Goal: Information Seeking & Learning: Learn about a topic

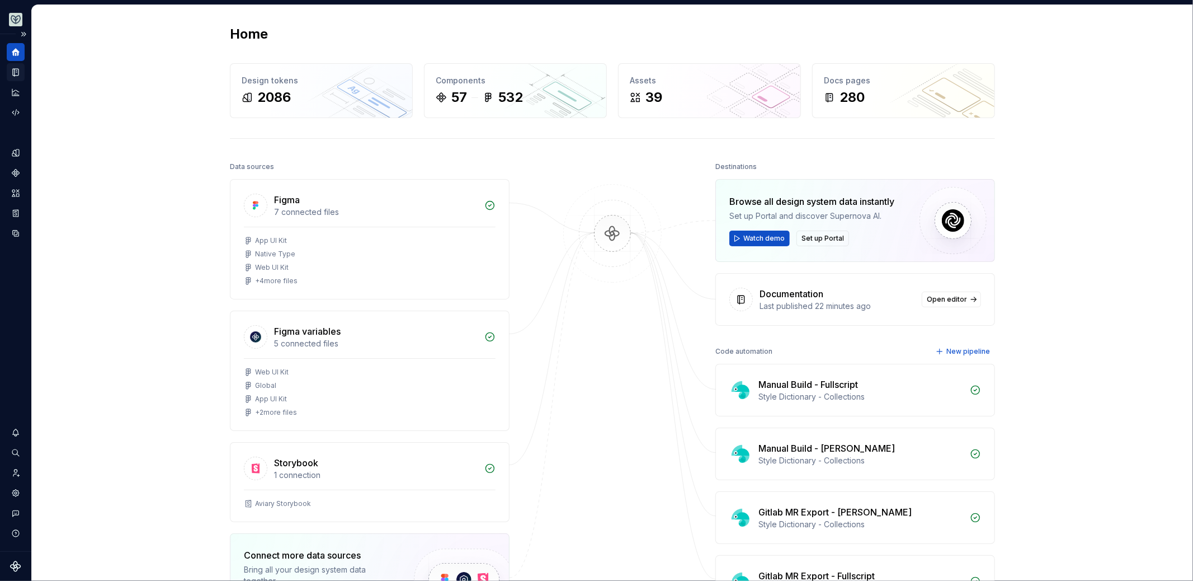
click at [18, 73] on icon "Documentation" at bounding box center [17, 72] width 4 height 6
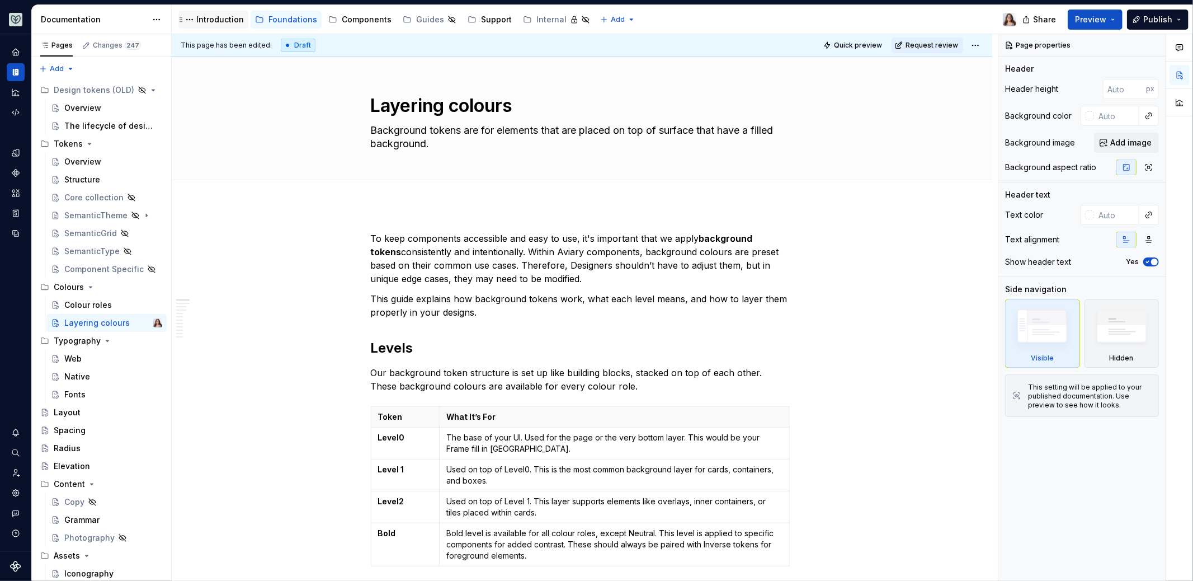
click at [223, 16] on div "Introduction" at bounding box center [220, 19] width 48 height 11
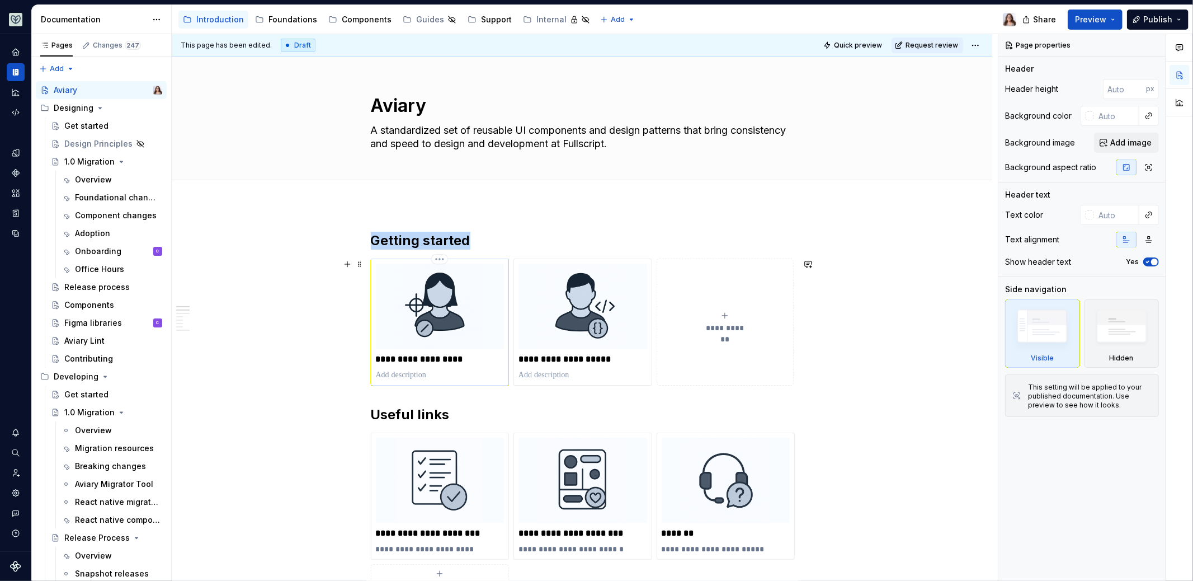
click at [459, 341] on img at bounding box center [440, 306] width 129 height 86
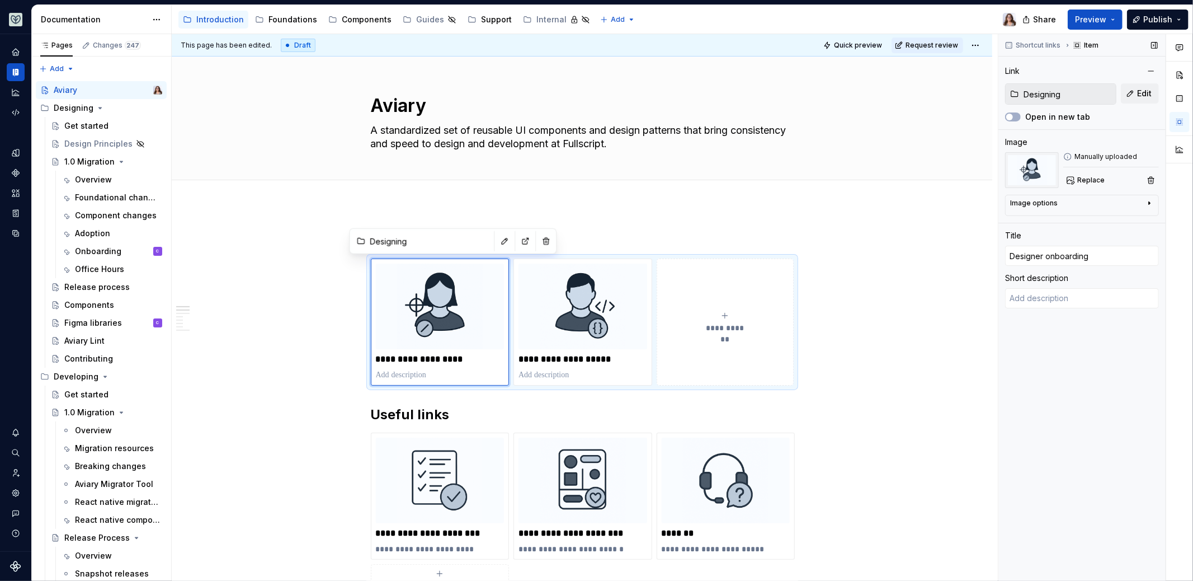
click at [1056, 95] on input "Designing" at bounding box center [1067, 94] width 97 height 20
click at [1138, 92] on span "Edit" at bounding box center [1144, 93] width 15 height 11
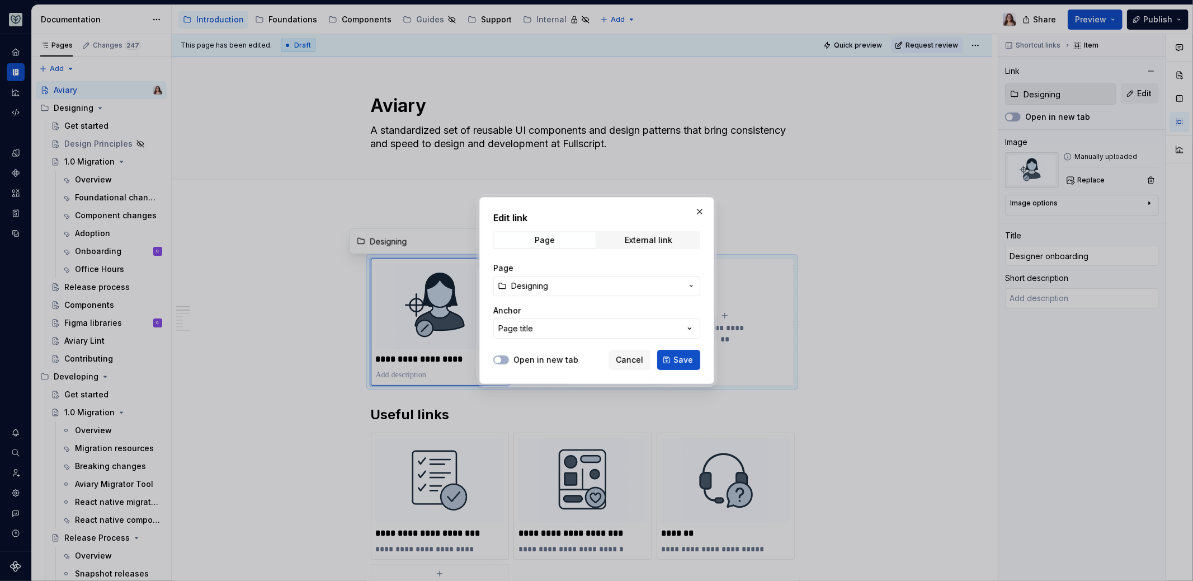
click at [557, 285] on span "Designing" at bounding box center [596, 285] width 171 height 11
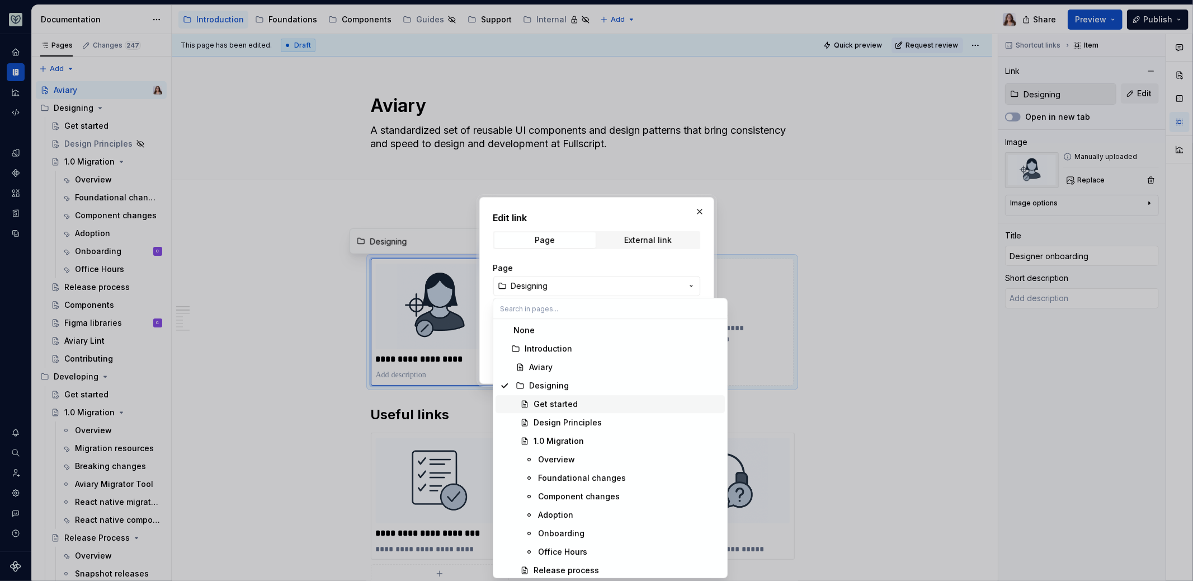
click at [555, 405] on div "Get started" at bounding box center [556, 403] width 44 height 11
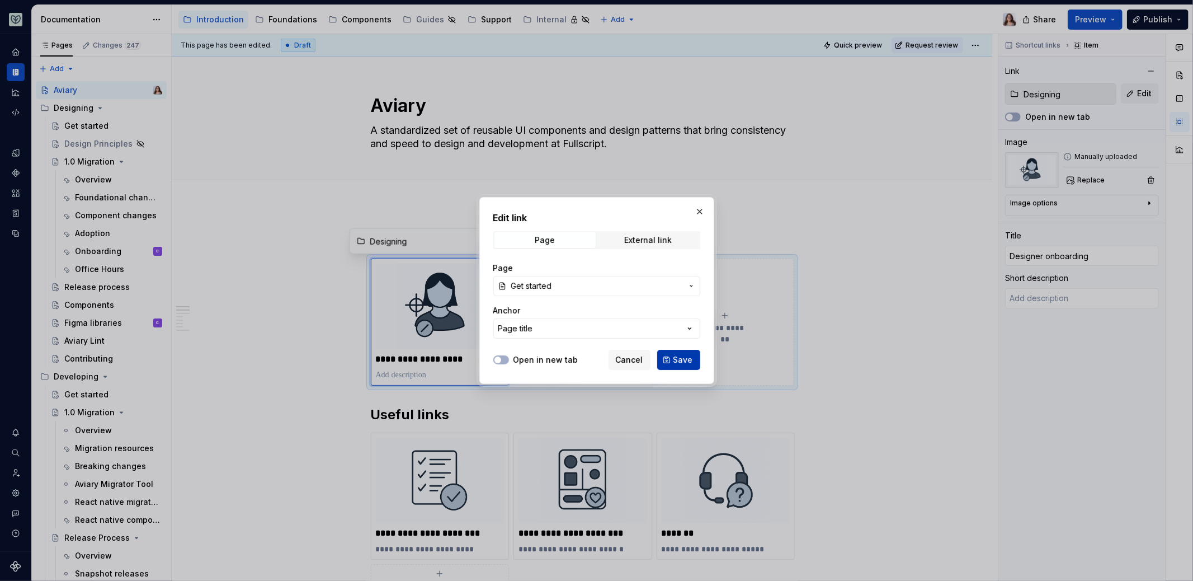
click at [680, 359] on span "Save" at bounding box center [683, 359] width 20 height 11
type textarea "*"
type input "Designing / Get started"
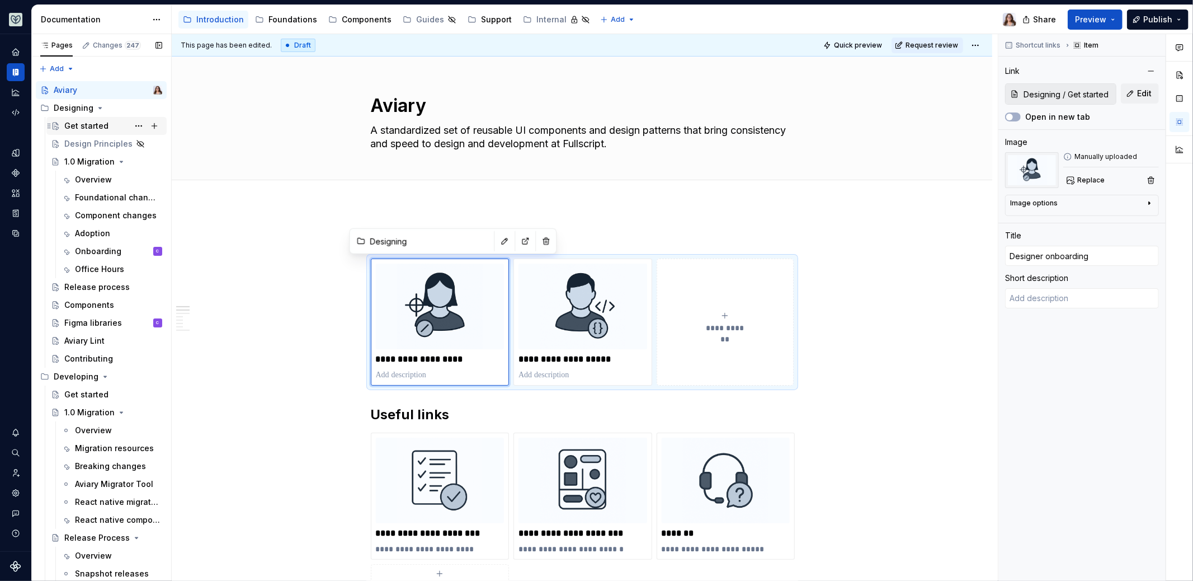
type textarea "*"
type input "Designing / Get started"
click at [77, 126] on div "Get started" at bounding box center [86, 125] width 44 height 11
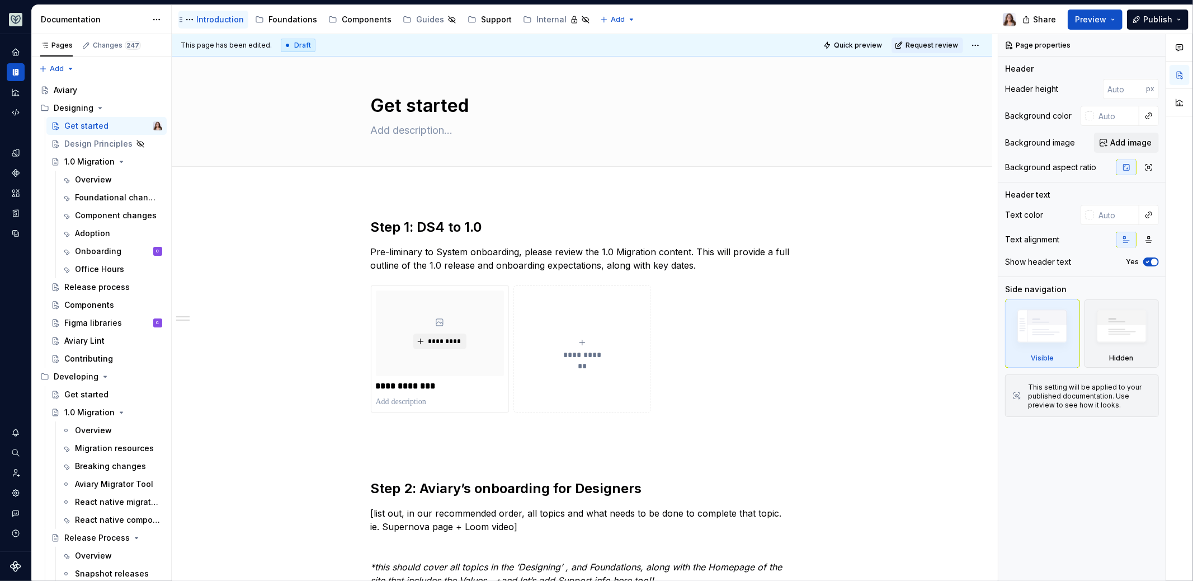
click at [205, 23] on div "Introduction" at bounding box center [220, 19] width 48 height 11
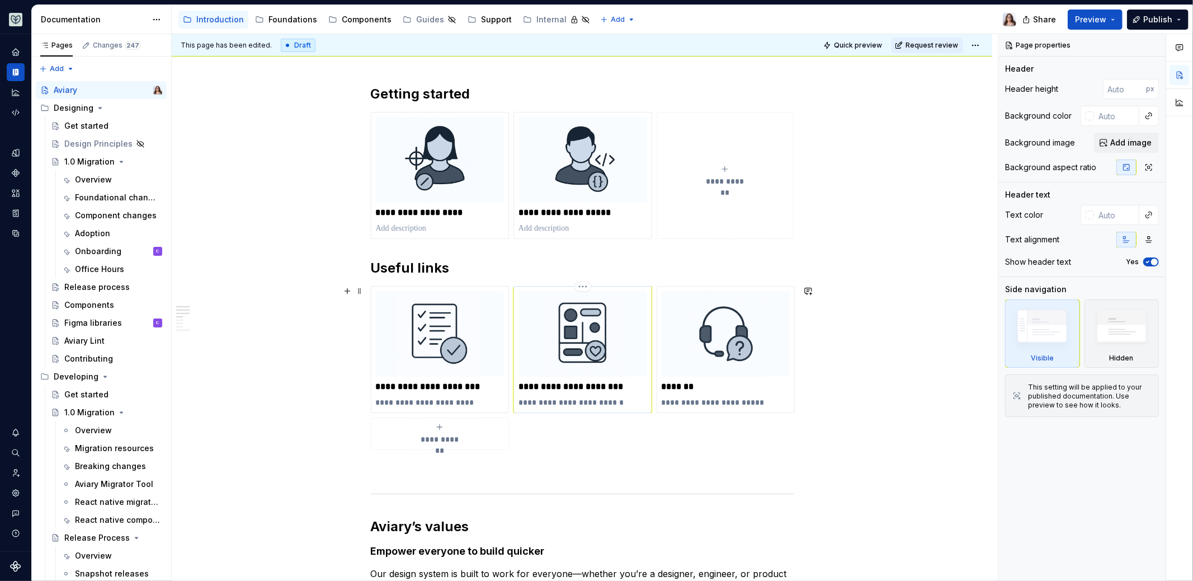
scroll to position [155, 0]
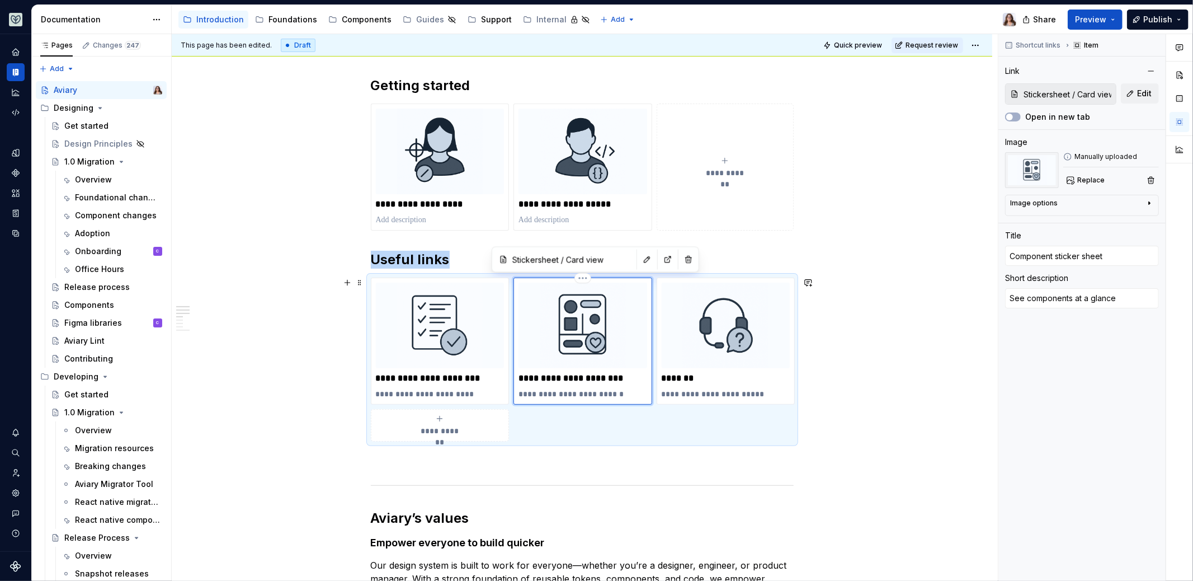
click at [579, 350] on img at bounding box center [582, 325] width 129 height 86
click at [1082, 92] on input "Stickersheet / Card view" at bounding box center [1067, 94] width 97 height 20
click at [1139, 91] on span "Edit" at bounding box center [1144, 93] width 15 height 11
type textarea "*"
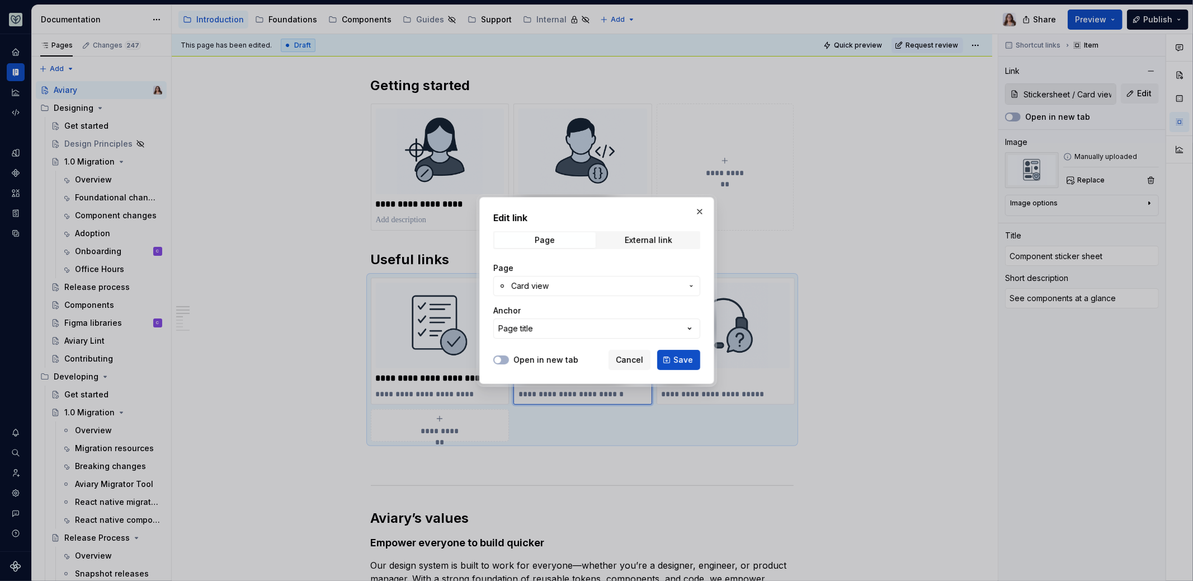
click at [555, 284] on span "Card view" at bounding box center [596, 285] width 171 height 11
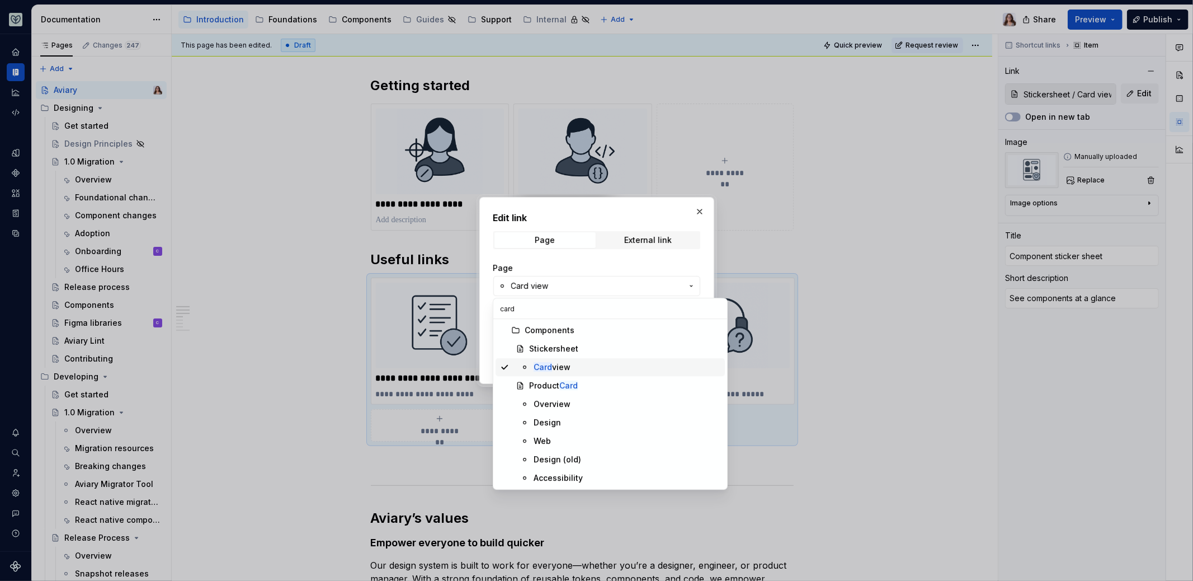
type input "card"
click at [568, 366] on div "Card view" at bounding box center [552, 366] width 37 height 11
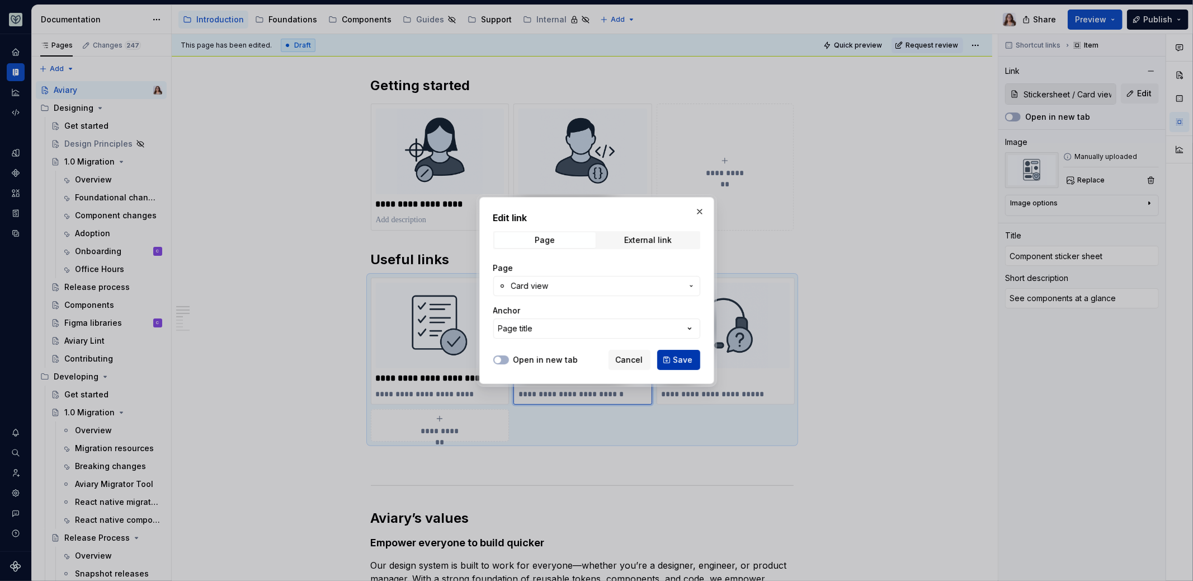
click at [685, 363] on span "Save" at bounding box center [683, 359] width 20 height 11
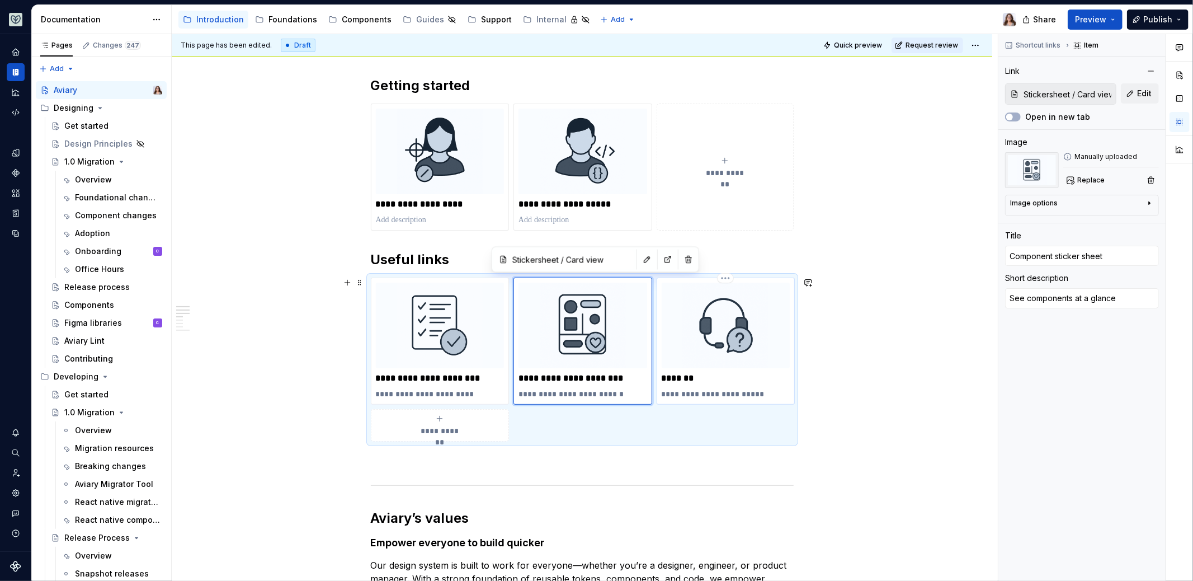
type textarea "*"
type input "Support"
type textarea "Get in touch with Phoenix"
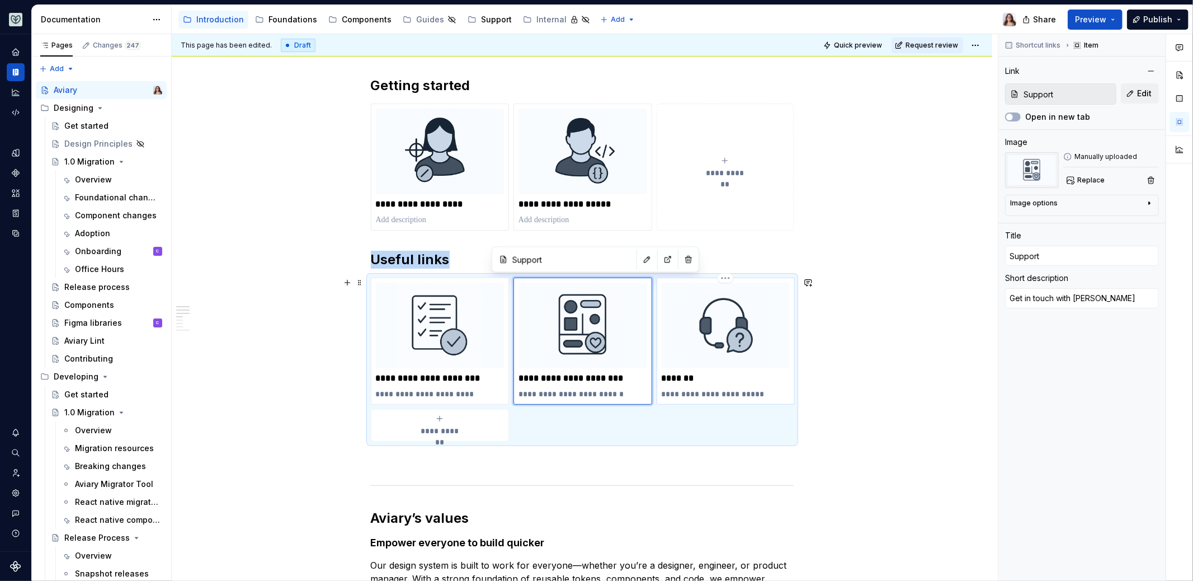
click at [749, 369] on div "**********" at bounding box center [726, 340] width 129 height 117
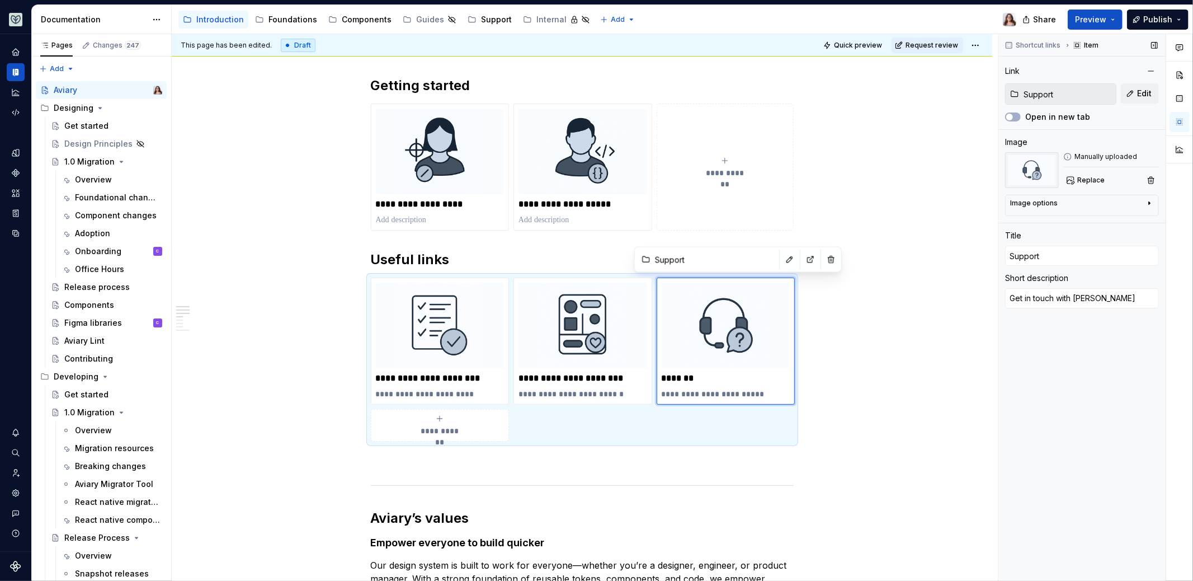
click at [1060, 93] on input "Support" at bounding box center [1067, 94] width 97 height 20
click at [481, 21] on div "Support" at bounding box center [496, 19] width 31 height 11
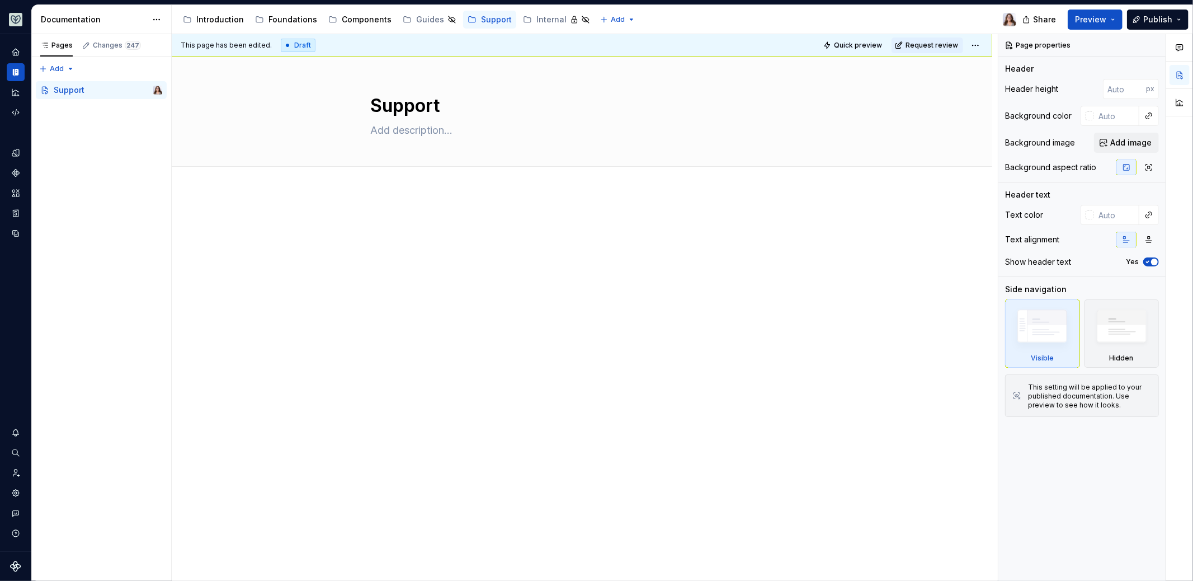
click at [418, 233] on div at bounding box center [582, 239] width 423 height 43
click at [210, 19] on div "Introduction" at bounding box center [220, 19] width 48 height 11
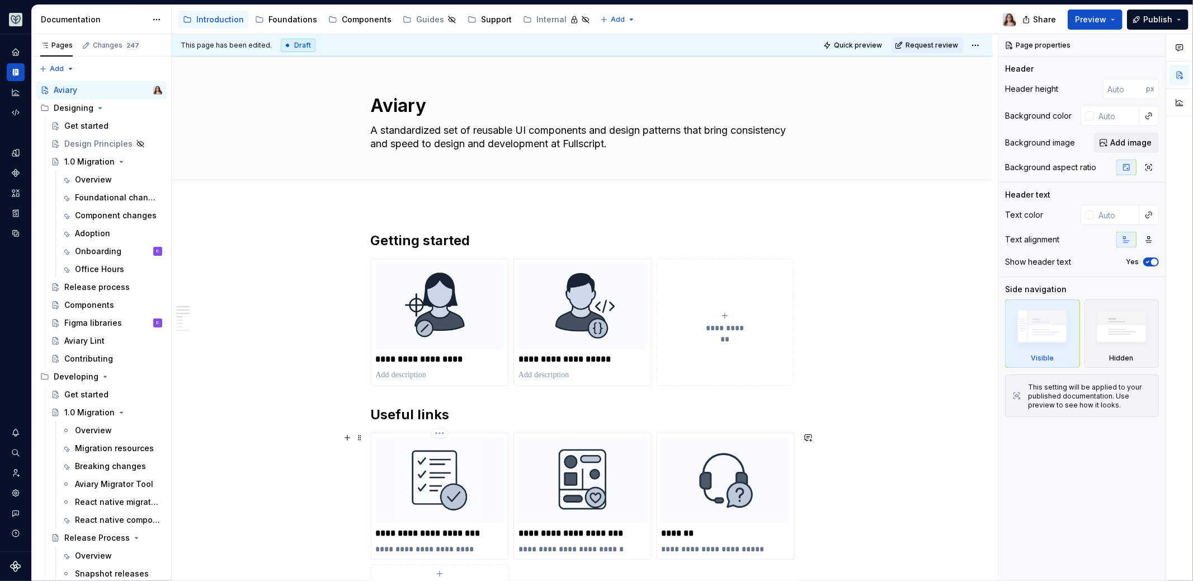
scroll to position [772, 0]
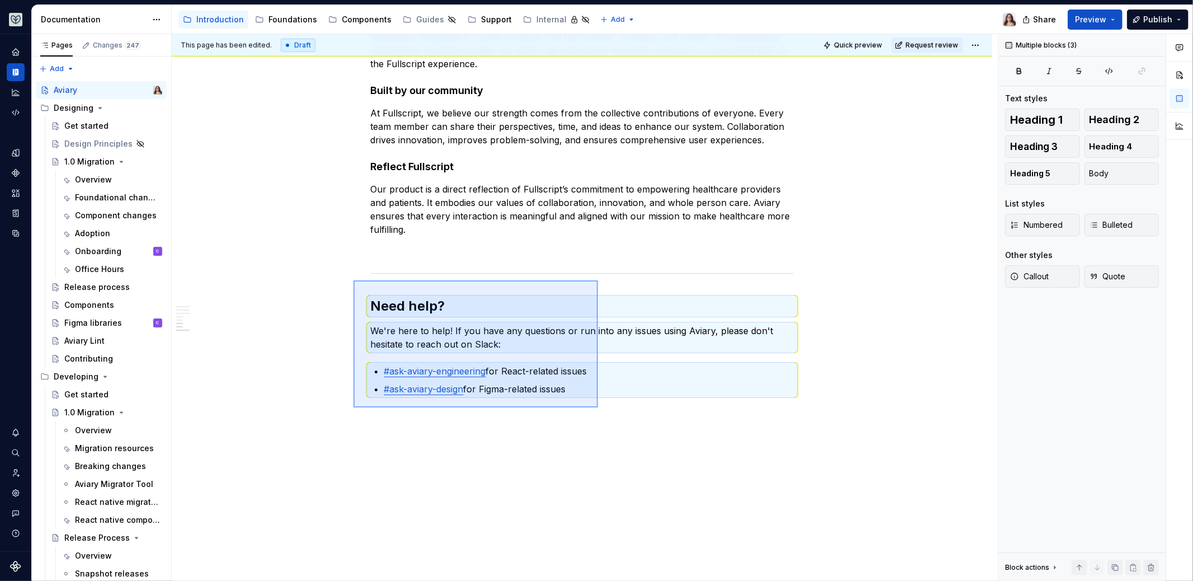
drag, startPoint x: 598, startPoint y: 407, endPoint x: 353, endPoint y: 280, distance: 275.4
click at [353, 280] on div "**********" at bounding box center [585, 307] width 826 height 547
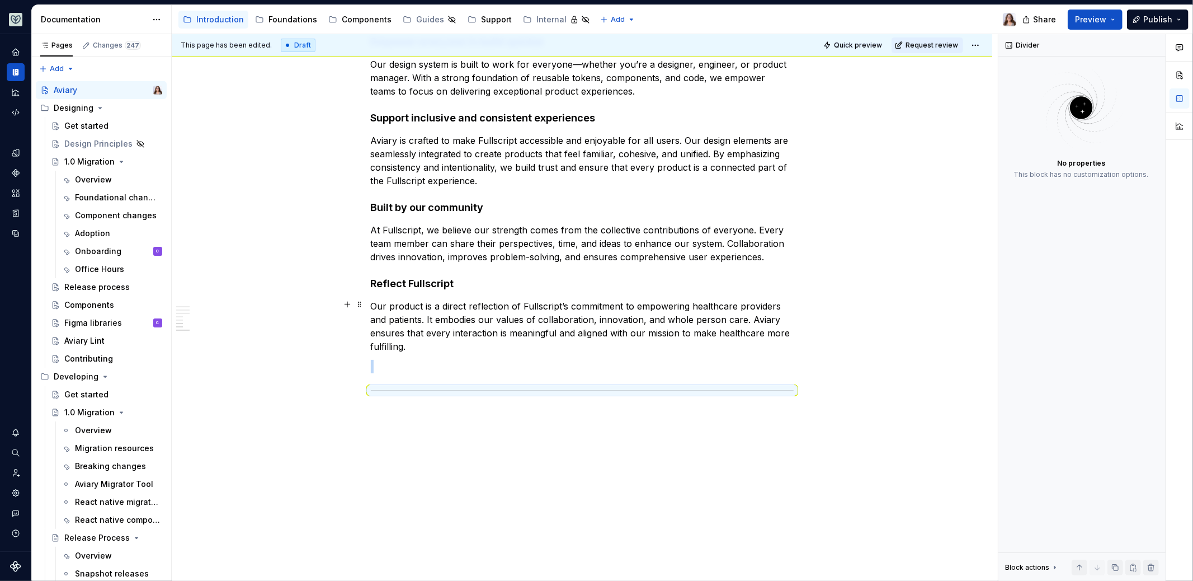
scroll to position [654, 0]
click at [481, 17] on div "Support" at bounding box center [496, 19] width 31 height 11
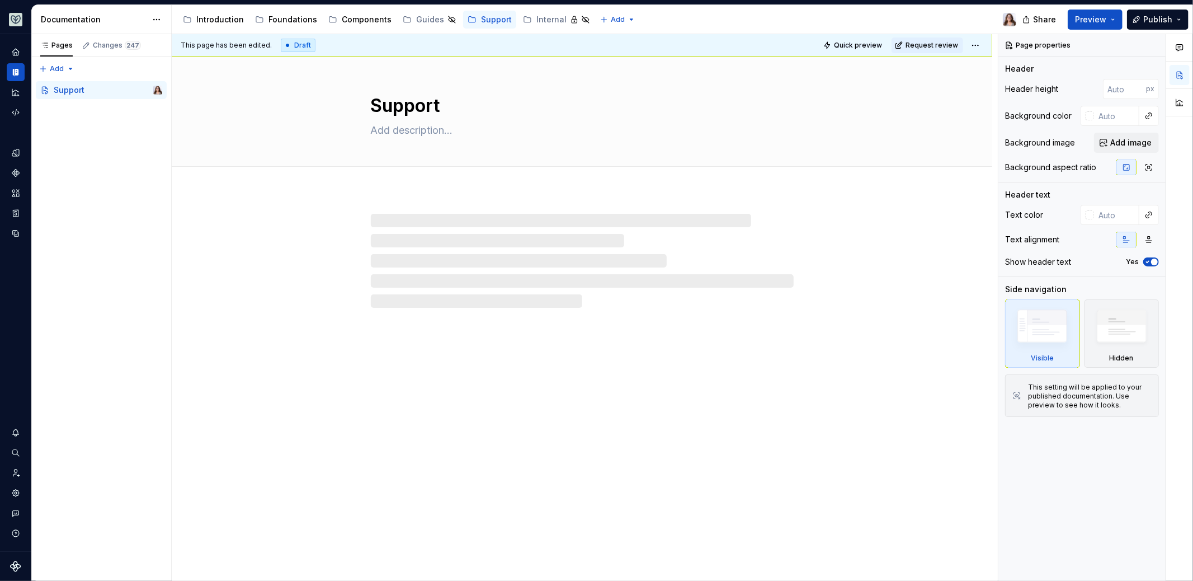
click at [451, 216] on div at bounding box center [582, 261] width 423 height 94
click at [424, 214] on div at bounding box center [582, 261] width 423 height 94
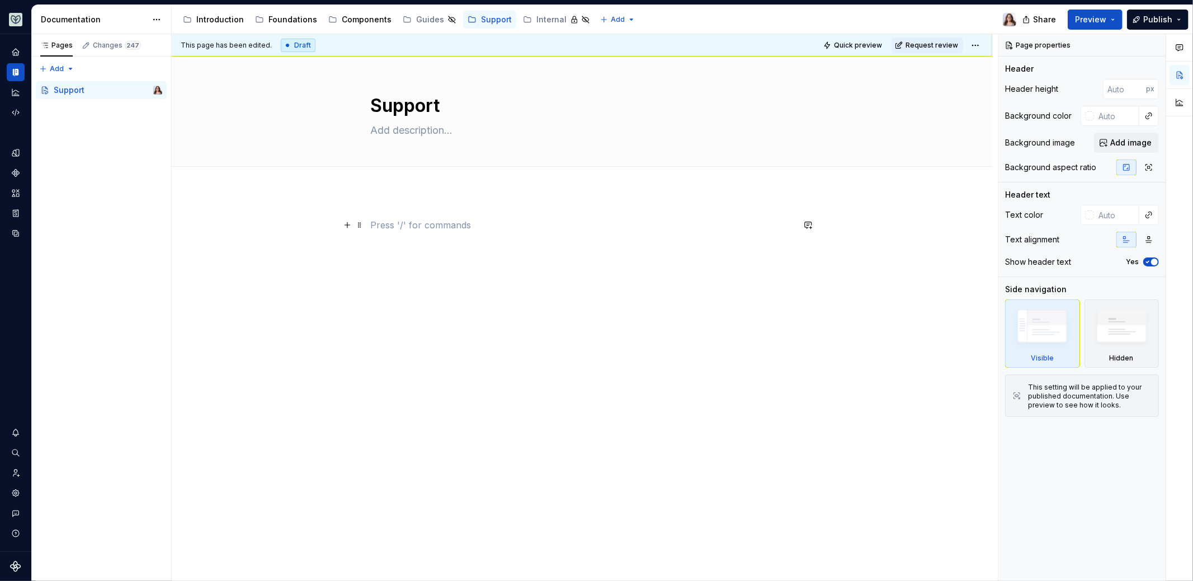
click at [404, 228] on p at bounding box center [582, 224] width 423 height 13
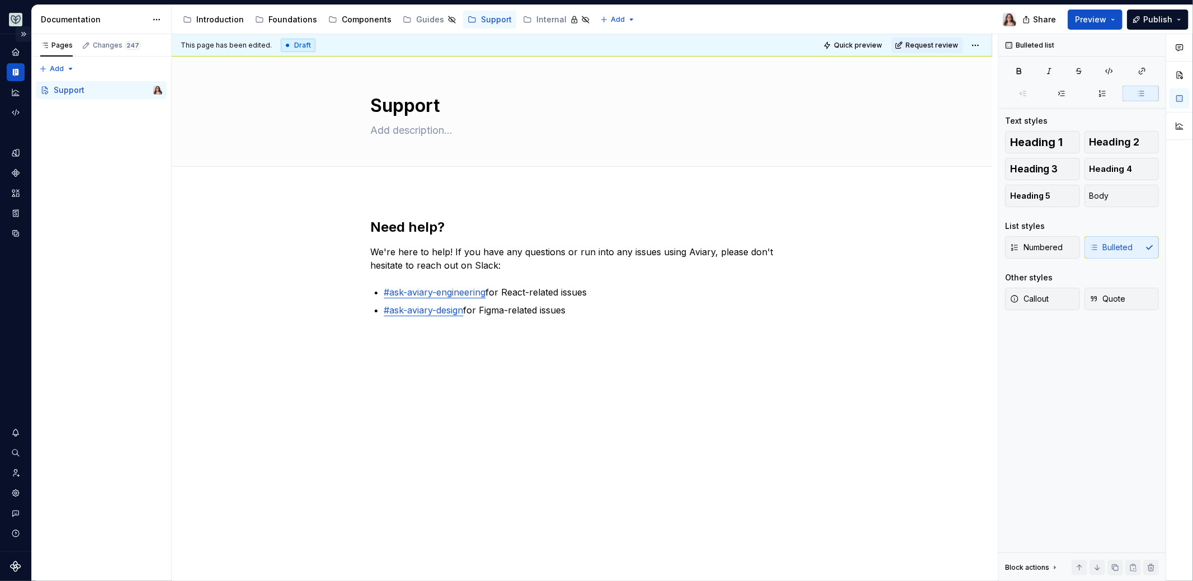
click at [26, 34] on button "Expand sidebar" at bounding box center [24, 34] width 16 height 16
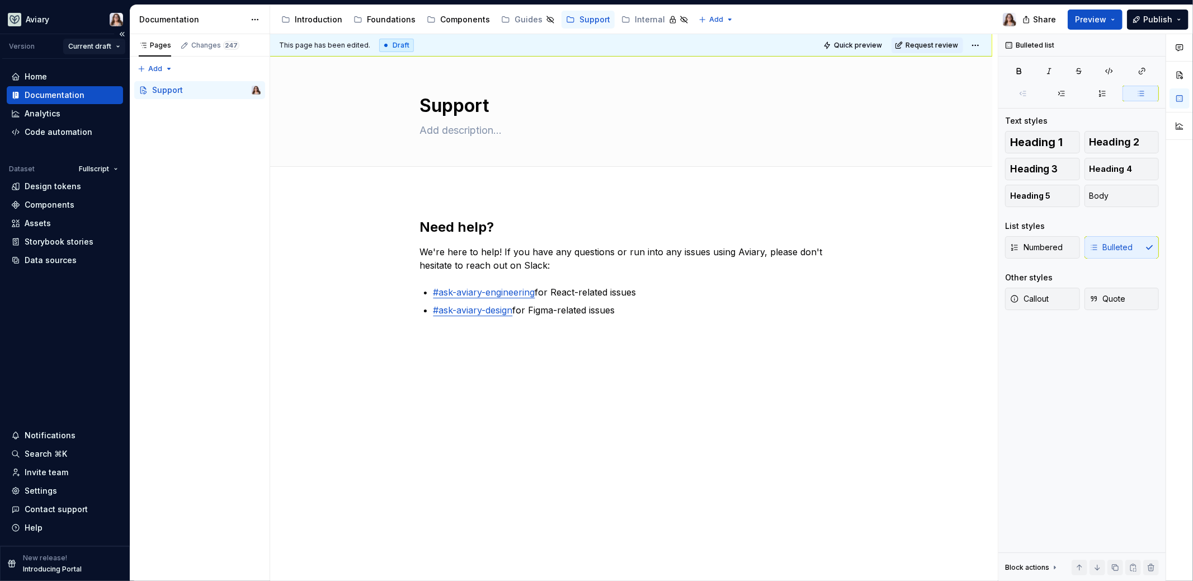
click at [93, 45] on html "Aviary Version Current draft Home Documentation Analytics Code automation Datas…" at bounding box center [596, 290] width 1193 height 581
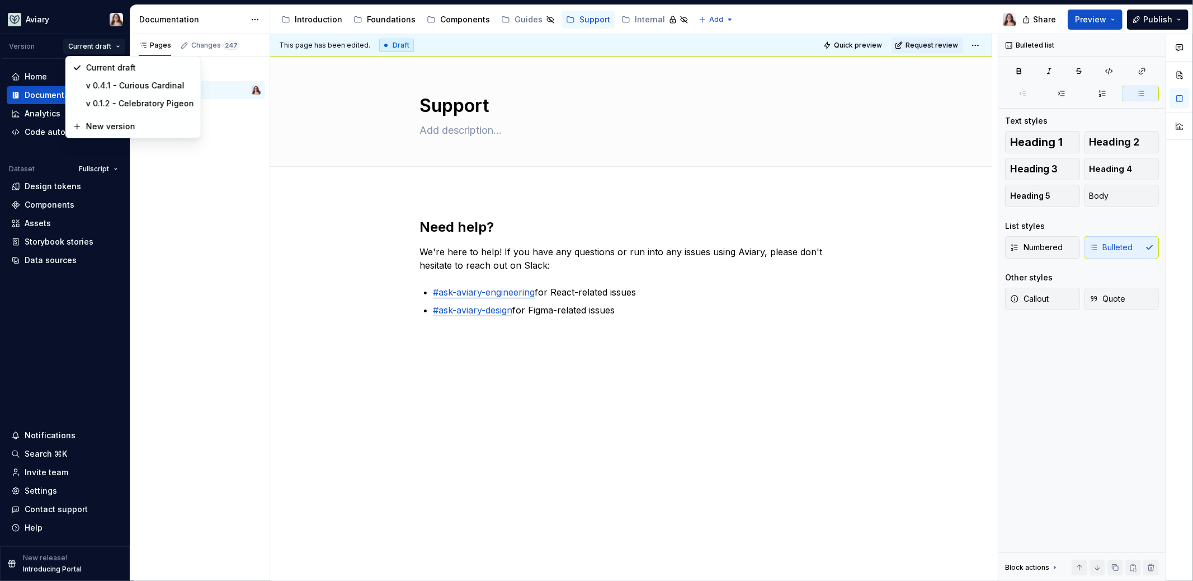
click at [289, 281] on html "Aviary Version Current draft Home Documentation Analytics Code automation Datas…" at bounding box center [596, 290] width 1193 height 581
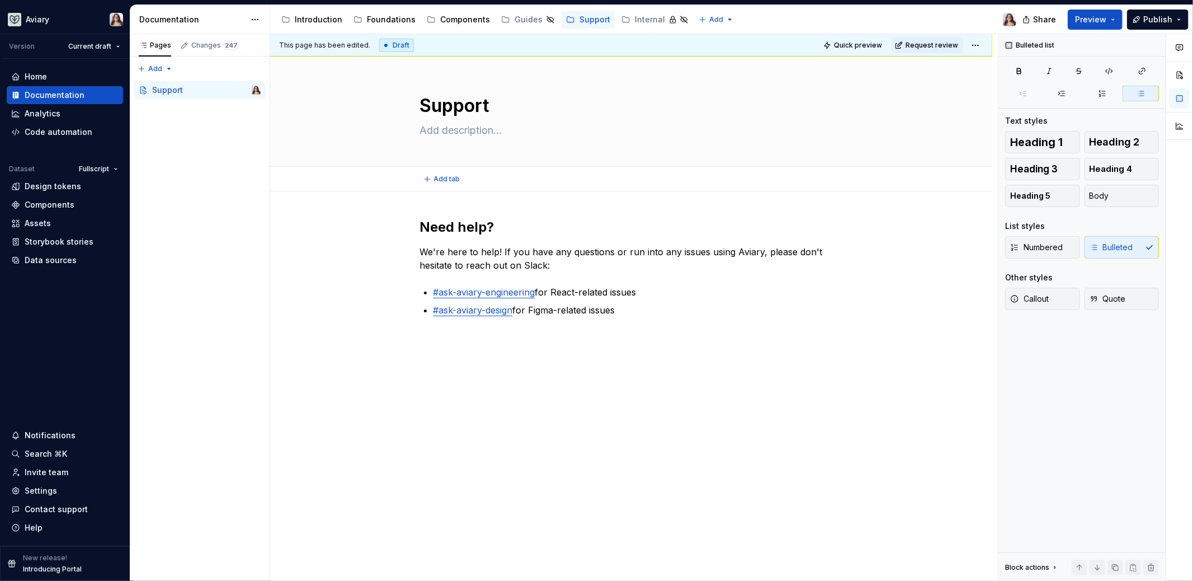
type textarea "*"
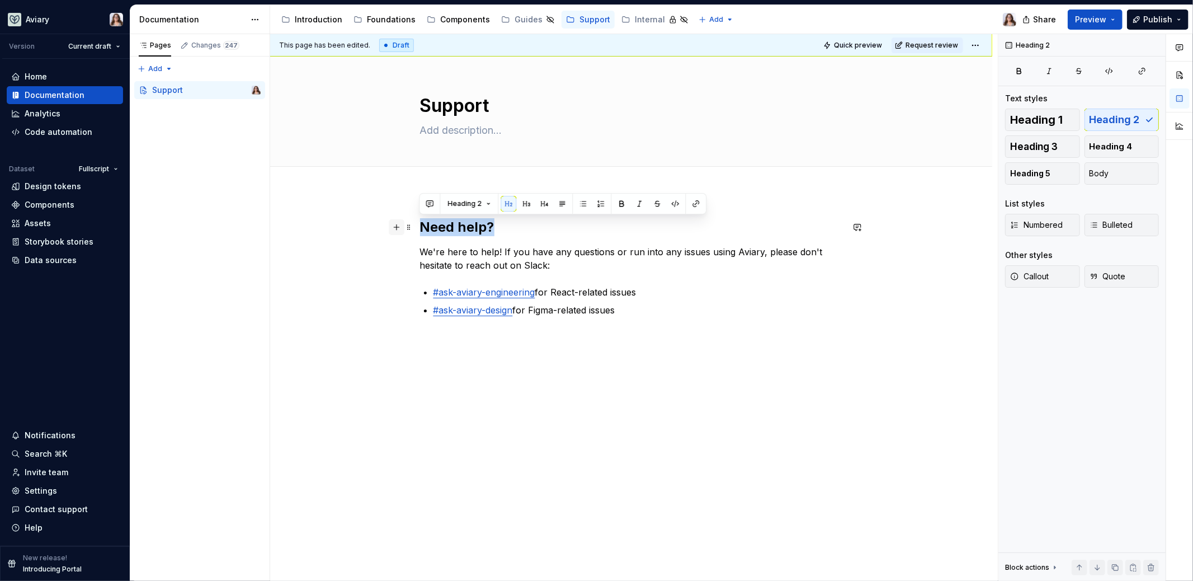
drag, startPoint x: 493, startPoint y: 223, endPoint x: 395, endPoint y: 224, distance: 98.4
click at [420, 224] on div "Need help? We're here to help! If you have any questions or run into any issues…" at bounding box center [631, 274] width 423 height 112
click at [423, 223] on h2 "Slack" at bounding box center [631, 227] width 423 height 18
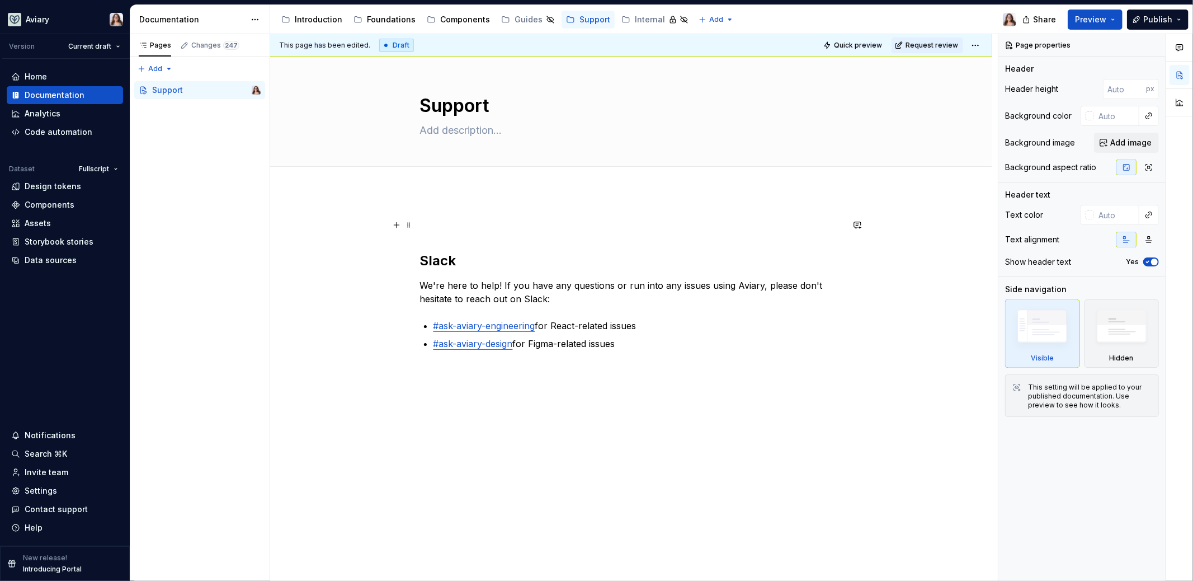
click at [434, 215] on div "Slack We're here to help! If you have any questions or run into any issues usin…" at bounding box center [631, 364] width 722 height 346
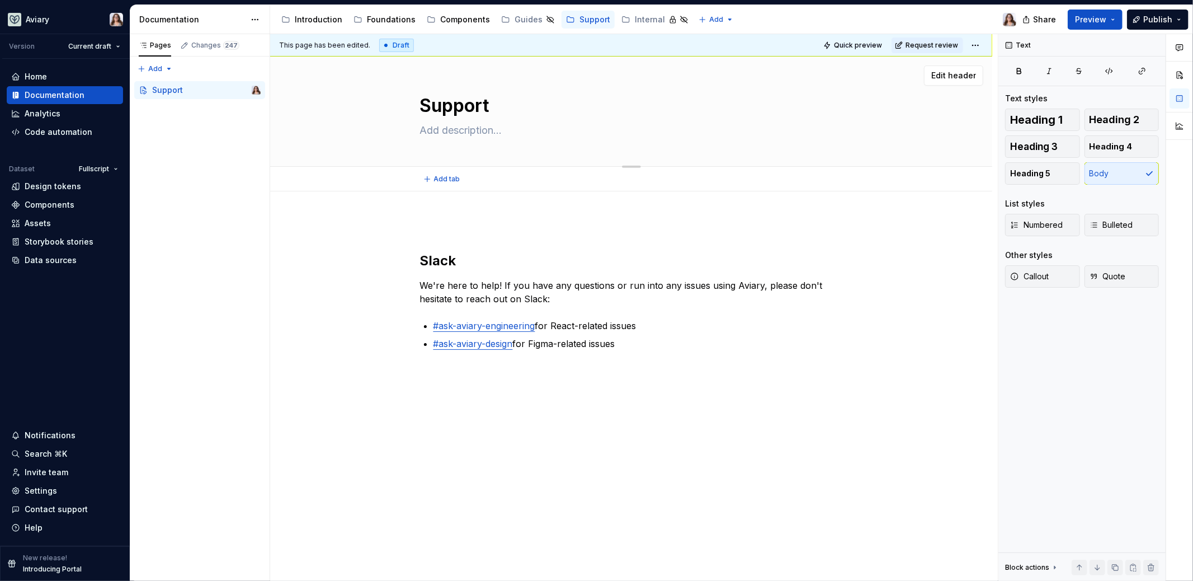
click at [430, 135] on textarea at bounding box center [629, 130] width 423 height 18
type textarea "*"
type textarea "T"
type textarea "*"
type textarea "Te"
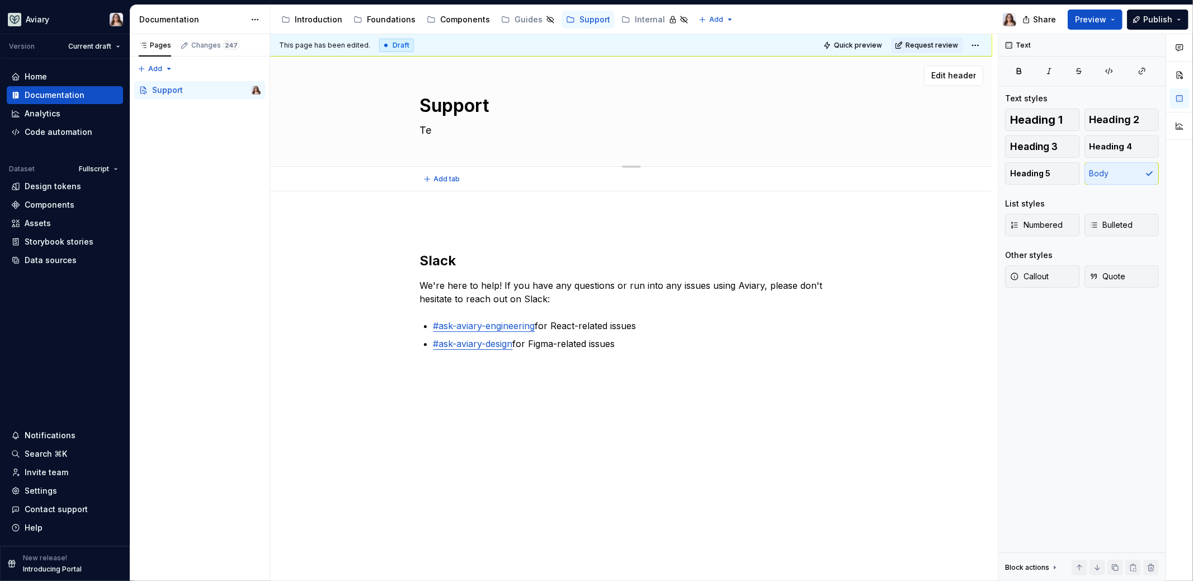
type textarea "*"
type textarea "Tea"
type textarea "*"
type textarea "Team"
type textarea "*"
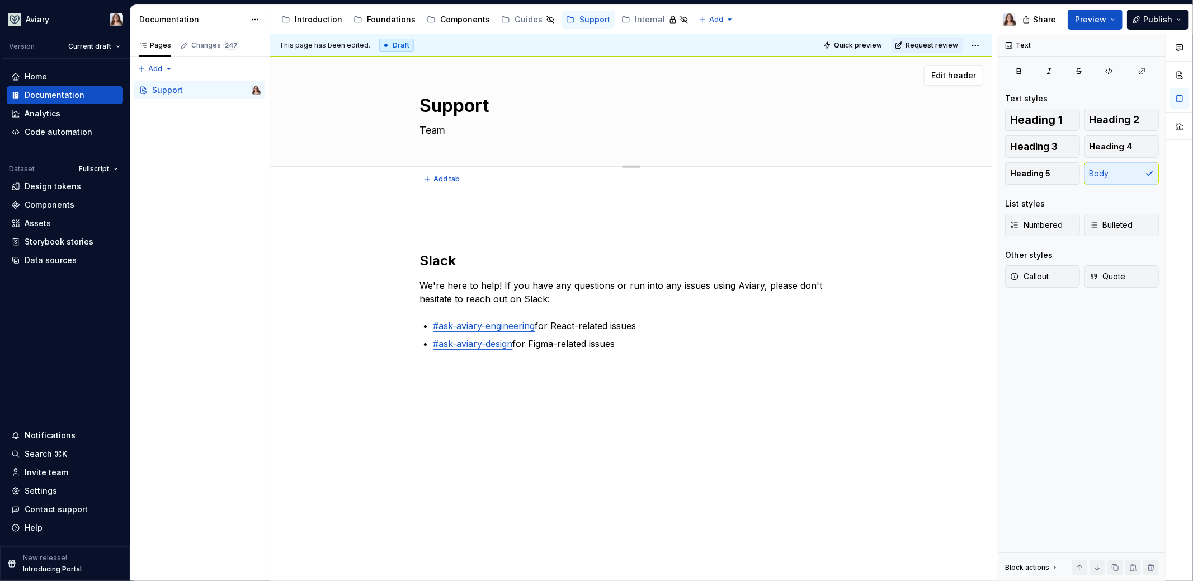
type textarea "Team"
type textarea "*"
type textarea "Team P"
type textarea "*"
type textarea "Team Ph"
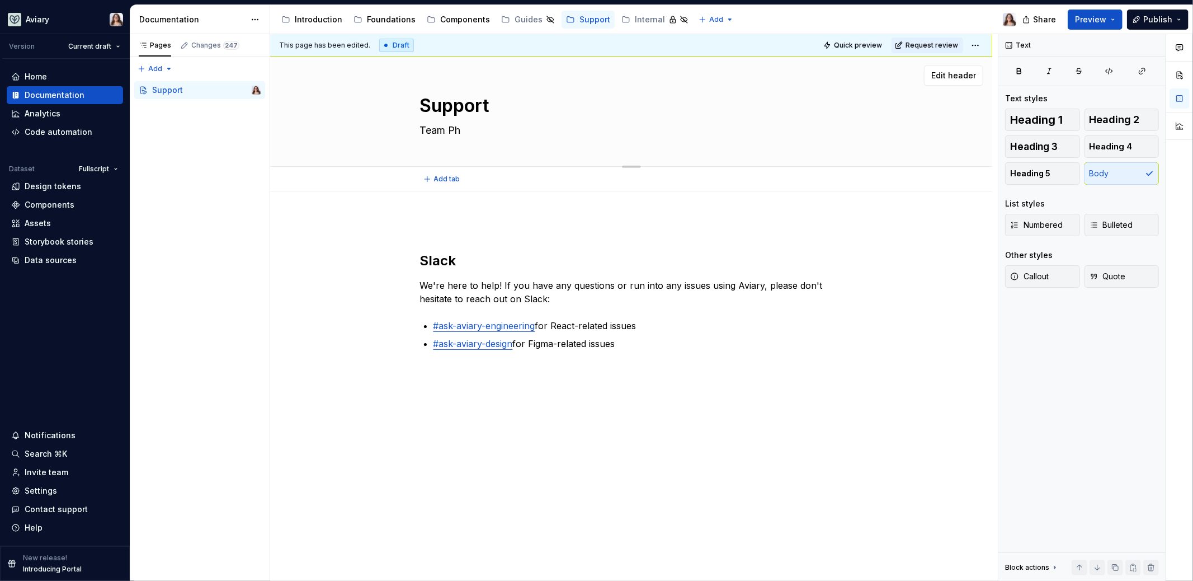
type textarea "*"
type textarea "Team Pho"
type textarea "*"
type textarea "Team Phoe"
type textarea "*"
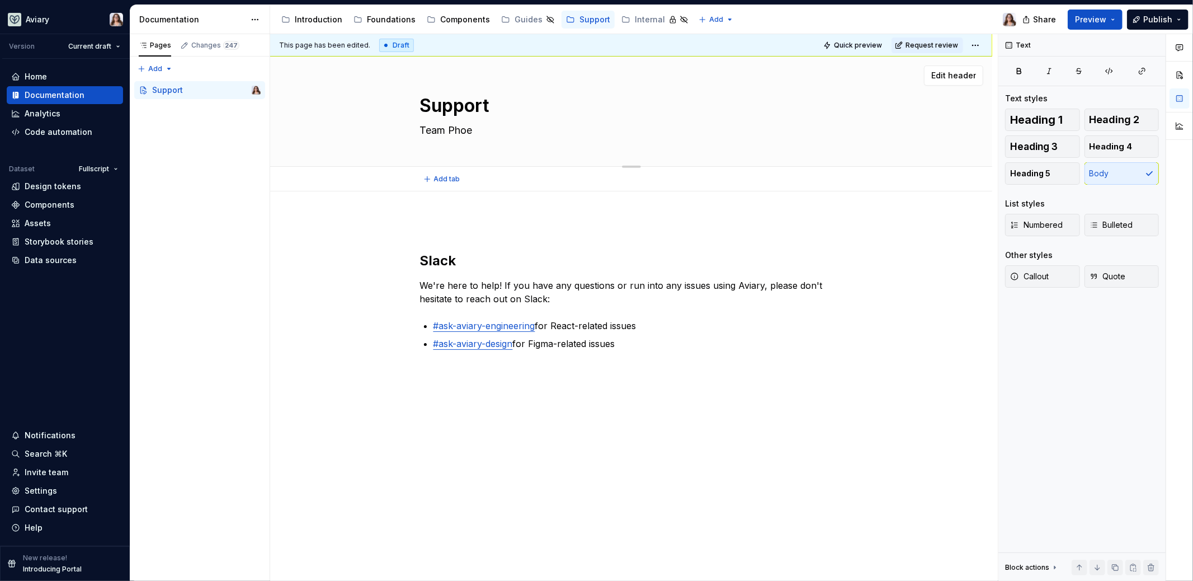
type textarea "Team Phoen"
type textarea "*"
type textarea "Team Phoeni"
type textarea "*"
type textarea "Team Phoenix"
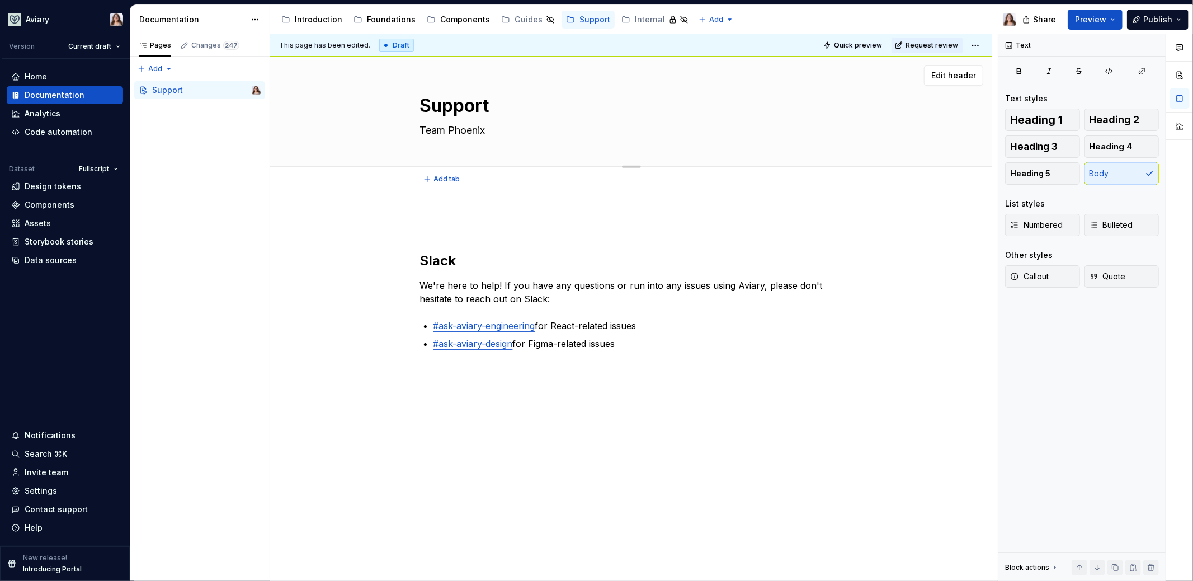
type textarea "*"
type textarea "Team Phoenix"
type textarea "*"
type textarea "Team Phoenix i"
type textarea "*"
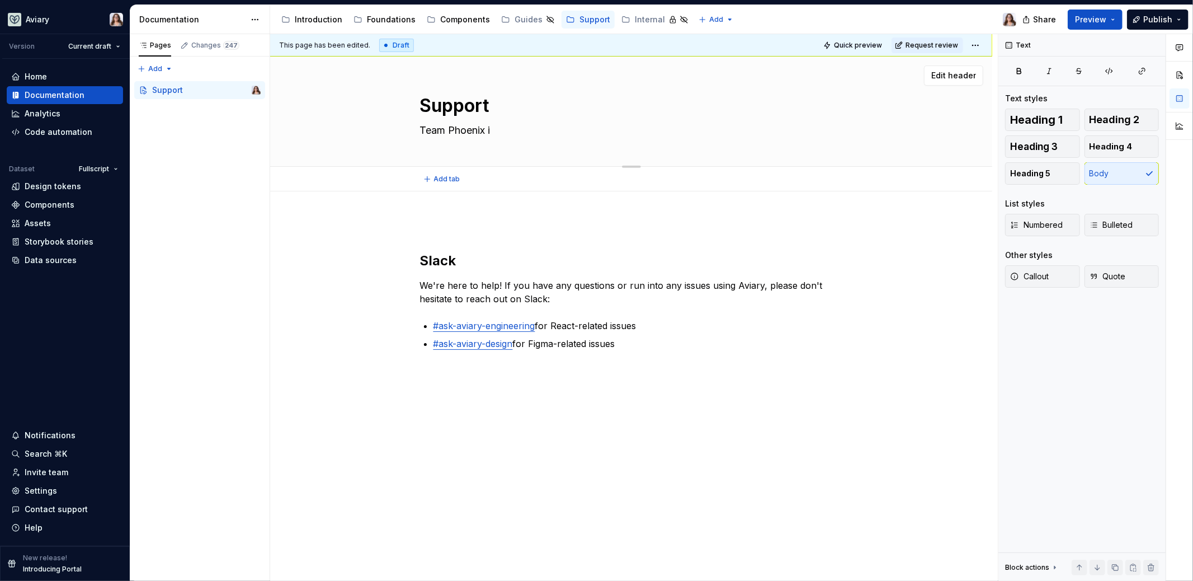
type textarea "Team Phoenix is"
type textarea "*"
type textarea "Team Phoenix is"
type textarea "*"
type textarea "Team Phoenix is he"
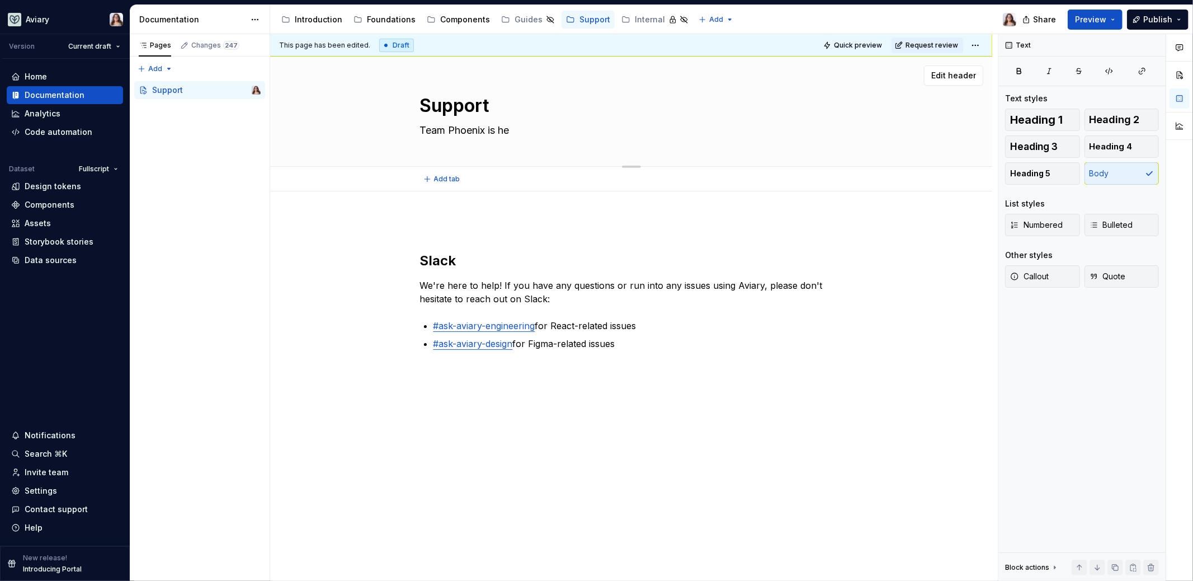
type textarea "*"
type textarea "Team Phoenix is her"
type textarea "*"
type textarea "Team Phoenix is here"
type textarea "*"
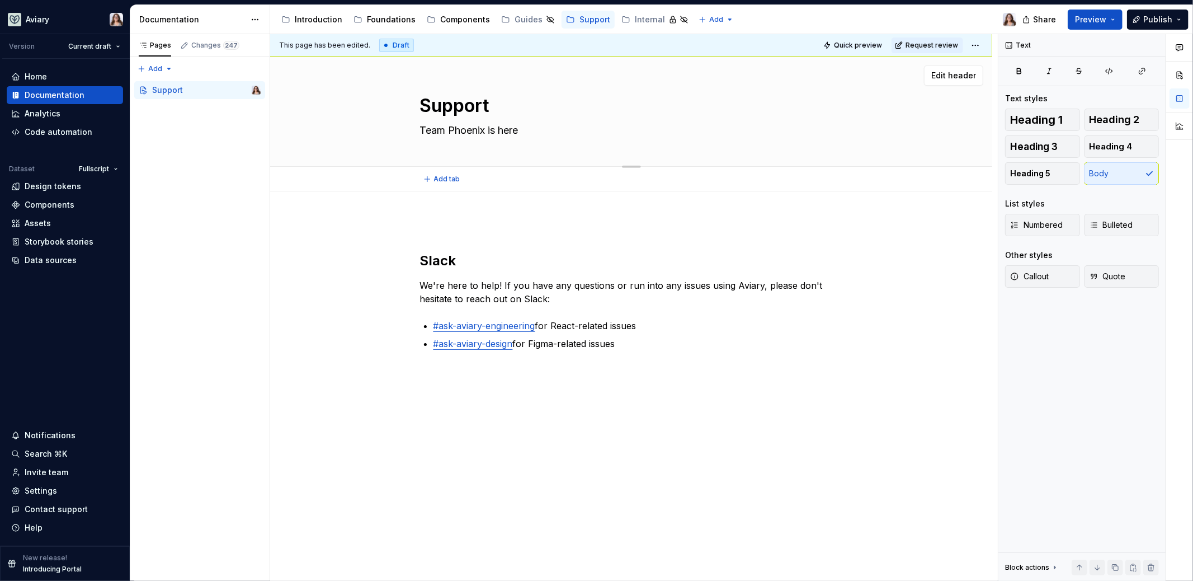
type textarea "Team Phoenix is here"
type textarea "*"
type textarea "Team Phoenix is here t"
type textarea "*"
type textarea "Team Phoenix is here to"
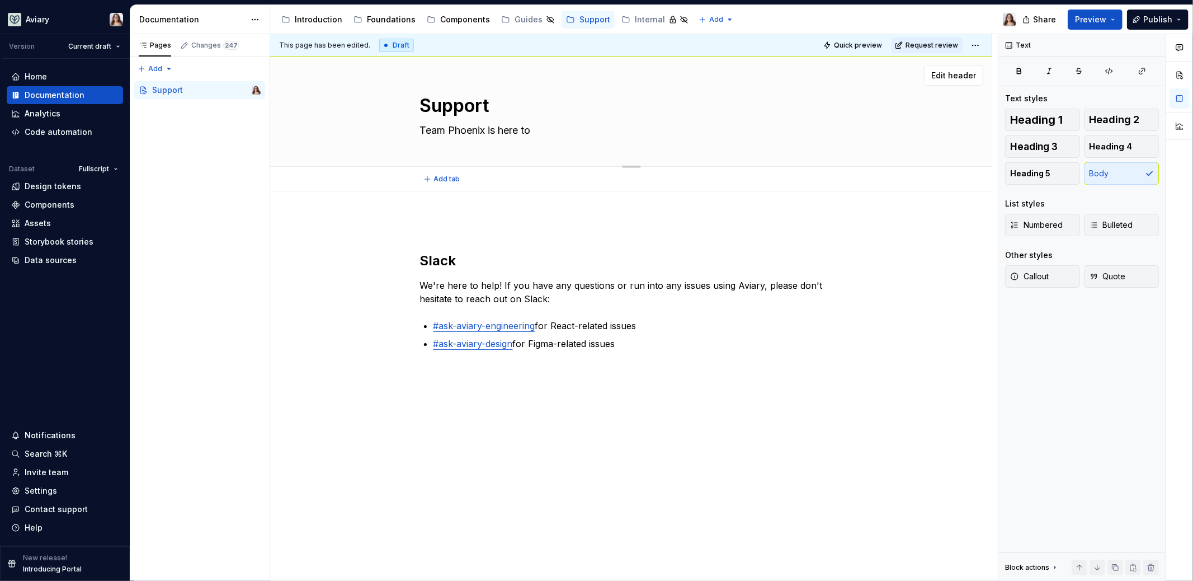
type textarea "*"
type textarea "Team Phoenix is here to"
type textarea "*"
type textarea "Team Phoenix is here to s"
type textarea "*"
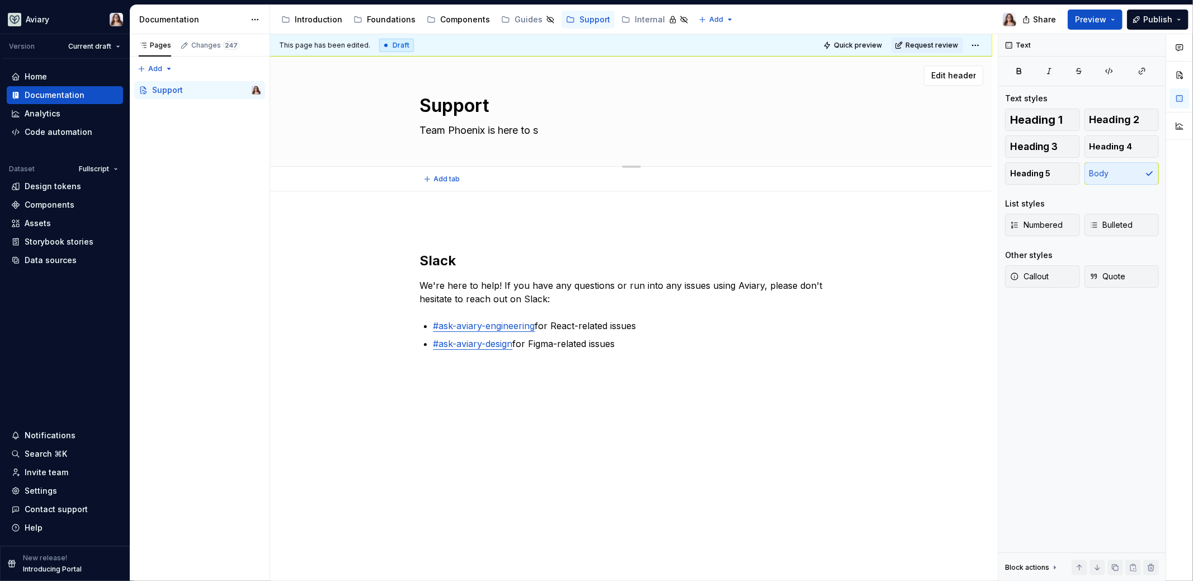
type textarea "Team Phoenix is here to su"
type textarea "*"
type textarea "Team Phoenix is here to sup"
type textarea "*"
type textarea "Team Phoenix is here to supp"
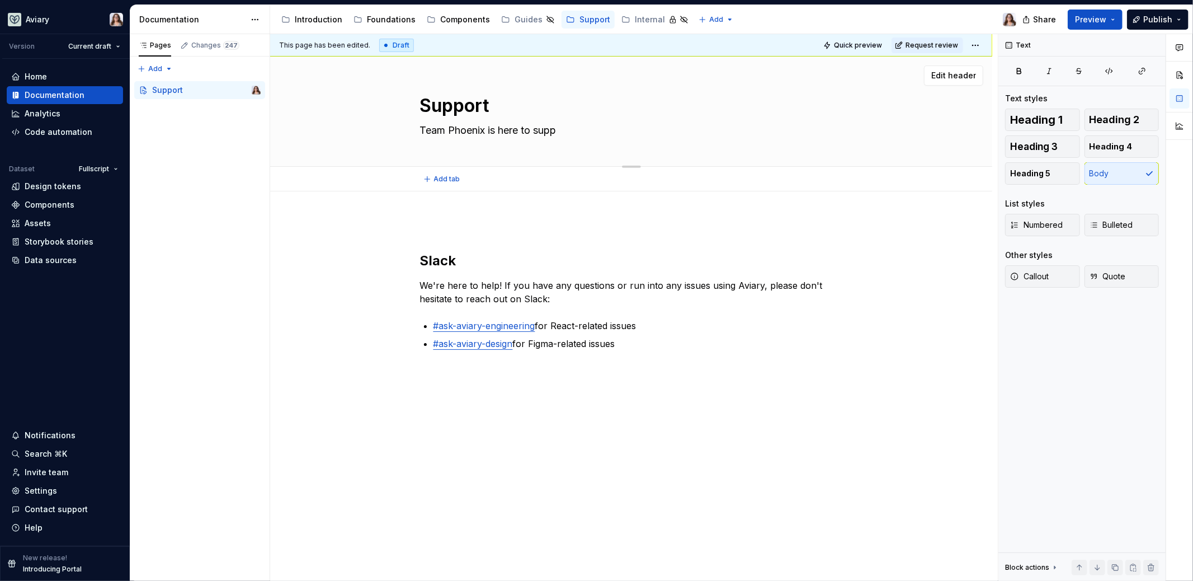
type textarea "*"
type textarea "Team Phoenix is here to suppor"
type textarea "*"
type textarea "Team Phoenix is here to support"
type textarea "*"
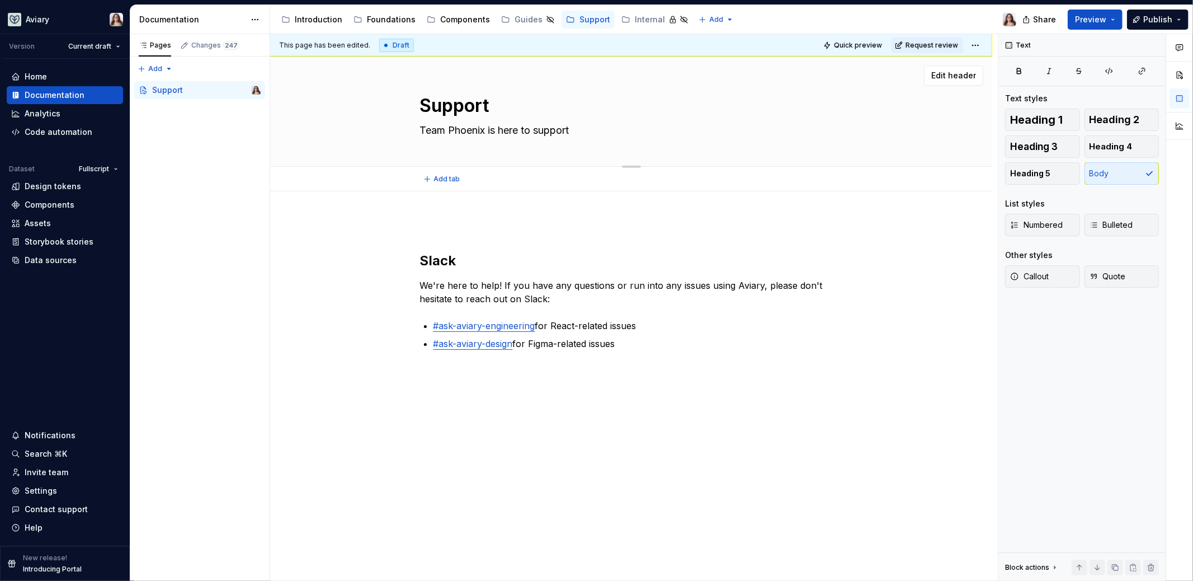
type textarea "Team Phoenix is here to support"
type textarea "*"
type textarea "Team Phoenix is here to support a"
type textarea "*"
type textarea "Team Phoenix is here to support al"
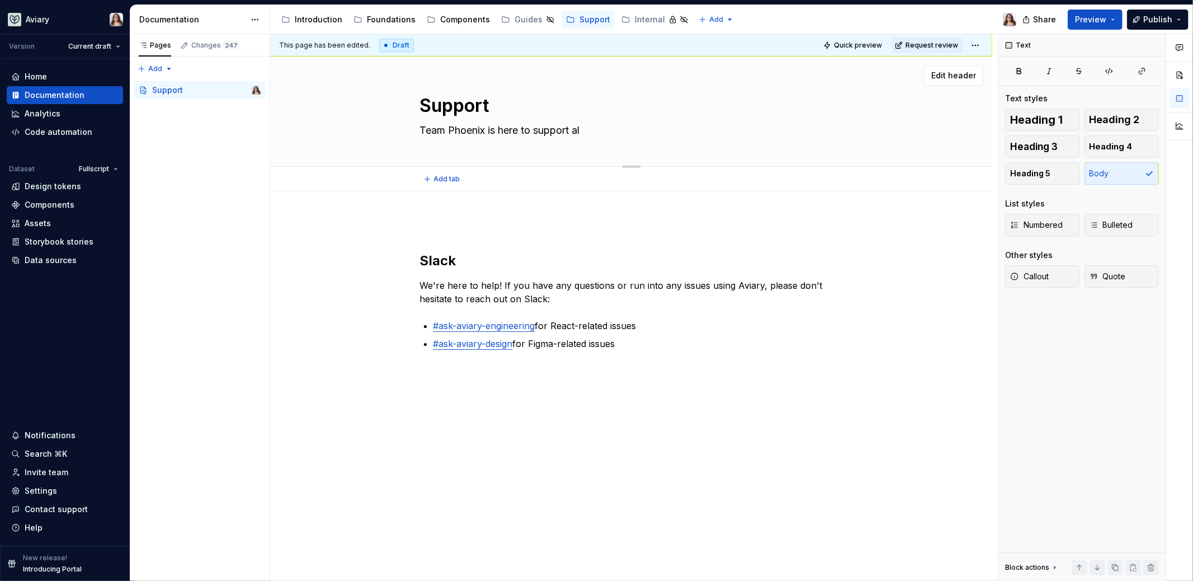
type textarea "*"
type textarea "Team Phoenix is here to support all"
type textarea "*"
type textarea "Team Phoenix is here to support all"
type textarea "*"
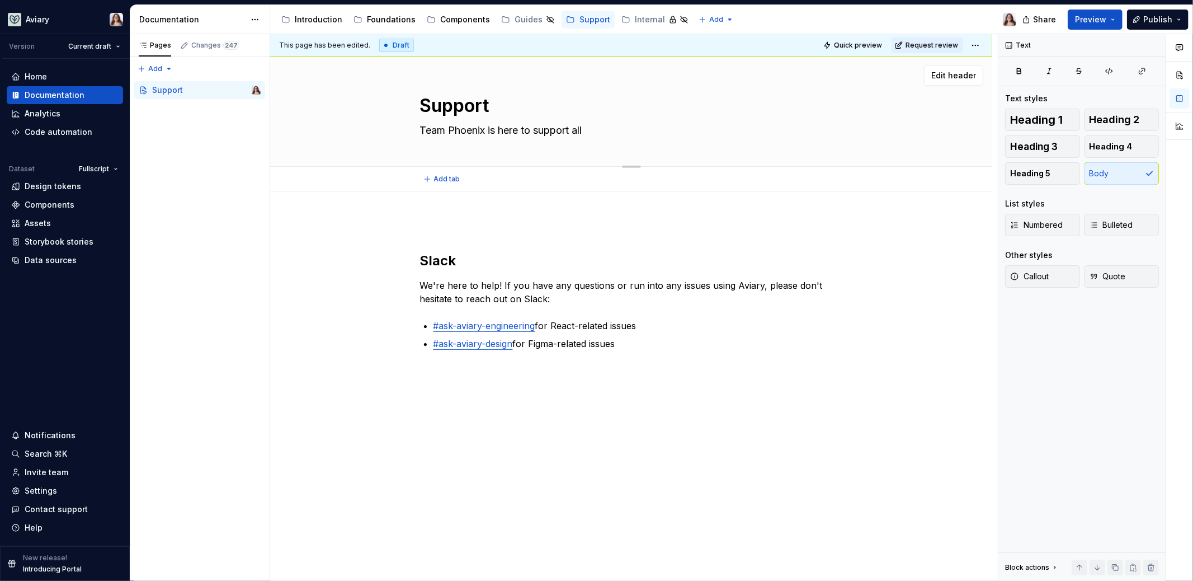
type textarea "Team Phoenix is here to support all D"
type textarea "*"
type textarea "Team Phoenix is here to support all De"
type textarea "*"
type textarea "Team Phoenix is here to support all Des"
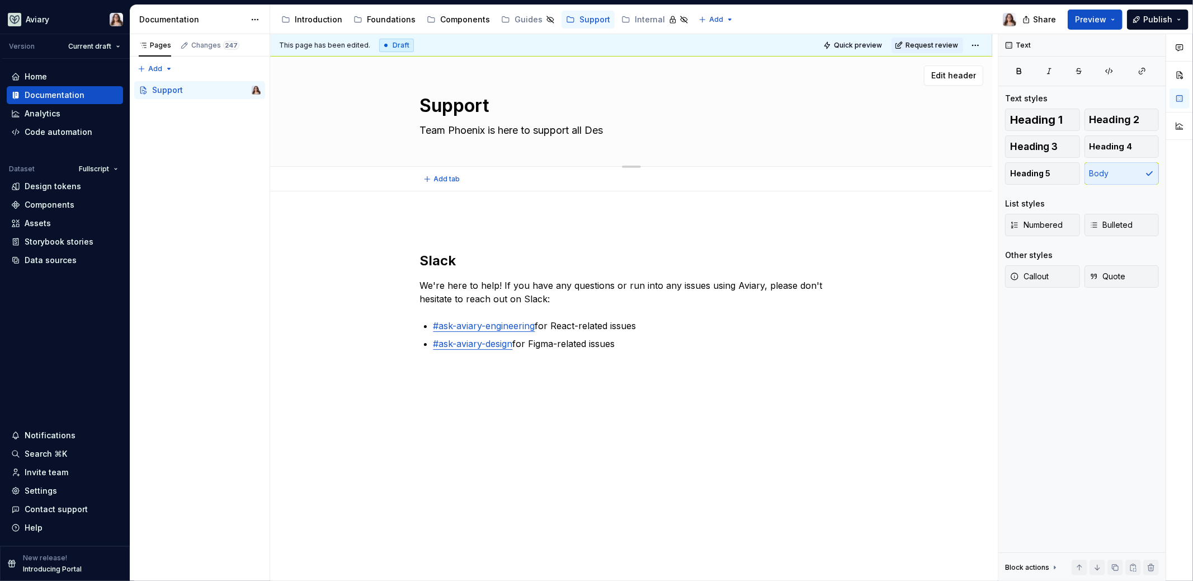
type textarea "*"
type textarea "Team Phoenix is here to support all Desig"
type textarea "*"
type textarea "Team Phoenix is here to support all Design"
type textarea "*"
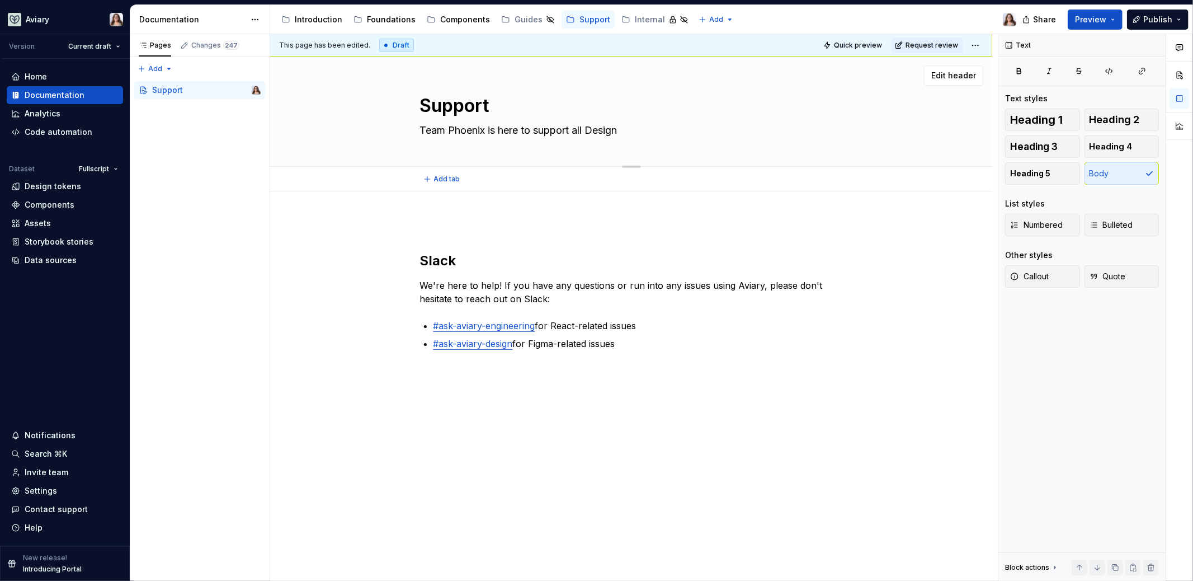
type textarea "Team Phoenix is here to support all Design"
type textarea "*"
type textarea "Team Phoenix is here to support all Design Sy"
type textarea "*"
type textarea "Team Phoenix is here to support all Design Sys"
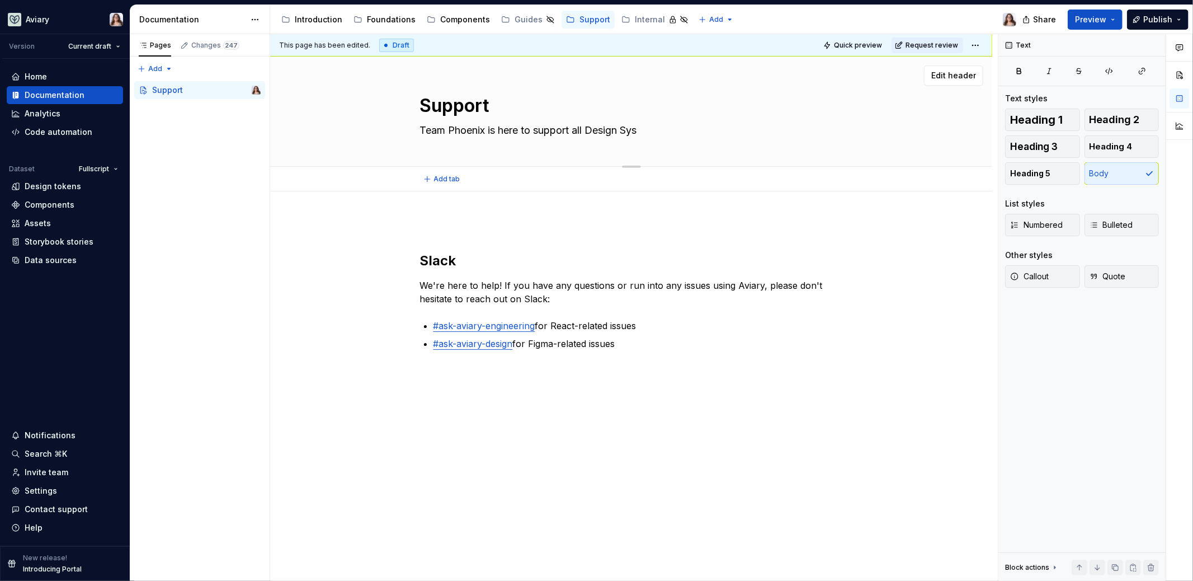
type textarea "*"
type textarea "Team Phoenix is here to support all Design Syst"
type textarea "*"
type textarea "Team Phoenix is here to support all Design Syste"
type textarea "*"
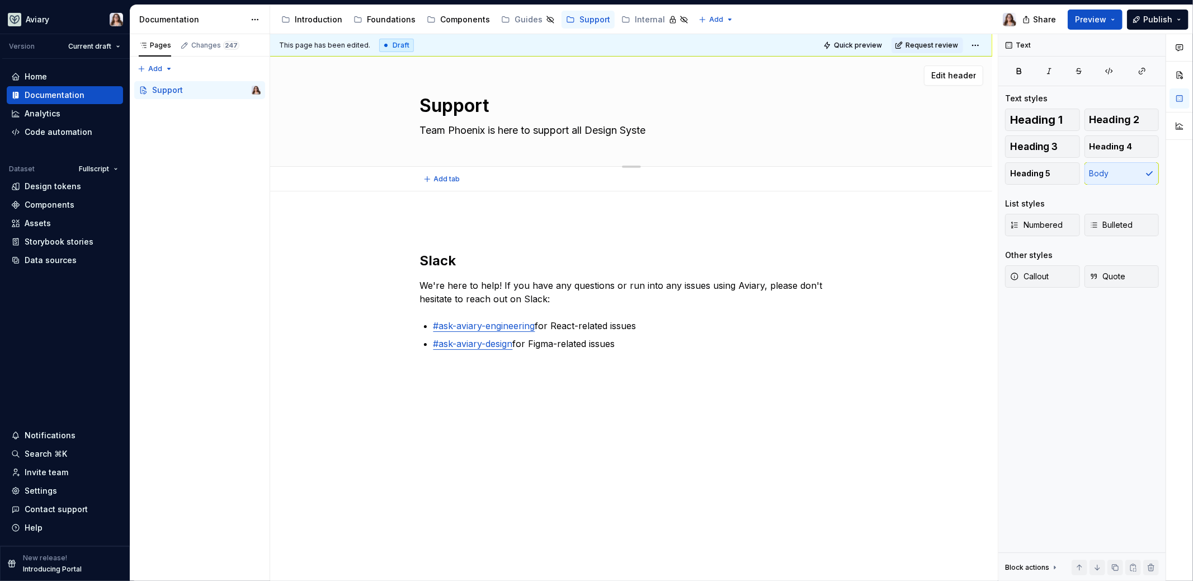
type textarea "Team Phoenix is here to support all Design System"
type textarea "*"
type textarea "Team Phoenix is here to support all Design System"
type textarea "*"
type textarea "Team Phoenix is here to support all Design System ne"
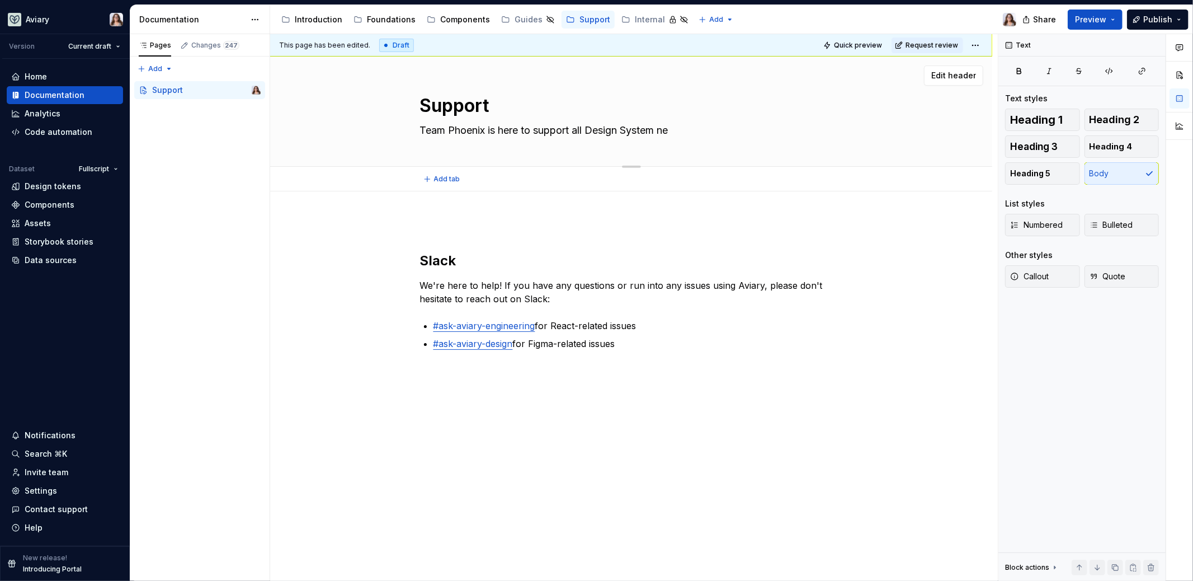
type textarea "*"
type textarea "Team Phoenix is here to support all Design System need"
type textarea "*"
type textarea "Team Phoenix is here to support all Design System needs"
click at [588, 132] on textarea "Team Phoenix is here to support all Design System needs" at bounding box center [629, 130] width 423 height 18
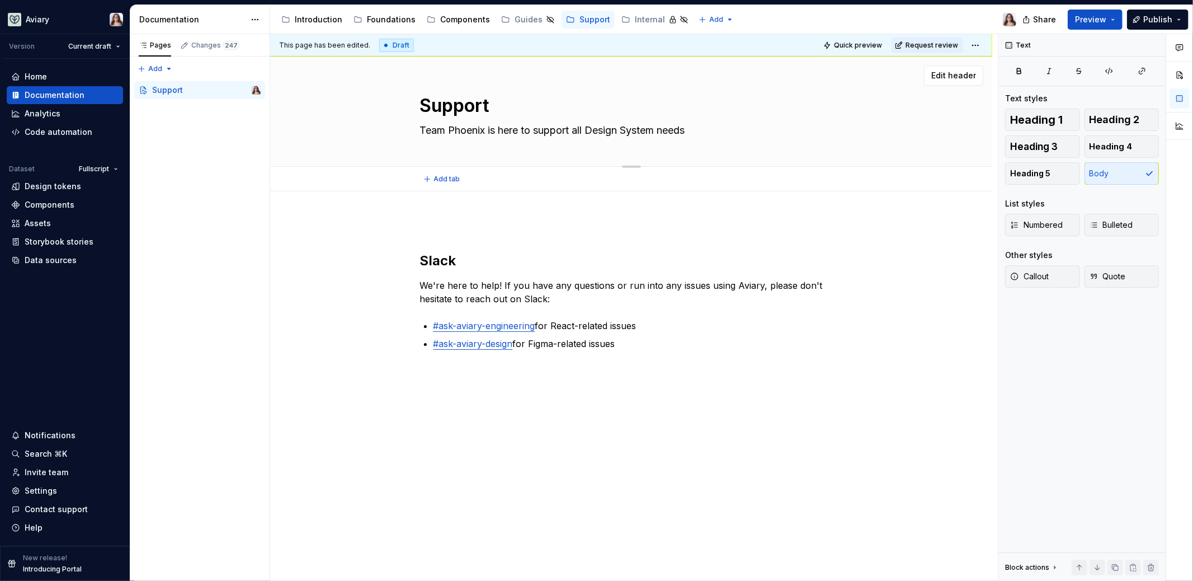
type textarea "*"
type textarea "Team Phoenix is here to support all yDesign System needs"
type textarea "*"
type textarea "Team Phoenix is here to support all yoDesign System needs"
type textarea "*"
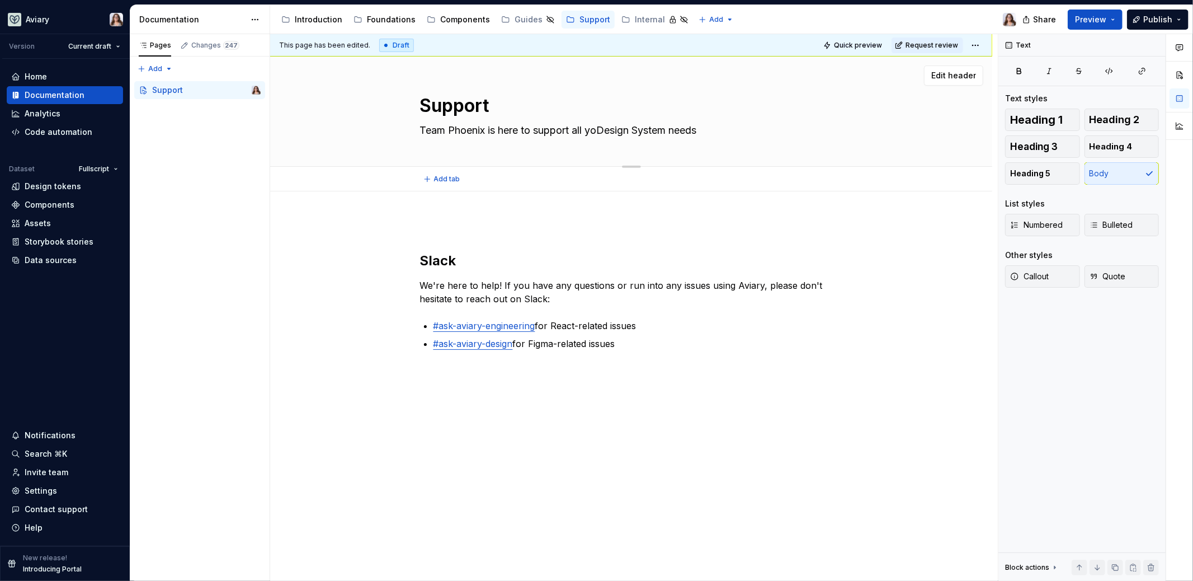
type textarea "Team Phoenix is here to support all youDesign System needs"
type textarea "*"
type textarea "Team Phoenix is here to support all yourDesign System needs"
type textarea "*"
type textarea "Team Phoenix is here to support all your Design System needs"
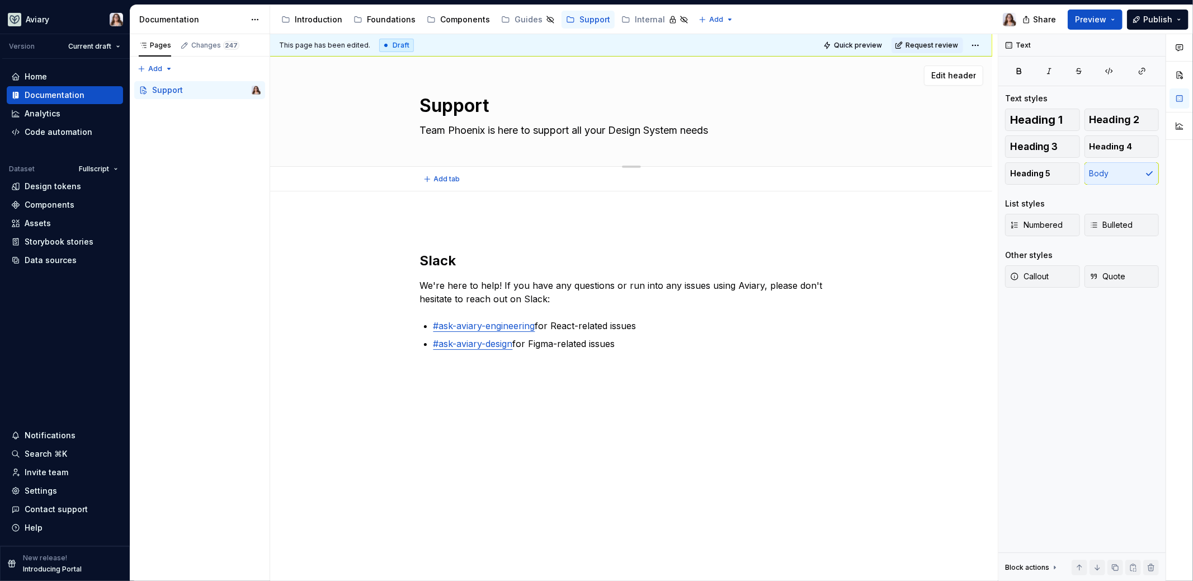
click at [718, 129] on textarea "Team Phoenix is here to support all your Design System needs" at bounding box center [629, 130] width 423 height 18
type textarea "*"
type textarea "Team Phoenix is here to support all your Design System needs"
click at [458, 215] on div "Slack We're here to help! If you have any questions or run into any issues usin…" at bounding box center [631, 364] width 722 height 346
click at [415, 256] on div "Slack We're here to help! If you have any questions or run into any issues usin…" at bounding box center [631, 364] width 722 height 346
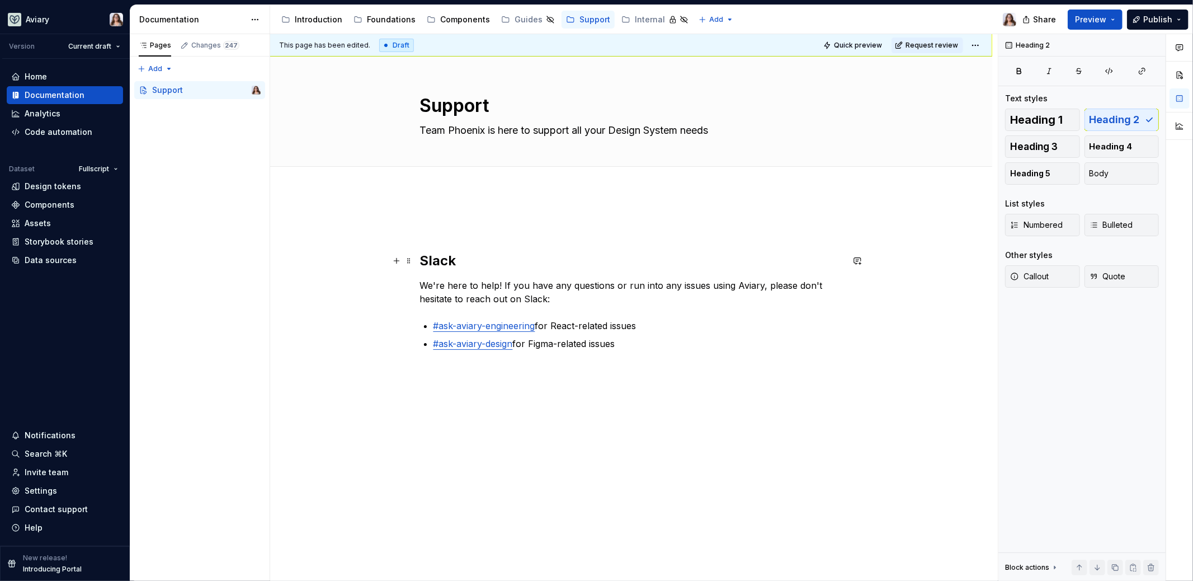
click at [420, 257] on h2 "Slack" at bounding box center [631, 261] width 423 height 18
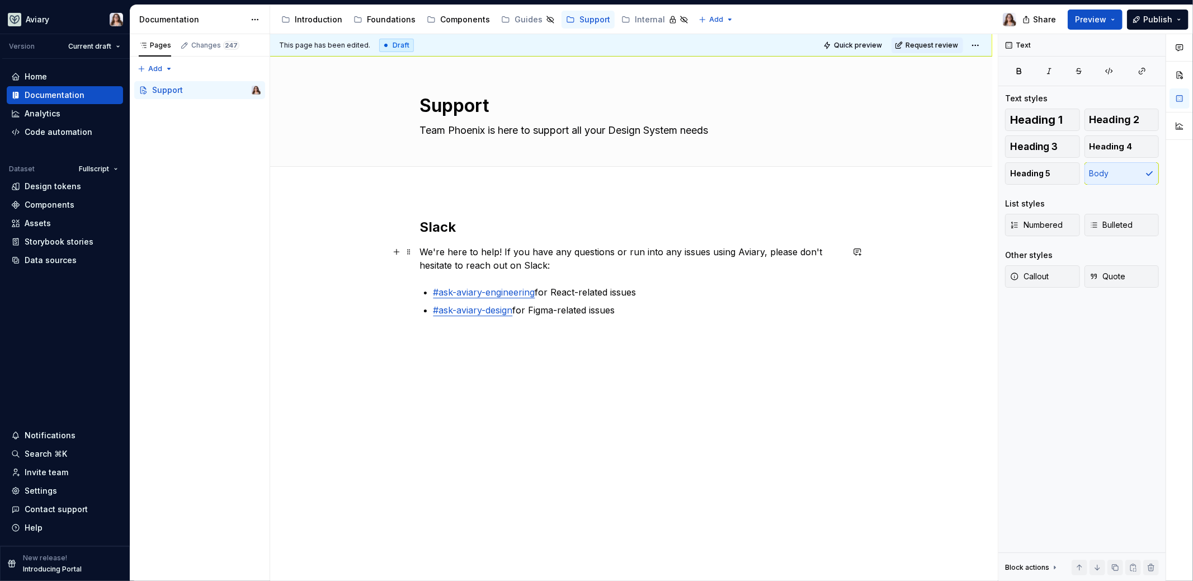
click at [554, 265] on p "We're here to help! If you have any questions or run into any issues using Avia…" at bounding box center [631, 258] width 423 height 27
drag, startPoint x: 501, startPoint y: 250, endPoint x: 421, endPoint y: 250, distance: 80.0
click at [421, 250] on p "We're here to help! If you have any questions or run into any issues using Avia…" at bounding box center [631, 258] width 423 height 27
click at [767, 253] on p "The best place to reach out is the craft-specific Slack channels. If you have a…" at bounding box center [631, 258] width 423 height 27
click at [738, 263] on p "The best place to reach out is the craft-specific Slack channels. If you have a…" at bounding box center [631, 258] width 423 height 27
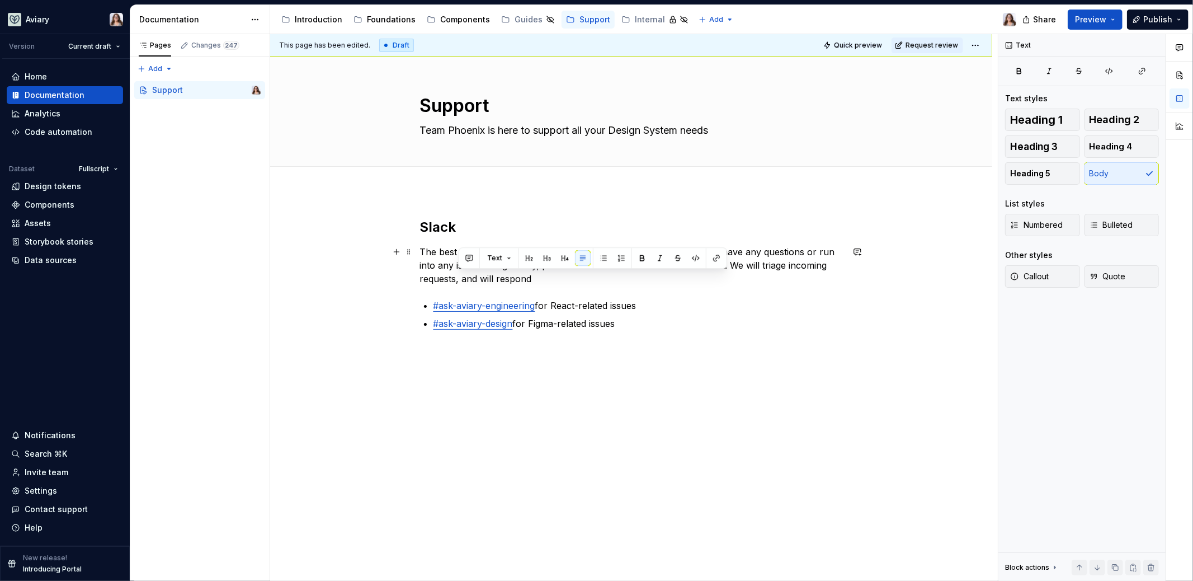
drag, startPoint x: 532, startPoint y: 280, endPoint x: 457, endPoint y: 279, distance: 74.4
click at [457, 279] on p "The best place to reach out is the craft-specific Slack channels. If you have a…" at bounding box center [631, 265] width 423 height 40
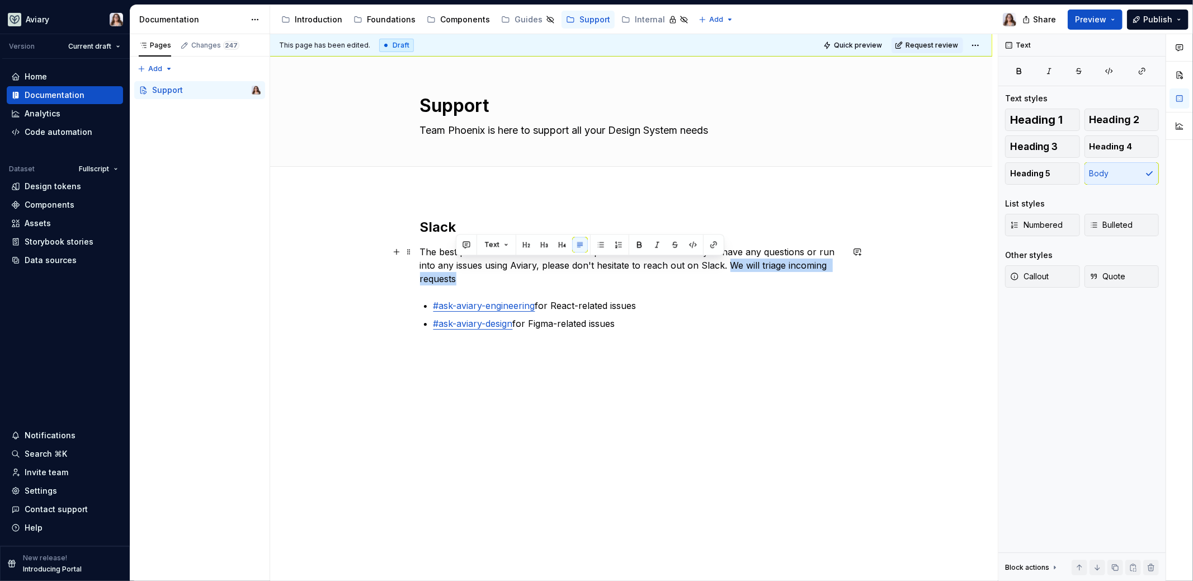
drag, startPoint x: 727, startPoint y: 263, endPoint x: 774, endPoint y: 283, distance: 50.9
click at [774, 283] on p "The best place to reach out is the craft-specific Slack channels. If you have a…" at bounding box center [631, 265] width 423 height 40
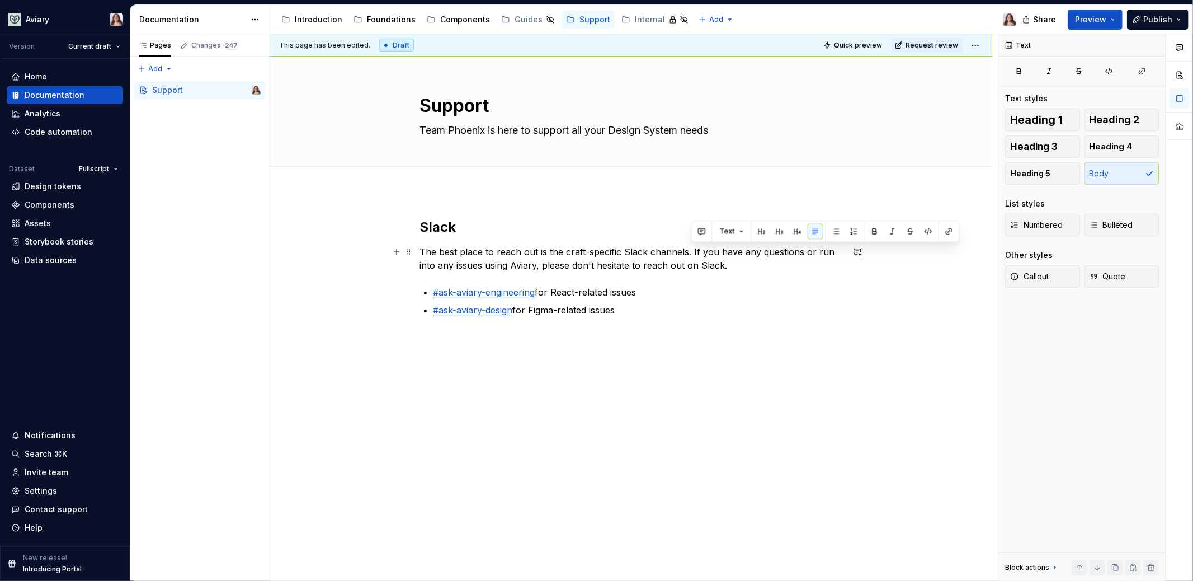
drag, startPoint x: 748, startPoint y: 270, endPoint x: 690, endPoint y: 249, distance: 61.0
click at [690, 249] on p "The best place to reach out is the craft-specific Slack channels. If you have a…" at bounding box center [631, 258] width 423 height 27
click at [440, 268] on p "The best place to reach out is the craft-specific Slack channels. Whether you’v…" at bounding box center [631, 258] width 423 height 27
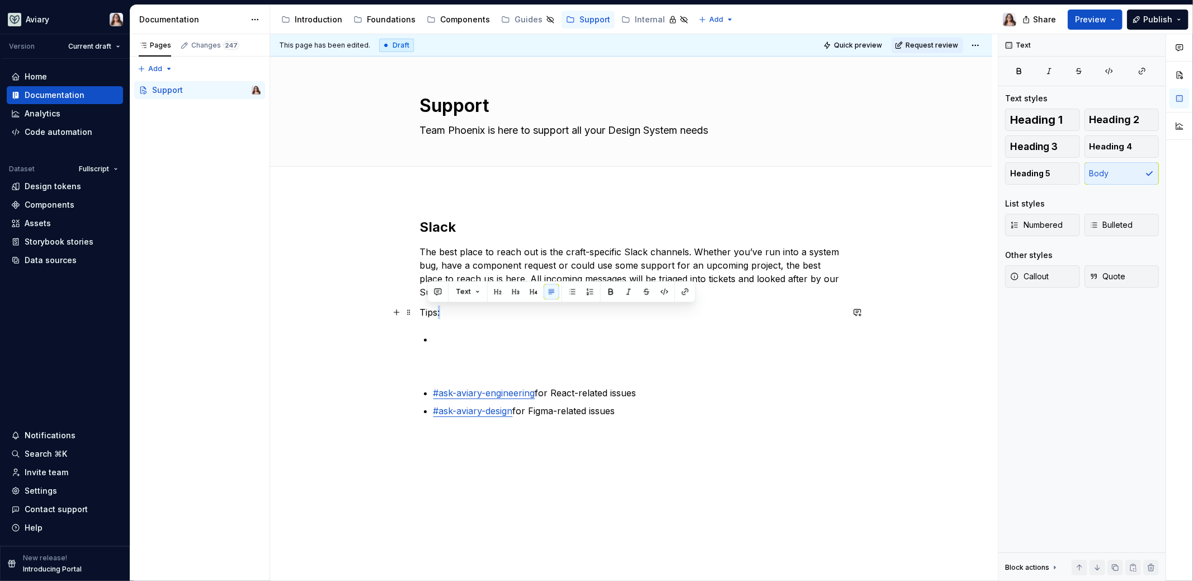
drag, startPoint x: 441, startPoint y: 312, endPoint x: 412, endPoint y: 312, distance: 28.5
click at [412, 312] on div "Slack The best place to reach out is the craft-specific Slack channels. Whether…" at bounding box center [631, 397] width 722 height 413
drag, startPoint x: 421, startPoint y: 309, endPoint x: 445, endPoint y: 309, distance: 24.1
click at [445, 309] on p "Tips:" at bounding box center [631, 311] width 423 height 13
click at [439, 311] on strong "Tips:" at bounding box center [431, 311] width 22 height 11
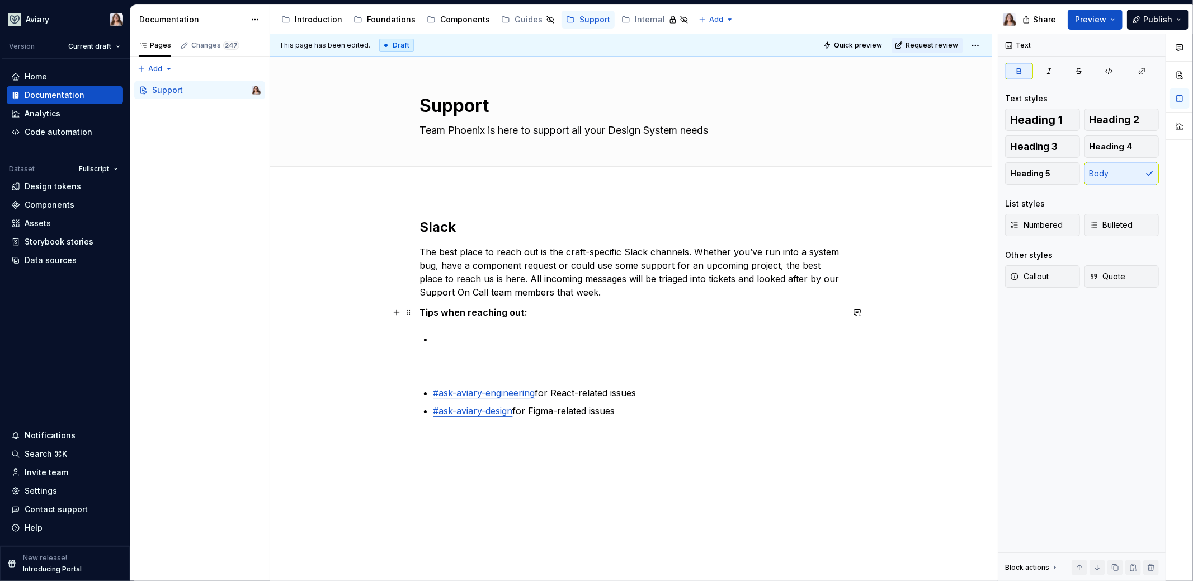
click at [420, 310] on strong "Tips when reaching out:" at bounding box center [474, 311] width 108 height 11
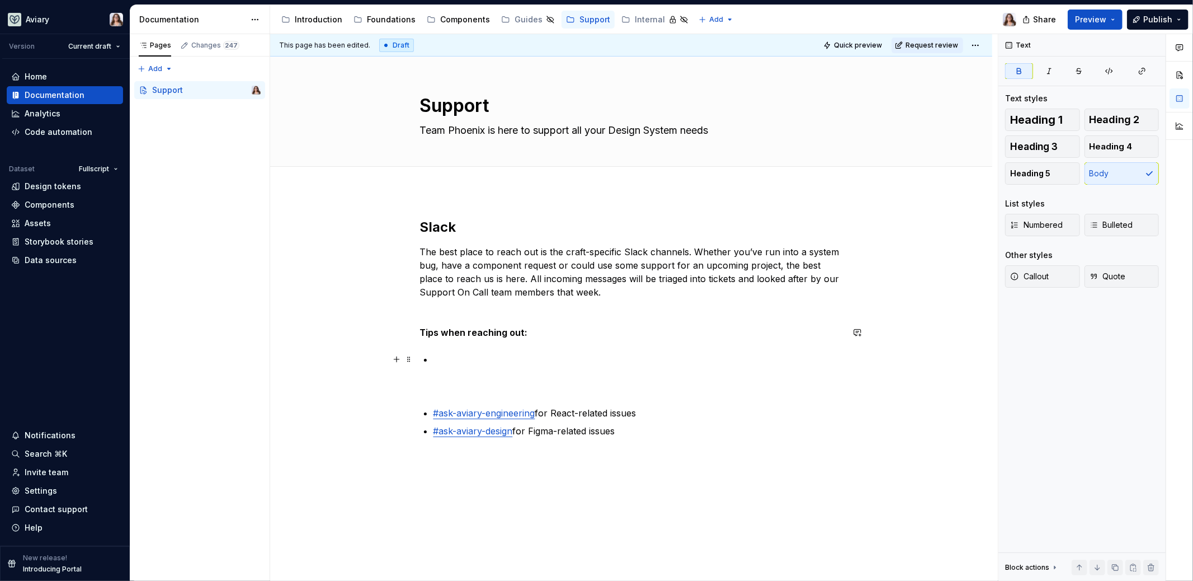
click at [430, 359] on div "Slack The best place to reach out is the craft-specific Slack channels. Whether…" at bounding box center [631, 327] width 423 height 219
click at [423, 391] on p at bounding box center [631, 385] width 423 height 13
click at [430, 411] on div "Slack The best place to reach out is the craft-specific Slack channels. Whether…" at bounding box center [631, 327] width 423 height 219
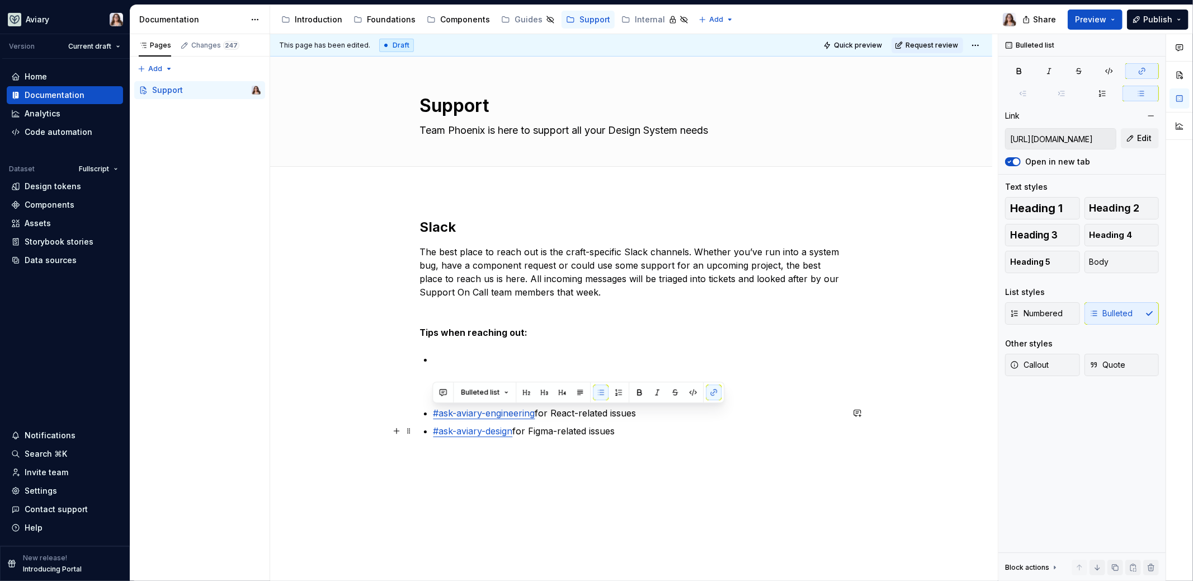
drag, startPoint x: 430, startPoint y: 411, endPoint x: 676, endPoint y: 430, distance: 246.3
click at [677, 429] on div "Slack The best place to reach out is the craft-specific Slack channels. Whether…" at bounding box center [631, 327] width 423 height 219
click at [1097, 264] on span "Body" at bounding box center [1099, 261] width 20 height 11
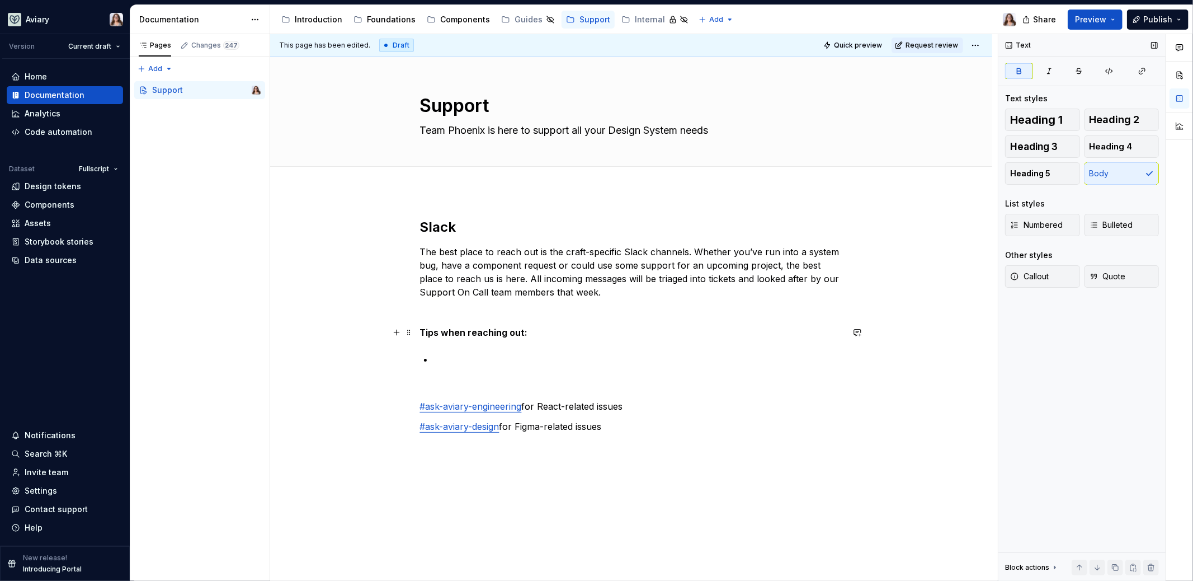
click at [562, 333] on p "Tips when reaching out:" at bounding box center [631, 331] width 423 height 13
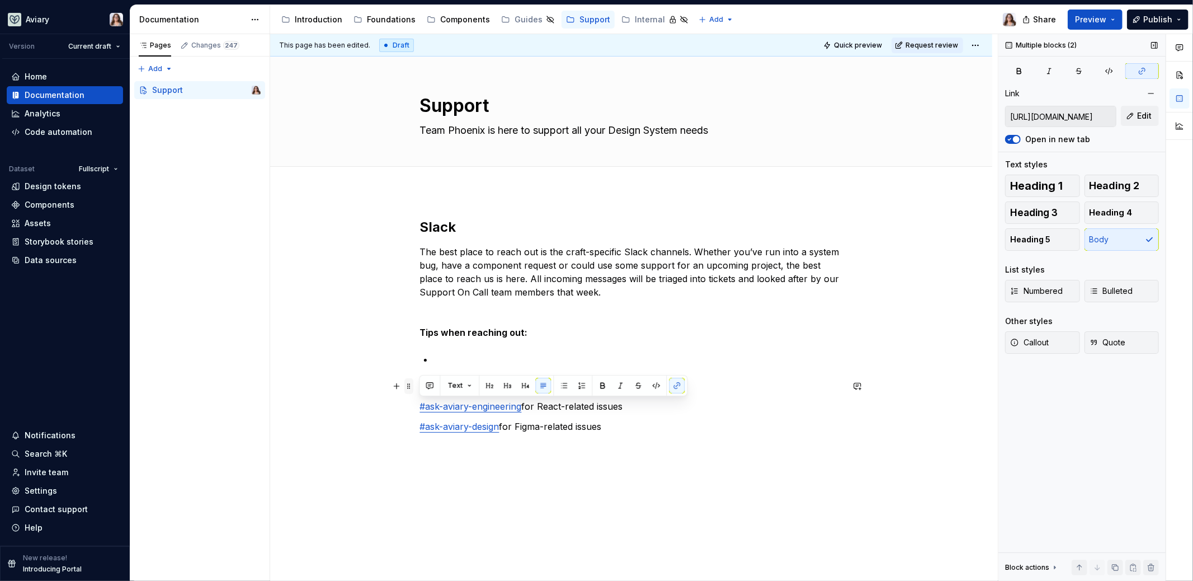
drag, startPoint x: 618, startPoint y: 427, endPoint x: 404, endPoint y: 392, distance: 217.1
click at [420, 392] on div "Slack The best place to reach out is the craft-specific Slack channels. Whether…" at bounding box center [631, 332] width 423 height 228
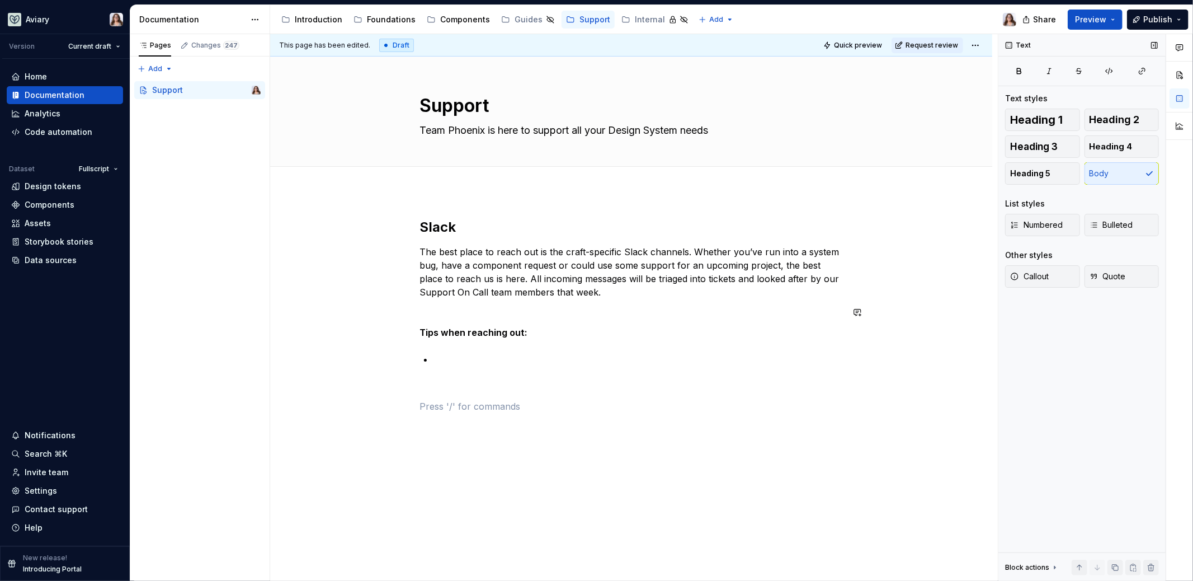
click at [470, 302] on div "Slack The best place to reach out is the craft-specific Slack channels. Whether…" at bounding box center [631, 315] width 423 height 195
click at [466, 385] on p at bounding box center [631, 385] width 423 height 13
click at [436, 357] on p at bounding box center [637, 358] width 409 height 13
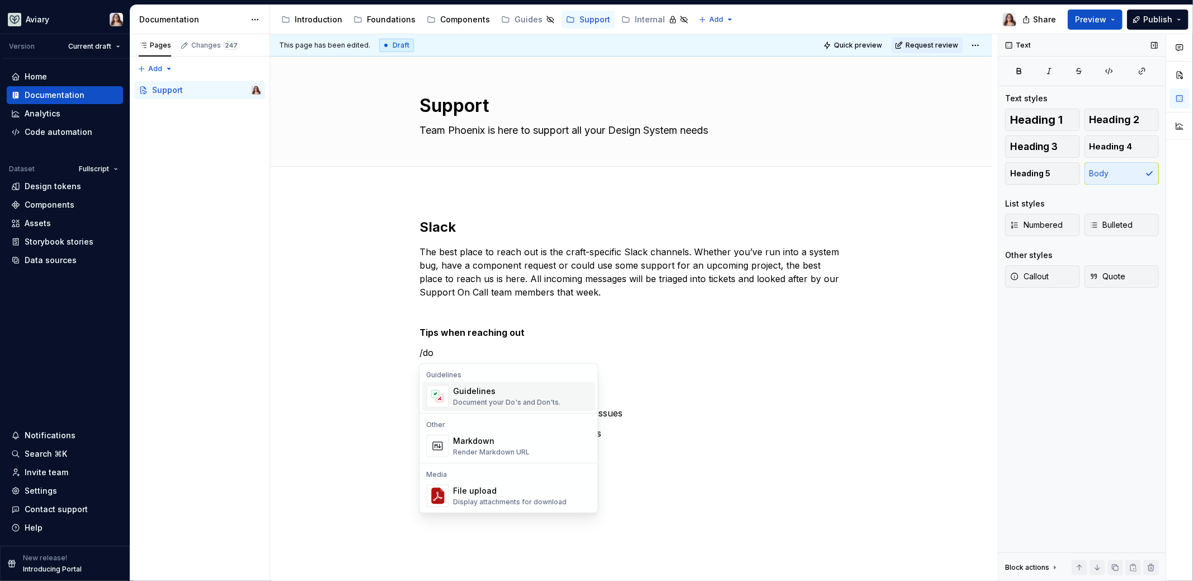
click at [484, 394] on div "Guidelines" at bounding box center [506, 390] width 107 height 11
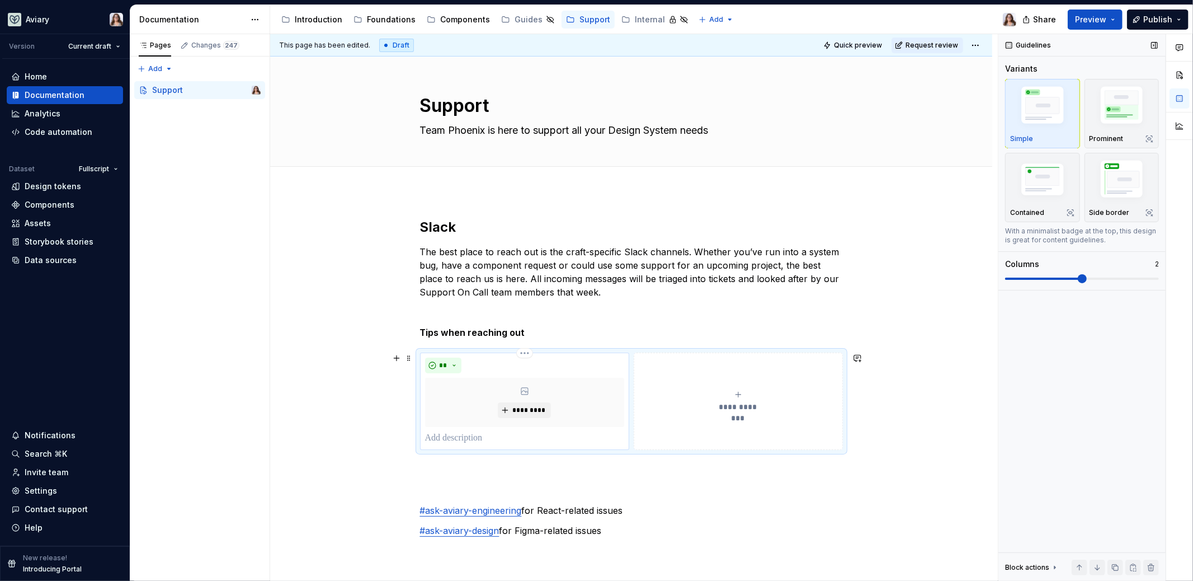
click at [456, 441] on p at bounding box center [524, 437] width 199 height 13
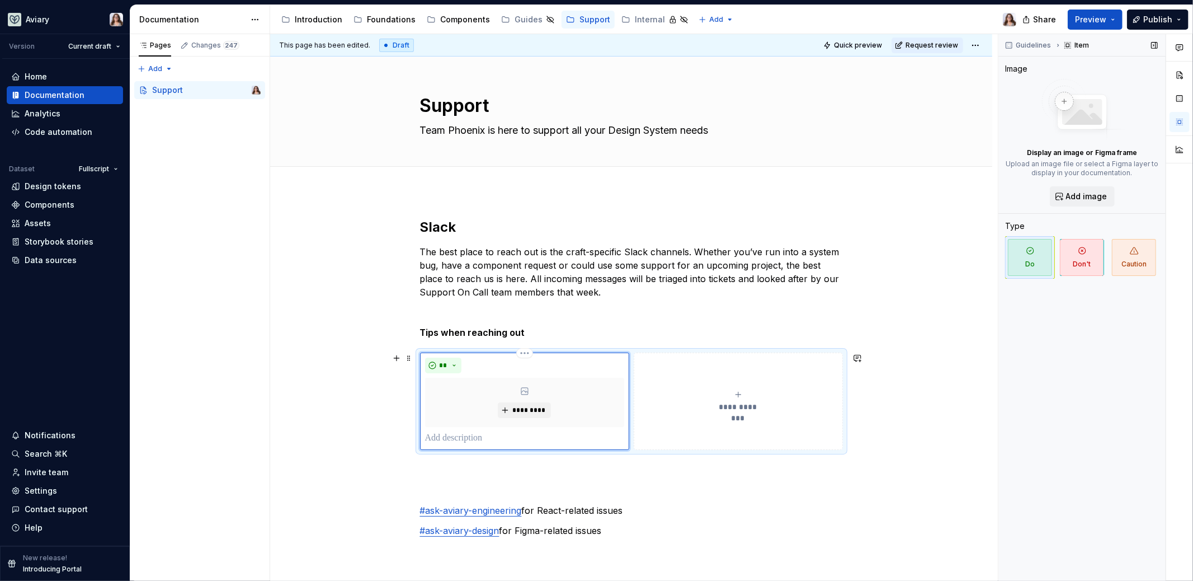
type textarea "*"
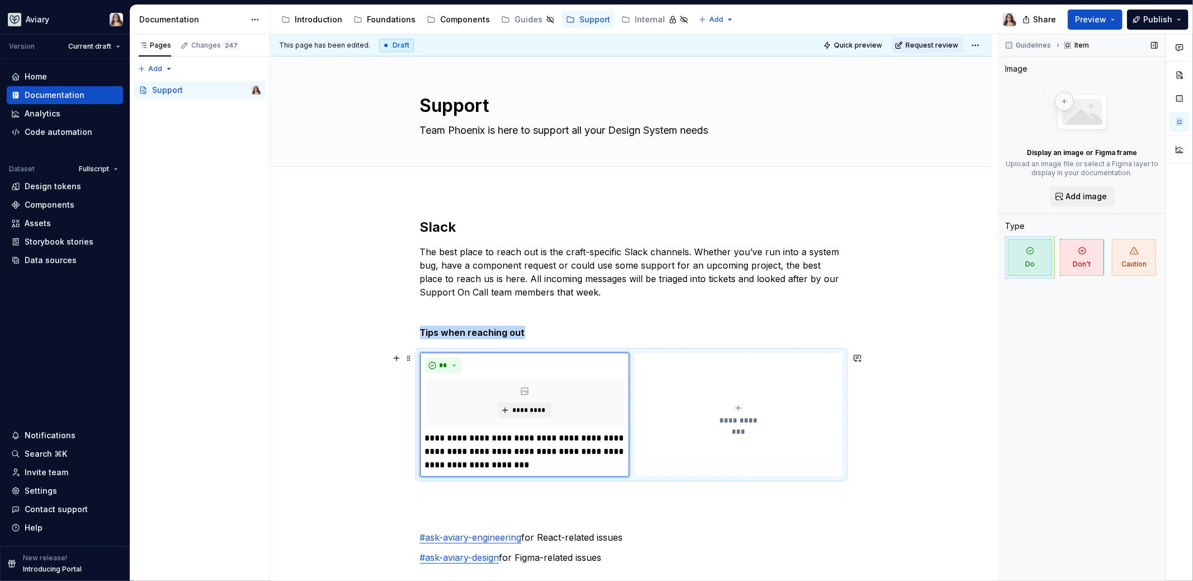
click at [667, 446] on button "**********" at bounding box center [738, 414] width 209 height 124
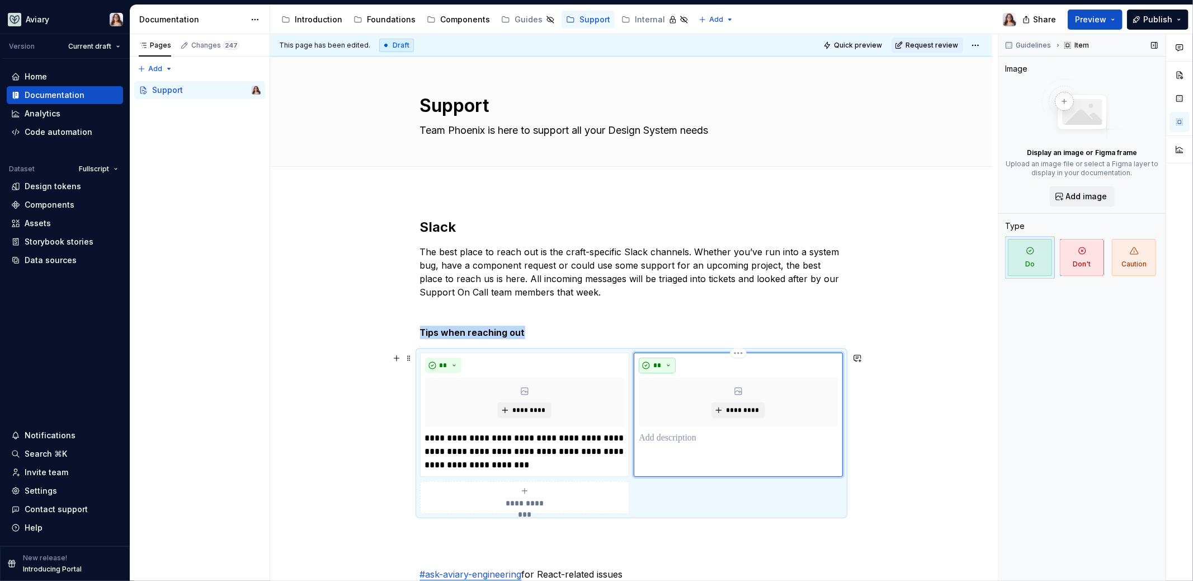
click at [664, 361] on button "**" at bounding box center [657, 365] width 37 height 16
click at [680, 399] on div "Don't" at bounding box center [682, 403] width 21 height 11
click at [667, 441] on p at bounding box center [738, 437] width 199 height 13
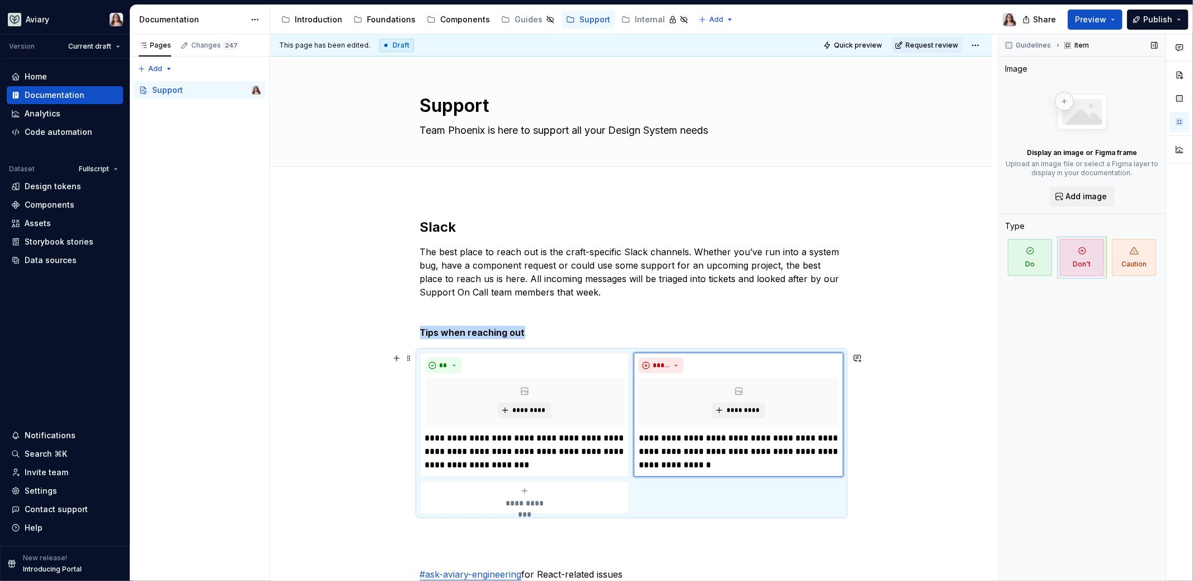
click at [551, 490] on div "**********" at bounding box center [525, 497] width 200 height 22
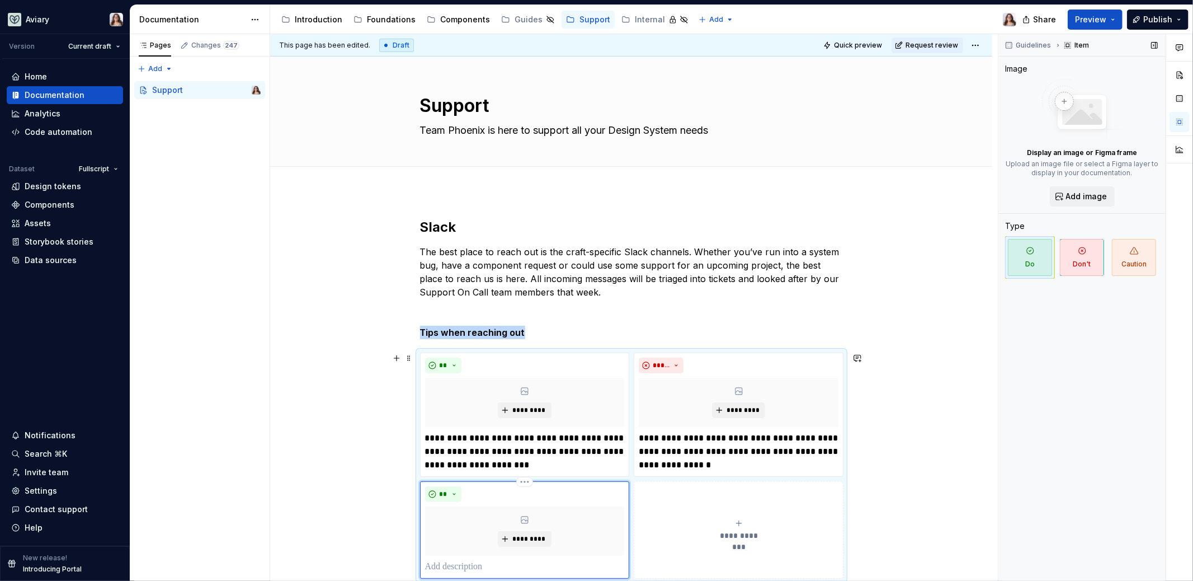
scroll to position [51, 0]
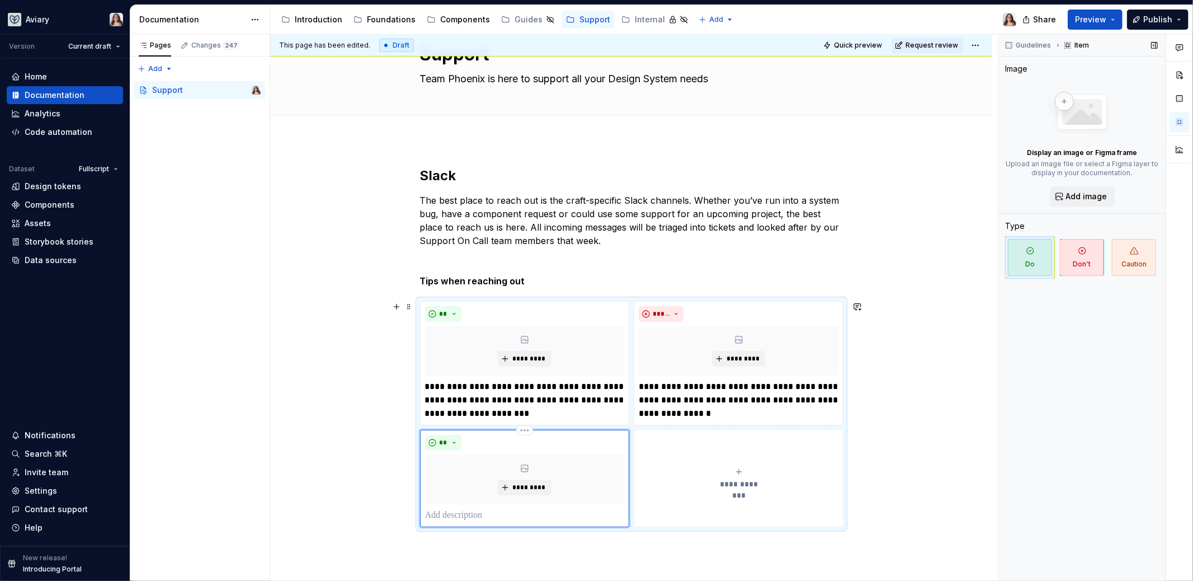
click at [469, 514] on p at bounding box center [525, 514] width 200 height 13
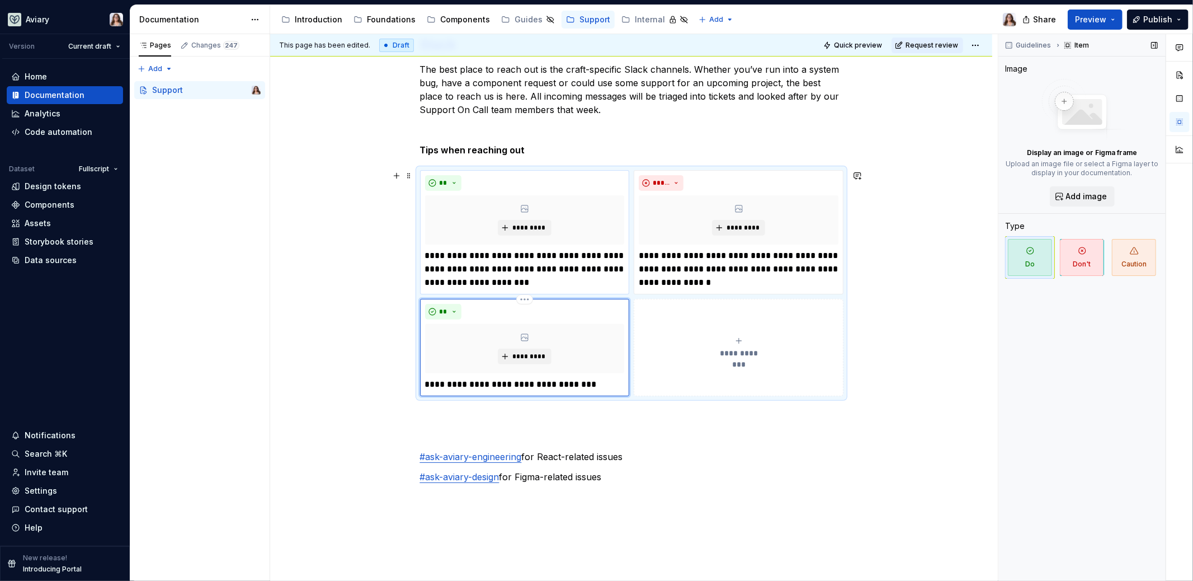
scroll to position [194, 0]
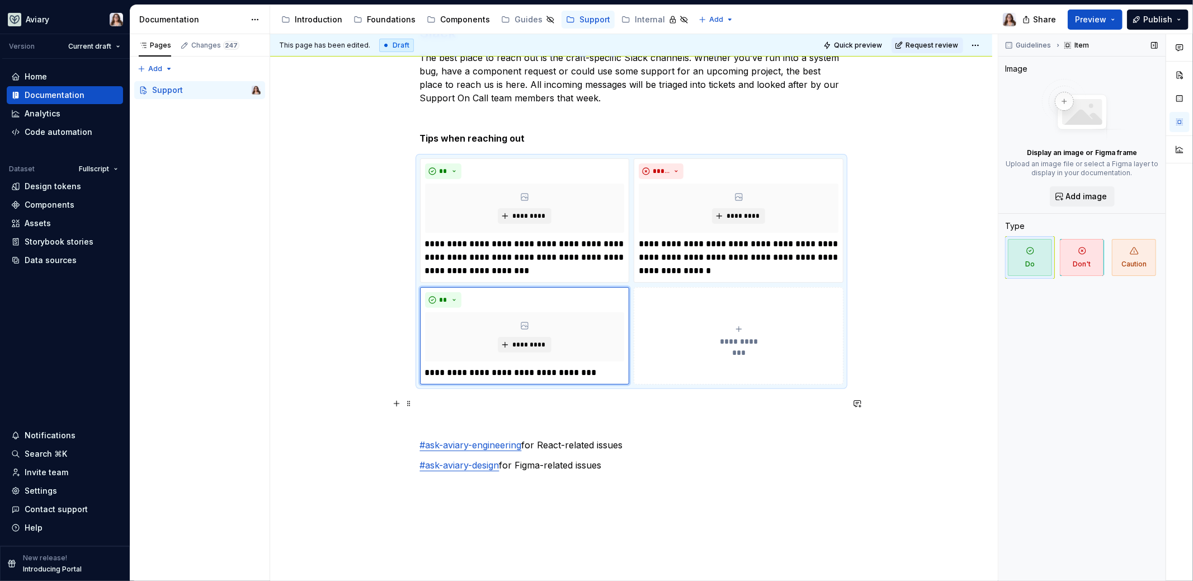
click at [457, 405] on p at bounding box center [631, 404] width 423 height 13
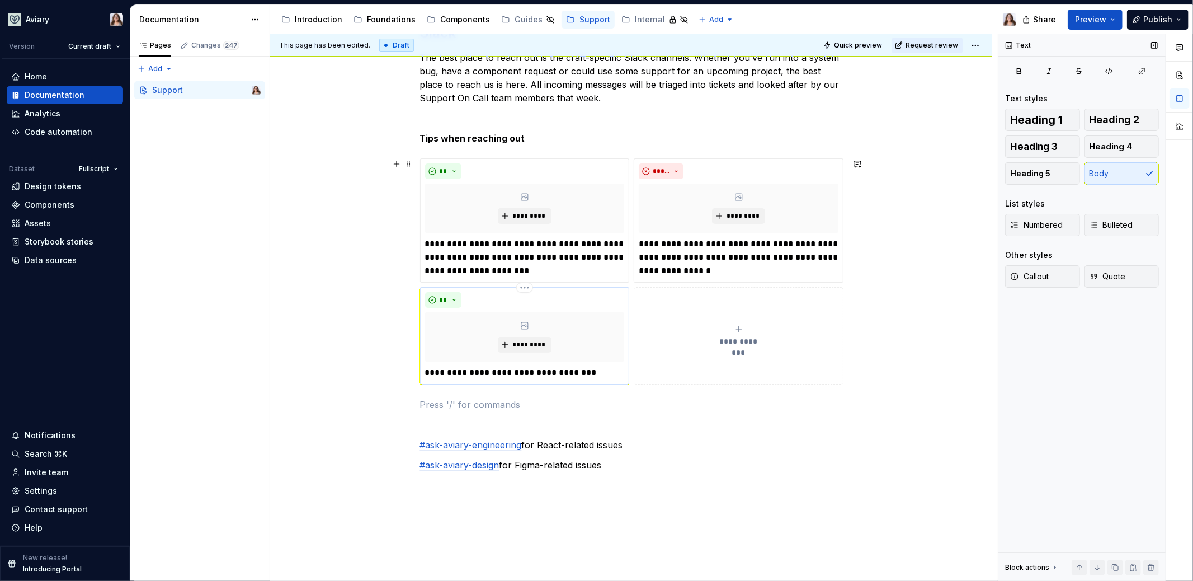
scroll to position [145, 0]
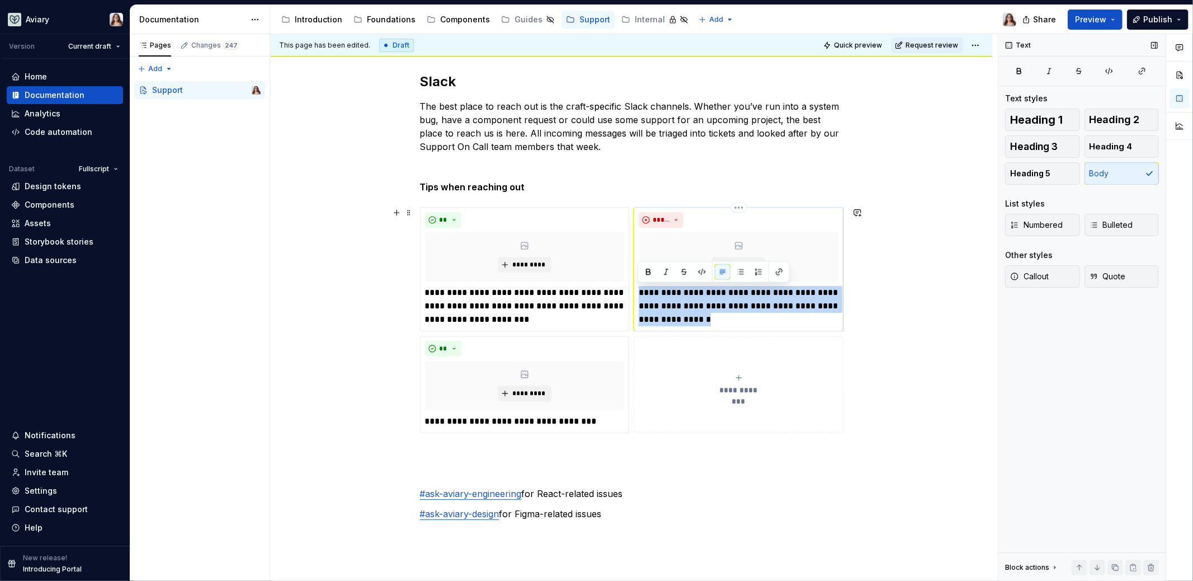
drag, startPoint x: 724, startPoint y: 317, endPoint x: 637, endPoint y: 293, distance: 90.5
click at [637, 293] on div "**********" at bounding box center [739, 269] width 210 height 124
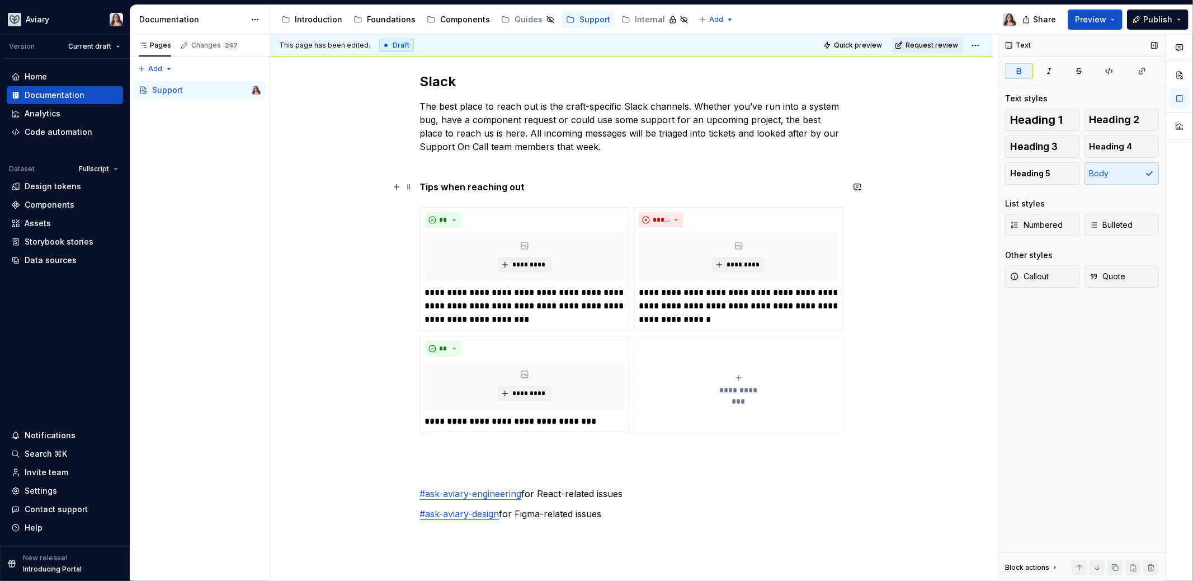
click at [525, 186] on p "Tips when reaching out" at bounding box center [631, 186] width 423 height 13
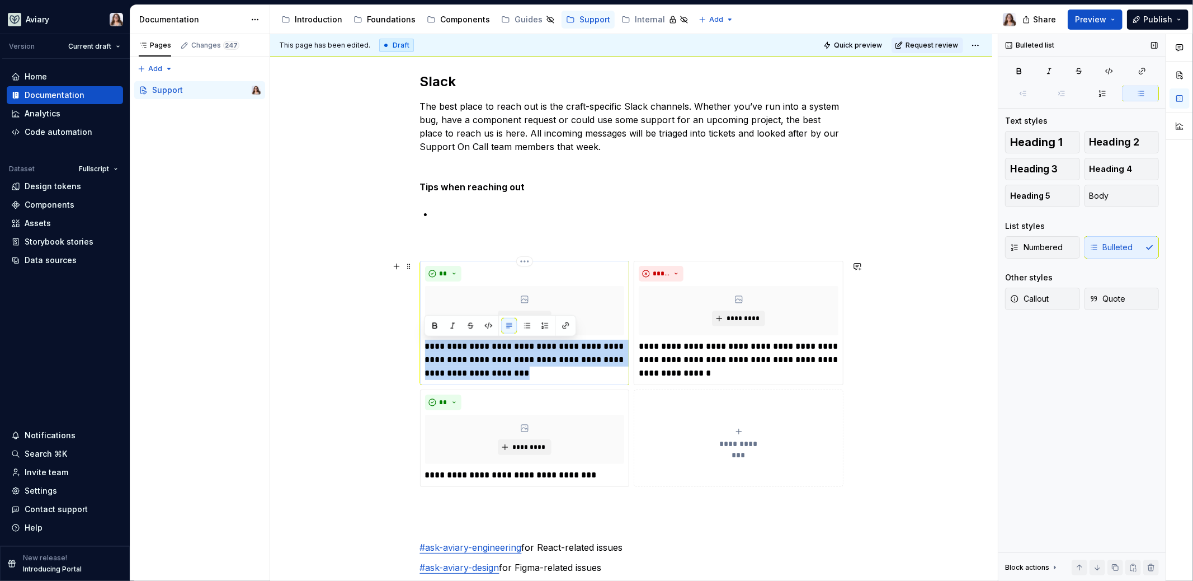
drag, startPoint x: 515, startPoint y: 367, endPoint x: 422, endPoint y: 347, distance: 95.5
click at [422, 347] on div "**********" at bounding box center [525, 323] width 210 height 124
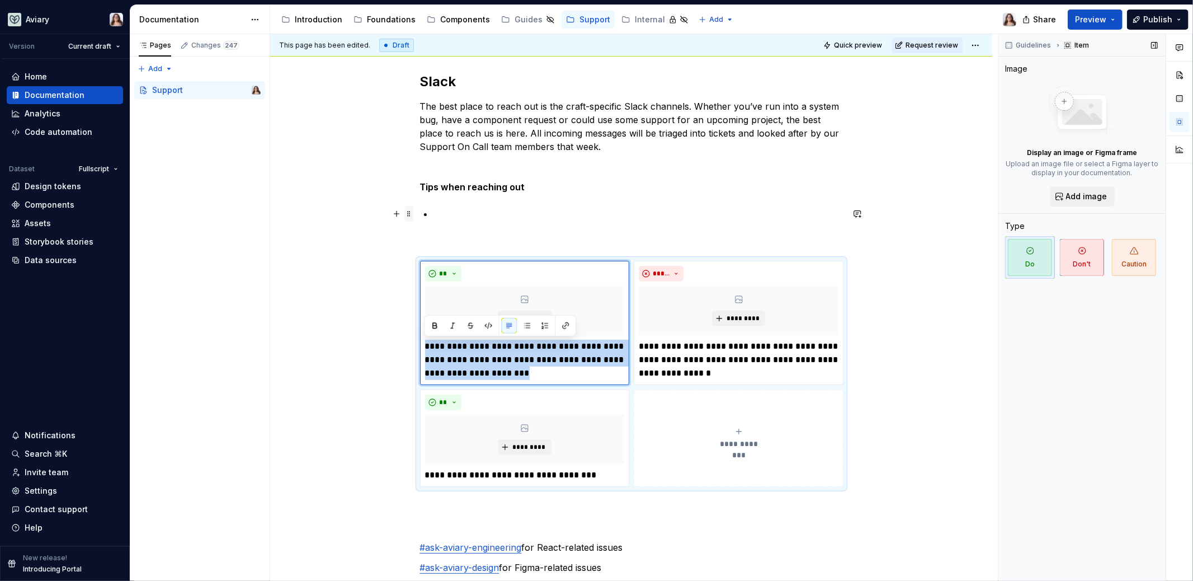
click at [407, 218] on span at bounding box center [408, 214] width 9 height 16
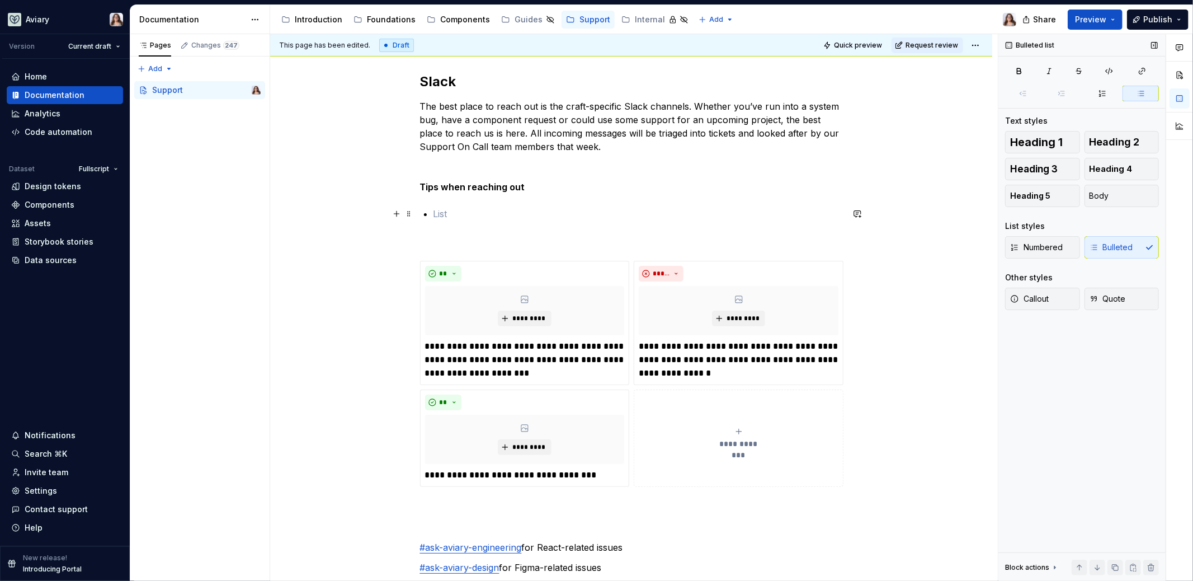
click at [438, 215] on p at bounding box center [637, 213] width 409 height 13
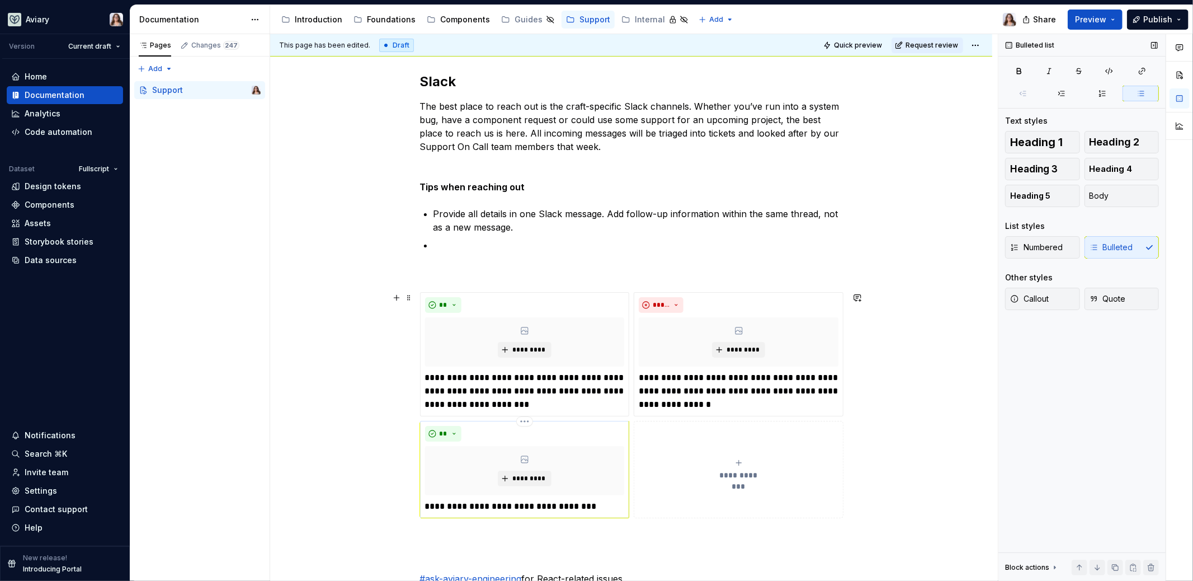
click at [476, 504] on p "**********" at bounding box center [525, 505] width 200 height 13
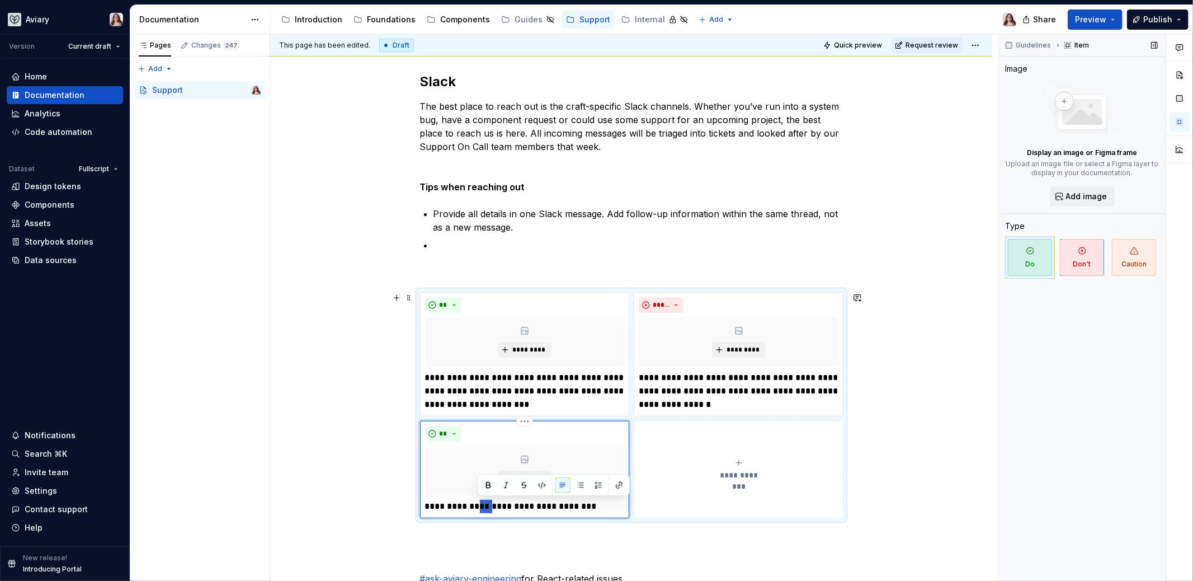
click at [476, 504] on p "**********" at bounding box center [525, 505] width 200 height 13
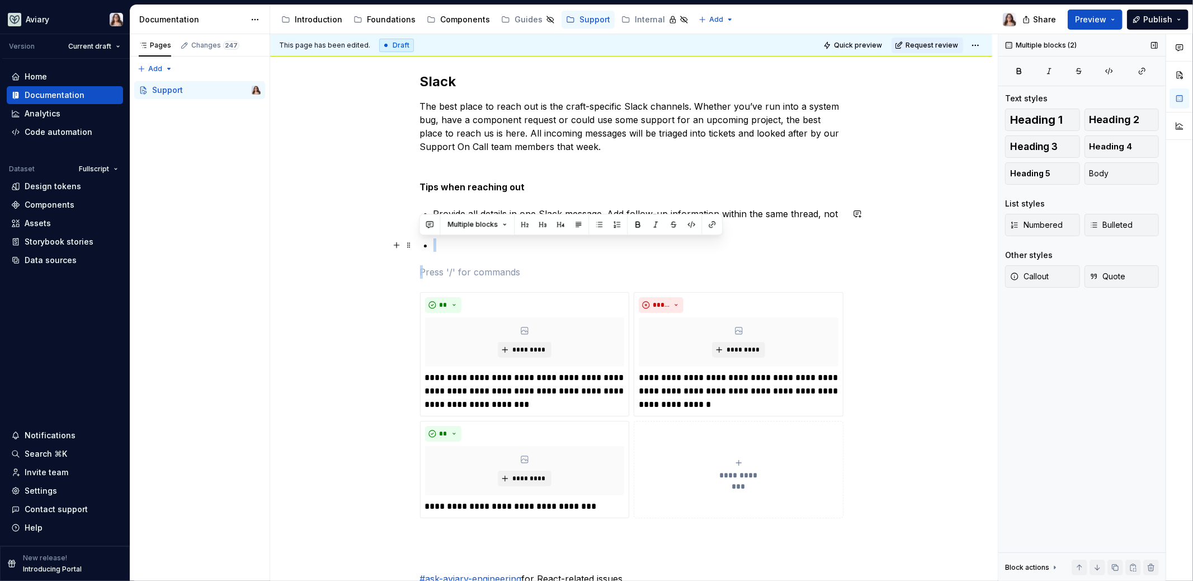
click at [474, 236] on ul "Provide all details in one Slack message. Add follow-up information within the …" at bounding box center [637, 229] width 409 height 45
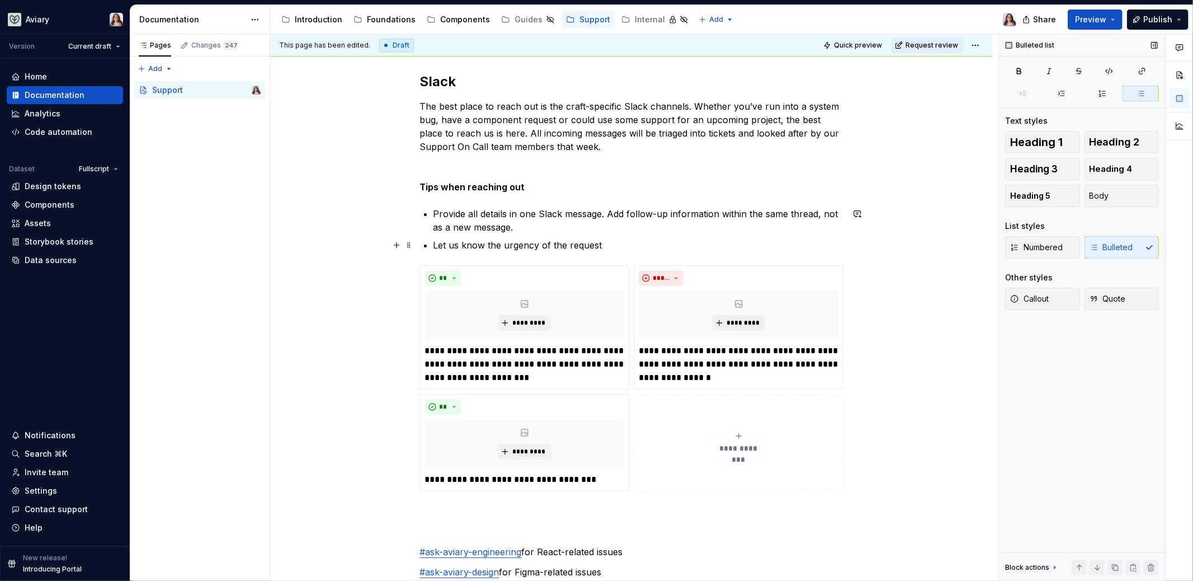
drag, startPoint x: 431, startPoint y: 242, endPoint x: 422, endPoint y: 242, distance: 8.9
click at [422, 242] on div "**********" at bounding box center [631, 336] width 423 height 526
click at [607, 245] on p "Let us know the urgency of the request" at bounding box center [637, 244] width 409 height 13
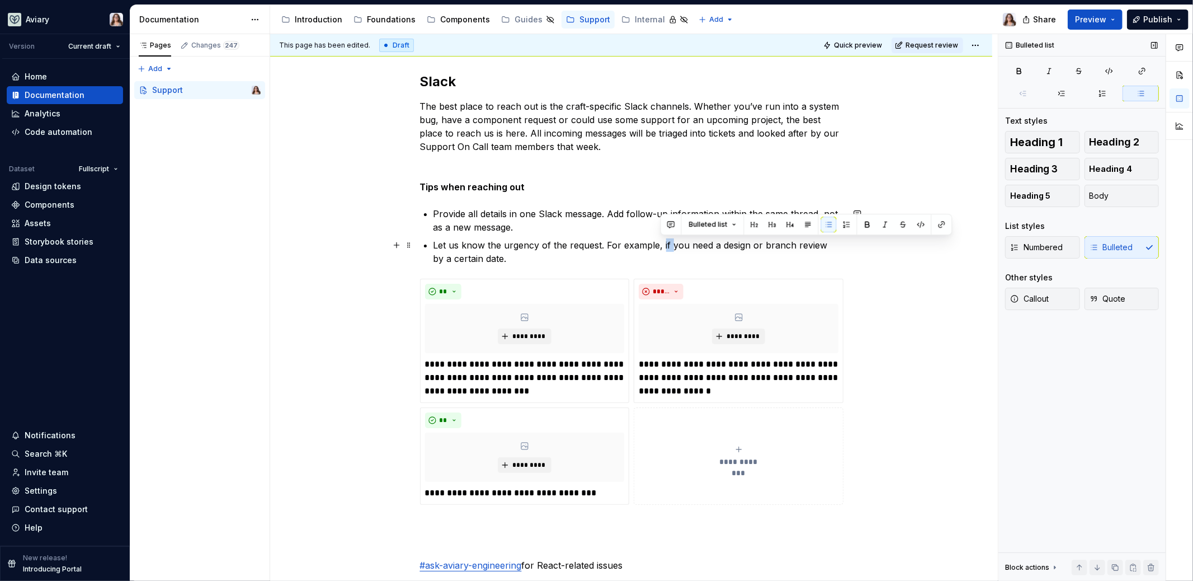
drag, startPoint x: 660, startPoint y: 242, endPoint x: 668, endPoint y: 243, distance: 7.4
click at [668, 243] on p "Let us know the urgency of the request. For example, if you need a design or br…" at bounding box center [637, 251] width 409 height 27
click at [492, 258] on p "Let us know the urgency of the request. For example, if you need a design or br…" at bounding box center [637, 251] width 409 height 27
drag, startPoint x: 659, startPoint y: 243, endPoint x: 670, endPoint y: 244, distance: 10.6
click at [670, 244] on p "Let us know the urgency of the request. For example, if you need a design or br…" at bounding box center [637, 251] width 409 height 27
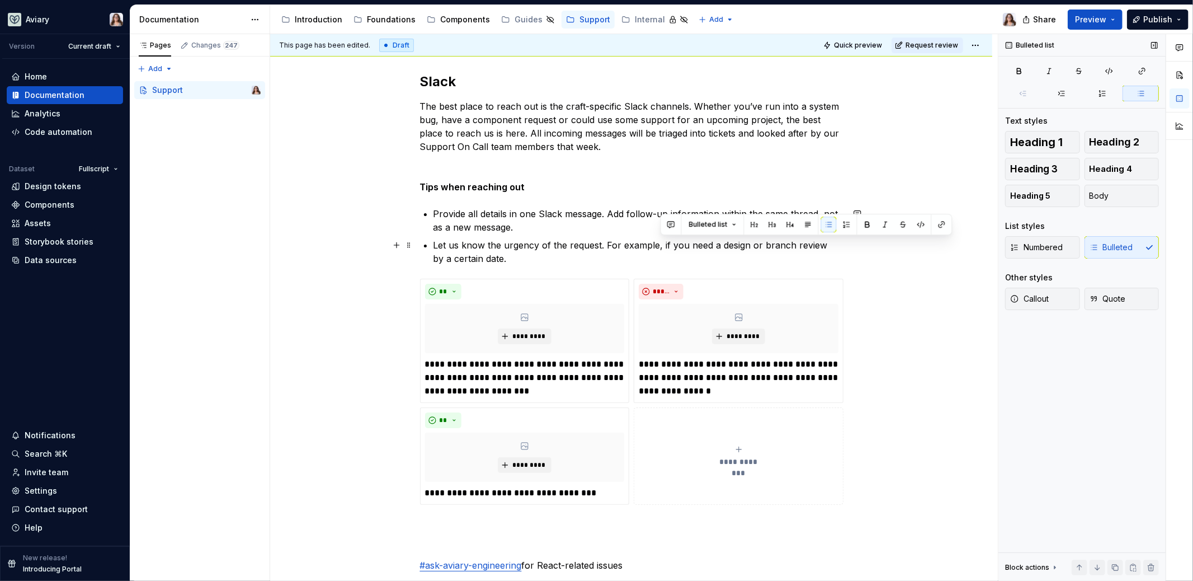
click at [500, 256] on p "Let us know the urgency of the request. For example, if you need a design or br…" at bounding box center [637, 251] width 409 height 27
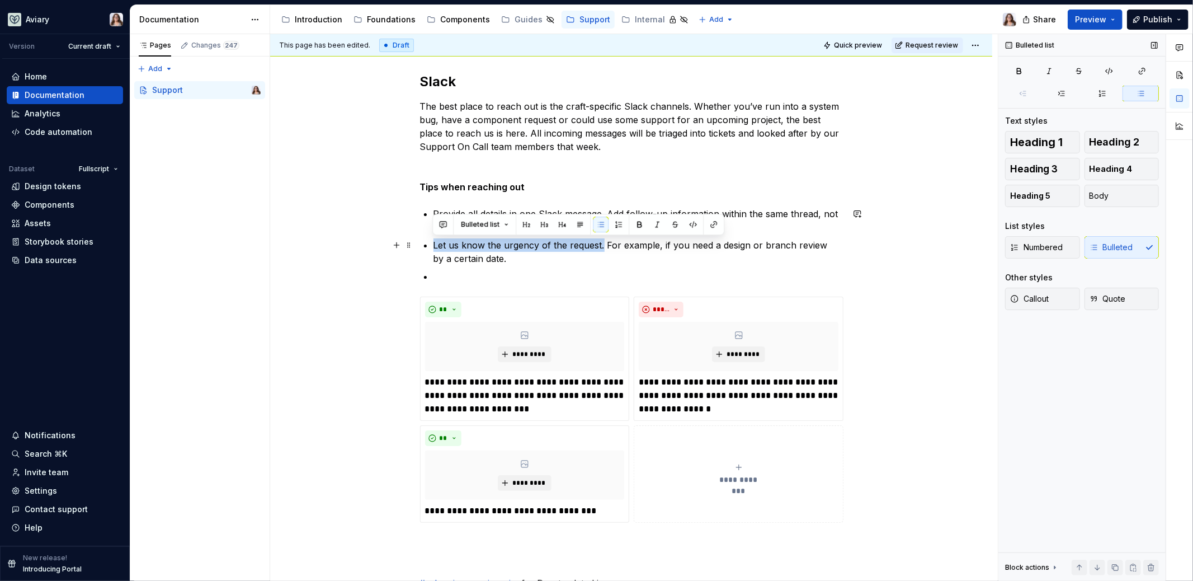
drag, startPoint x: 433, startPoint y: 244, endPoint x: 600, endPoint y: 247, distance: 166.7
click at [600, 247] on p "Let us know the urgency of the request. For example, if you need a design or br…" at bounding box center [637, 251] width 409 height 27
click at [559, 258] on p "Let us know the urgency of the request. For example, if you need a design or br…" at bounding box center [637, 251] width 409 height 27
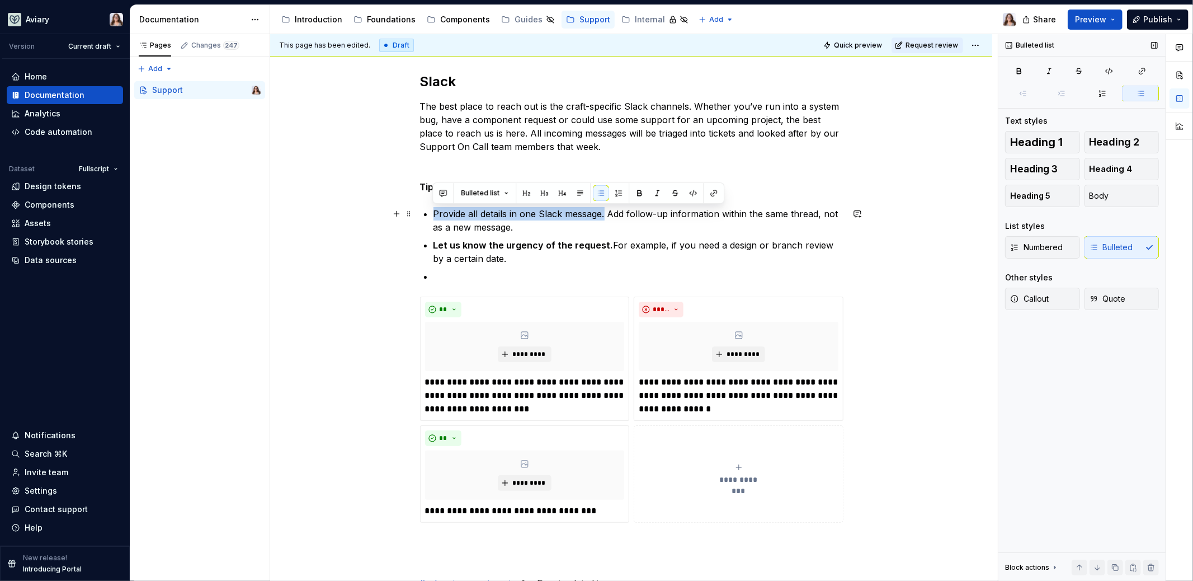
drag, startPoint x: 603, startPoint y: 214, endPoint x: 432, endPoint y: 211, distance: 170.6
click at [433, 211] on p "Provide all details in one Slack message. Add follow-up information within the …" at bounding box center [637, 220] width 409 height 27
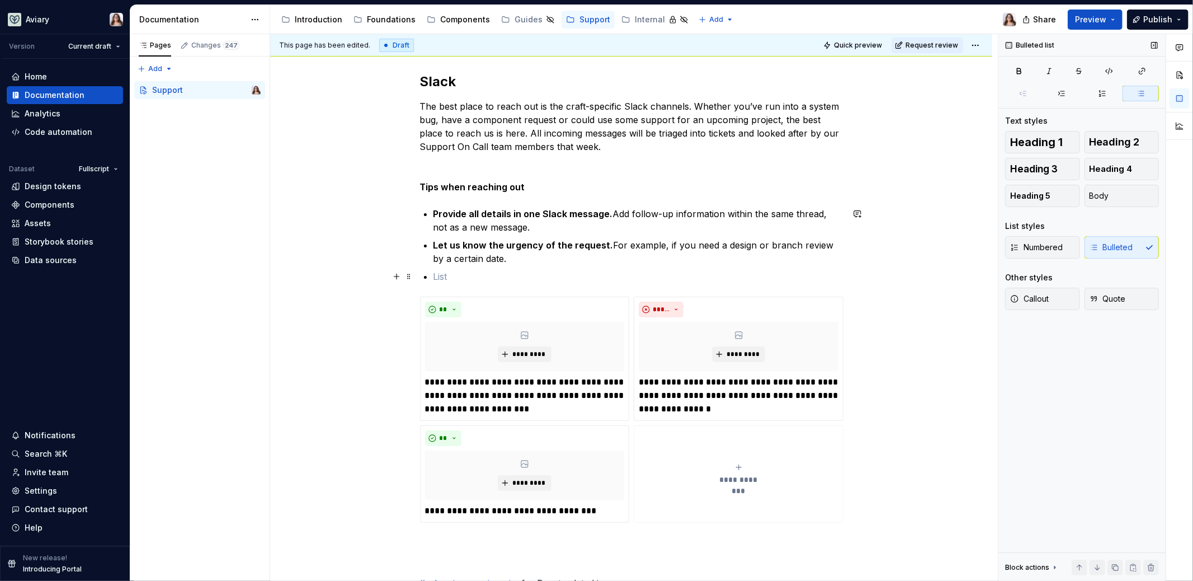
click at [433, 273] on p at bounding box center [637, 276] width 409 height 13
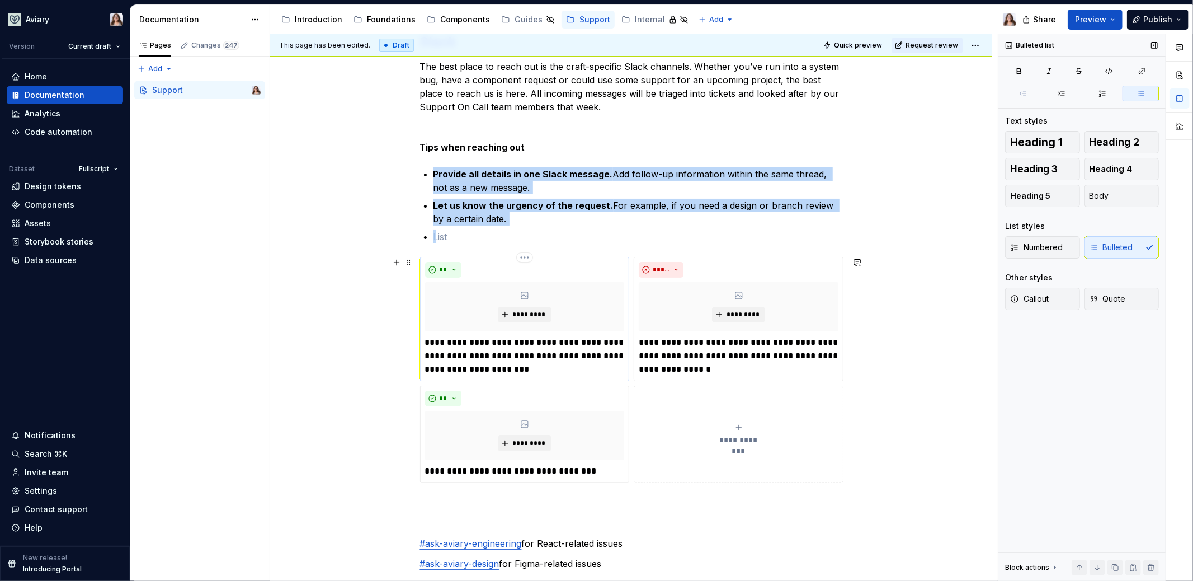
click at [521, 274] on div "**" at bounding box center [525, 270] width 200 height 16
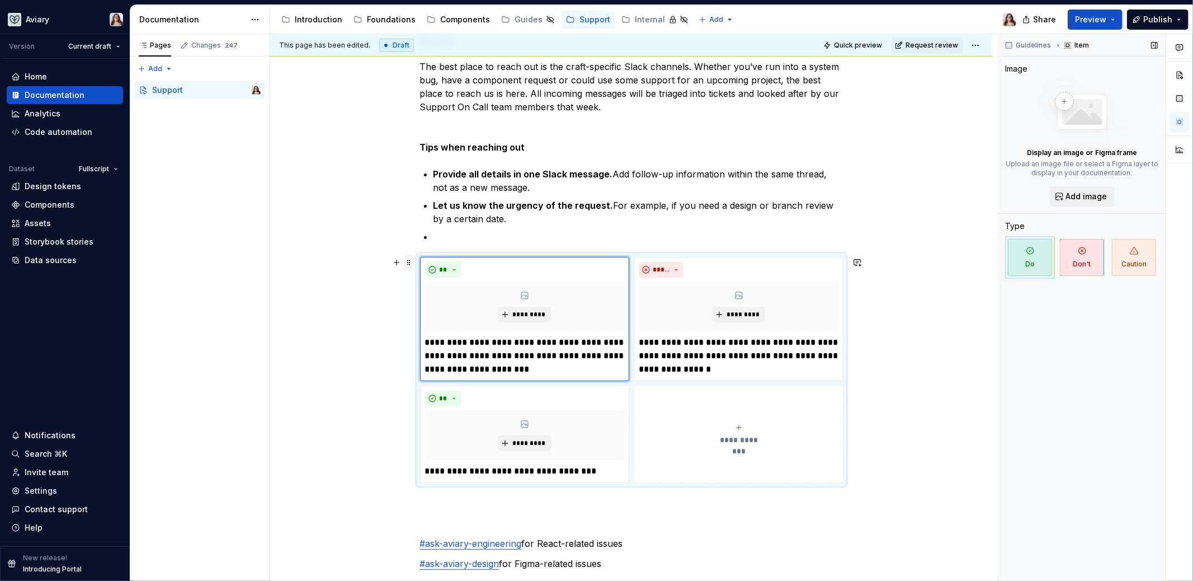
click at [407, 262] on span at bounding box center [408, 262] width 9 height 16
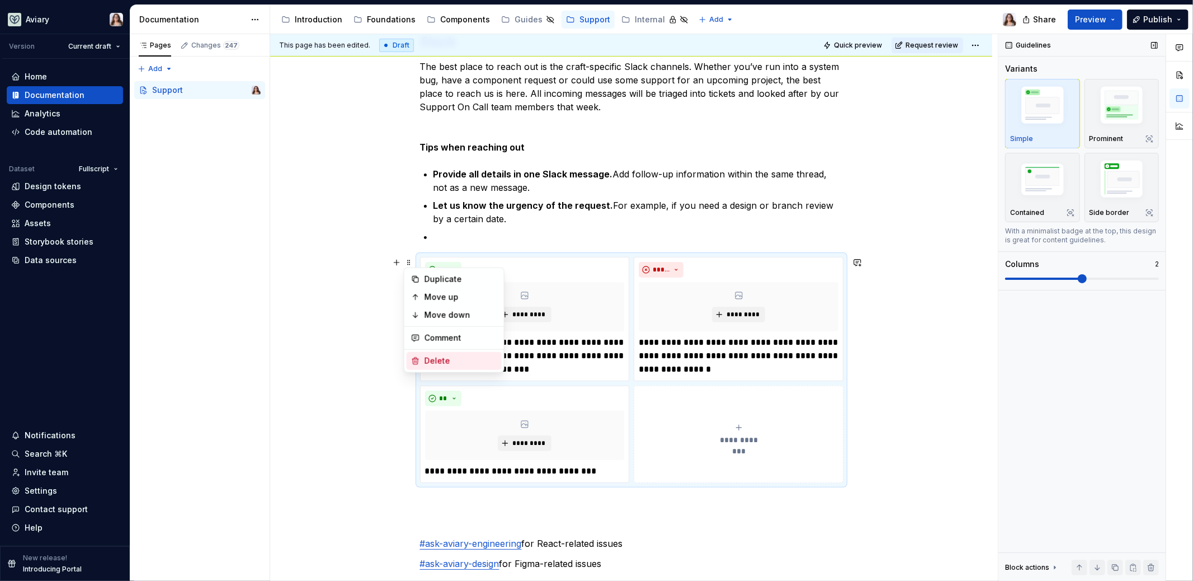
click at [451, 366] on div "Delete" at bounding box center [454, 361] width 95 height 18
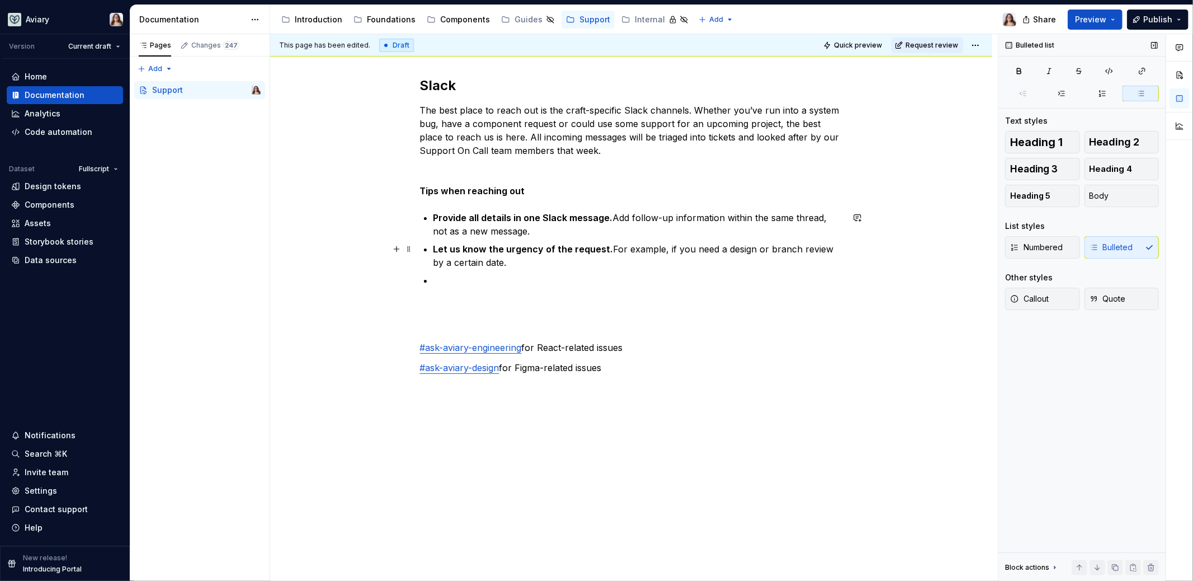
click at [443, 267] on p "Let us know the urgency of the request. For example, if you need a design or br…" at bounding box center [637, 255] width 409 height 27
click at [435, 279] on p at bounding box center [637, 279] width 409 height 13
click at [438, 322] on p at bounding box center [631, 326] width 423 height 13
click at [435, 277] on p at bounding box center [637, 279] width 409 height 13
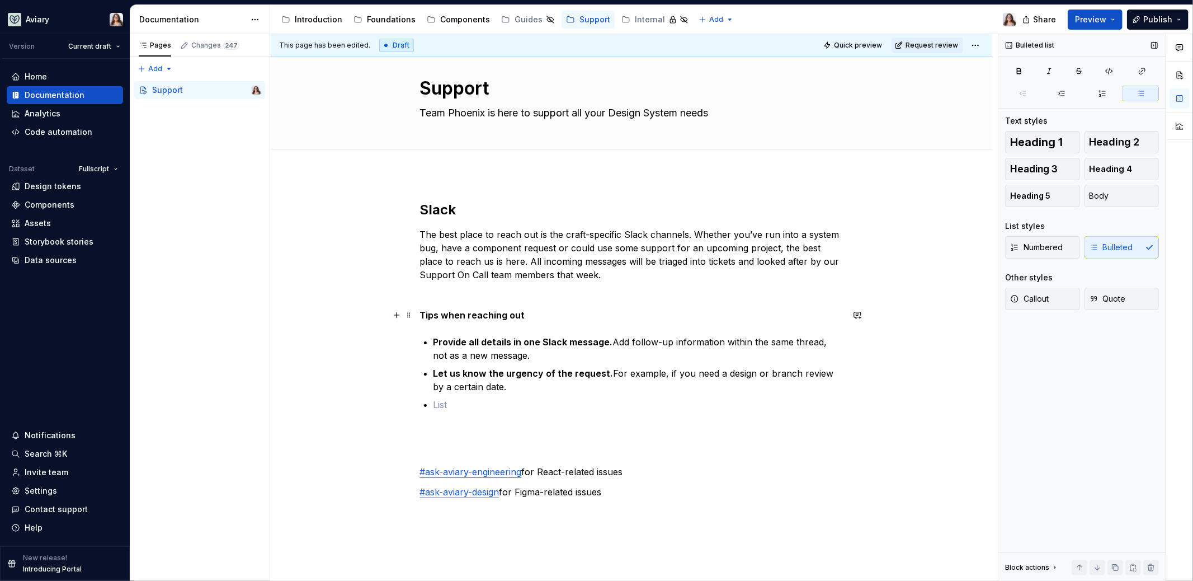
scroll to position [0, 0]
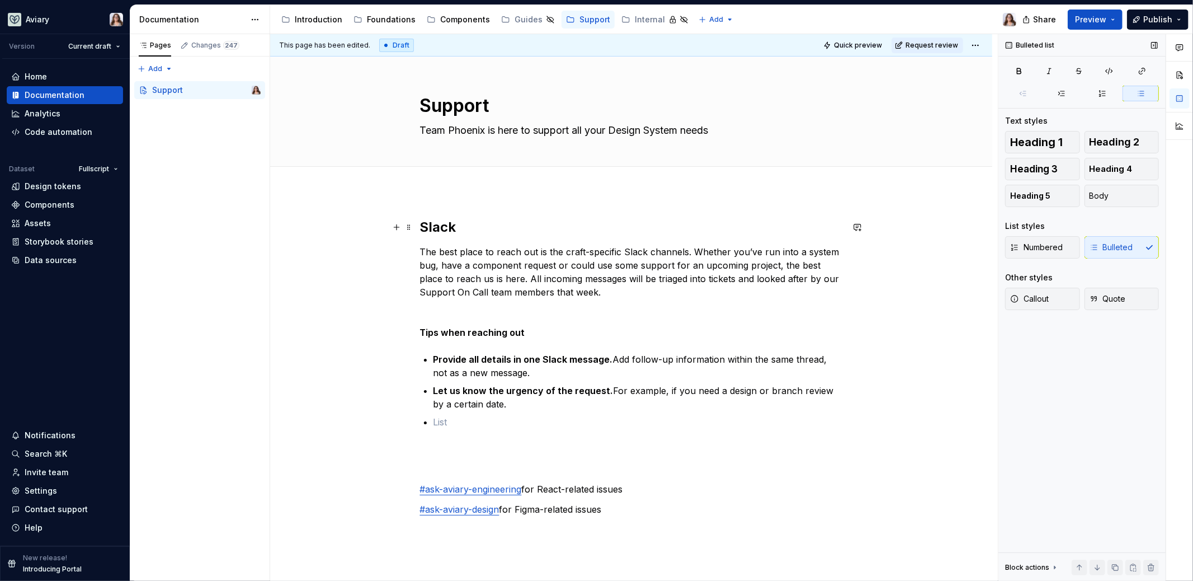
click at [422, 225] on h2 "Slack" at bounding box center [631, 227] width 423 height 18
click at [442, 427] on p at bounding box center [637, 421] width 409 height 13
click at [438, 419] on p at bounding box center [637, 421] width 409 height 13
click at [434, 421] on p at bounding box center [637, 421] width 409 height 13
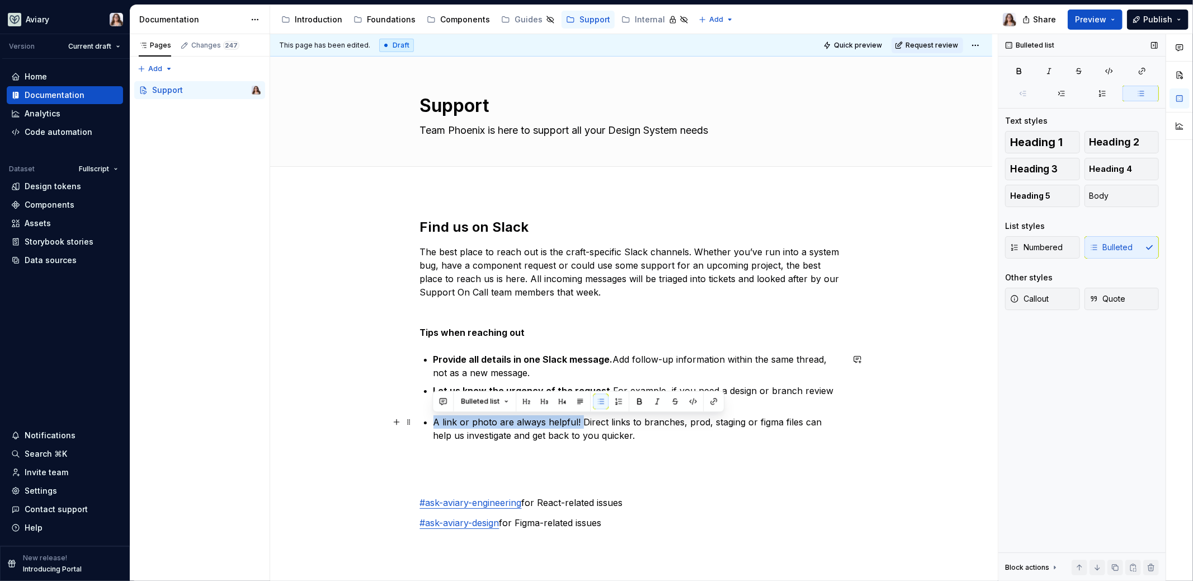
drag, startPoint x: 577, startPoint y: 419, endPoint x: 424, endPoint y: 417, distance: 152.7
click at [433, 417] on li "A link or photo are always helpful! Direct links to branches, prod, staging or …" at bounding box center [637, 428] width 409 height 27
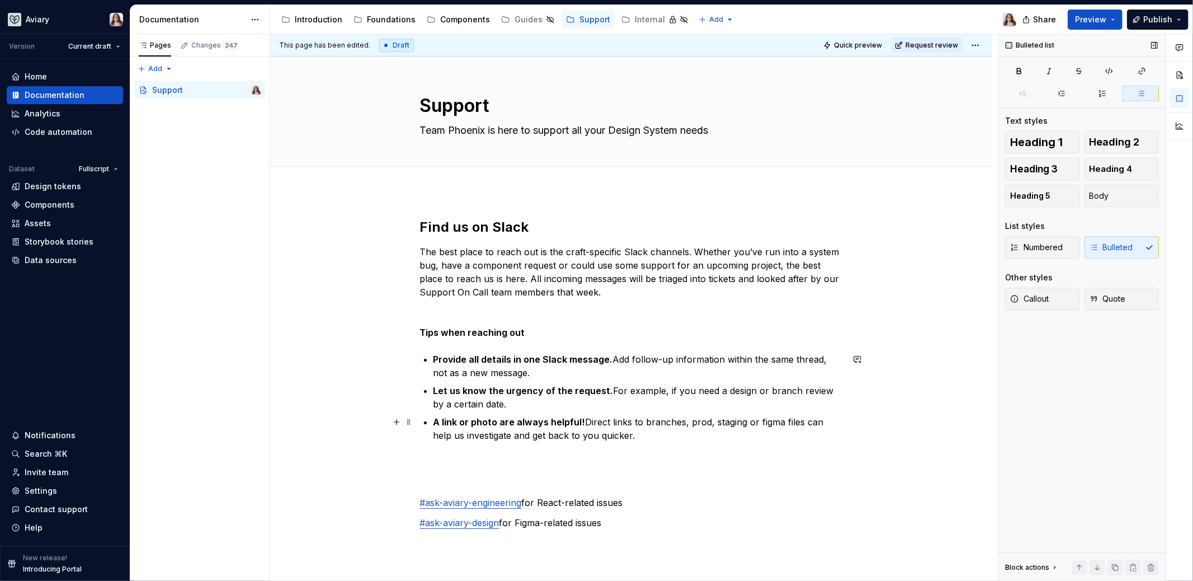
click at [627, 438] on p "A link or photo are always helpful! Direct links to branches, prod, staging or …" at bounding box center [637, 428] width 409 height 27
click at [468, 430] on p "A link or photo are always helpful! Direct links to branches, prod, staging or …" at bounding box center [637, 428] width 409 height 27
click at [461, 421] on strong "A link or photo are always helpful!" at bounding box center [509, 421] width 152 height 11
click at [619, 433] on p "A link or photo is always helpful! Direct links to branches, prod, staging or f…" at bounding box center [637, 428] width 409 height 27
click at [608, 469] on div "Find us on Slack The best place to reach out is the craft-specific Slack channe…" at bounding box center [631, 383] width 423 height 331
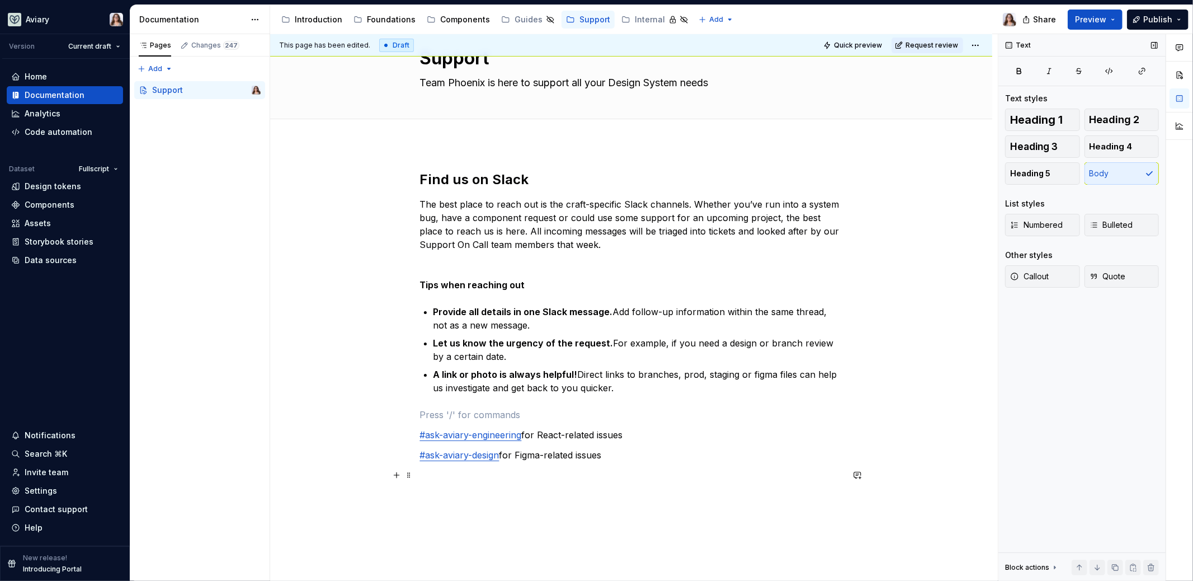
scroll to position [51, 0]
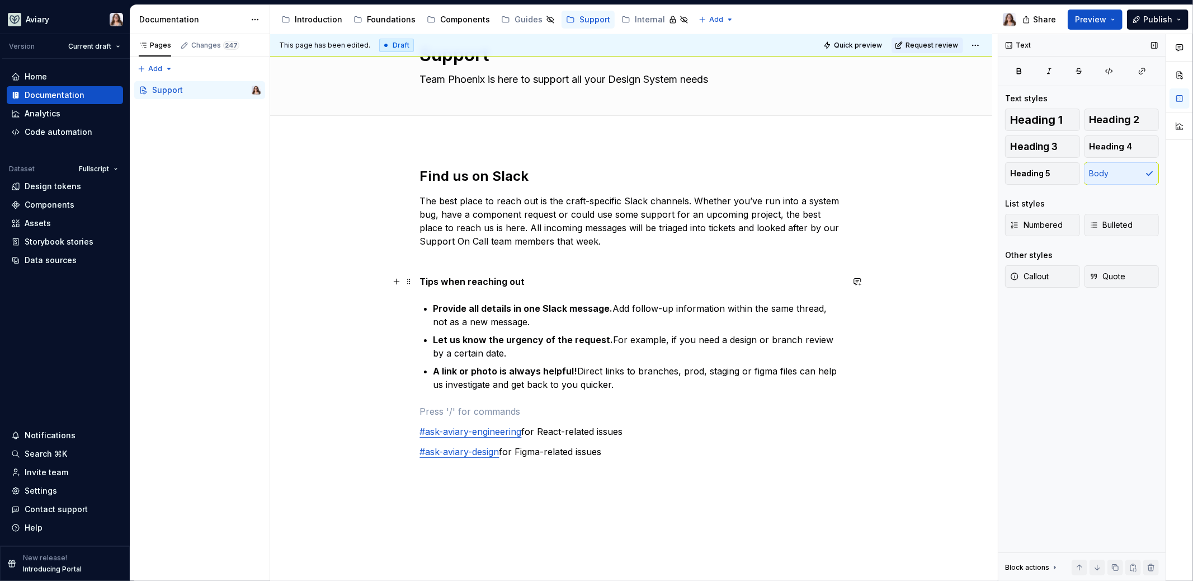
click at [523, 279] on p "Tips when reaching out" at bounding box center [631, 281] width 423 height 13
drag, startPoint x: 526, startPoint y: 282, endPoint x: 378, endPoint y: 281, distance: 148.8
click at [378, 281] on div "Find us on Slack The best place to reach out is the craft-specific Slack channe…" at bounding box center [631, 402] width 722 height 525
click at [527, 262] on button "button" at bounding box center [525, 261] width 16 height 16
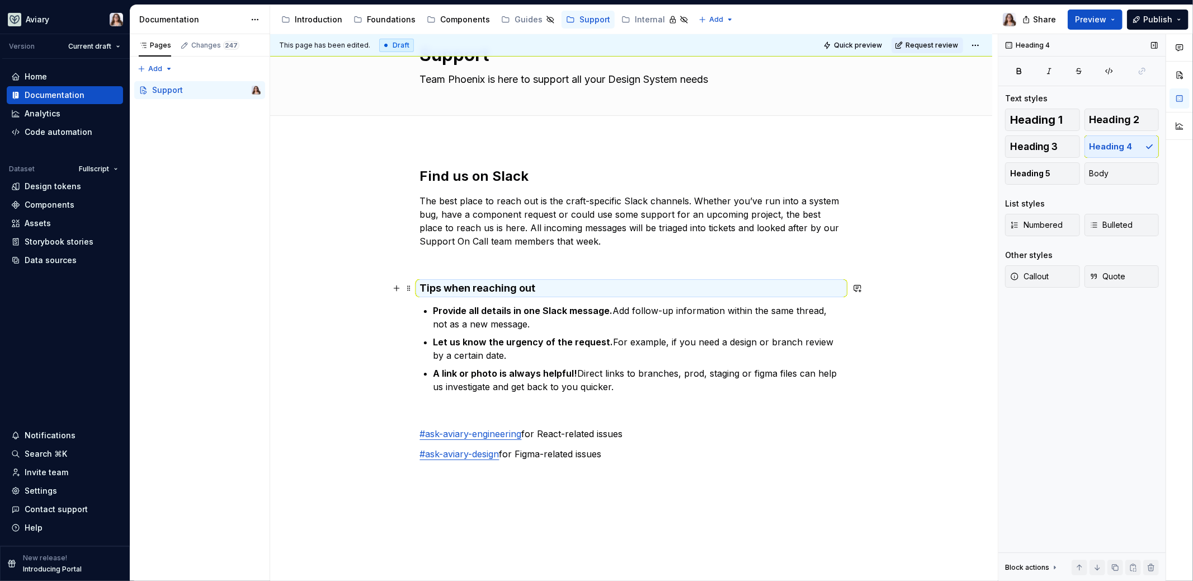
click at [542, 286] on h4 "Tips when reaching out" at bounding box center [631, 287] width 423 height 13
click at [497, 271] on div "Find us on Slack The best place to reach out is the craft-specific Slack channe…" at bounding box center [631, 323] width 423 height 313
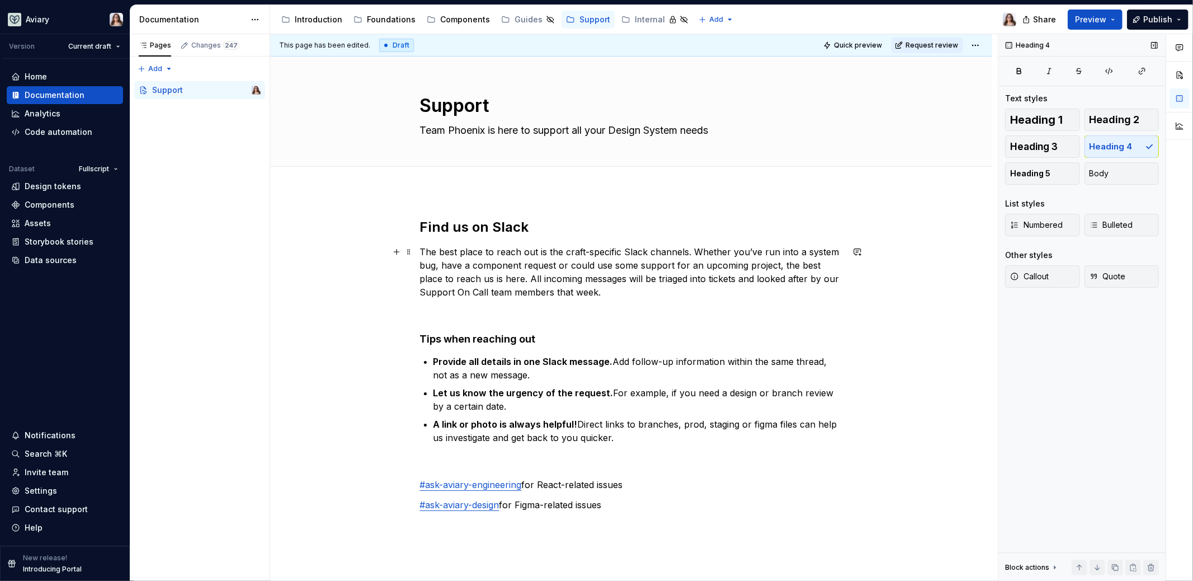
scroll to position [19, 0]
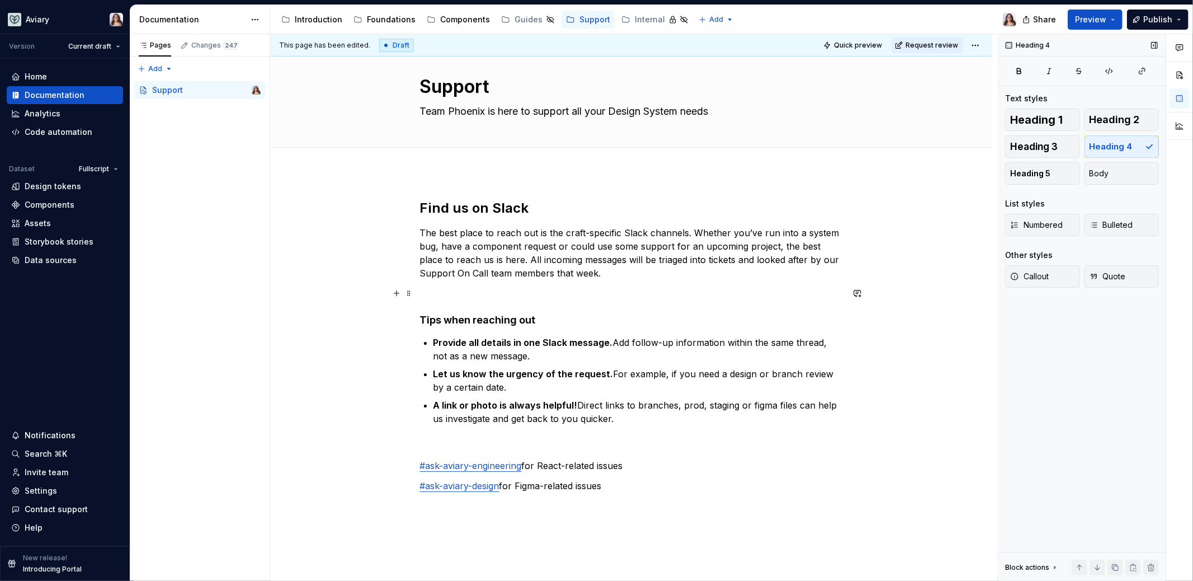
click at [476, 291] on p at bounding box center [631, 292] width 423 height 13
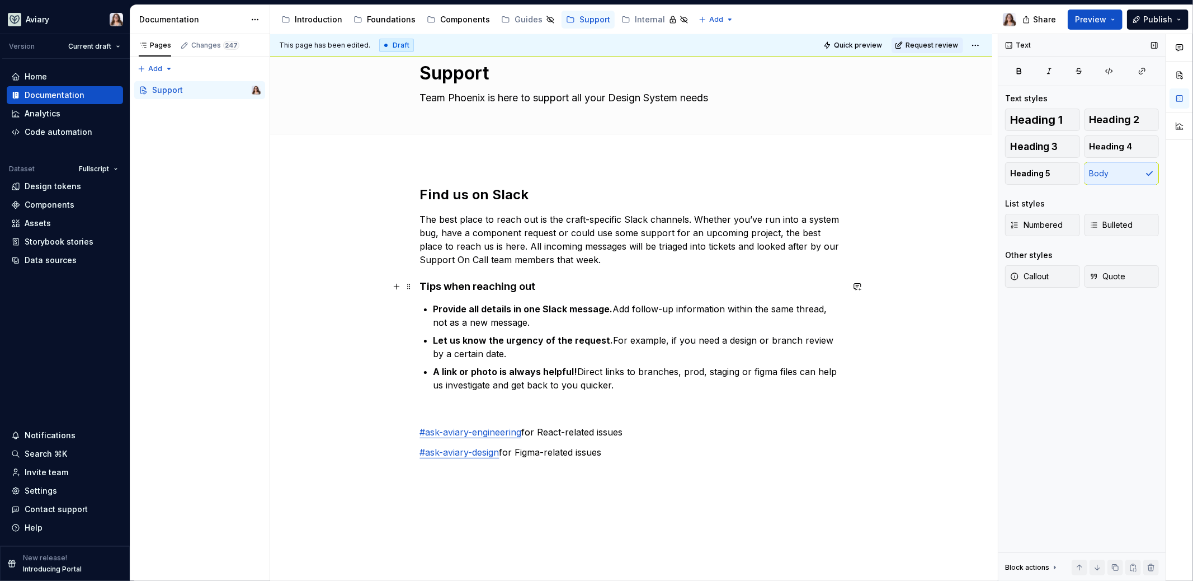
scroll to position [0, 0]
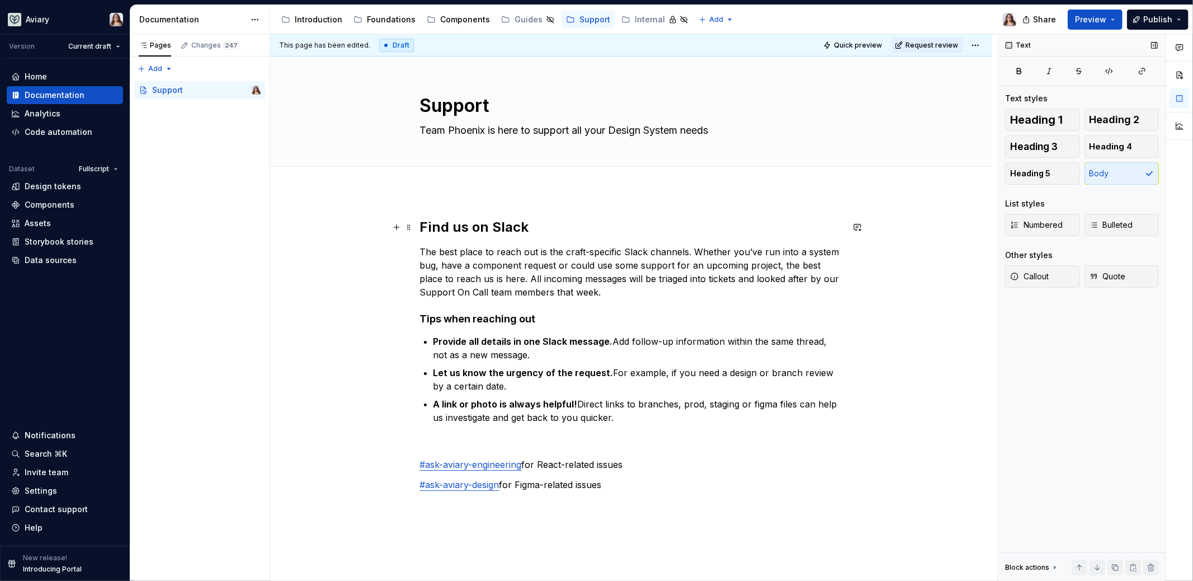
click at [540, 224] on h2 "Find us on Slack" at bounding box center [631, 227] width 423 height 18
click at [638, 492] on div "Find us on Slack The best place to reach out is the craft-specific Slack channe…" at bounding box center [631, 364] width 423 height 293
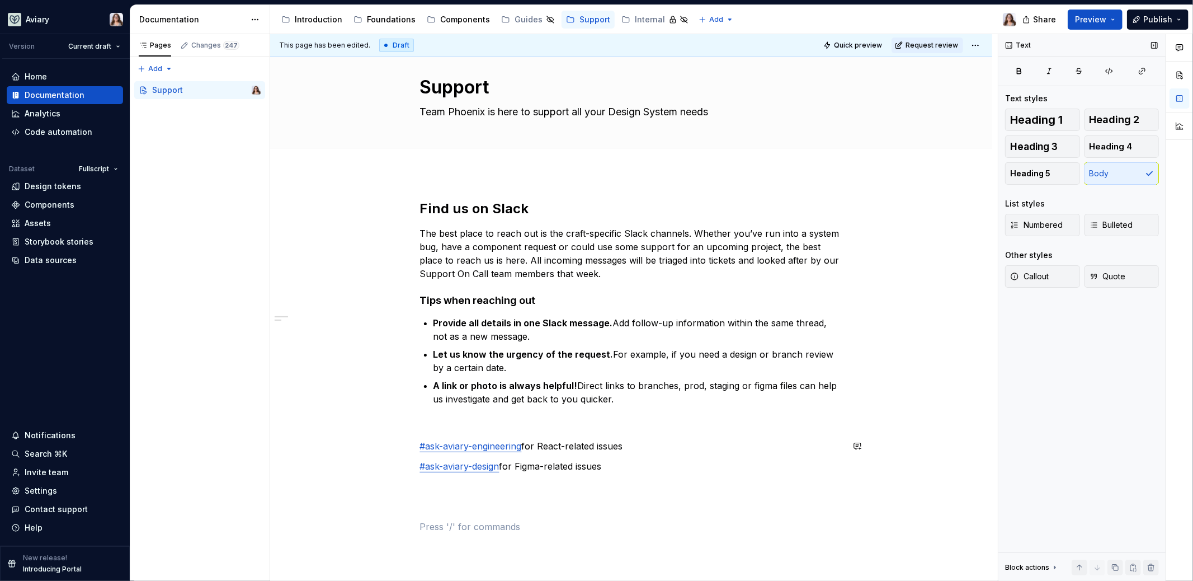
scroll to position [8, 0]
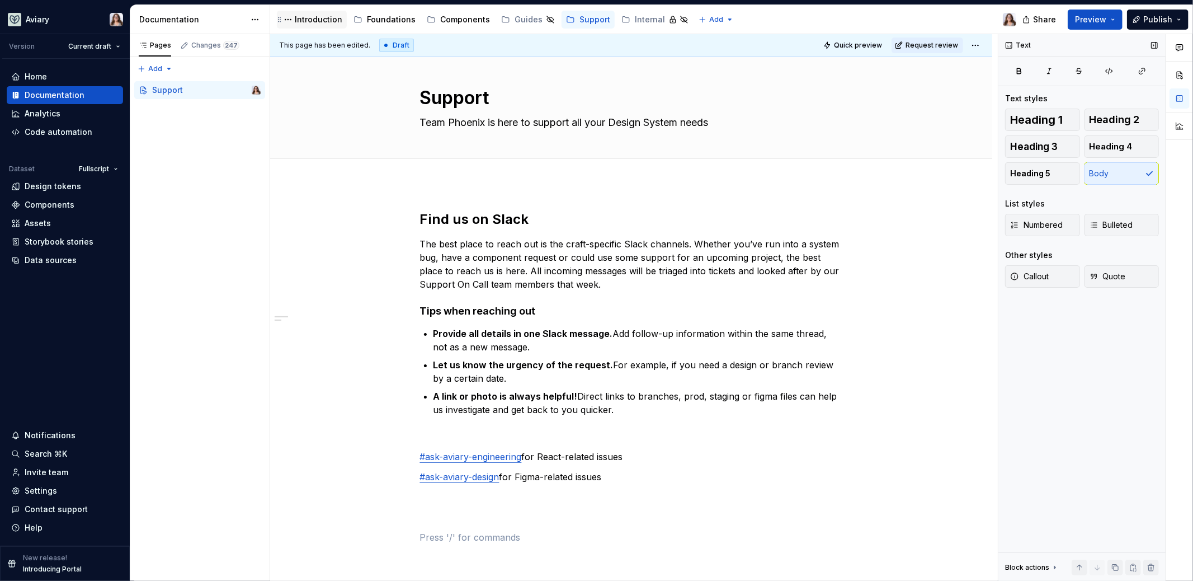
click at [305, 15] on div "Introduction" at bounding box center [319, 19] width 48 height 11
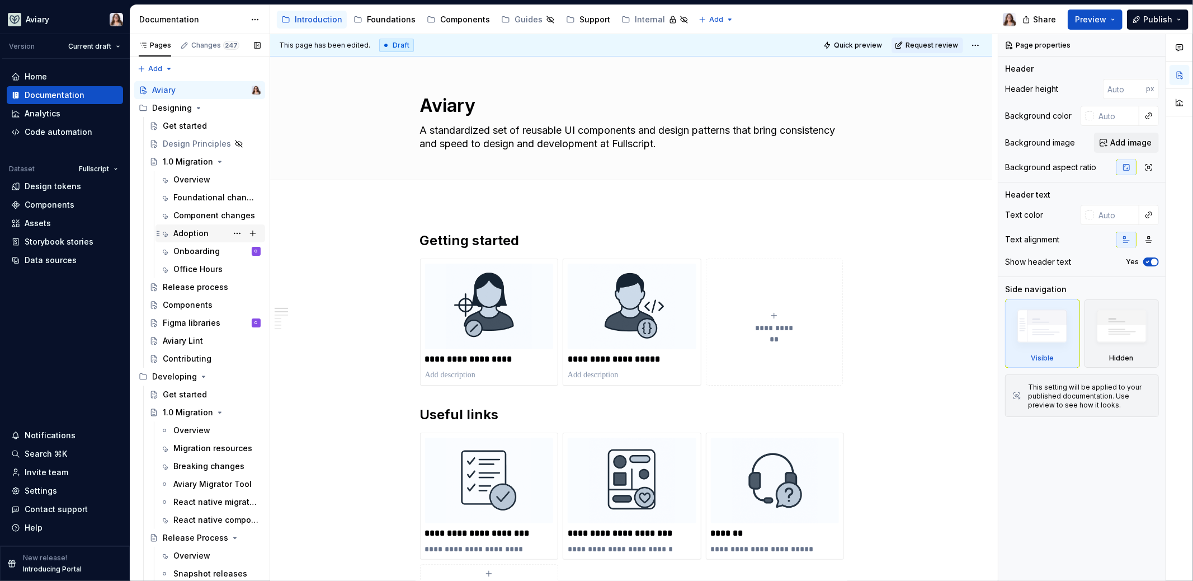
click at [192, 229] on div "Adoption" at bounding box center [190, 233] width 35 height 11
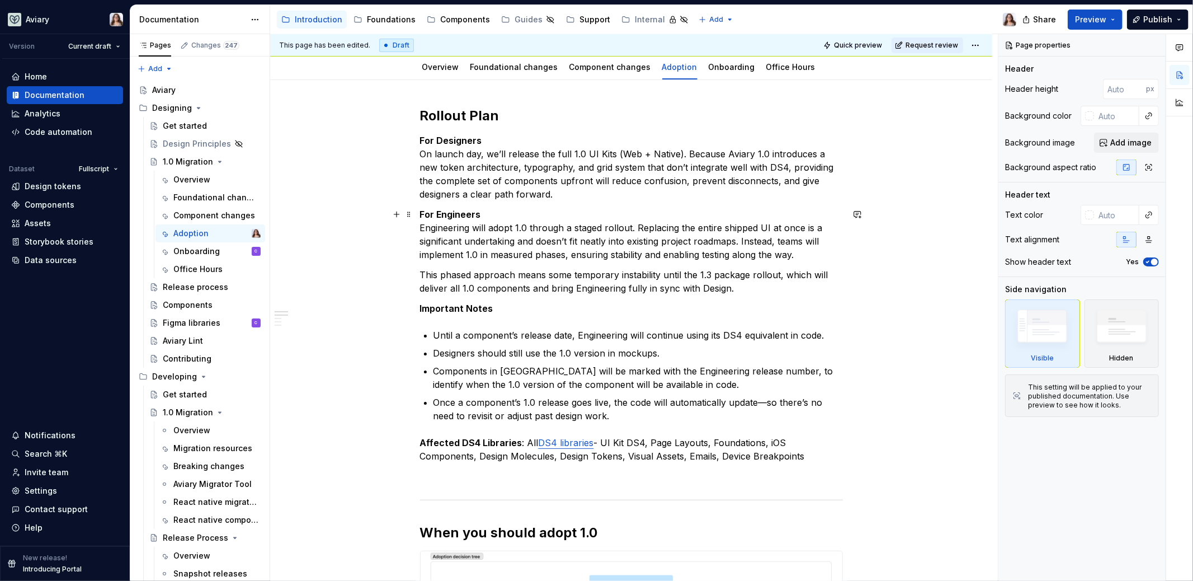
scroll to position [62, 0]
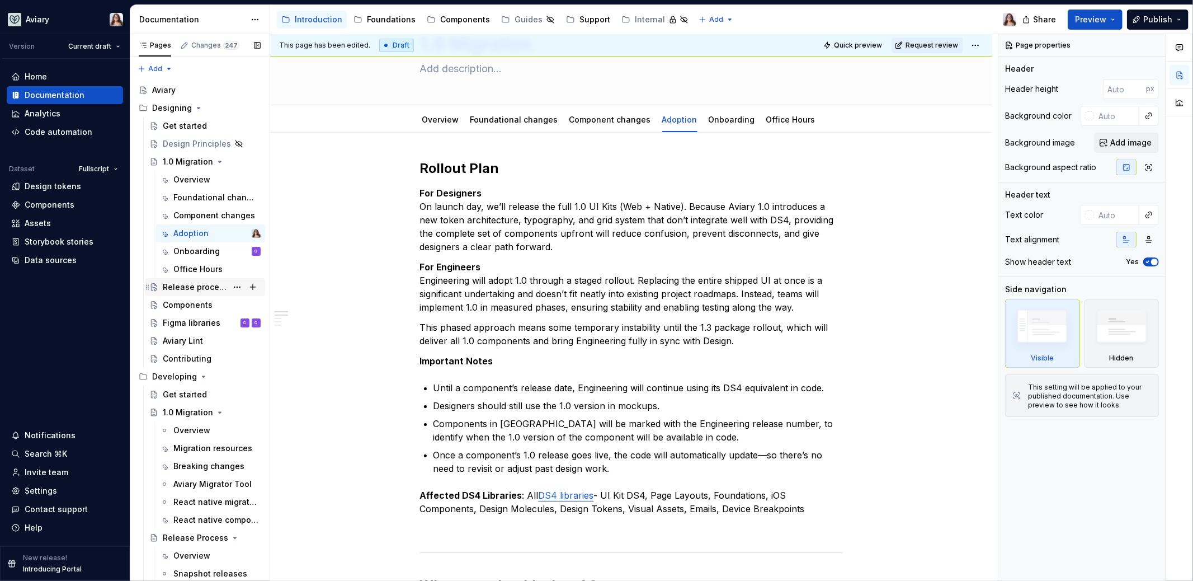
click at [194, 281] on div "Release process" at bounding box center [195, 286] width 64 height 11
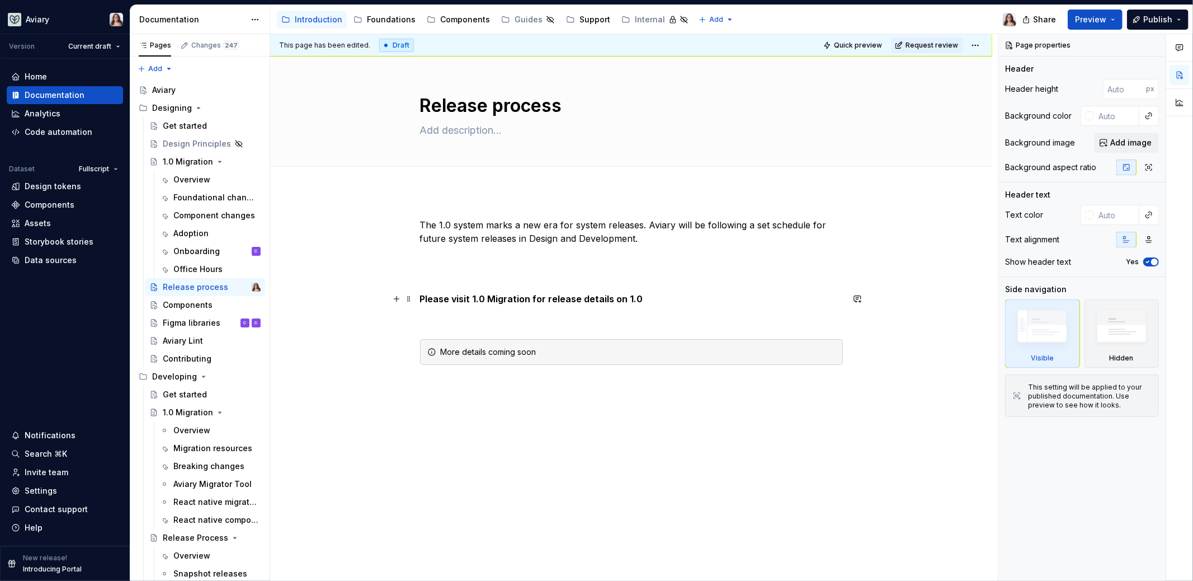
click at [635, 295] on p "Please visit 1.0 Migration for release details on 1.0" at bounding box center [631, 298] width 423 height 13
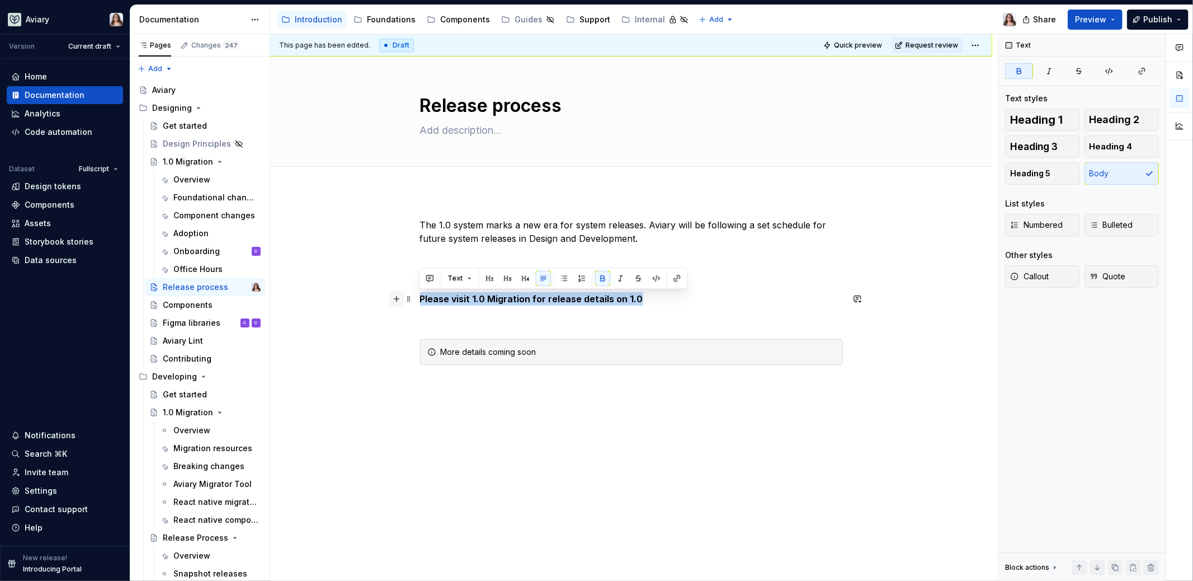
drag, startPoint x: 633, startPoint y: 299, endPoint x: 395, endPoint y: 298, distance: 237.7
click at [420, 298] on div "The 1.0 system marks a new era for system releases. Aviary will be following a …" at bounding box center [631, 311] width 423 height 187
click at [671, 281] on button "button" at bounding box center [677, 278] width 16 height 16
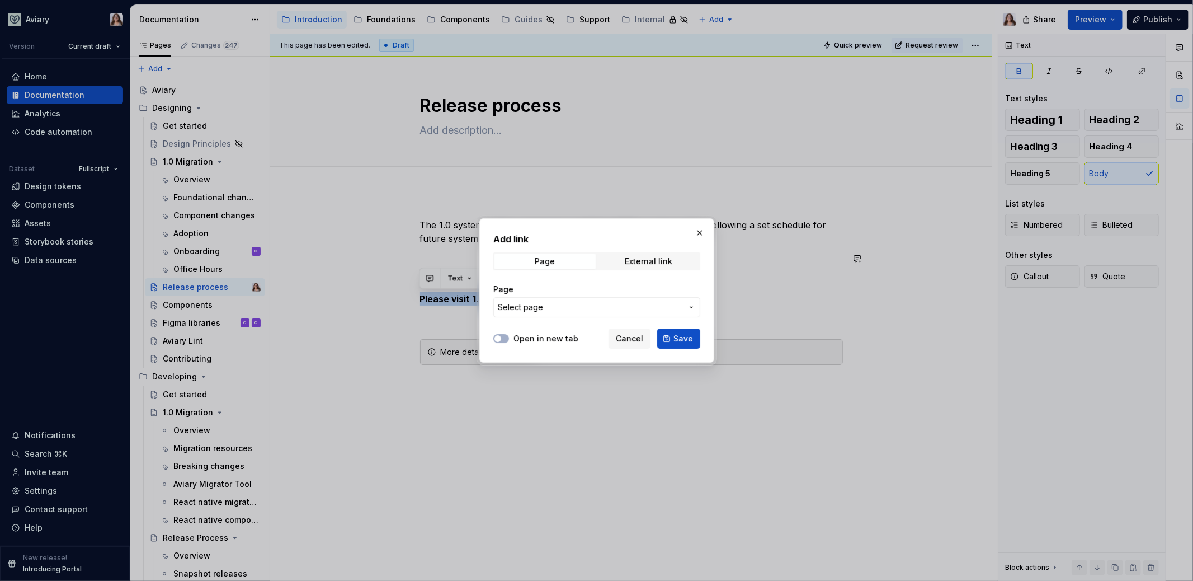
click at [572, 299] on button "Select page" at bounding box center [596, 307] width 207 height 20
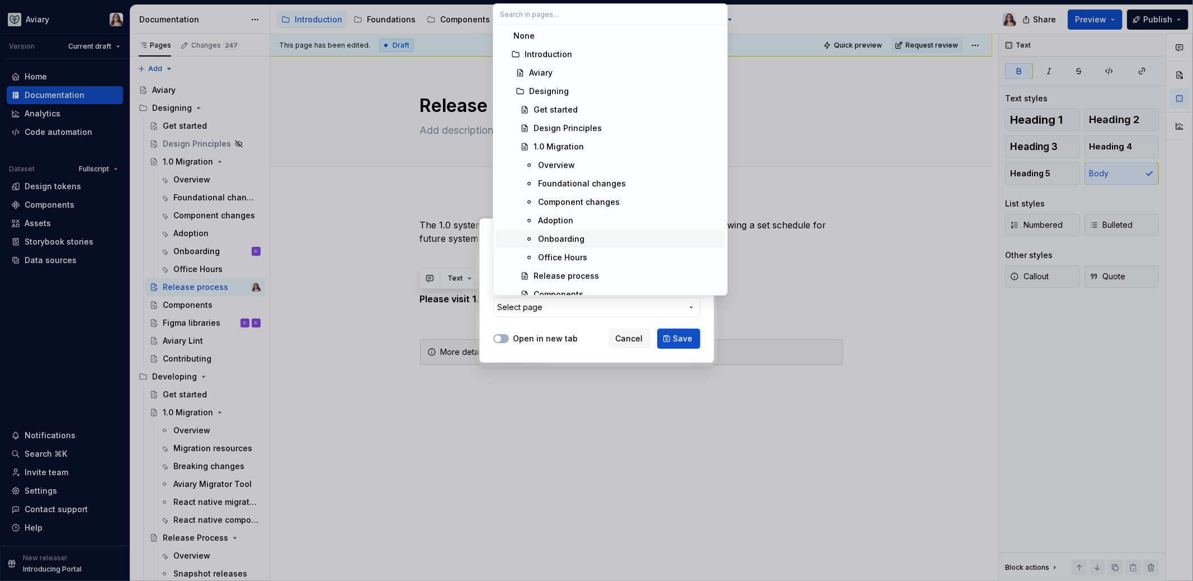
click at [573, 236] on div "Onboarding" at bounding box center [561, 238] width 46 height 11
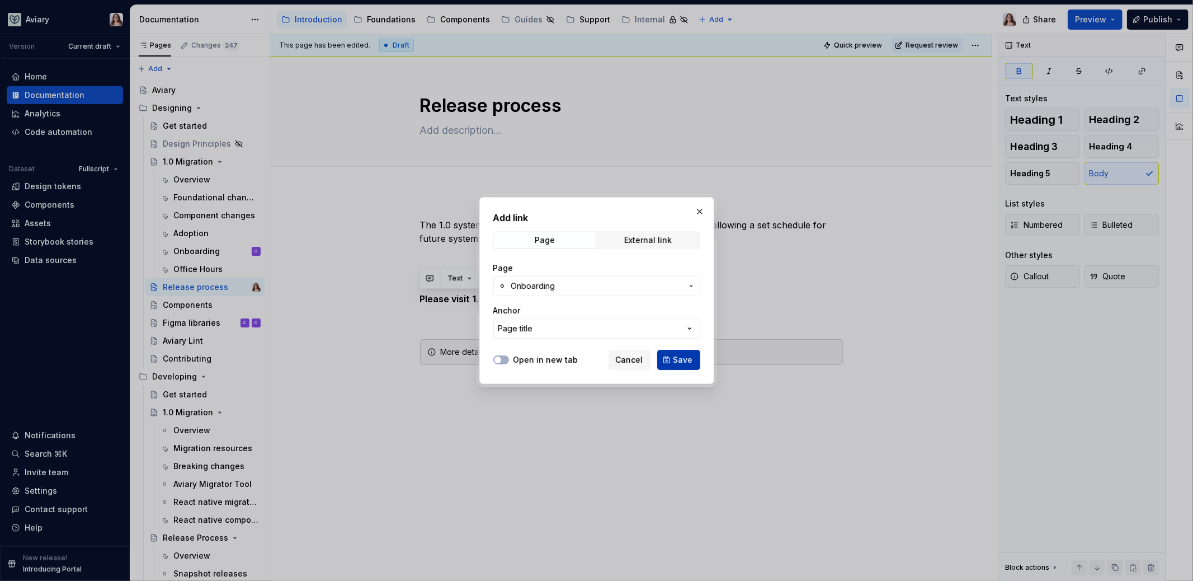
click at [677, 360] on span "Save" at bounding box center [683, 359] width 20 height 11
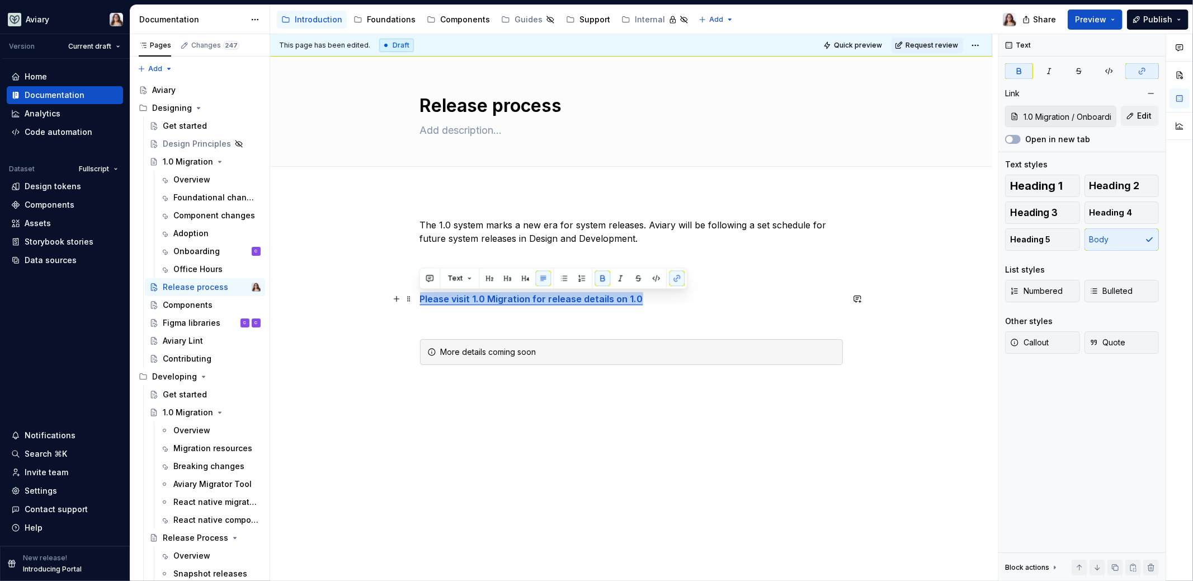
click at [649, 304] on p "Please visit 1.0 Migration for release details on 1.0" at bounding box center [631, 298] width 423 height 13
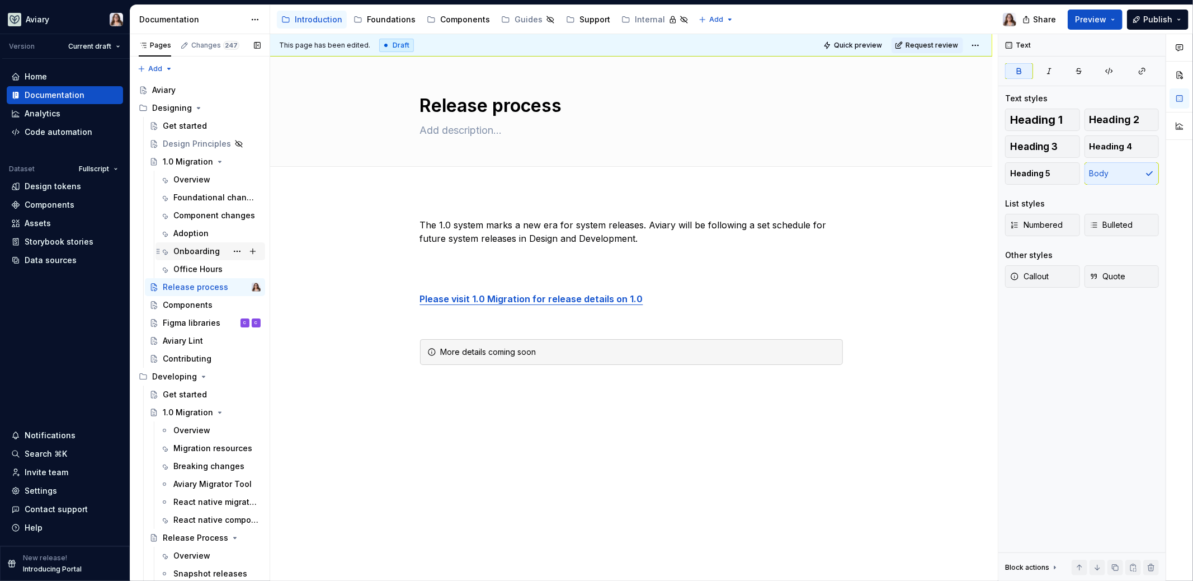
click at [184, 251] on div "Onboarding" at bounding box center [196, 251] width 46 height 11
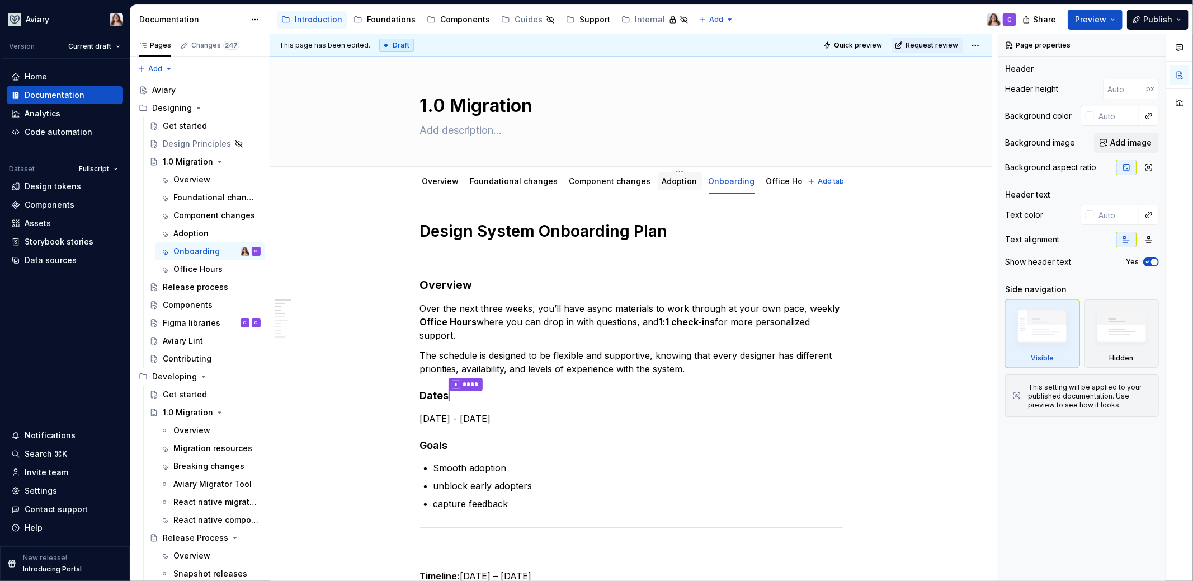
click at [662, 184] on link "Adoption" at bounding box center [679, 181] width 35 height 10
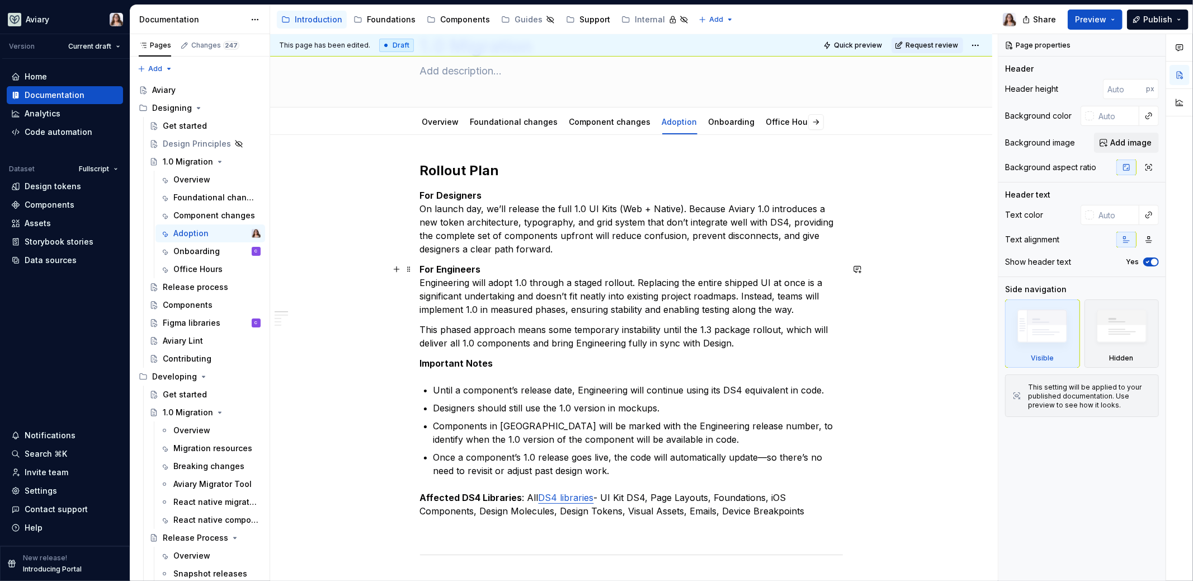
scroll to position [56, 0]
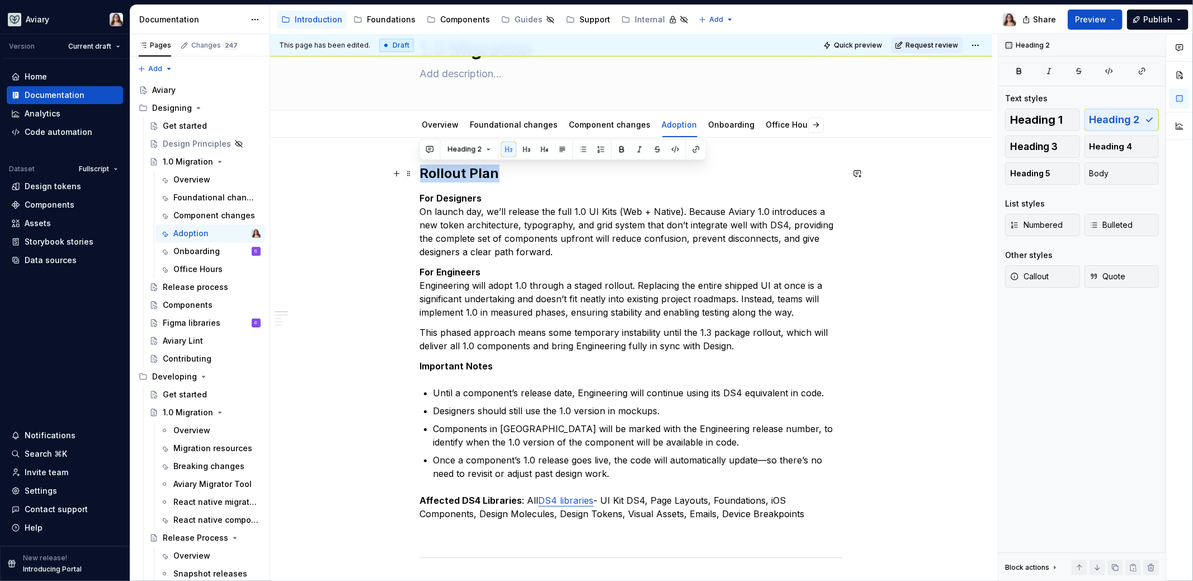
drag, startPoint x: 497, startPoint y: 175, endPoint x: 418, endPoint y: 173, distance: 78.9
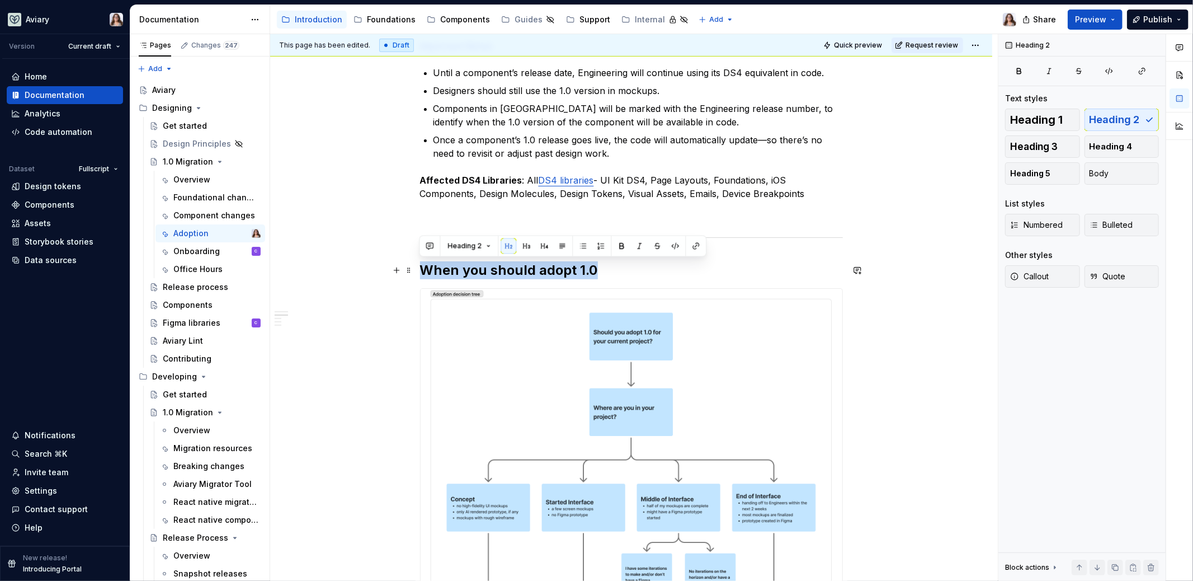
drag, startPoint x: 598, startPoint y: 267, endPoint x: 387, endPoint y: 267, distance: 211.4
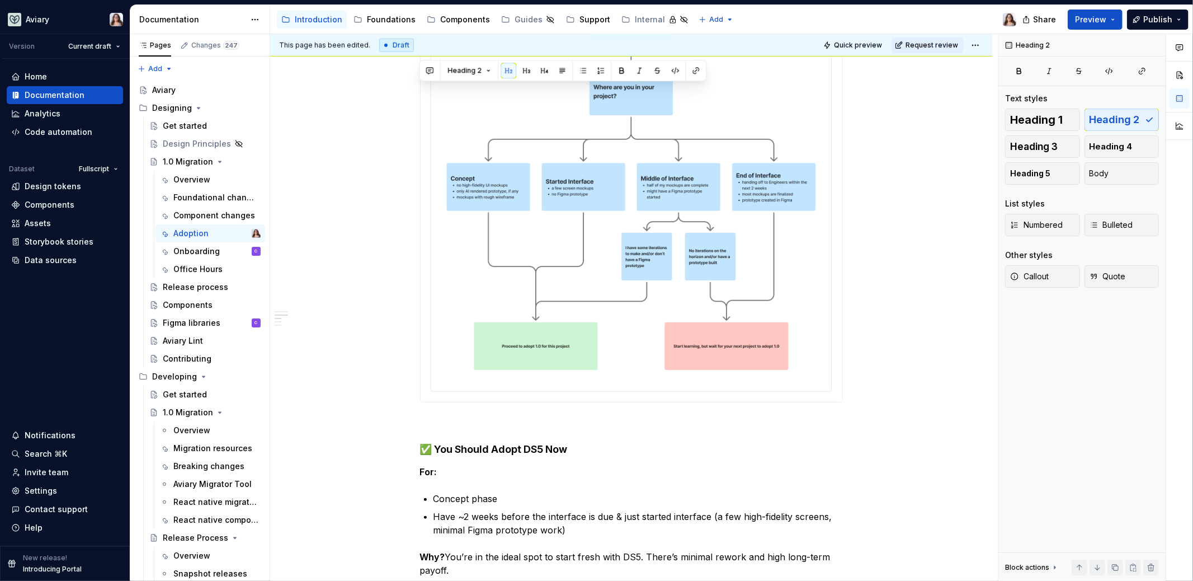
scroll to position [791, 0]
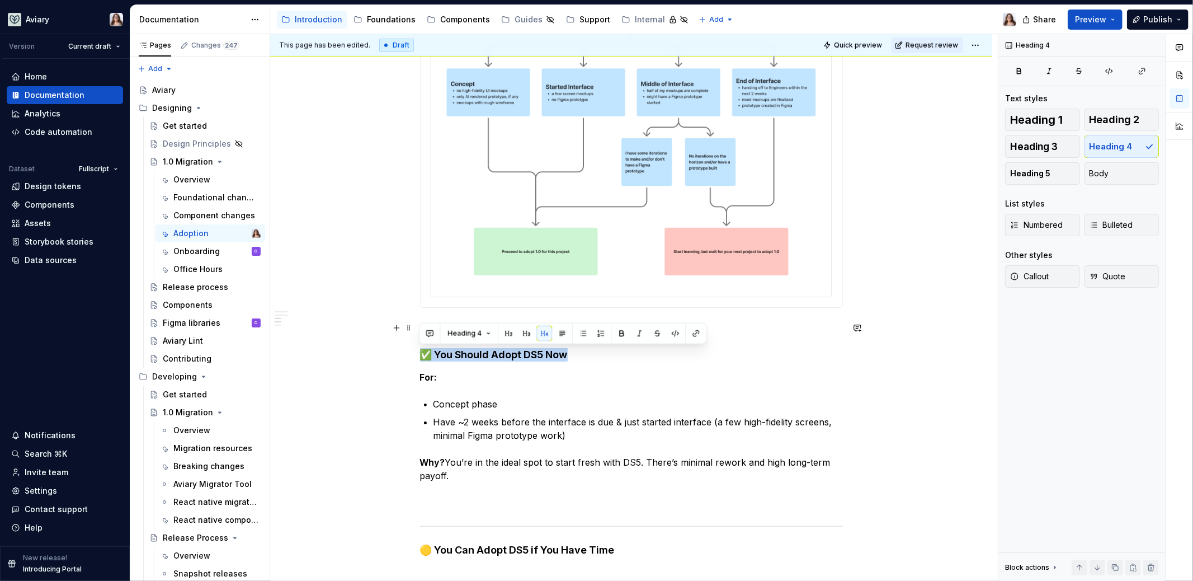
drag, startPoint x: 567, startPoint y: 353, endPoint x: 416, endPoint y: 353, distance: 151.6
click at [416, 353] on div "Rollout Plan For Designers On launch day, we’ll release the full 1.0 UI Kits (W…" at bounding box center [631, 285] width 722 height 1765
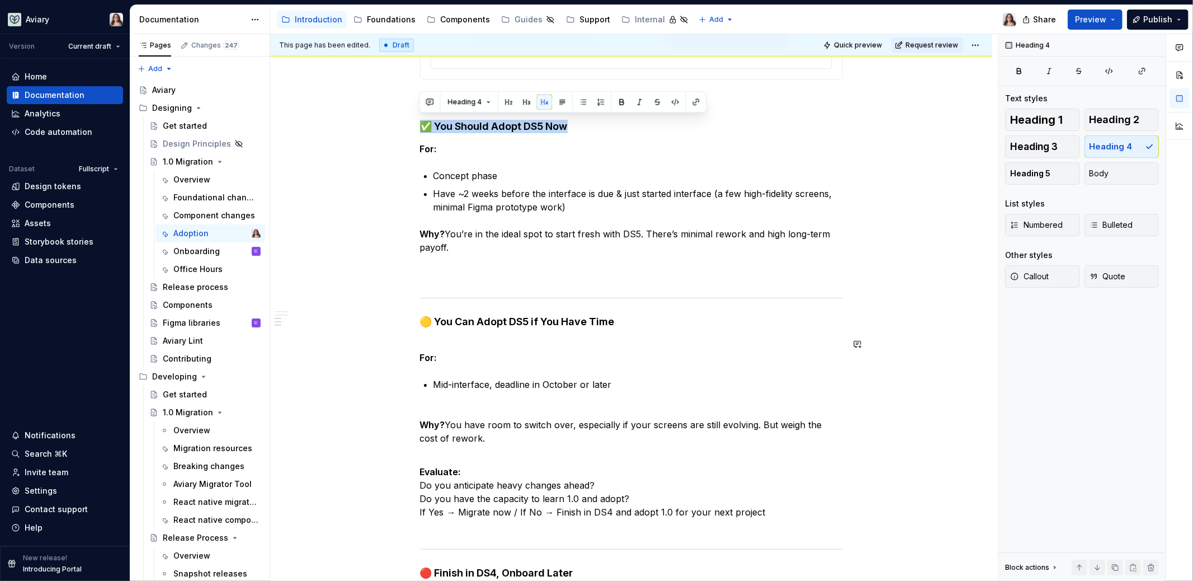
scroll to position [1022, 0]
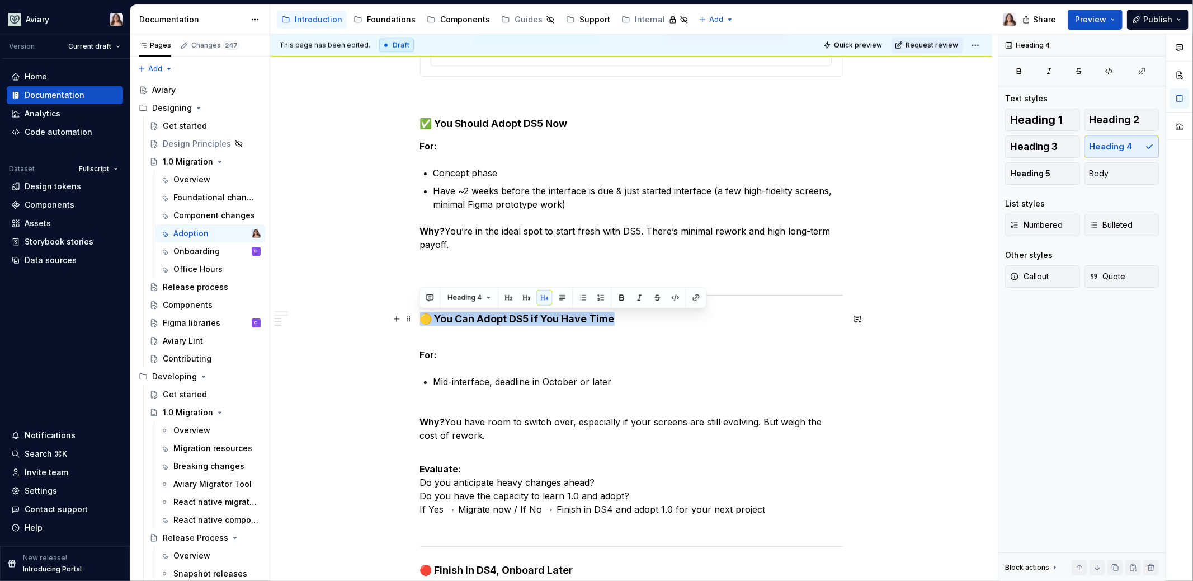
drag, startPoint x: 615, startPoint y: 318, endPoint x: 416, endPoint y: 316, distance: 199.1
click at [416, 317] on div "Rollout Plan For Designers On launch day, we’ll release the full 1.0 UI Kits (W…" at bounding box center [631, 54] width 722 height 1765
click at [468, 347] on p "For:" at bounding box center [631, 347] width 423 height 27
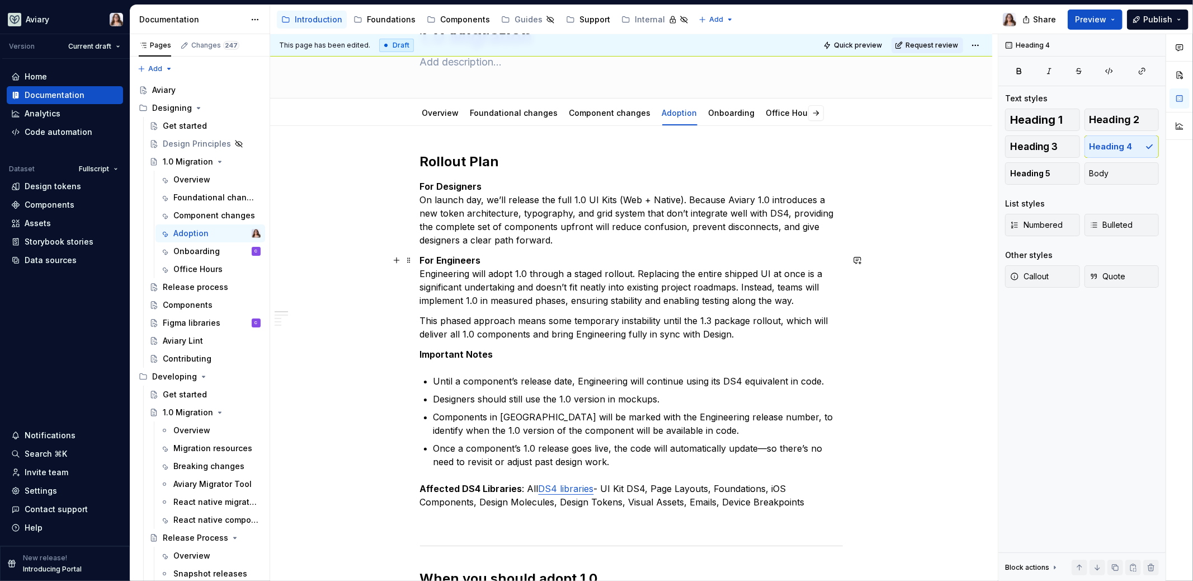
scroll to position [0, 0]
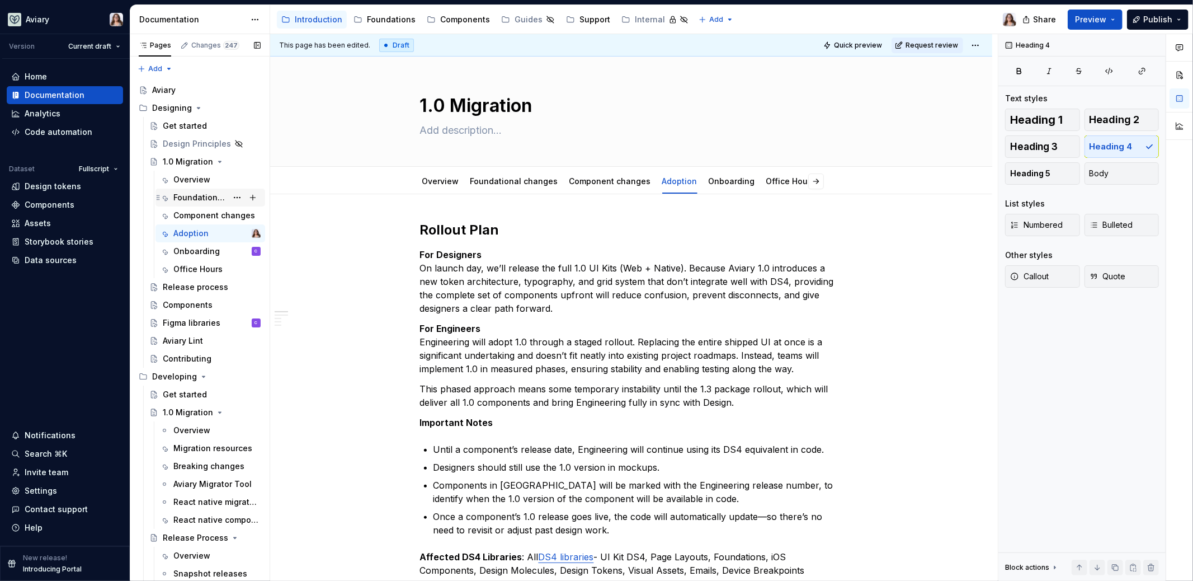
click at [200, 196] on div "Foundational changes" at bounding box center [200, 197] width 54 height 11
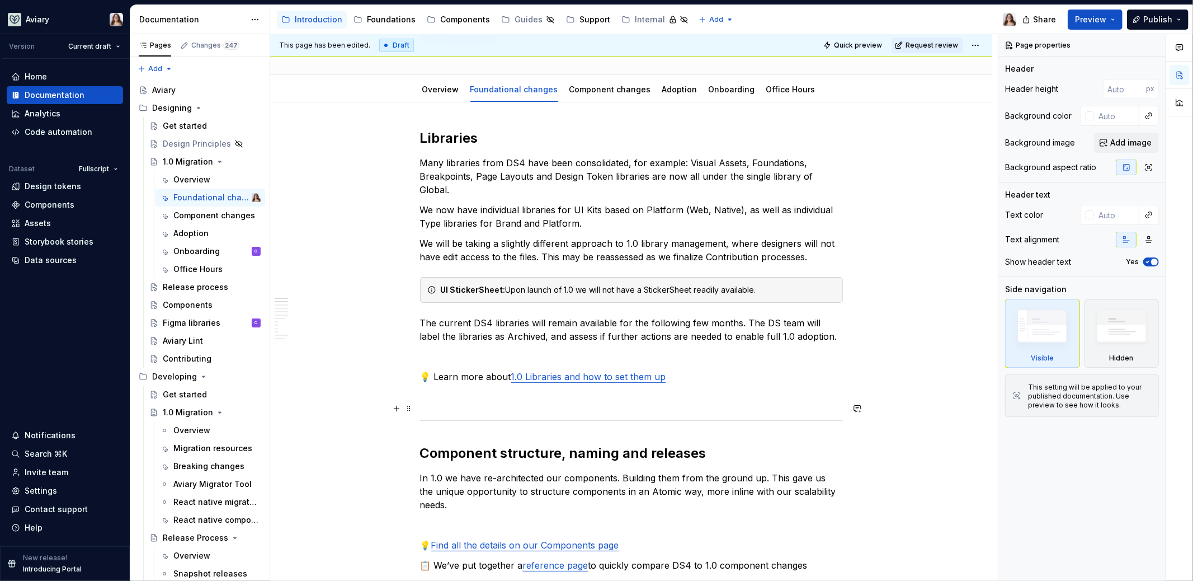
scroll to position [96, 0]
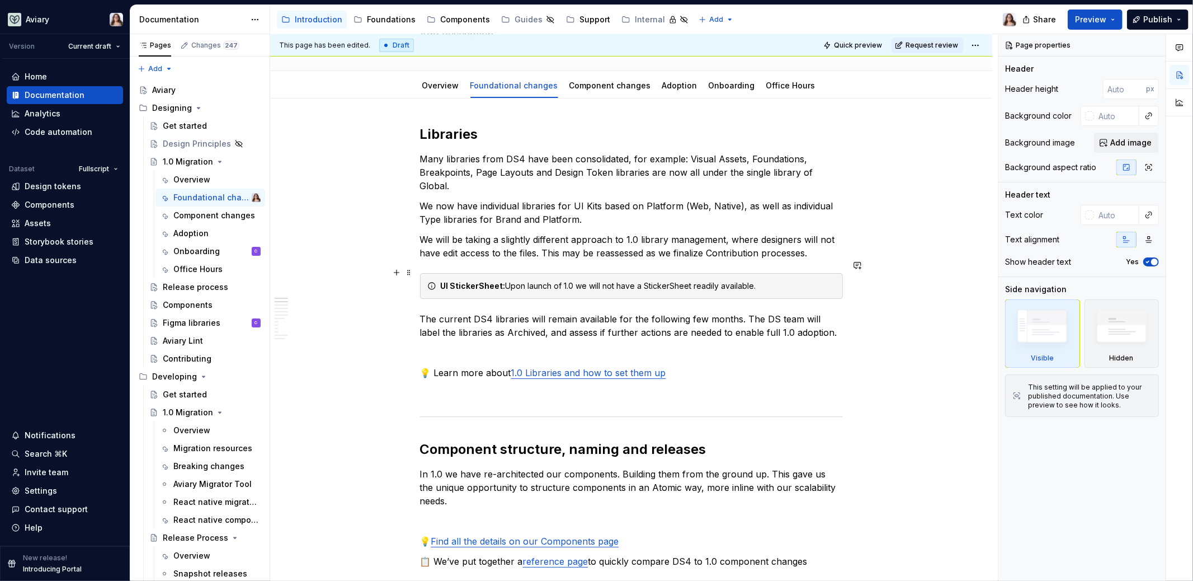
type textarea "*"
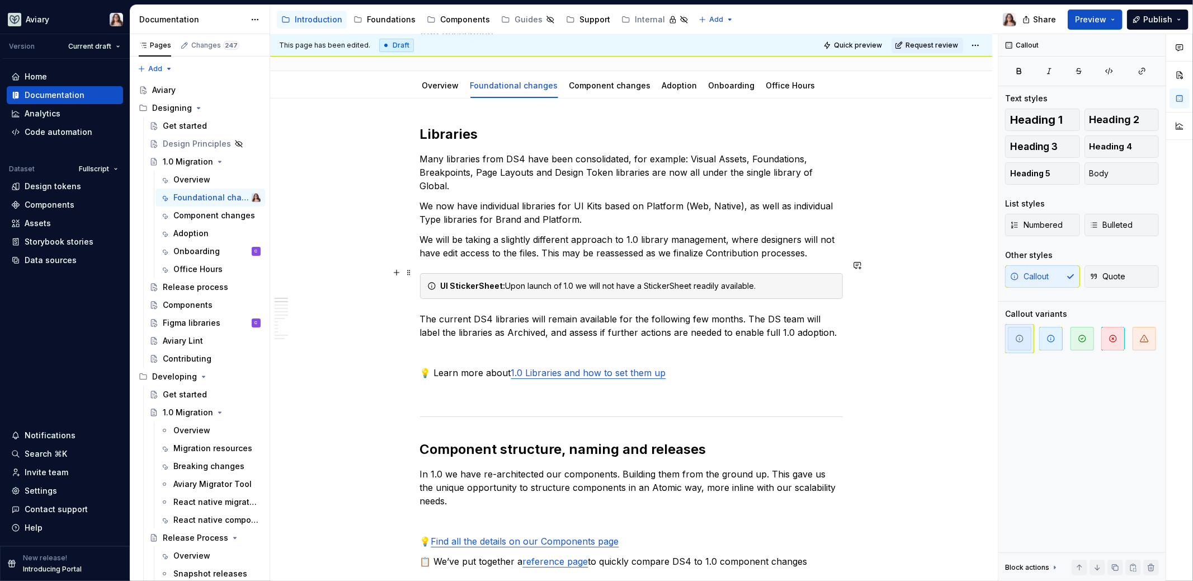
click at [757, 280] on div "UI StickerSheet: Upon launch of 1.0 we will not have a StickerSheet readily ava…" at bounding box center [638, 285] width 395 height 11
drag, startPoint x: 754, startPoint y: 271, endPoint x: 503, endPoint y: 272, distance: 251.1
click at [503, 280] on div "UI StickerSheet: Upon launch of 1.0 we will not have a StickerSheet readily ava…" at bounding box center [638, 285] width 395 height 11
drag, startPoint x: 763, startPoint y: 271, endPoint x: 723, endPoint y: 271, distance: 39.7
click at [723, 280] on div "UI StickerSheet: Component Sticker Sheet has been moved into Supernova, find it…" at bounding box center [638, 285] width 395 height 11
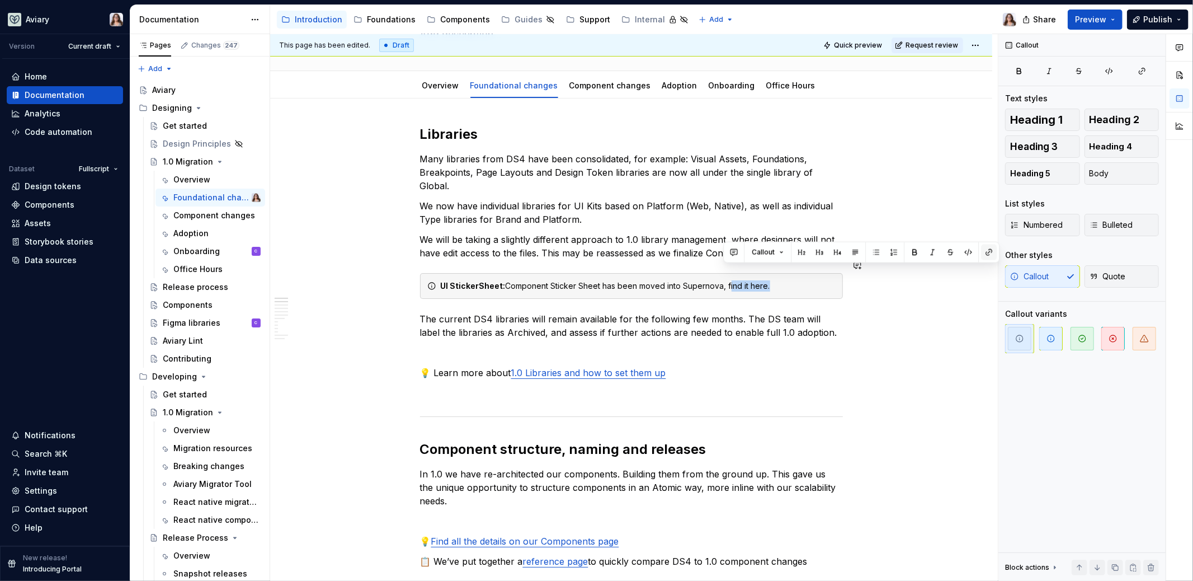
click at [988, 247] on button "button" at bounding box center [989, 252] width 16 height 16
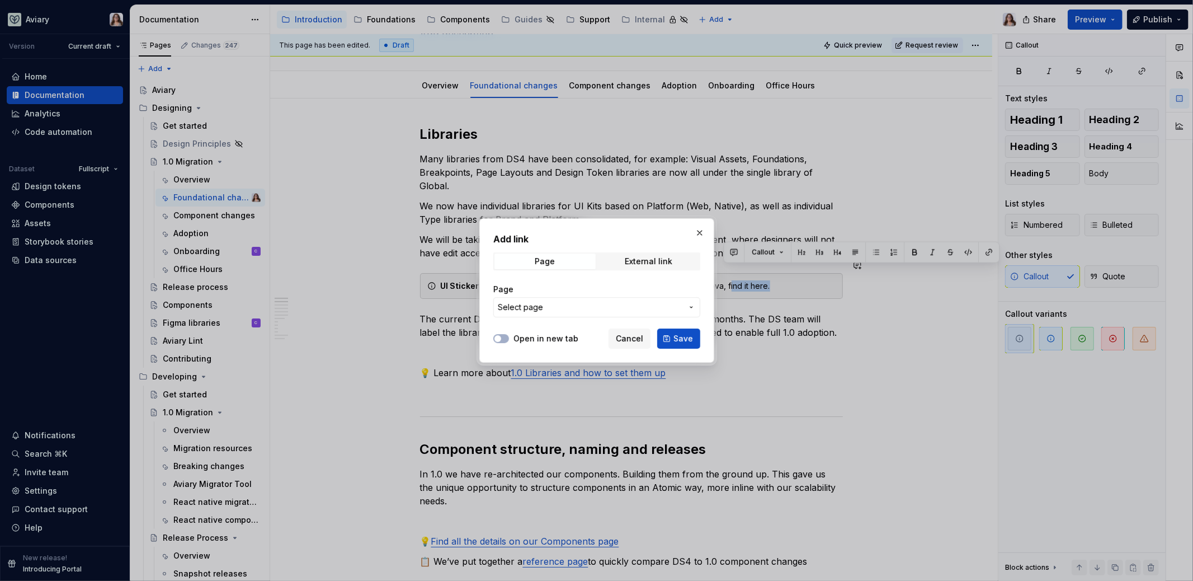
click at [603, 303] on span "Select page" at bounding box center [590, 306] width 185 height 11
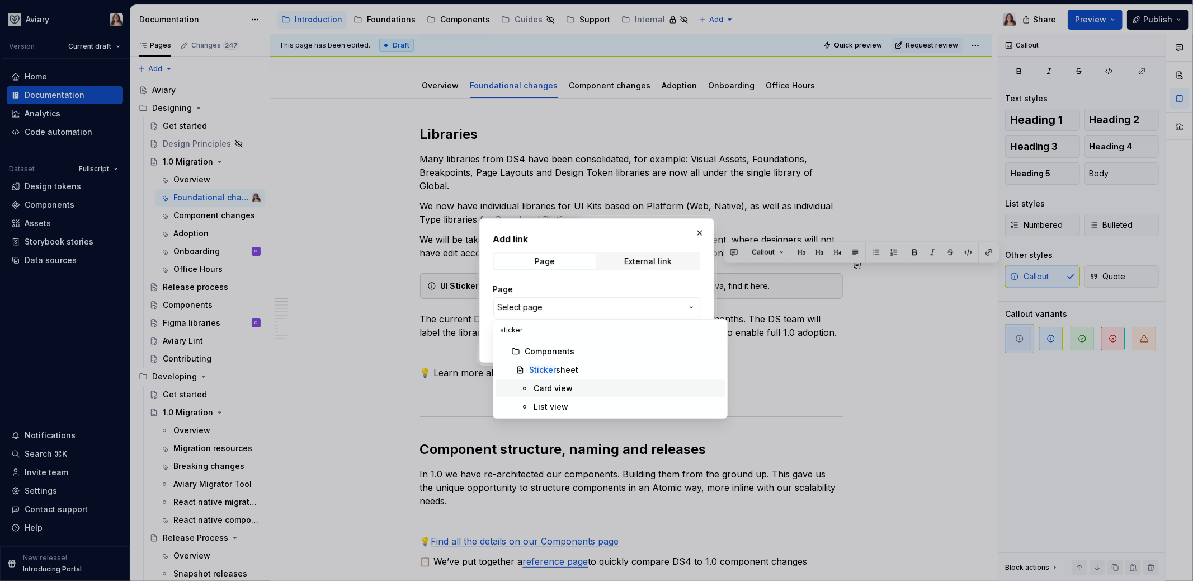
type input "sticker"
click at [567, 391] on div "Card view" at bounding box center [553, 388] width 39 height 11
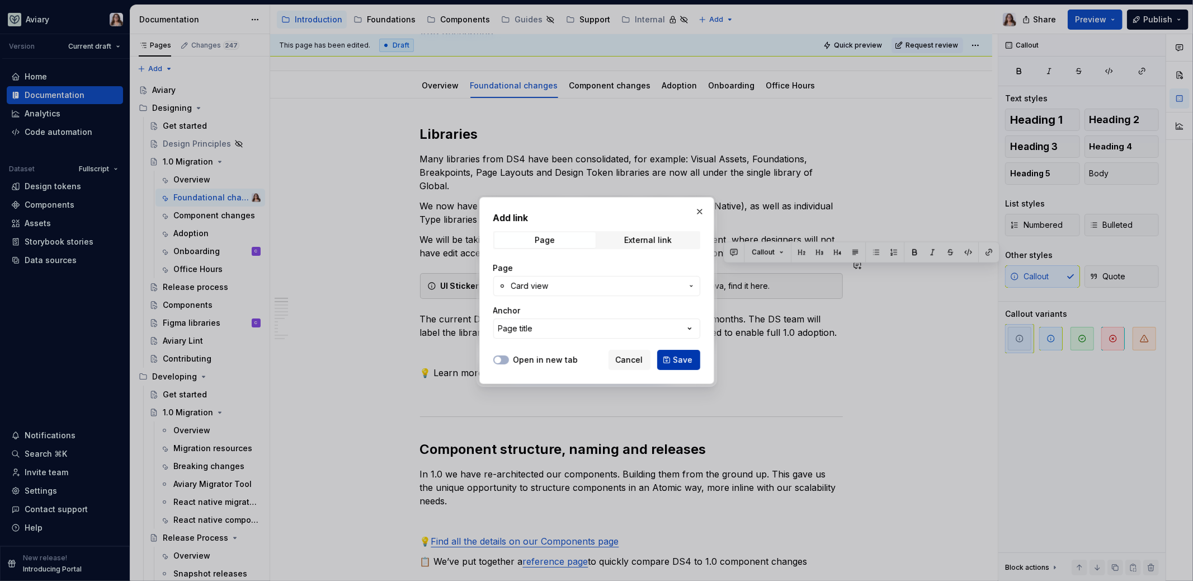
click at [681, 359] on span "Save" at bounding box center [683, 359] width 20 height 11
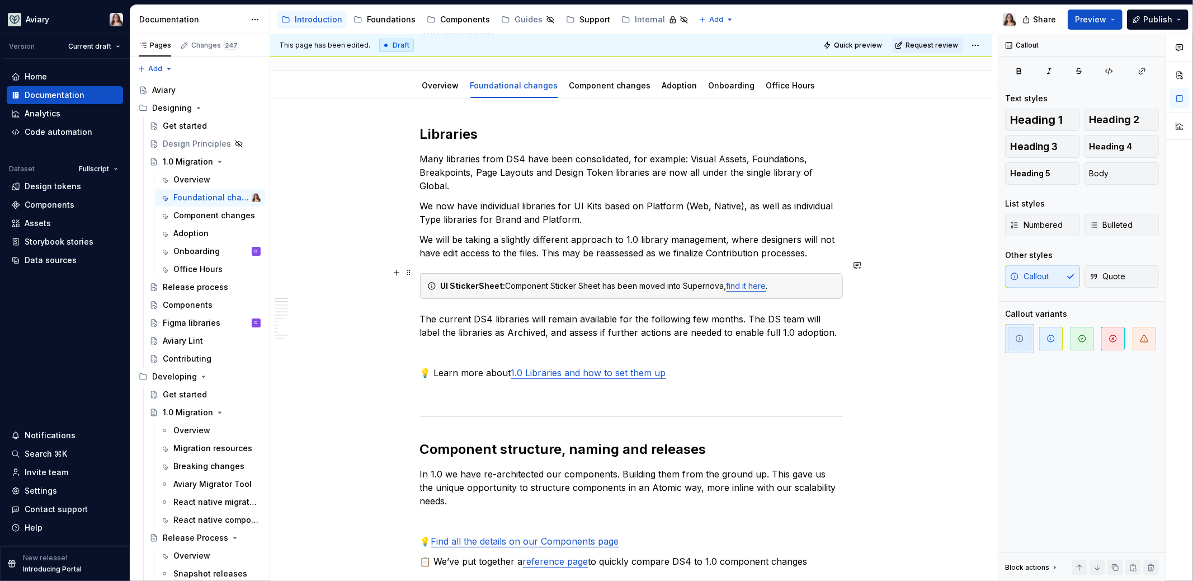
click at [662, 280] on div "UI StickerSheet: Component Sticker Sheet has been moved into Supernova, find it…" at bounding box center [638, 285] width 395 height 11
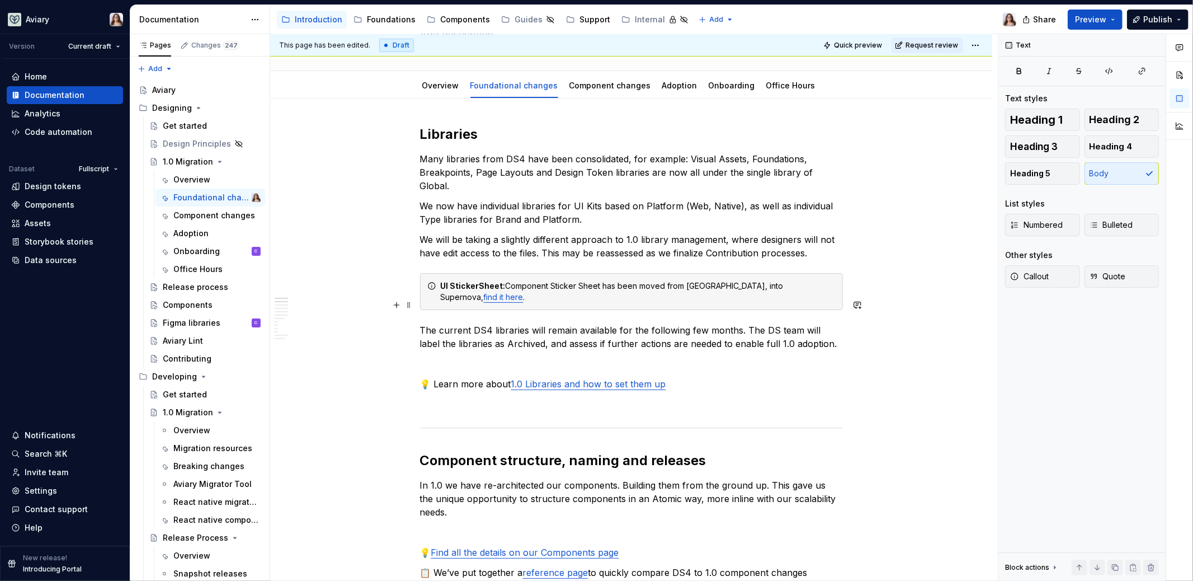
click at [658, 323] on p "The current DS4 libraries will remain available for the following few months. T…" at bounding box center [631, 336] width 423 height 27
click at [767, 280] on div "UI StickerSheet: Component Sticker Sheet has been moved from Figma, into Supern…" at bounding box center [638, 291] width 395 height 22
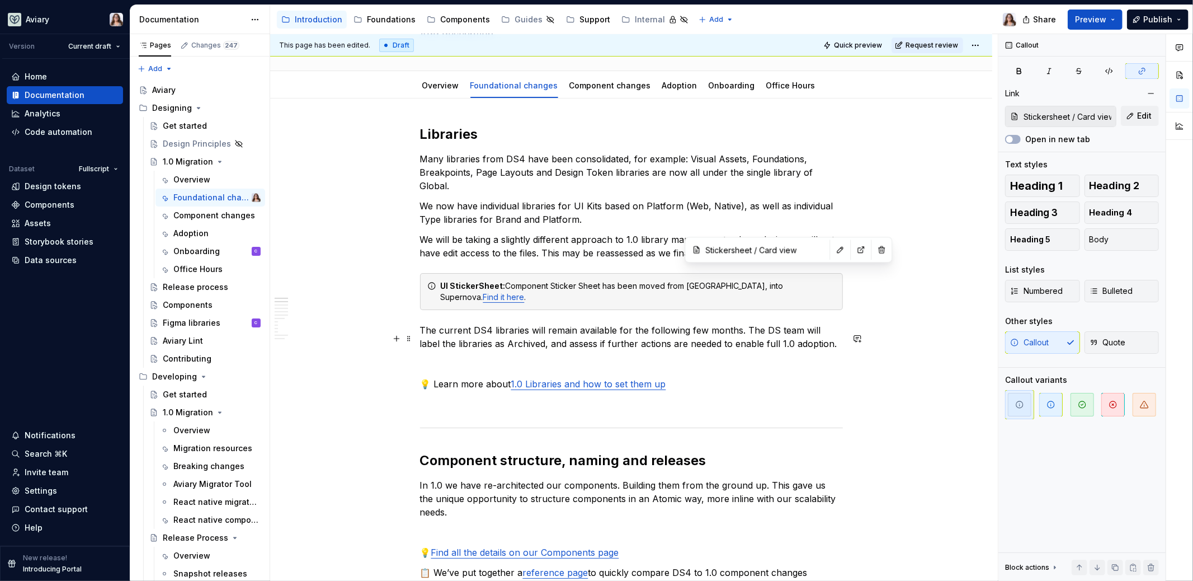
click at [681, 357] on p at bounding box center [631, 363] width 423 height 13
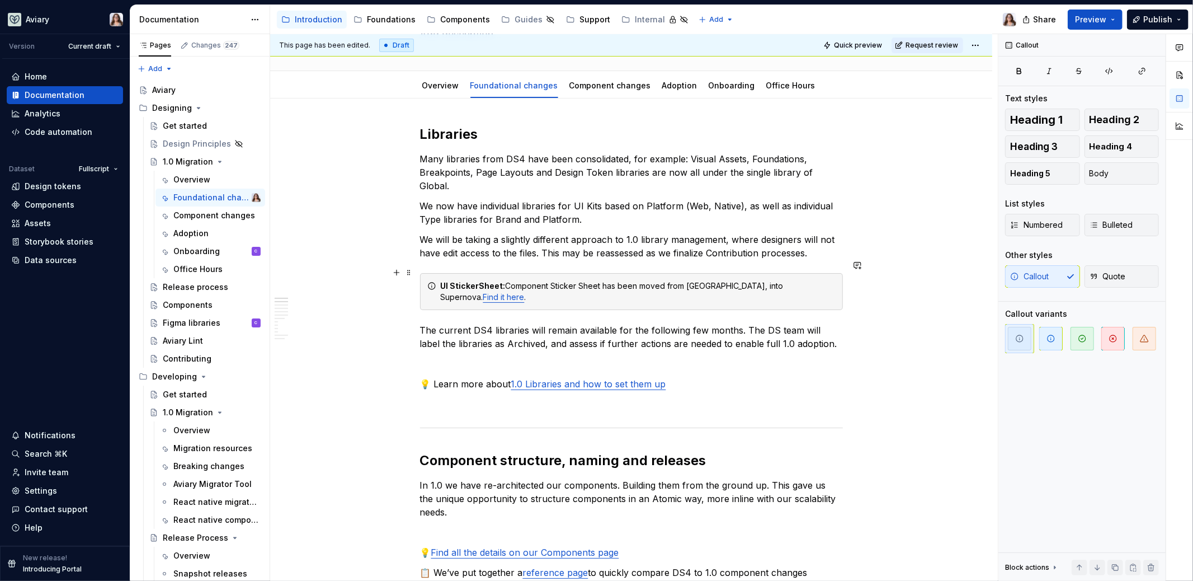
click at [707, 280] on div "UI StickerSheet: Component Sticker Sheet has been moved from Figma, into Supern…" at bounding box center [638, 291] width 395 height 22
click at [718, 244] on p "We will be taking a slightly different approach to 1.0 library management, wher…" at bounding box center [631, 246] width 423 height 27
click at [598, 209] on p "We now have individual libraries for UI Kits based on Platform (Web, Native), a…" at bounding box center [631, 212] width 423 height 27
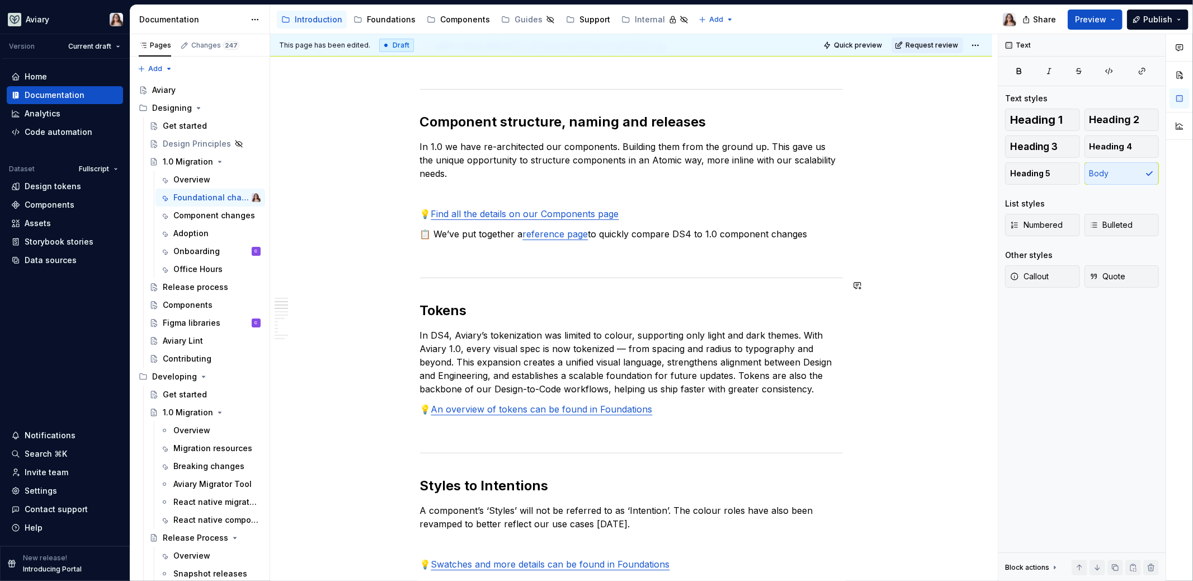
scroll to position [463, 0]
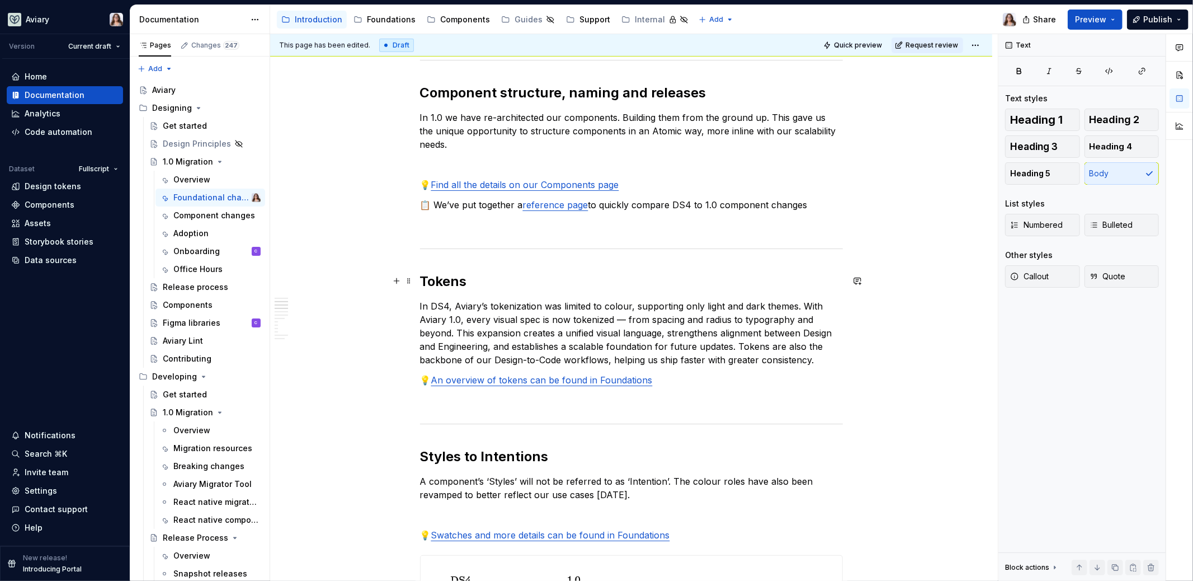
click at [815, 338] on p "In DS4, Aviary’s tokenization was limited to colour, supporting only light and …" at bounding box center [631, 332] width 423 height 67
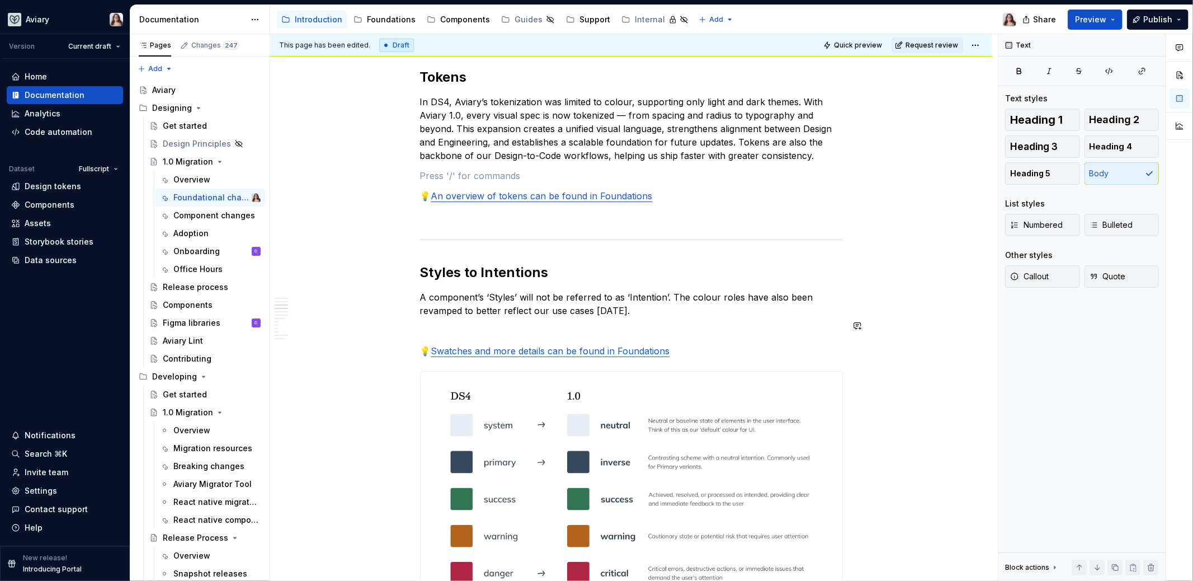
scroll to position [668, 0]
click at [504, 323] on p at bounding box center [631, 329] width 423 height 13
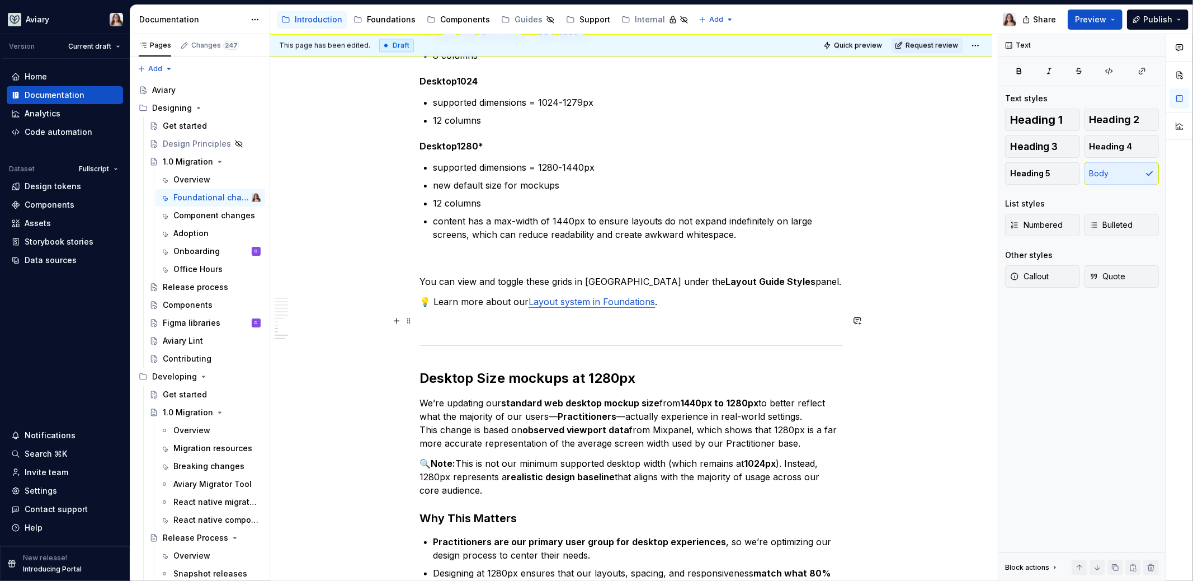
scroll to position [2562, 0]
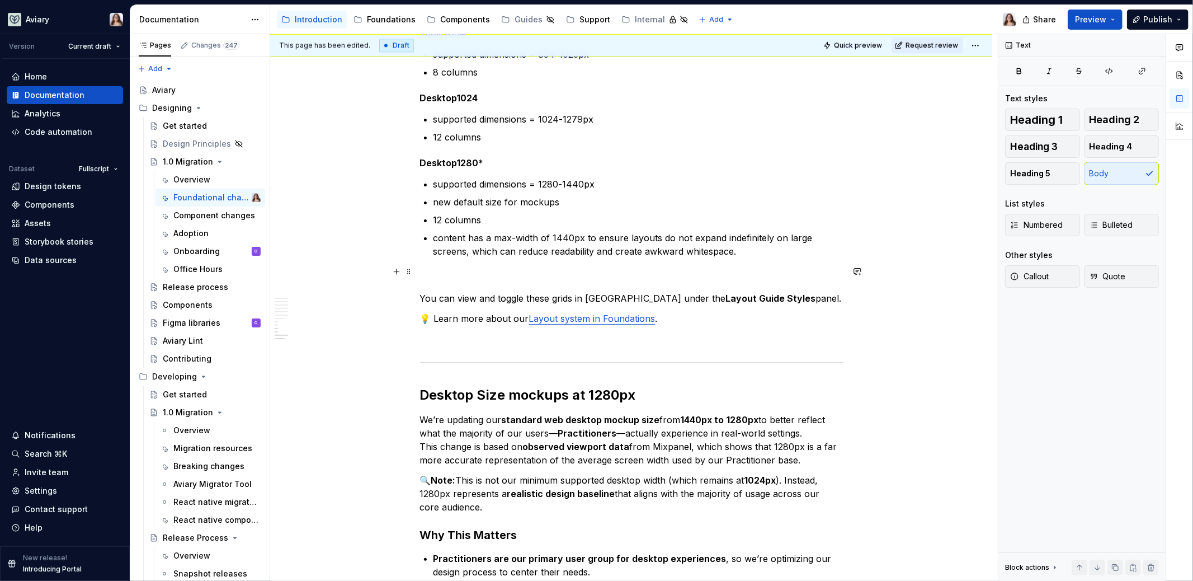
click at [777, 291] on p "You can view and toggle these grids in Figma under the Layout Guide Styles pane…" at bounding box center [631, 297] width 423 height 13
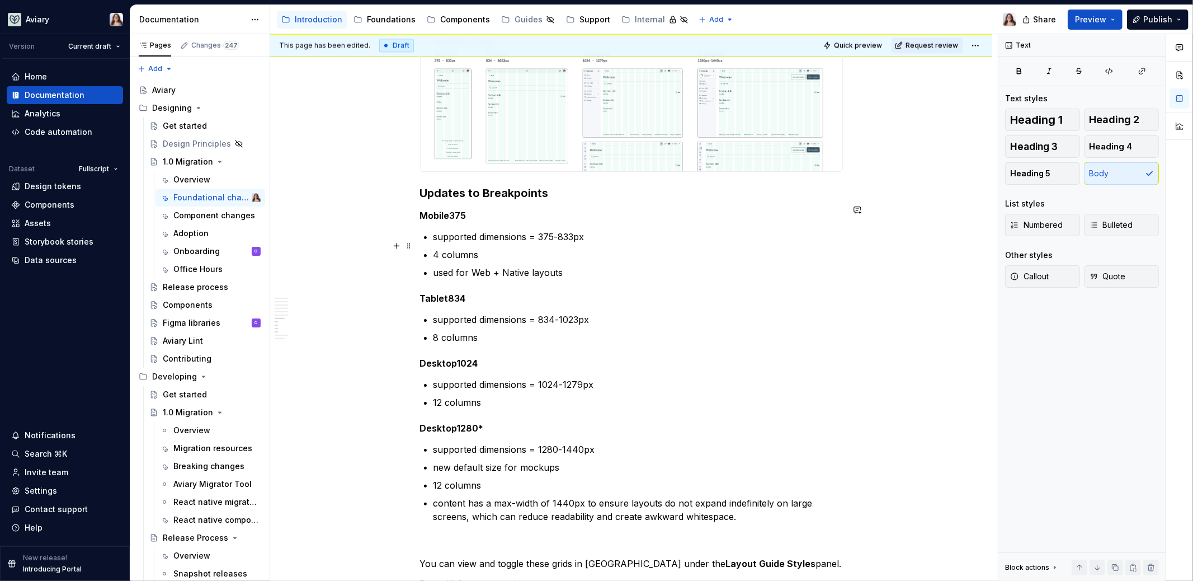
scroll to position [2493, 0]
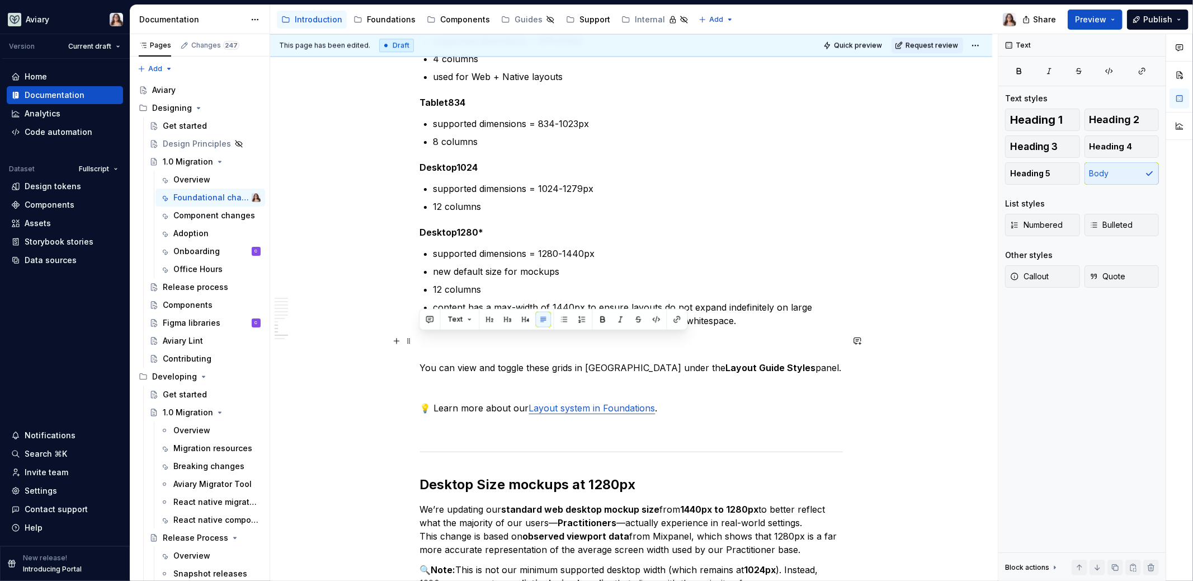
drag, startPoint x: 776, startPoint y: 341, endPoint x: 383, endPoint y: 337, distance: 393.2
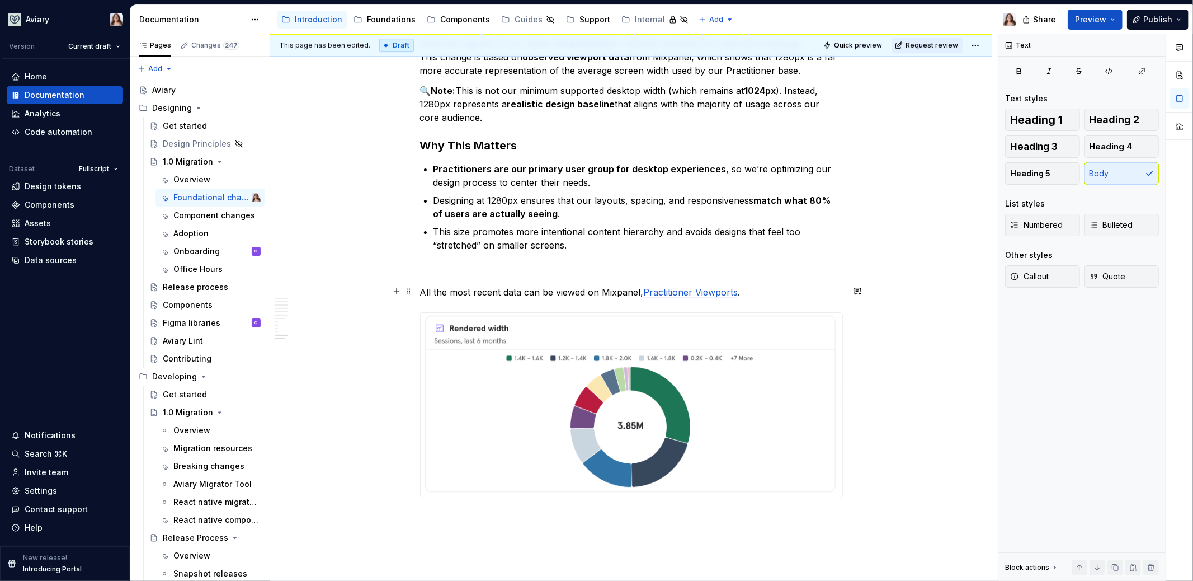
scroll to position [3034, 0]
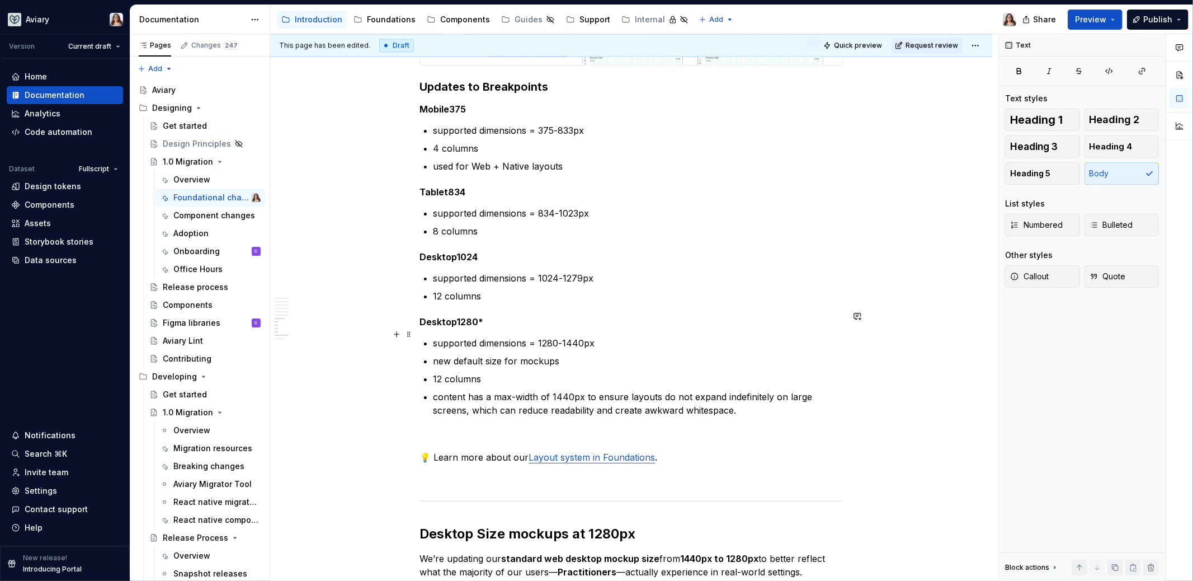
scroll to position [2410, 0]
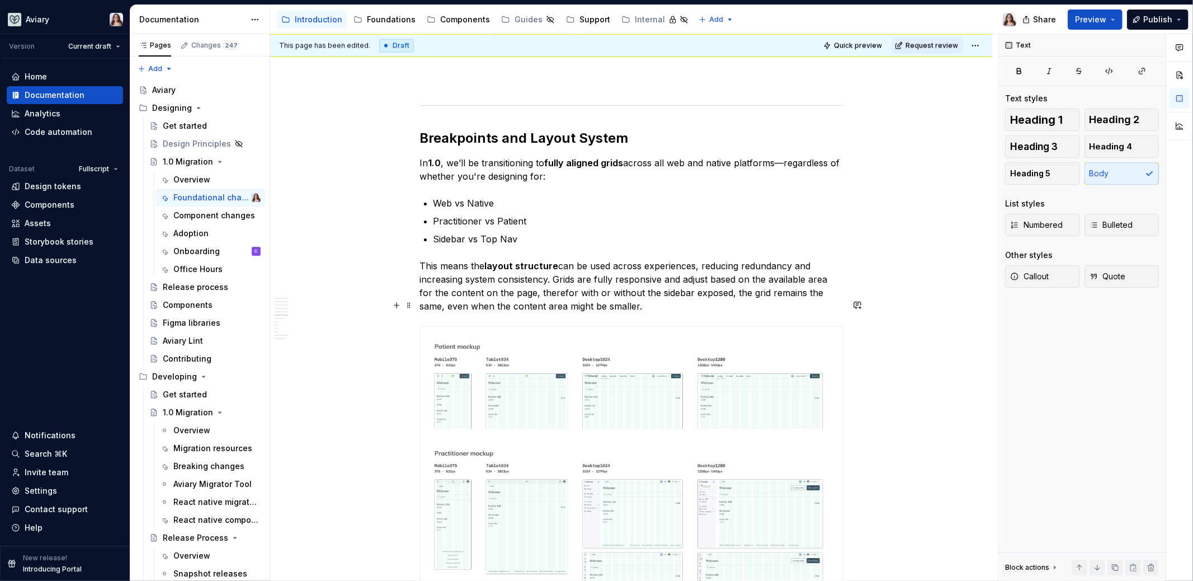
scroll to position [1863, 0]
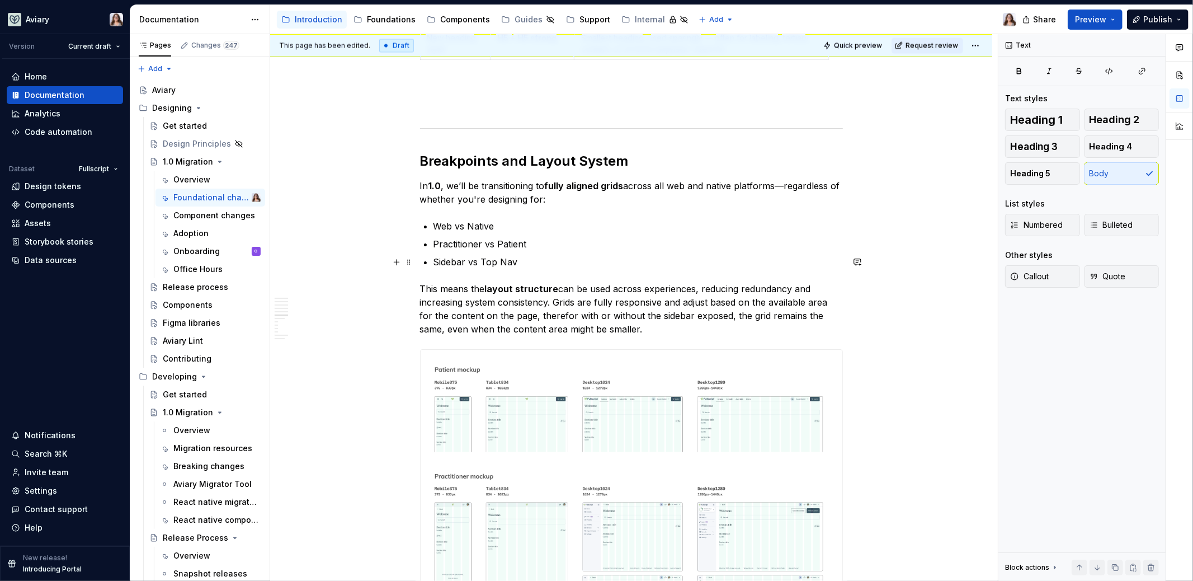
click at [653, 306] on p "This means the layout structure can be used across experiences, reducing redund…" at bounding box center [631, 309] width 423 height 54
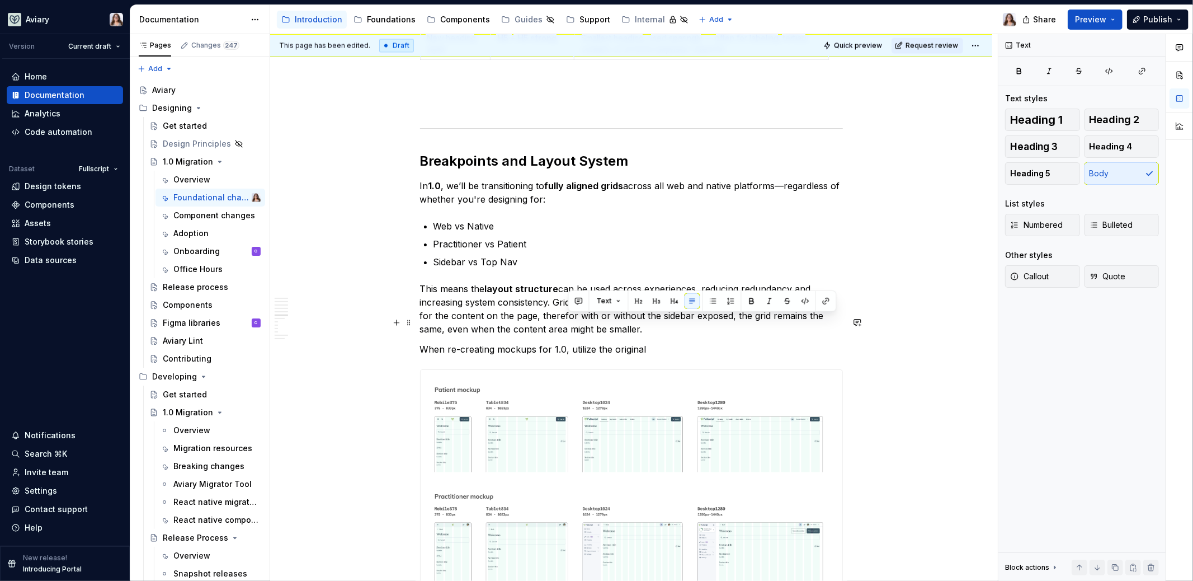
drag, startPoint x: 644, startPoint y: 325, endPoint x: 569, endPoint y: 323, distance: 74.4
click at [569, 342] on p "When re-creating mockups for 1.0, utilize the original" at bounding box center [631, 348] width 423 height 13
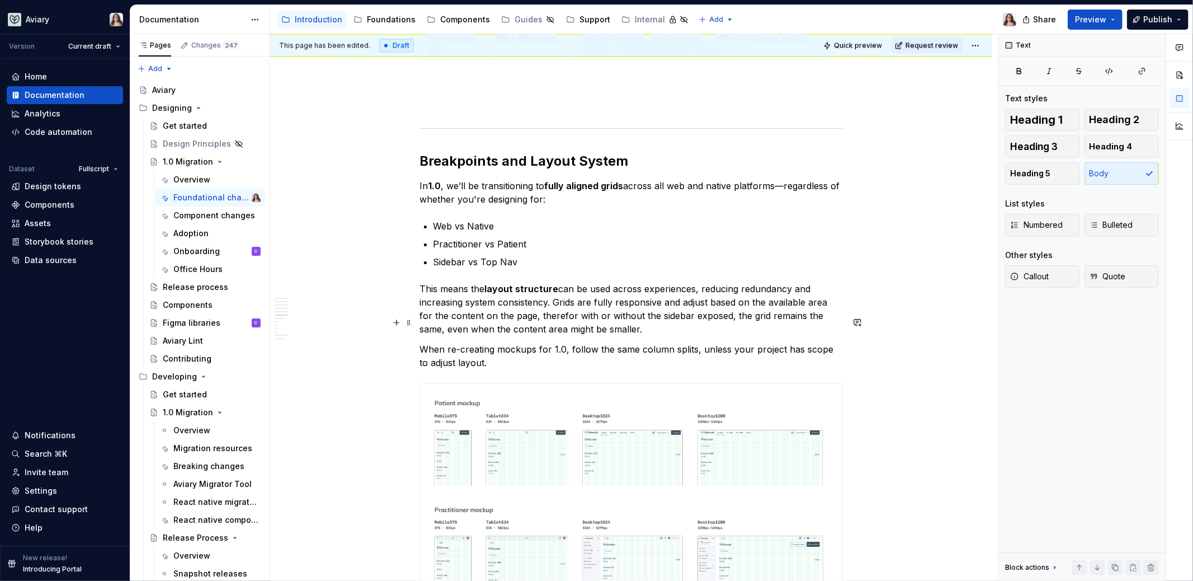
click at [447, 342] on p "When re-creating mockups for 1.0, follow the same column splits, unless your pr…" at bounding box center [631, 355] width 423 height 27
click at [502, 342] on p "When re-creating mockups for 1.0, follow the same column splits, unless your pr…" at bounding box center [631, 355] width 423 height 27
click at [692, 342] on p "When re-creating mockups for 1.0, follow the same column splits, unless your pr…" at bounding box center [631, 355] width 423 height 27
click at [788, 342] on p "When re-creating mockups for 1.0, follow the same column splits as originally u…" at bounding box center [631, 355] width 423 height 27
click at [613, 342] on p "When re-creating mockups for 1.0, follow the same column splits as originally u…" at bounding box center [631, 355] width 423 height 27
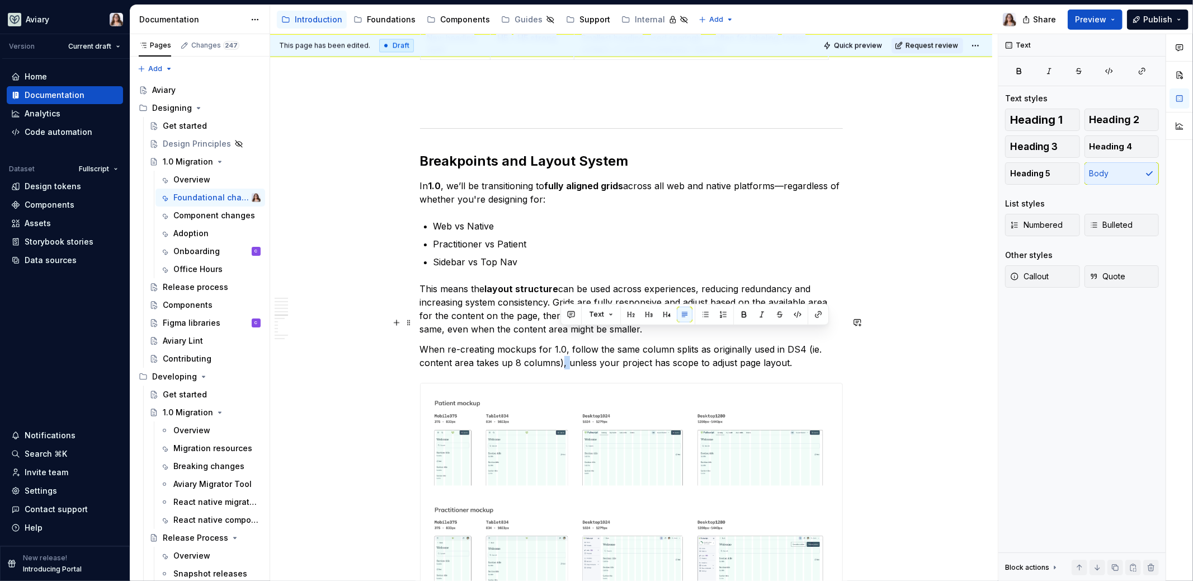
drag, startPoint x: 566, startPoint y: 333, endPoint x: 560, endPoint y: 334, distance: 5.8
click at [561, 342] on p "When re-creating mockups for 1.0, follow the same column splits as originally u…" at bounding box center [631, 355] width 423 height 27
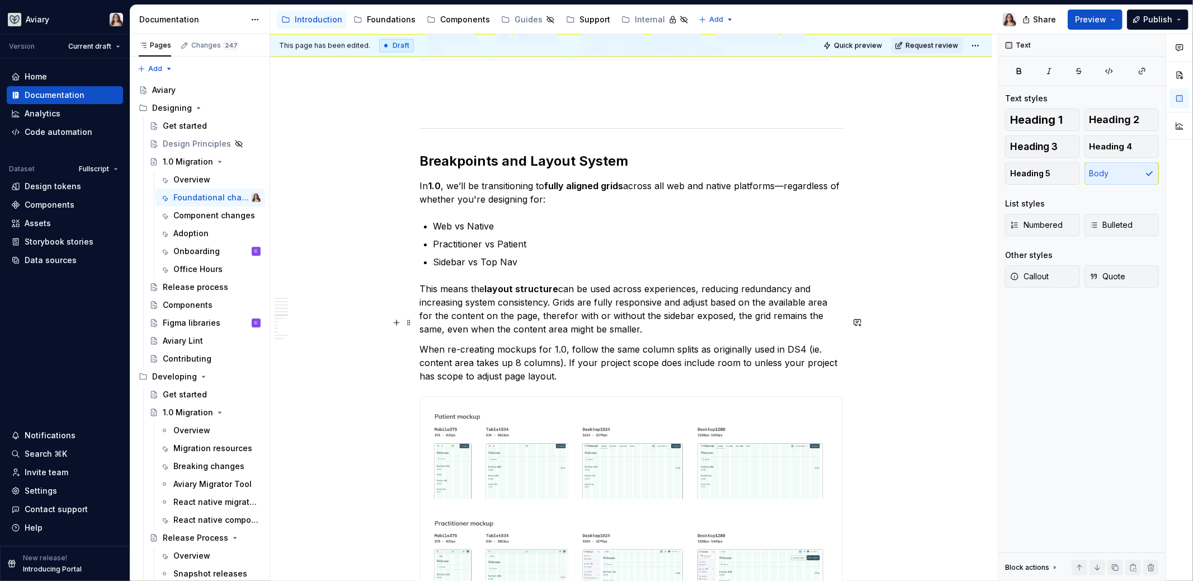
click at [564, 350] on p "When re-creating mockups for 1.0, follow the same column splits as originally u…" at bounding box center [631, 362] width 423 height 40
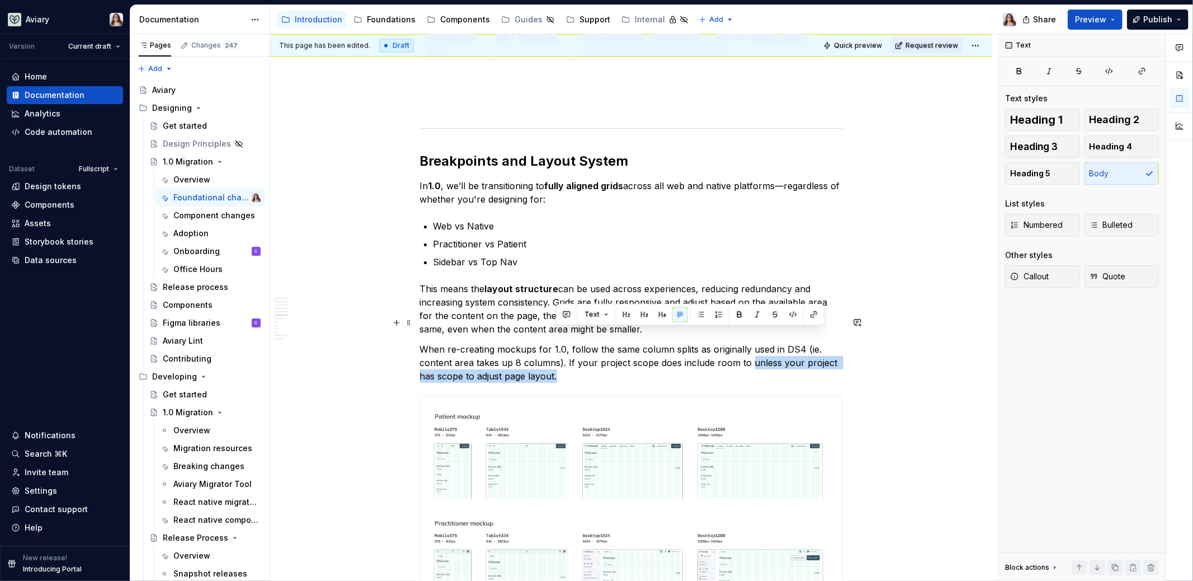
drag, startPoint x: 746, startPoint y: 334, endPoint x: 820, endPoint y: 348, distance: 75.1
click at [820, 348] on p "When re-creating mockups for 1.0, follow the same column splits as originally u…" at bounding box center [631, 362] width 423 height 40
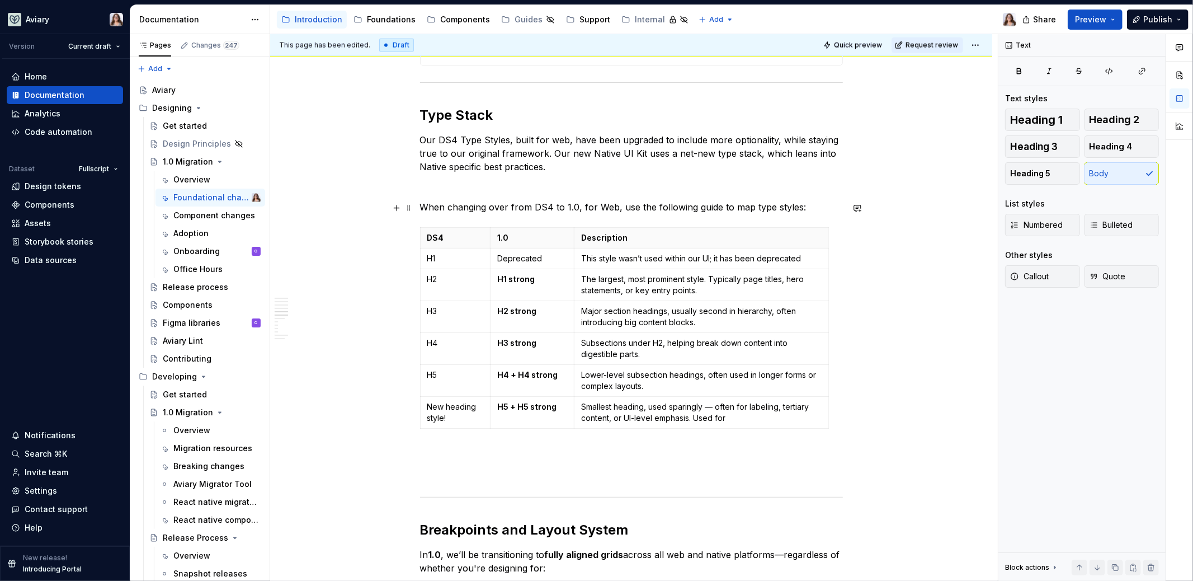
scroll to position [1496, 0]
click at [483, 445] on p at bounding box center [631, 451] width 423 height 13
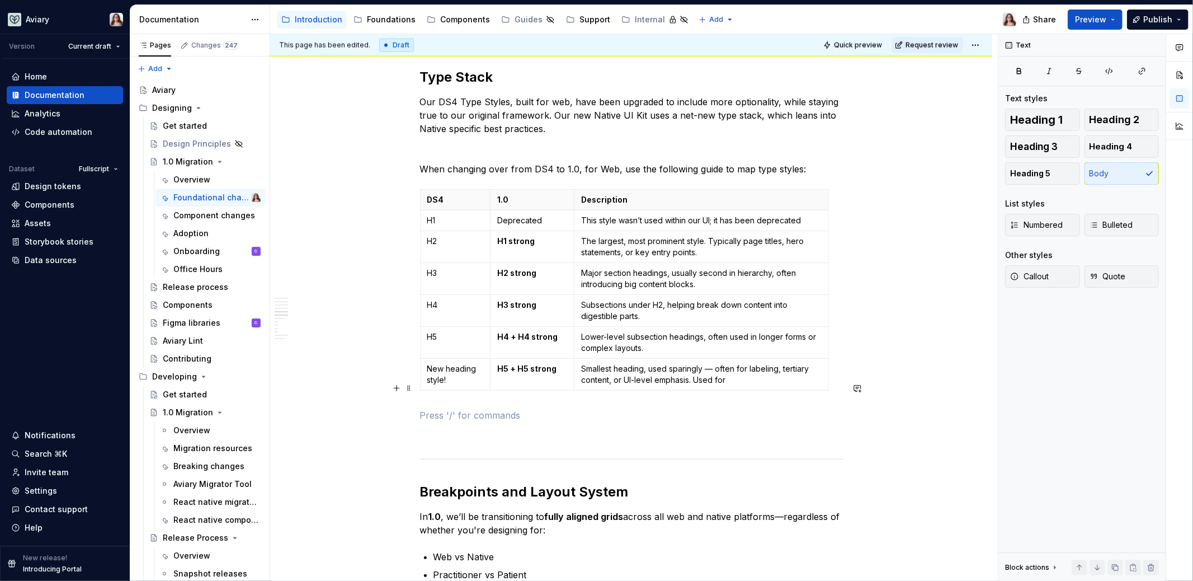
scroll to position [1537, 0]
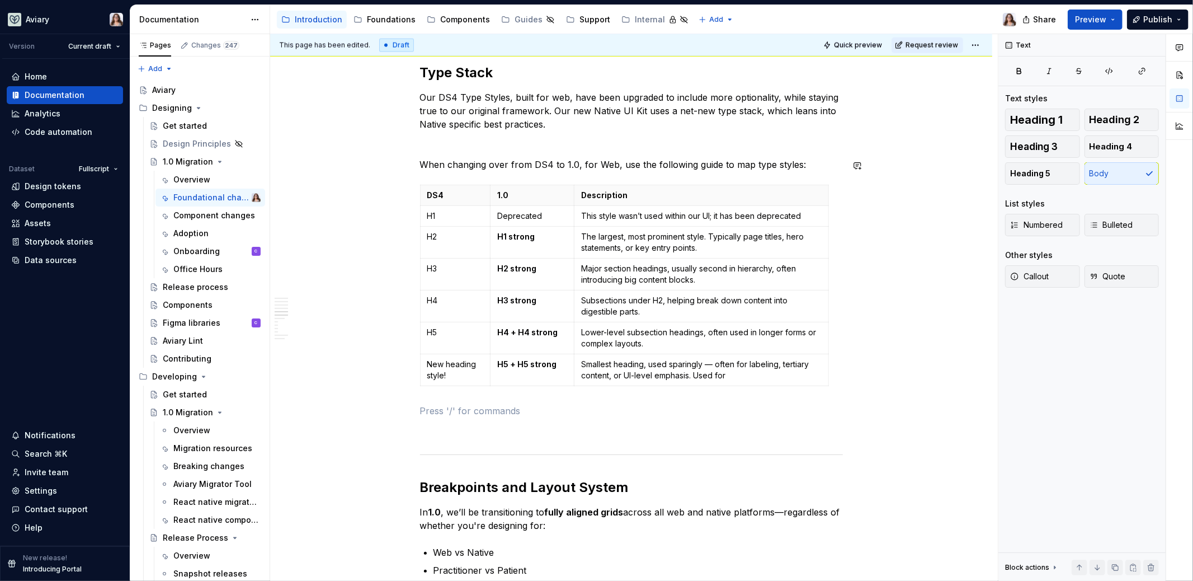
type textarea "*"
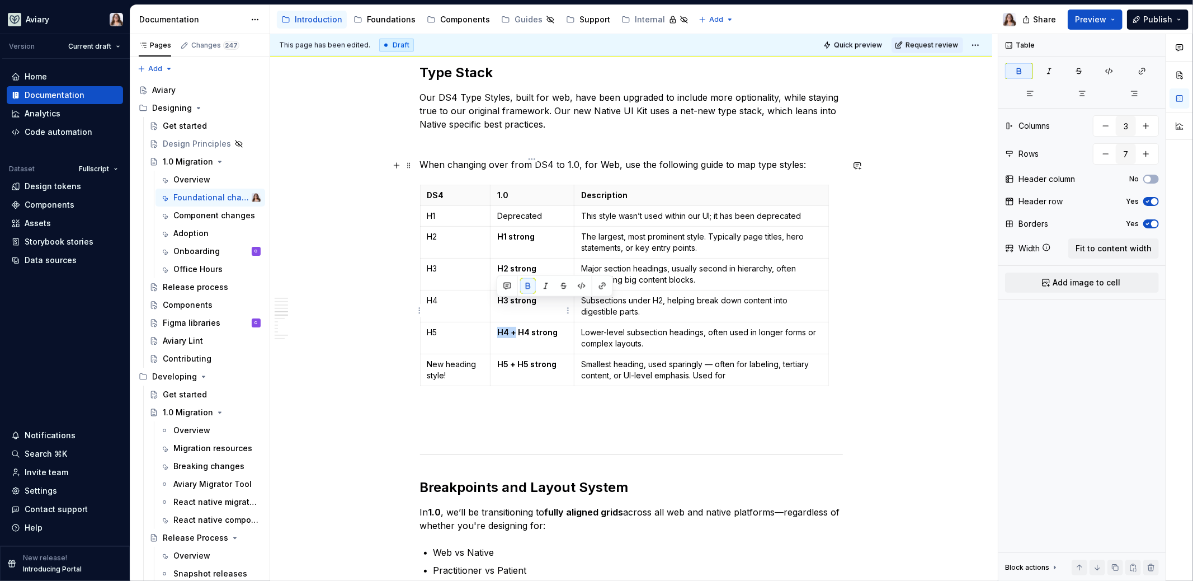
drag, startPoint x: 516, startPoint y: 304, endPoint x: 494, endPoint y: 303, distance: 21.8
click at [494, 322] on td "H4 + H4 strong" at bounding box center [532, 338] width 84 height 32
drag, startPoint x: 517, startPoint y: 336, endPoint x: 497, endPoint y: 336, distance: 19.6
click at [497, 359] on strong "H5 + H5 strong" at bounding box center [526, 364] width 59 height 10
click at [554, 424] on p at bounding box center [631, 430] width 423 height 13
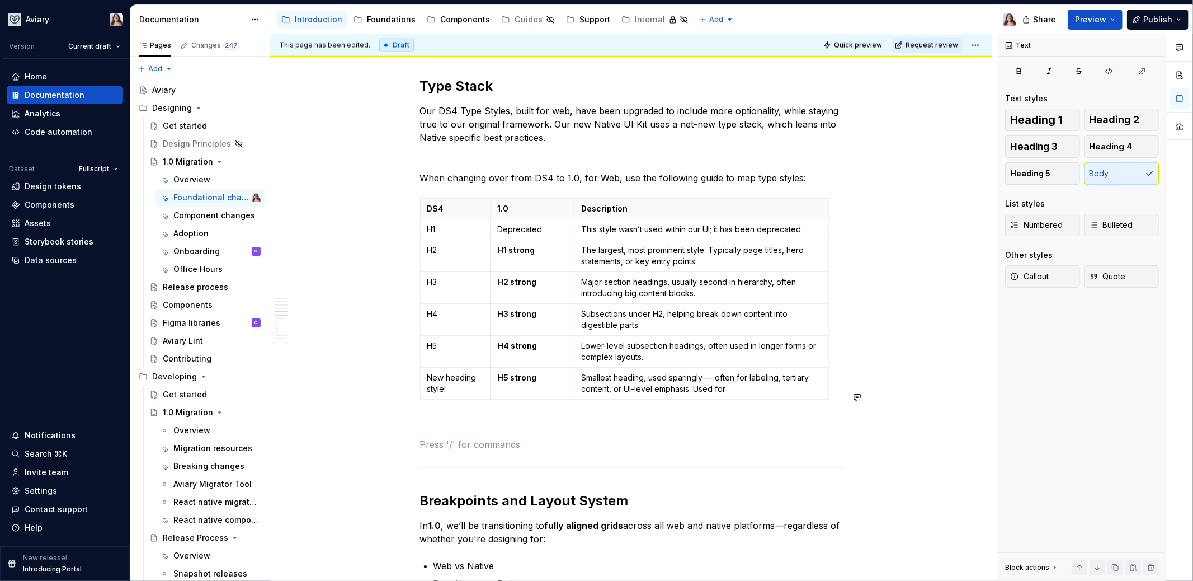
scroll to position [1536, 0]
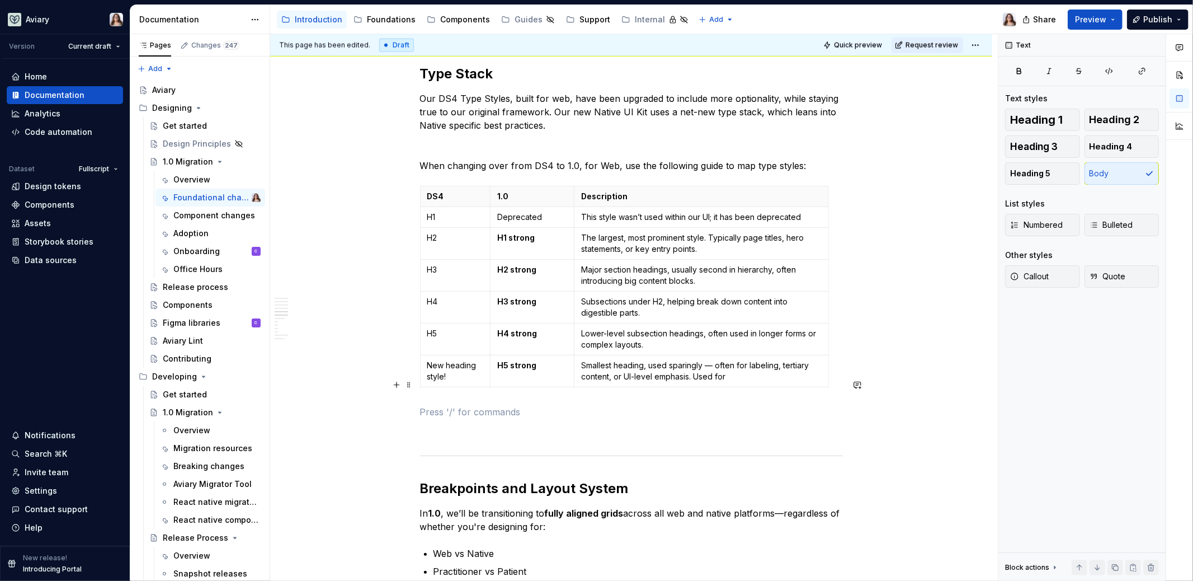
click at [465, 405] on p at bounding box center [631, 411] width 423 height 13
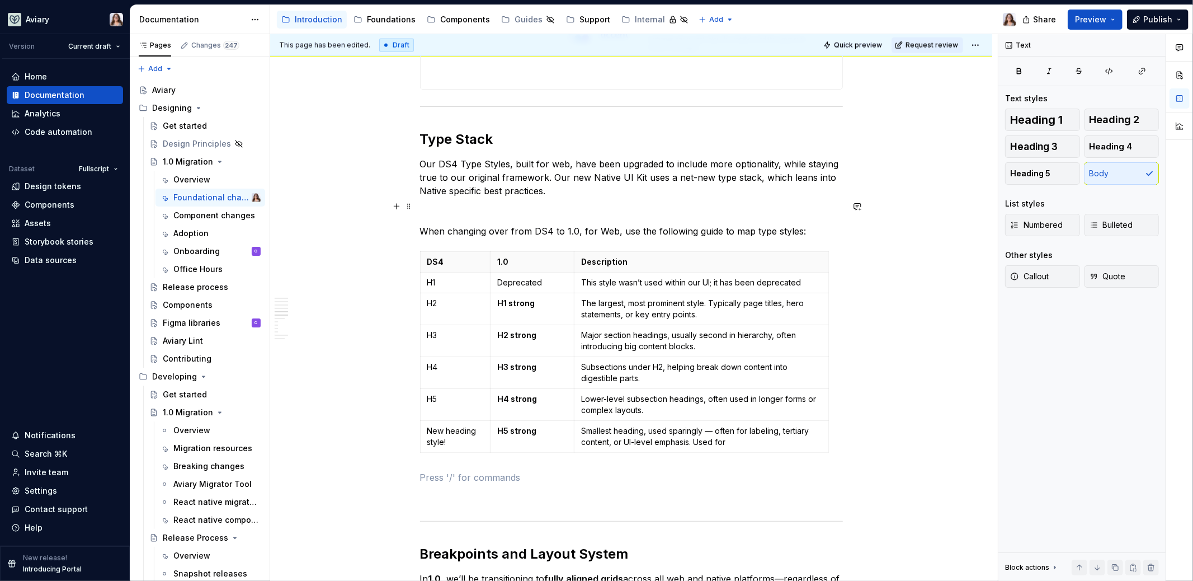
click at [807, 224] on p "When changing over from DS4 to 1.0, for Web, use the following guide to map typ…" at bounding box center [631, 230] width 423 height 13
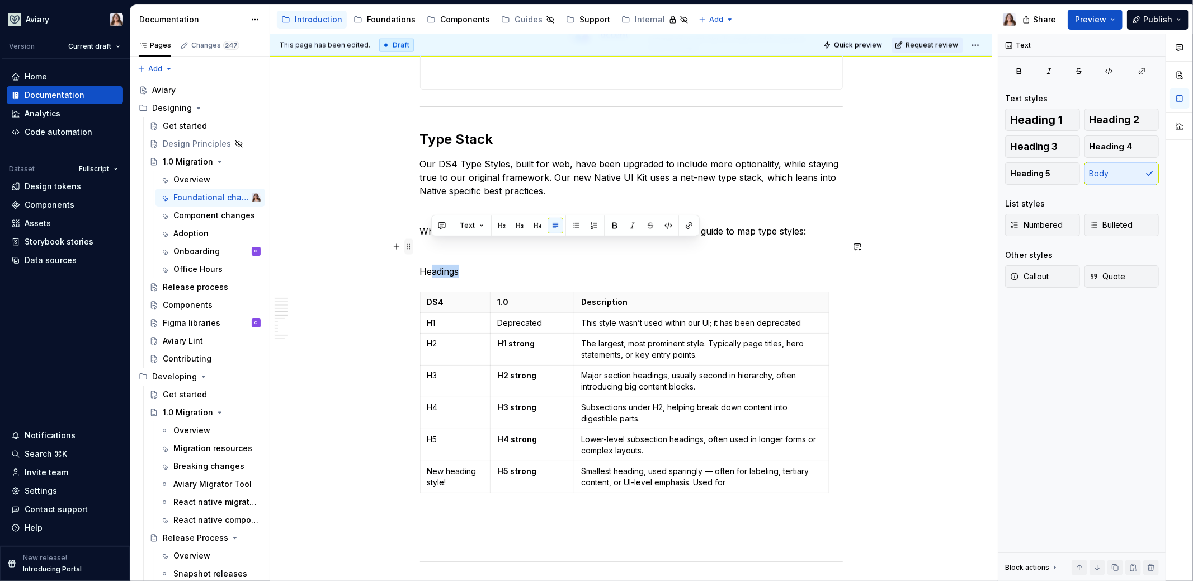
drag, startPoint x: 465, startPoint y: 246, endPoint x: 408, endPoint y: 246, distance: 57.6
click at [420, 246] on div "Libraries Many libraries from DS4 have been consolidated, for example: Visual A…" at bounding box center [631, 417] width 423 height 3335
click at [542, 228] on button "button" at bounding box center [538, 226] width 16 height 16
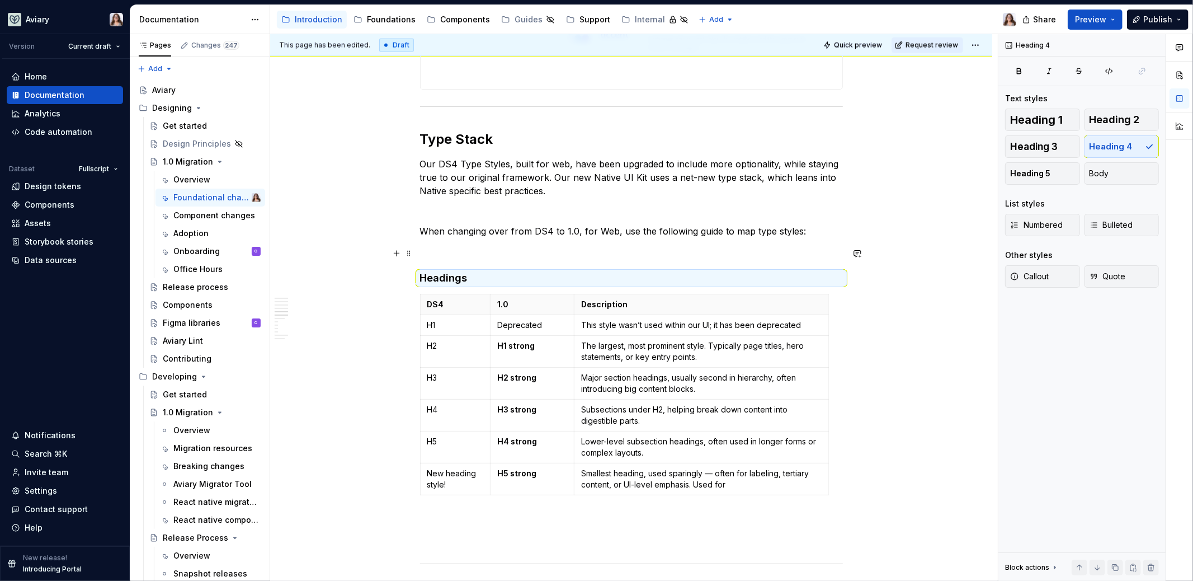
click at [492, 271] on h4 "Headings" at bounding box center [631, 277] width 423 height 13
click at [476, 271] on h4 "Headings" at bounding box center [631, 277] width 423 height 13
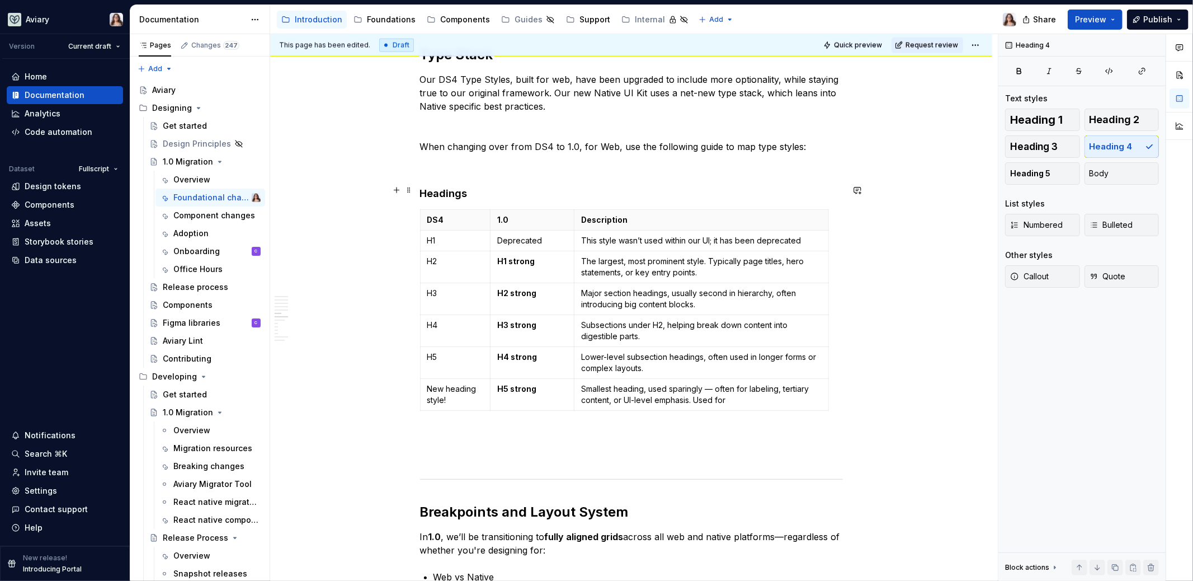
scroll to position [1564, 0]
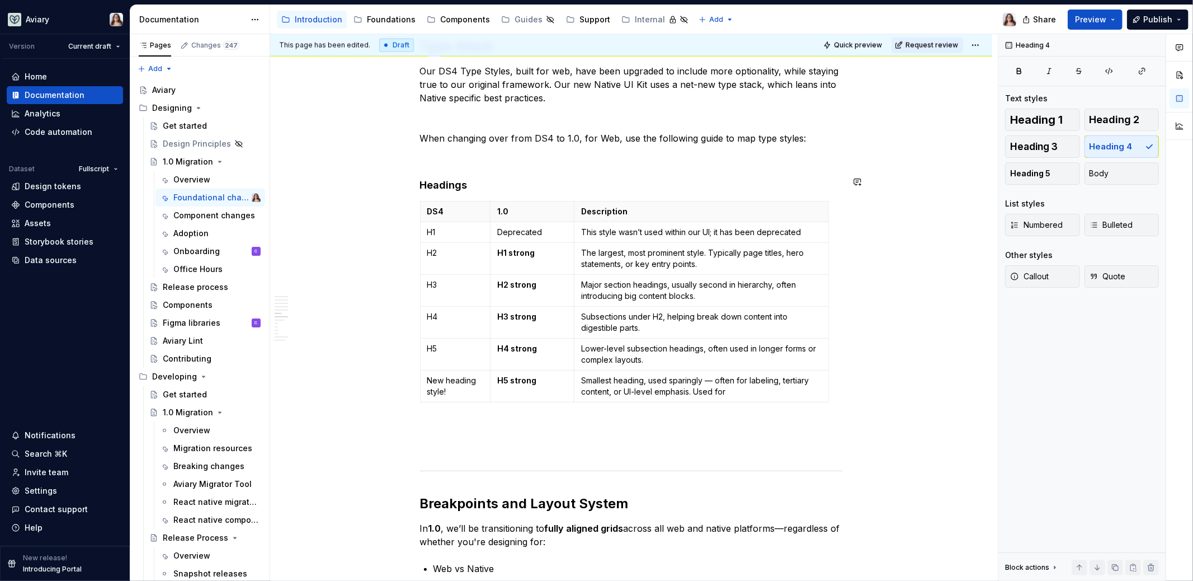
click at [451, 386] on div "Libraries Many libraries from DS4 have been consolidated, for example: Visual A…" at bounding box center [631, 319] width 423 height 3324
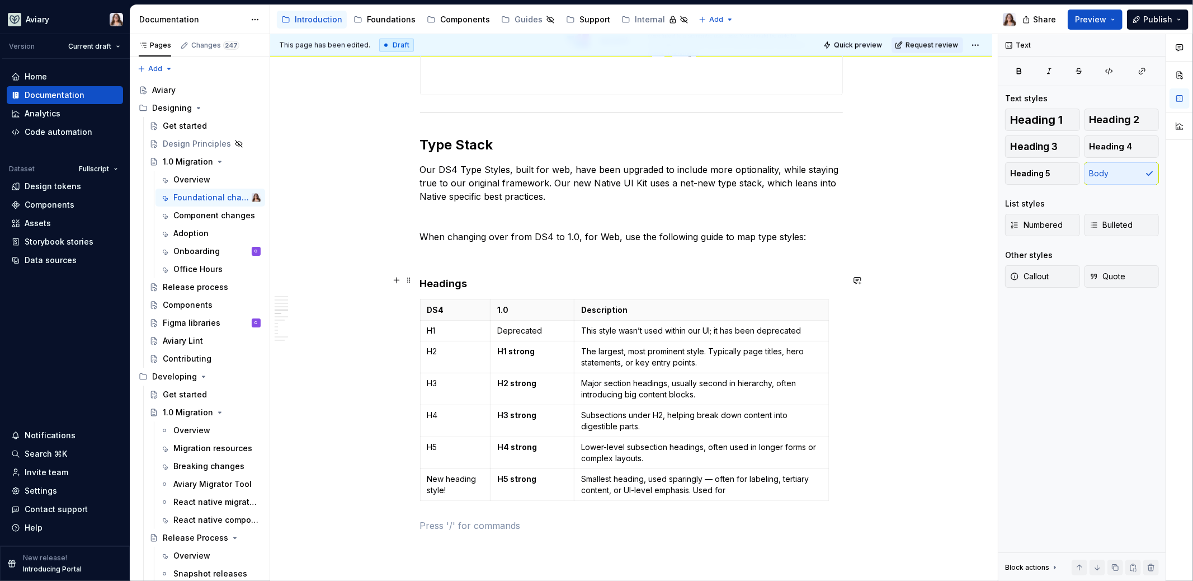
scroll to position [1375, 0]
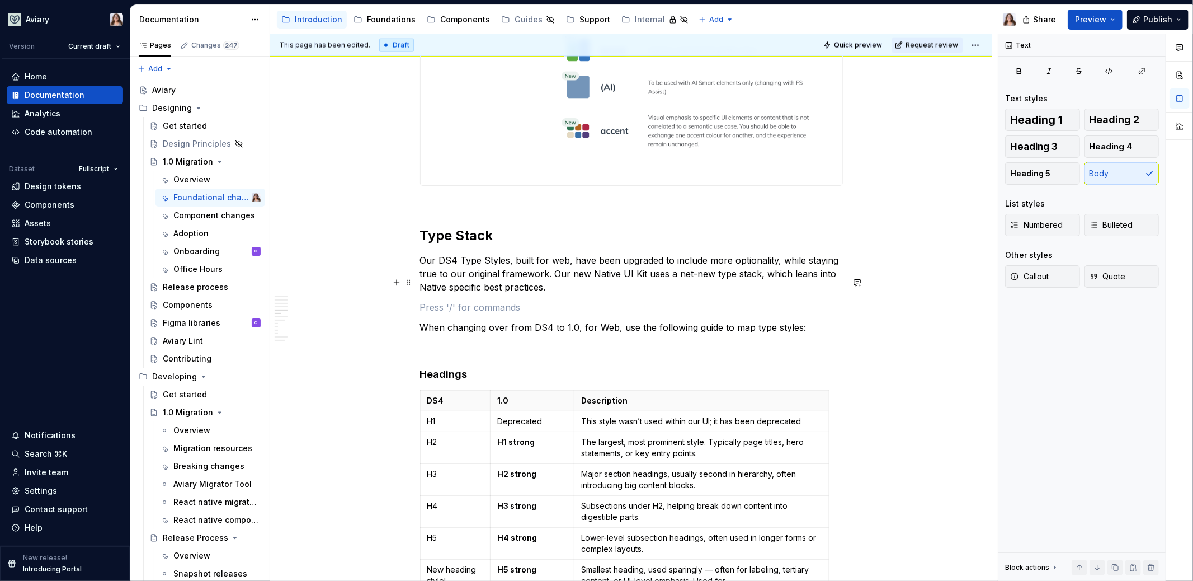
click at [499, 300] on p at bounding box center [631, 306] width 423 height 13
click at [423, 341] on p at bounding box center [631, 347] width 423 height 13
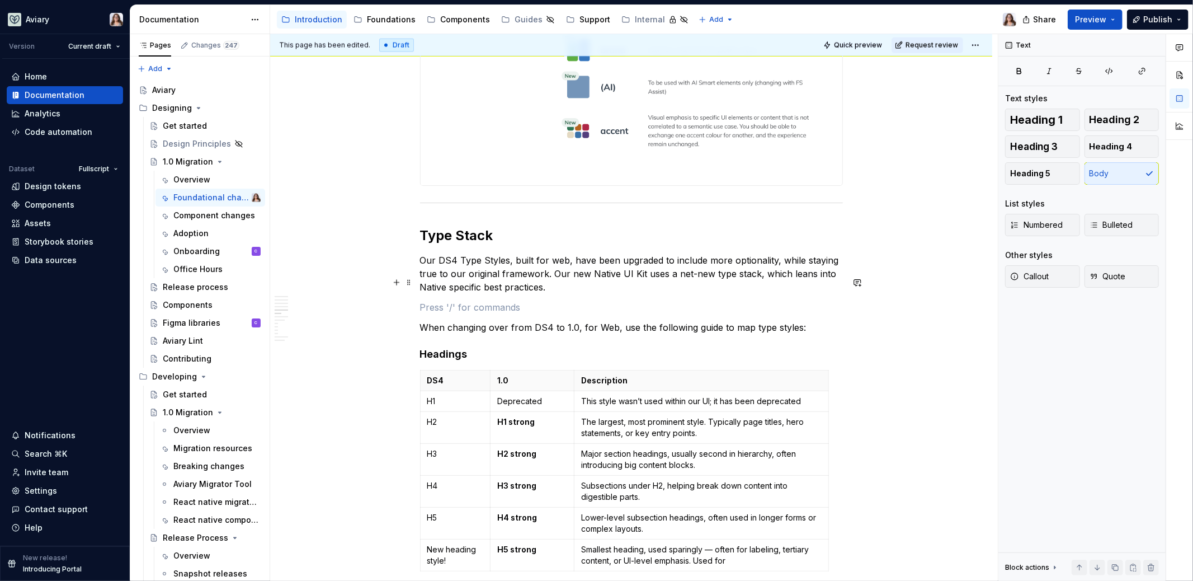
click at [435, 300] on p at bounding box center [631, 306] width 423 height 13
click at [559, 265] on p "Our DS4 Type Styles, built for web, have been upgraded to include more optional…" at bounding box center [631, 273] width 423 height 40
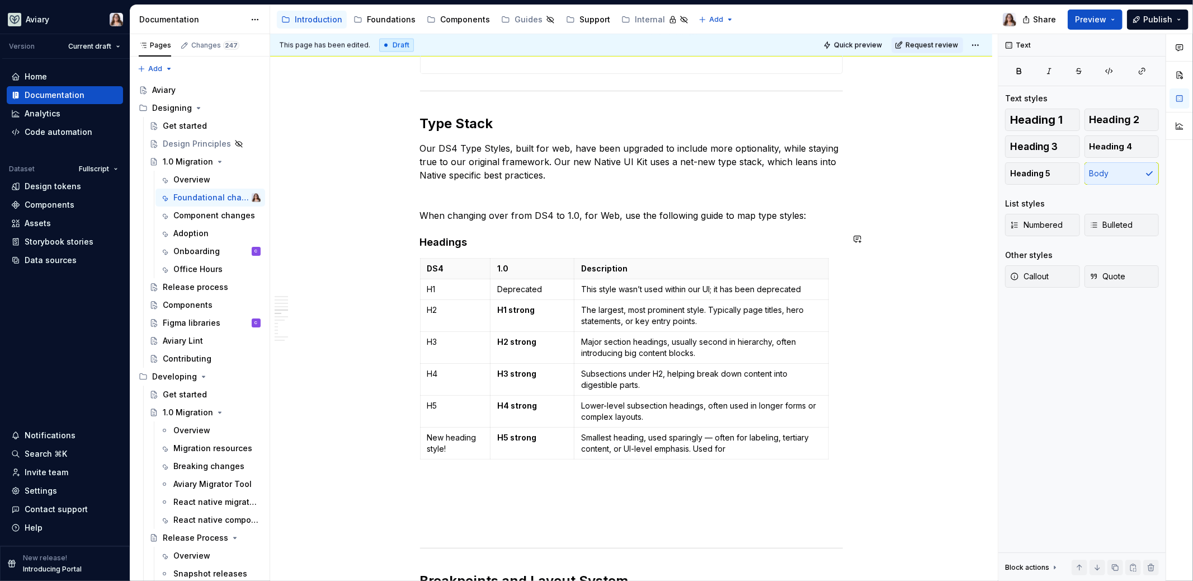
scroll to position [1426, 0]
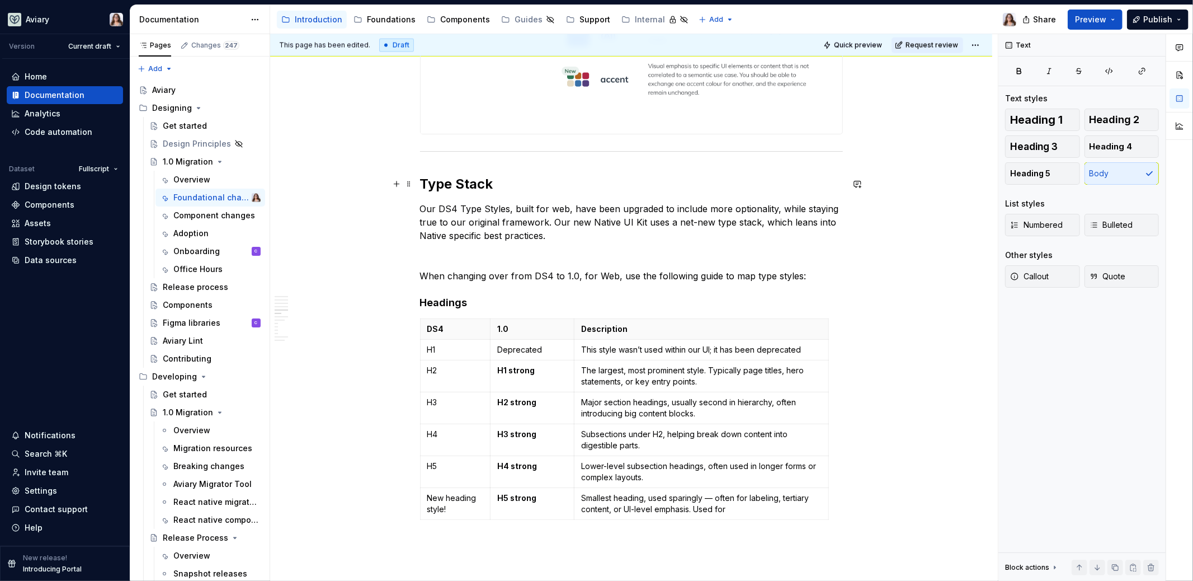
click at [553, 202] on p "Our DS4 Type Styles, built for web, have been upgraded to include more optional…" at bounding box center [631, 222] width 423 height 40
click at [572, 219] on div "Libraries Many libraries from DS4 have been consolidated, for example: Visual A…" at bounding box center [631, 457] width 423 height 3324
click at [556, 202] on p "Our DS4 Type Styles, built for Web, have been upgraded to include more optional…" at bounding box center [631, 222] width 423 height 40
click at [527, 249] on p at bounding box center [631, 255] width 423 height 13
click at [511, 202] on p "Our DS4 Type Styles, built for web, have been upgraded to include more optional…" at bounding box center [631, 222] width 423 height 40
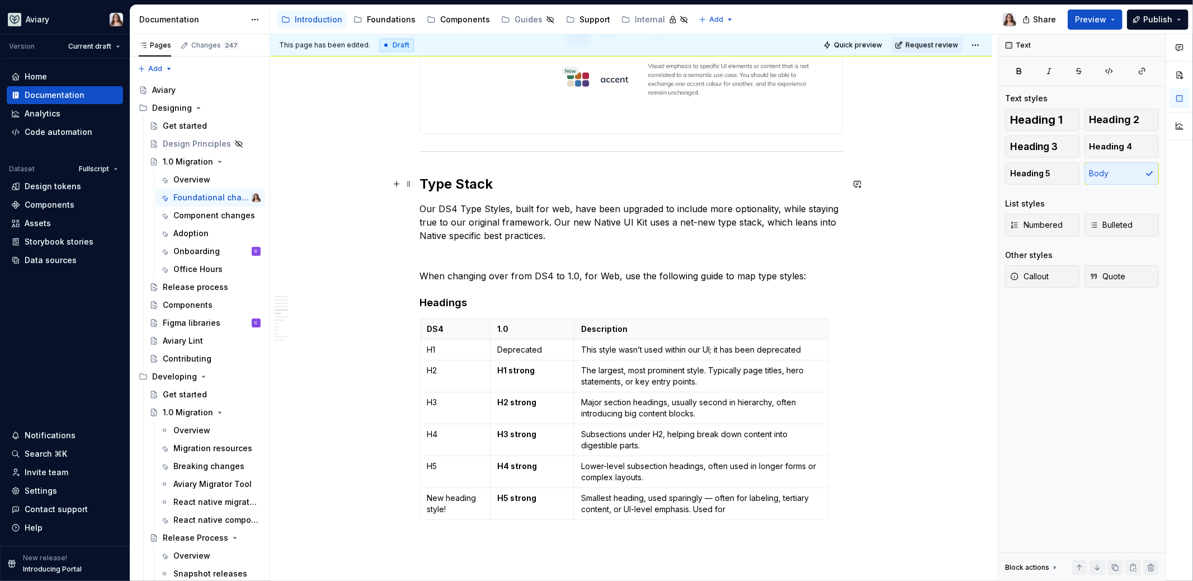
click at [544, 209] on p "Our DS4 Type Styles, built for web, have been upgraded to include more optional…" at bounding box center [631, 222] width 423 height 40
drag, startPoint x: 594, startPoint y: 210, endPoint x: 549, endPoint y: 210, distance: 44.7
click at [550, 211] on p "Our DS4 Type Styles, built for web, have been upgraded to include more optional…" at bounding box center [631, 222] width 423 height 40
click at [804, 189] on button "button" at bounding box center [808, 190] width 16 height 16
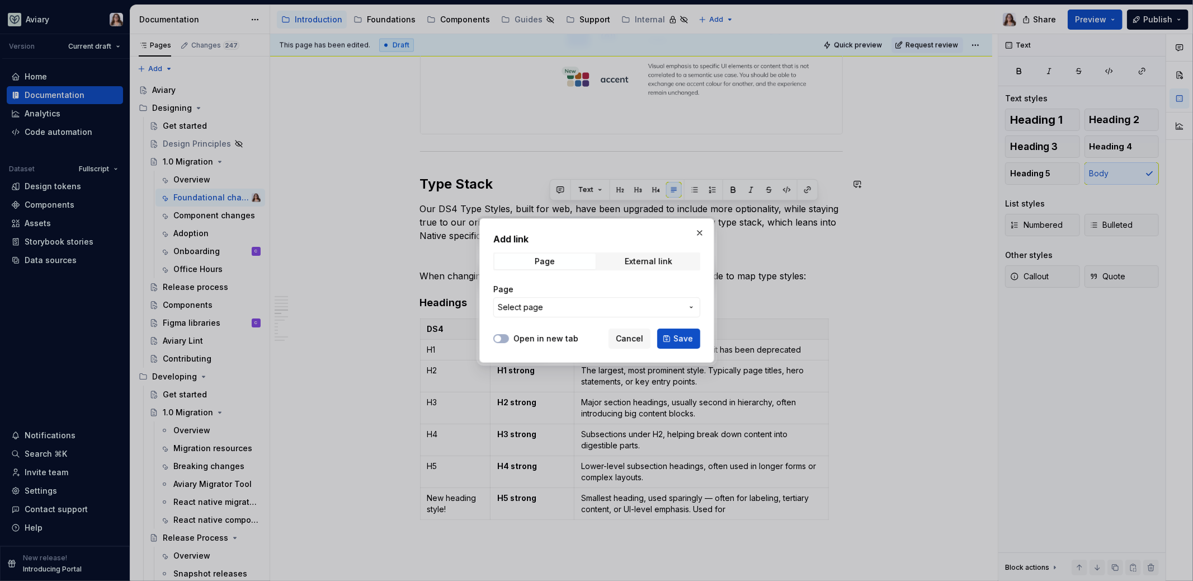
click at [577, 309] on span "Select page" at bounding box center [590, 306] width 185 height 11
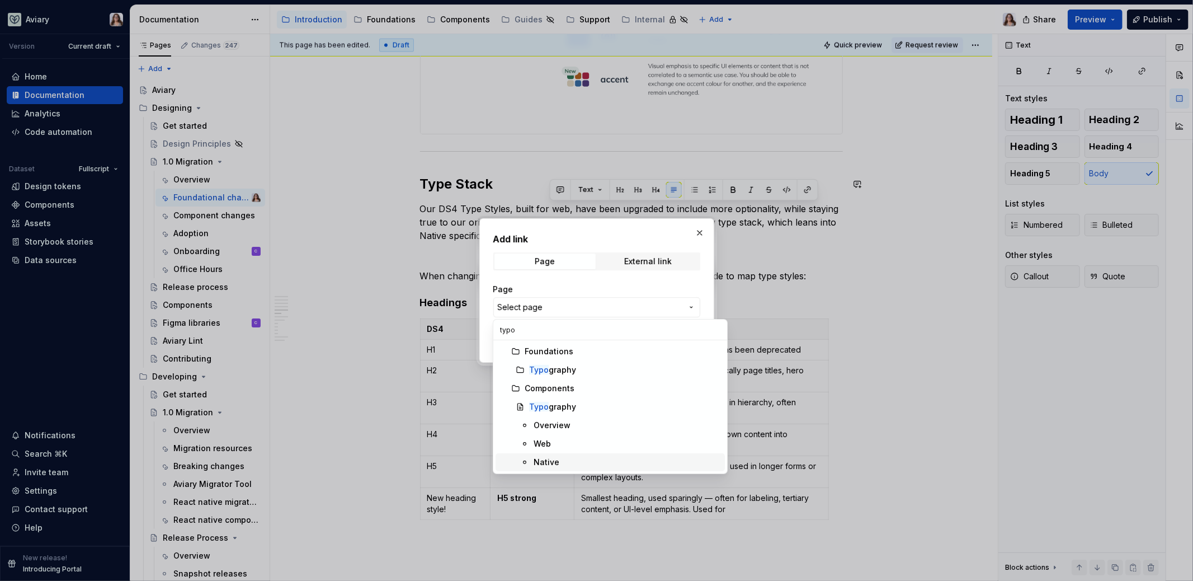
type input "typo"
click at [563, 460] on div "Native" at bounding box center [627, 461] width 187 height 11
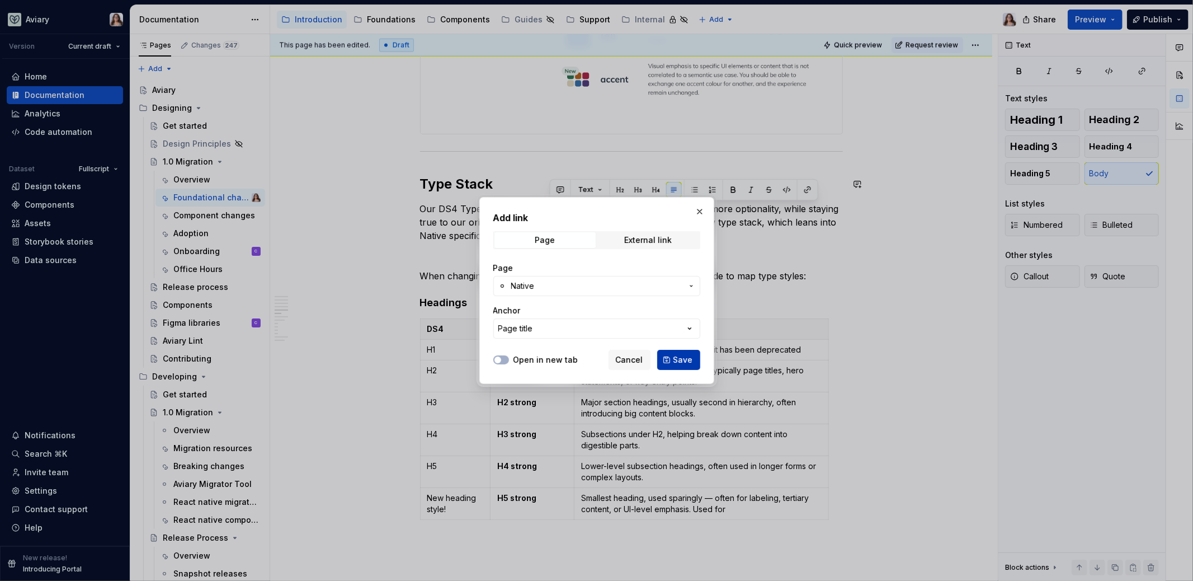
click at [681, 356] on span "Save" at bounding box center [683, 359] width 20 height 11
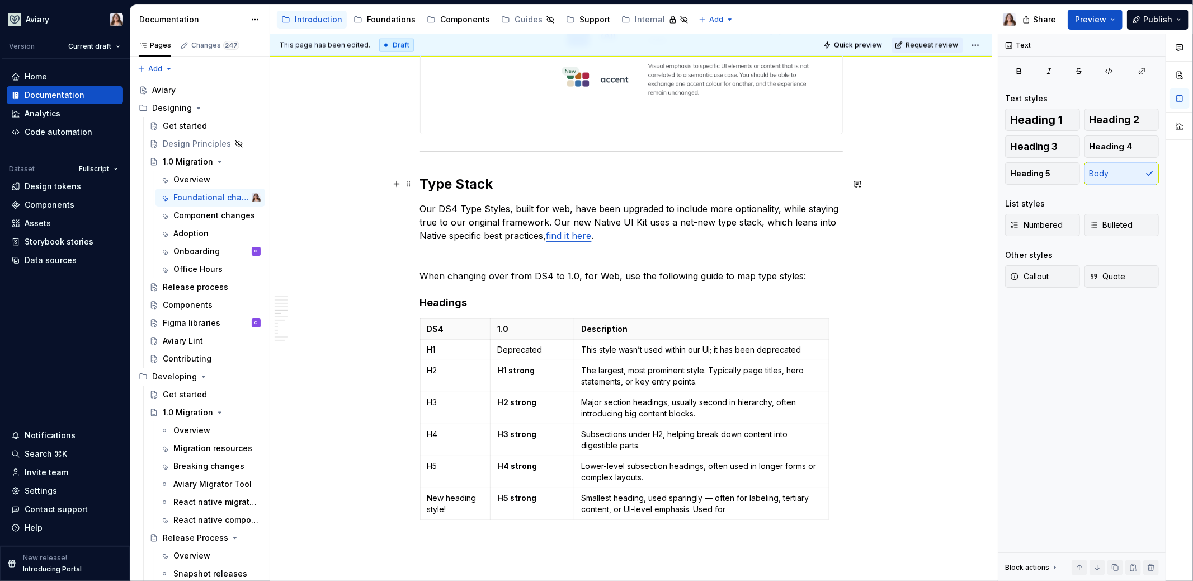
click at [620, 207] on p "Our DS4 Type Styles, built for web, have been upgraded to include more optional…" at bounding box center [631, 222] width 423 height 40
click at [545, 260] on div "Libraries Many libraries from DS4 have been consolidated, for example: Visual A…" at bounding box center [631, 457] width 423 height 3324
click at [551, 202] on p "Our DS4 Type Styles, built for web, have been upgraded to include more optional…" at bounding box center [631, 222] width 423 height 40
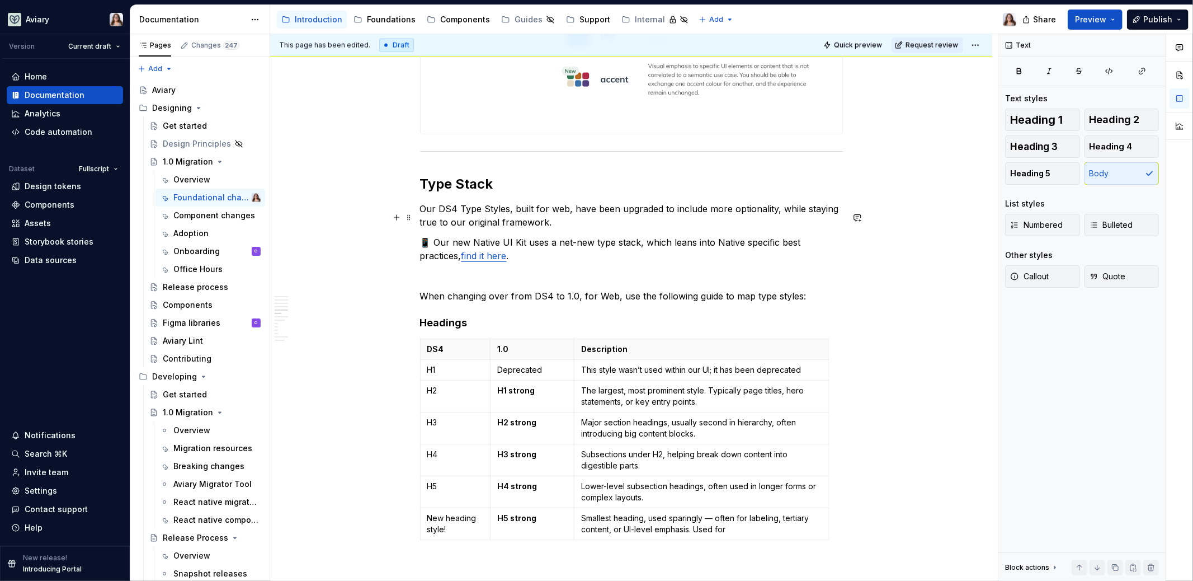
click at [478, 235] on p "📱 Our new Native UI Kit uses a net-new type stack, which leans into Native spec…" at bounding box center [631, 248] width 423 height 27
click at [476, 269] on p at bounding box center [631, 275] width 423 height 13
click at [501, 285] on div "Libraries Many libraries from DS4 have been consolidated, for example: Visual A…" at bounding box center [631, 467] width 423 height 3344
click at [483, 237] on div "Libraries Many libraries from DS4 have been consolidated, for example: Visual A…" at bounding box center [631, 467] width 423 height 3344
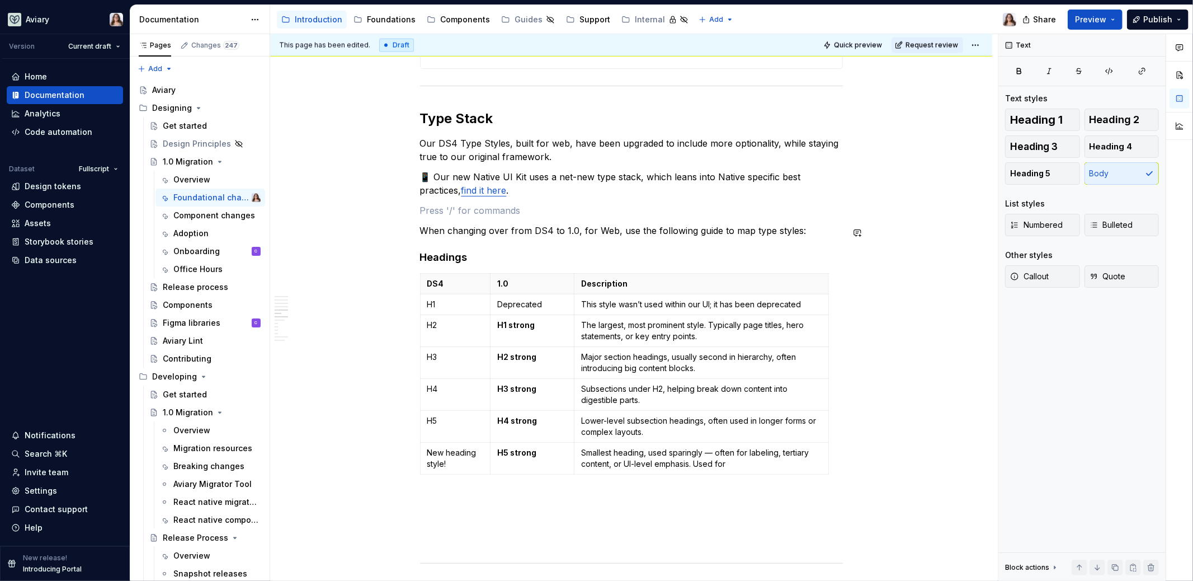
scroll to position [1496, 0]
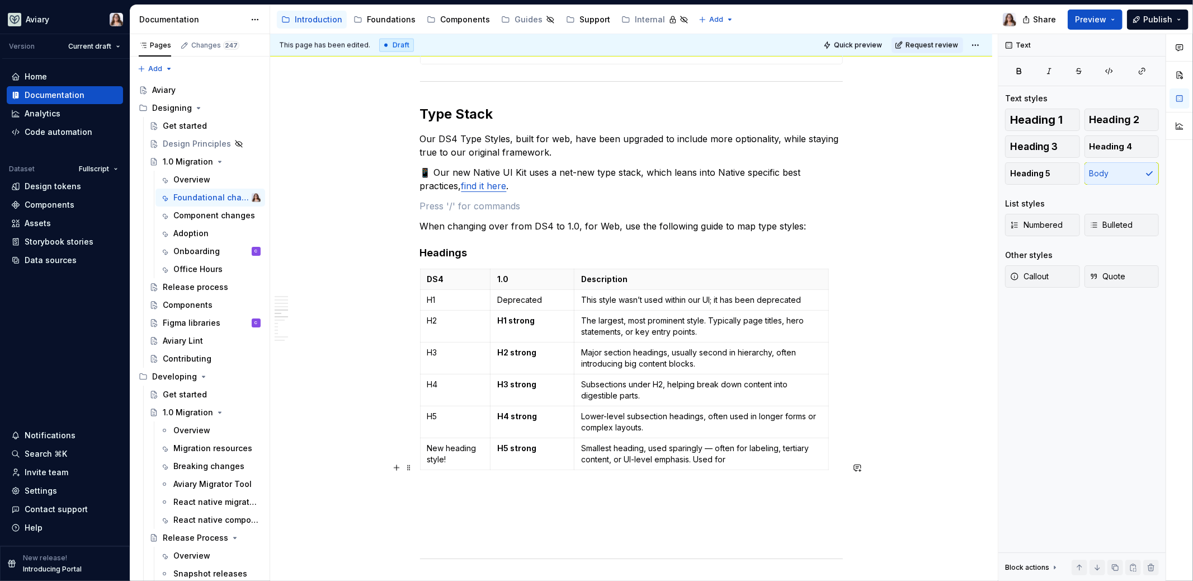
click at [454, 488] on p at bounding box center [631, 494] width 423 height 13
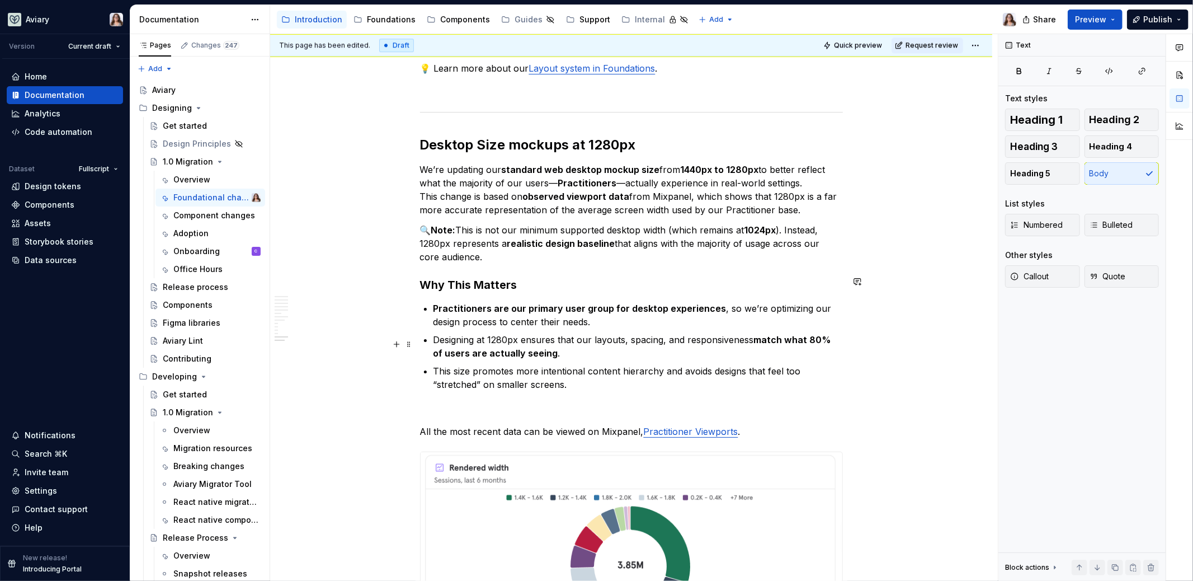
scroll to position [2913, 0]
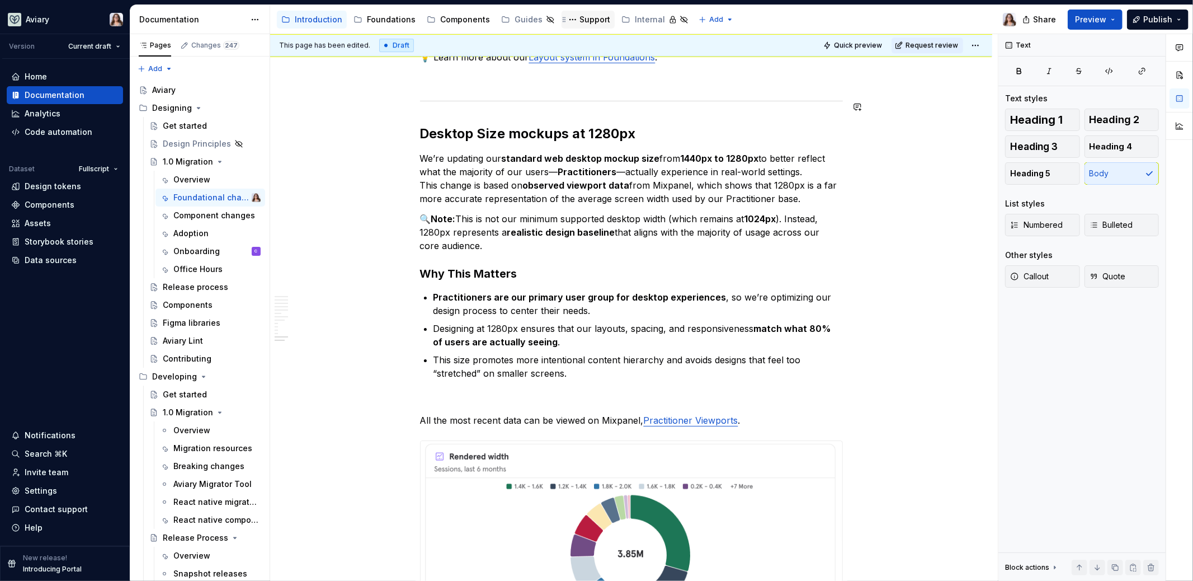
click at [585, 23] on div "Support" at bounding box center [594, 19] width 31 height 11
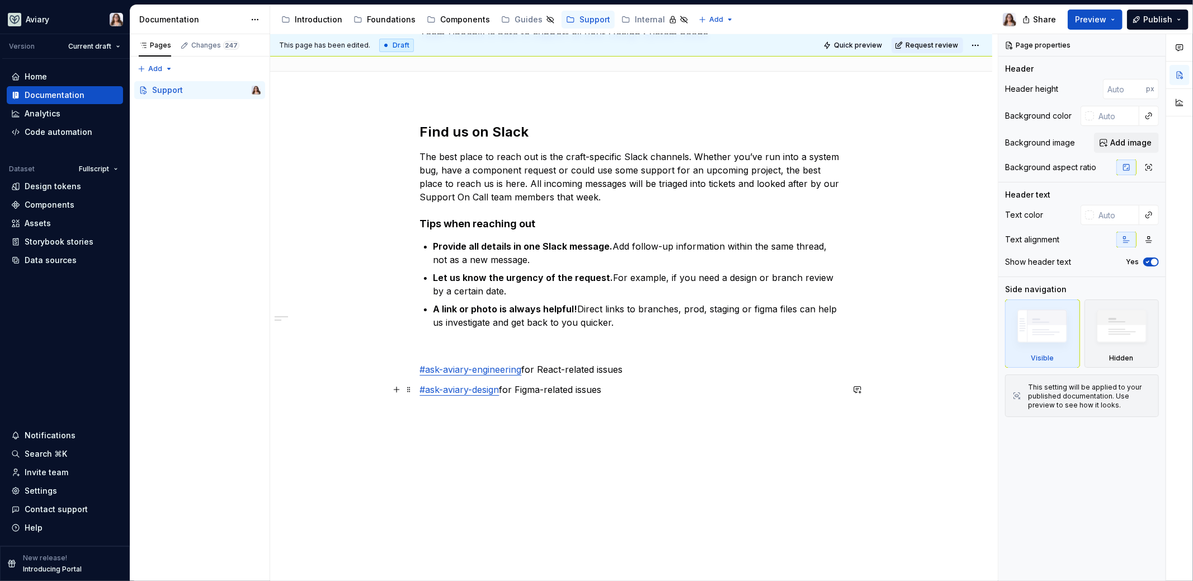
scroll to position [16, 0]
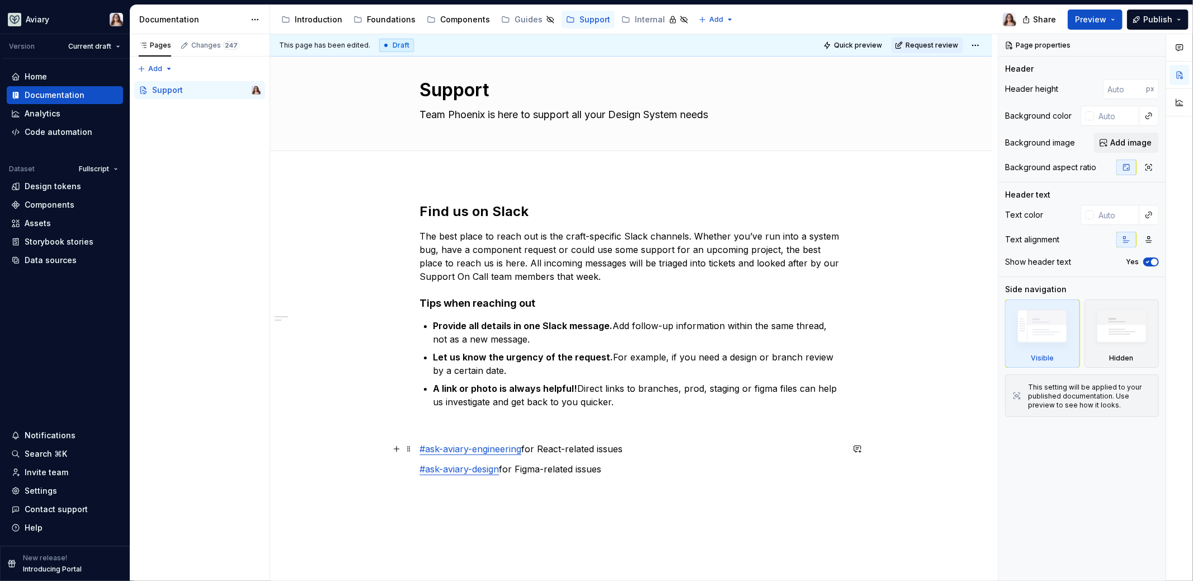
type textarea "*"
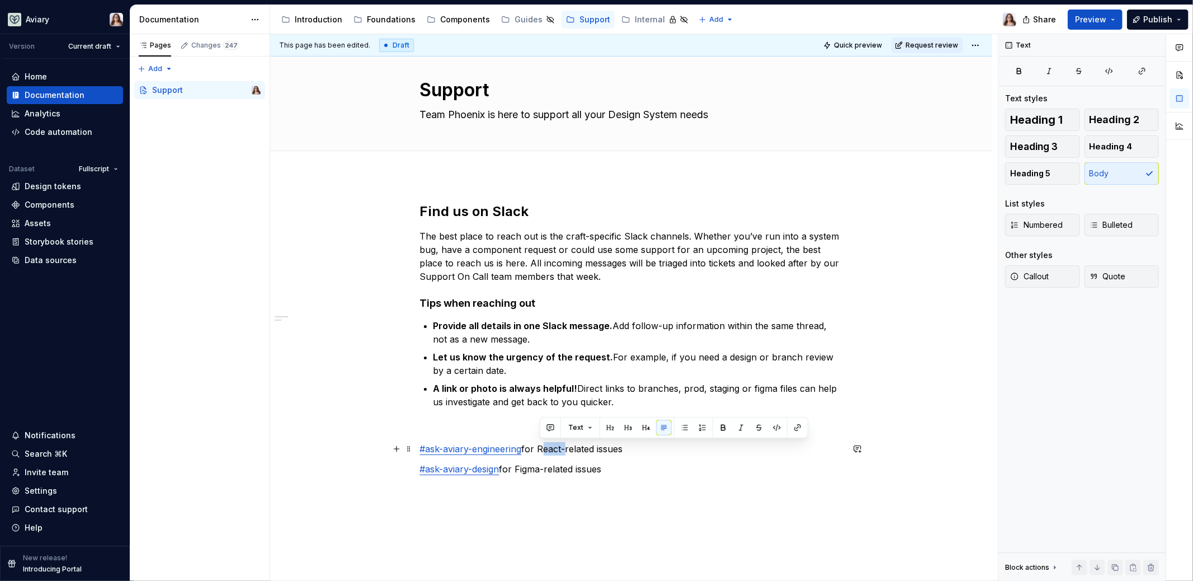
drag, startPoint x: 540, startPoint y: 450, endPoint x: 564, endPoint y: 451, distance: 24.1
click at [564, 451] on p "#ask-aviary-engineering for React-related issues" at bounding box center [631, 448] width 423 height 13
click at [610, 466] on p "#ask-aviary-design for Figma related issues" at bounding box center [631, 468] width 423 height 13
click at [640, 446] on p "#ask-aviary-engineering for Code related issues" at bounding box center [631, 448] width 423 height 13
click at [560, 445] on p "#ask-aviary-engineering for Code related issues" at bounding box center [631, 448] width 423 height 13
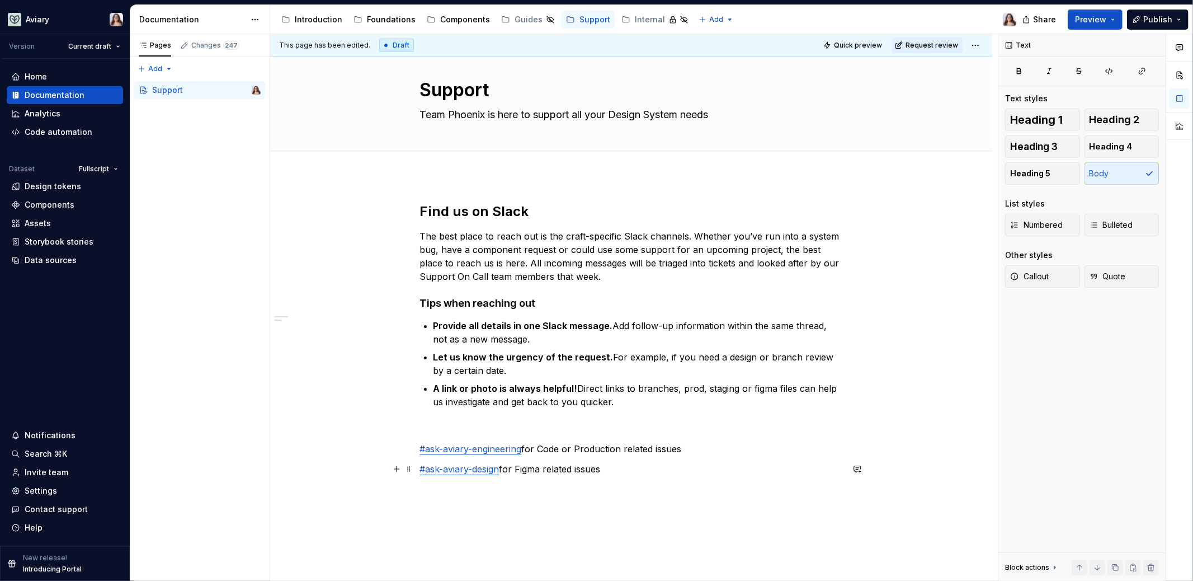
click at [614, 469] on p "#ask-aviary-design for Figma related issues" at bounding box center [631, 468] width 423 height 13
click at [545, 467] on p "#ask-aviary-design for Figma related issues" at bounding box center [631, 468] width 423 height 13
click at [557, 468] on p "#ask-aviary-design for Figma or Documentation related issues" at bounding box center [631, 468] width 423 height 13
click at [563, 470] on p "#ask-aviary-design for Figma or design documentation related issues" at bounding box center [631, 468] width 423 height 13
click at [577, 448] on p "#ask-aviary-engineering for Code or Production related issues" at bounding box center [631, 448] width 423 height 13
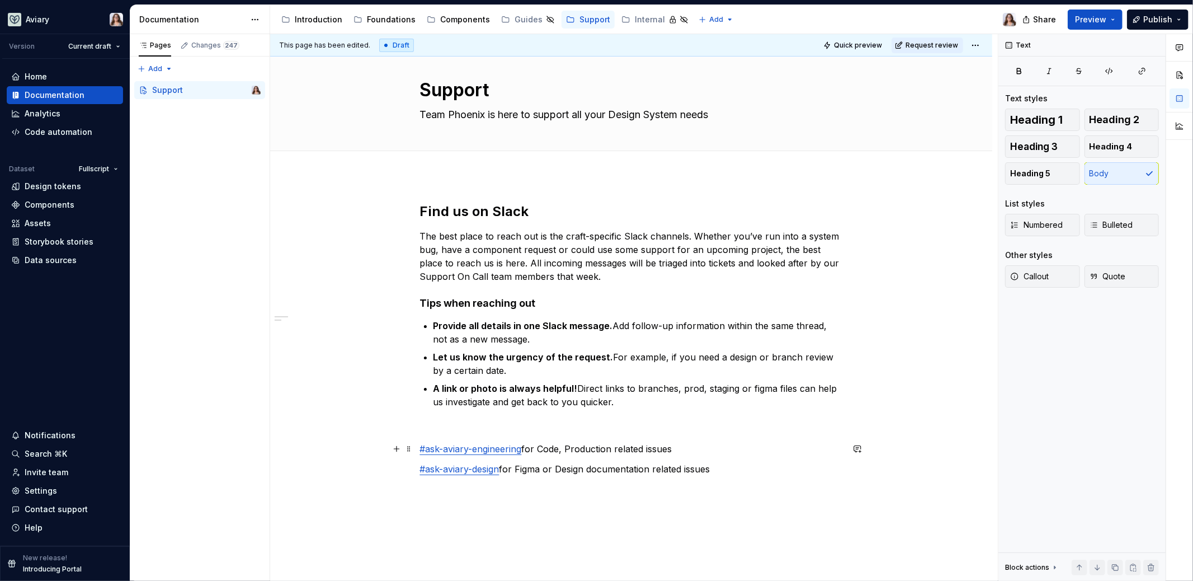
click at [612, 446] on p "#ask-aviary-engineering for Code, Production related issues" at bounding box center [631, 448] width 423 height 13
click at [712, 470] on p "#ask-aviary-design for Figma or Design documentation related issues" at bounding box center [631, 468] width 423 height 13
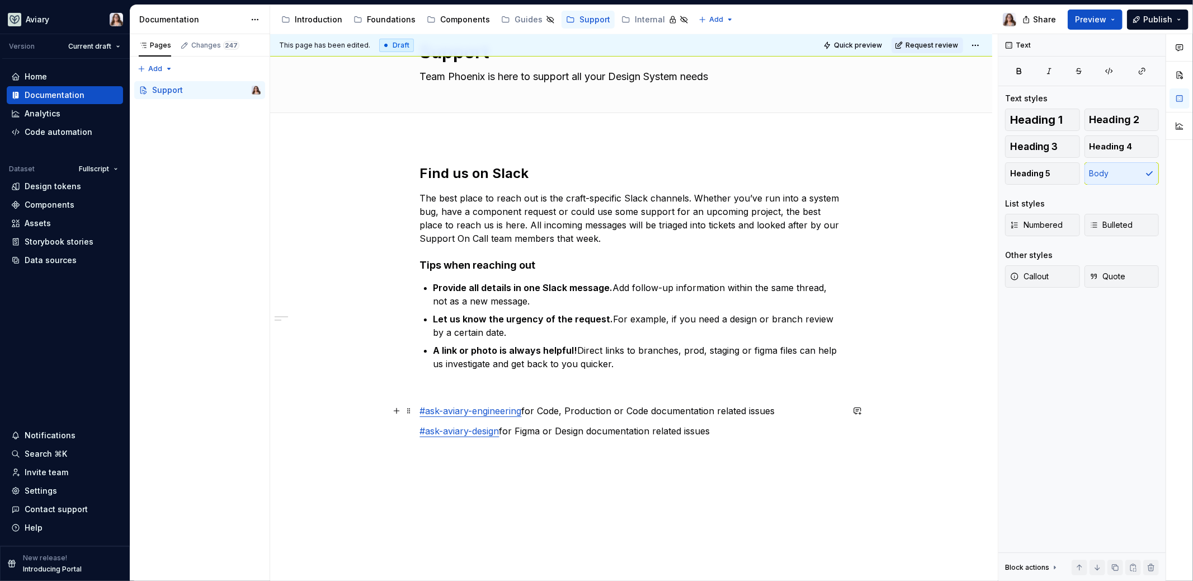
scroll to position [0, 0]
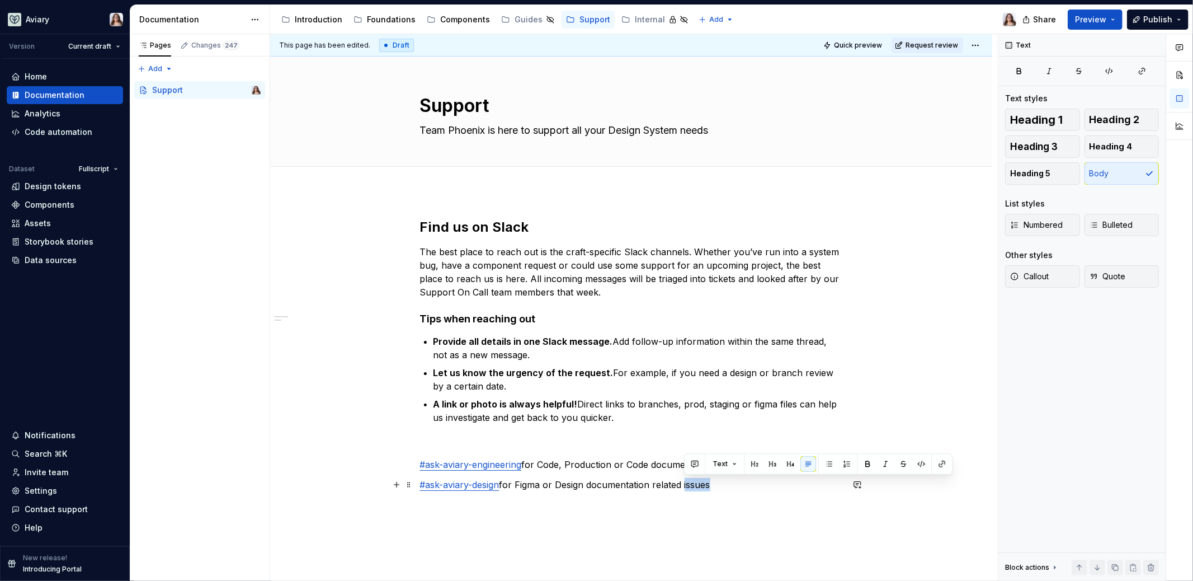
drag, startPoint x: 711, startPoint y: 485, endPoint x: 685, endPoint y: 483, distance: 26.9
click at [685, 483] on p "#ask-aviary-design for Figma or Design documentation related issues" at bounding box center [631, 484] width 423 height 13
drag, startPoint x: 714, startPoint y: 485, endPoint x: 686, endPoint y: 485, distance: 28.0
click at [686, 485] on p "#ask-aviary-design for Figma or Design documentation related issues" at bounding box center [631, 484] width 423 height 13
drag, startPoint x: 777, startPoint y: 462, endPoint x: 748, endPoint y: 462, distance: 29.1
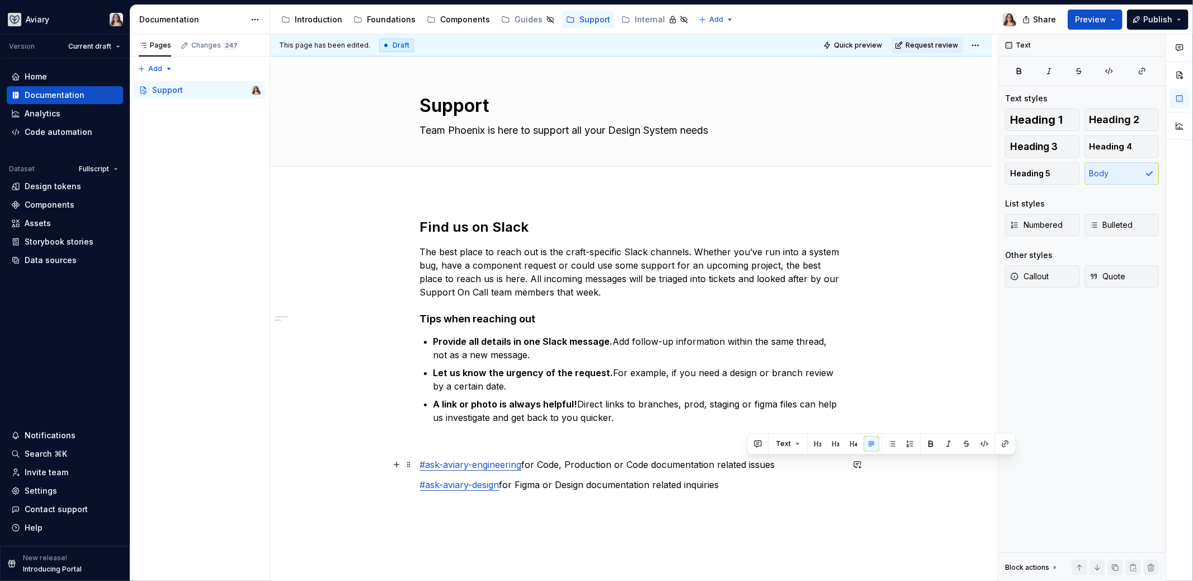
click at [748, 462] on p "#ask-aviary-engineering for Code, Production or Code documentation related issu…" at bounding box center [631, 463] width 423 height 13
click at [729, 476] on div "Find us on Slack The best place to reach out is the craft-specific Slack channe…" at bounding box center [631, 384] width 423 height 333
click at [725, 481] on p "#ask-aviary-design for Figma or Design documentation related inquiries" at bounding box center [631, 484] width 423 height 13
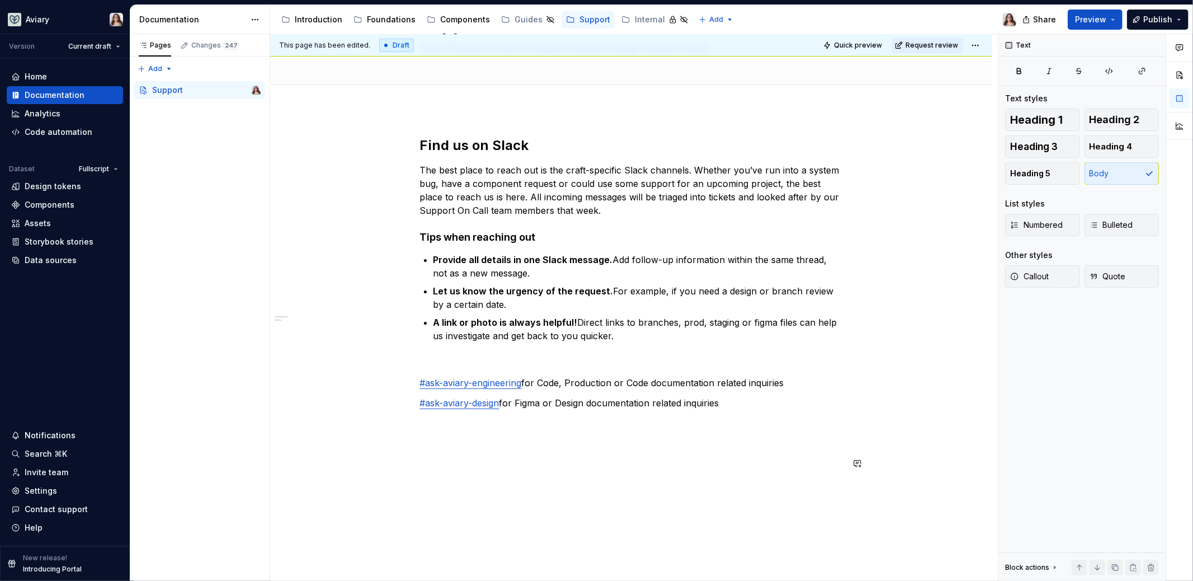
scroll to position [91, 0]
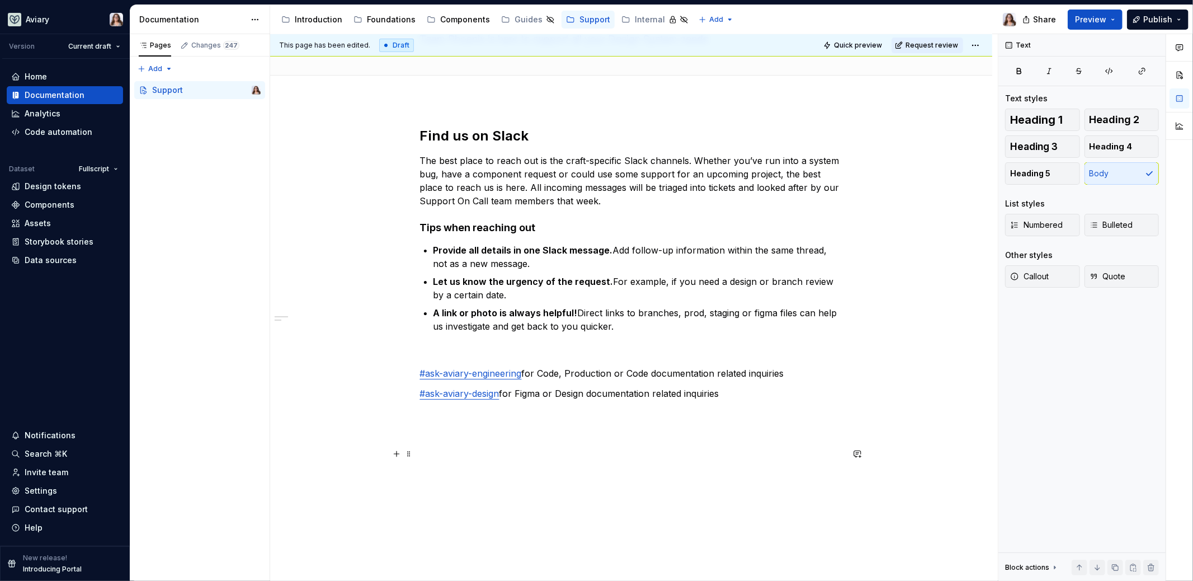
click at [592, 449] on p at bounding box center [631, 453] width 423 height 13
click at [474, 399] on div "Find us on Slack The best place to reach out is the craft-specific Slack channe…" at bounding box center [631, 293] width 423 height 333
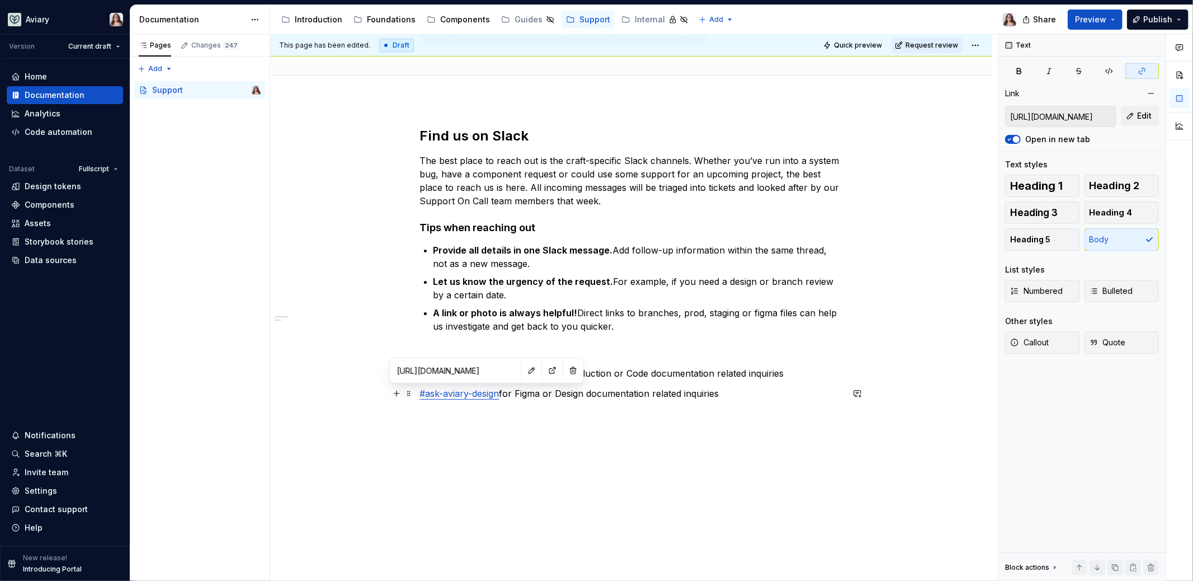
click at [474, 394] on link "#ask-aviary-design" at bounding box center [459, 393] width 79 height 11
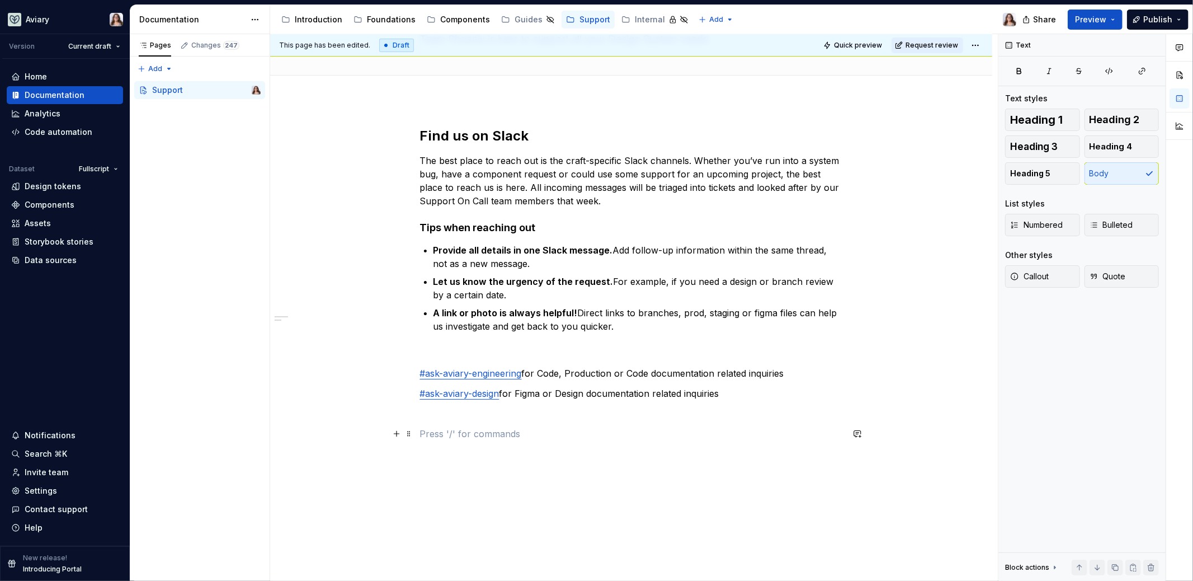
click at [478, 427] on p at bounding box center [631, 433] width 423 height 13
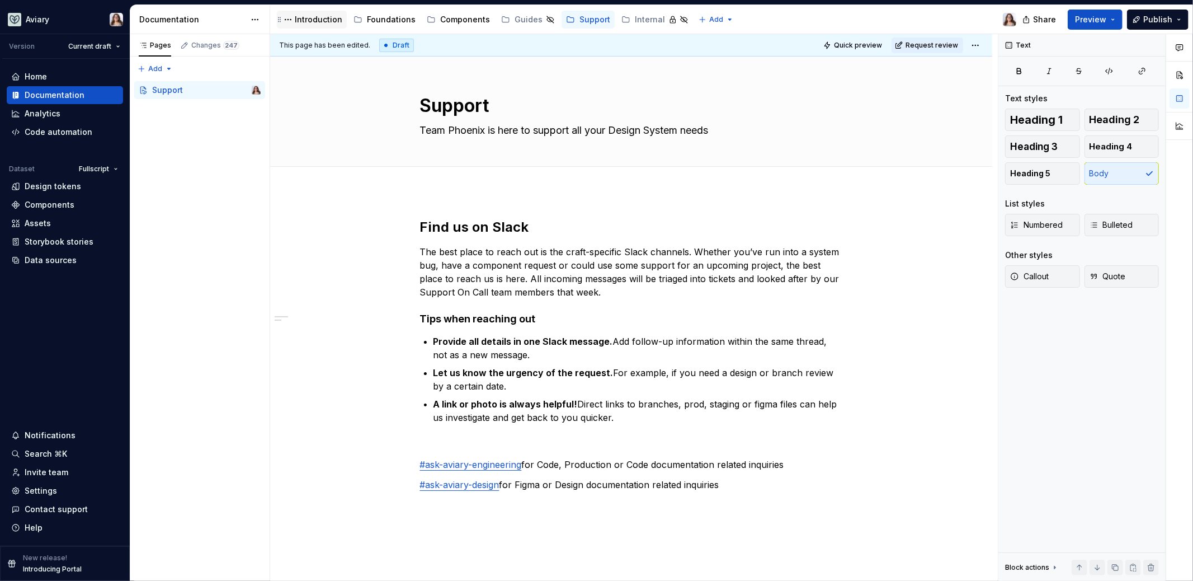
click at [307, 18] on div "Introduction" at bounding box center [319, 19] width 48 height 11
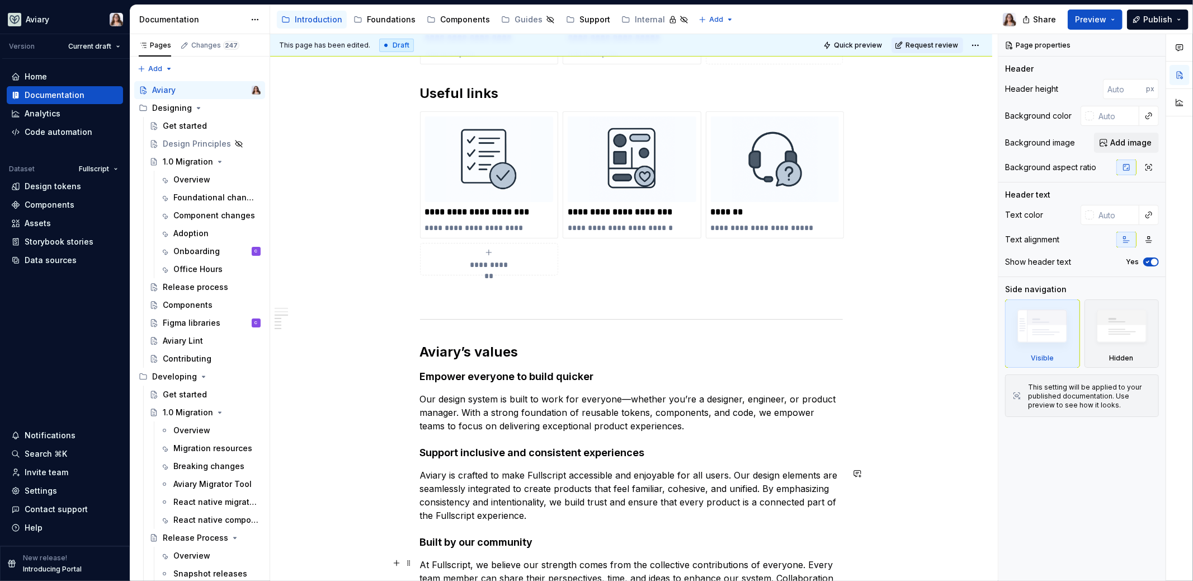
scroll to position [654, 0]
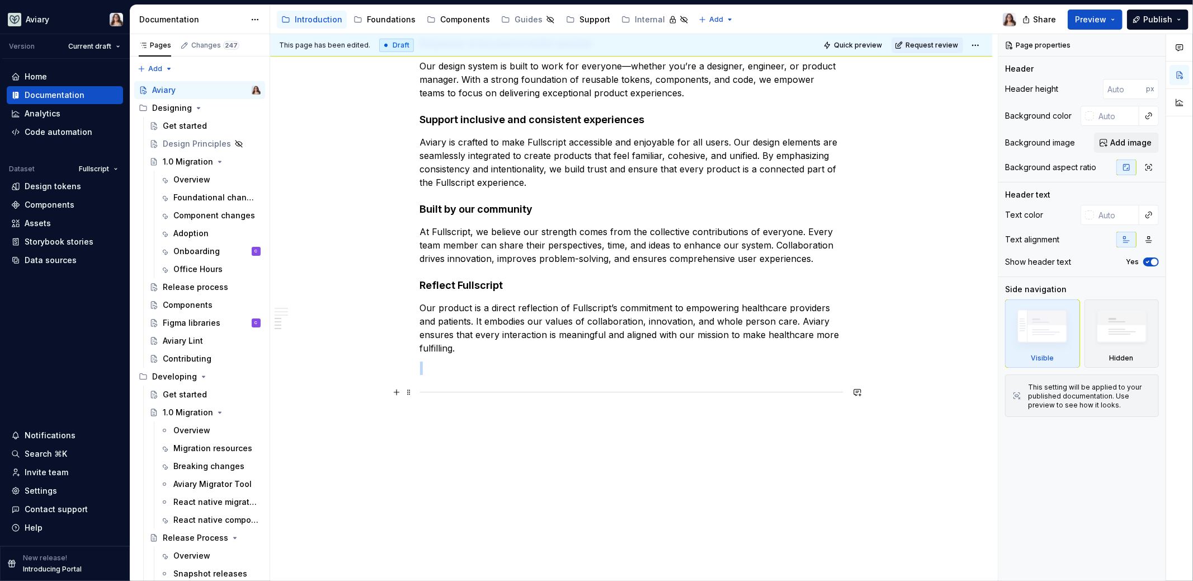
click at [468, 390] on div at bounding box center [631, 391] width 423 height 7
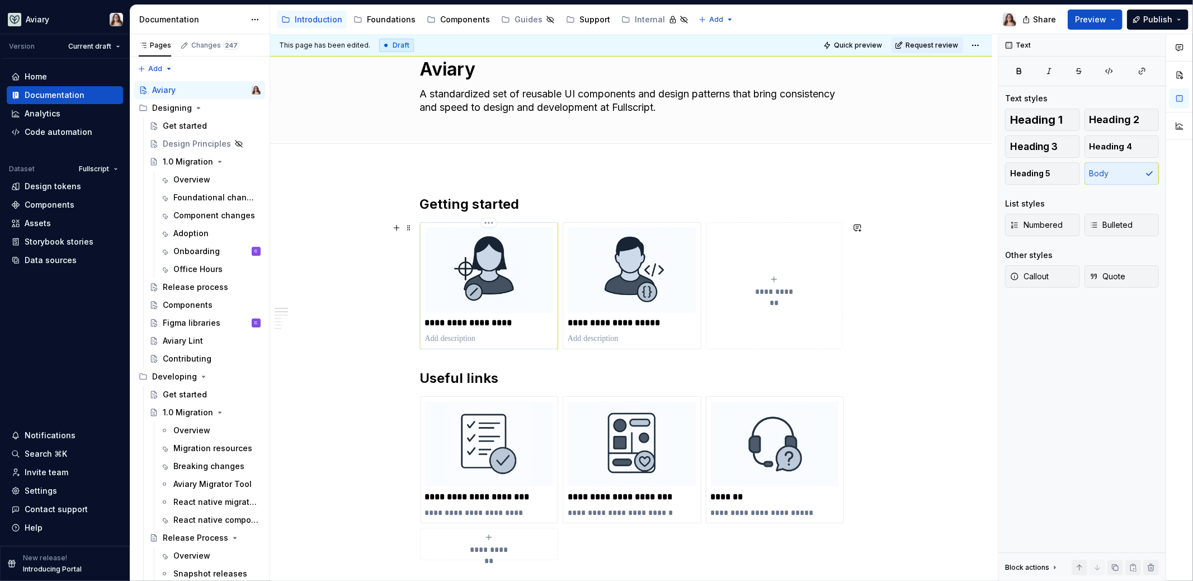
scroll to position [0, 0]
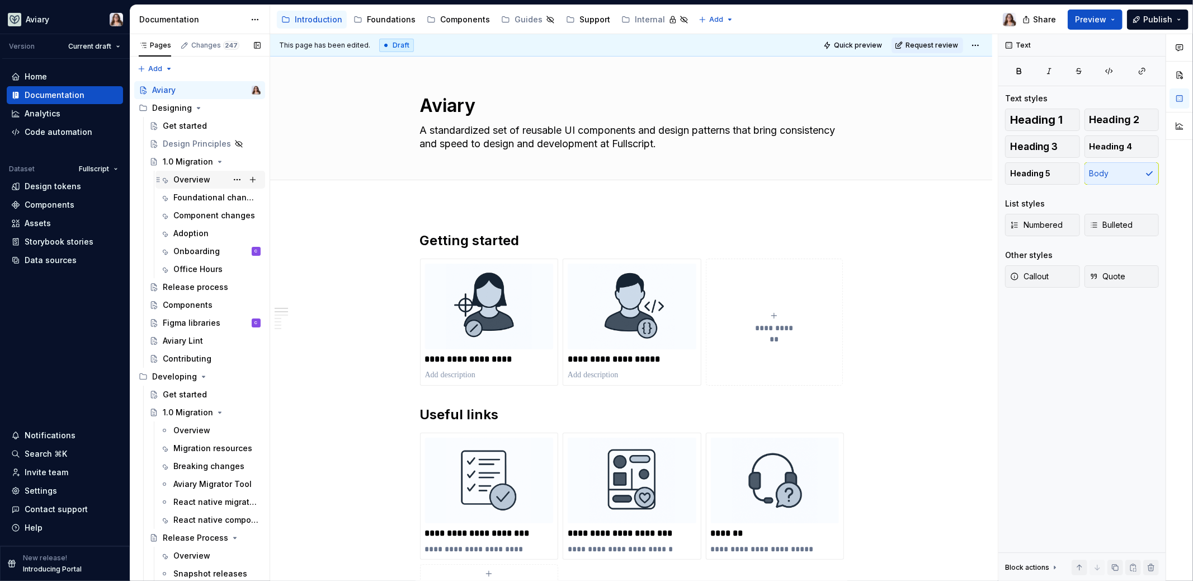
click at [200, 178] on div "Overview" at bounding box center [191, 179] width 37 height 11
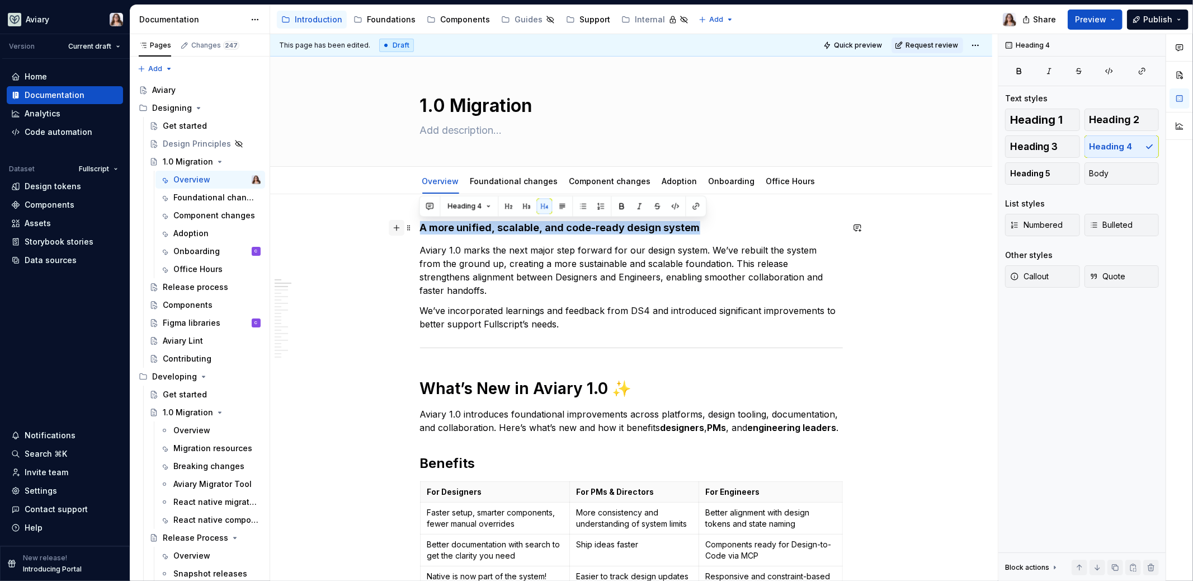
drag, startPoint x: 695, startPoint y: 225, endPoint x: 397, endPoint y: 227, distance: 297.5
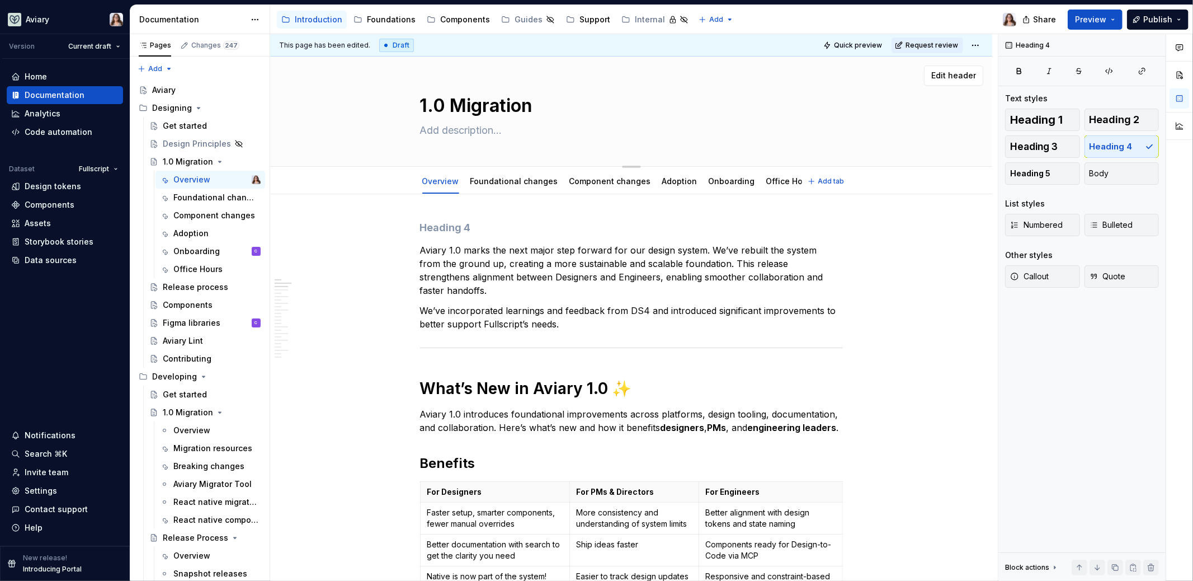
click at [488, 130] on textarea at bounding box center [629, 130] width 423 height 18
paste textarea "A more unified, scalable, and code-ready design system"
type textarea "*"
type textarea "A more unified, scalable, and code-ready design system"
type textarea "*"
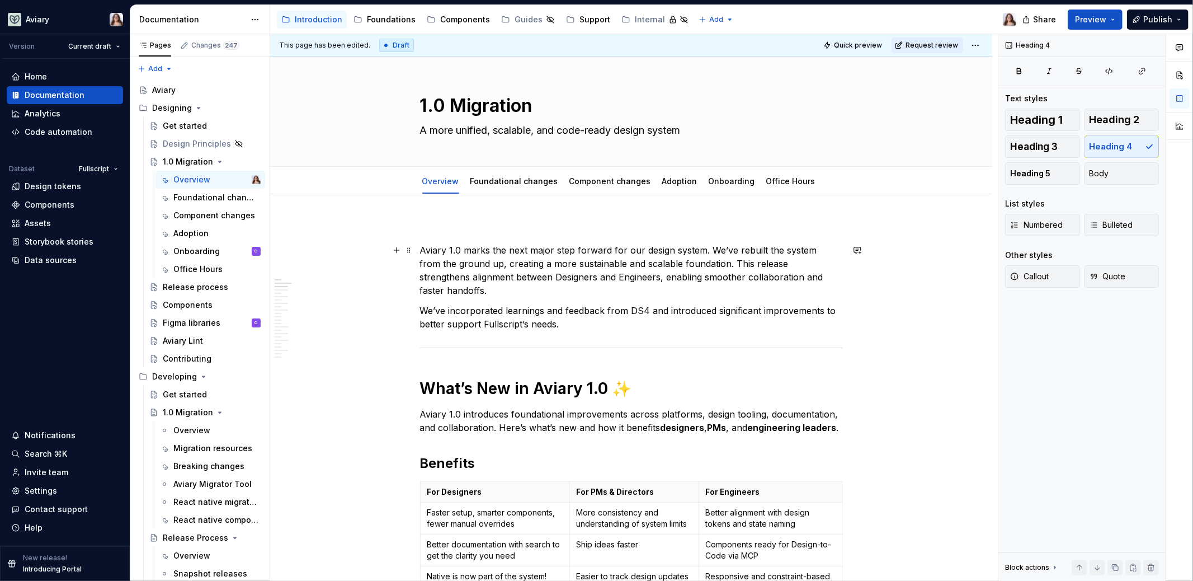
type textarea "A more unified, scalable, and code-ready design system"
click at [421, 249] on p "Aviary 1.0 marks the next major step forward for our design system. We’ve rebui…" at bounding box center [631, 270] width 423 height 54
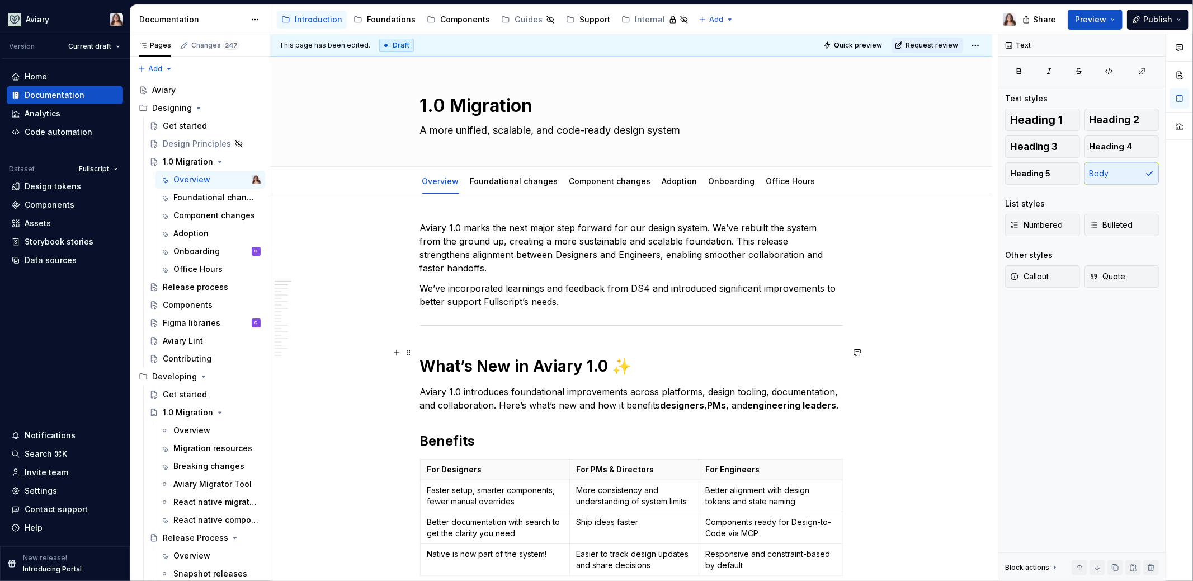
click at [665, 356] on h1 "What’s New in Aviary 1.0 ✨" at bounding box center [631, 366] width 423 height 20
drag, startPoint x: 629, startPoint y: 352, endPoint x: 378, endPoint y: 352, distance: 251.7
click at [507, 327] on button "button" at bounding box center [507, 327] width 16 height 16
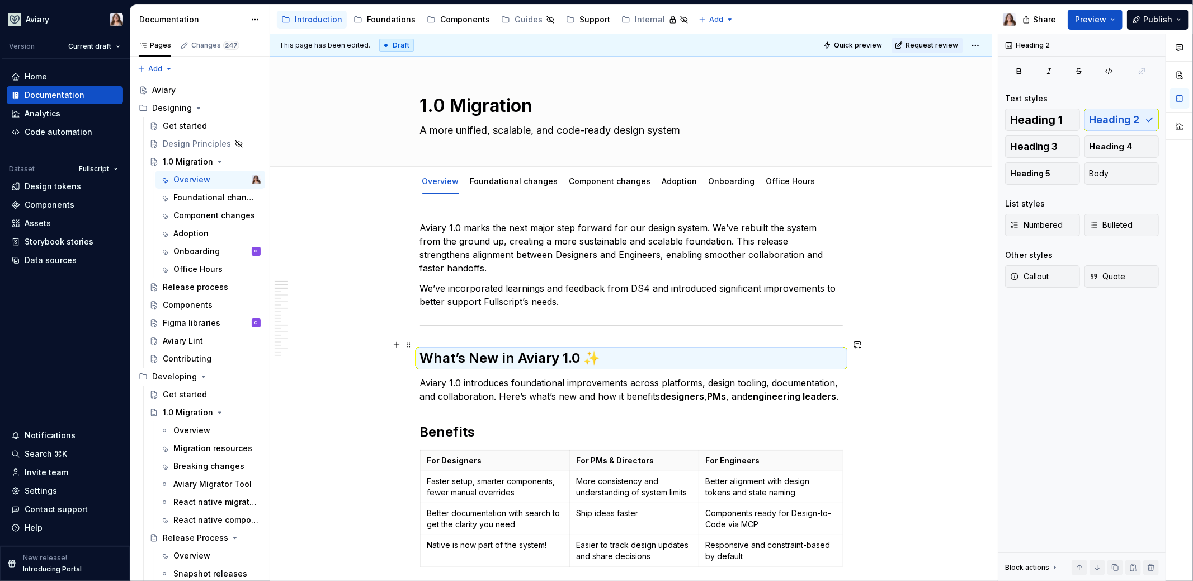
click at [606, 349] on h2 "What’s New in Aviary 1.0 ✨" at bounding box center [631, 358] width 423 height 18
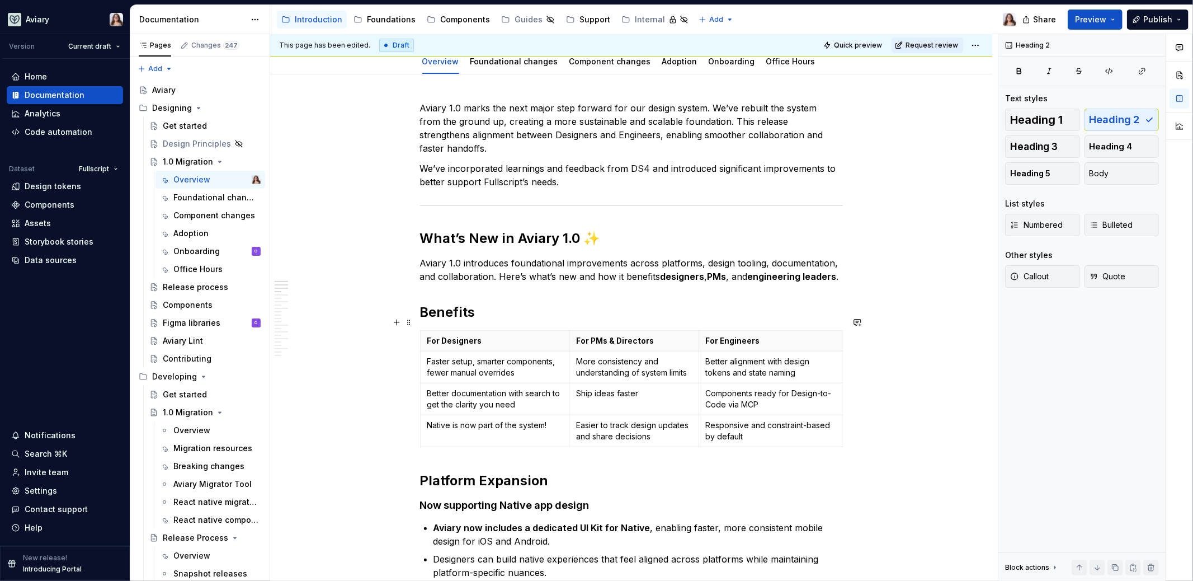
scroll to position [126, 0]
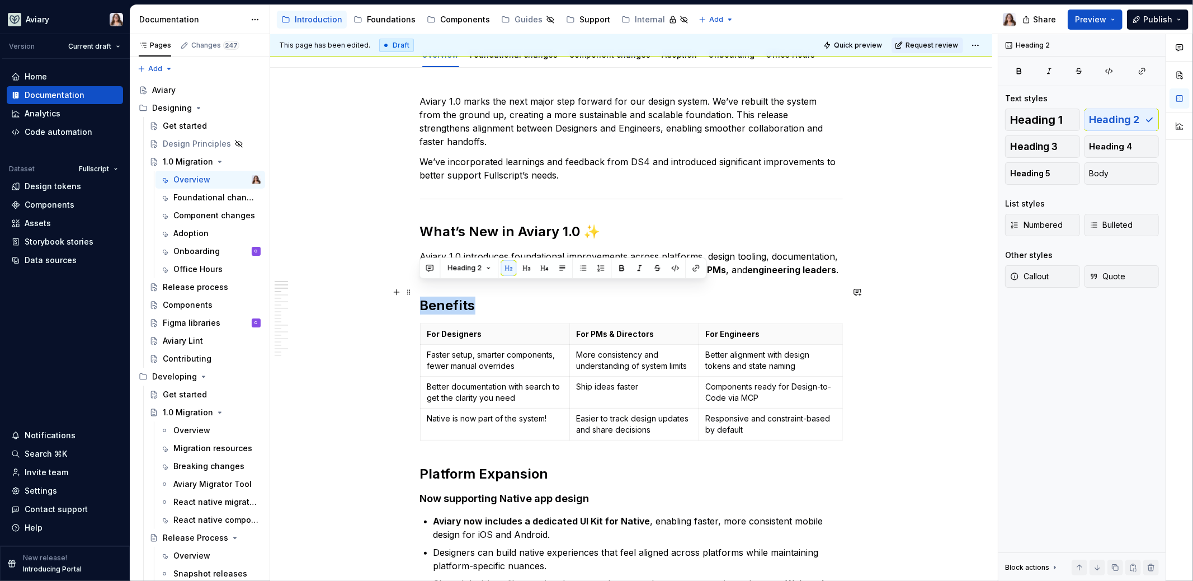
drag, startPoint x: 473, startPoint y: 292, endPoint x: 419, endPoint y: 291, distance: 53.7
click at [420, 296] on h2 "Benefits" at bounding box center [631, 305] width 423 height 18
click at [527, 267] on button "button" at bounding box center [526, 268] width 16 height 16
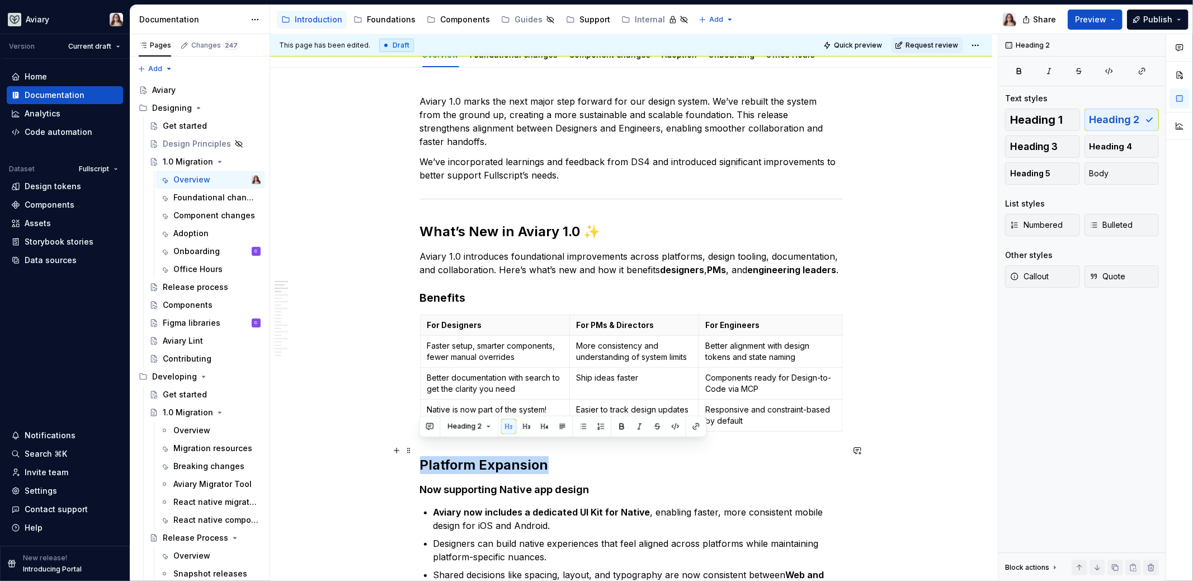
drag, startPoint x: 547, startPoint y: 452, endPoint x: 417, endPoint y: 451, distance: 129.8
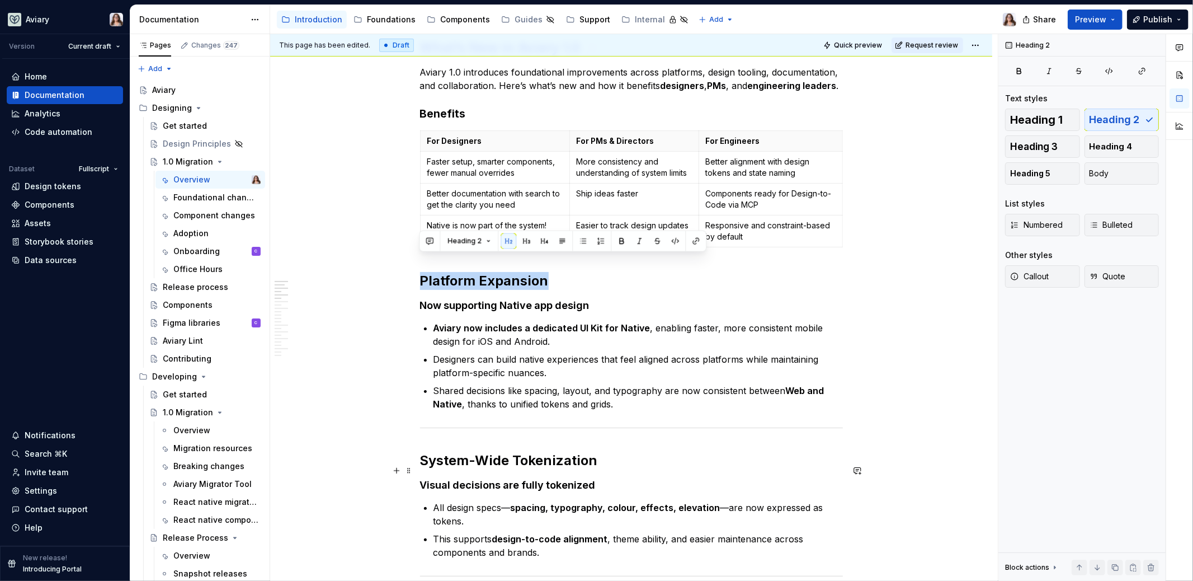
scroll to position [312, 0]
click at [526, 240] on button "button" at bounding box center [526, 241] width 16 height 16
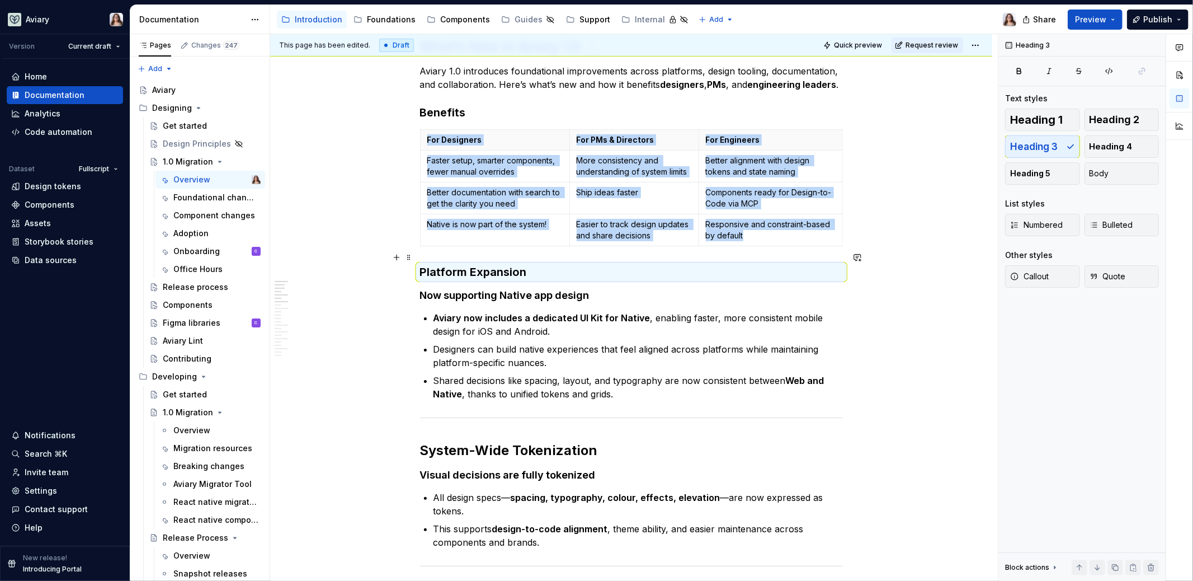
click at [531, 264] on h3 "Platform Expansion" at bounding box center [631, 272] width 423 height 16
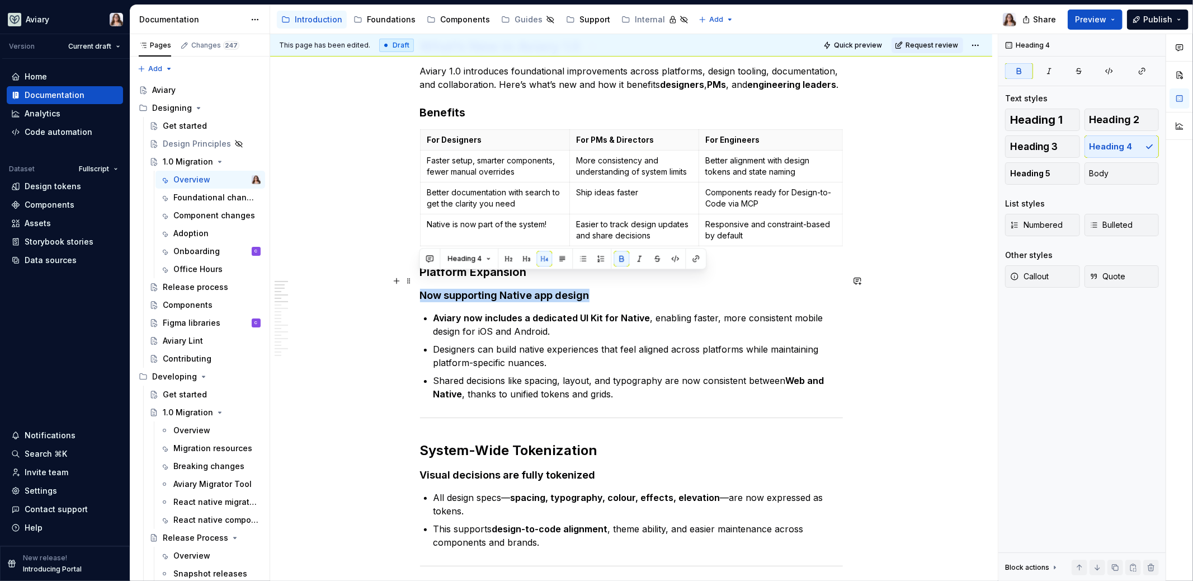
drag, startPoint x: 591, startPoint y: 277, endPoint x: 387, endPoint y: 282, distance: 204.2
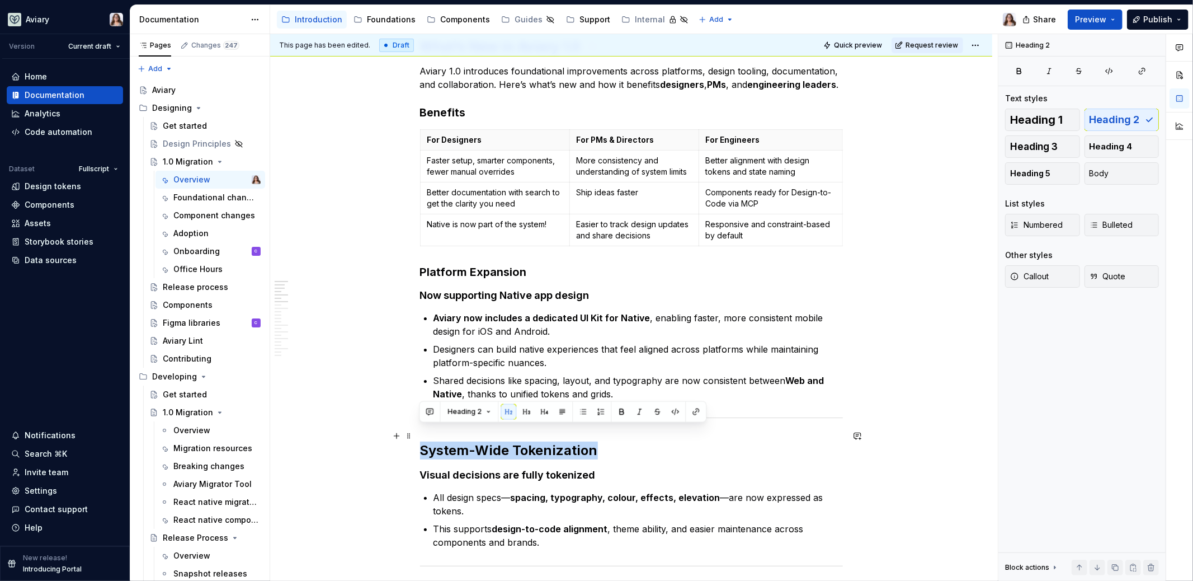
drag, startPoint x: 595, startPoint y: 438, endPoint x: 421, endPoint y: 437, distance: 174.5
click at [421, 441] on h2 "System-Wide Tokenization" at bounding box center [631, 450] width 423 height 18
click at [524, 411] on button "button" at bounding box center [526, 412] width 16 height 16
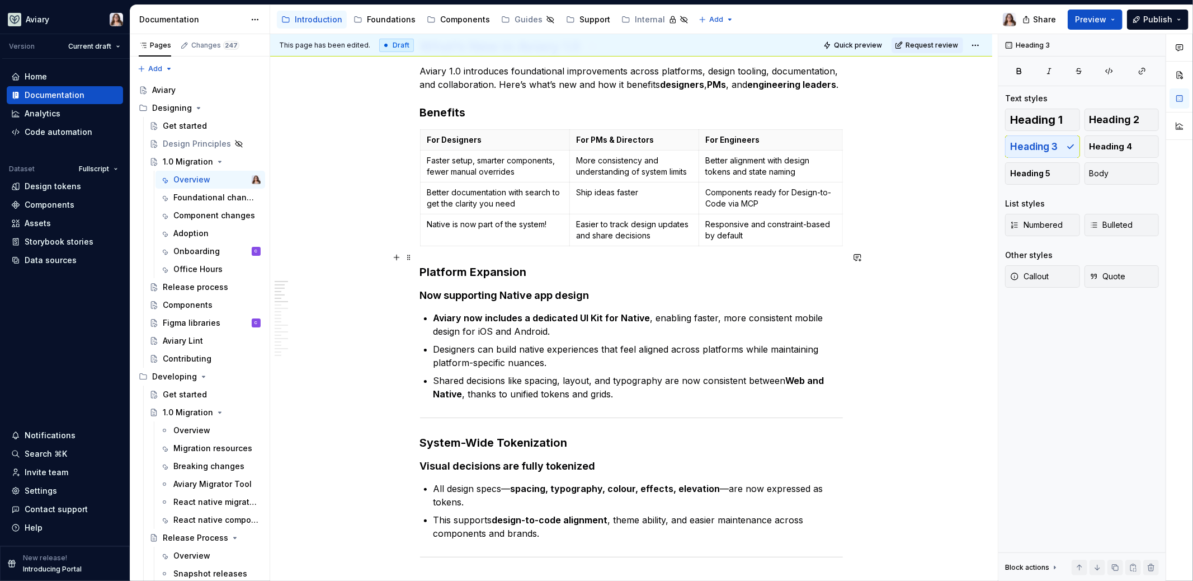
click at [528, 264] on h3 "Platform Expansion" at bounding box center [631, 272] width 423 height 16
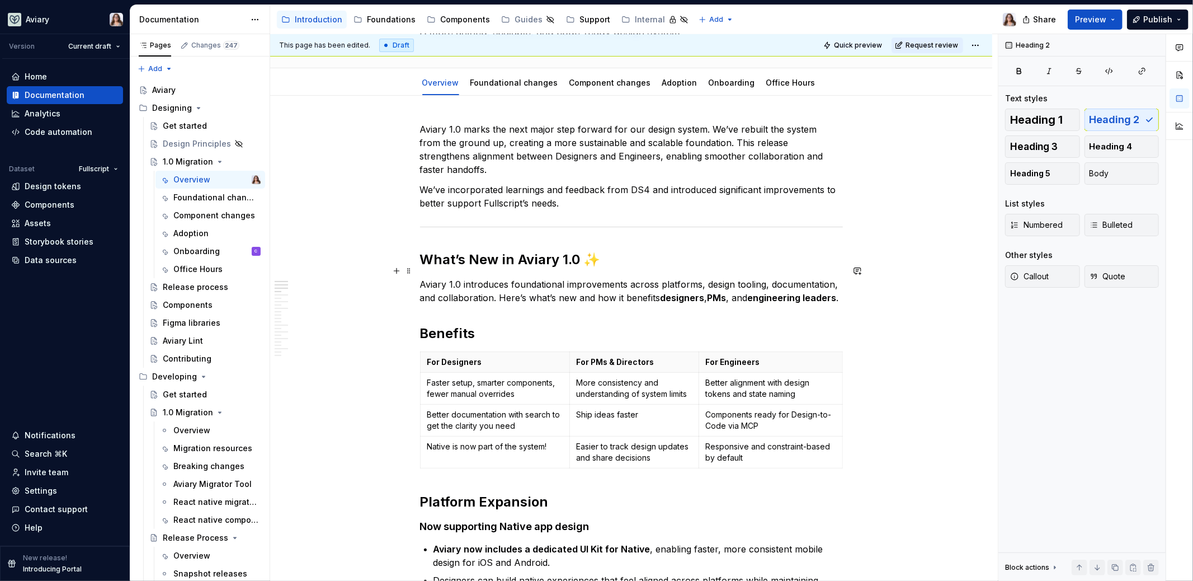
scroll to position [87, 0]
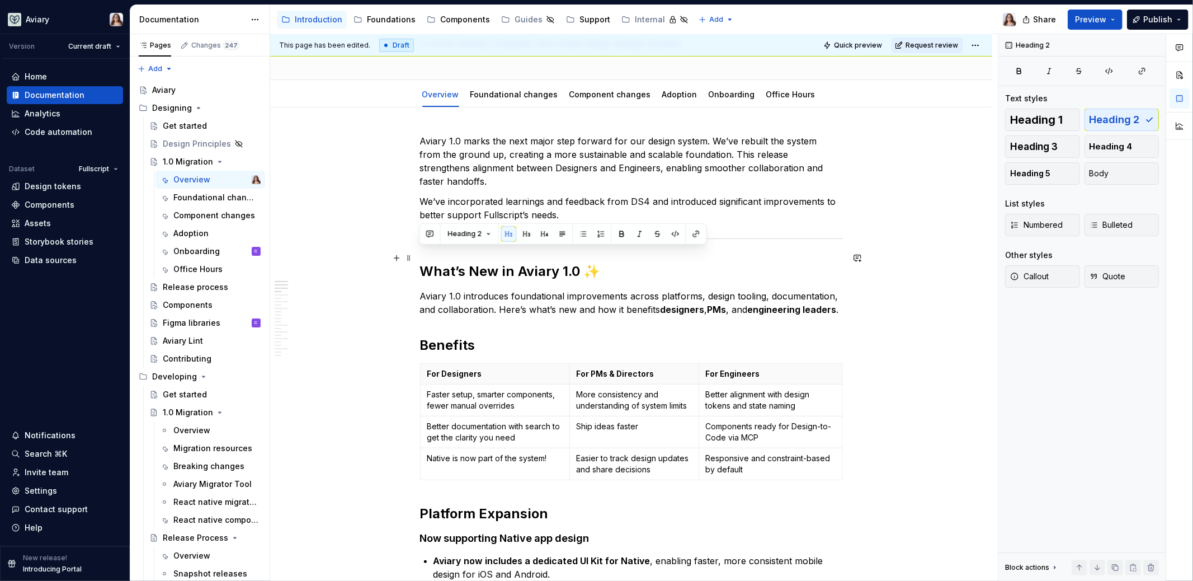
drag, startPoint x: 597, startPoint y: 257, endPoint x: 418, endPoint y: 254, distance: 179.0
click at [420, 262] on h2 "What’s New in Aviary 1.0 ✨" at bounding box center [631, 271] width 423 height 18
click at [475, 336] on h2 "Benefits" at bounding box center [631, 345] width 423 height 18
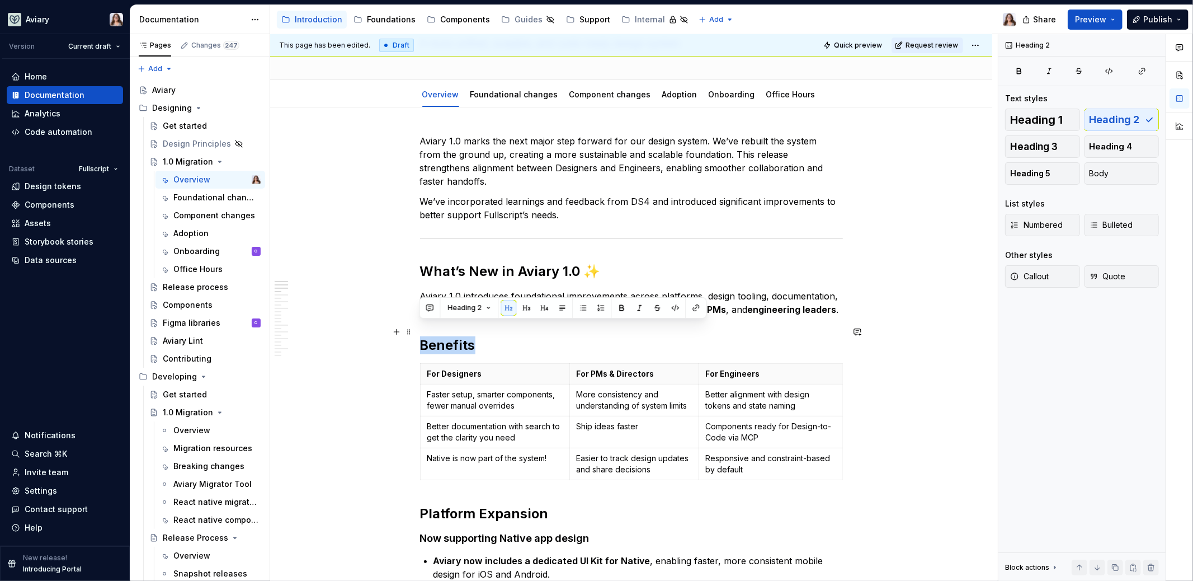
drag, startPoint x: 476, startPoint y: 336, endPoint x: 420, endPoint y: 336, distance: 55.9
click at [420, 336] on h2 "Benefits" at bounding box center [631, 345] width 423 height 18
click at [529, 303] on button "button" at bounding box center [526, 308] width 16 height 16
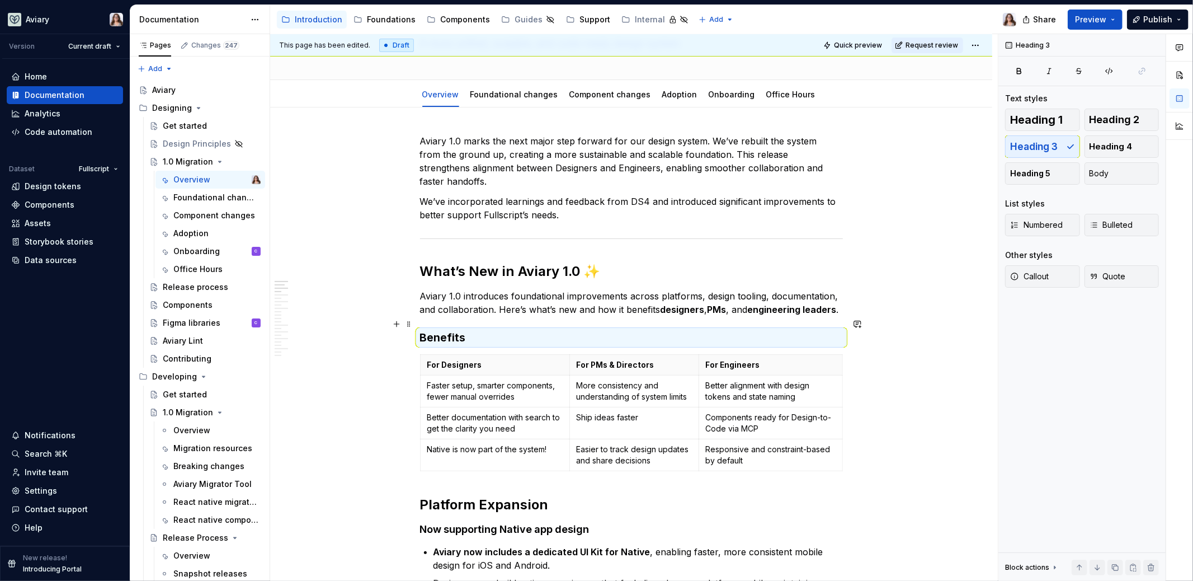
click at [482, 329] on h3 "Benefits" at bounding box center [631, 337] width 423 height 16
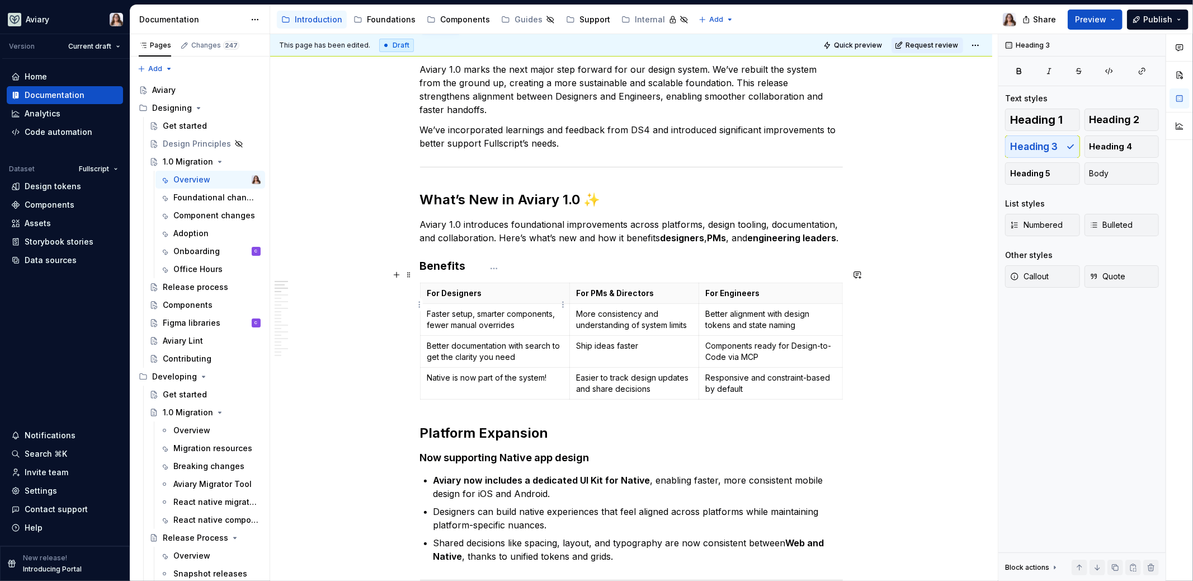
scroll to position [115, 0]
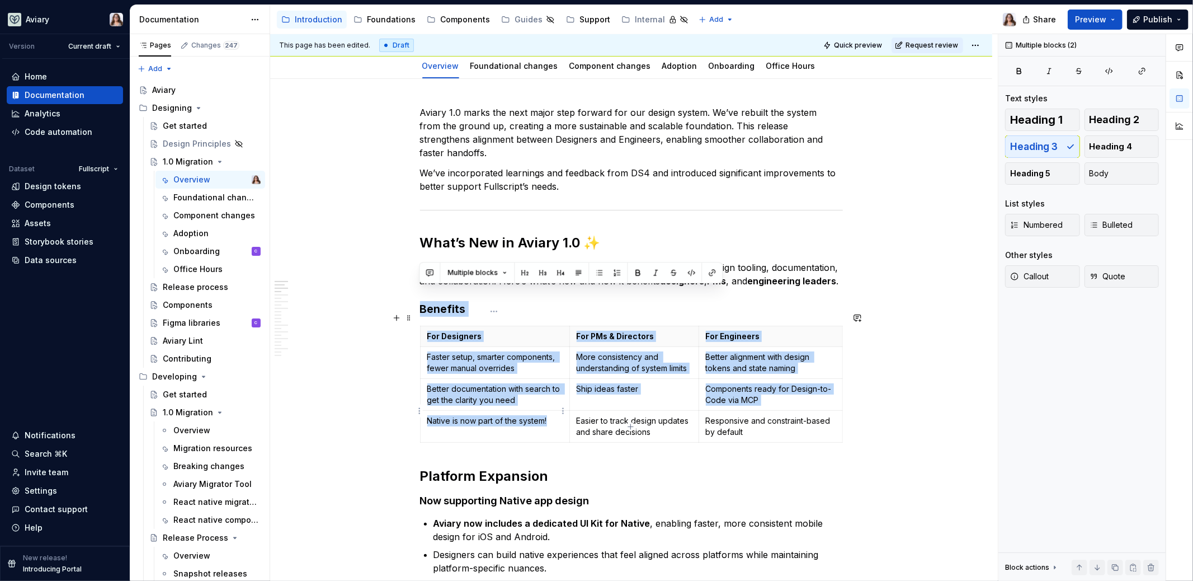
drag, startPoint x: 421, startPoint y: 285, endPoint x: 557, endPoint y: 420, distance: 192.2
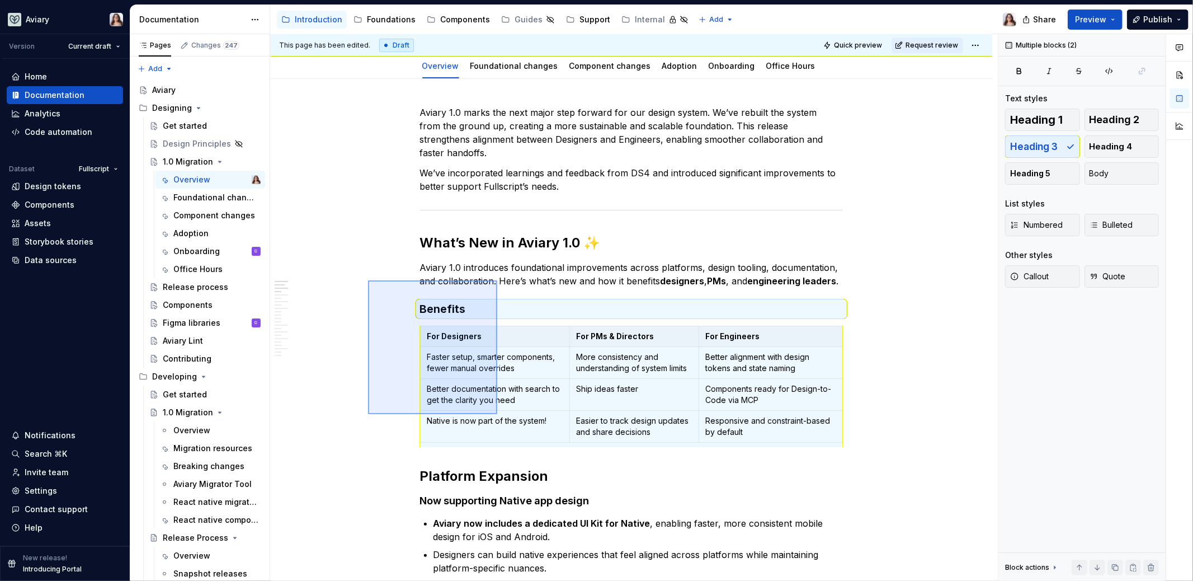
drag, startPoint x: 367, startPoint y: 280, endPoint x: 494, endPoint y: 416, distance: 185.6
click at [494, 416] on div "This page has been edited. Draft Quick preview Request review 1.0 Migration A m…" at bounding box center [634, 307] width 728 height 547
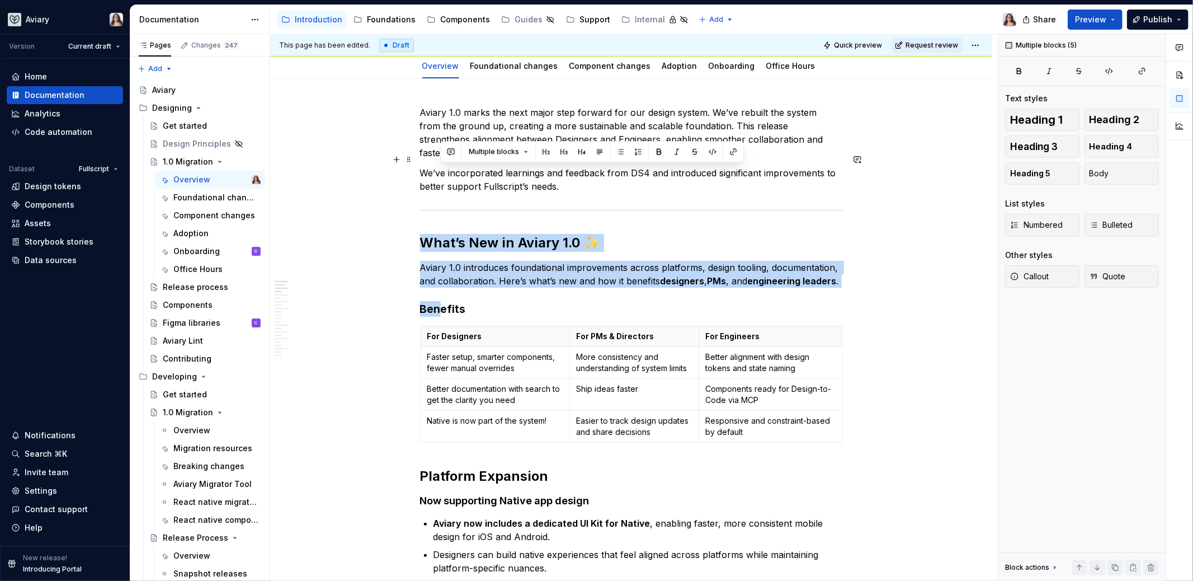
drag, startPoint x: 443, startPoint y: 296, endPoint x: 573, endPoint y: 185, distance: 170.6
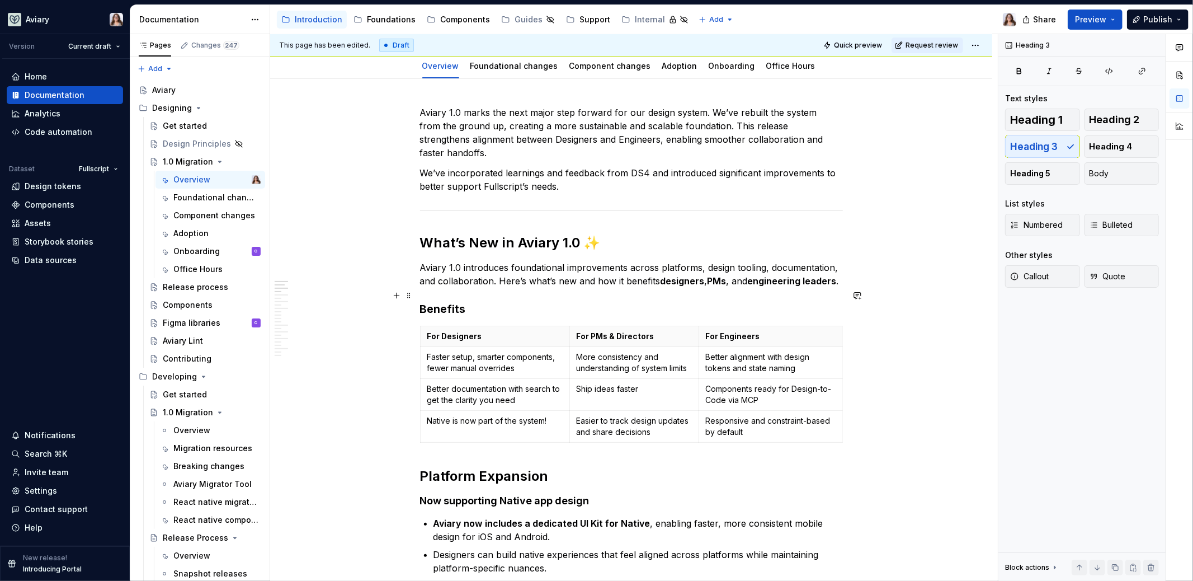
click at [501, 301] on h3 "Benefits" at bounding box center [631, 309] width 423 height 16
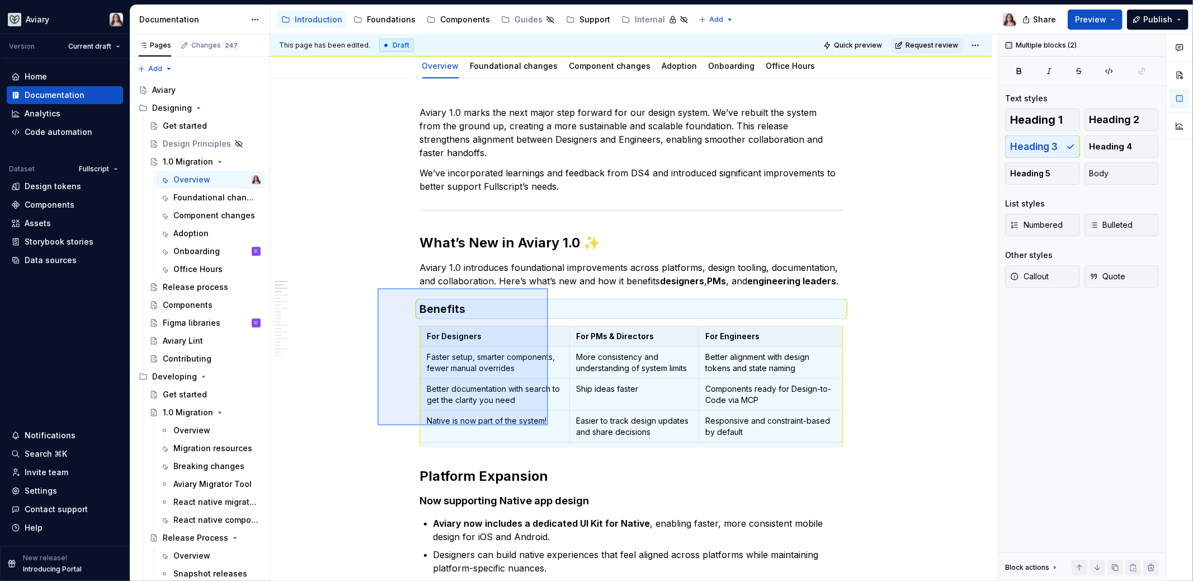
drag, startPoint x: 378, startPoint y: 288, endPoint x: 548, endPoint y: 425, distance: 218.8
click at [548, 425] on div "This page has been edited. Draft Quick preview Request review 1.0 Migration A m…" at bounding box center [634, 307] width 728 height 547
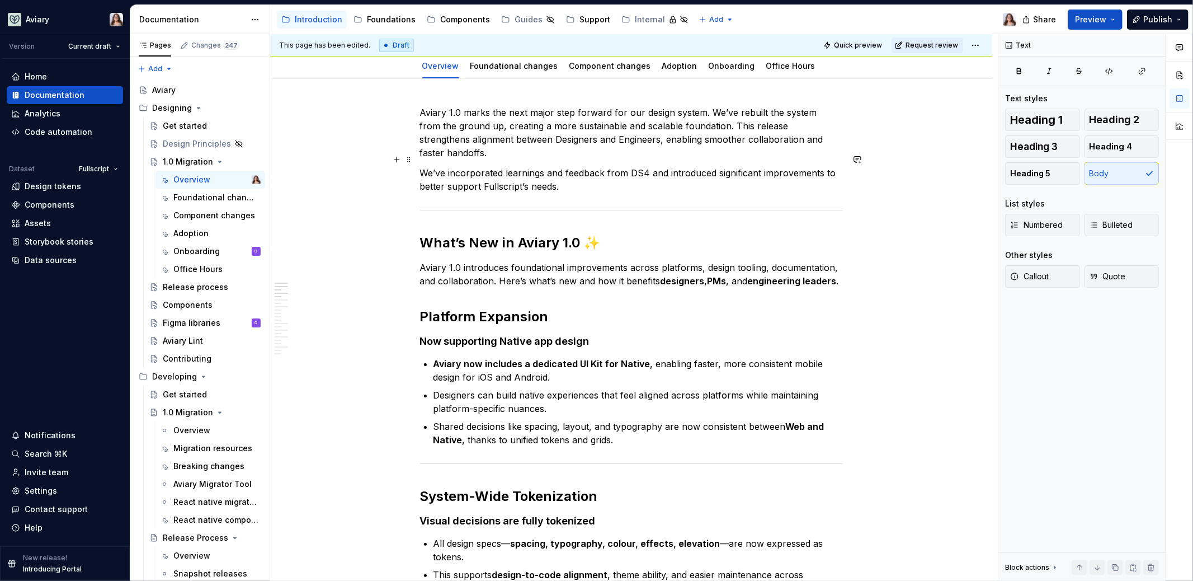
click at [579, 173] on p "We’ve incorporated learnings and feedback from DS4 and introduced significant i…" at bounding box center [631, 179] width 423 height 27
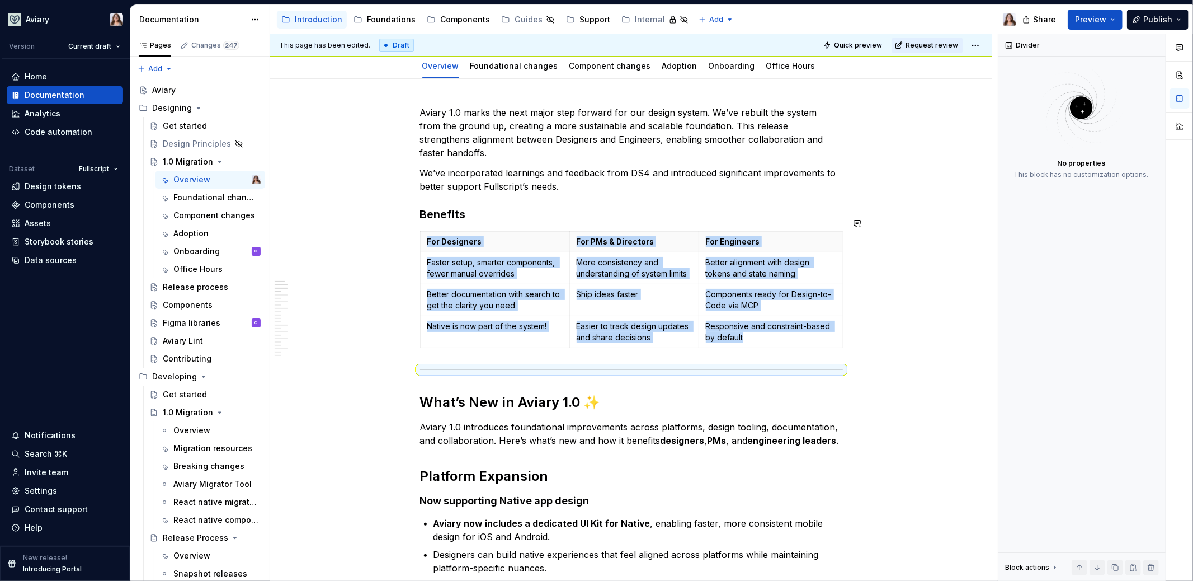
click at [484, 206] on h3 "Benefits" at bounding box center [631, 214] width 423 height 16
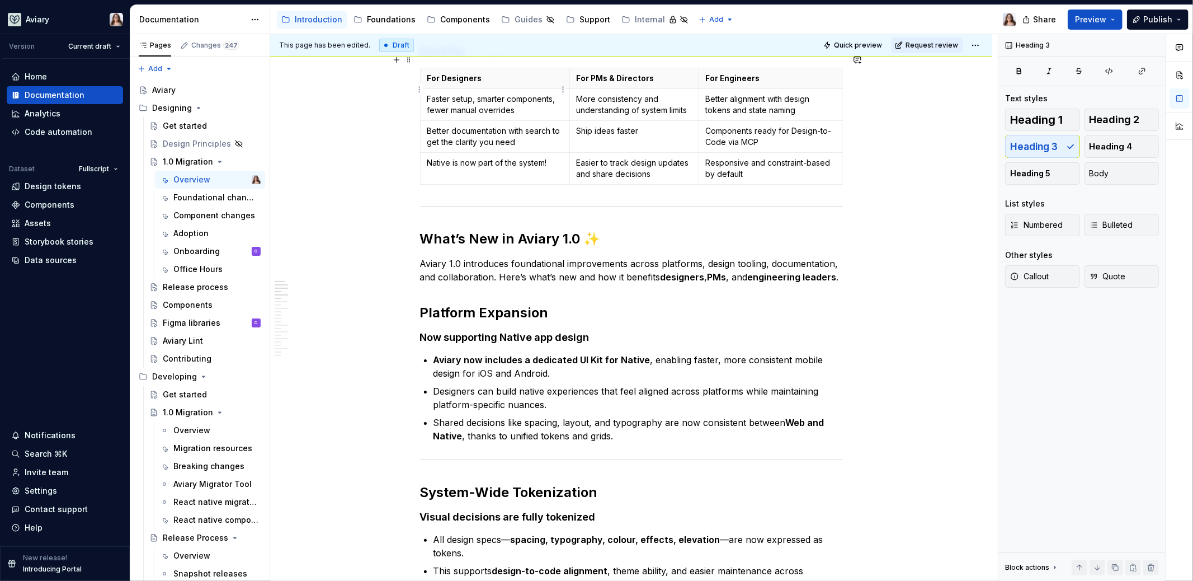
click at [535, 121] on td "Better documentation with search to get the clarity you need" at bounding box center [494, 137] width 149 height 32
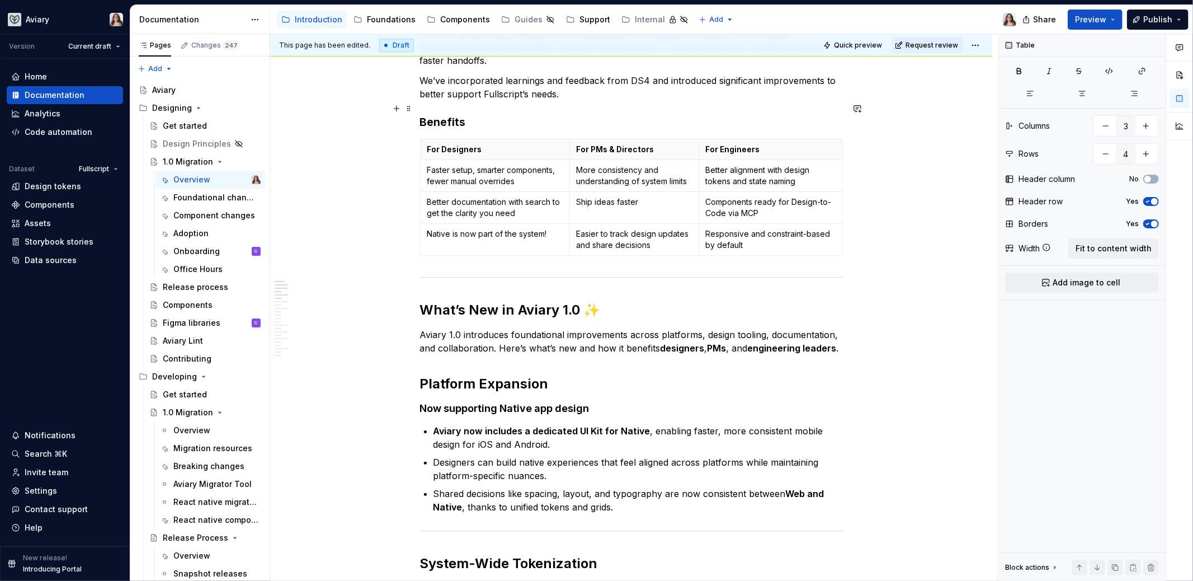
scroll to position [189, 0]
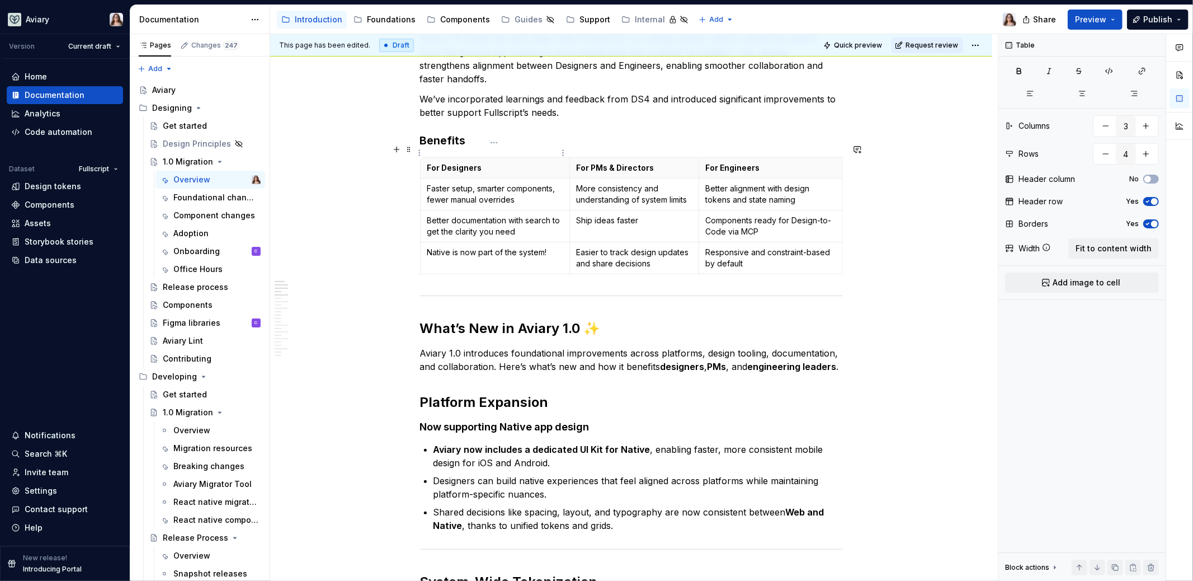
click at [420, 158] on th "For Designers" at bounding box center [494, 168] width 149 height 21
click at [407, 149] on span at bounding box center [408, 149] width 9 height 16
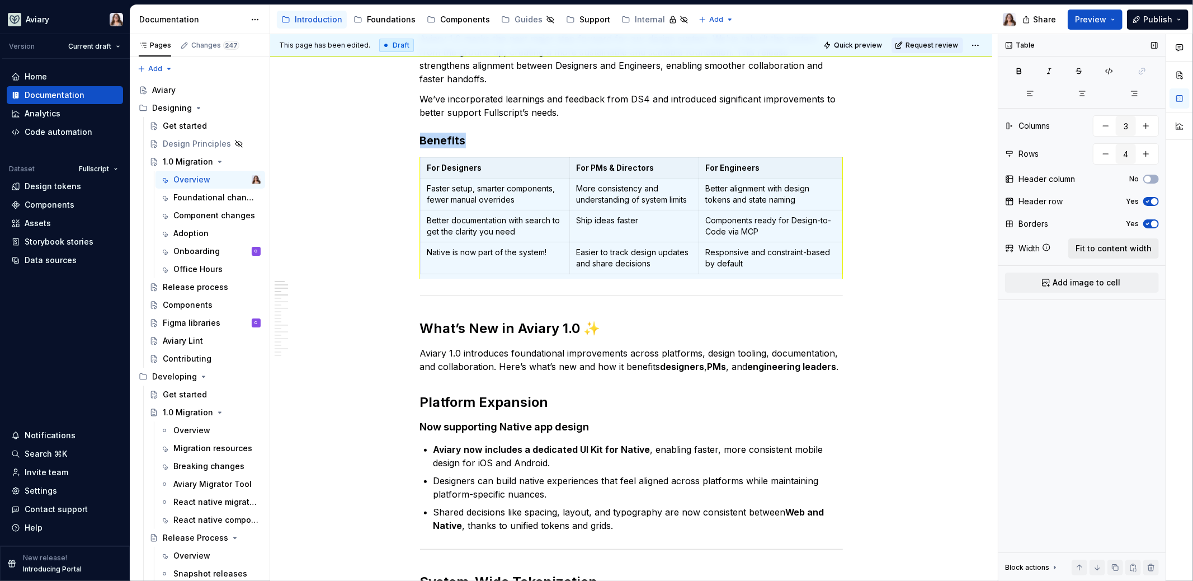
click at [1102, 249] on span "Fit to content width" at bounding box center [1113, 248] width 76 height 11
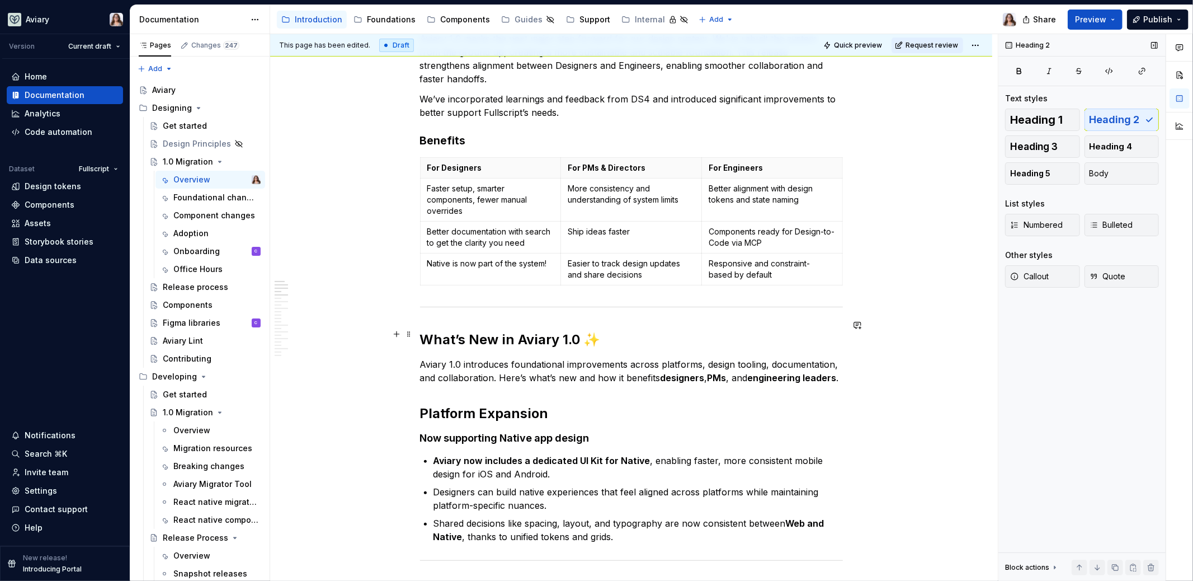
click at [384, 22] on div "Foundations" at bounding box center [391, 19] width 49 height 11
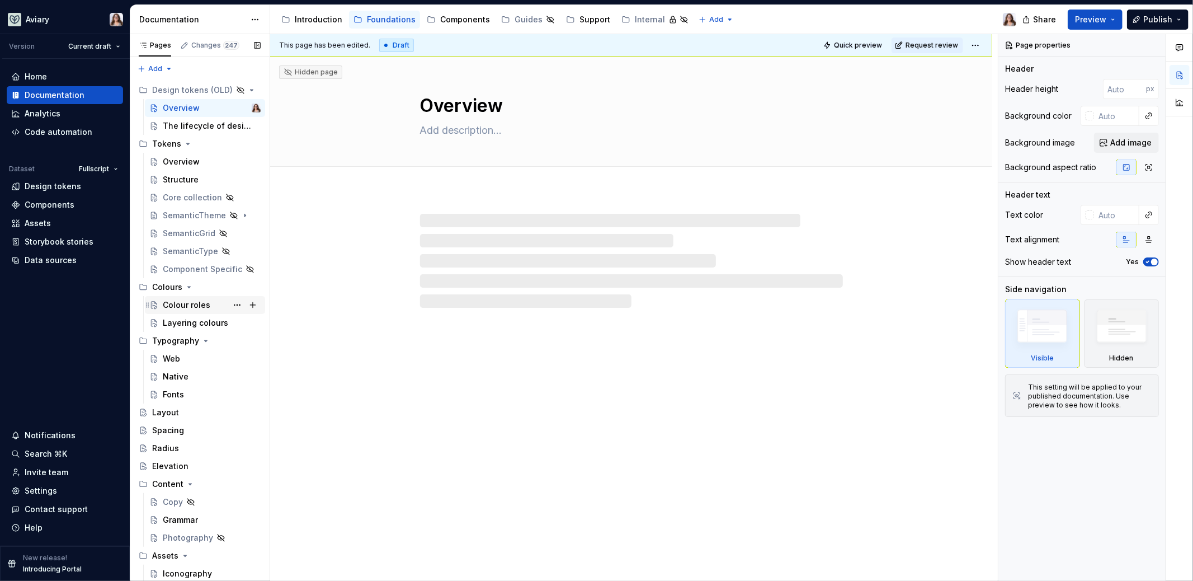
click at [188, 307] on div "Colour roles" at bounding box center [187, 304] width 48 height 11
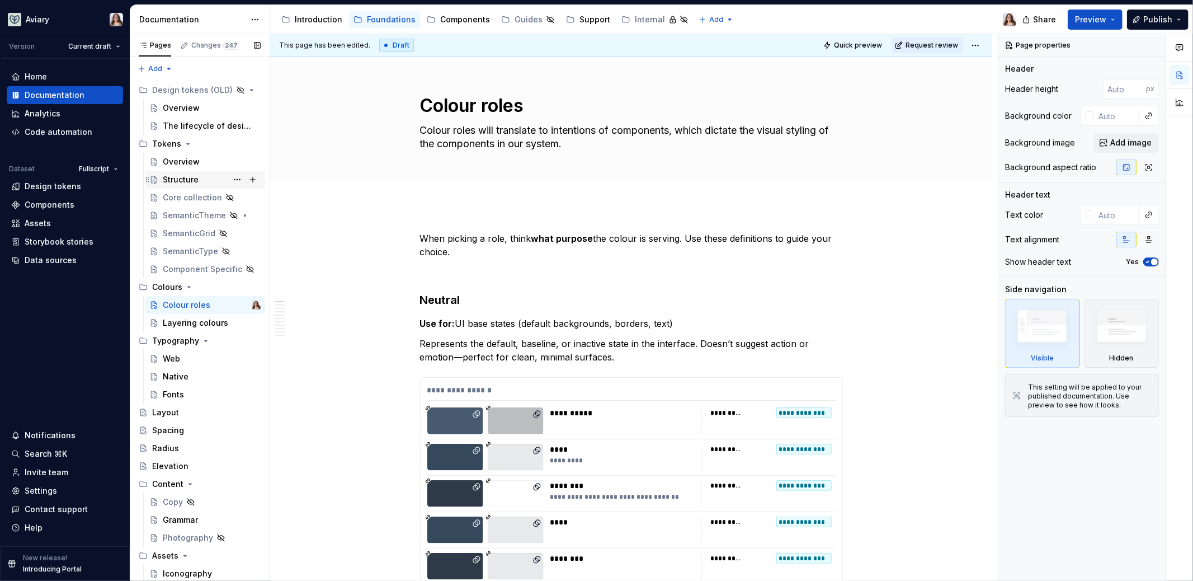
click at [179, 177] on div "Structure" at bounding box center [181, 179] width 36 height 11
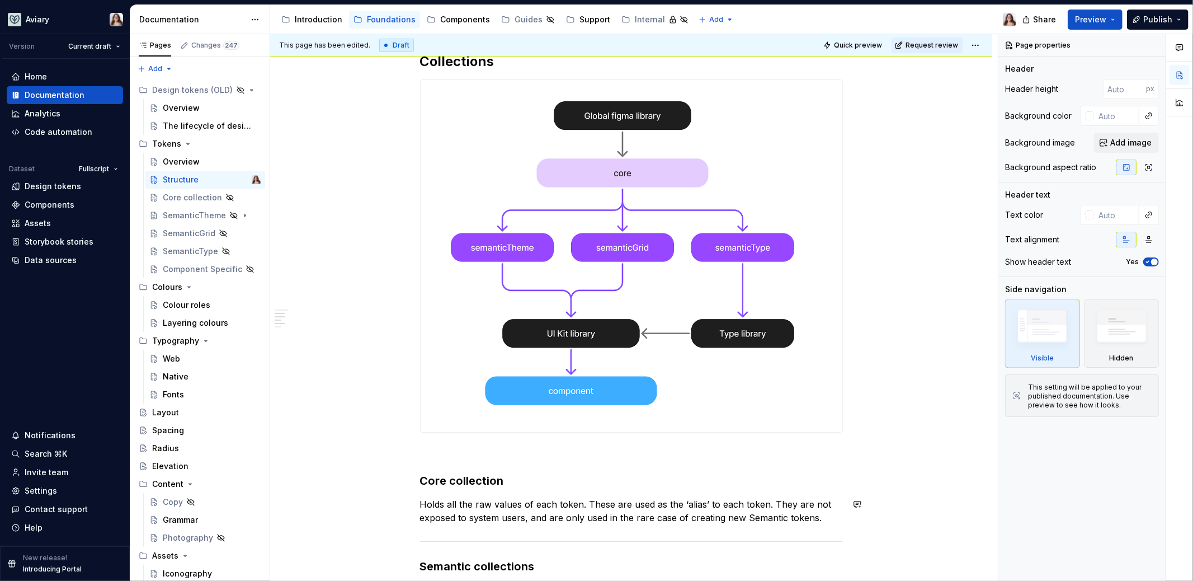
scroll to position [910, 0]
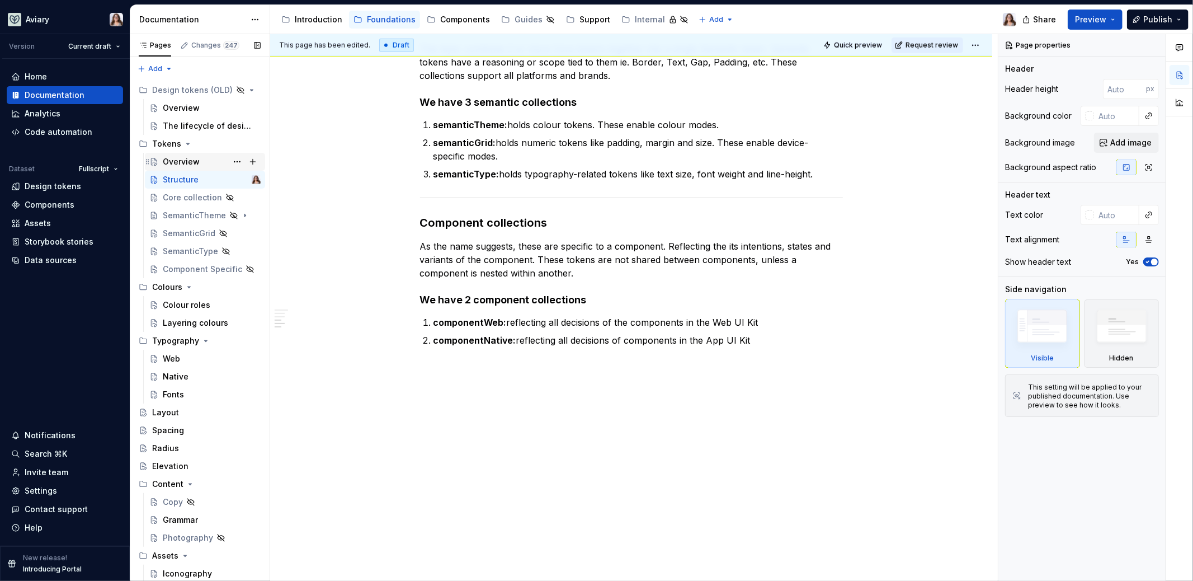
click at [178, 161] on div "Overview" at bounding box center [181, 161] width 37 height 11
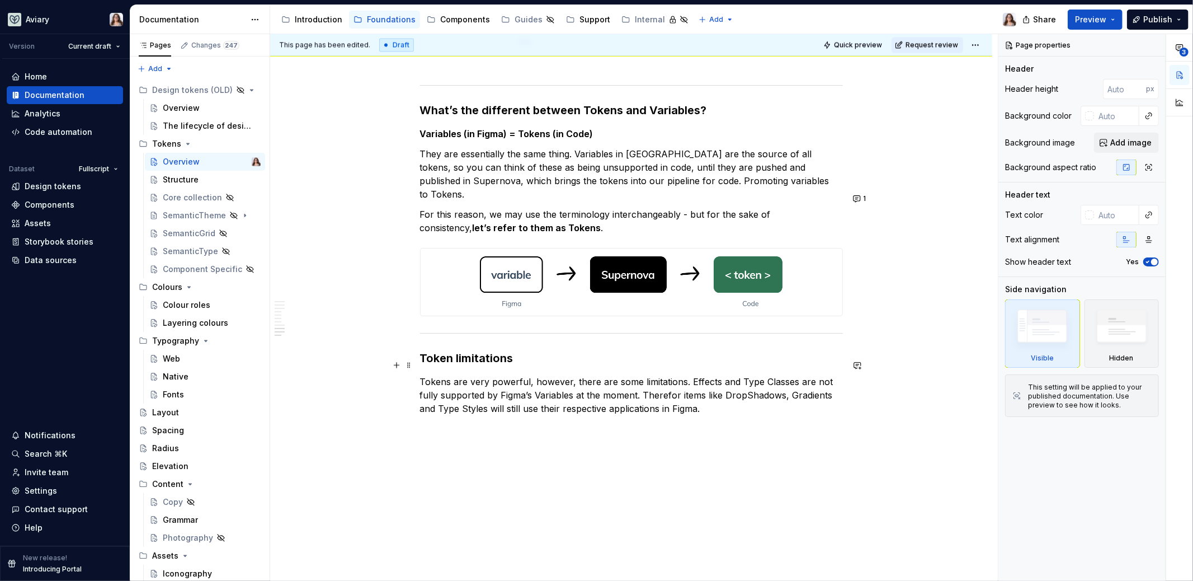
scroll to position [1893, 0]
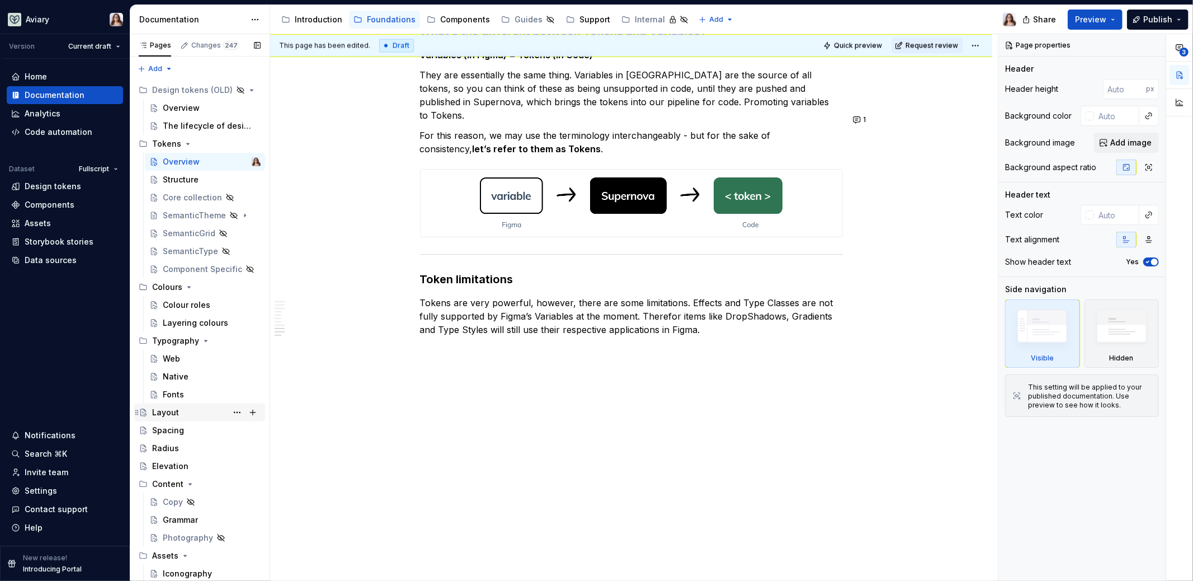
click at [161, 409] on div "Layout" at bounding box center [165, 412] width 27 height 11
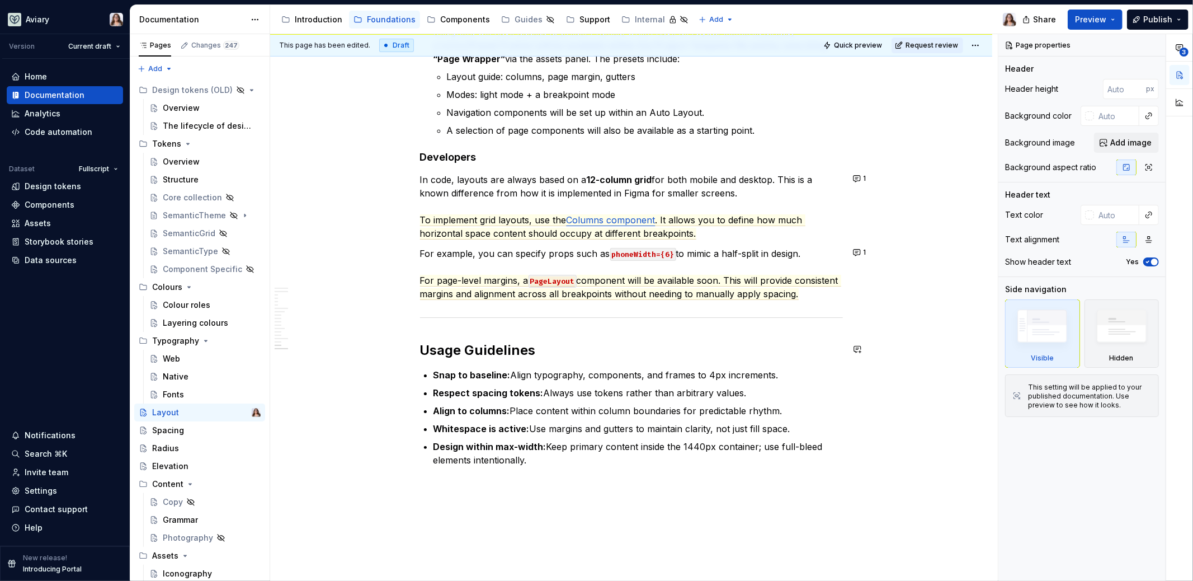
scroll to position [3448, 0]
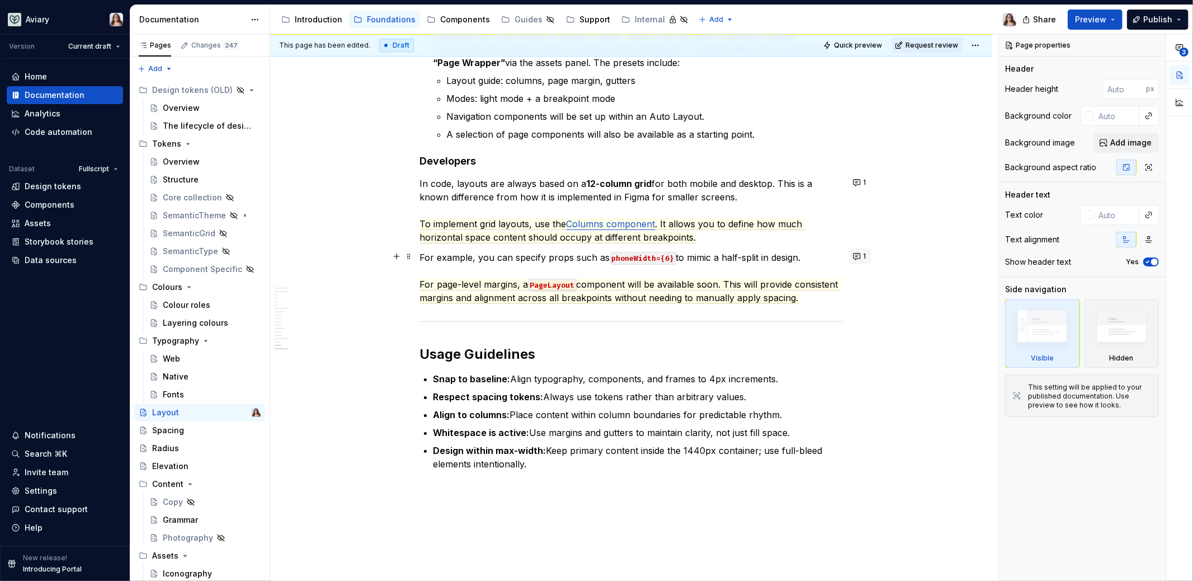
click at [858, 256] on button "1" at bounding box center [861, 256] width 22 height 16
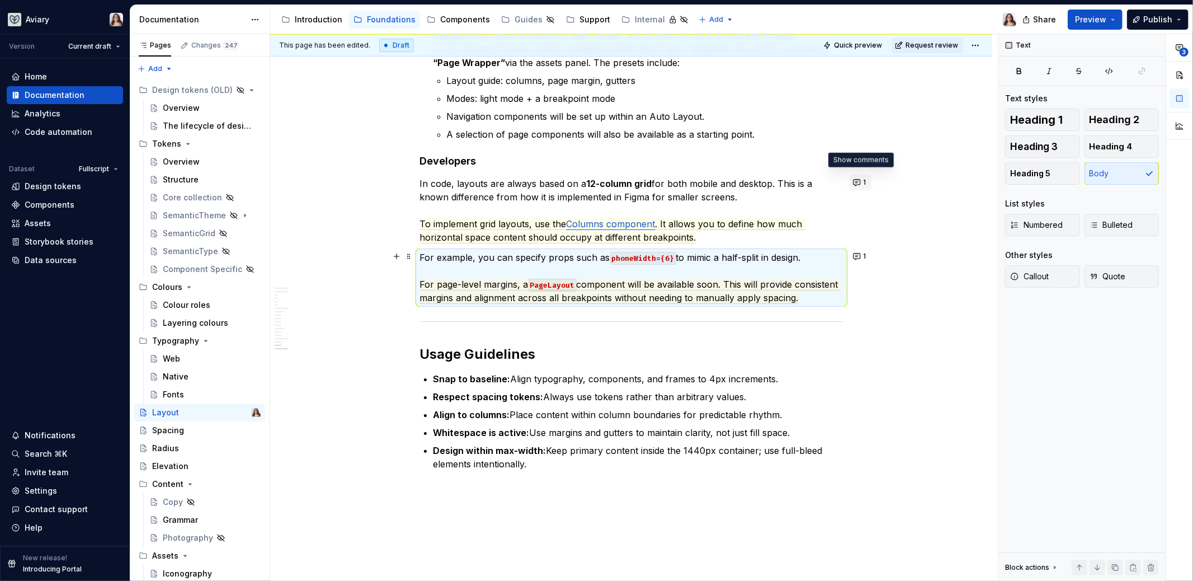
click at [857, 182] on button "1" at bounding box center [861, 182] width 22 height 16
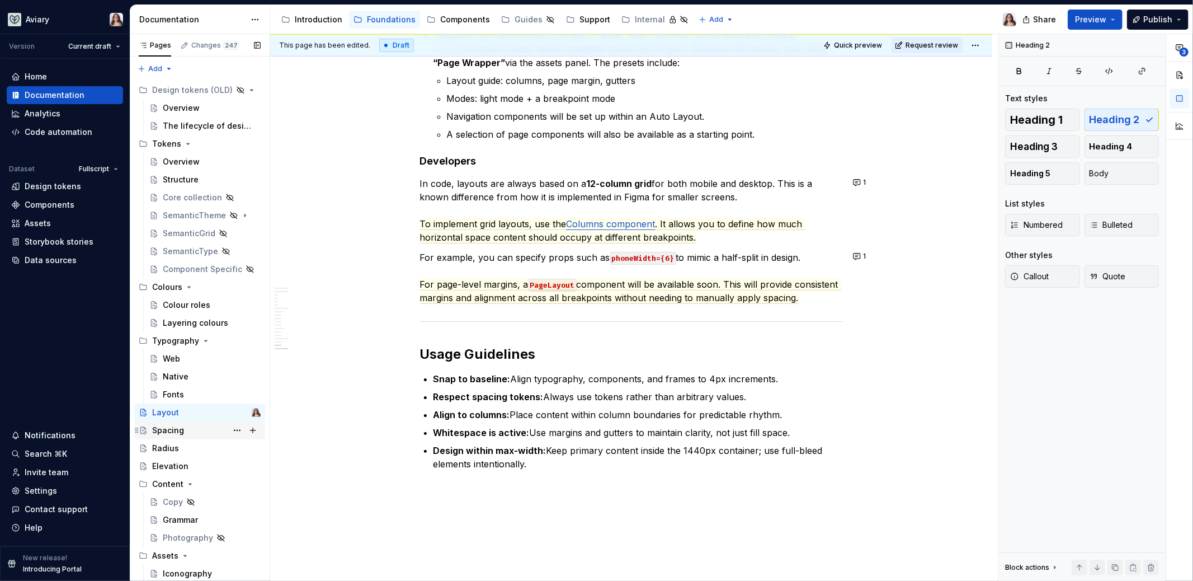
click at [188, 431] on div "Spacing" at bounding box center [206, 430] width 108 height 16
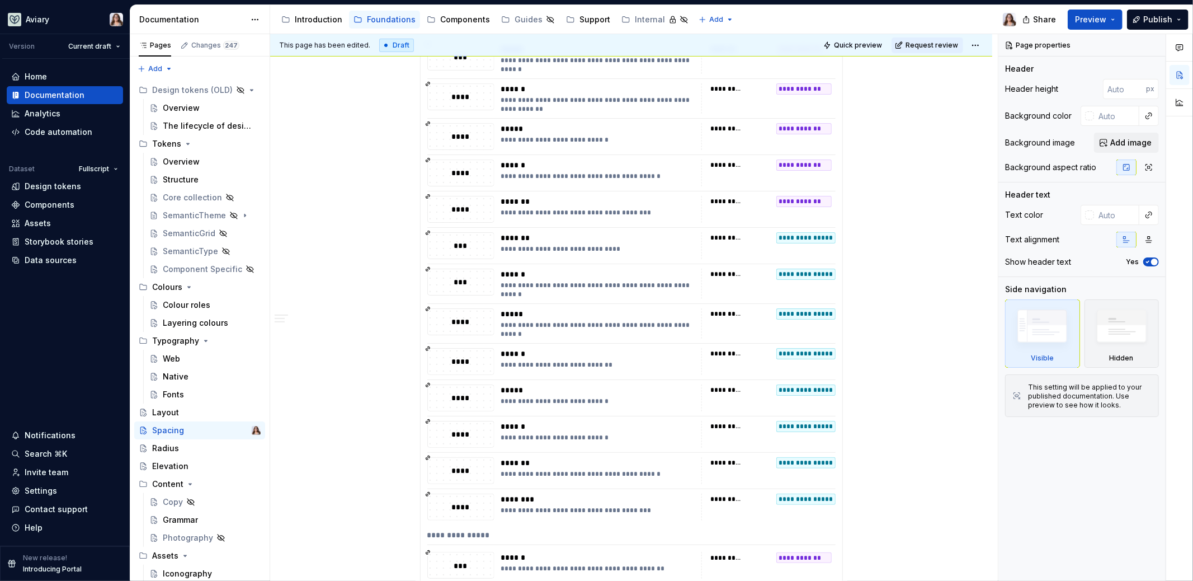
scroll to position [383, 0]
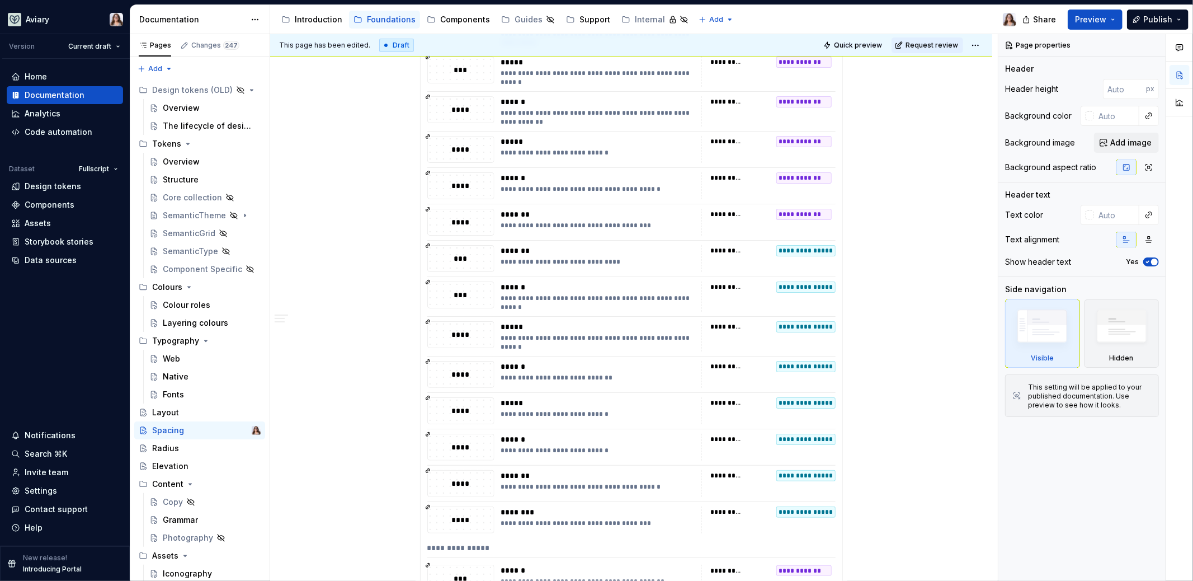
click at [597, 249] on div "*******" at bounding box center [598, 250] width 194 height 11
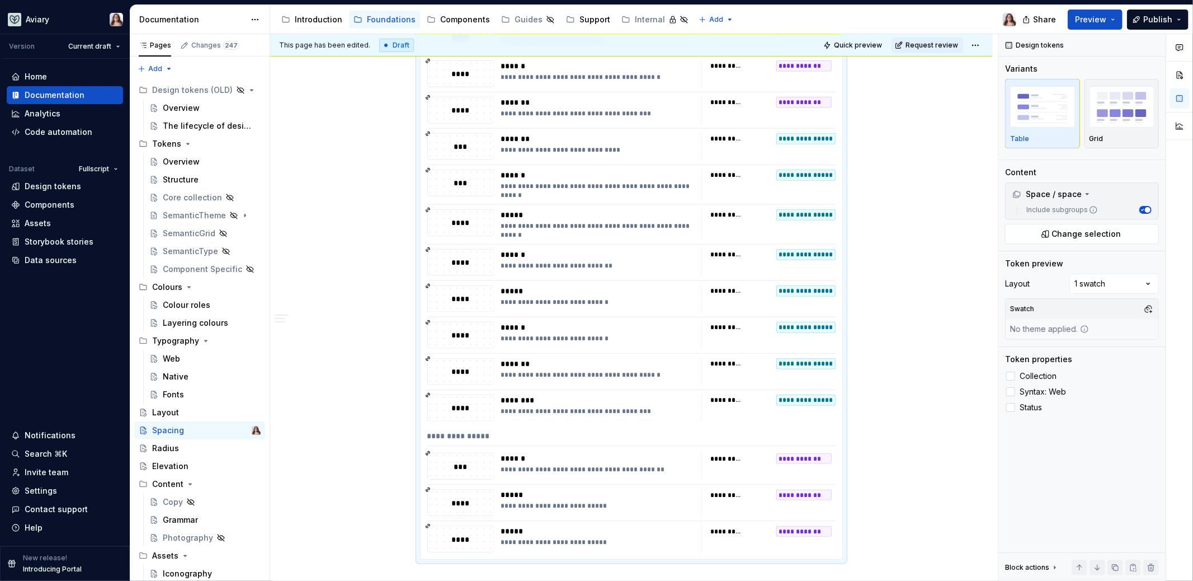
scroll to position [634, 0]
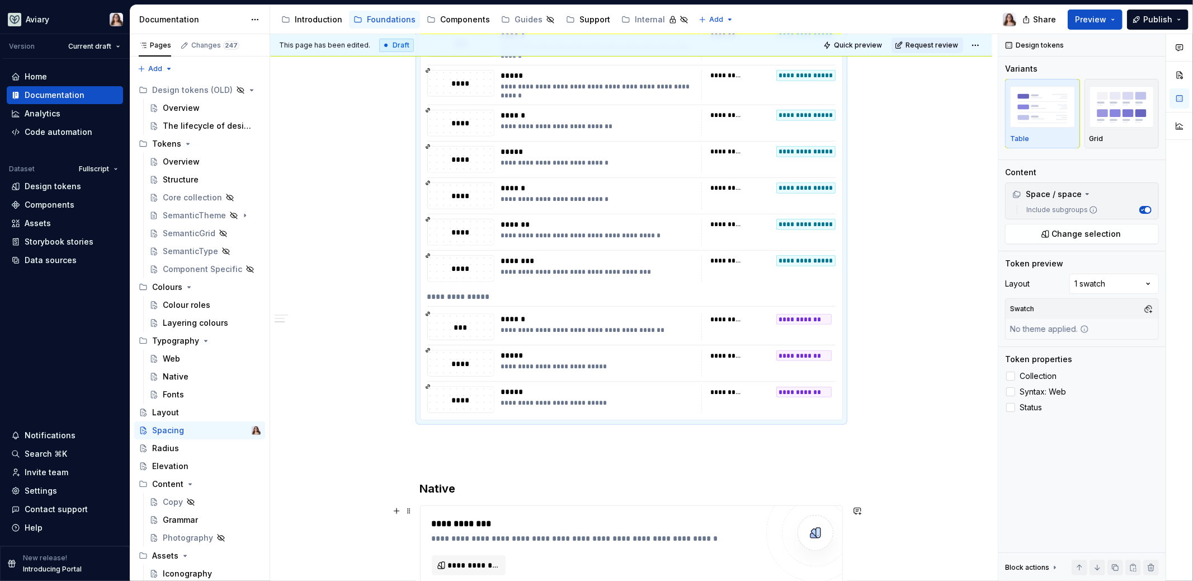
type textarea "*"
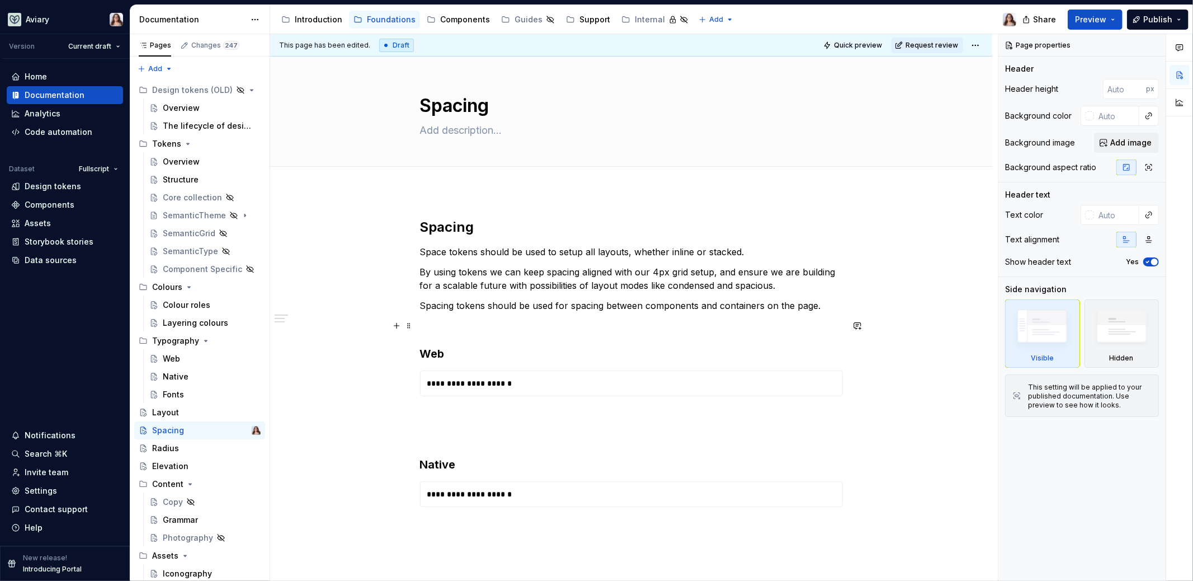
type textarea "*"
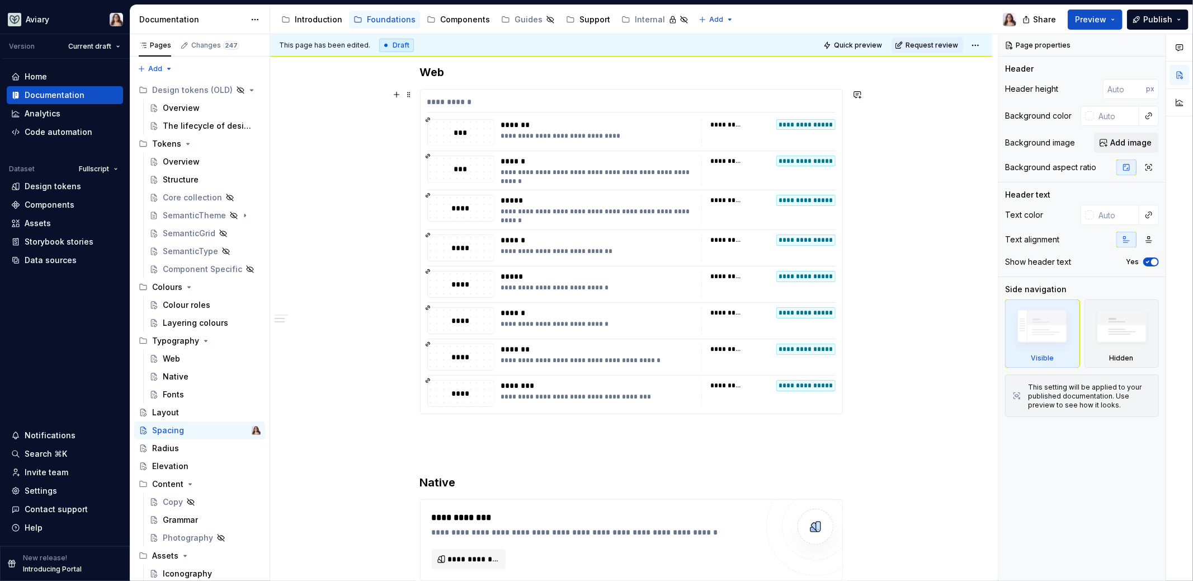
scroll to position [266, 0]
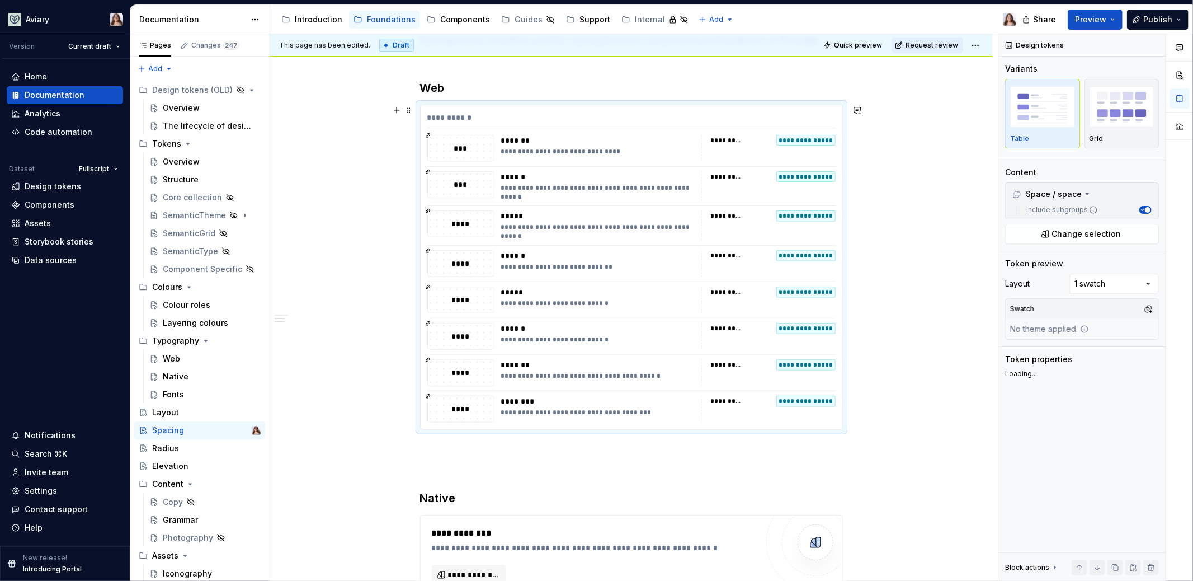
click at [600, 248] on div "**********" at bounding box center [632, 267] width 422 height 324
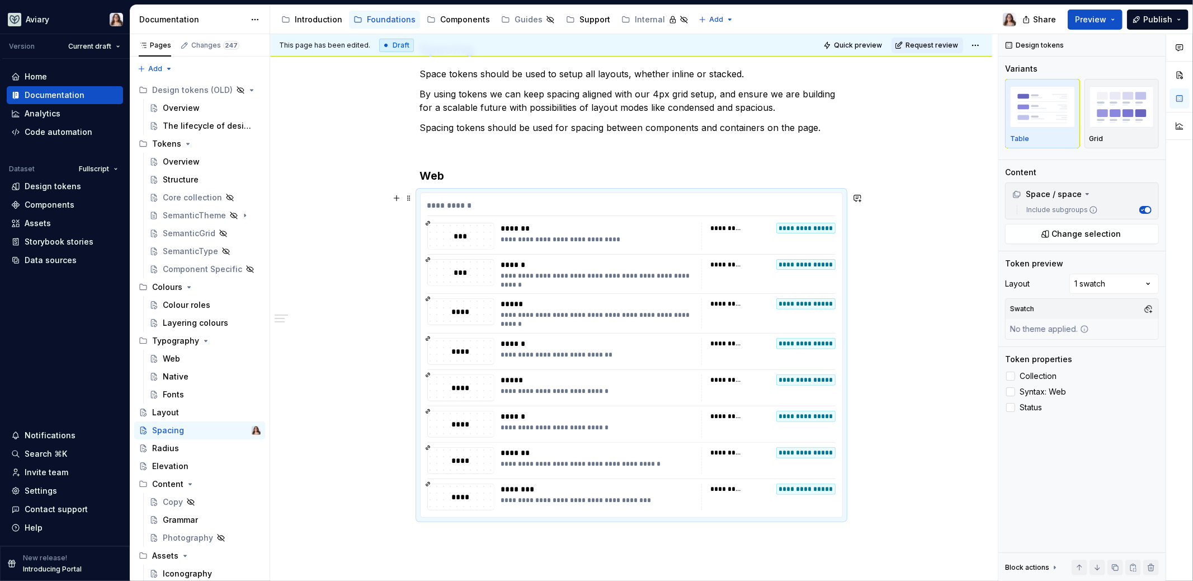
scroll to position [177, 0]
click at [1065, 232] on span "Change selection" at bounding box center [1086, 233] width 69 height 11
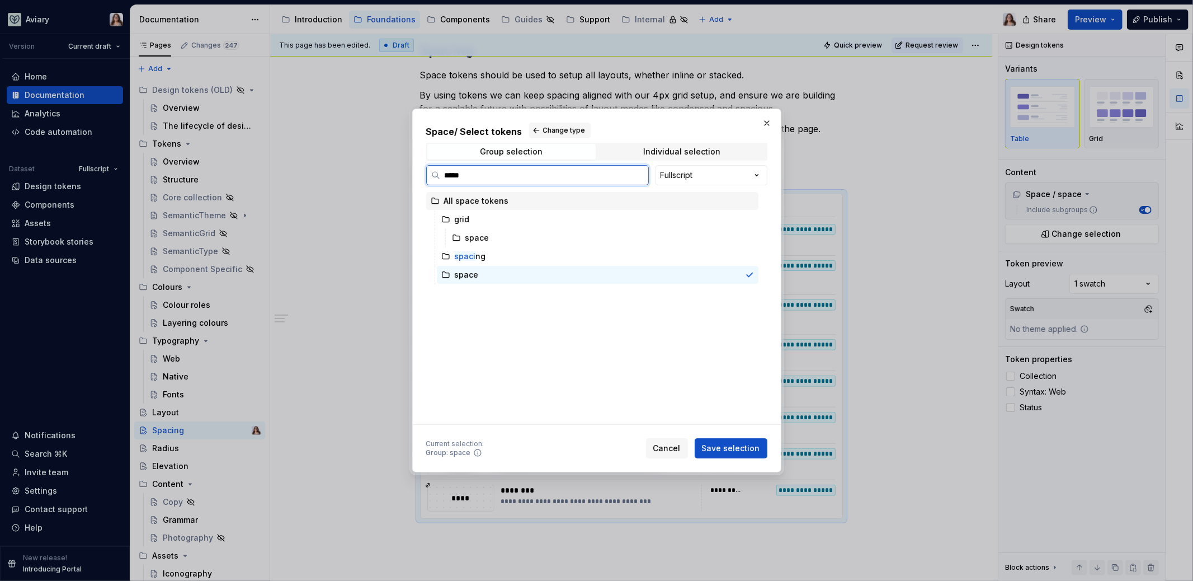
type input "******"
click at [491, 221] on div "spacin g" at bounding box center [598, 219] width 322 height 18
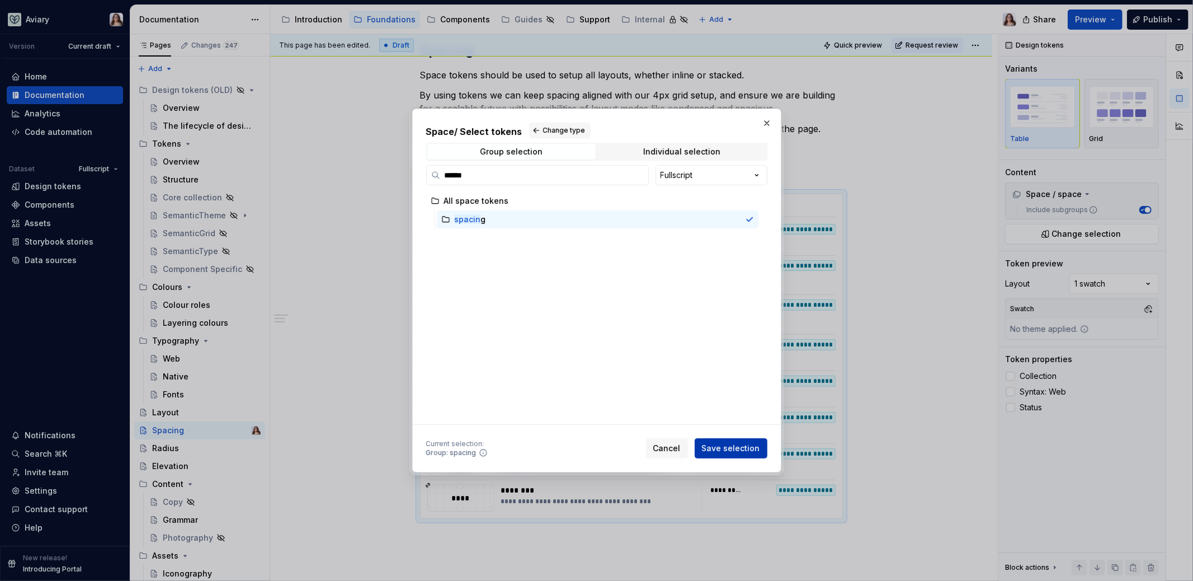
click at [734, 450] on span "Save selection" at bounding box center [731, 447] width 58 height 11
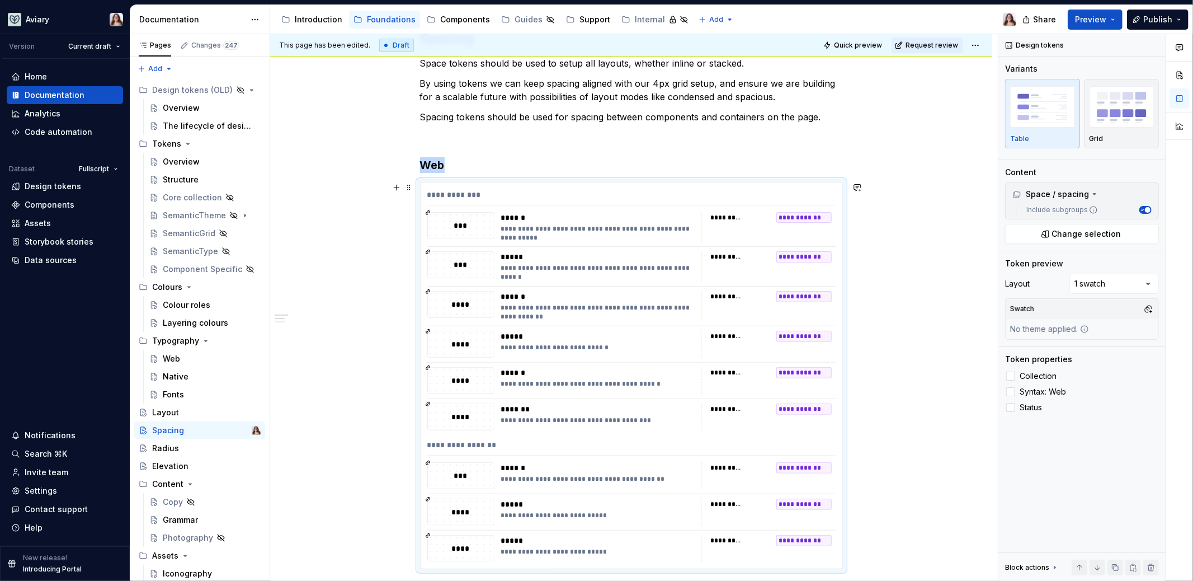
scroll to position [49, 0]
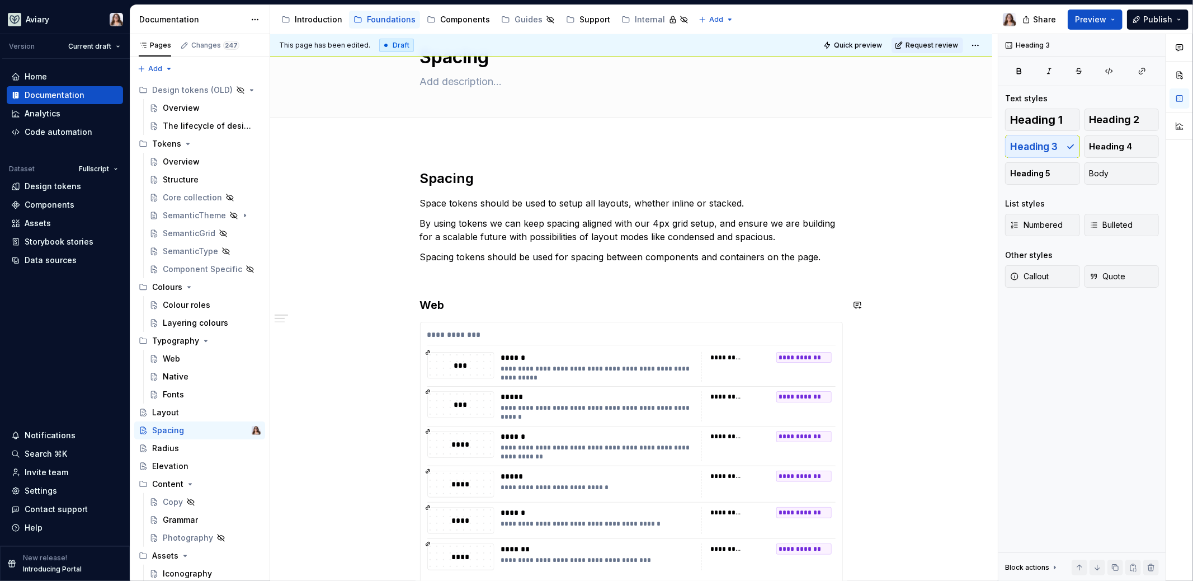
click at [586, 294] on div "**********" at bounding box center [631, 522] width 423 height 706
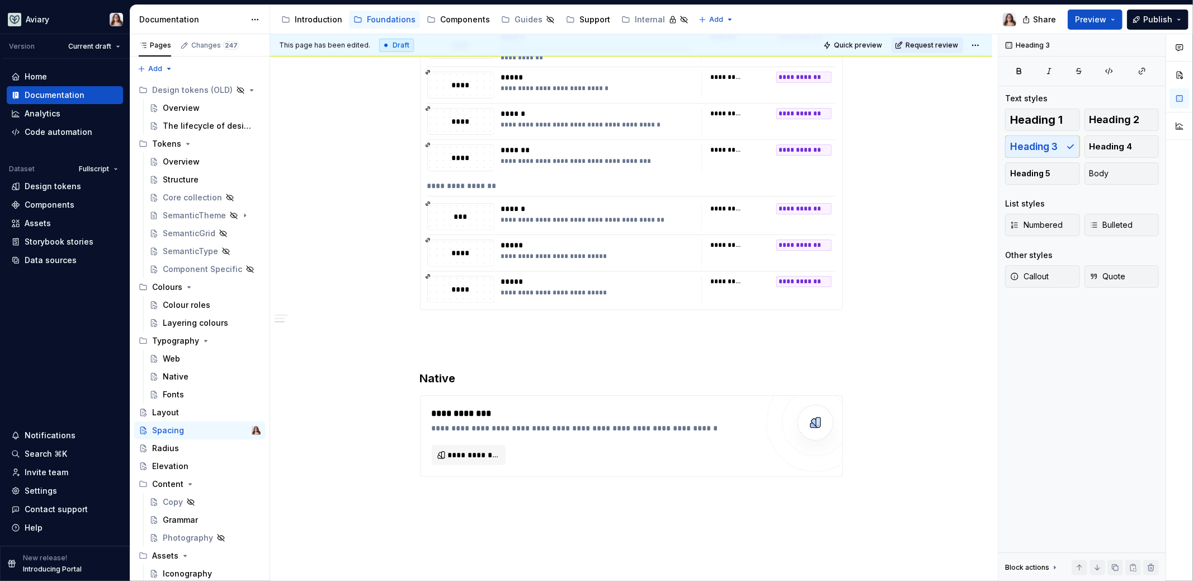
scroll to position [449, 0]
click at [176, 412] on div "Layout" at bounding box center [165, 412] width 27 height 11
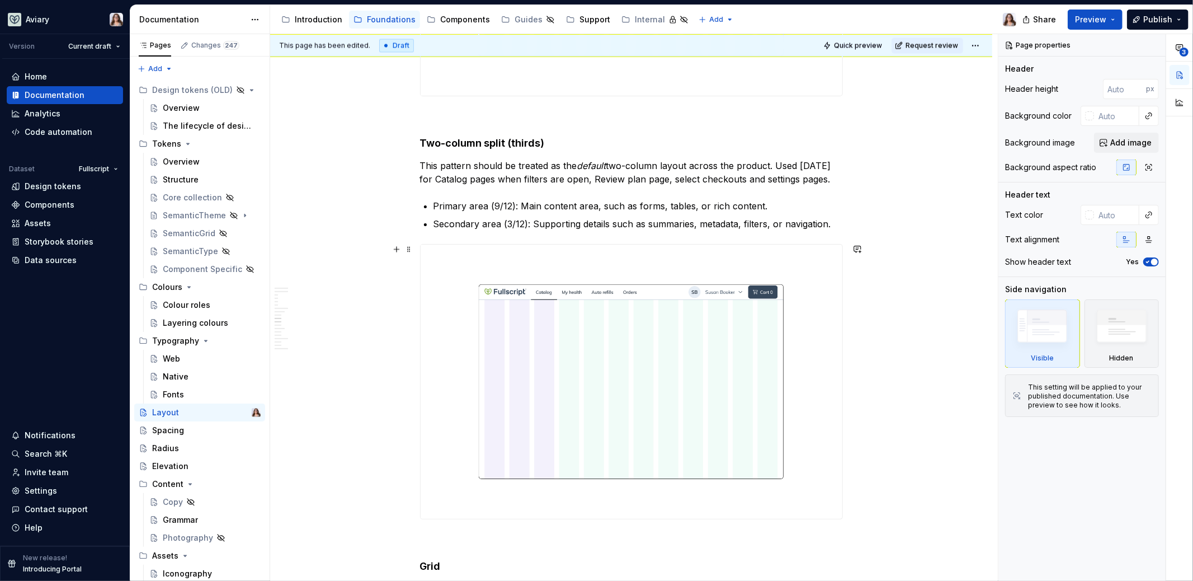
scroll to position [1850, 0]
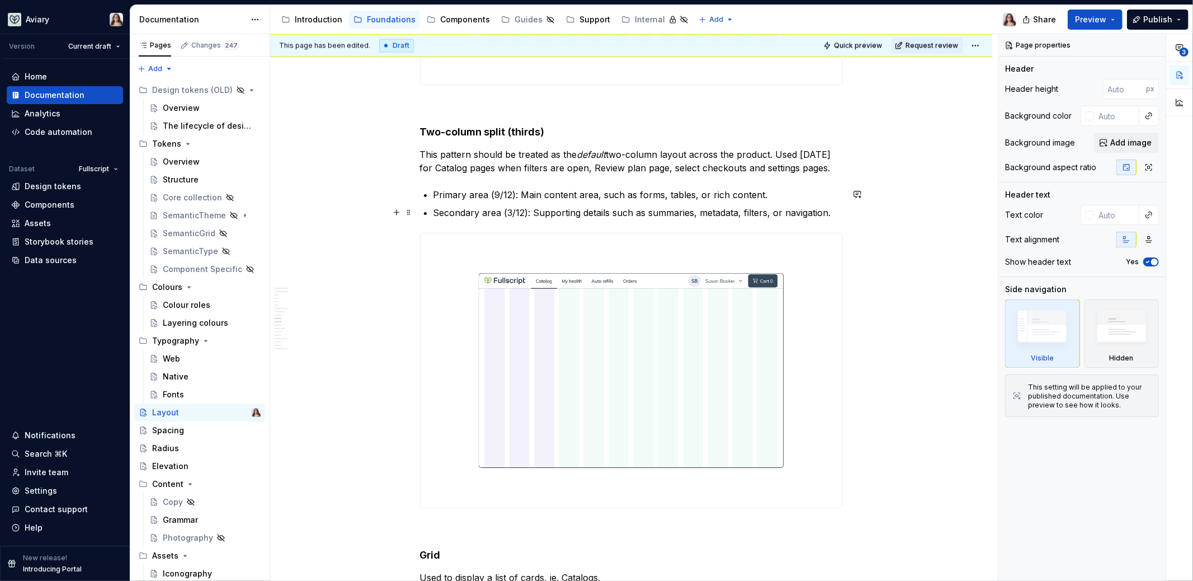
type textarea "*"
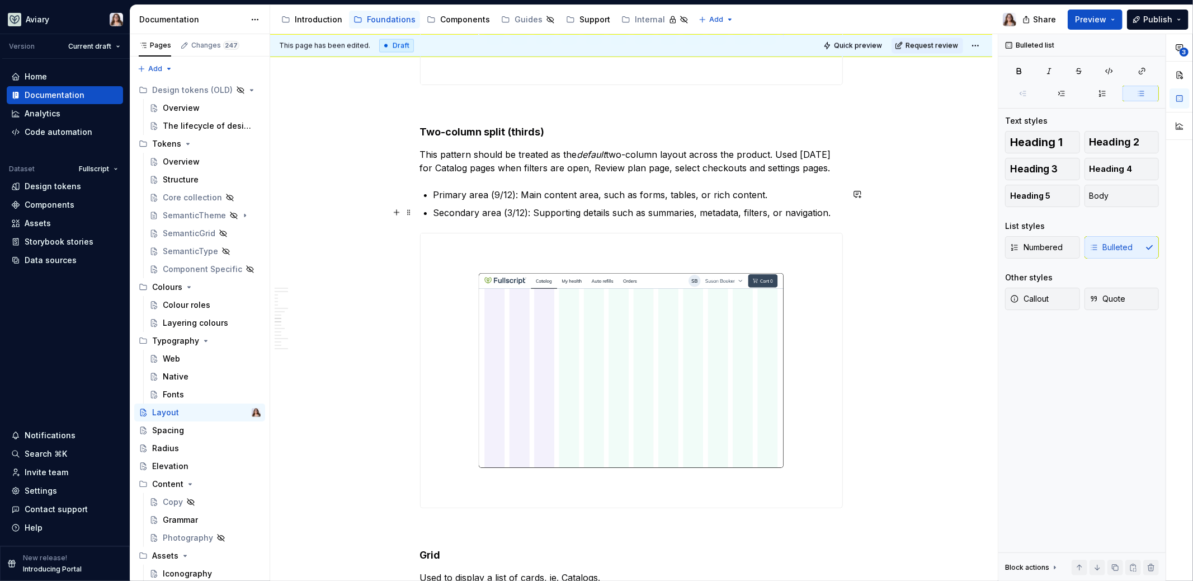
click at [828, 215] on p "Secondary area (3/12): Supporting details such as summaries, metadata, filters,…" at bounding box center [637, 212] width 409 height 13
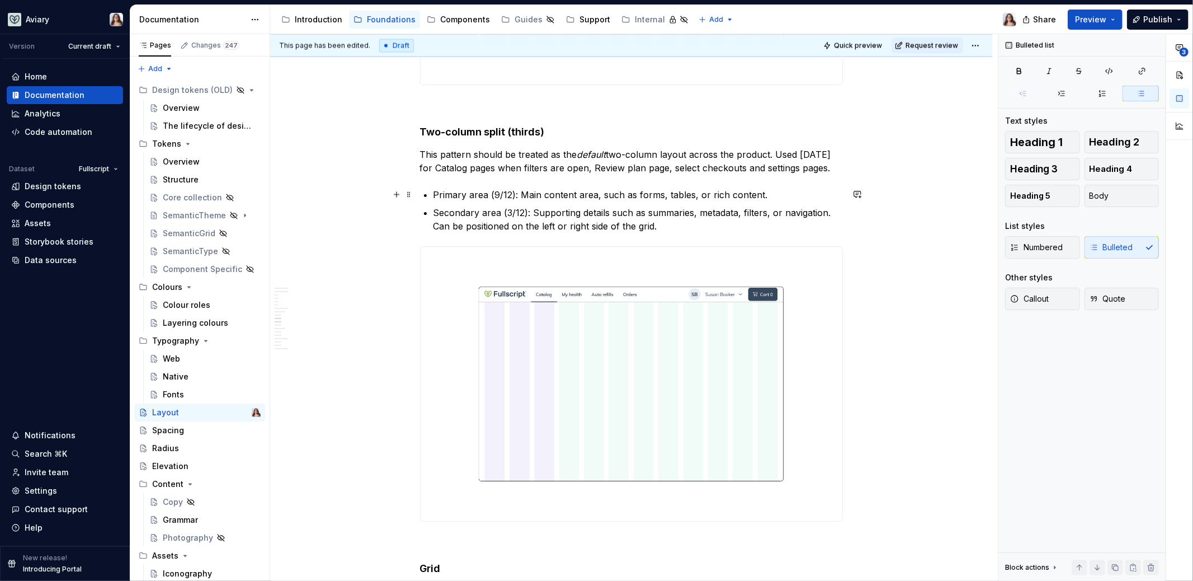
click at [762, 195] on p "Primary area (9/12): Main content area, such as forms, tables, or rich content." at bounding box center [637, 194] width 409 height 13
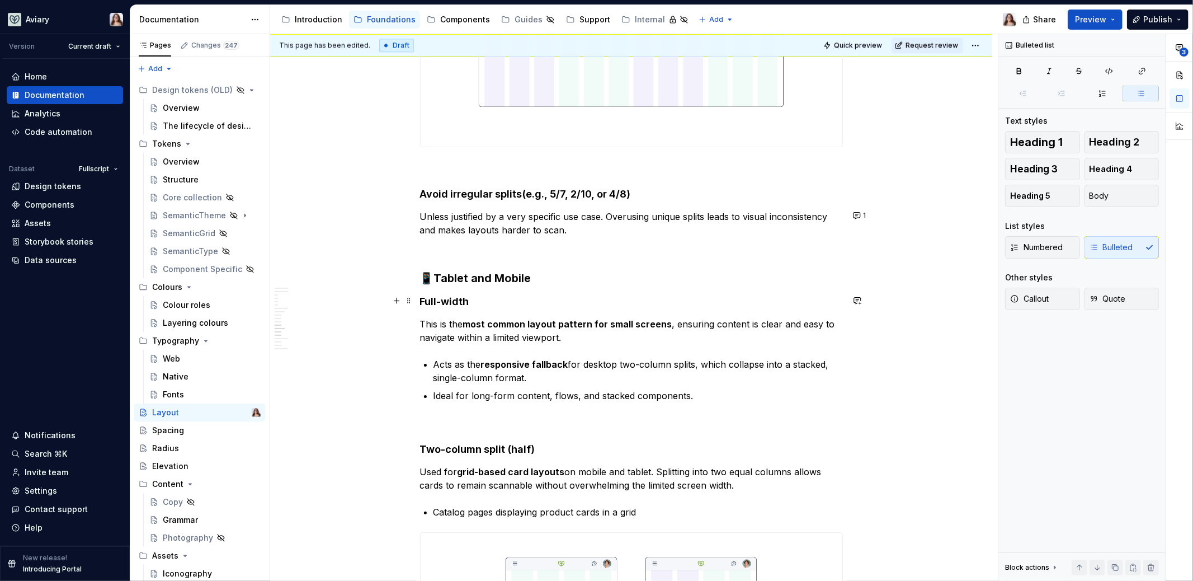
scroll to position [2616, 0]
click at [577, 232] on p "Unless justified by a very specific use case. Overusing unique splits leads to …" at bounding box center [631, 222] width 423 height 27
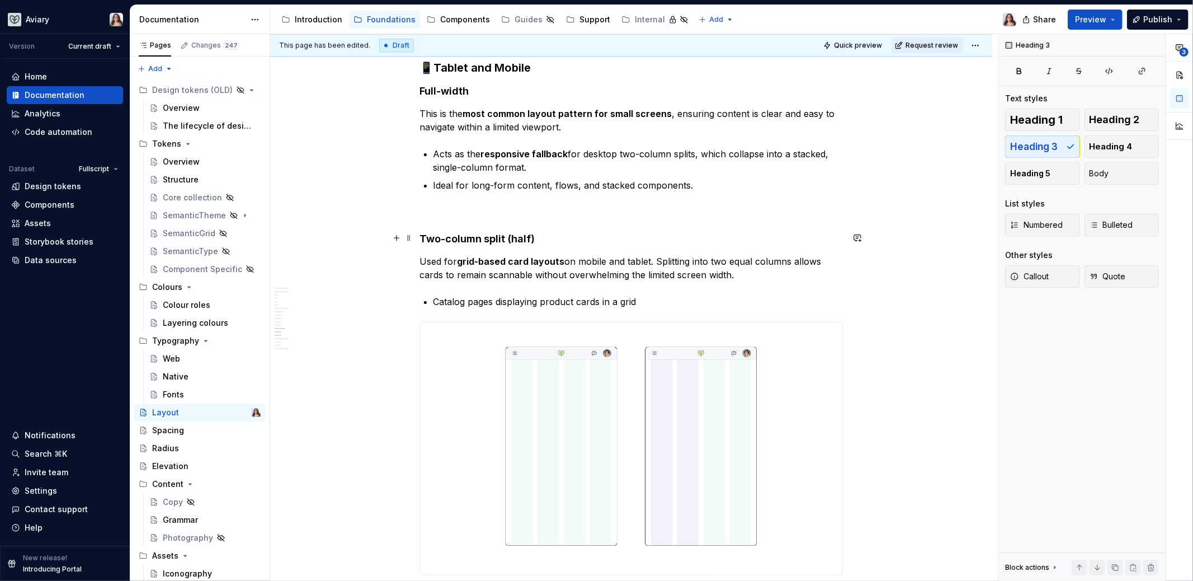
scroll to position [2750, 0]
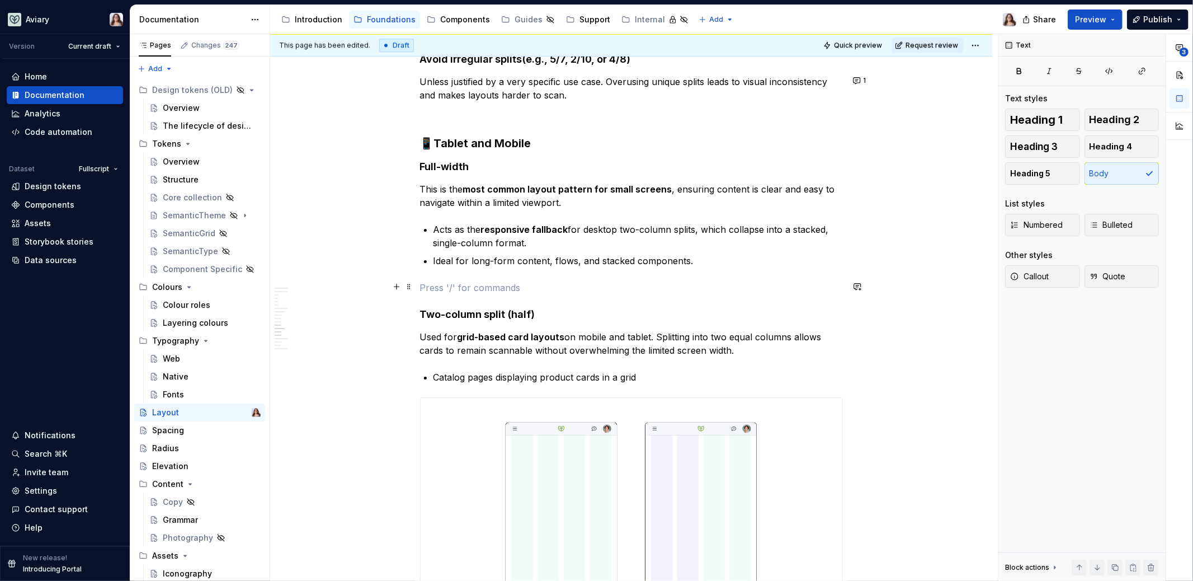
click at [452, 281] on p at bounding box center [631, 287] width 423 height 13
click at [532, 147] on h3 "📱Tablet and Mobile" at bounding box center [631, 143] width 423 height 16
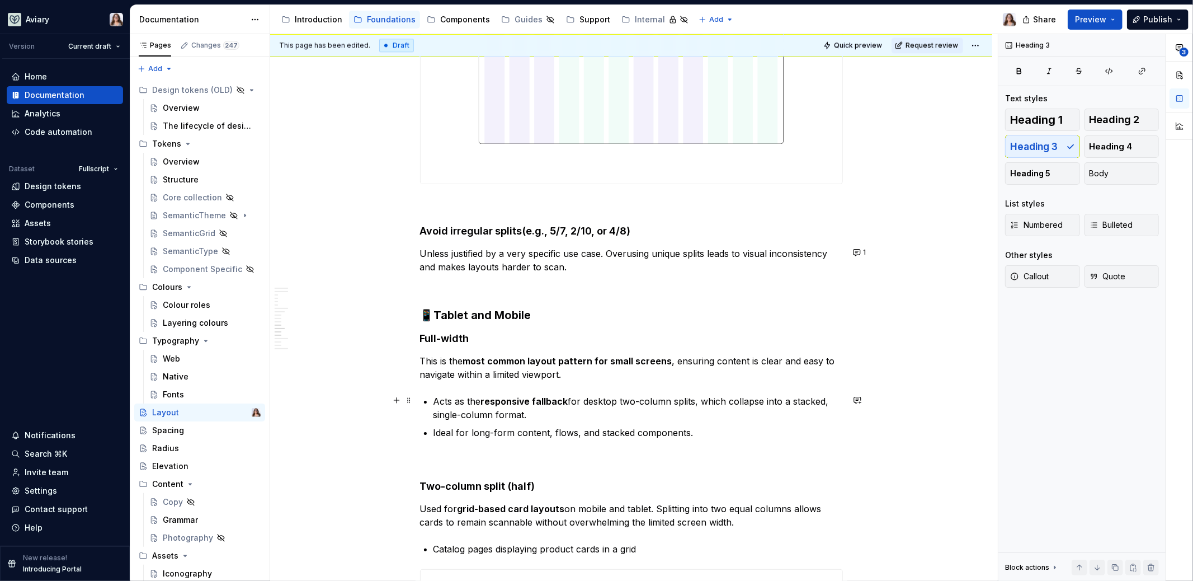
scroll to position [2667, 0]
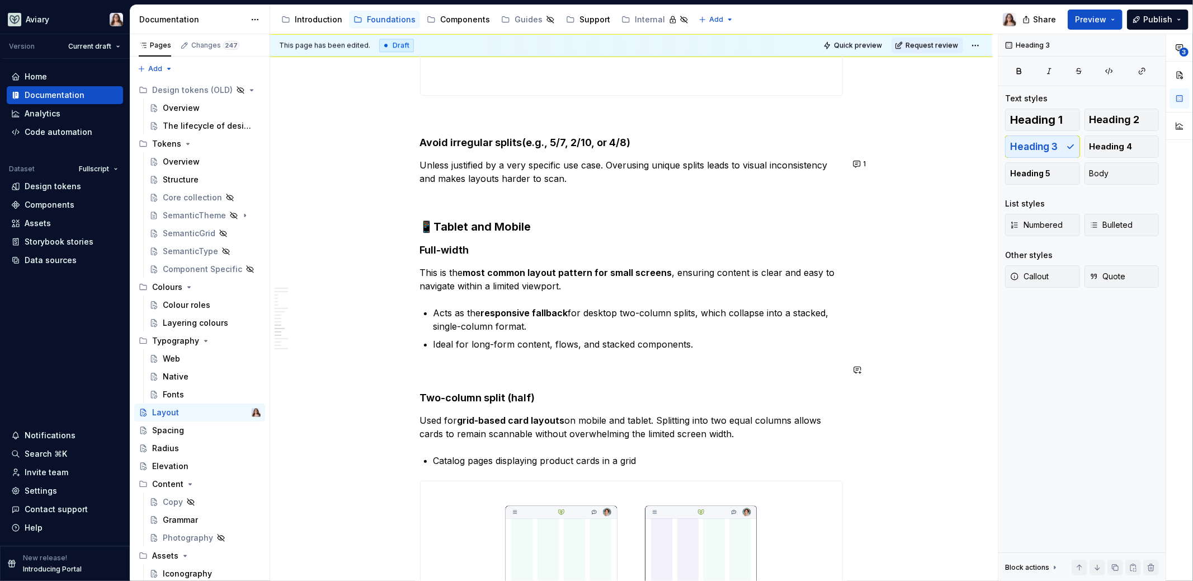
click at [437, 373] on p at bounding box center [631, 370] width 423 height 13
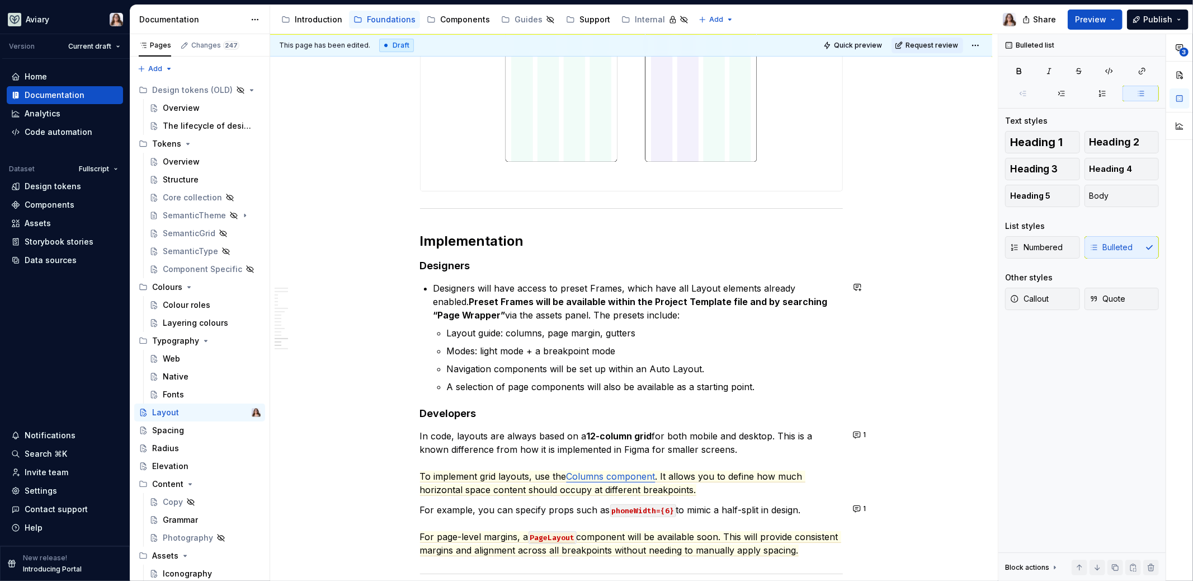
scroll to position [3203, 0]
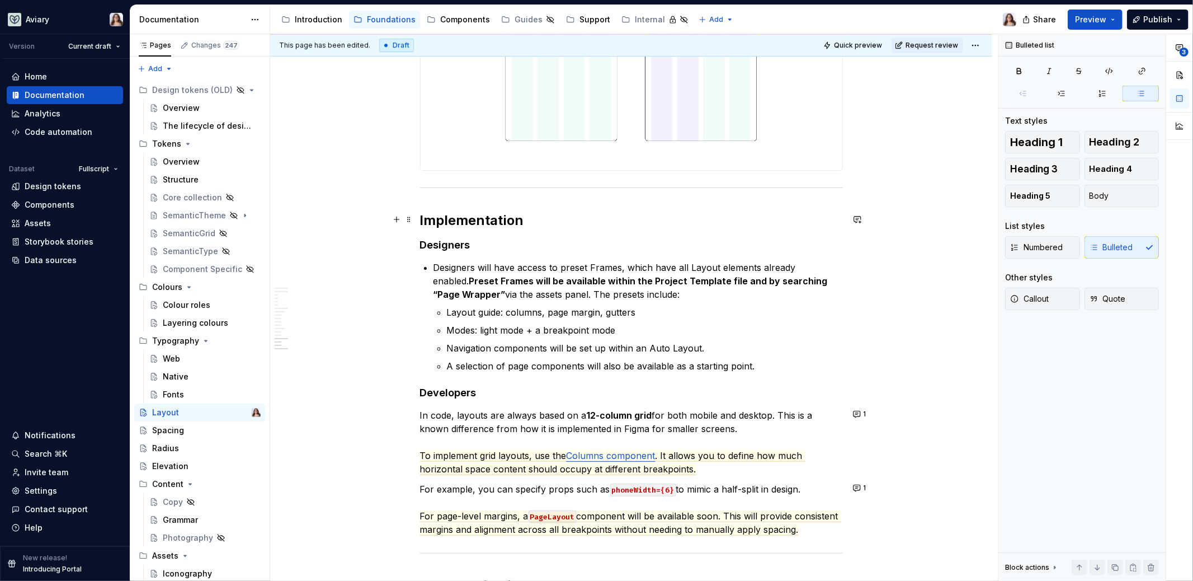
click at [523, 218] on h2 "Implementation" at bounding box center [631, 220] width 423 height 18
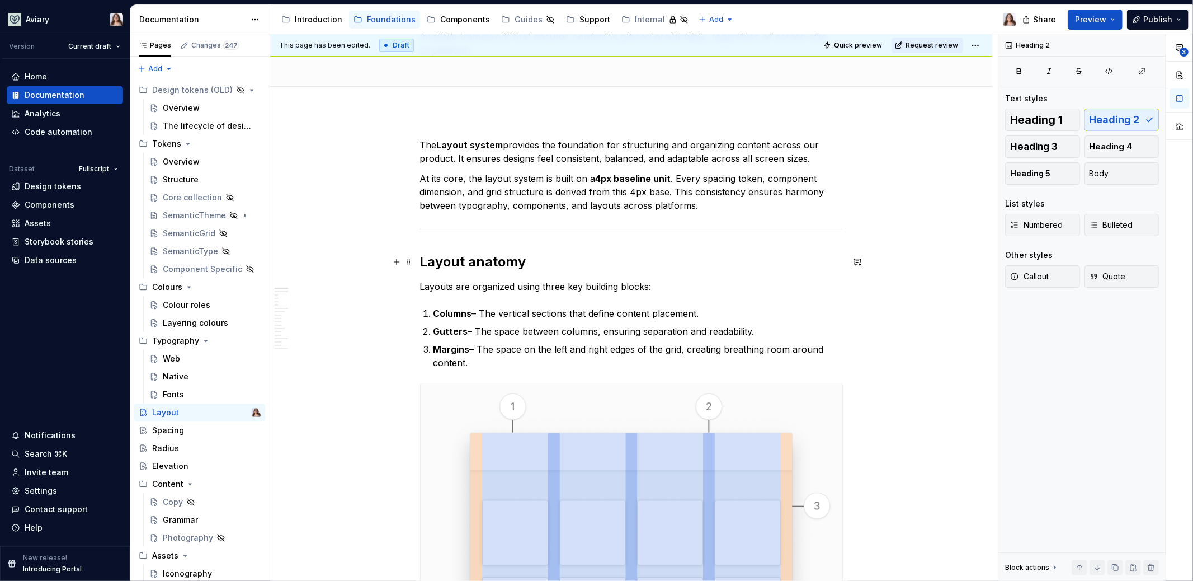
scroll to position [0, 0]
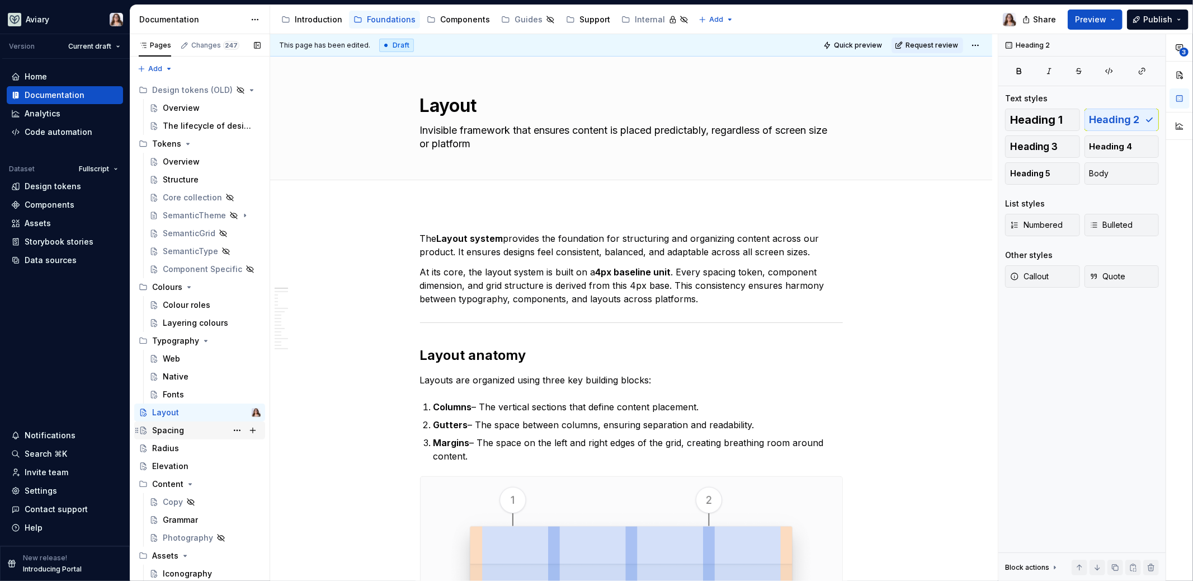
click at [180, 428] on div "Spacing" at bounding box center [168, 429] width 32 height 11
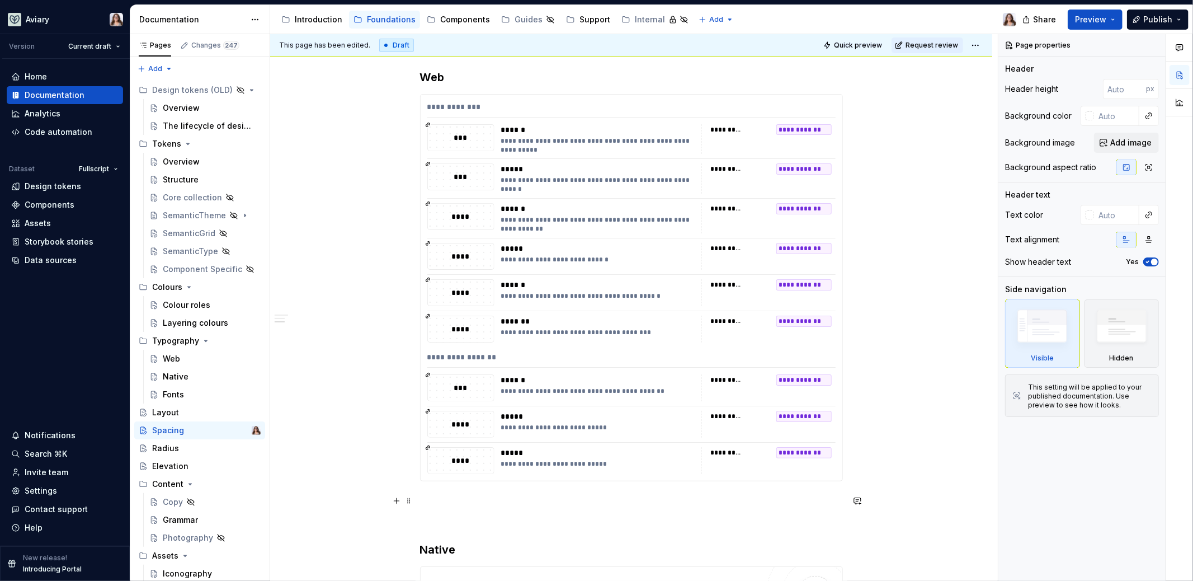
scroll to position [529, 0]
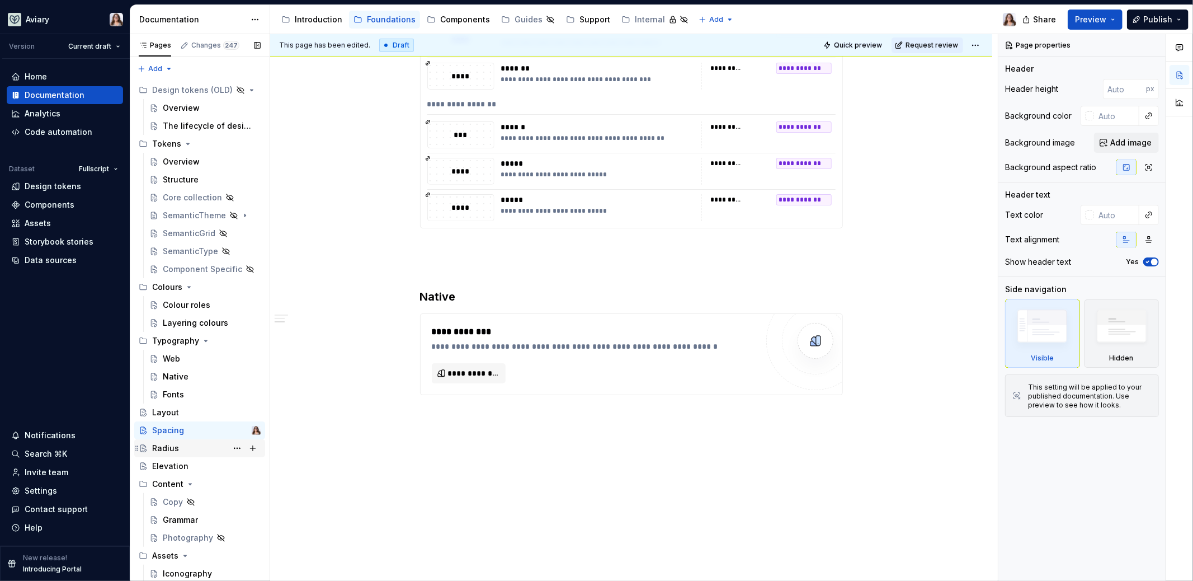
click at [180, 451] on div "Radius" at bounding box center [206, 448] width 108 height 16
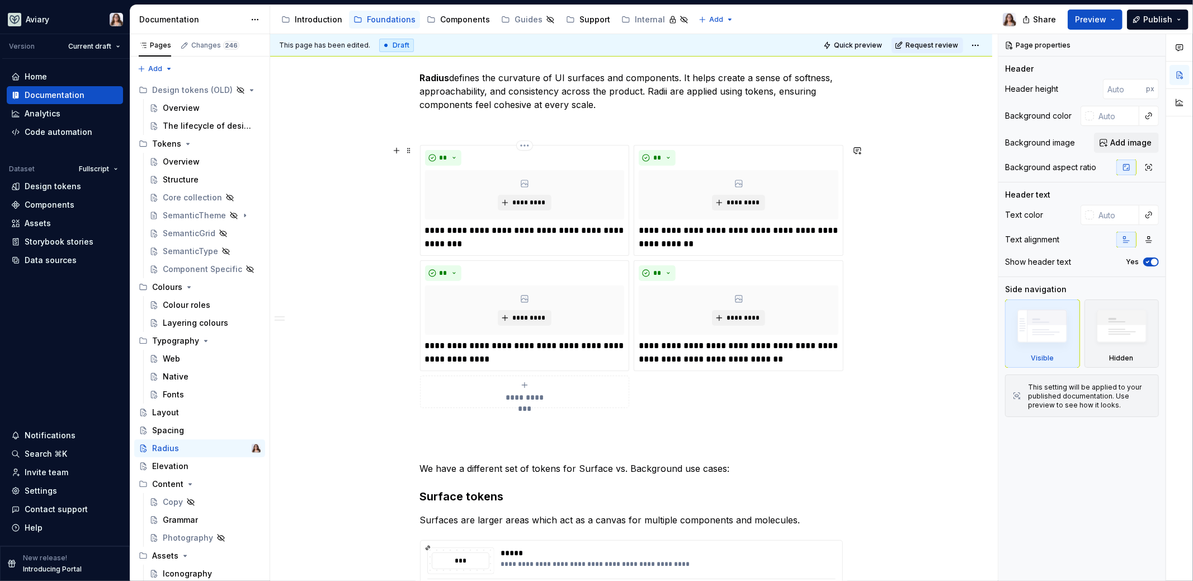
scroll to position [21, 0]
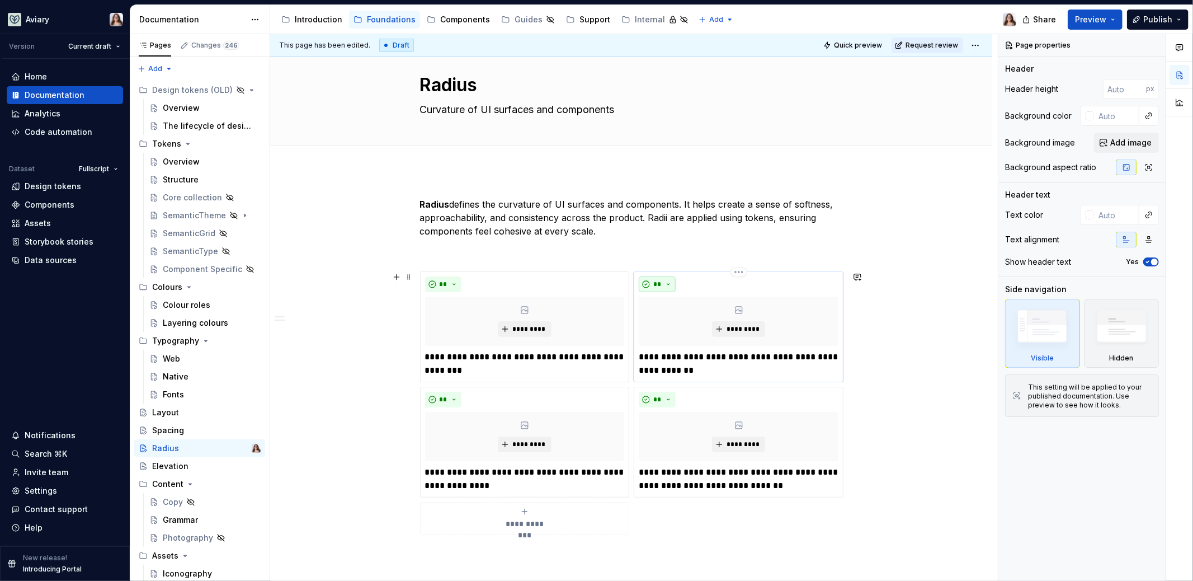
click at [666, 281] on button "**" at bounding box center [657, 284] width 37 height 16
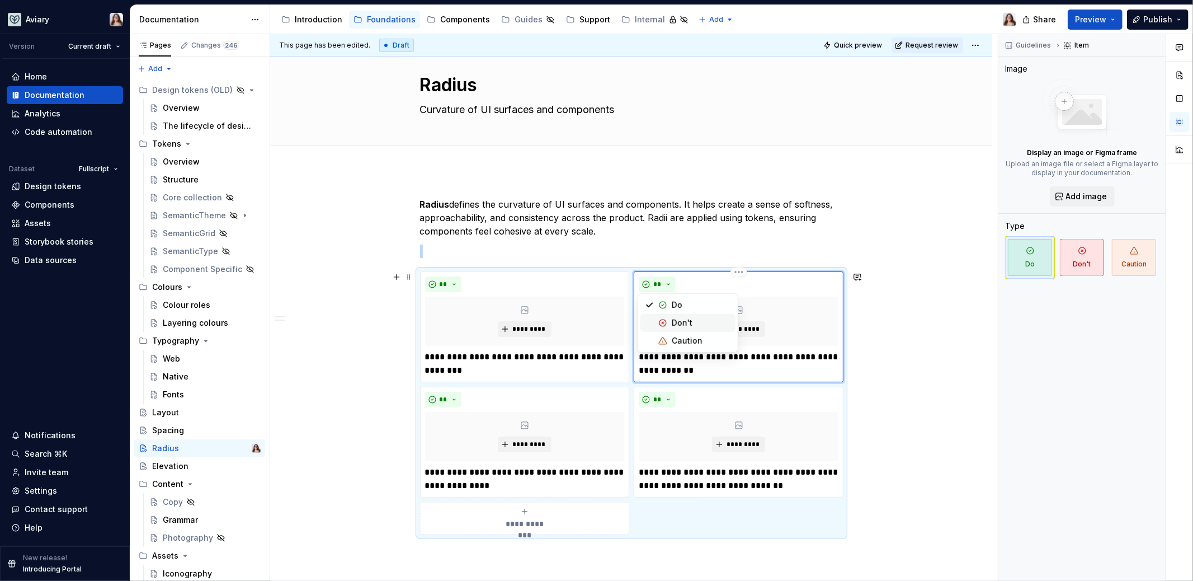
click at [678, 318] on div "Don't" at bounding box center [682, 322] width 21 height 11
click at [662, 397] on button "**" at bounding box center [657, 399] width 37 height 16
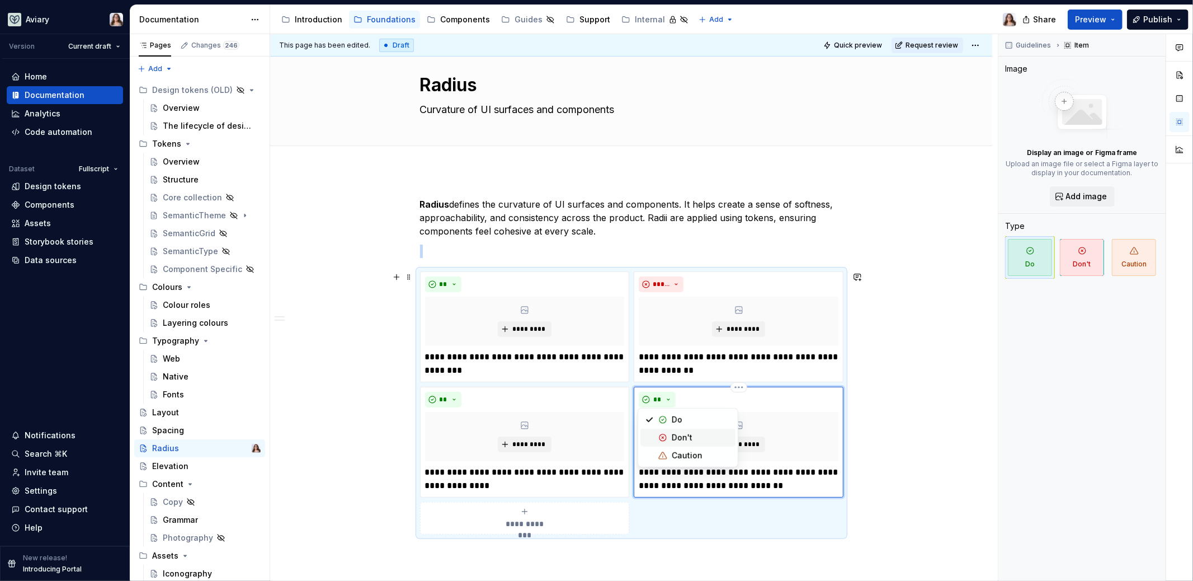
click at [675, 434] on div "Don't" at bounding box center [682, 437] width 21 height 11
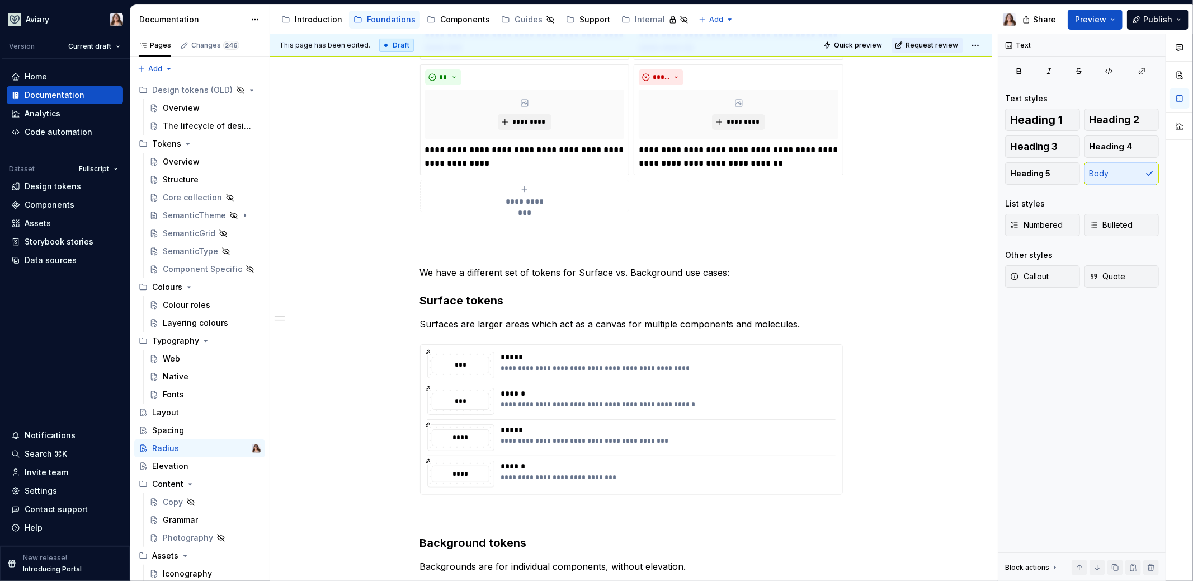
scroll to position [280, 0]
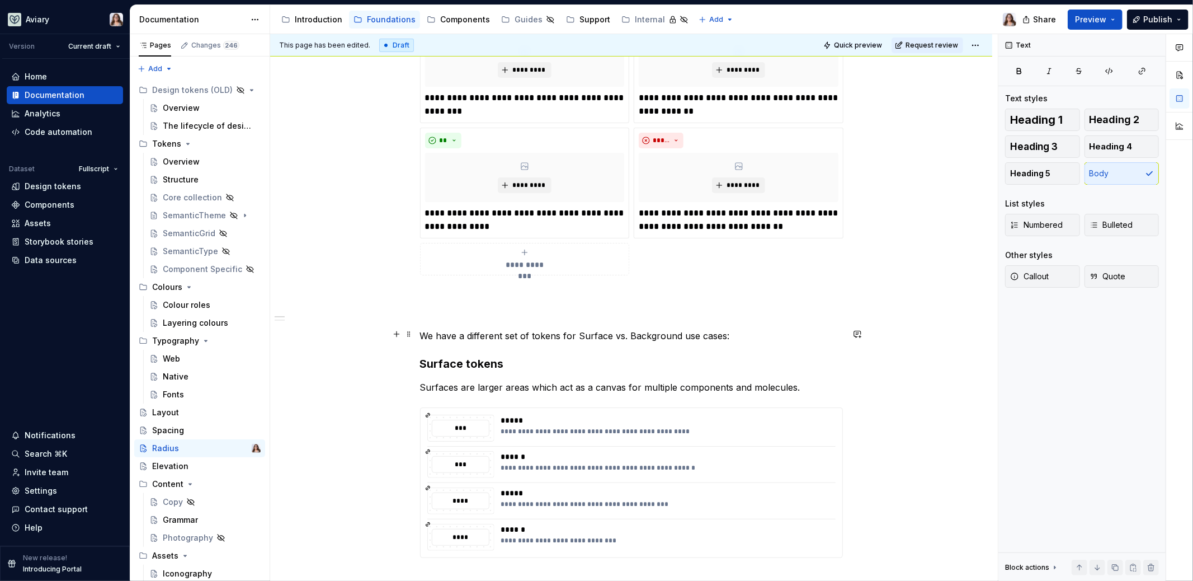
click at [737, 331] on p "We have a different set of tokens for Surface vs. Background use cases:" at bounding box center [631, 335] width 423 height 13
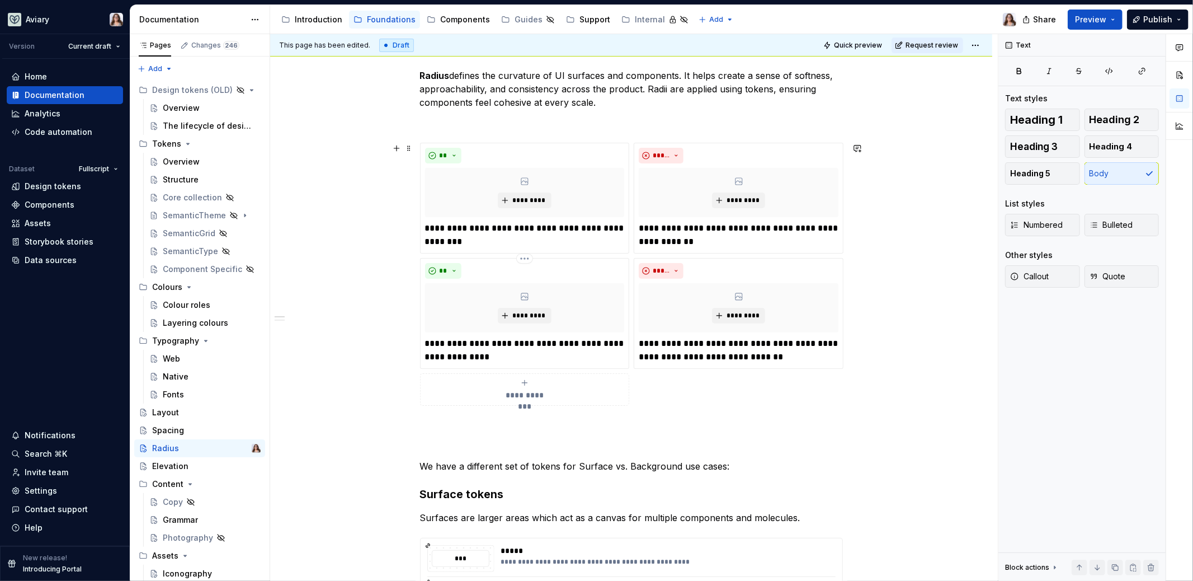
scroll to position [260, 0]
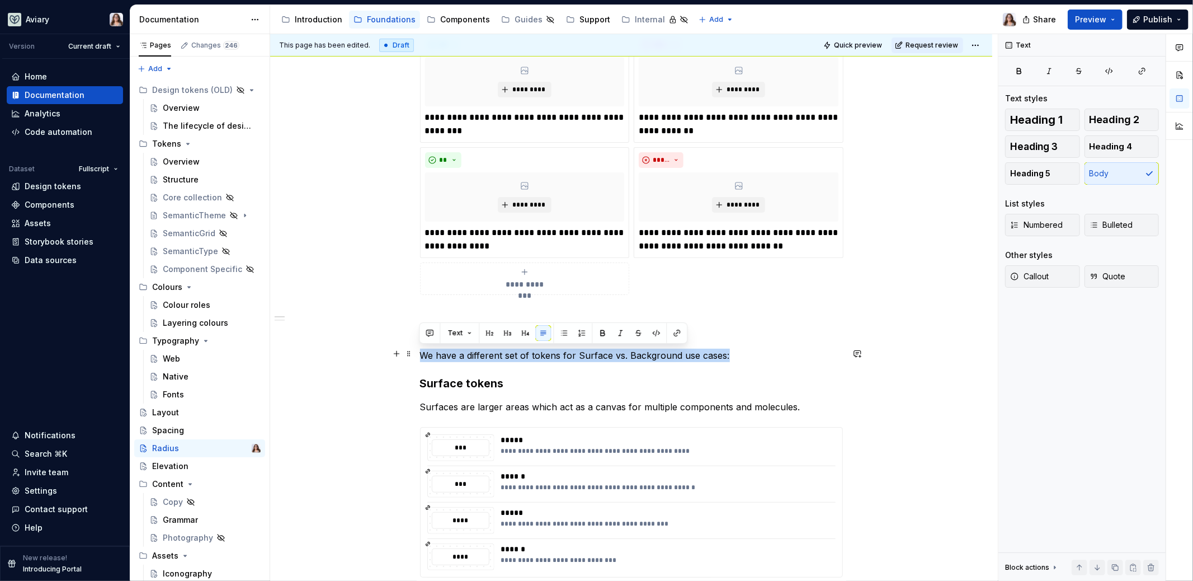
drag, startPoint x: 726, startPoint y: 355, endPoint x: 417, endPoint y: 355, distance: 308.7
click at [417, 355] on div "**********" at bounding box center [631, 505] width 722 height 1148
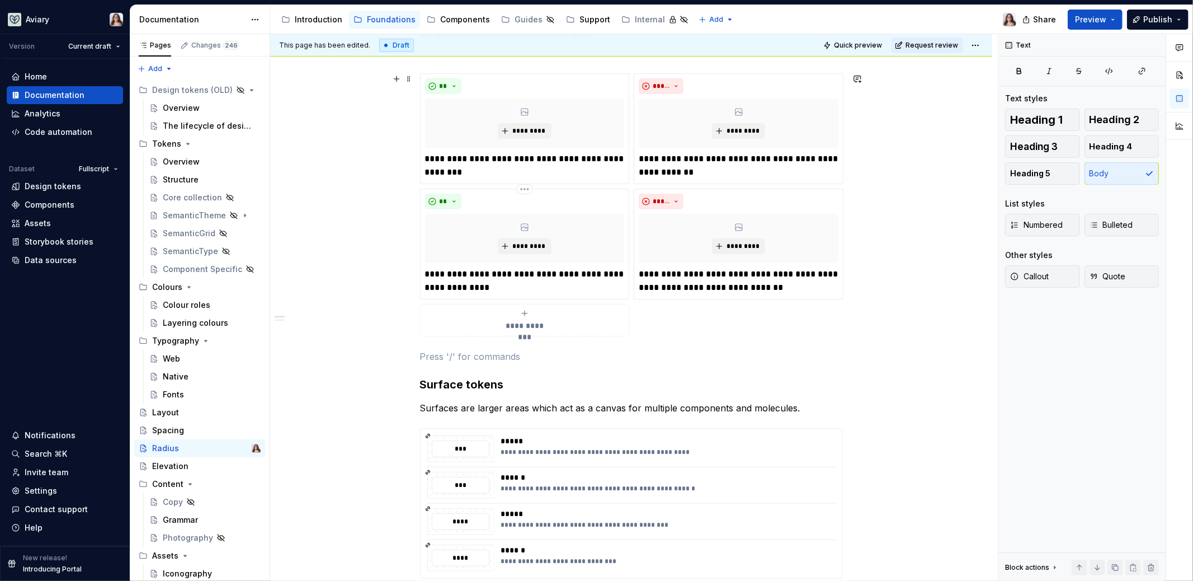
scroll to position [280, 0]
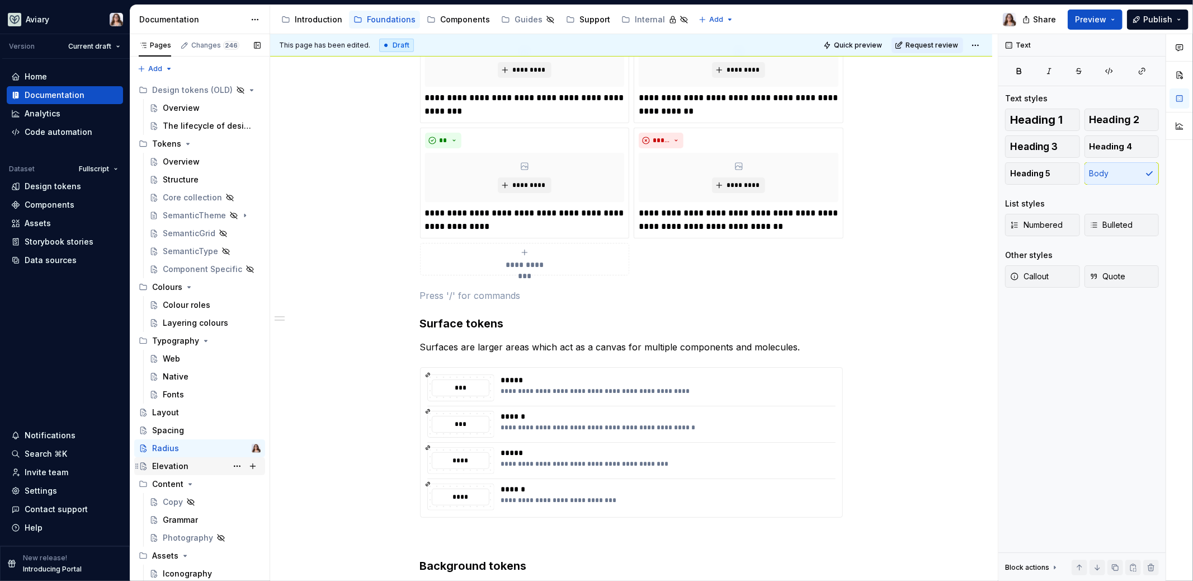
click at [173, 461] on div "Elevation" at bounding box center [170, 465] width 36 height 11
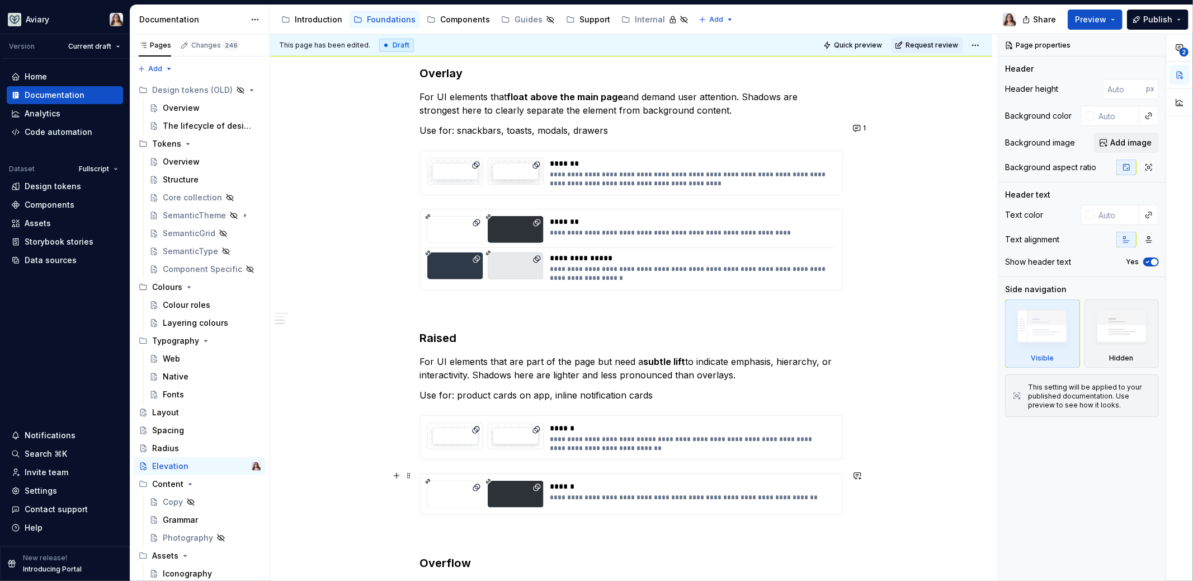
scroll to position [618, 0]
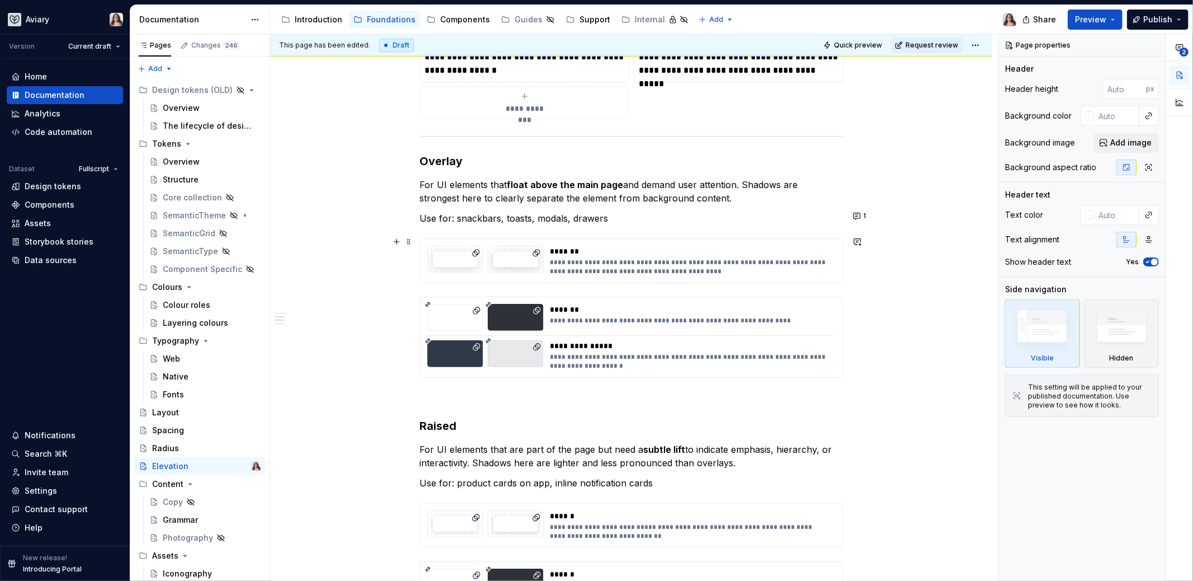
click at [648, 258] on div "**********" at bounding box center [689, 267] width 279 height 18
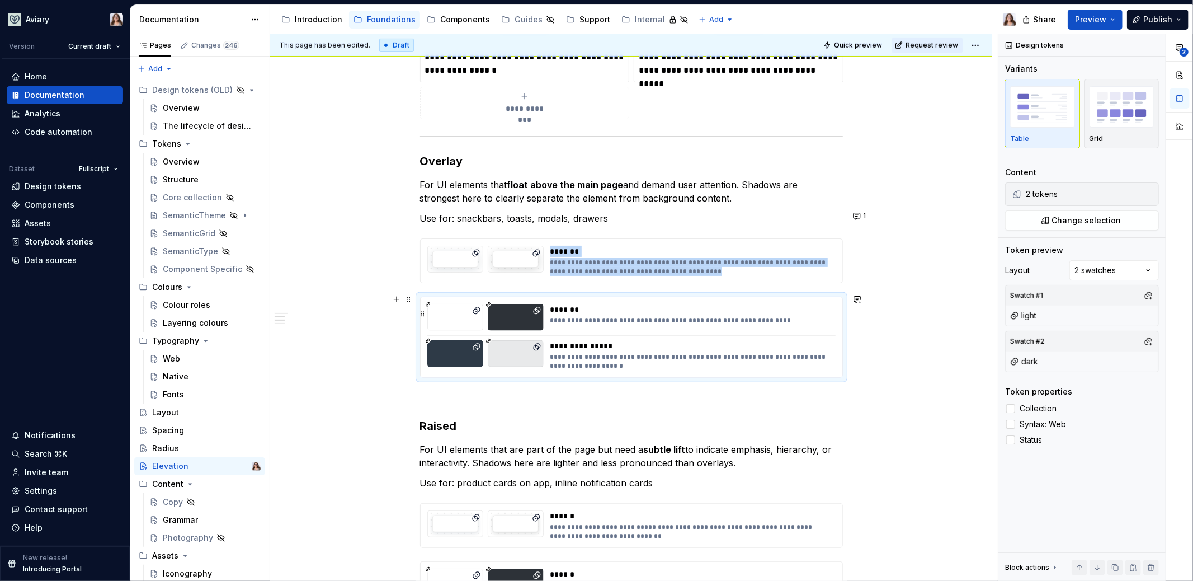
click at [618, 323] on div "**********" at bounding box center [689, 317] width 279 height 27
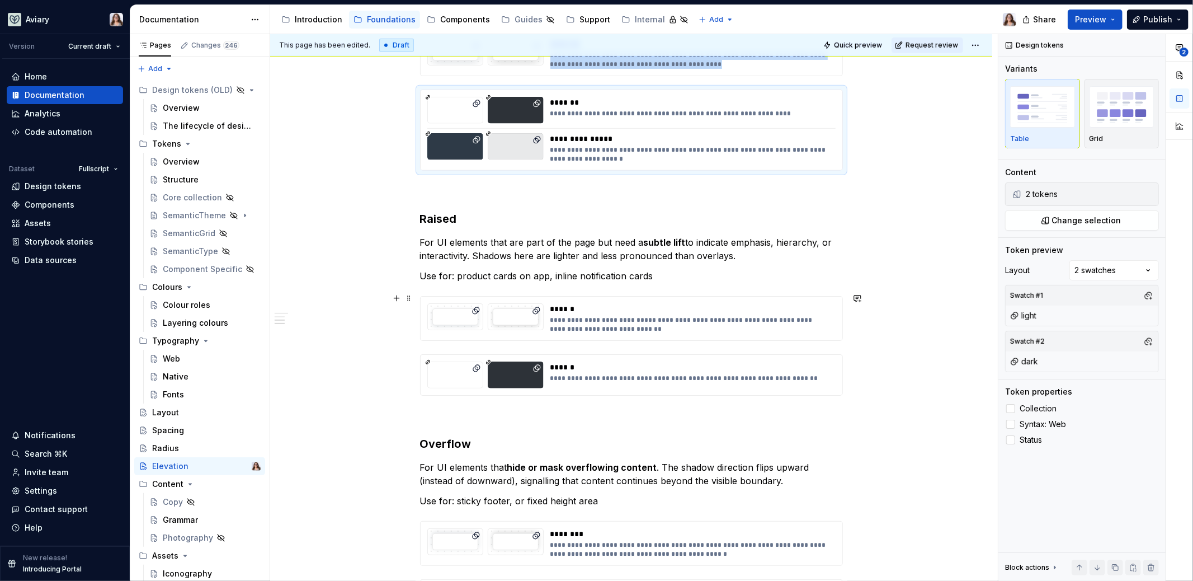
click at [615, 321] on div "**********" at bounding box center [689, 324] width 279 height 18
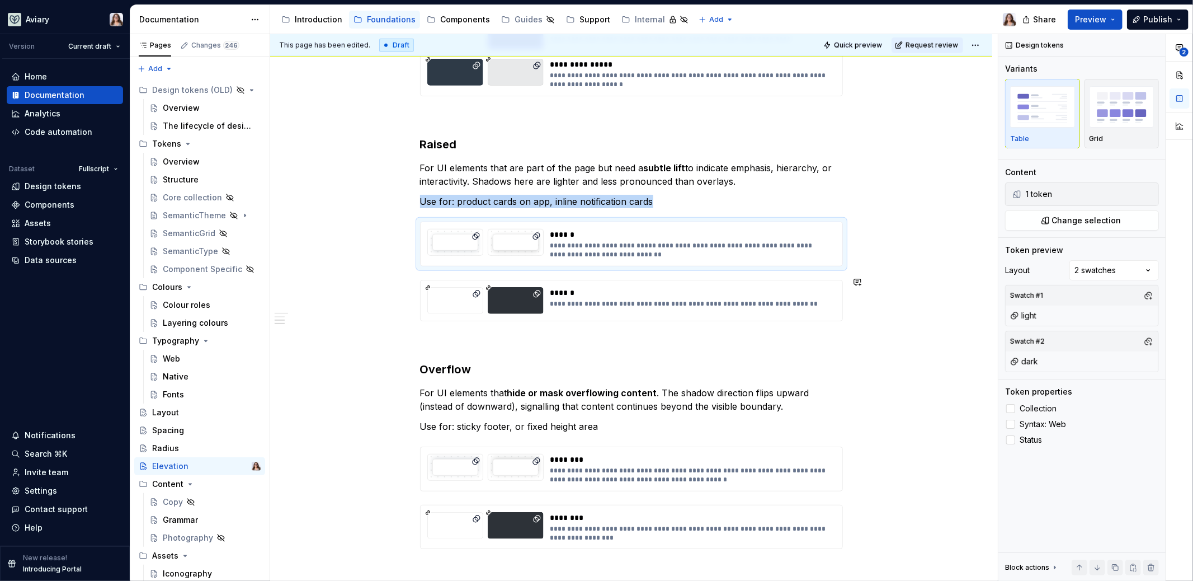
scroll to position [902, 0]
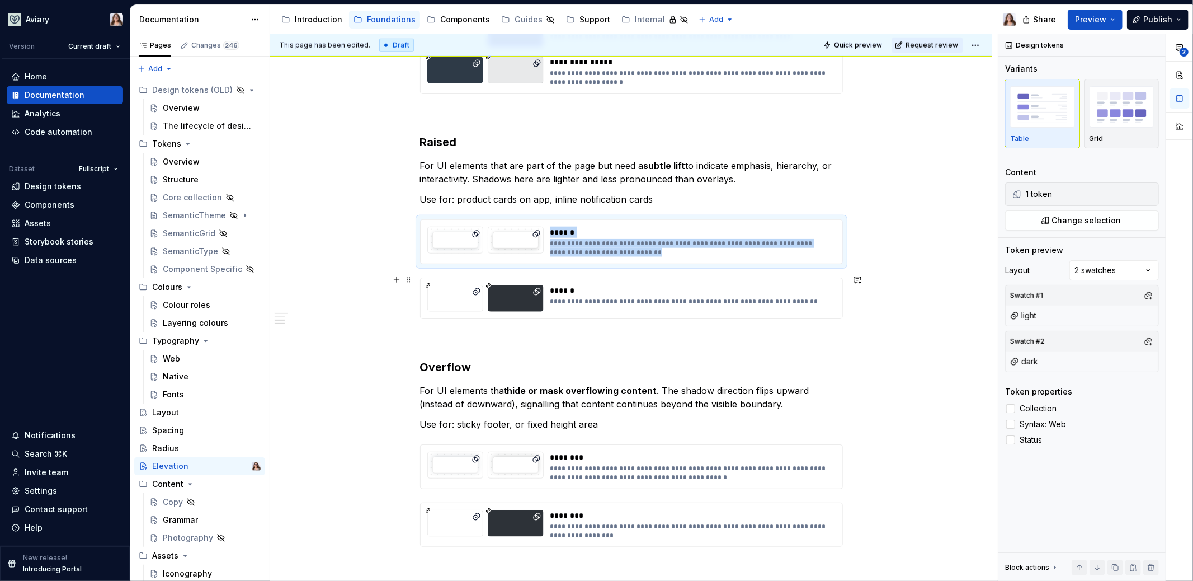
click at [609, 298] on div "**********" at bounding box center [689, 301] width 279 height 9
click at [590, 470] on div "**********" at bounding box center [689, 473] width 279 height 18
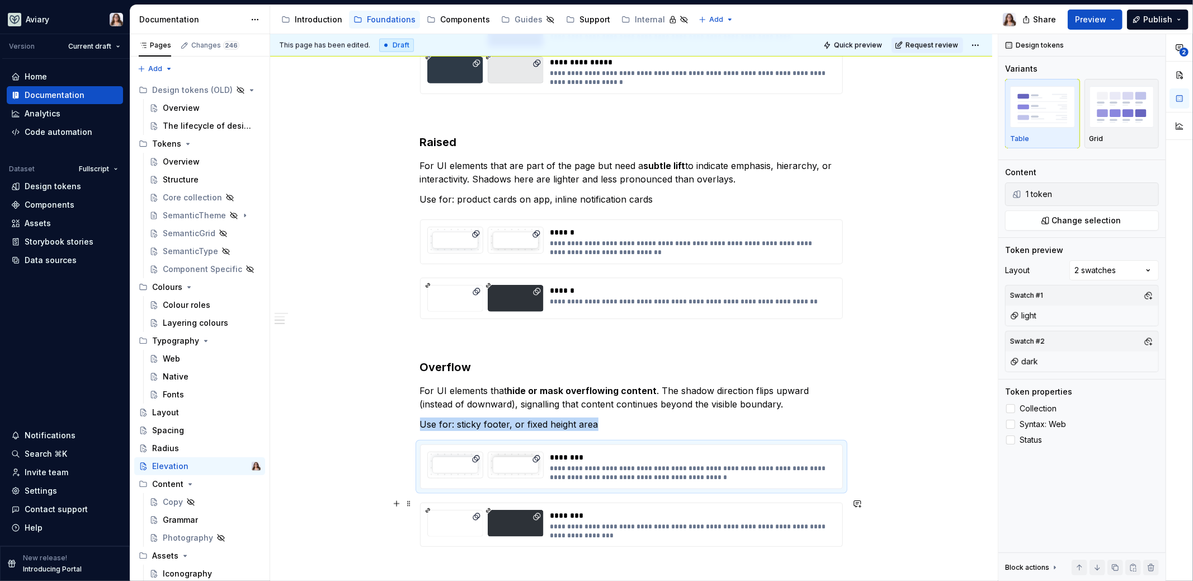
click at [585, 522] on div "**********" at bounding box center [689, 531] width 279 height 18
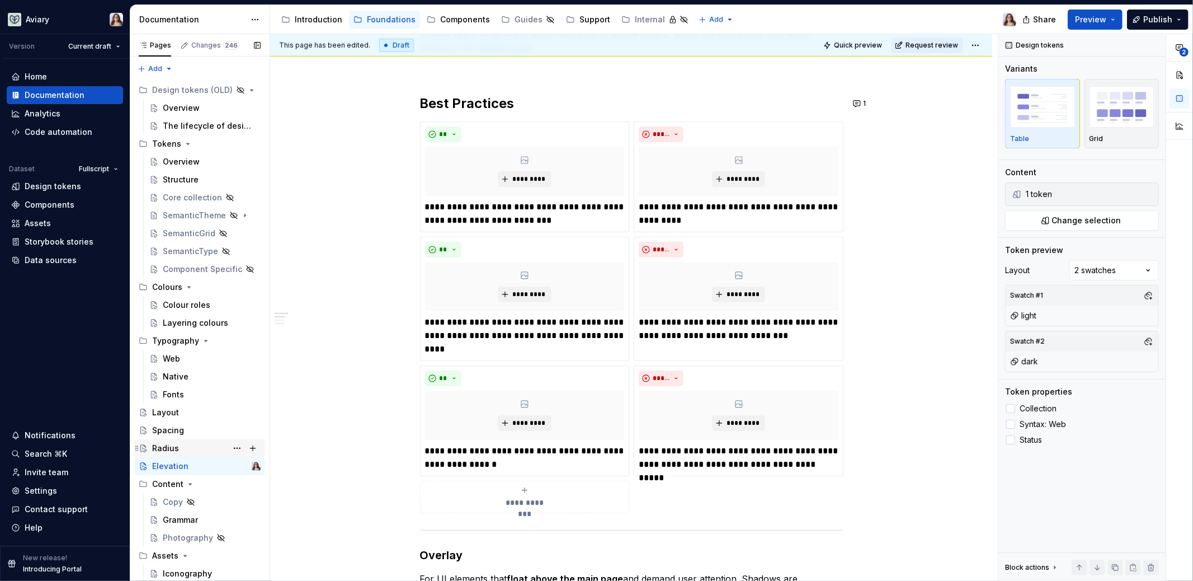
scroll to position [17, 0]
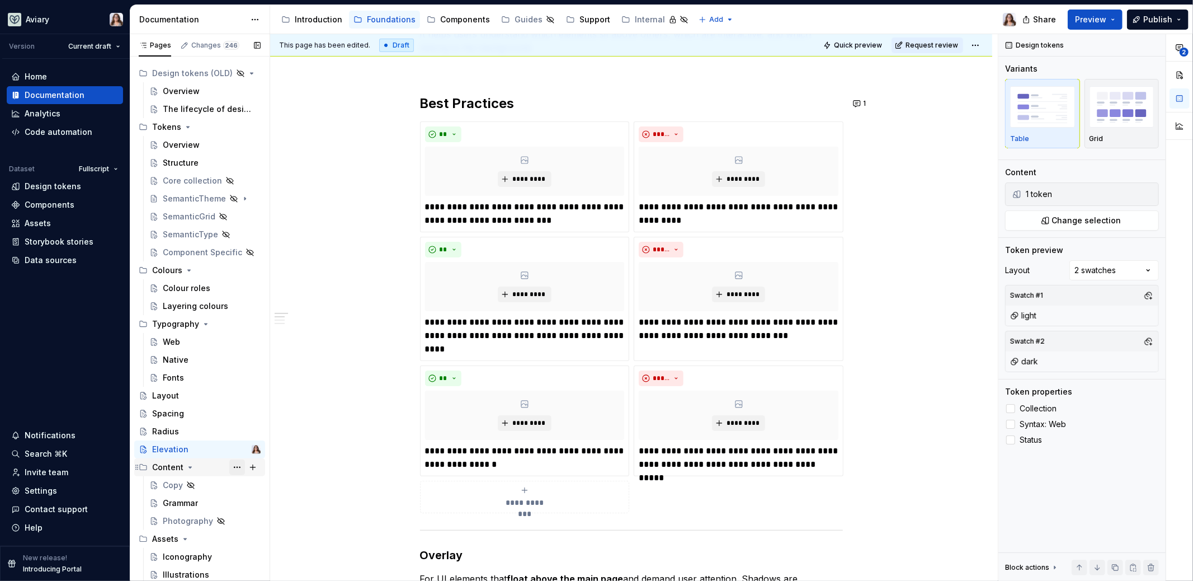
click at [229, 466] on button "Page tree" at bounding box center [237, 467] width 16 height 16
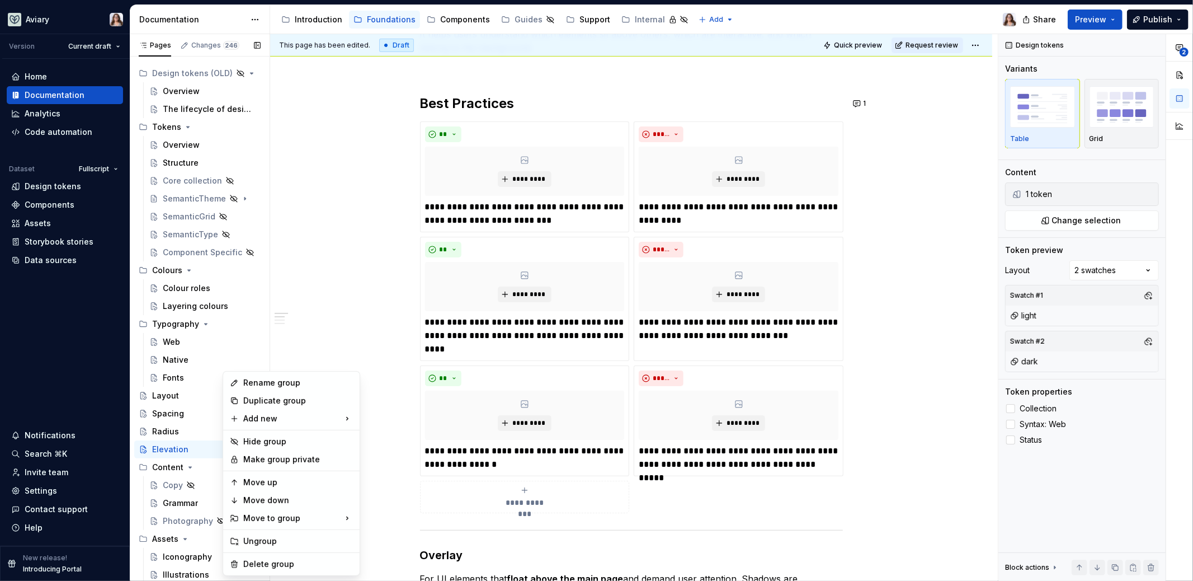
click at [179, 464] on div "Pages Changes 246 Add Accessibility guide for tree Page tree. Navigate the tree…" at bounding box center [200, 309] width 140 height 551
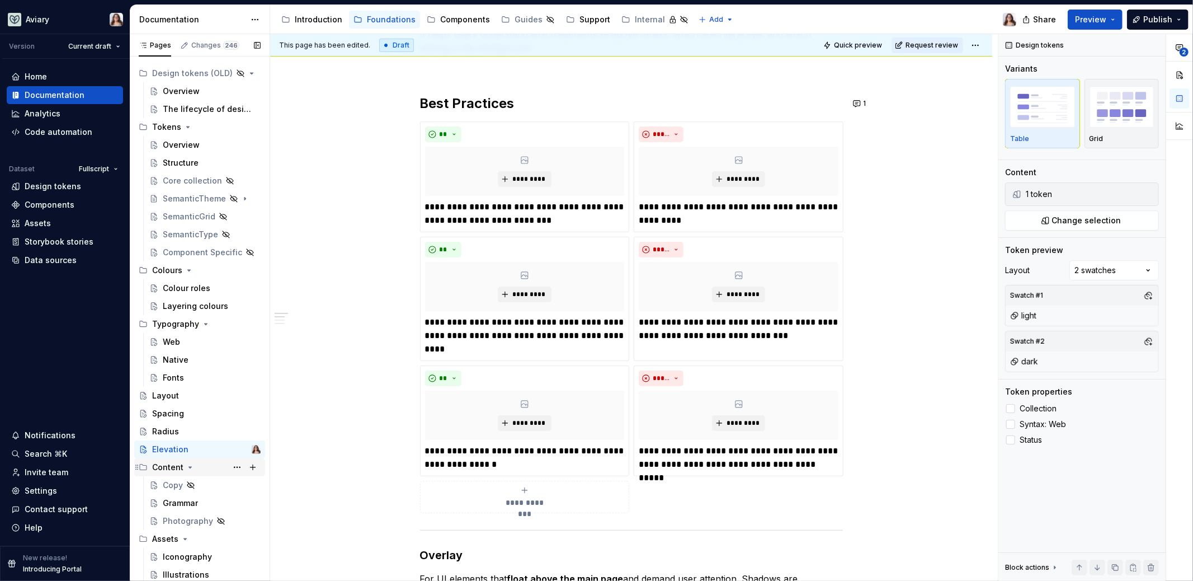
click at [172, 467] on div "Content" at bounding box center [167, 466] width 31 height 11
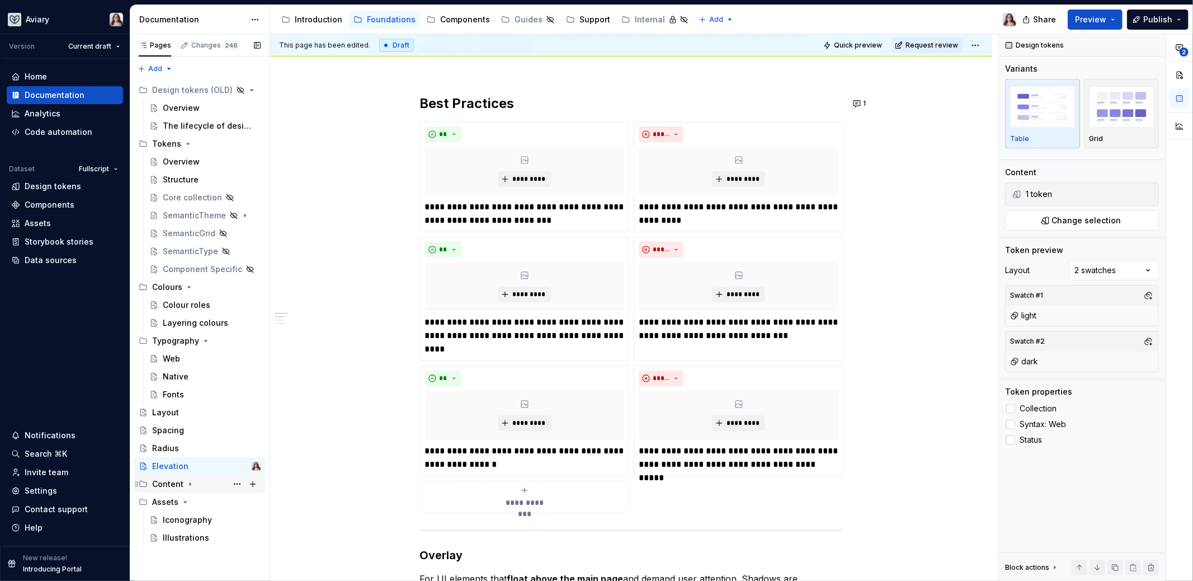
scroll to position [0, 0]
click at [175, 484] on div "Content" at bounding box center [167, 483] width 31 height 11
click at [231, 483] on button "Page tree" at bounding box center [237, 484] width 16 height 16
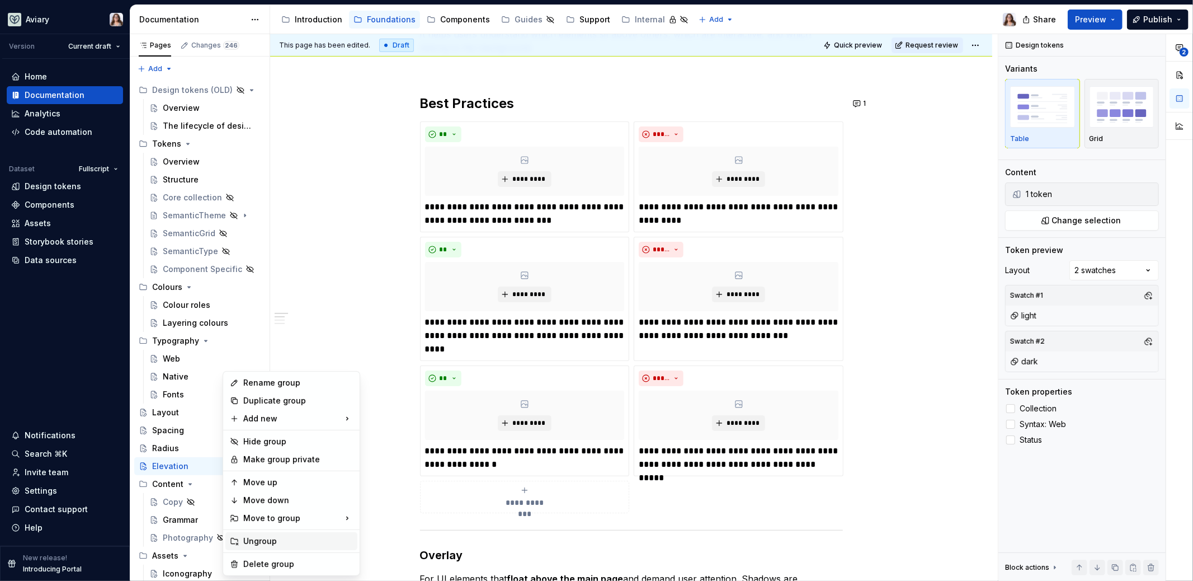
click at [266, 539] on div "Ungroup" at bounding box center [298, 540] width 110 height 11
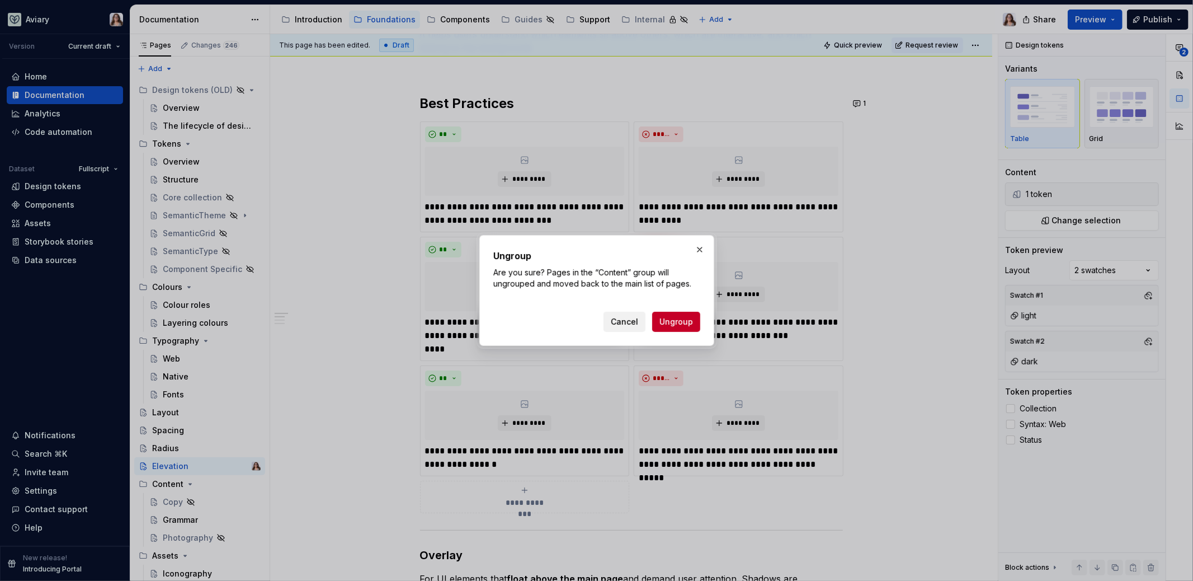
click at [631, 319] on span "Cancel" at bounding box center [624, 321] width 27 height 11
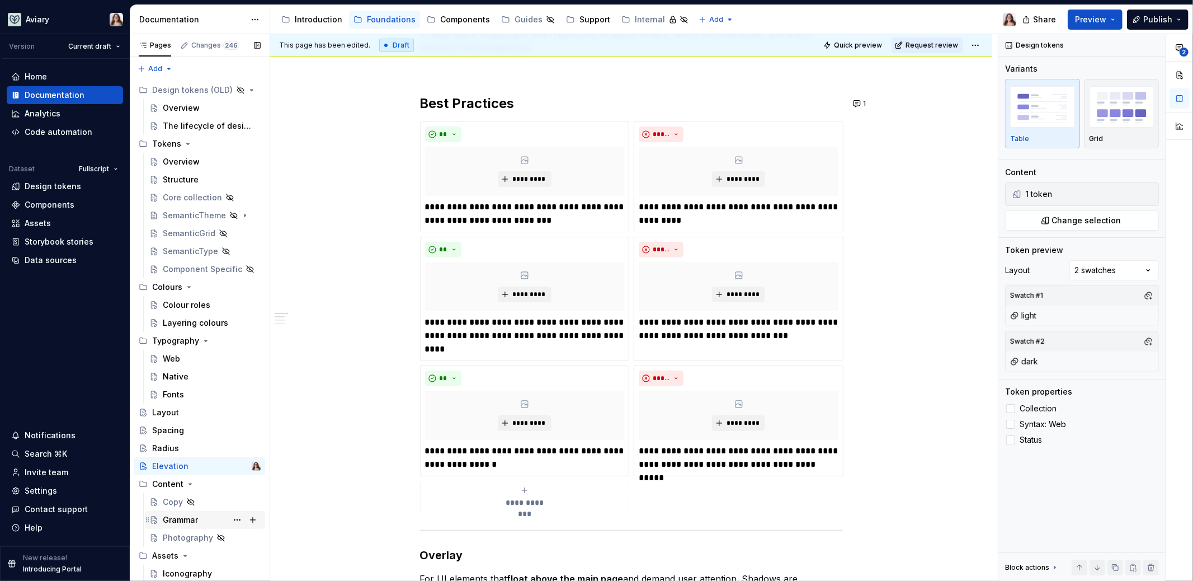
click at [178, 521] on div "Grammar" at bounding box center [180, 519] width 35 height 11
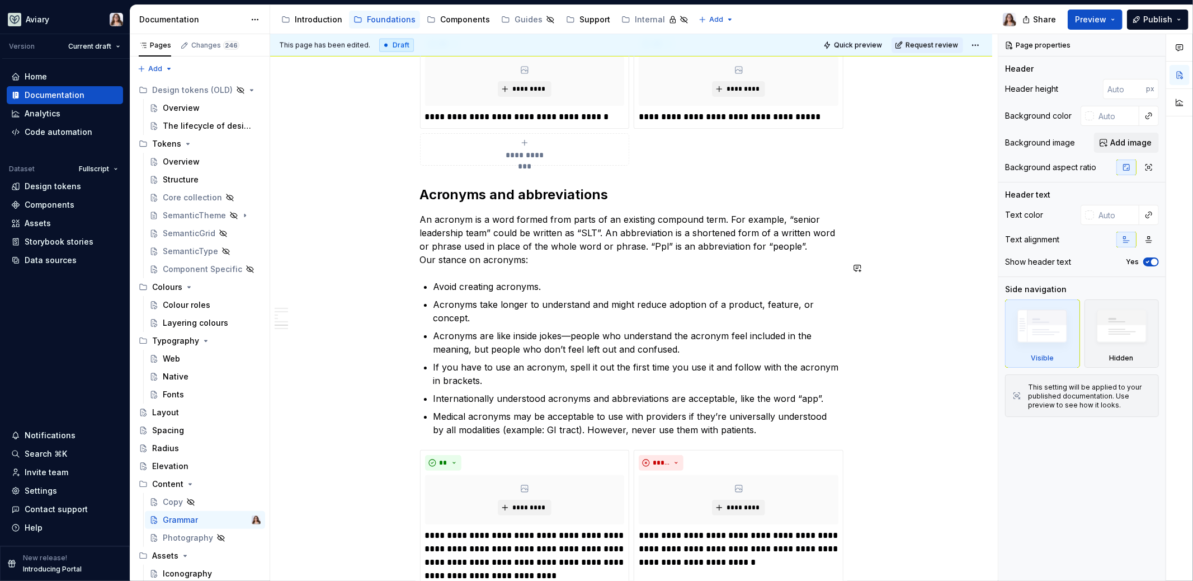
scroll to position [1137, 0]
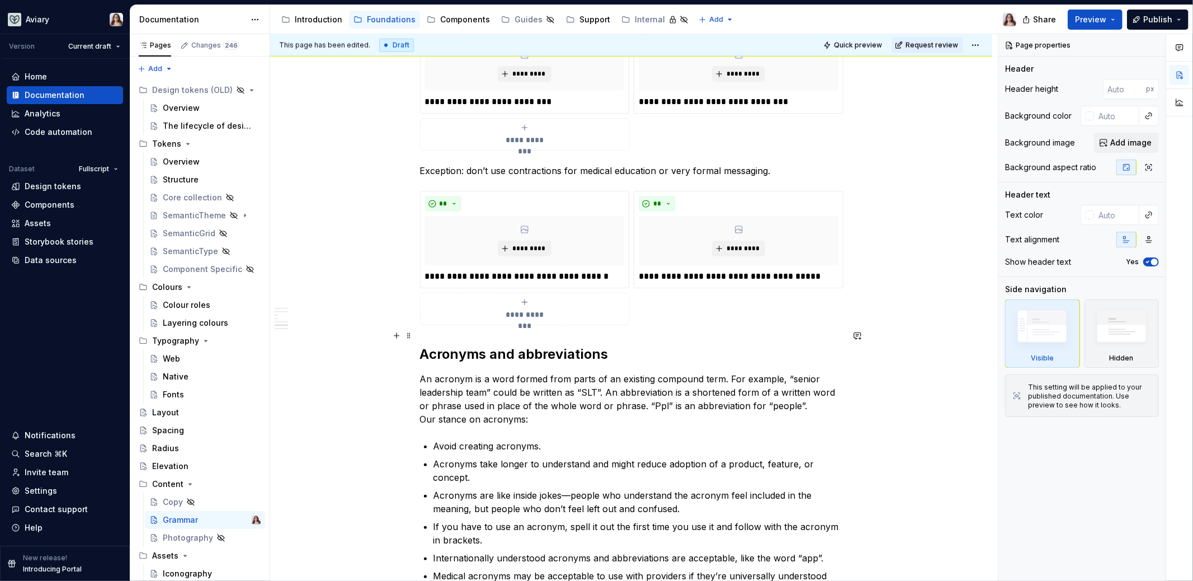
type textarea "*"
click at [423, 345] on h2 "Acronyms and abbreviations" at bounding box center [631, 354] width 423 height 18
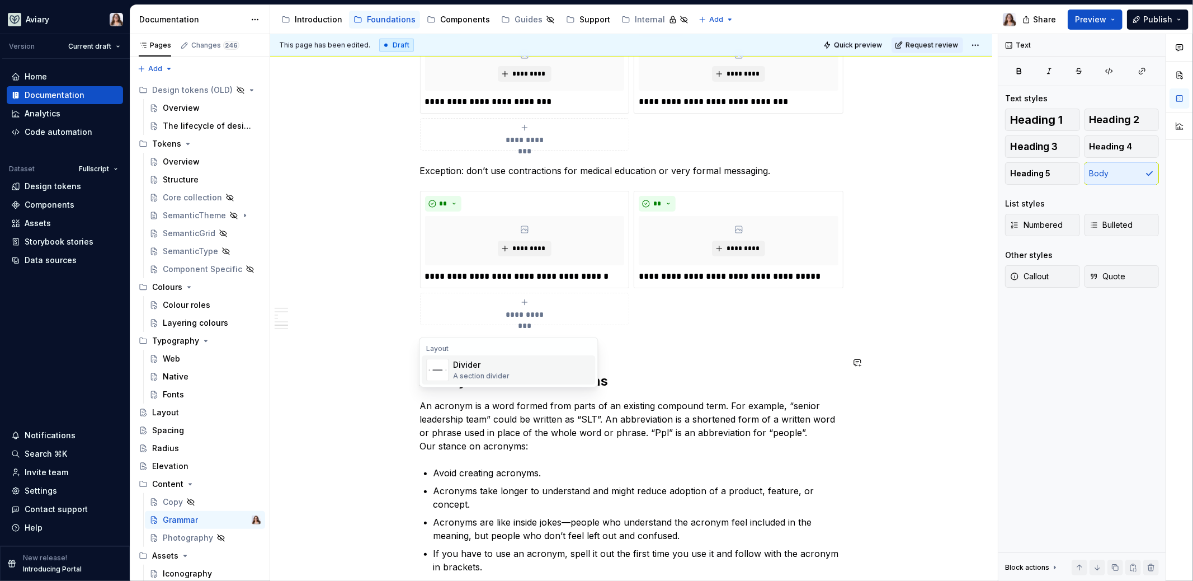
click at [460, 367] on div "Divider" at bounding box center [481, 364] width 56 height 11
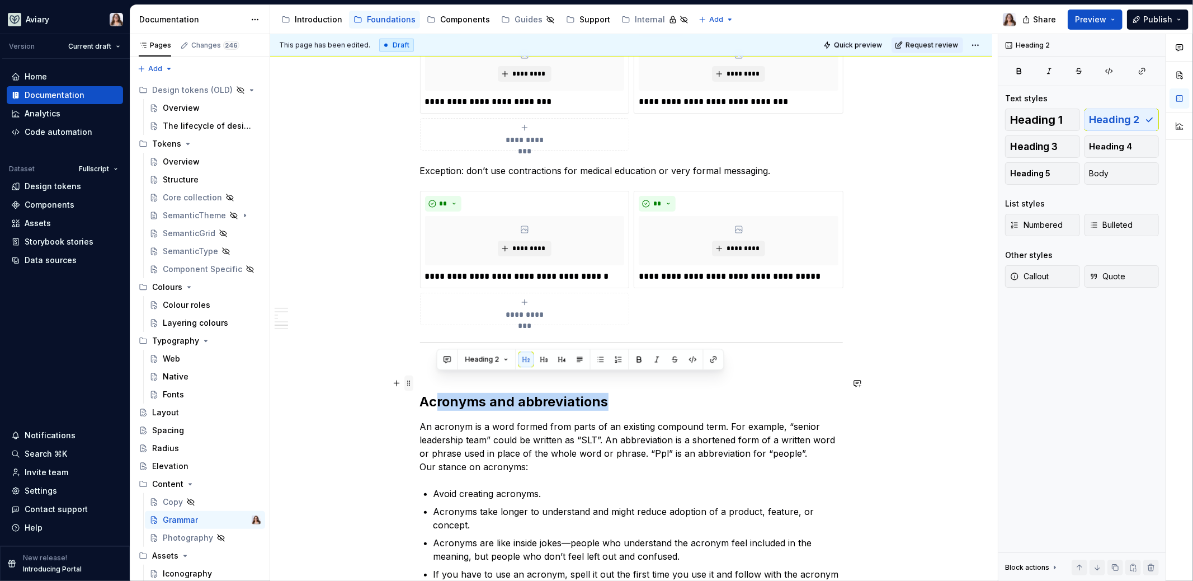
drag, startPoint x: 612, startPoint y: 386, endPoint x: 409, endPoint y: 386, distance: 203.0
click at [420, 386] on div "**********" at bounding box center [631, 137] width 423 height 2112
click at [457, 338] on div "**********" at bounding box center [631, 130] width 423 height 2099
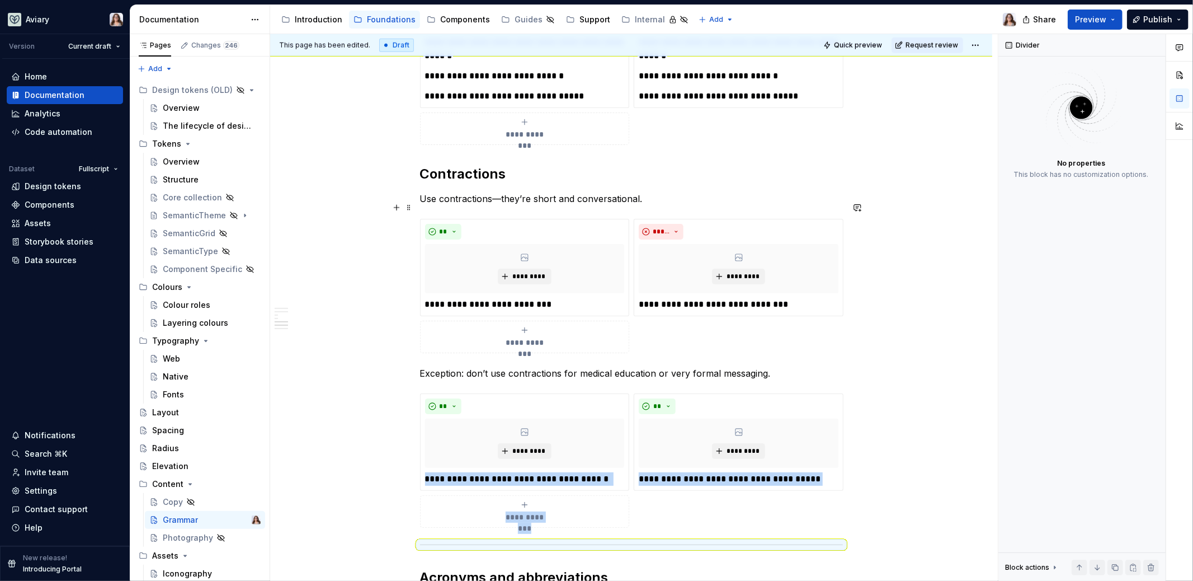
scroll to position [824, 0]
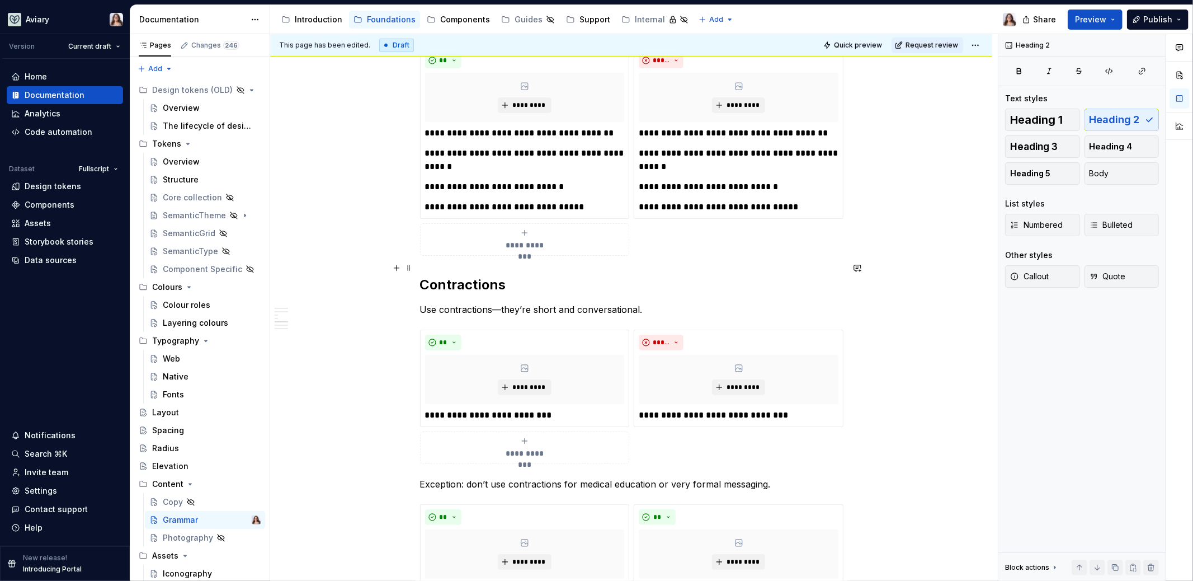
click at [507, 276] on h2 "Contractions" at bounding box center [631, 285] width 423 height 18
click at [422, 276] on h2 "Contractions" at bounding box center [631, 285] width 423 height 18
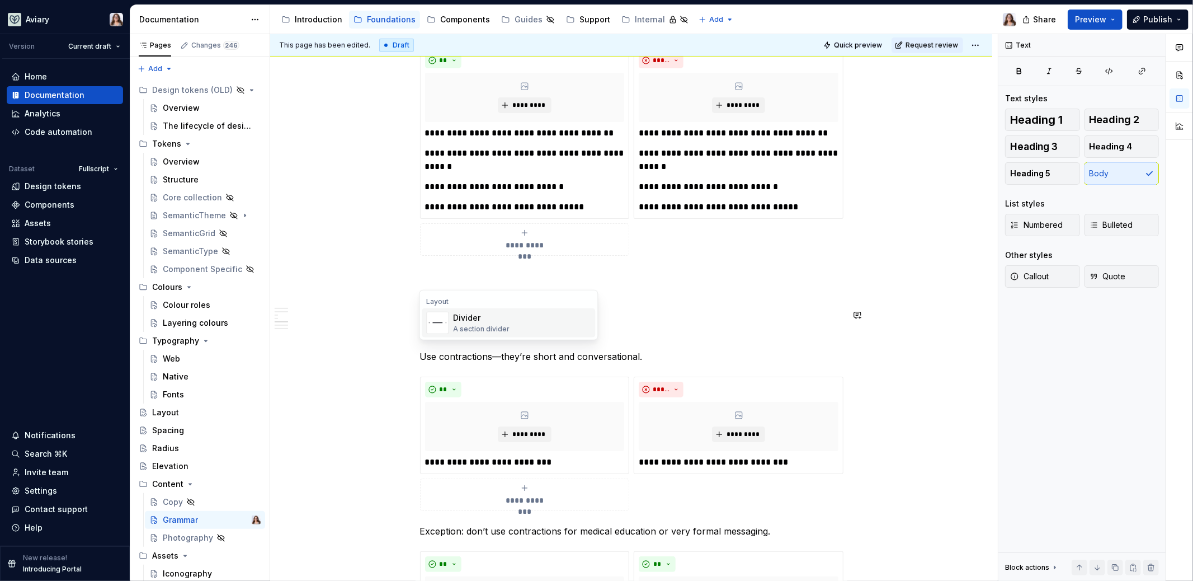
click at [472, 328] on div "A section divider" at bounding box center [481, 328] width 56 height 9
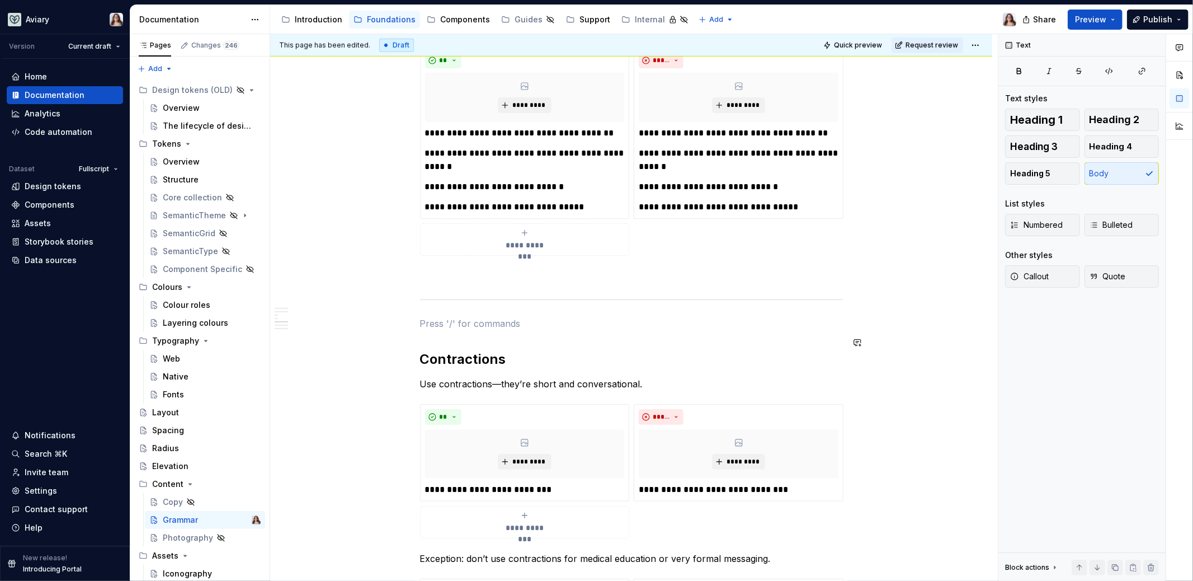
click at [420, 331] on div "**********" at bounding box center [631, 467] width 423 height 2146
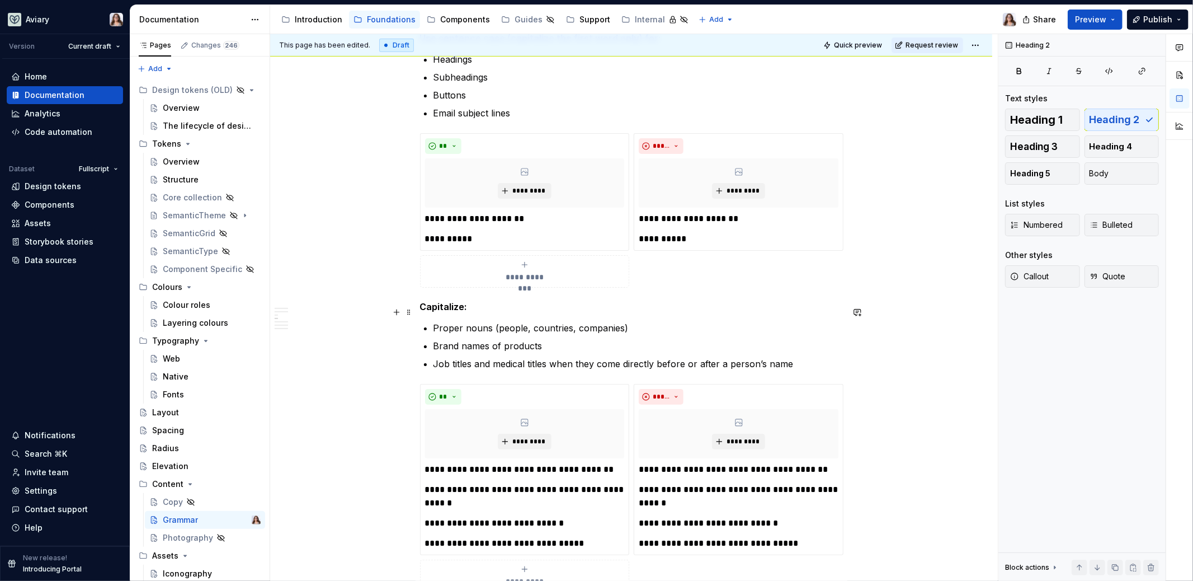
scroll to position [351, 0]
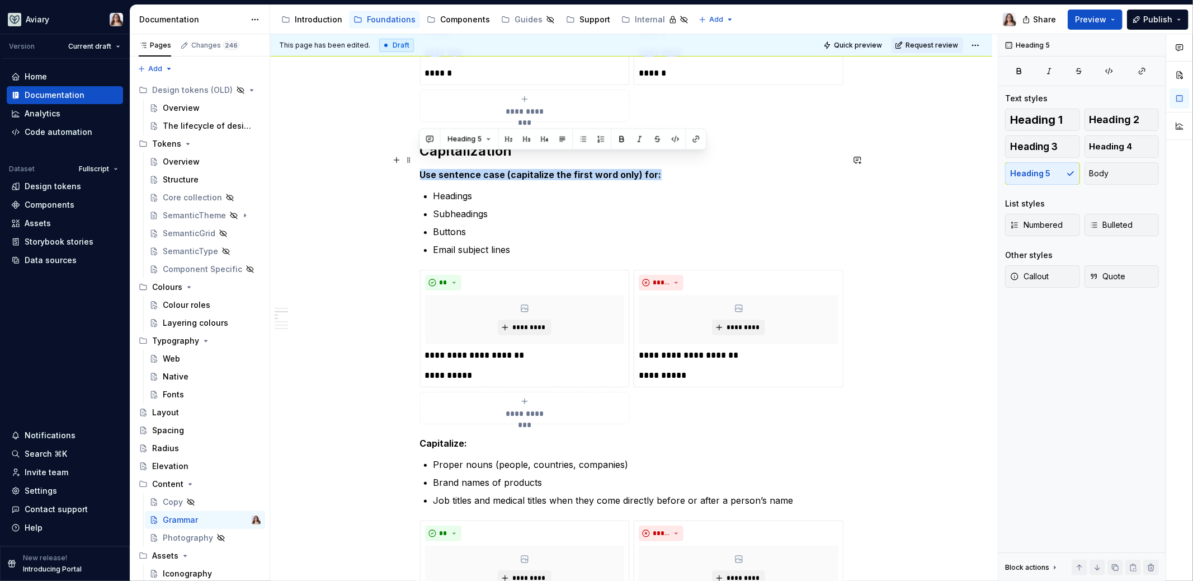
drag, startPoint x: 653, startPoint y: 158, endPoint x: 418, endPoint y: 160, distance: 235.5
click at [529, 138] on button "button" at bounding box center [526, 139] width 16 height 16
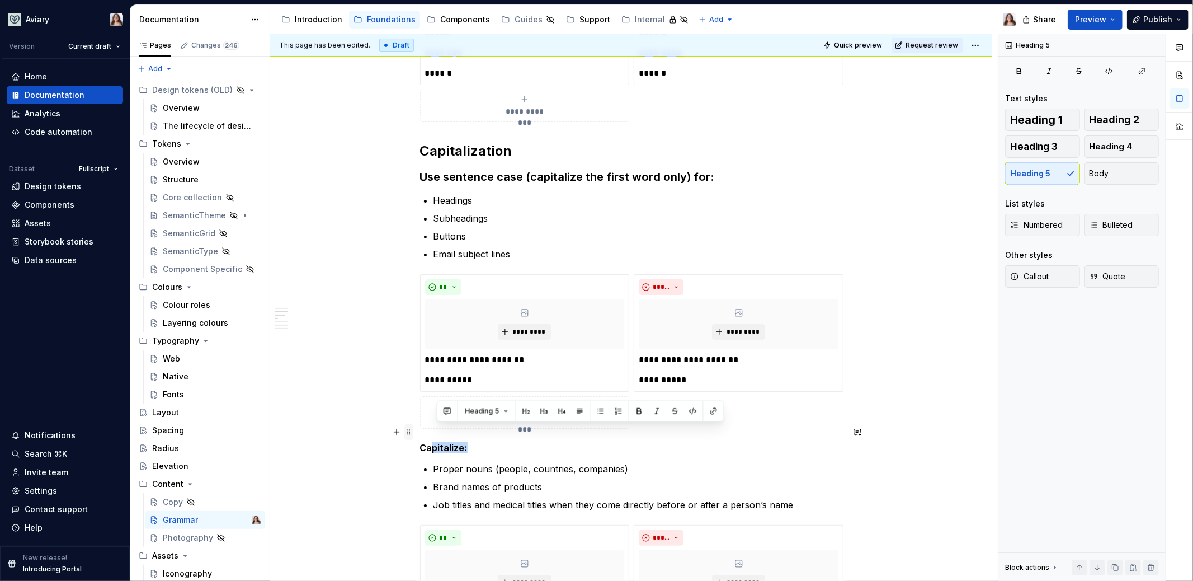
drag, startPoint x: 468, startPoint y: 430, endPoint x: 408, endPoint y: 430, distance: 59.8
click at [554, 407] on button "button" at bounding box center [557, 411] width 16 height 16
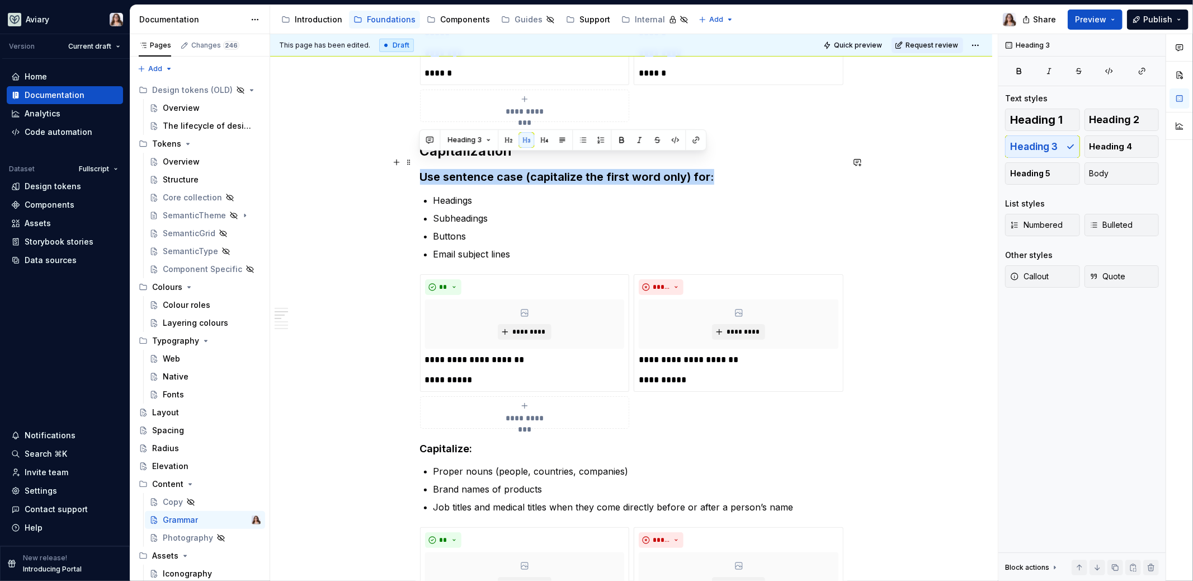
drag, startPoint x: 710, startPoint y: 162, endPoint x: 419, endPoint y: 162, distance: 290.8
click at [420, 169] on h3 "Use sentence case (capitalize the first word only) for:" at bounding box center [631, 177] width 423 height 16
click at [545, 140] on button "button" at bounding box center [544, 140] width 16 height 16
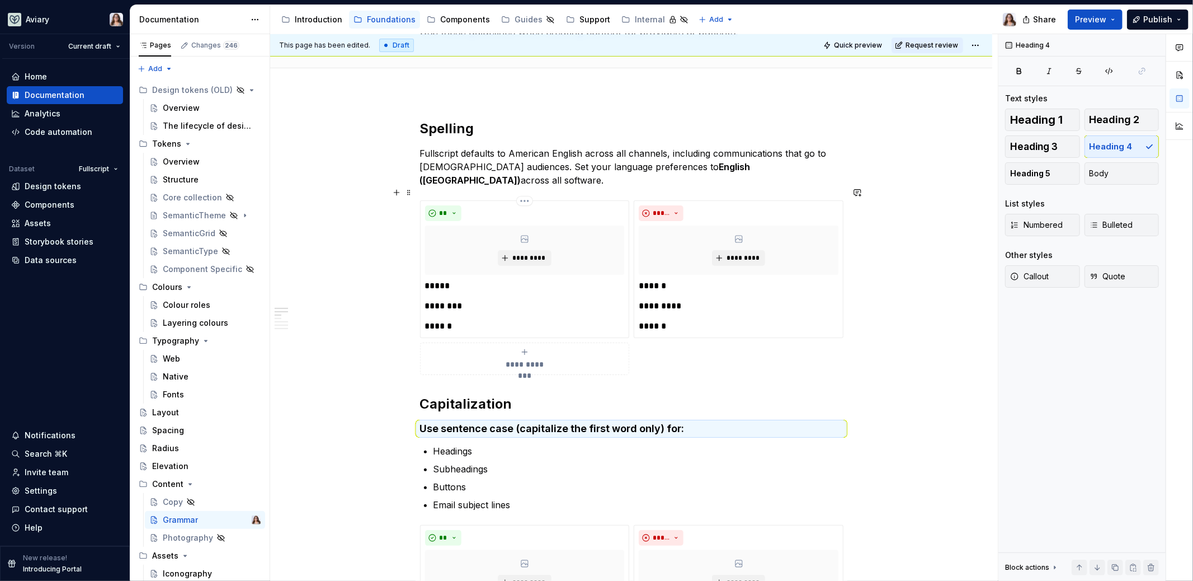
scroll to position [108, 0]
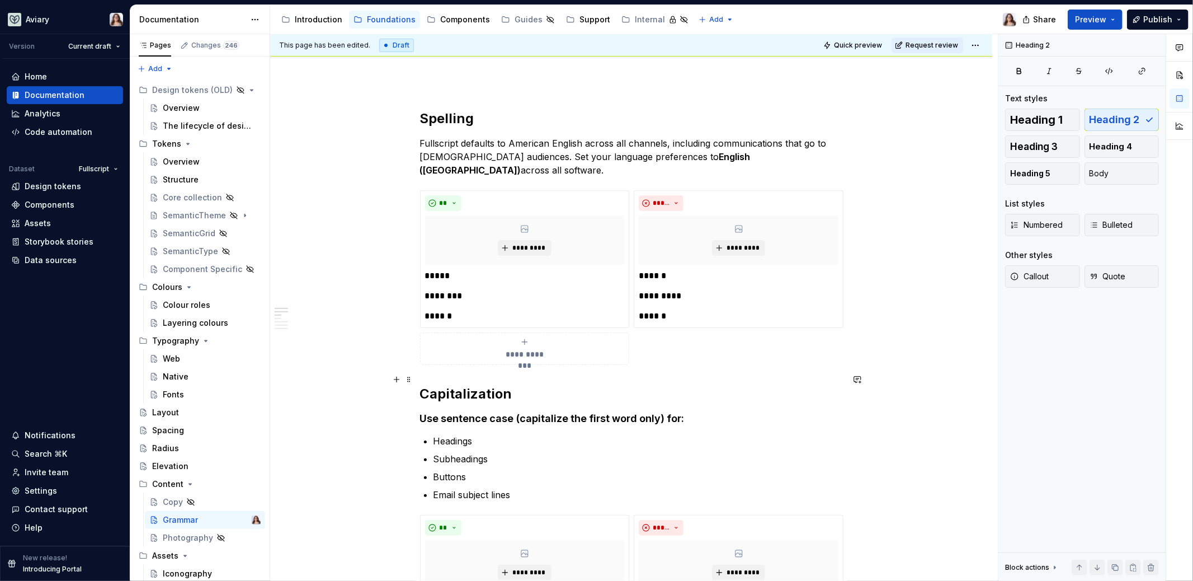
click at [420, 385] on h2 "Capitalization" at bounding box center [631, 394] width 423 height 18
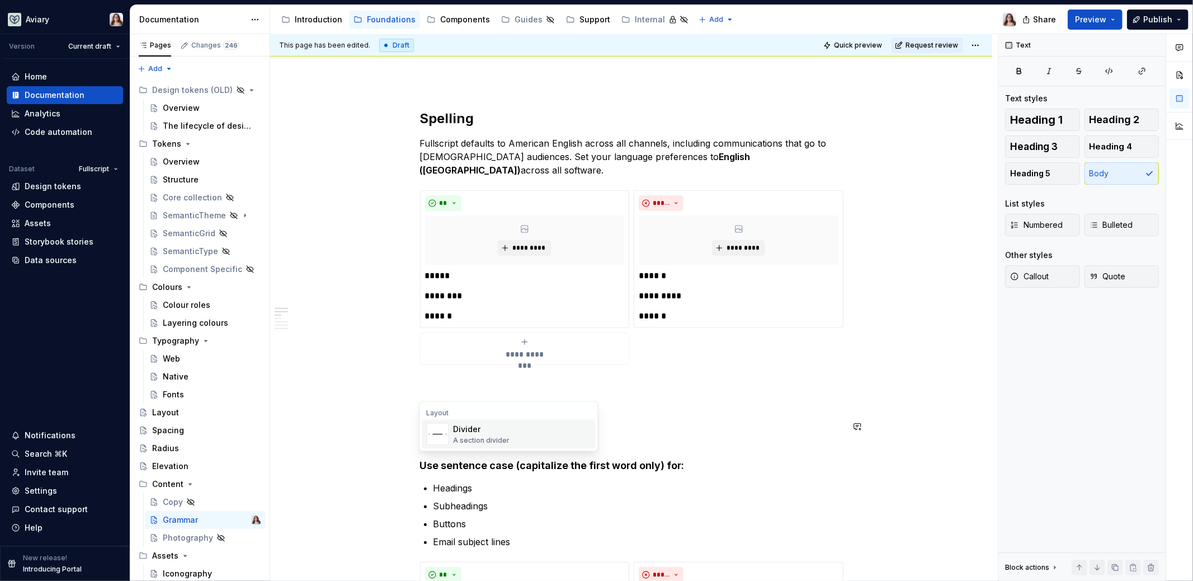
click at [471, 436] on div "A section divider" at bounding box center [481, 440] width 56 height 9
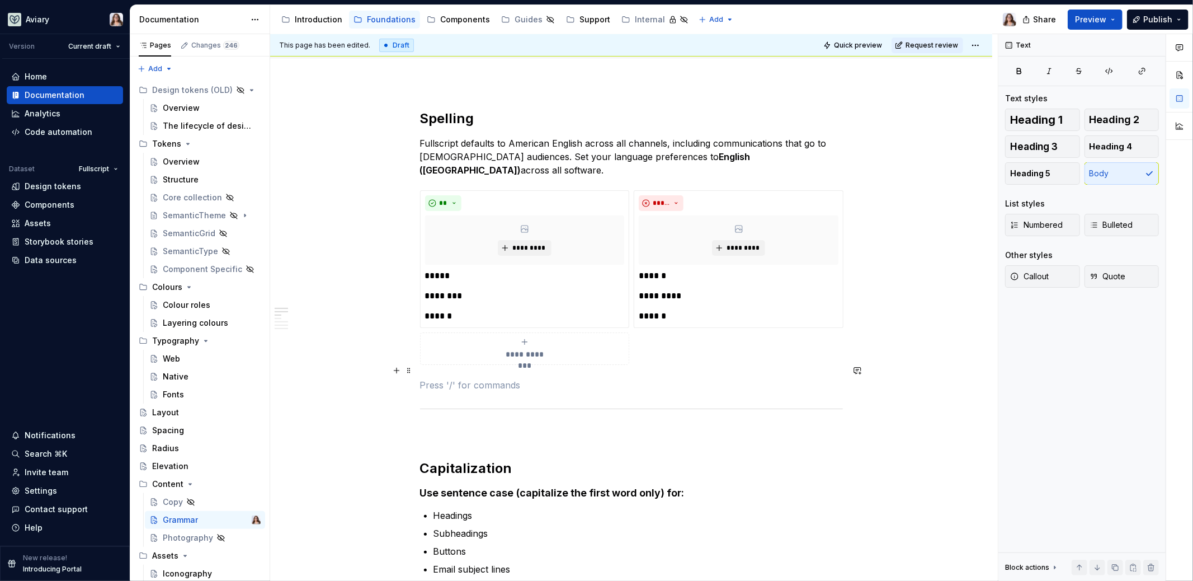
click at [442, 378] on p at bounding box center [631, 384] width 423 height 13
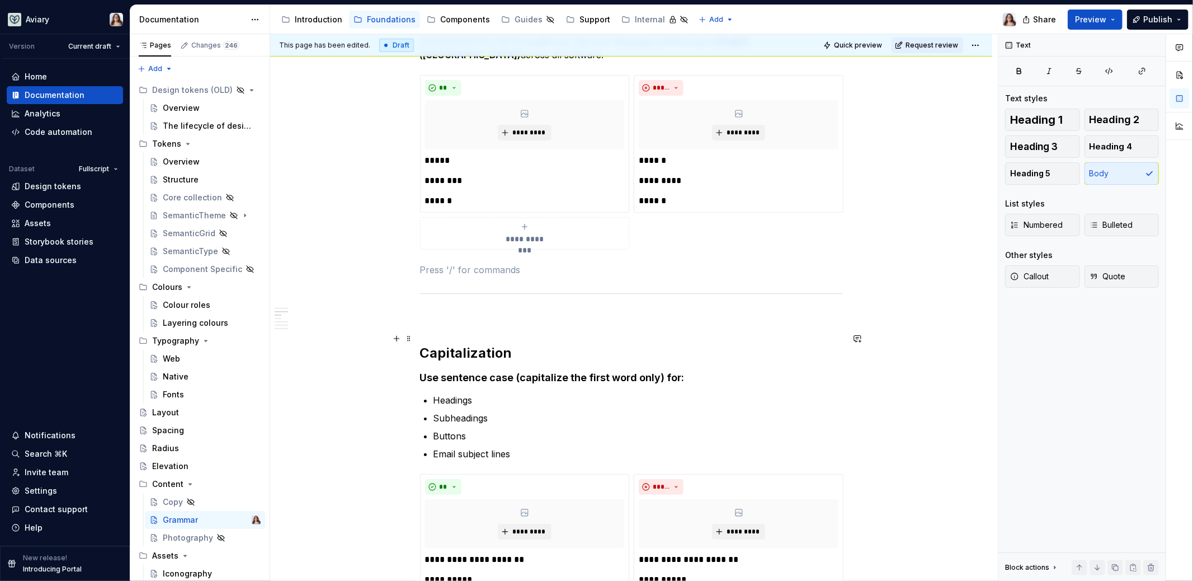
scroll to position [0, 0]
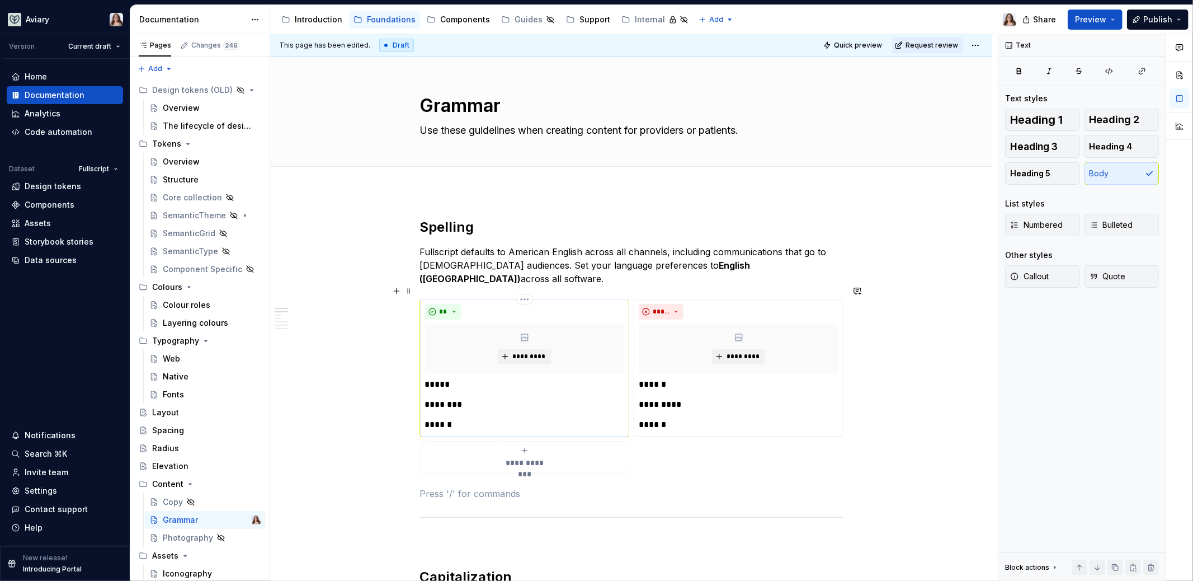
click at [426, 378] on p "*****" at bounding box center [525, 384] width 200 height 13
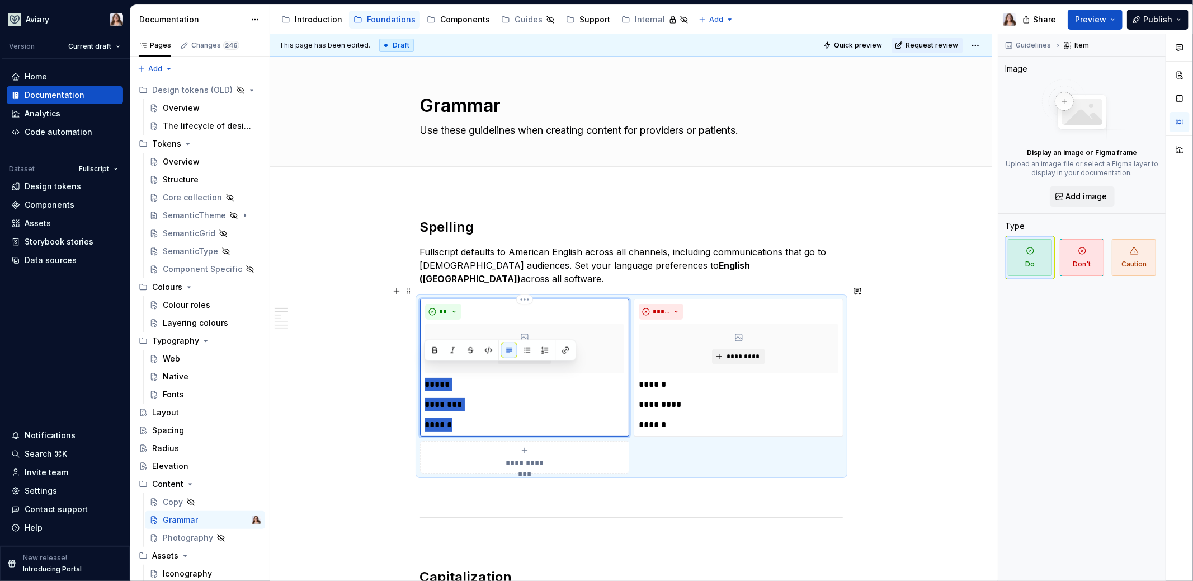
drag, startPoint x: 426, startPoint y: 366, endPoint x: 464, endPoint y: 412, distance: 59.6
click at [464, 412] on div "***** ******** ******" at bounding box center [525, 405] width 200 height 54
click at [526, 351] on button "button" at bounding box center [527, 350] width 16 height 16
drag, startPoint x: 640, startPoint y: 368, endPoint x: 681, endPoint y: 414, distance: 61.5
click at [681, 414] on div "****** ********* ******" at bounding box center [739, 405] width 200 height 54
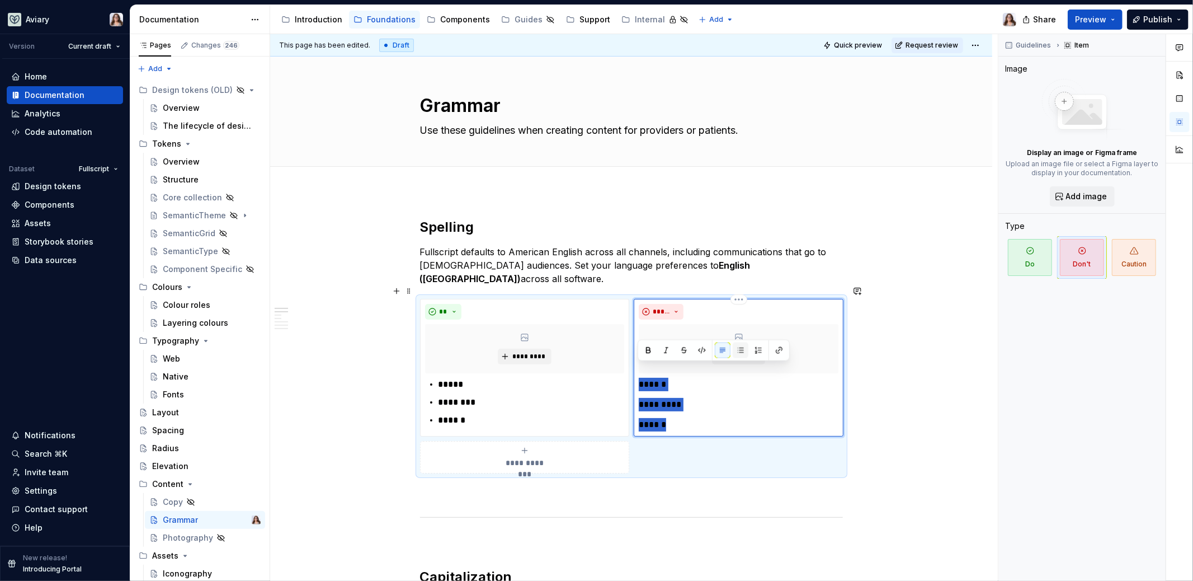
click at [739, 348] on button "button" at bounding box center [741, 350] width 16 height 16
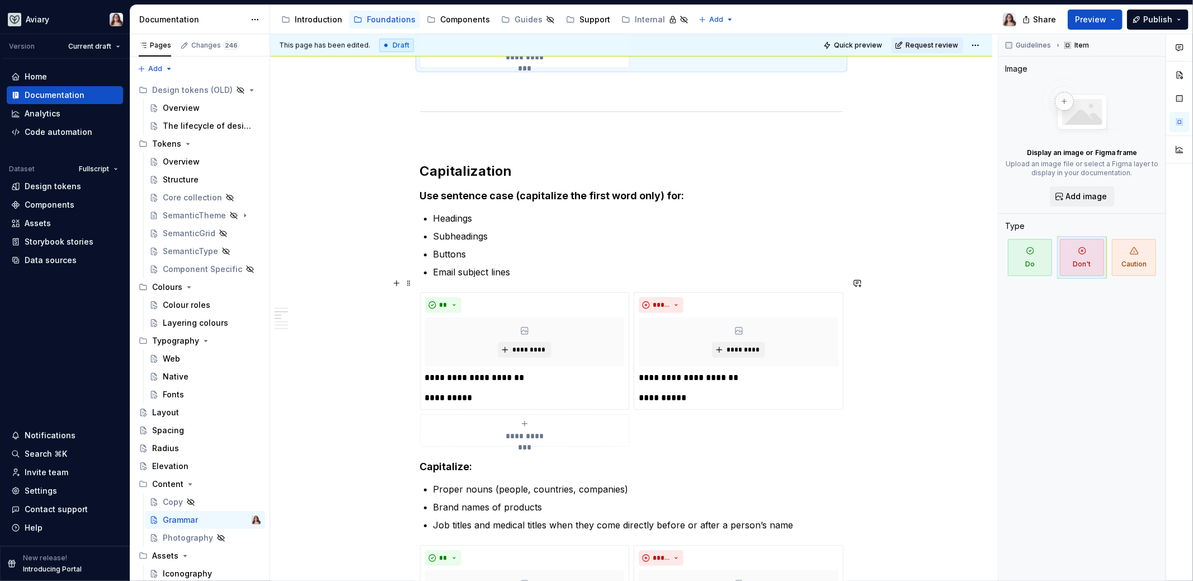
scroll to position [419, 0]
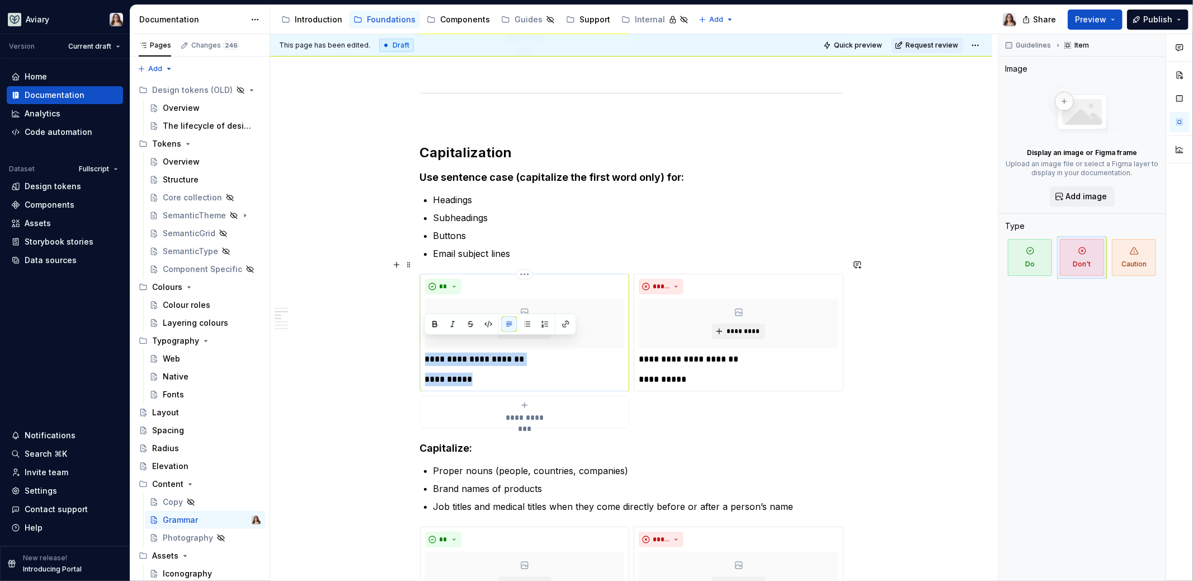
drag, startPoint x: 426, startPoint y: 343, endPoint x: 468, endPoint y: 361, distance: 46.3
click at [469, 361] on div "**********" at bounding box center [525, 369] width 200 height 34
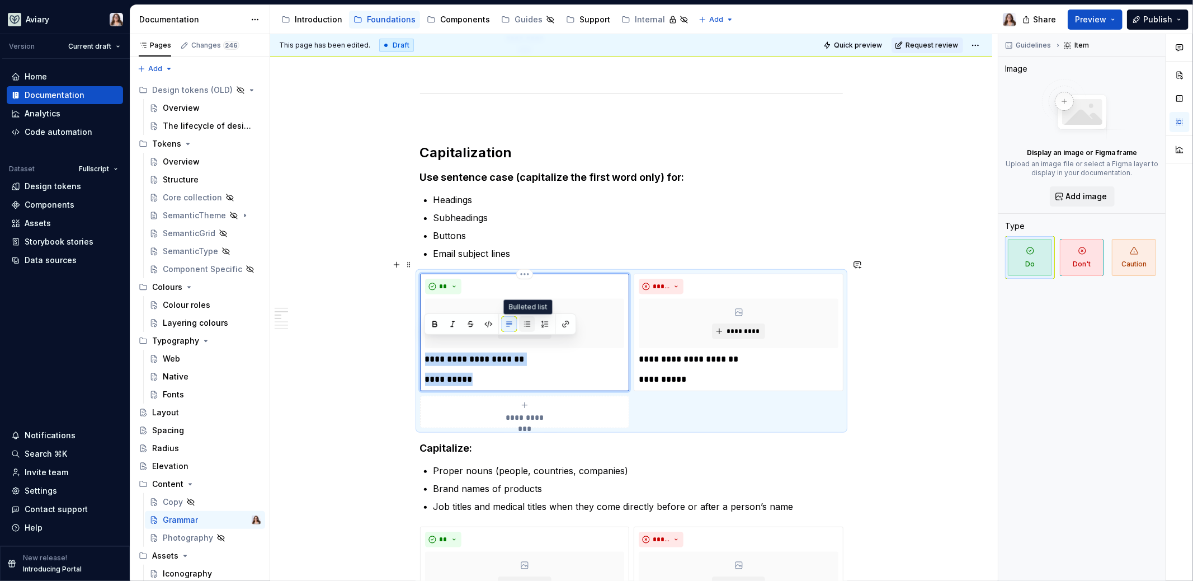
click at [529, 324] on button "button" at bounding box center [527, 324] width 16 height 16
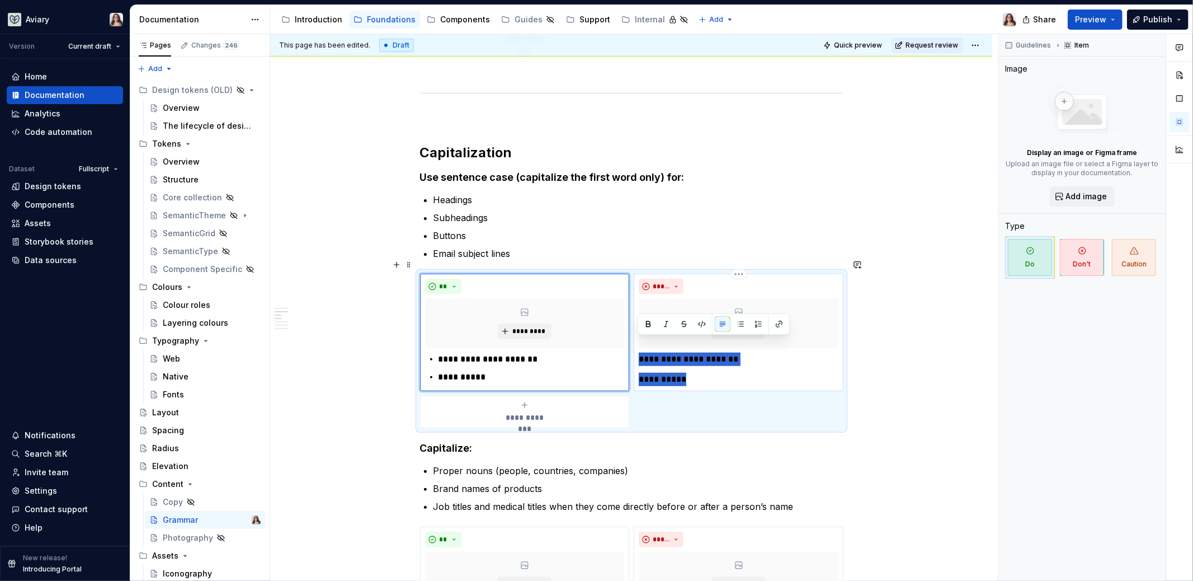
drag, startPoint x: 639, startPoint y: 342, endPoint x: 700, endPoint y: 371, distance: 67.5
click at [700, 371] on div "**********" at bounding box center [739, 331] width 210 height 117
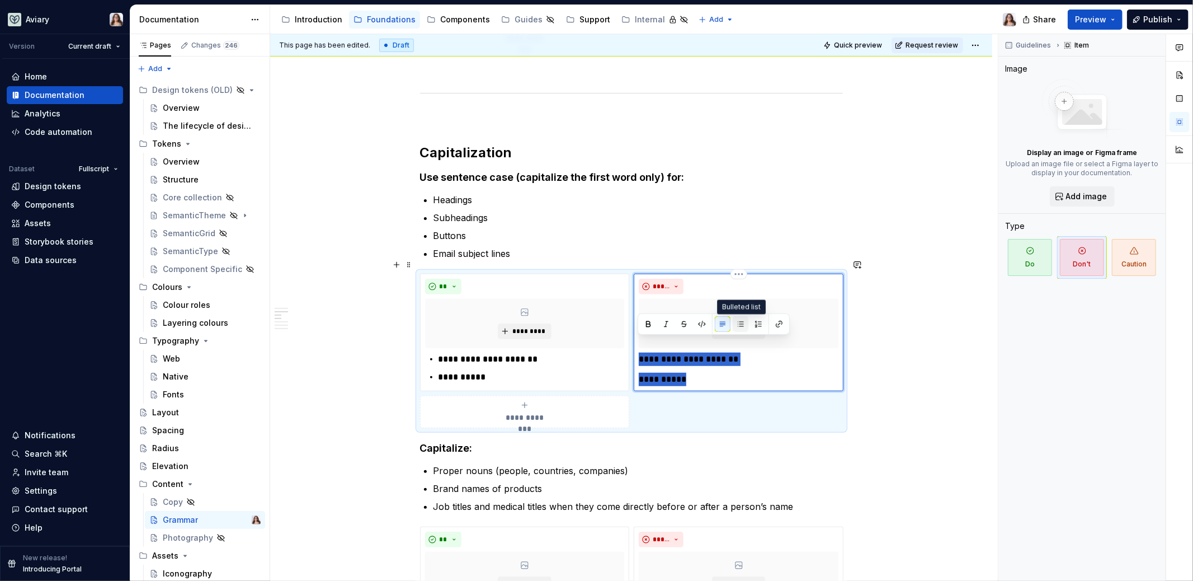
click at [742, 323] on button "button" at bounding box center [741, 324] width 16 height 16
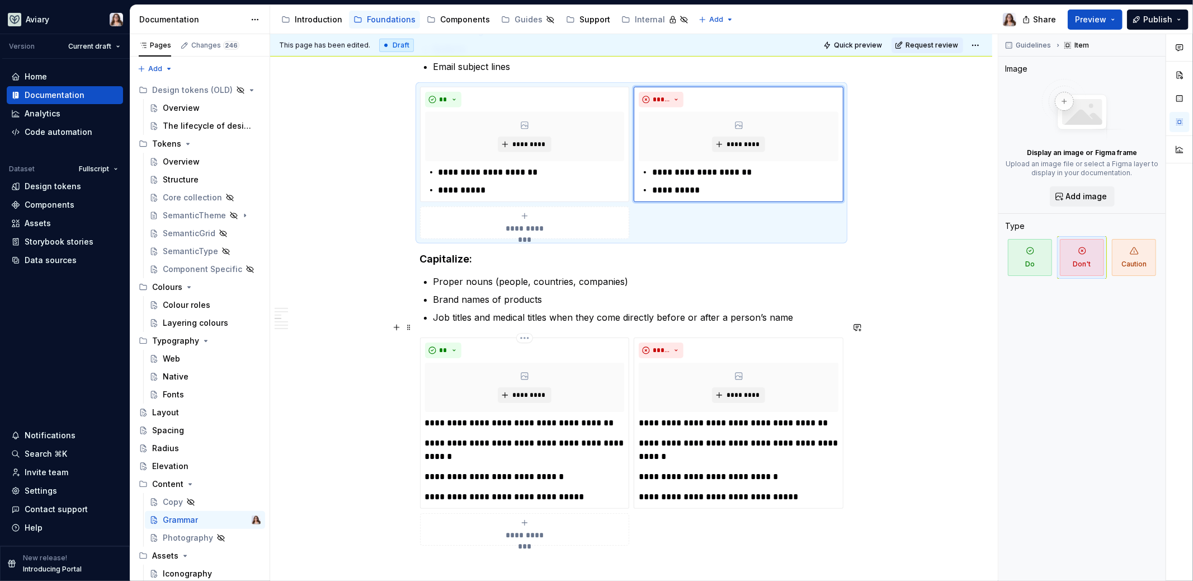
scroll to position [626, 0]
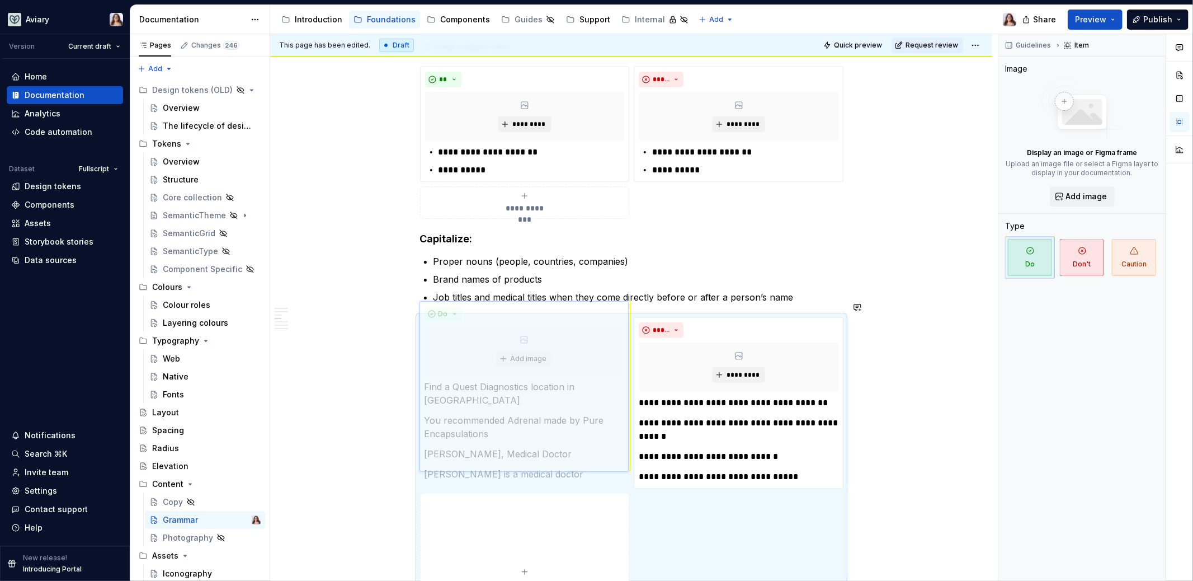
drag, startPoint x: 423, startPoint y: 383, endPoint x: 487, endPoint y: 393, distance: 64.5
click at [487, 393] on body "Aviary Version Current draft Home Documentation Analytics Code automation Datas…" at bounding box center [596, 290] width 1193 height 581
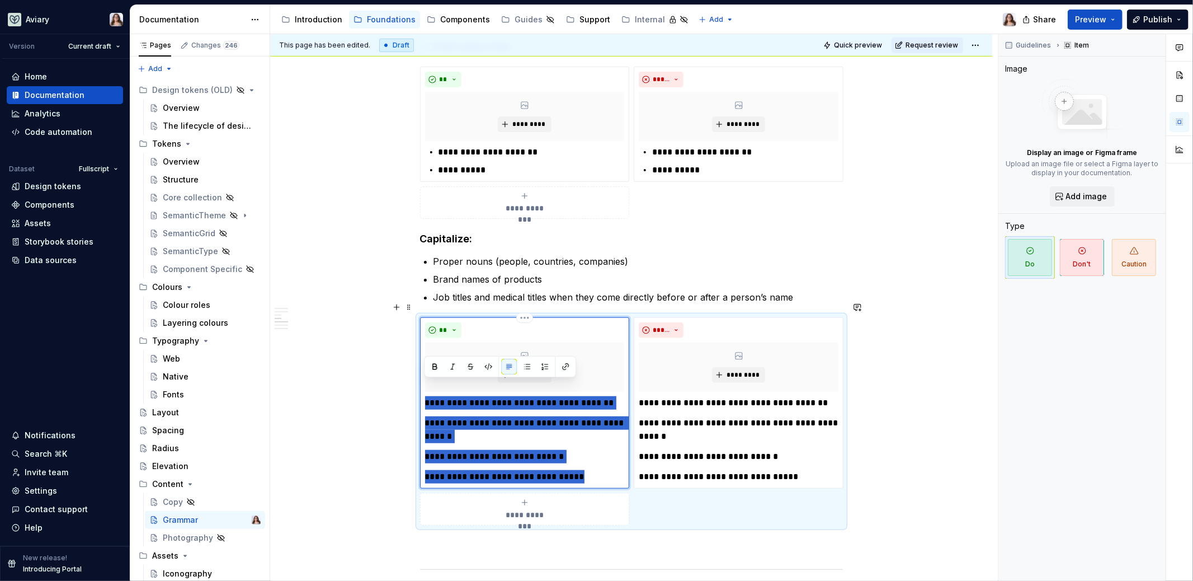
drag, startPoint x: 586, startPoint y: 459, endPoint x: 421, endPoint y: 385, distance: 180.2
click at [421, 385] on div "**********" at bounding box center [525, 402] width 210 height 171
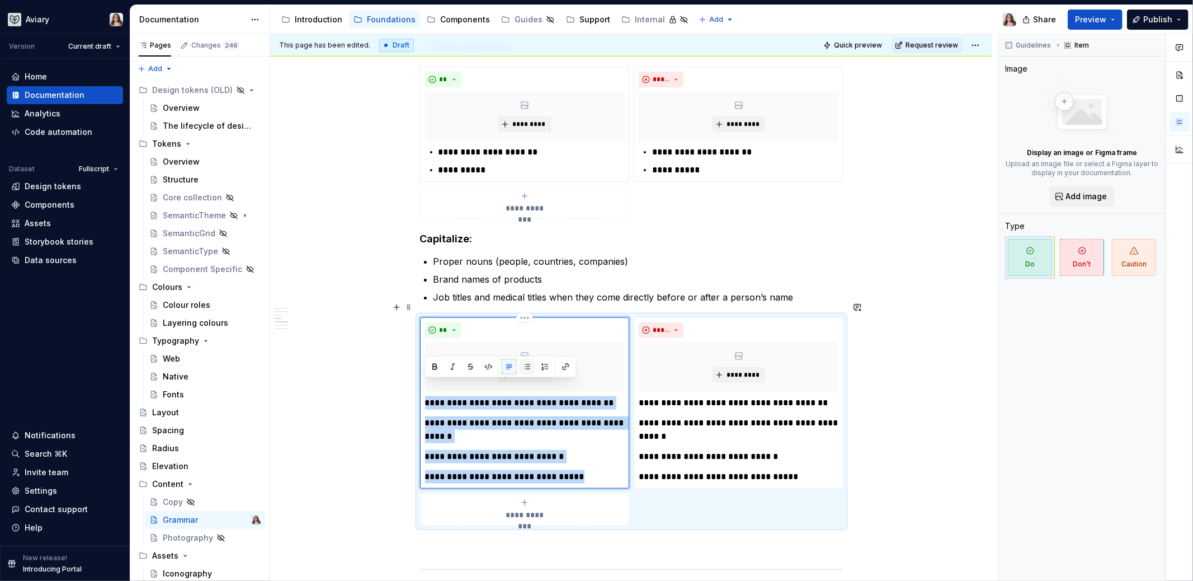
click at [525, 368] on button "button" at bounding box center [527, 366] width 16 height 16
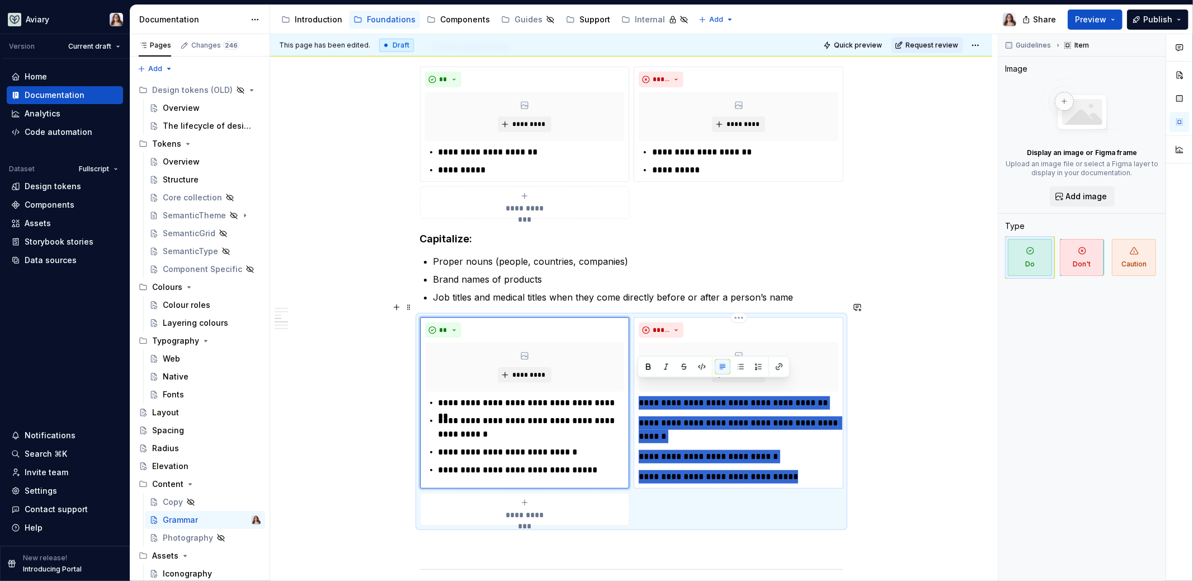
drag, startPoint x: 802, startPoint y: 461, endPoint x: 634, endPoint y: 386, distance: 183.5
click at [634, 386] on div "**********" at bounding box center [739, 402] width 210 height 171
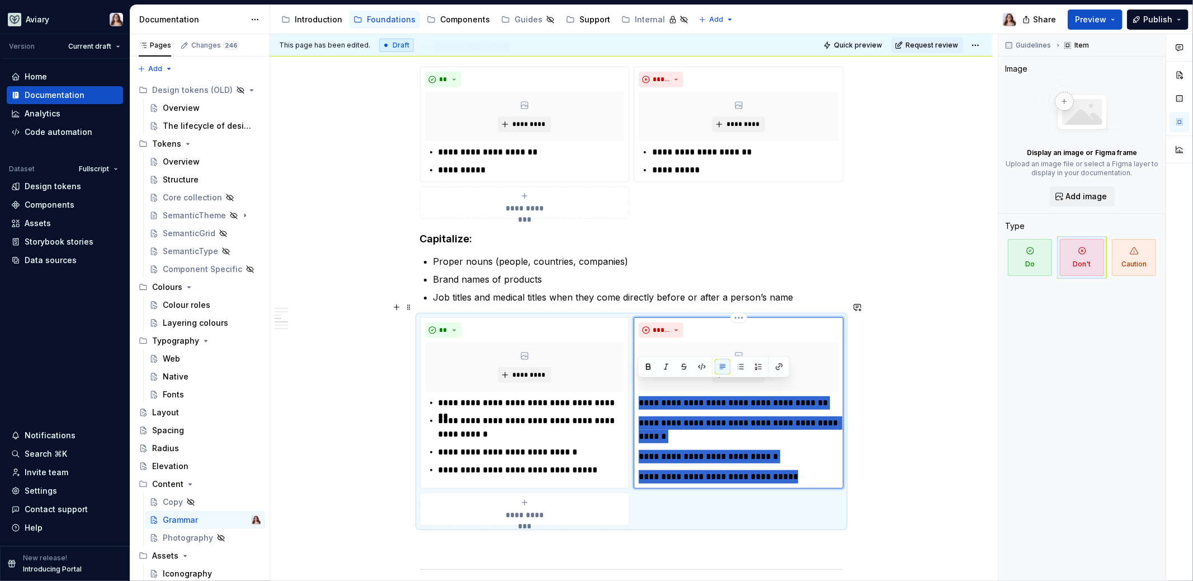
click at [740, 365] on button "button" at bounding box center [741, 366] width 16 height 16
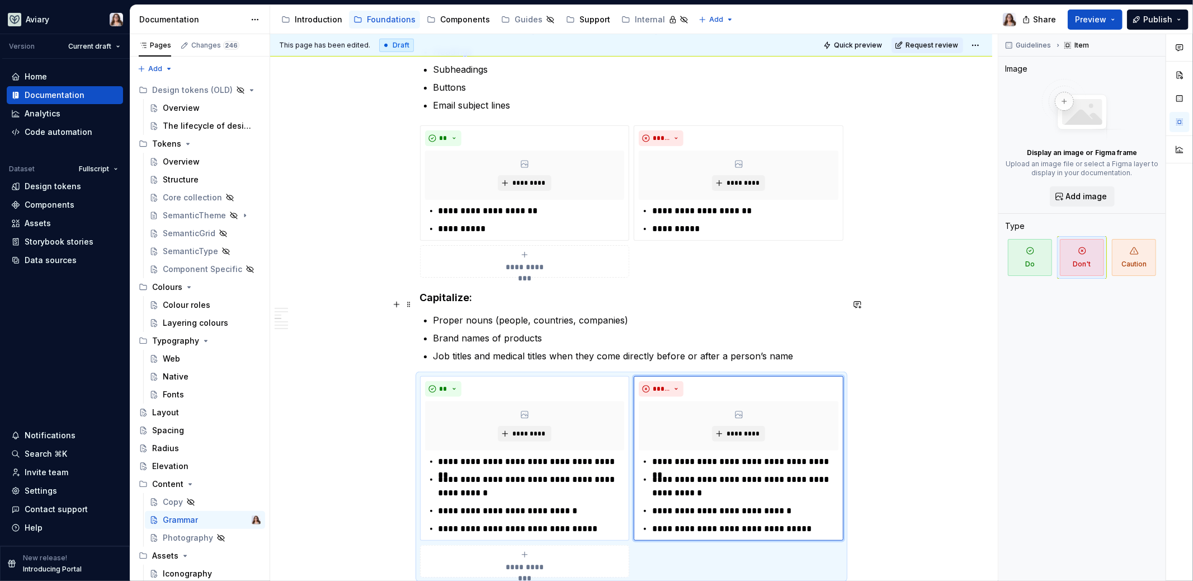
scroll to position [558, 0]
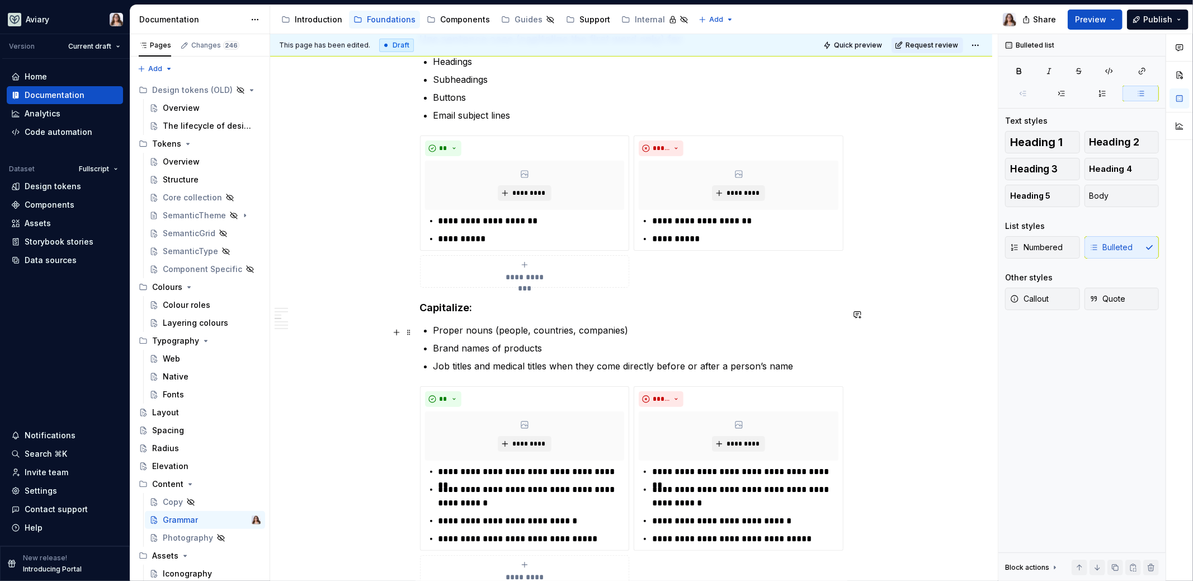
click at [551, 341] on p "Brand names of products" at bounding box center [637, 347] width 409 height 13
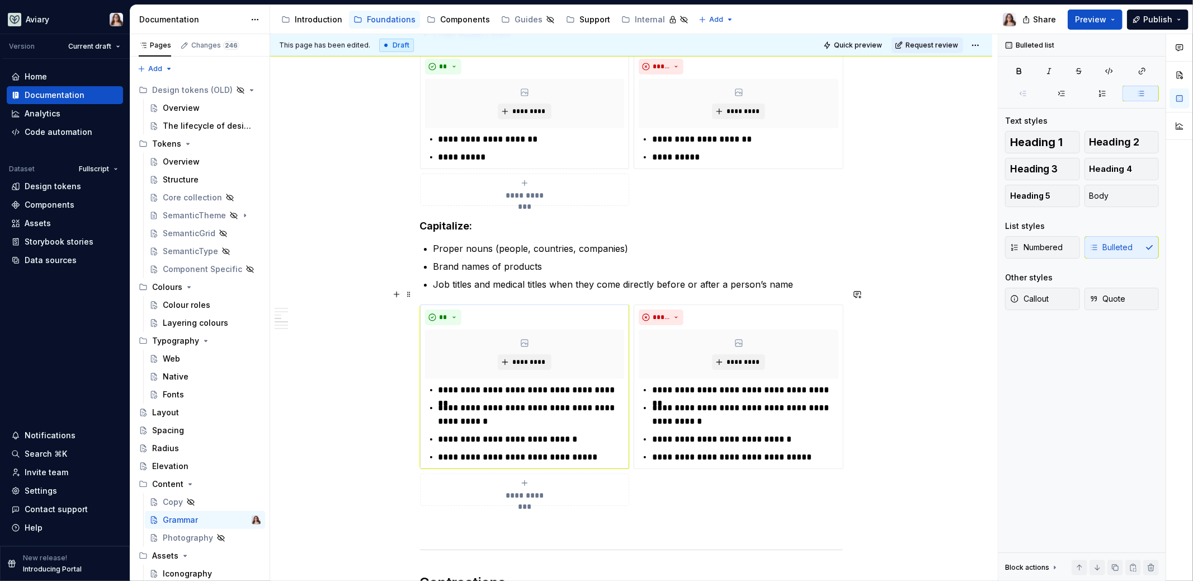
type textarea "*"
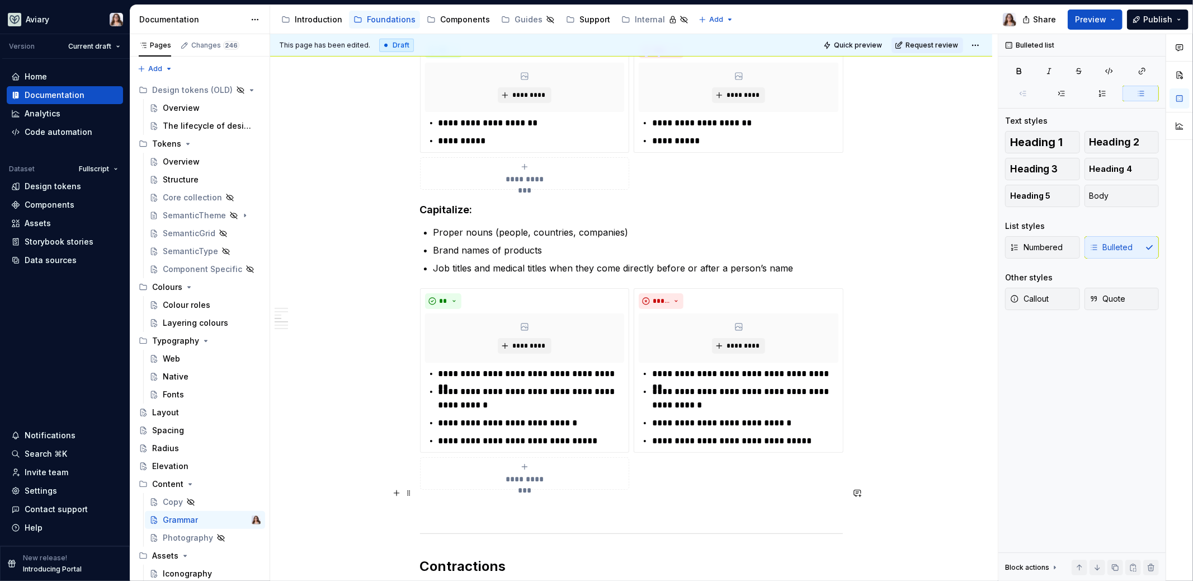
scroll to position [656, 0]
click at [529, 461] on div "**********" at bounding box center [525, 472] width 200 height 22
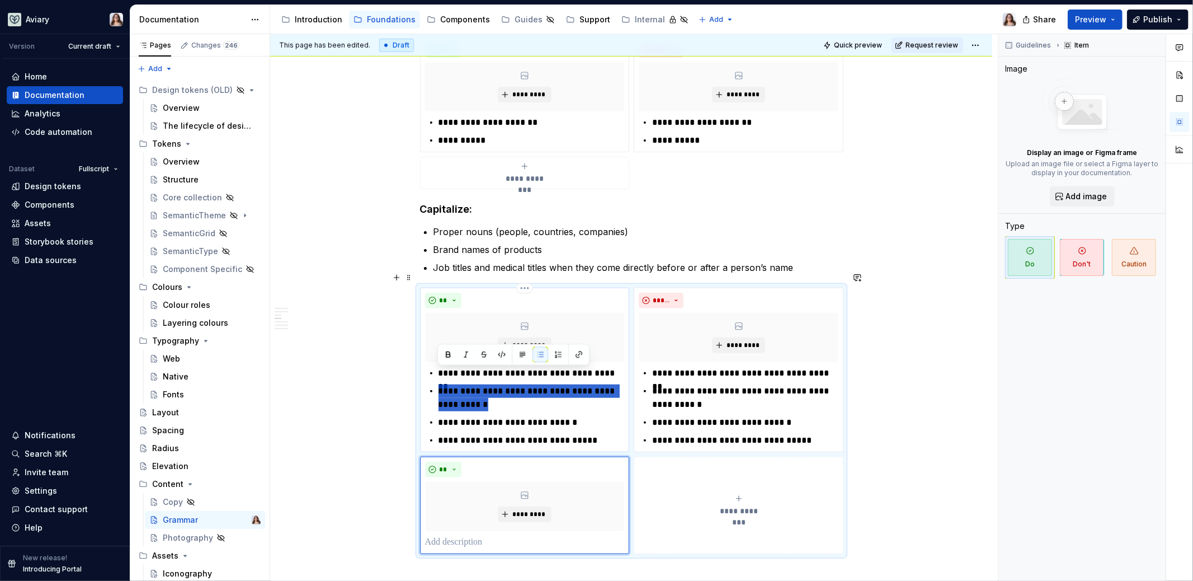
drag, startPoint x: 484, startPoint y: 388, endPoint x: 434, endPoint y: 374, distance: 52.2
click at [434, 374] on div "**********" at bounding box center [525, 406] width 200 height 81
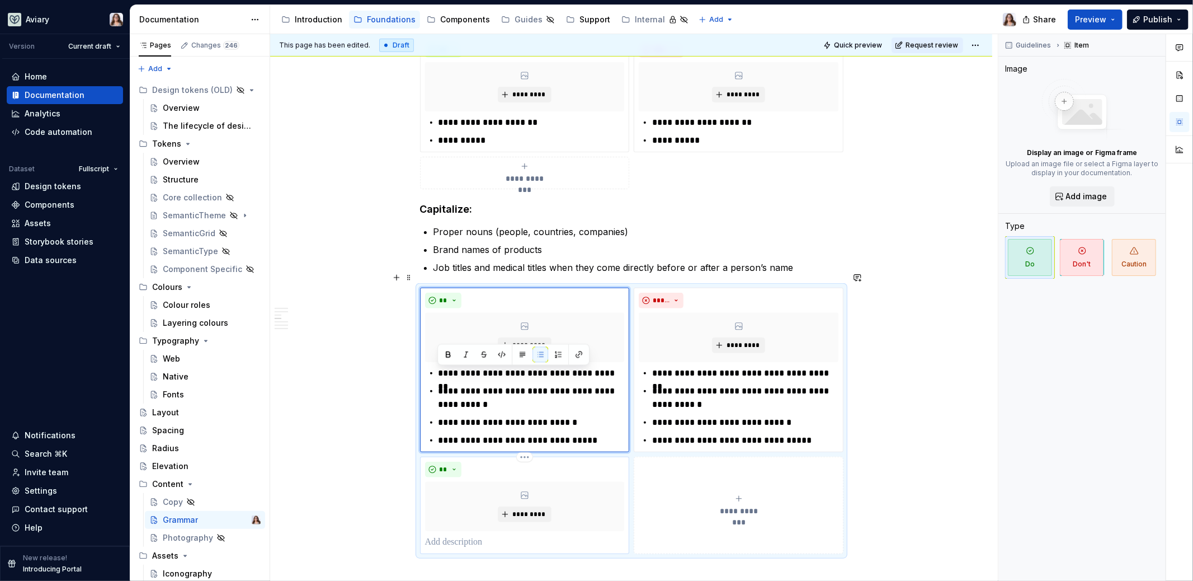
click at [446, 535] on p at bounding box center [525, 541] width 200 height 13
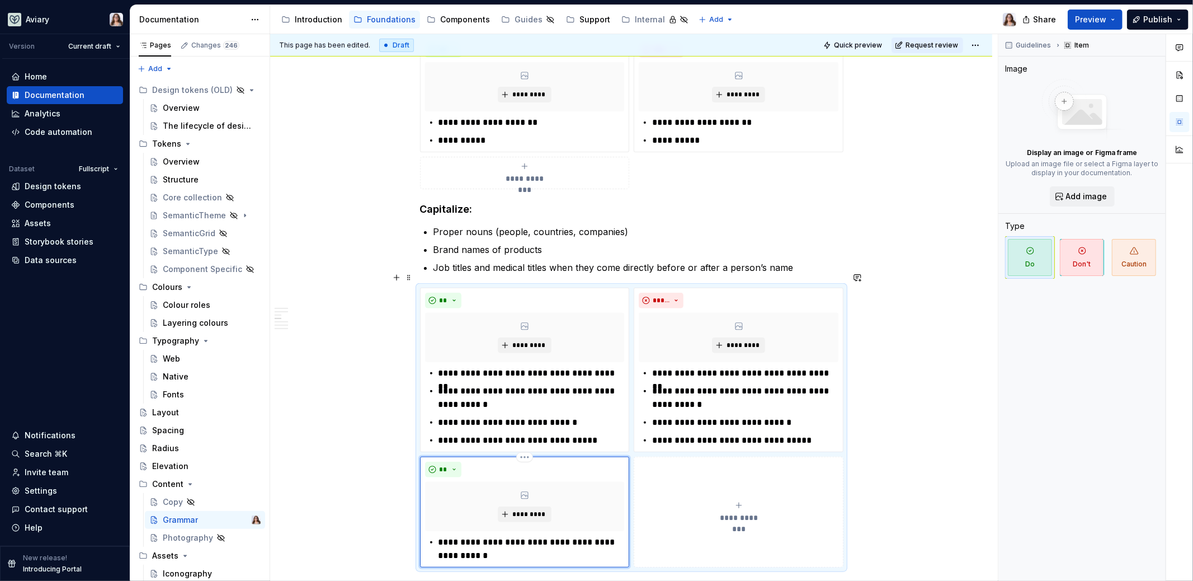
click at [441, 535] on p "**********" at bounding box center [531, 548] width 186 height 27
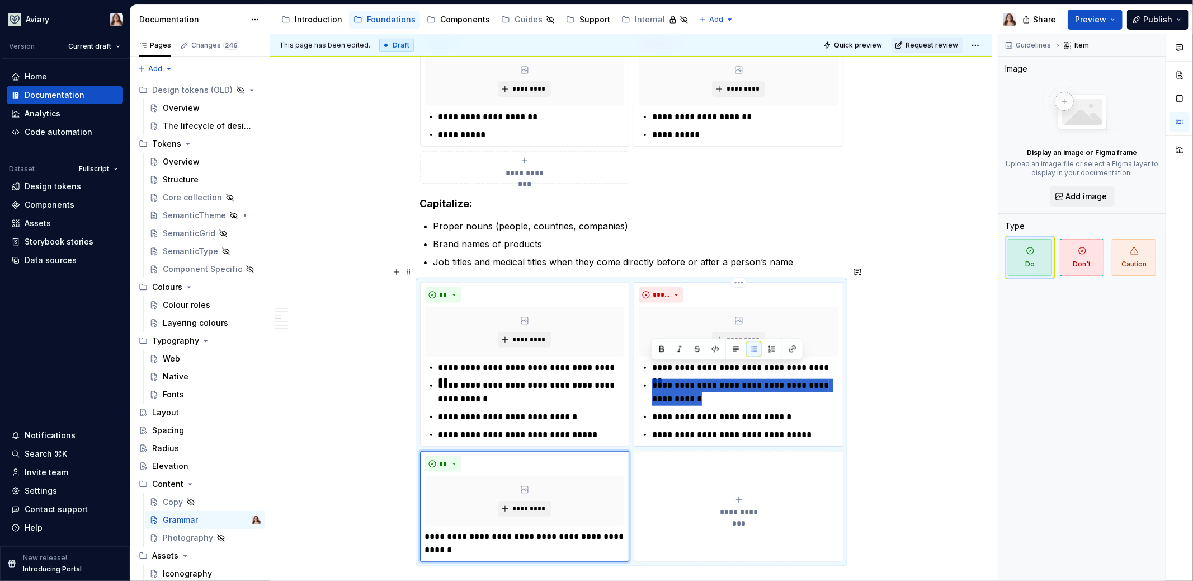
drag, startPoint x: 692, startPoint y: 383, endPoint x: 653, endPoint y: 369, distance: 41.9
click at [653, 379] on p "**********" at bounding box center [745, 392] width 186 height 27
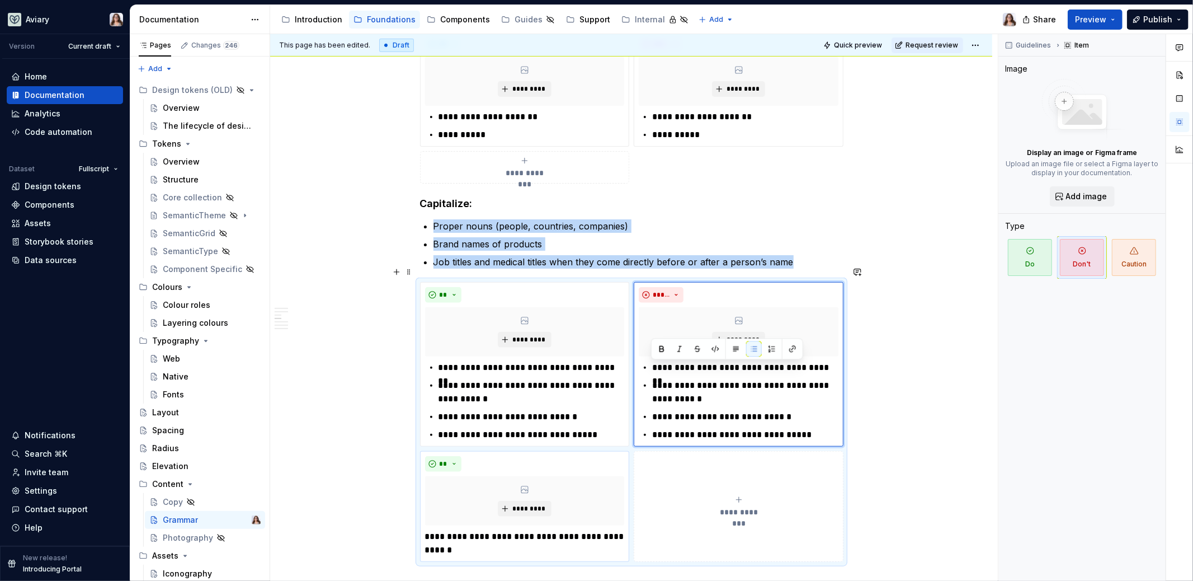
click at [659, 520] on button "**********" at bounding box center [739, 506] width 210 height 111
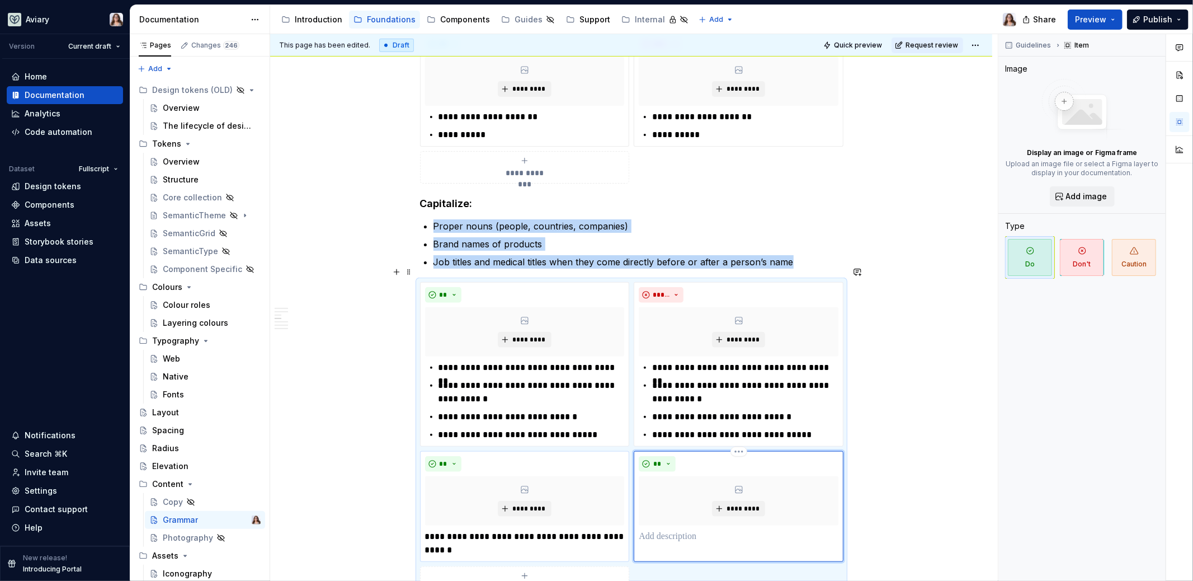
click at [659, 530] on p at bounding box center [739, 536] width 200 height 13
click at [663, 456] on button "**" at bounding box center [657, 464] width 37 height 16
click at [685, 483] on div "Don't" at bounding box center [682, 486] width 21 height 11
click at [652, 530] on p "**********" at bounding box center [745, 543] width 186 height 27
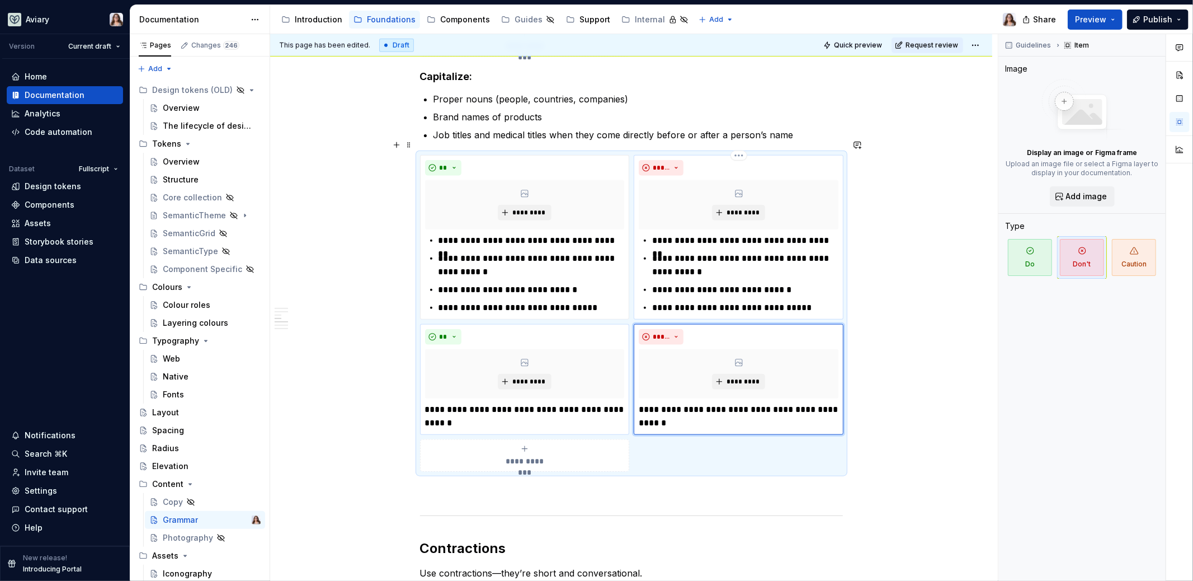
scroll to position [790, 0]
drag, startPoint x: 587, startPoint y: 272, endPoint x: 435, endPoint y: 271, distance: 152.1
click at [435, 271] on div "**********" at bounding box center [525, 273] width 200 height 81
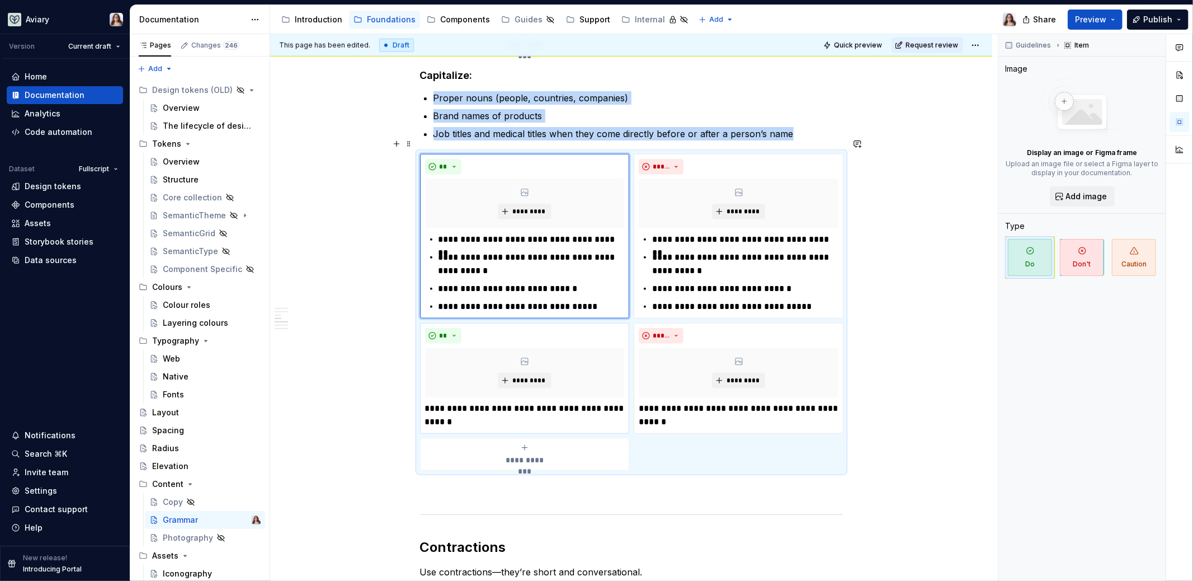
click at [462, 443] on div "**********" at bounding box center [525, 454] width 200 height 22
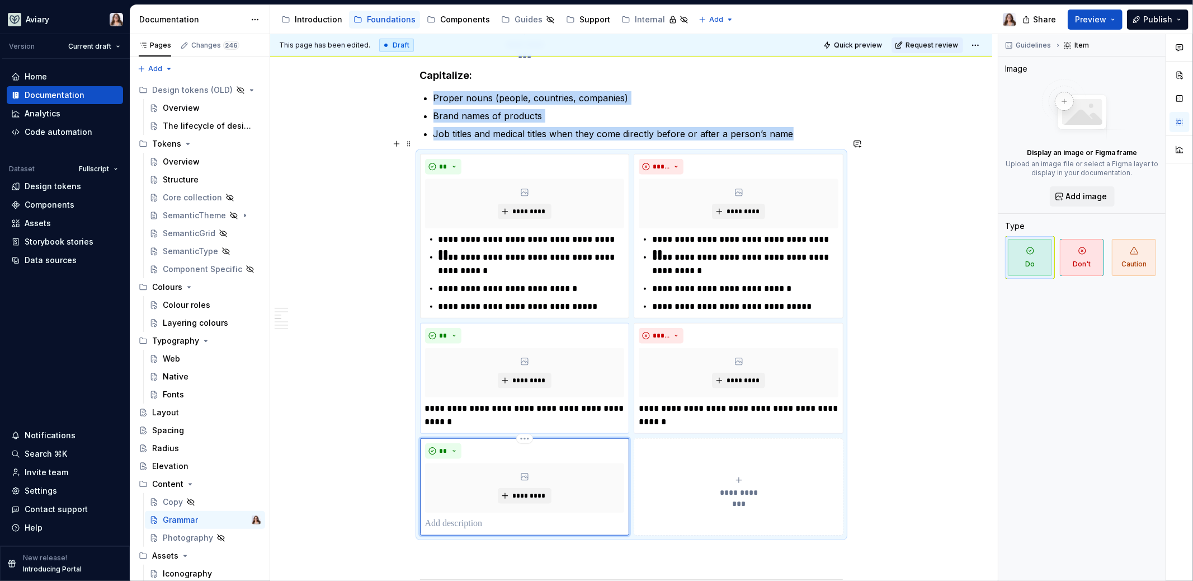
click at [455, 517] on p at bounding box center [525, 523] width 200 height 13
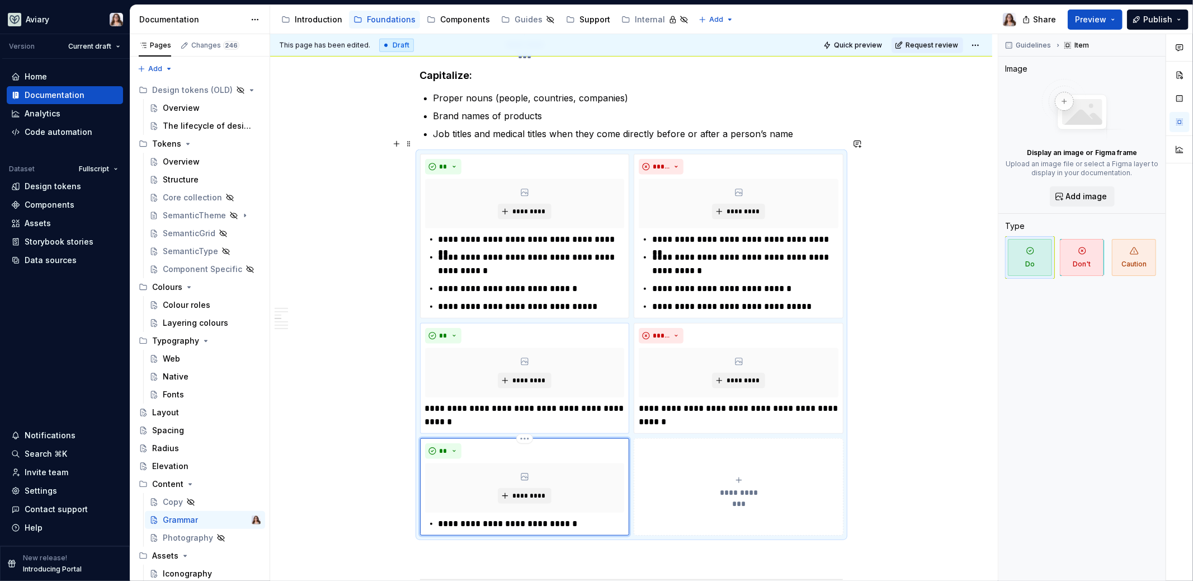
click at [440, 517] on p "**********" at bounding box center [531, 523] width 186 height 13
drag, startPoint x: 651, startPoint y: 271, endPoint x: 795, endPoint y: 268, distance: 143.8
click at [795, 282] on p "**********" at bounding box center [745, 288] width 186 height 13
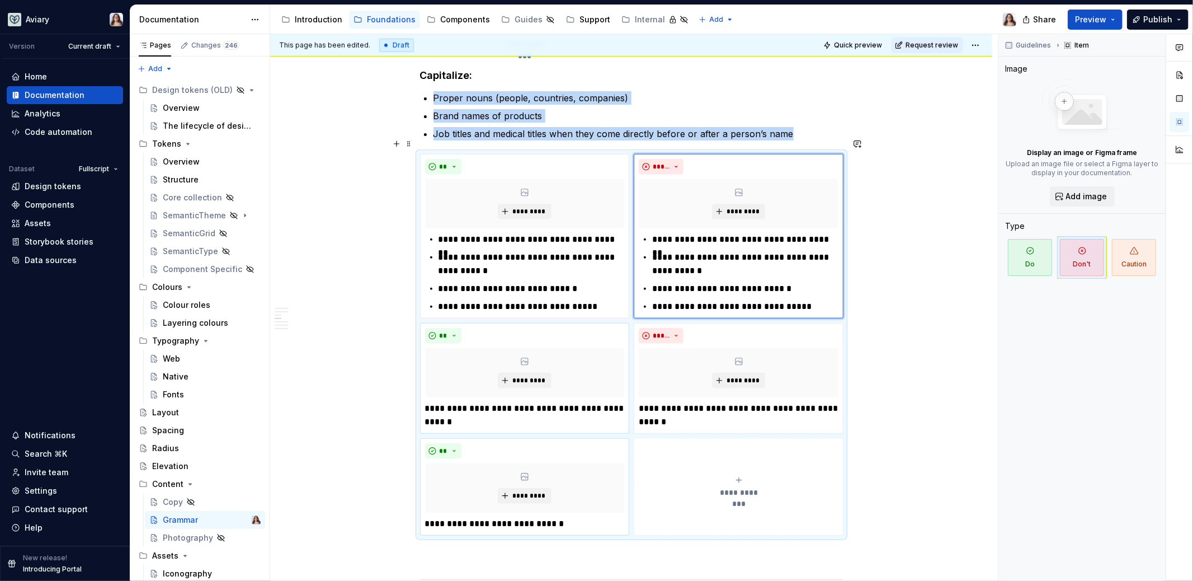
click at [667, 506] on button "**********" at bounding box center [739, 486] width 210 height 97
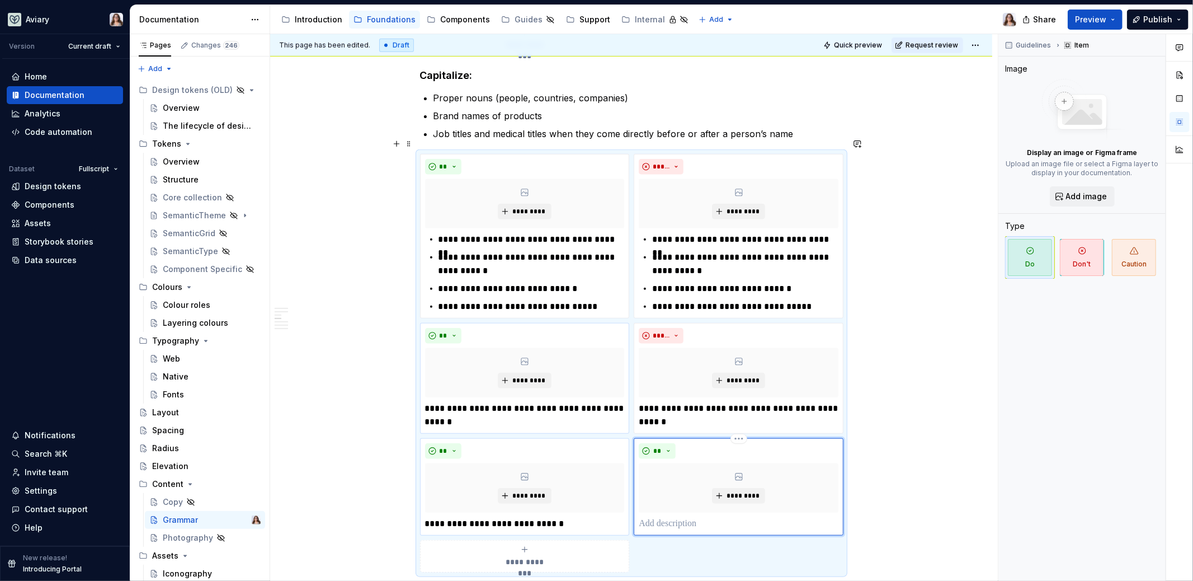
click at [660, 517] on p at bounding box center [739, 523] width 200 height 13
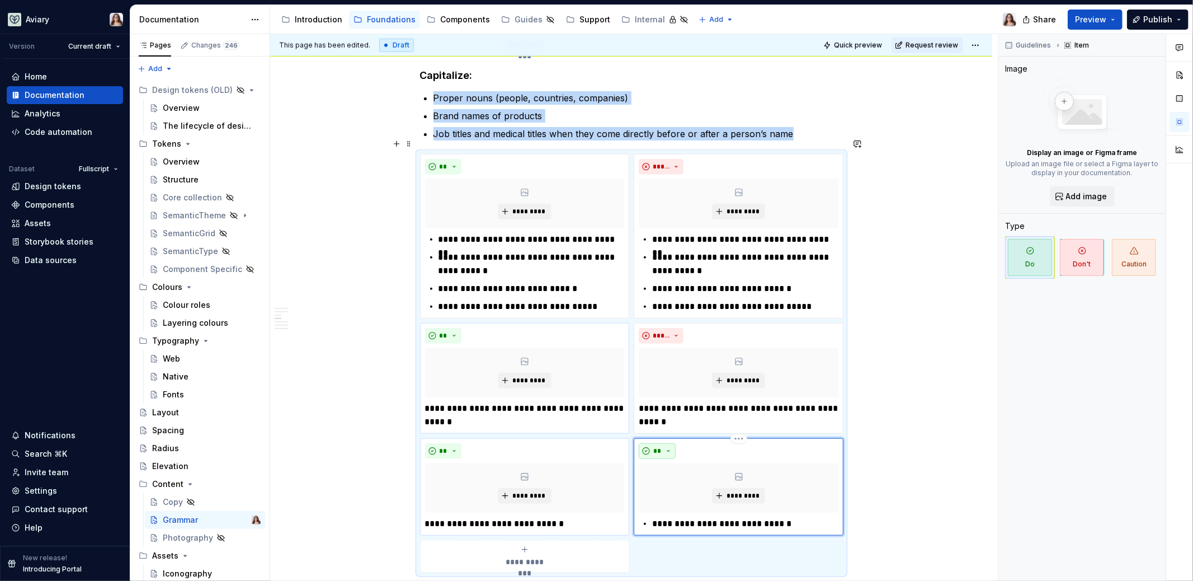
click at [661, 443] on button "**" at bounding box center [657, 451] width 37 height 16
click at [681, 473] on div "Don't" at bounding box center [682, 473] width 21 height 11
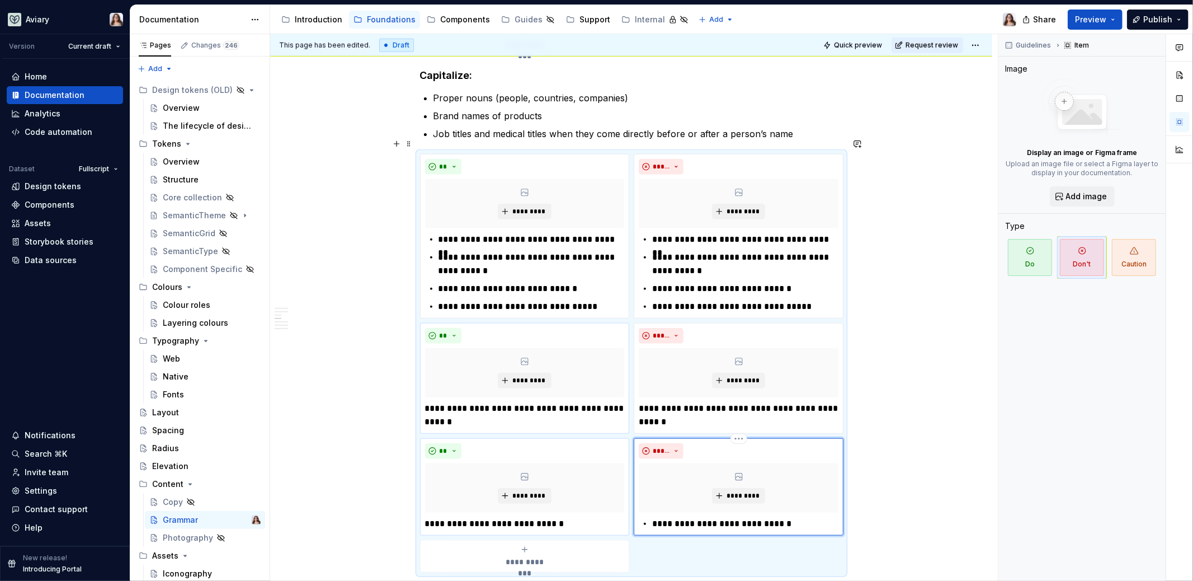
click at [653, 517] on p "**********" at bounding box center [745, 523] width 186 height 13
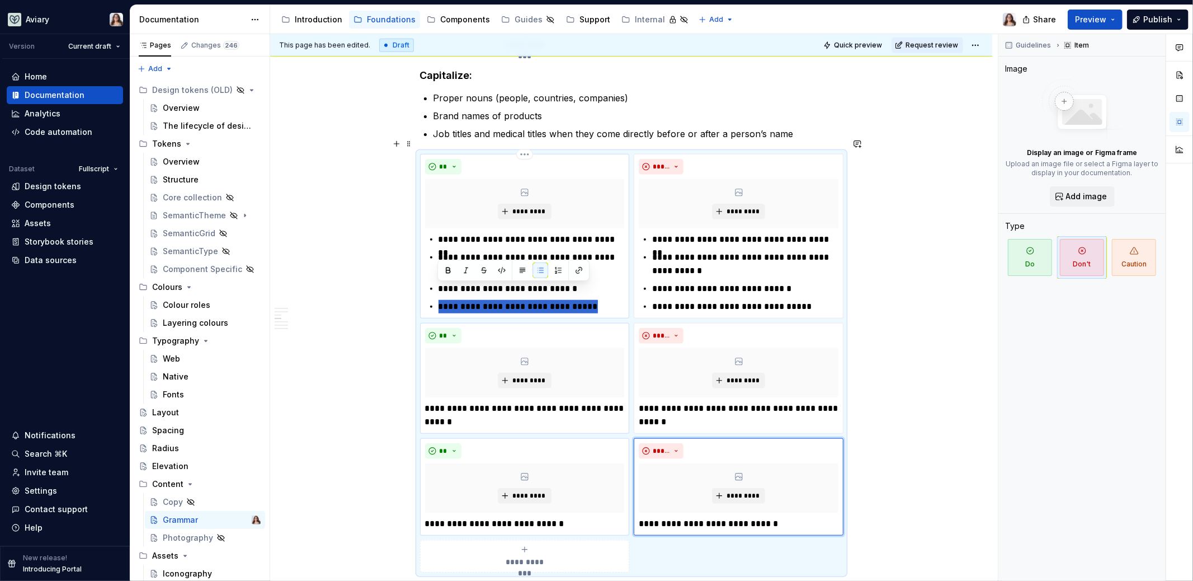
drag, startPoint x: 594, startPoint y: 292, endPoint x: 429, endPoint y: 291, distance: 165.0
click at [438, 300] on li "**********" at bounding box center [531, 306] width 186 height 13
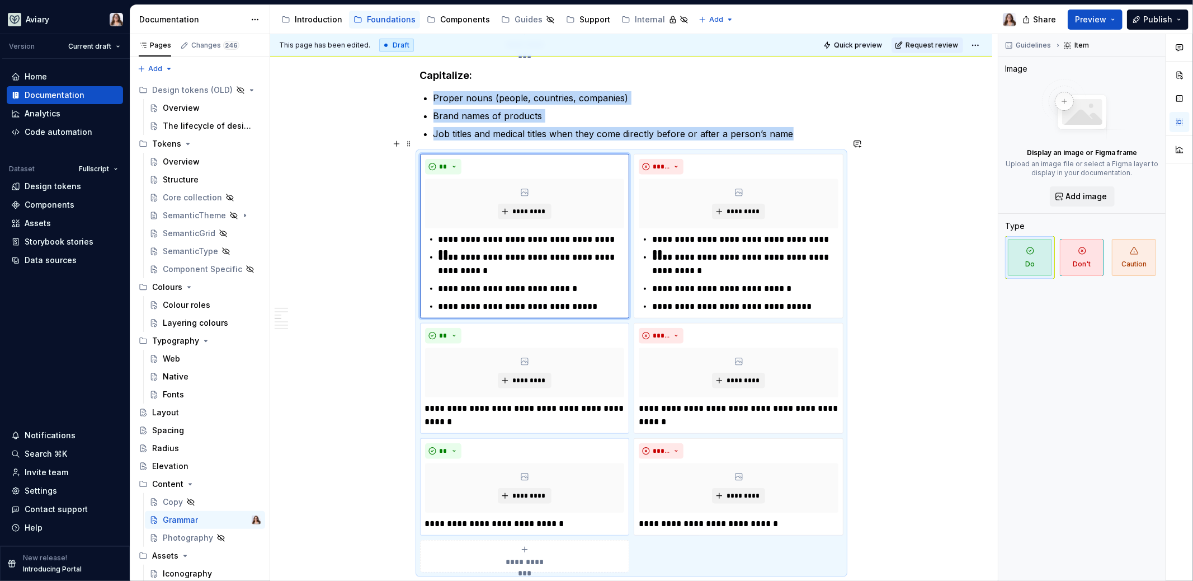
click at [473, 545] on div "**********" at bounding box center [525, 556] width 200 height 22
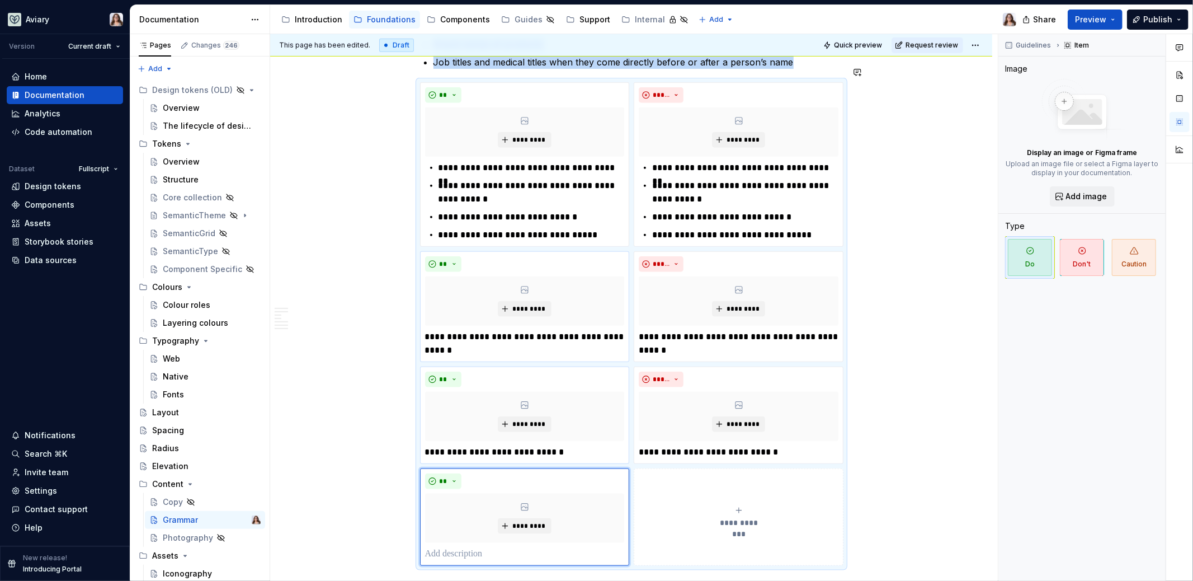
scroll to position [867, 0]
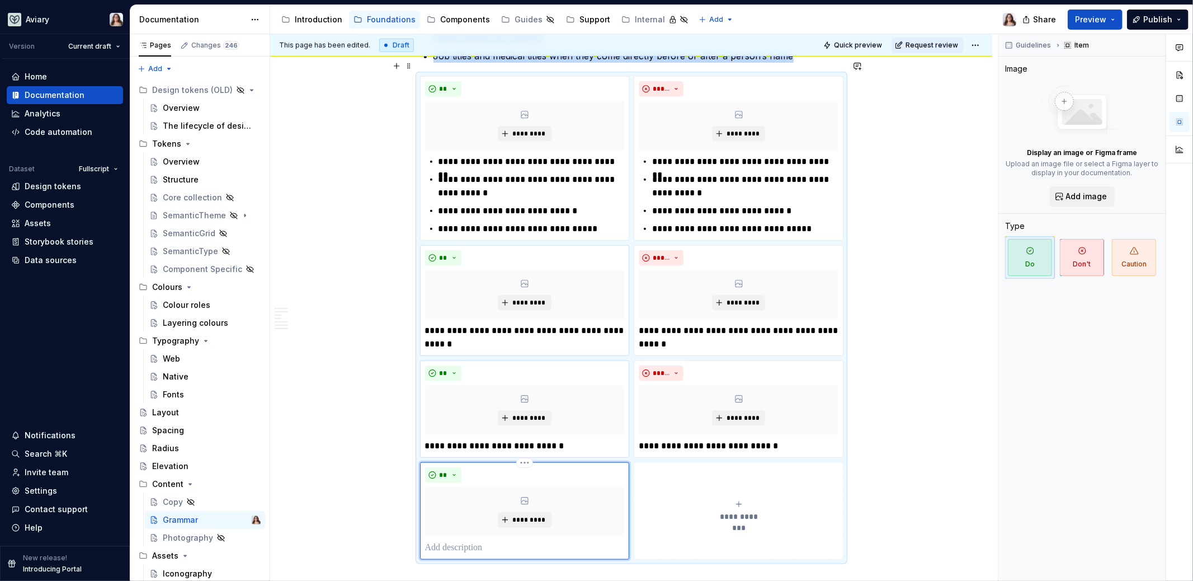
click at [473, 541] on p at bounding box center [525, 547] width 200 height 13
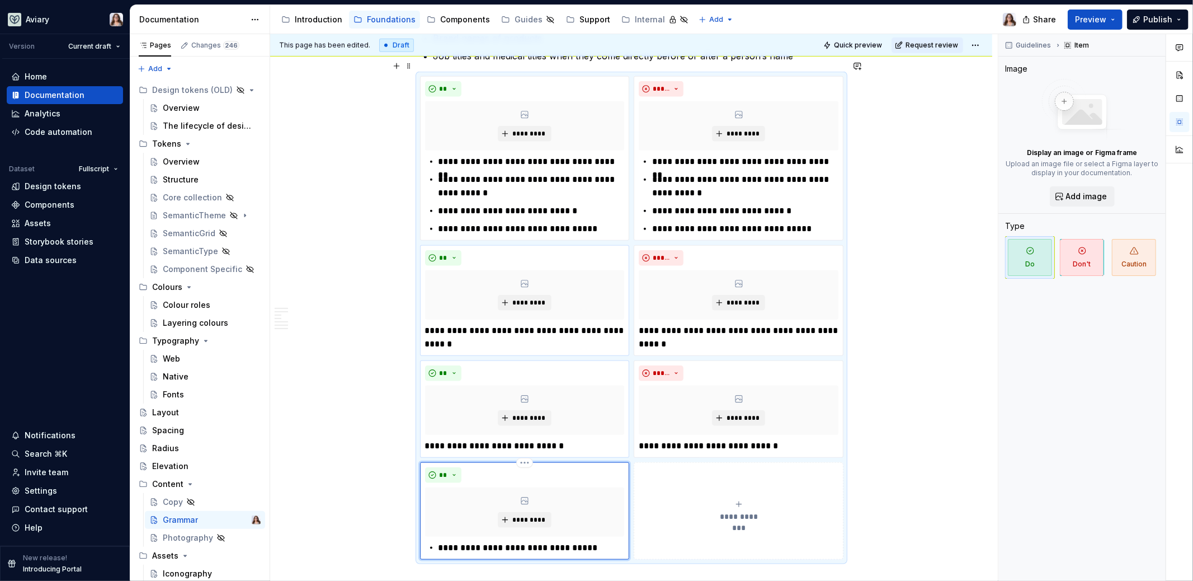
click at [438, 541] on p "**********" at bounding box center [531, 547] width 186 height 13
click at [674, 529] on button "**********" at bounding box center [739, 510] width 210 height 97
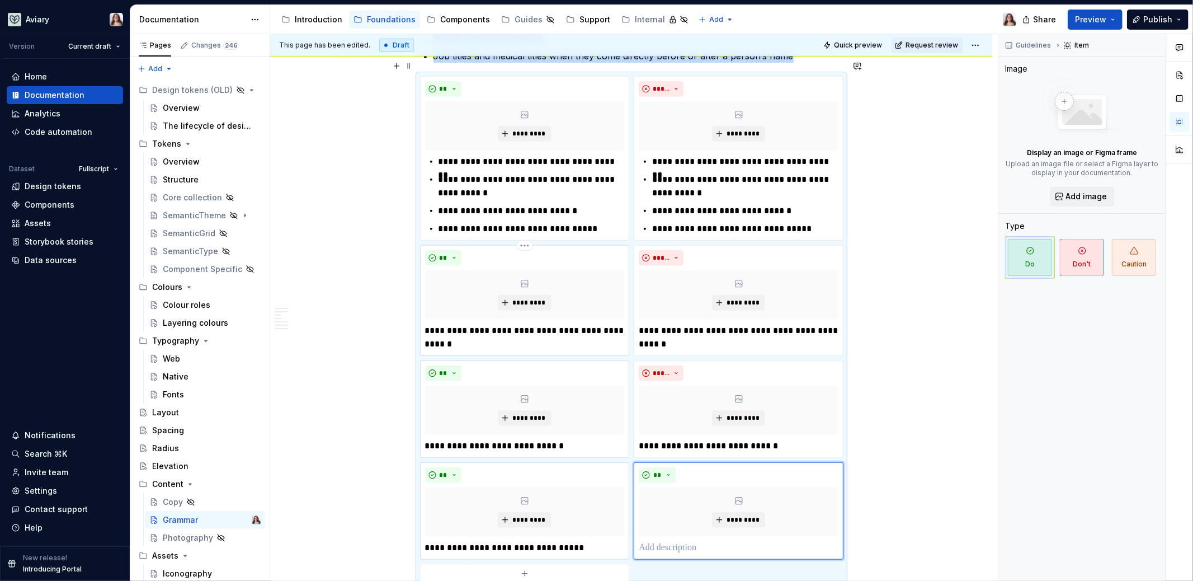
scroll to position [868, 0]
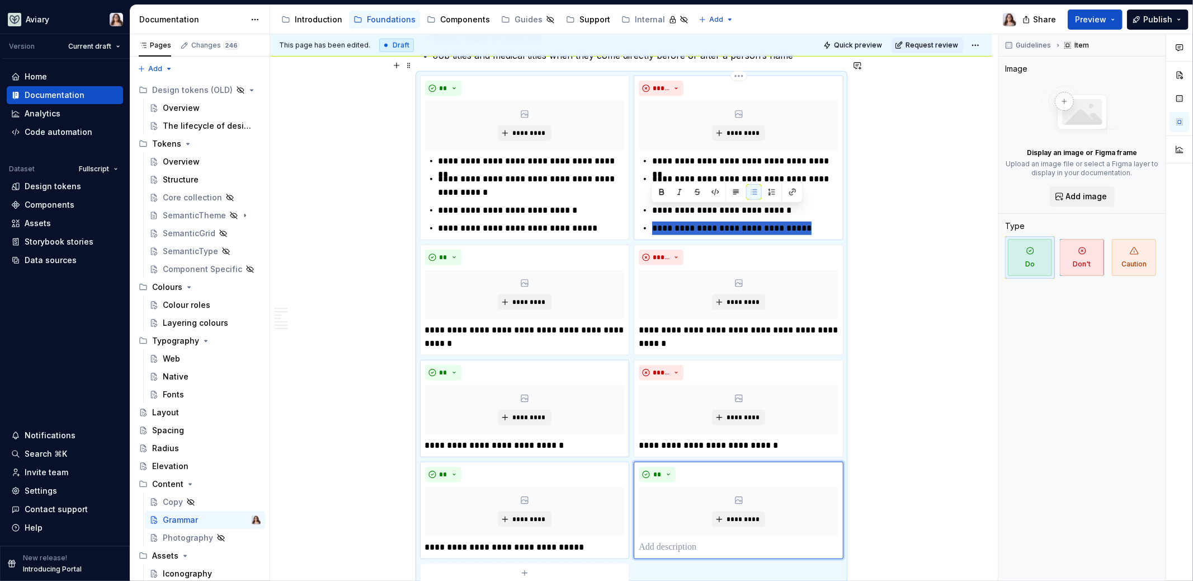
drag, startPoint x: 652, startPoint y: 209, endPoint x: 812, endPoint y: 209, distance: 160.0
click at [812, 221] on p "**********" at bounding box center [745, 227] width 186 height 13
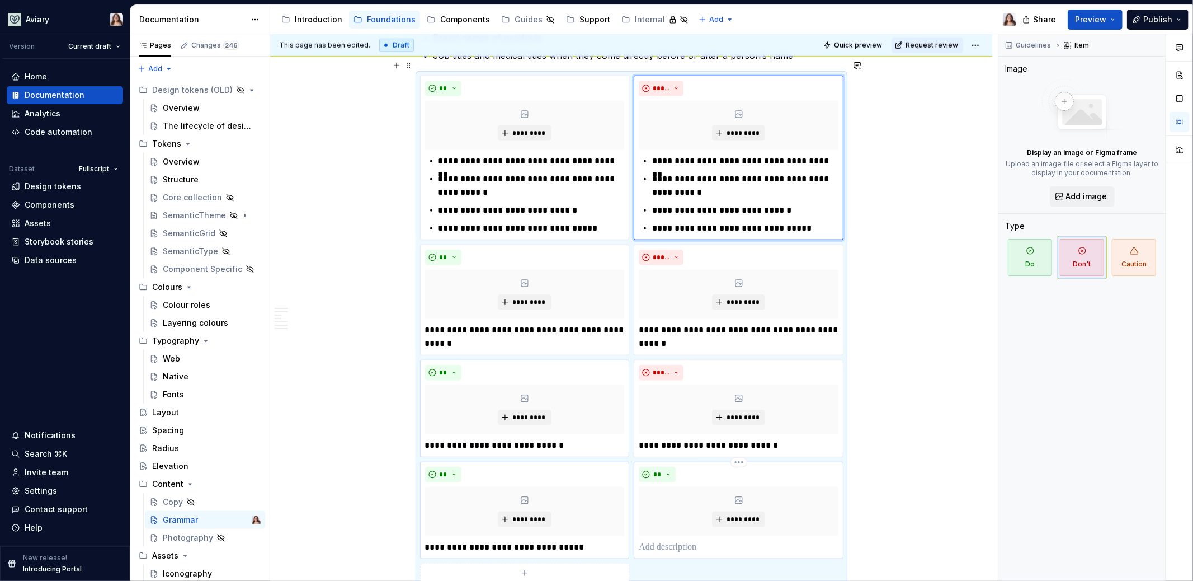
click at [684, 540] on p at bounding box center [739, 546] width 200 height 13
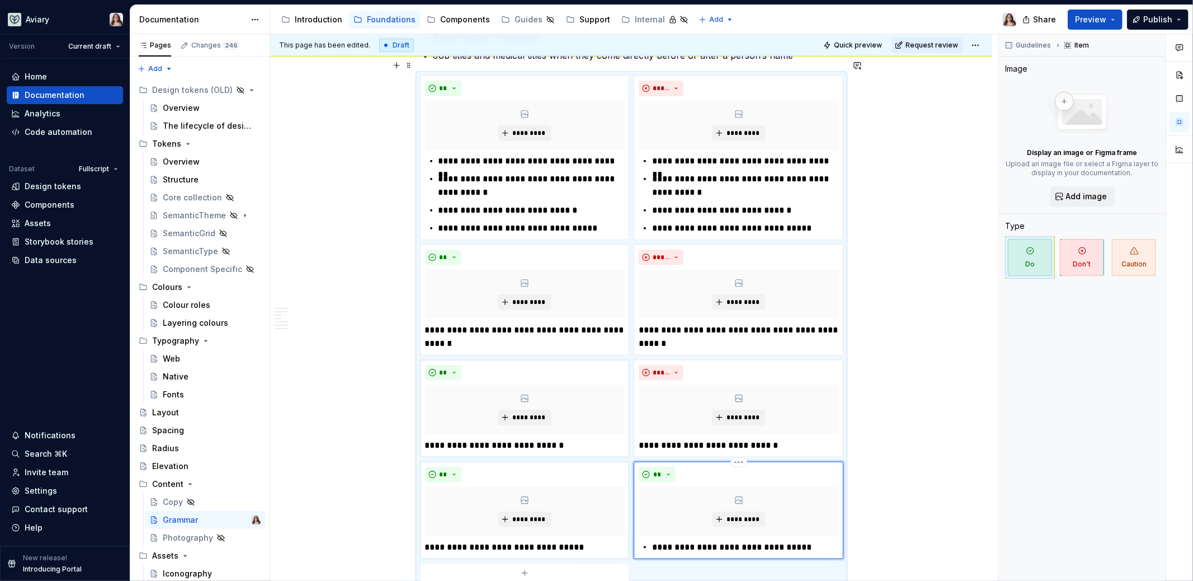
scroll to position [914, 0]
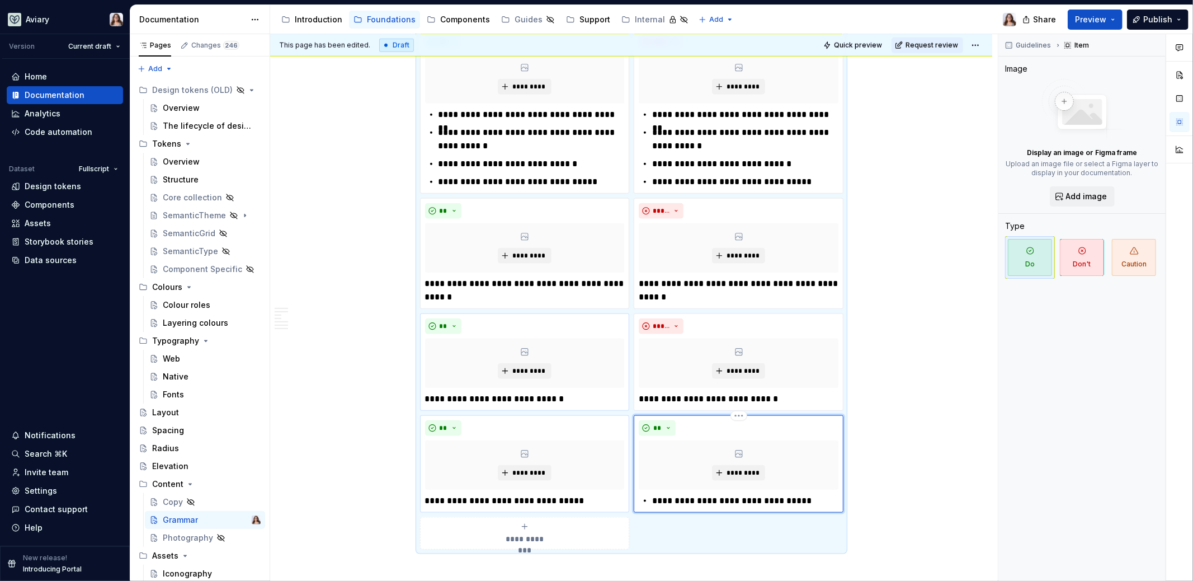
click at [652, 494] on p "**********" at bounding box center [745, 500] width 186 height 13
click at [658, 423] on span "**" at bounding box center [657, 427] width 9 height 9
click at [674, 446] on div "Don't" at bounding box center [682, 449] width 21 height 11
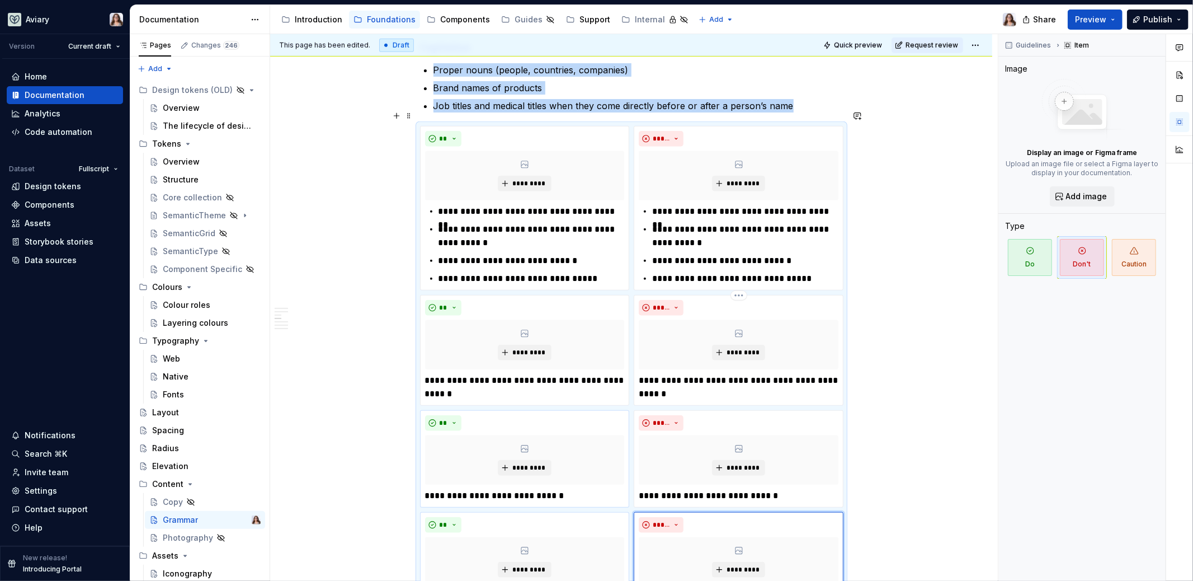
scroll to position [815, 0]
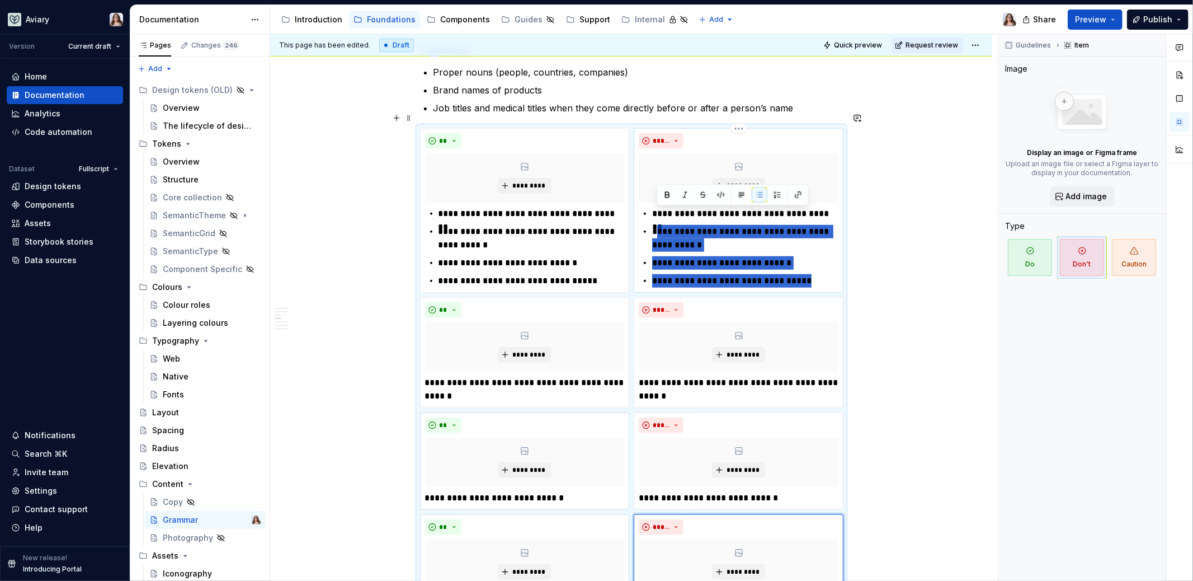
drag, startPoint x: 812, startPoint y: 262, endPoint x: 654, endPoint y: 210, distance: 166.2
click at [654, 210] on ul "**********" at bounding box center [745, 247] width 186 height 81
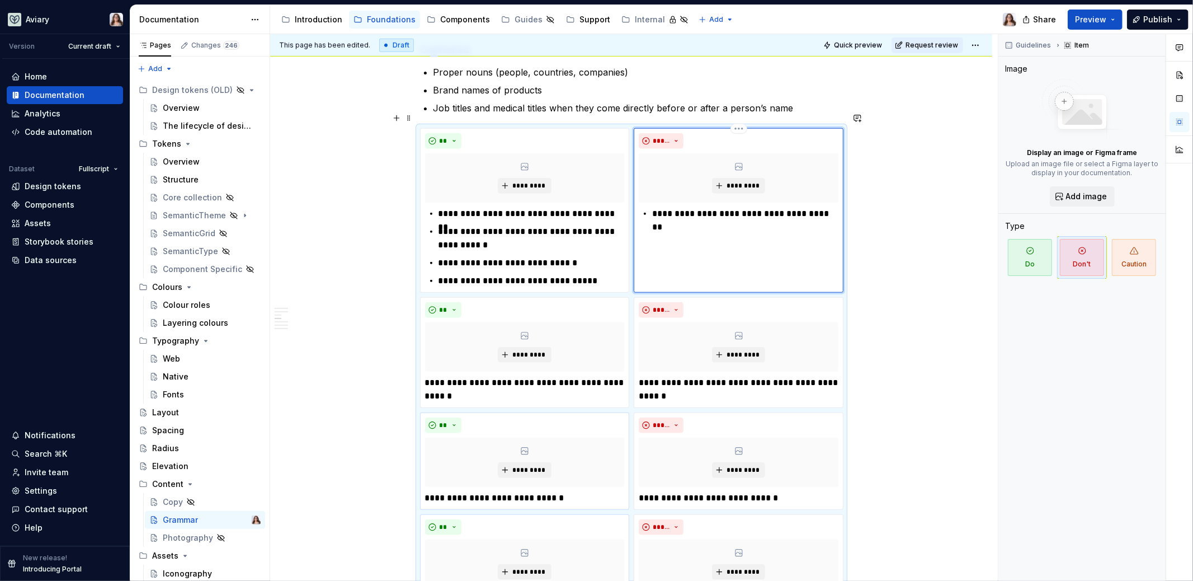
click at [650, 207] on div "**********" at bounding box center [739, 213] width 200 height 13
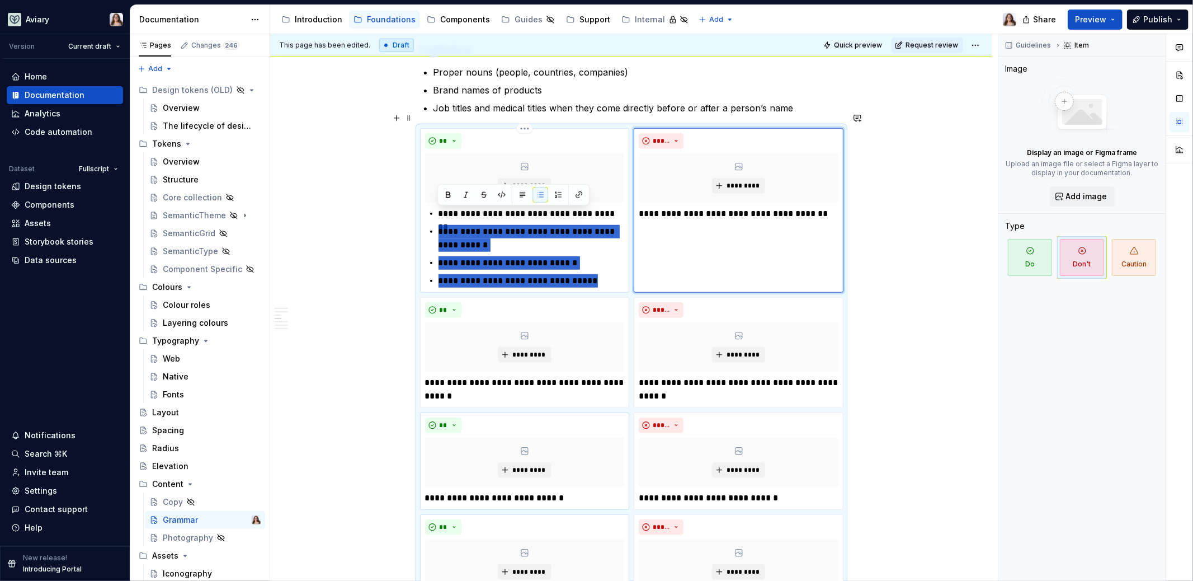
drag, startPoint x: 438, startPoint y: 213, endPoint x: 615, endPoint y: 266, distance: 183.8
click at [615, 266] on ul "**********" at bounding box center [531, 247] width 186 height 81
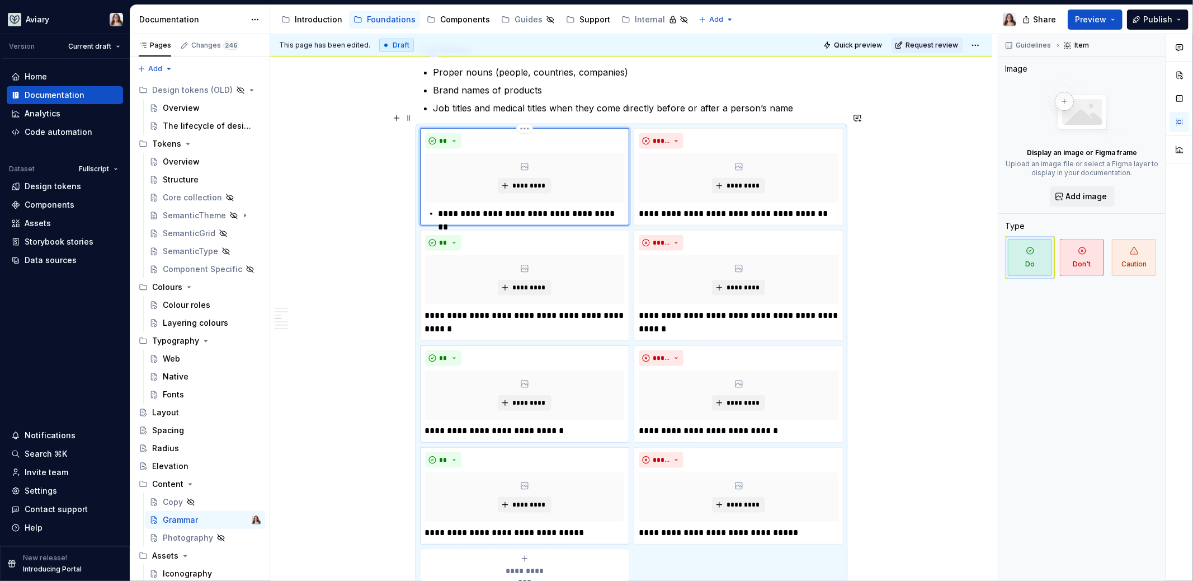
click at [438, 207] on p "**********" at bounding box center [531, 213] width 186 height 13
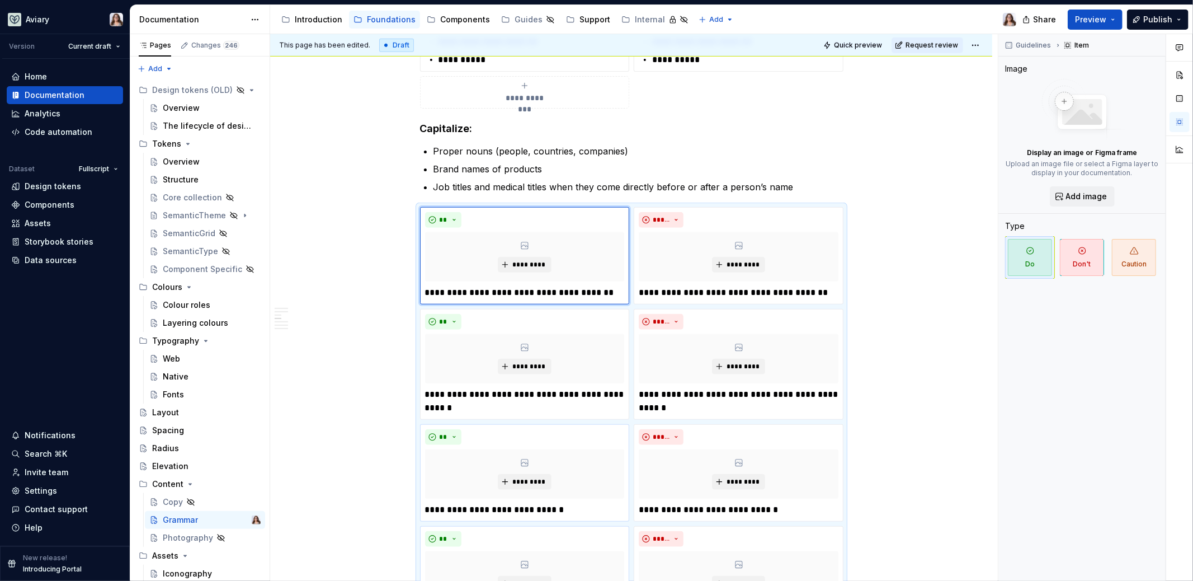
scroll to position [700, 0]
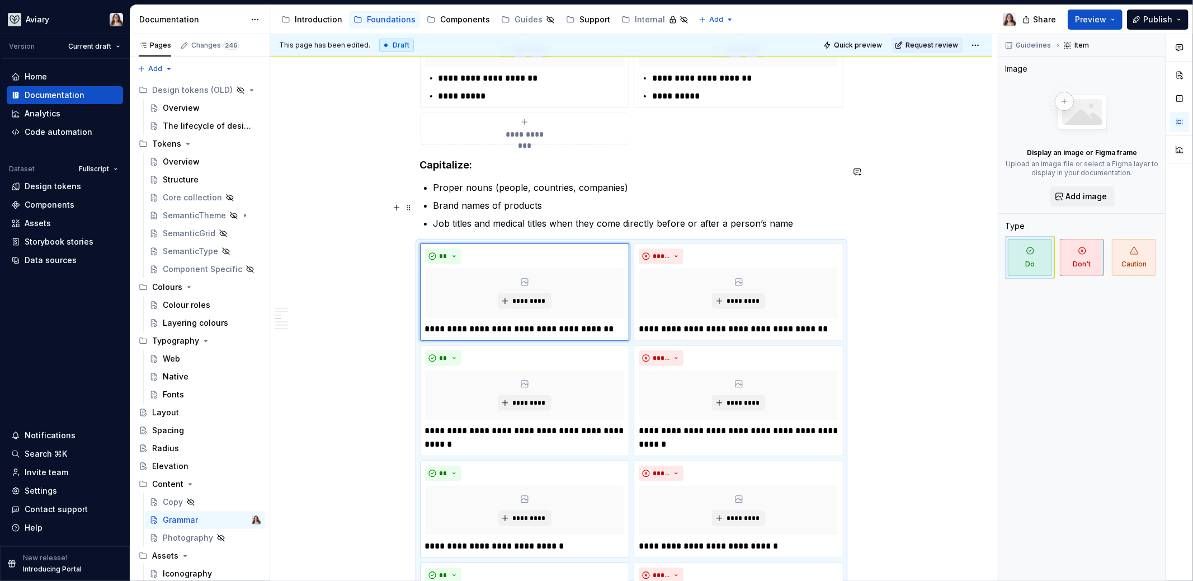
click at [797, 216] on p "Job titles and medical titles when they come directly before or after a person’…" at bounding box center [637, 222] width 409 height 13
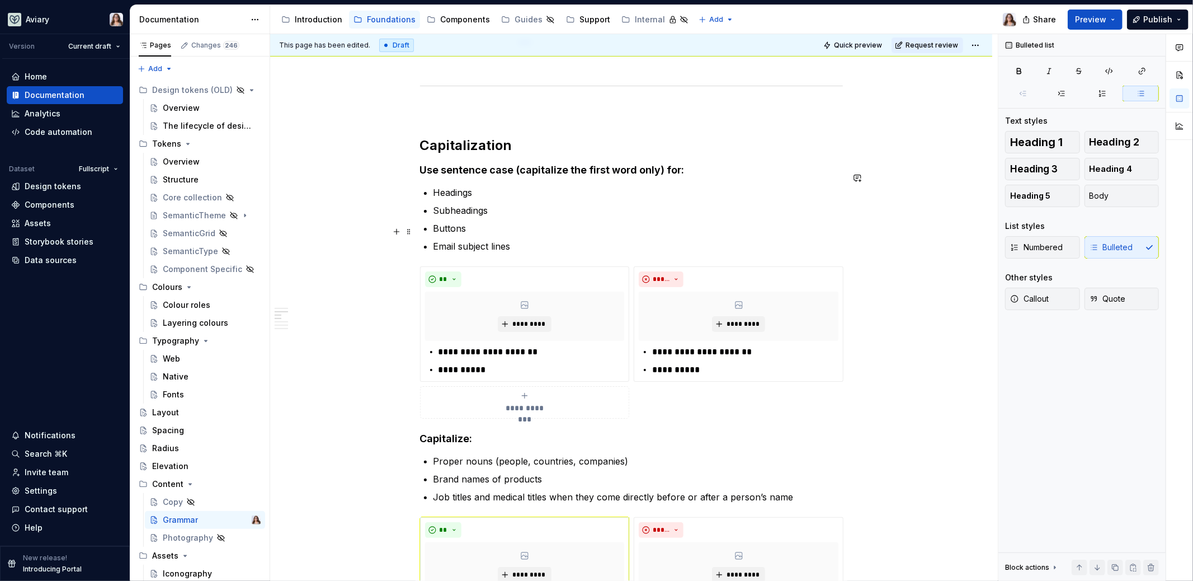
scroll to position [390, 0]
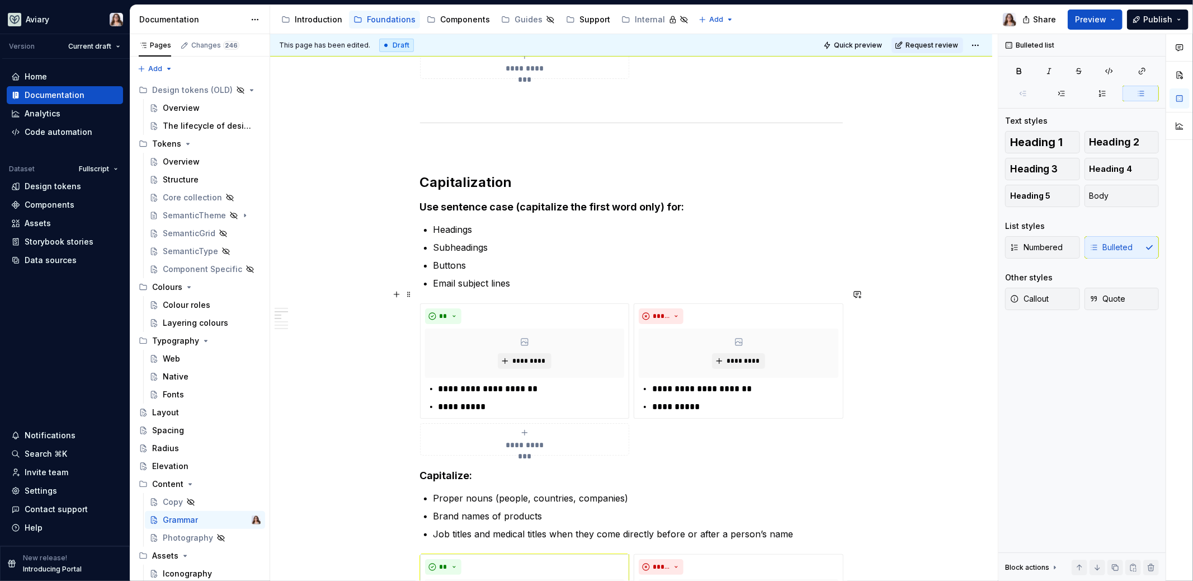
click at [516, 428] on div "**********" at bounding box center [525, 439] width 200 height 22
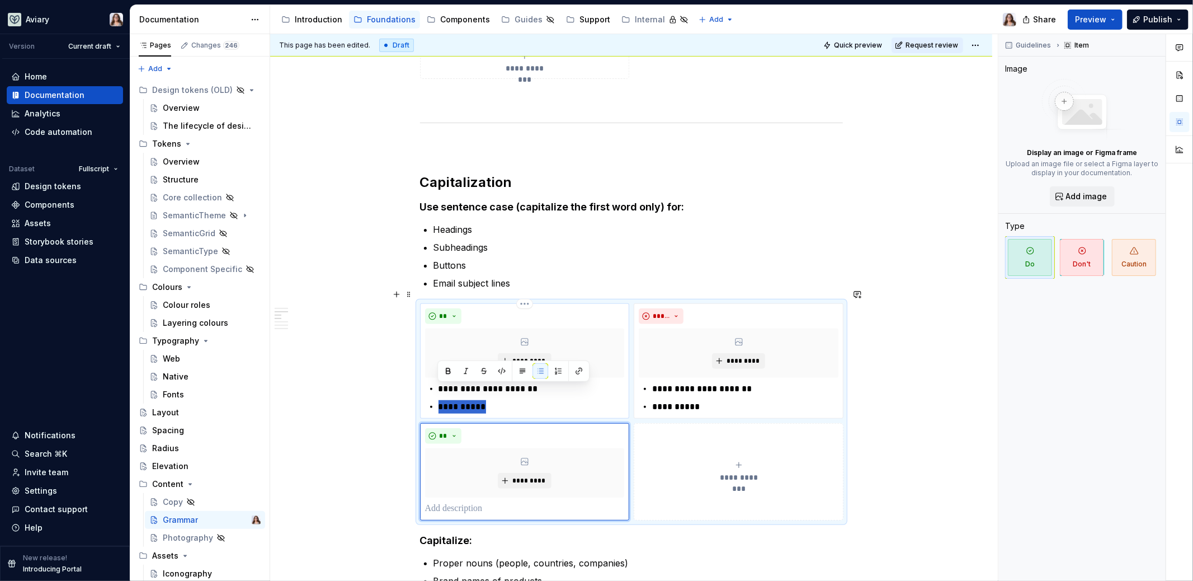
drag, startPoint x: 479, startPoint y: 392, endPoint x: 438, endPoint y: 391, distance: 41.4
click at [438, 400] on p "**********" at bounding box center [531, 406] width 186 height 13
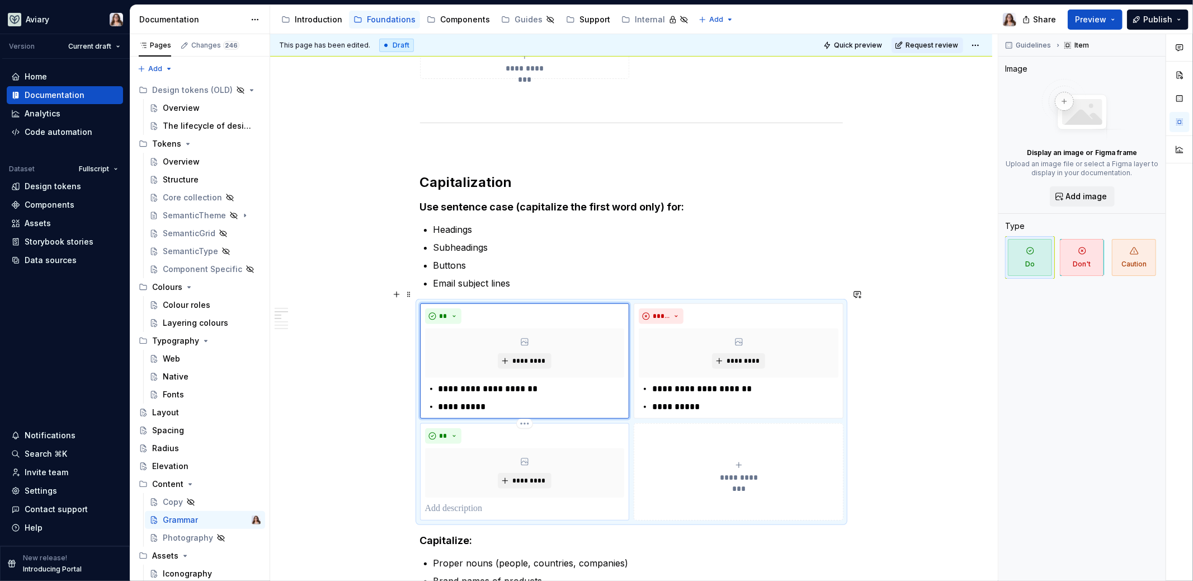
click at [441, 502] on p at bounding box center [525, 508] width 200 height 13
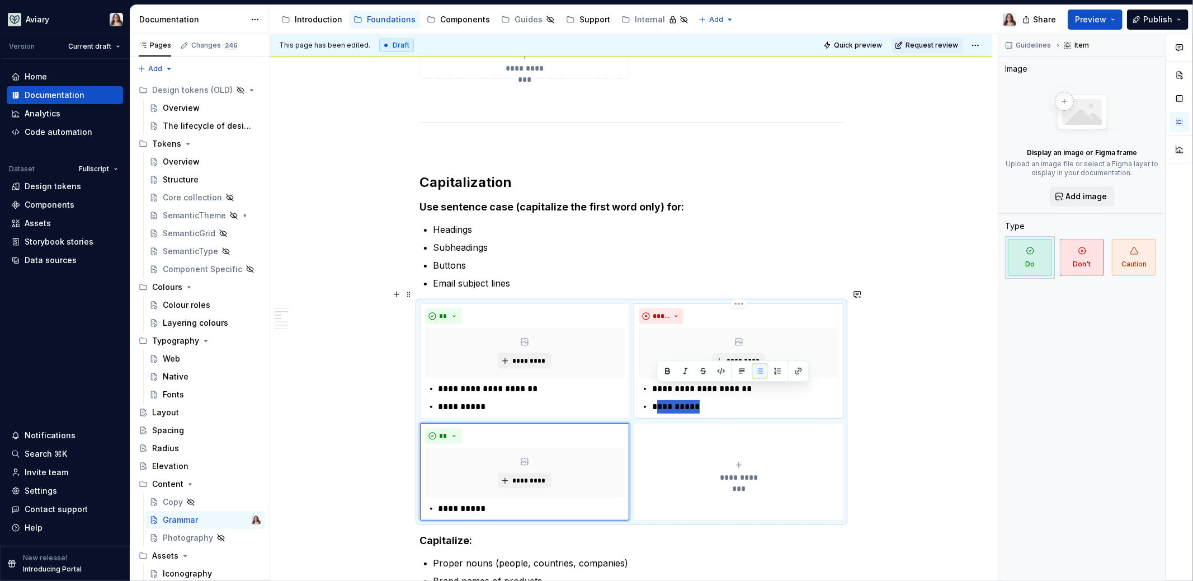
drag, startPoint x: 691, startPoint y: 391, endPoint x: 654, endPoint y: 391, distance: 36.9
click at [654, 400] on p "**********" at bounding box center [745, 406] width 186 height 13
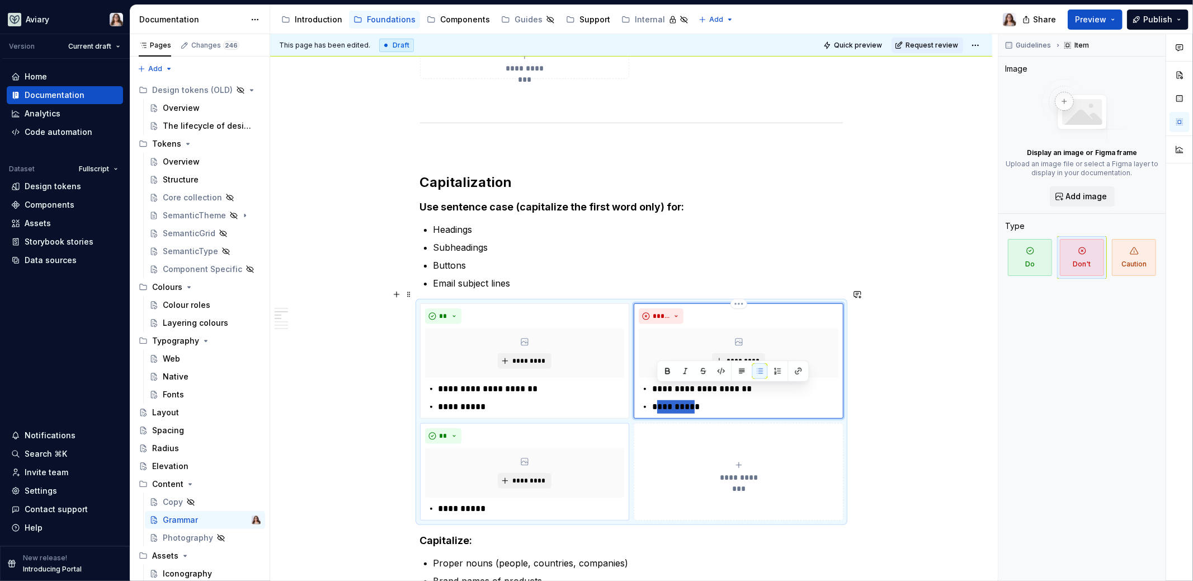
drag, startPoint x: 654, startPoint y: 391, endPoint x: 688, endPoint y: 389, distance: 34.7
click at [688, 400] on p "**********" at bounding box center [745, 406] width 186 height 13
drag, startPoint x: 693, startPoint y: 390, endPoint x: 650, endPoint y: 390, distance: 43.1
click at [650, 390] on div "**********" at bounding box center [739, 397] width 200 height 31
click at [649, 488] on button "**********" at bounding box center [739, 471] width 210 height 97
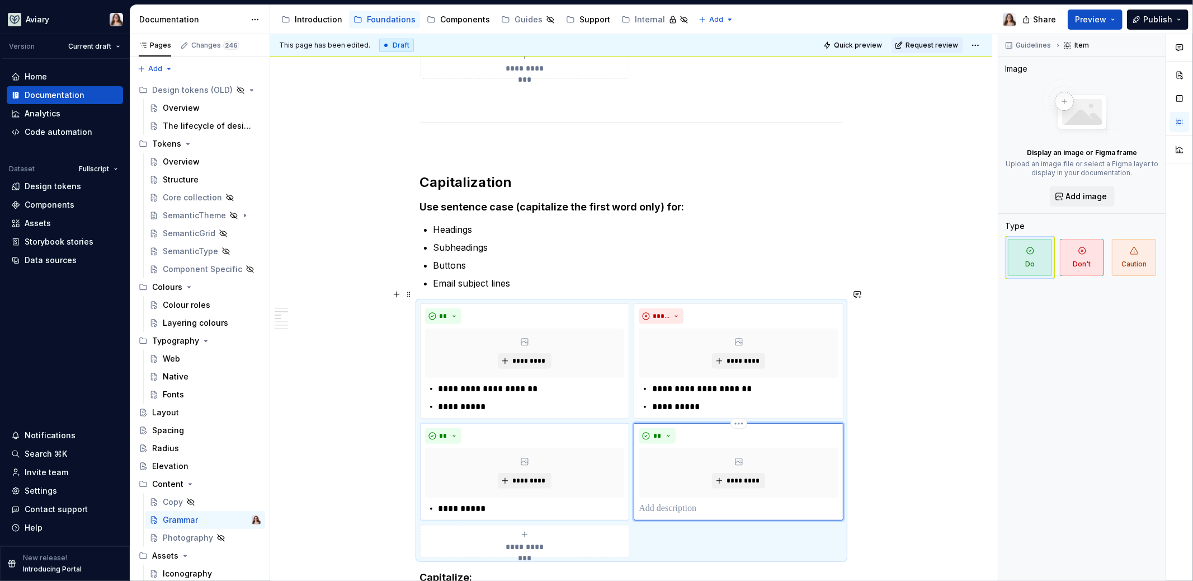
click at [654, 502] on p at bounding box center [739, 508] width 200 height 13
click at [662, 428] on button "**" at bounding box center [657, 436] width 37 height 16
click at [672, 462] on div "Don't" at bounding box center [682, 459] width 21 height 11
click at [650, 502] on div "**********" at bounding box center [739, 508] width 200 height 13
click at [438, 502] on p "**********" at bounding box center [531, 508] width 186 height 13
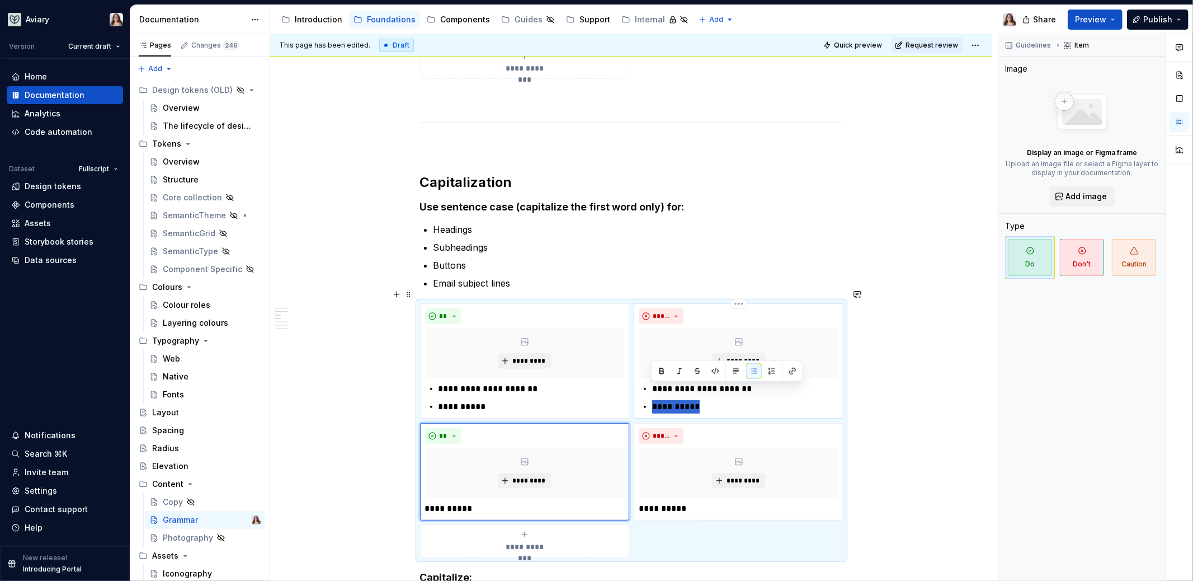
drag, startPoint x: 693, startPoint y: 391, endPoint x: 637, endPoint y: 391, distance: 55.9
click at [639, 391] on div "**********" at bounding box center [739, 397] width 200 height 31
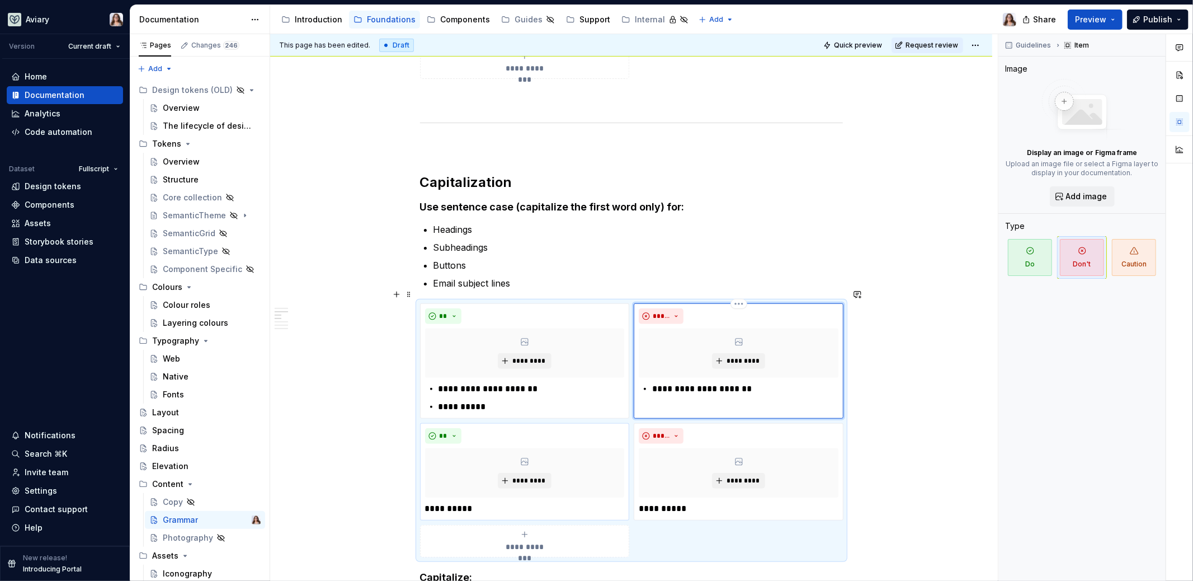
click at [650, 382] on div "**********" at bounding box center [739, 388] width 200 height 13
drag, startPoint x: 492, startPoint y: 389, endPoint x: 533, endPoint y: 374, distance: 43.7
click at [533, 382] on ul "**********" at bounding box center [531, 397] width 186 height 31
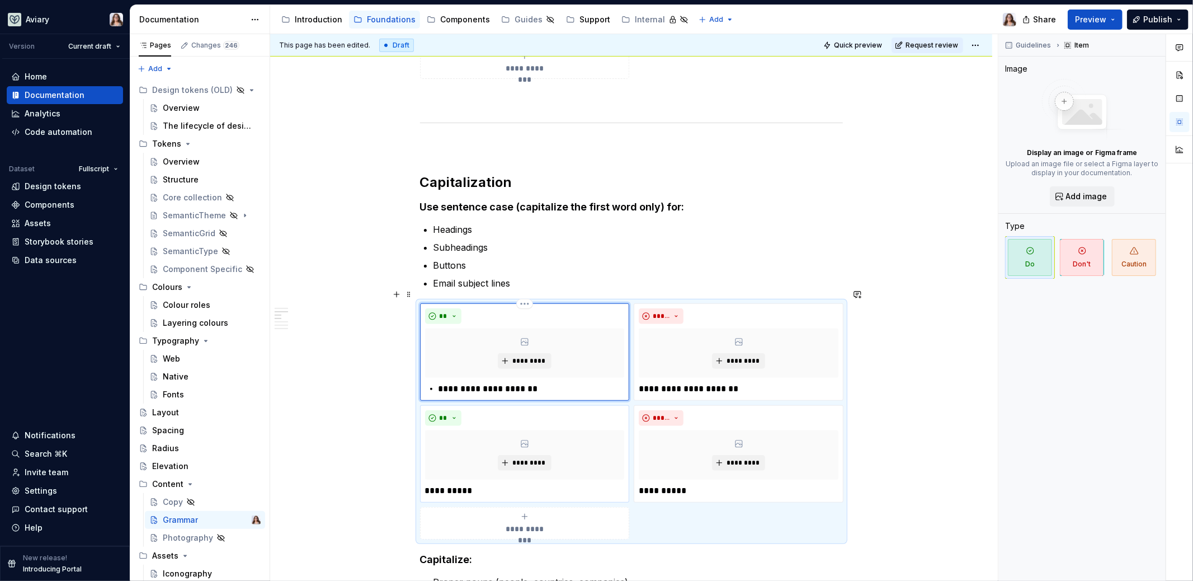
click at [440, 382] on p "**********" at bounding box center [531, 388] width 186 height 13
click at [516, 276] on p "Email subject lines" at bounding box center [637, 282] width 409 height 13
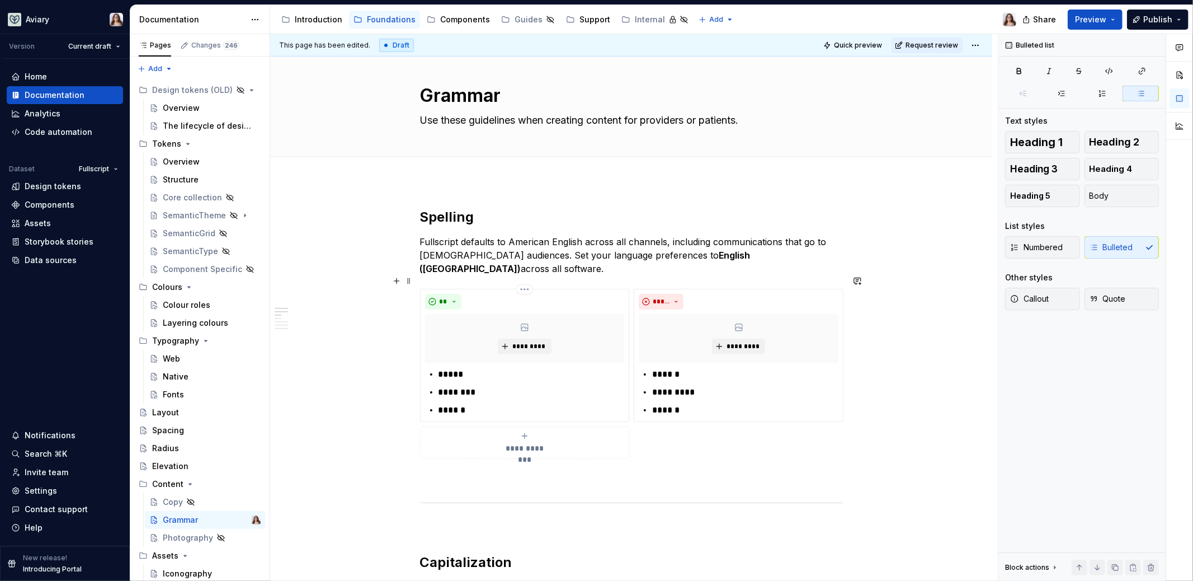
scroll to position [0, 0]
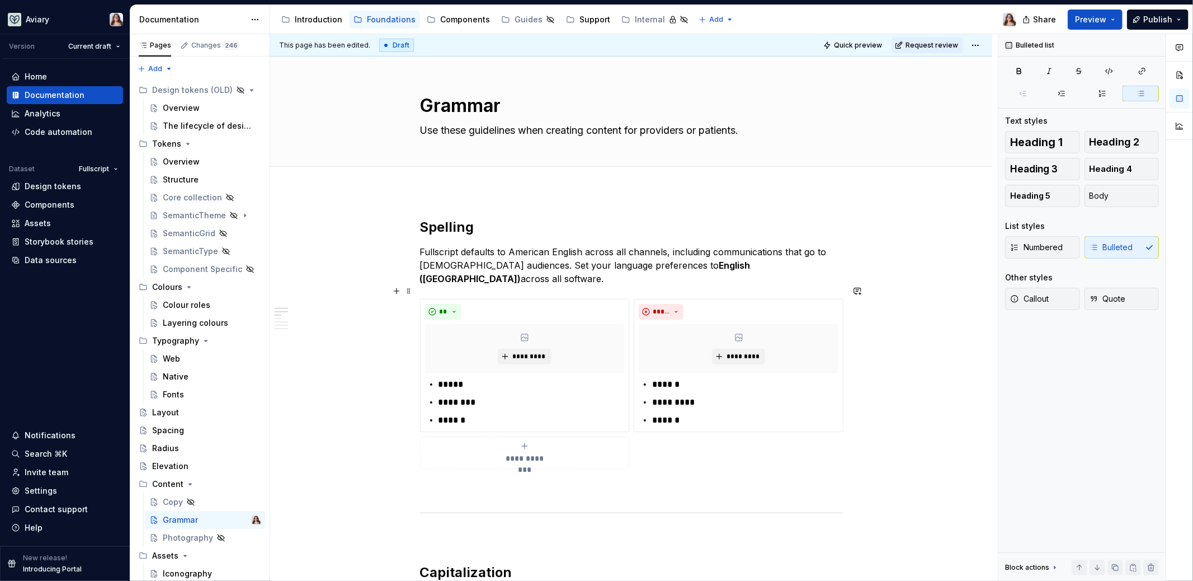
click at [525, 452] on span "**********" at bounding box center [524, 457] width 51 height 11
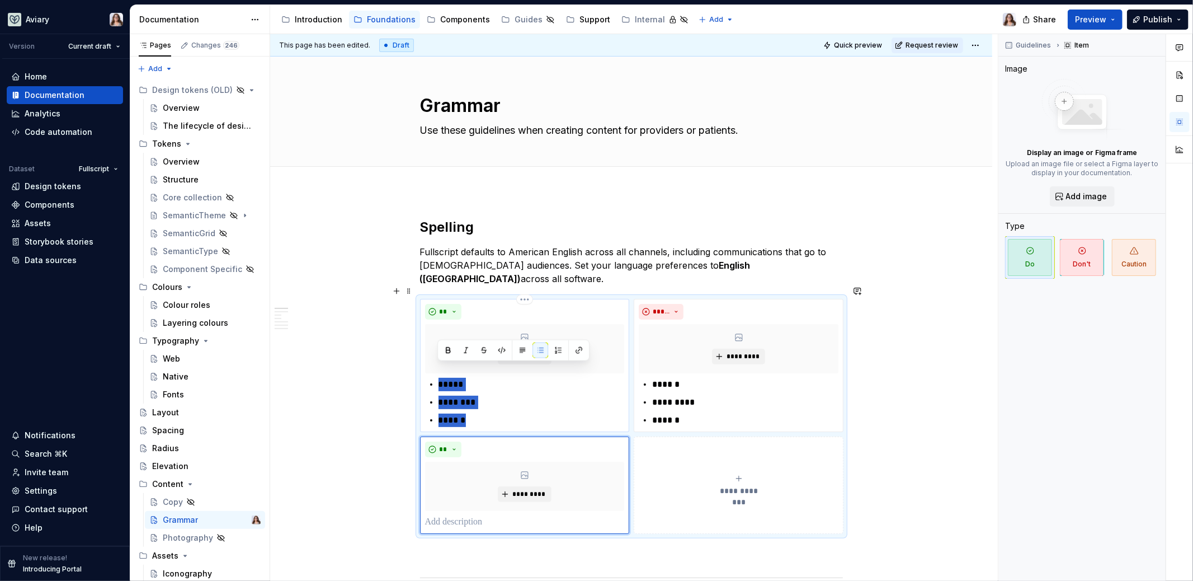
drag, startPoint x: 438, startPoint y: 368, endPoint x: 479, endPoint y: 412, distance: 60.1
click at [480, 412] on ul "***** ******** ******" at bounding box center [531, 402] width 186 height 49
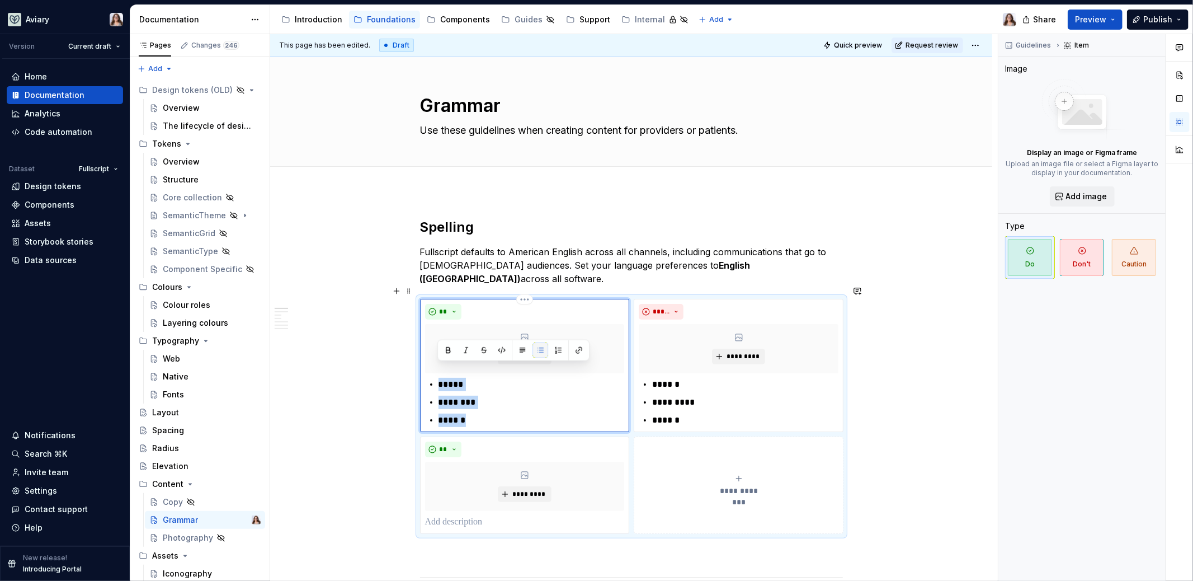
click at [539, 356] on button "button" at bounding box center [540, 350] width 16 height 16
click at [539, 349] on button "button" at bounding box center [540, 350] width 16 height 16
click at [521, 350] on button "button" at bounding box center [523, 350] width 16 height 16
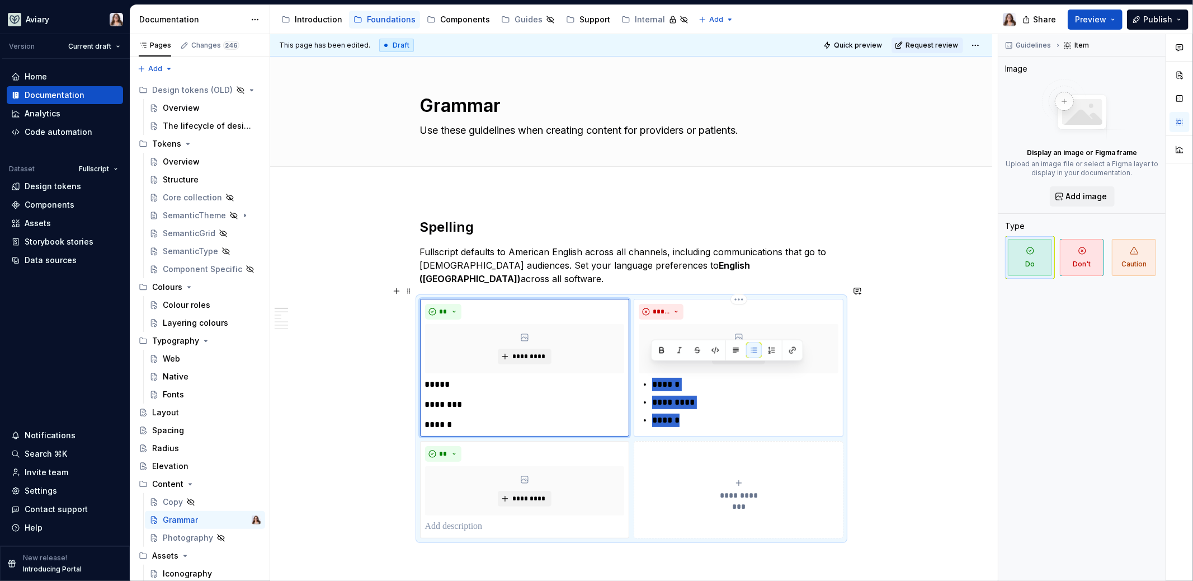
drag, startPoint x: 651, startPoint y: 370, endPoint x: 677, endPoint y: 407, distance: 45.8
click at [677, 407] on ul "****** ********* ******" at bounding box center [745, 402] width 186 height 49
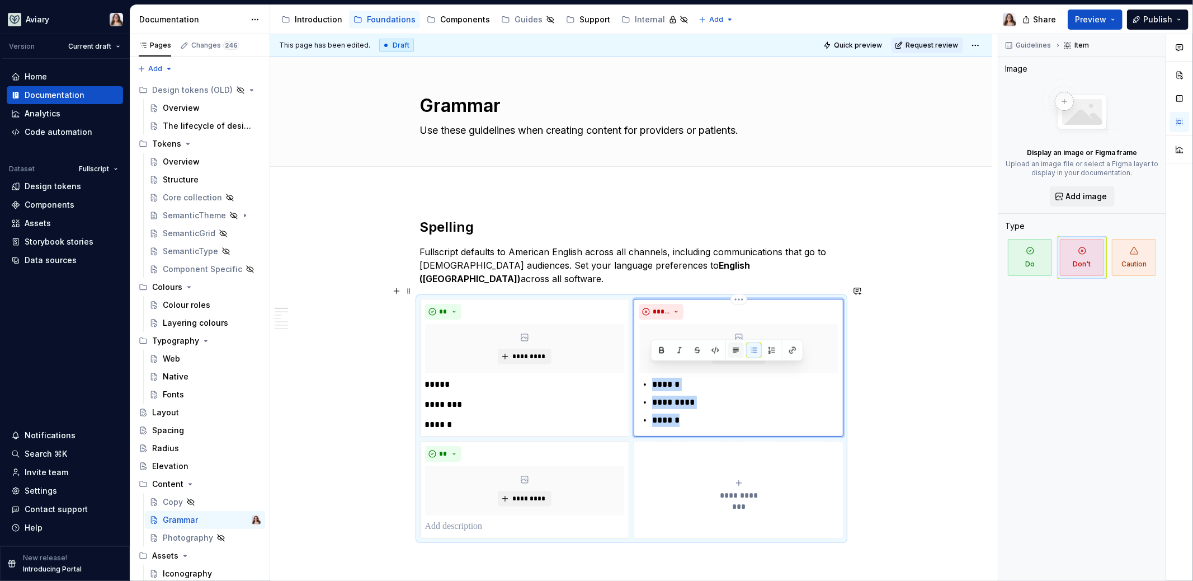
click at [736, 350] on button "button" at bounding box center [736, 350] width 16 height 16
click at [678, 401] on div "****** ********* ******" at bounding box center [739, 405] width 200 height 54
drag, startPoint x: 680, startPoint y: 390, endPoint x: 634, endPoint y: 390, distance: 46.4
click at [634, 390] on div "***** ********* ****** ********* ******" at bounding box center [739, 368] width 210 height 138
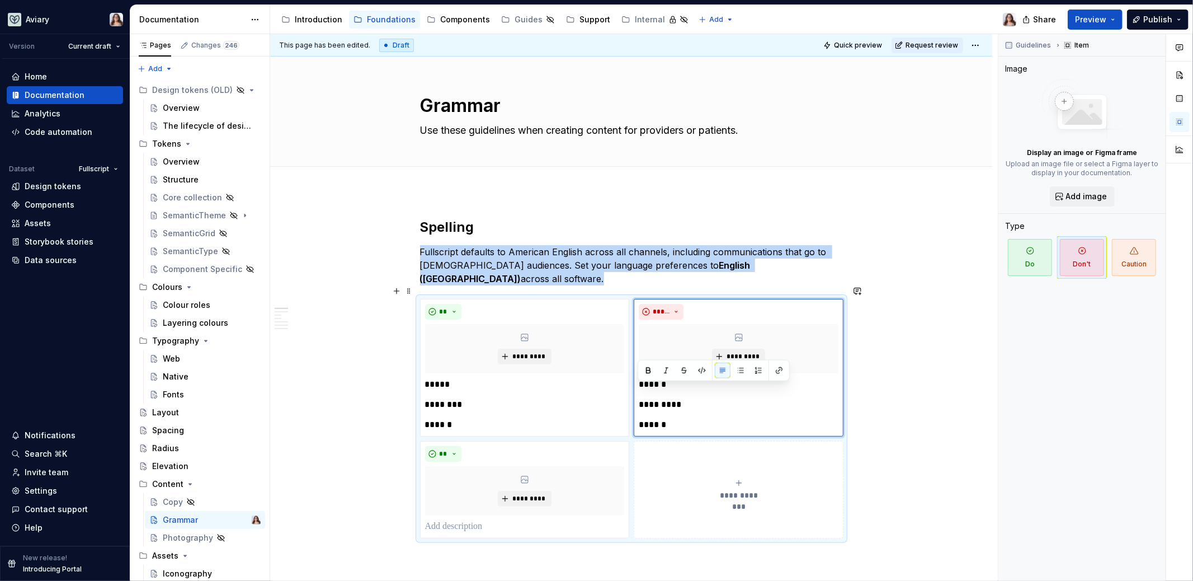
click at [653, 503] on button "**********" at bounding box center [739, 489] width 210 height 97
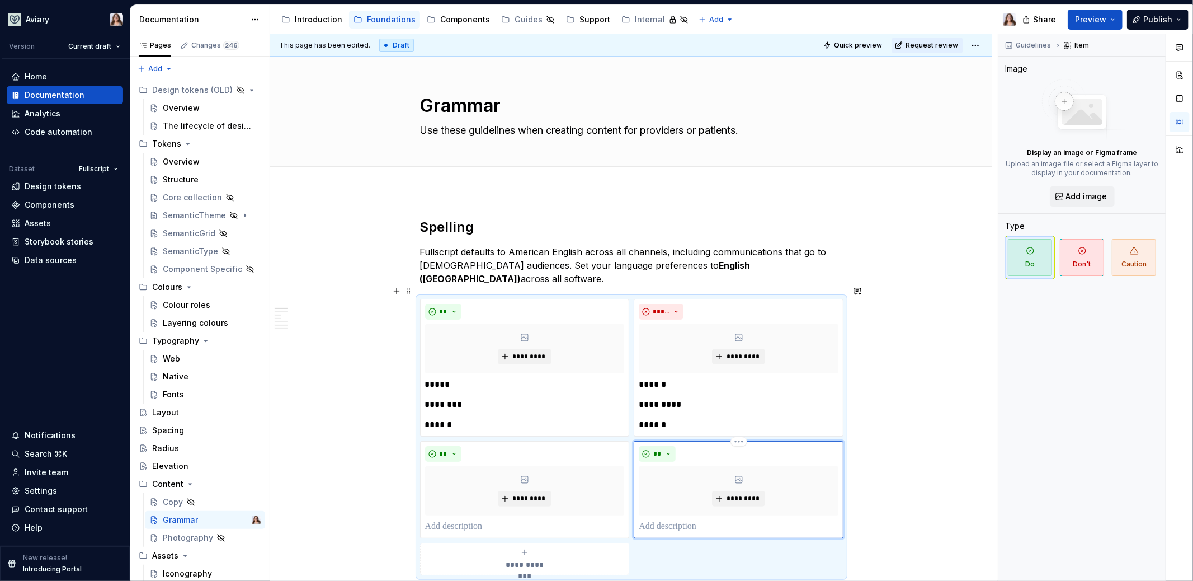
click at [653, 520] on p at bounding box center [739, 526] width 200 height 13
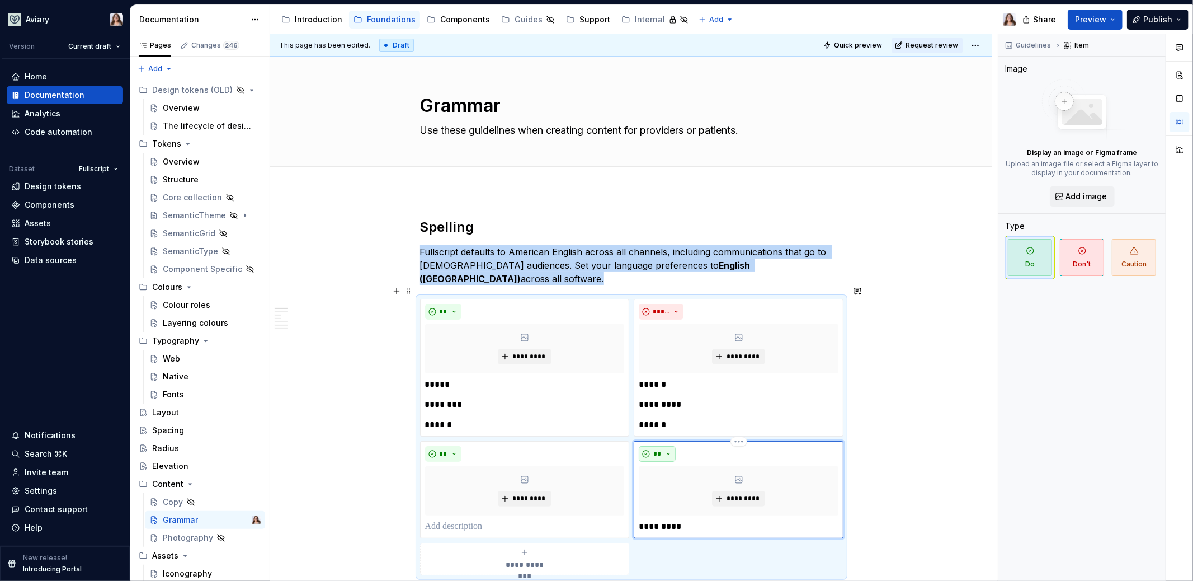
click at [663, 446] on button "**" at bounding box center [657, 454] width 37 height 16
click at [674, 473] on div "Don't" at bounding box center [682, 478] width 21 height 11
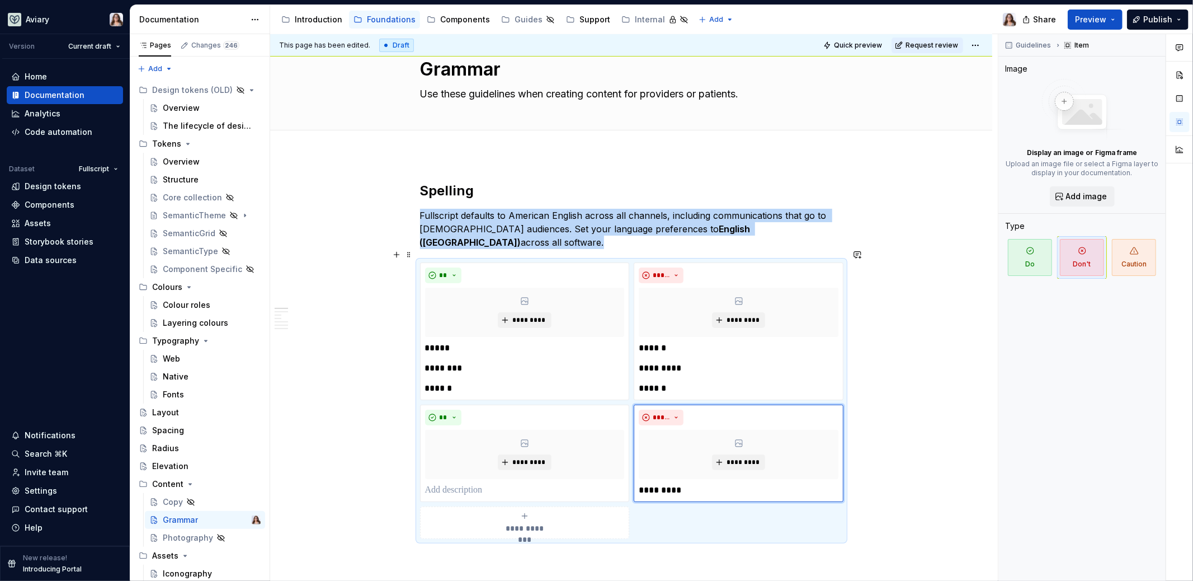
click at [660, 502] on div "**********" at bounding box center [631, 400] width 423 height 276
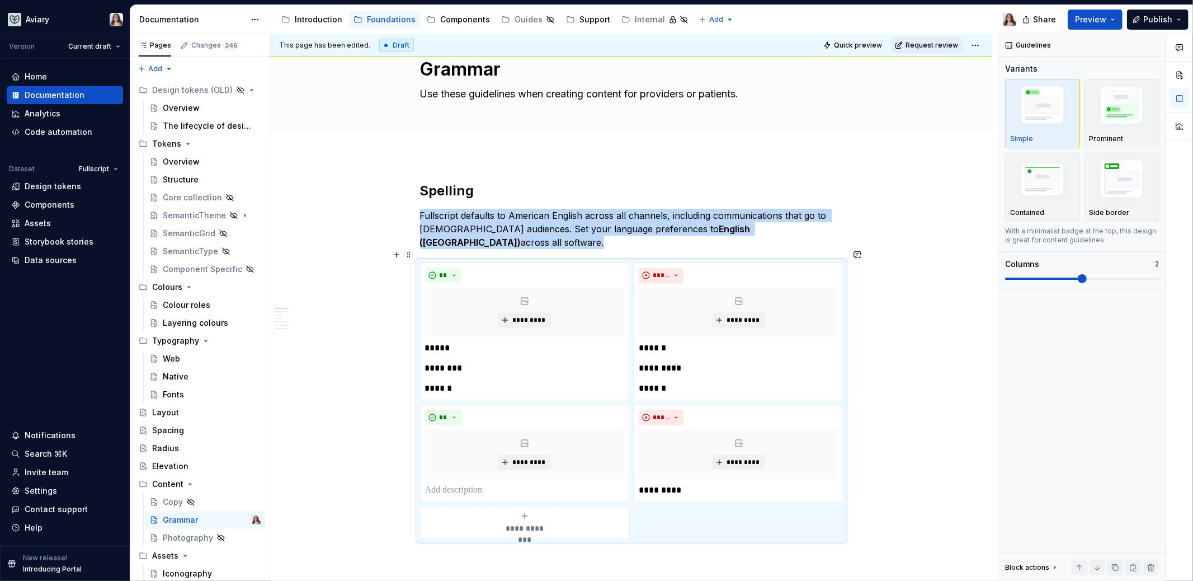
click at [579, 511] on div "**********" at bounding box center [525, 522] width 200 height 22
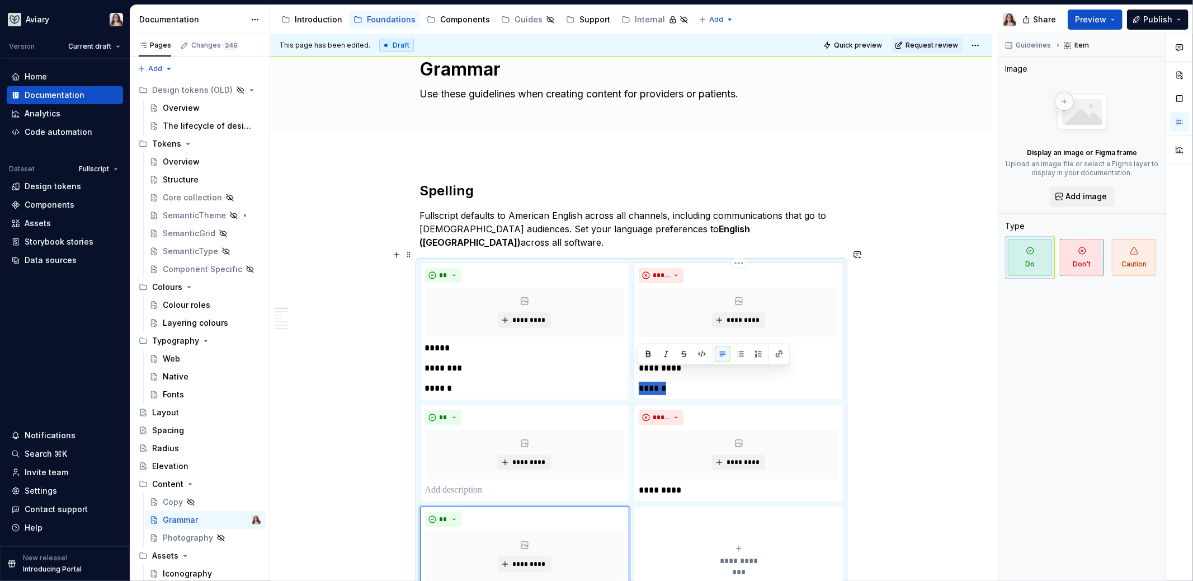
drag, startPoint x: 667, startPoint y: 374, endPoint x: 636, endPoint y: 374, distance: 30.8
click at [636, 374] on div "***** ********* ****** ********* ******" at bounding box center [739, 331] width 210 height 138
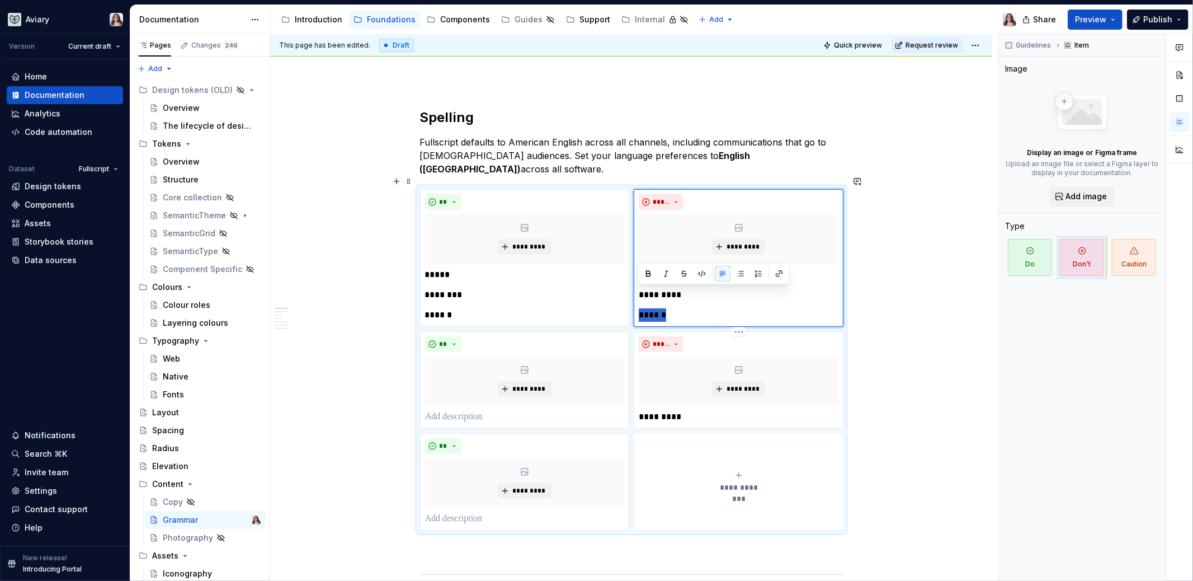
scroll to position [116, 0]
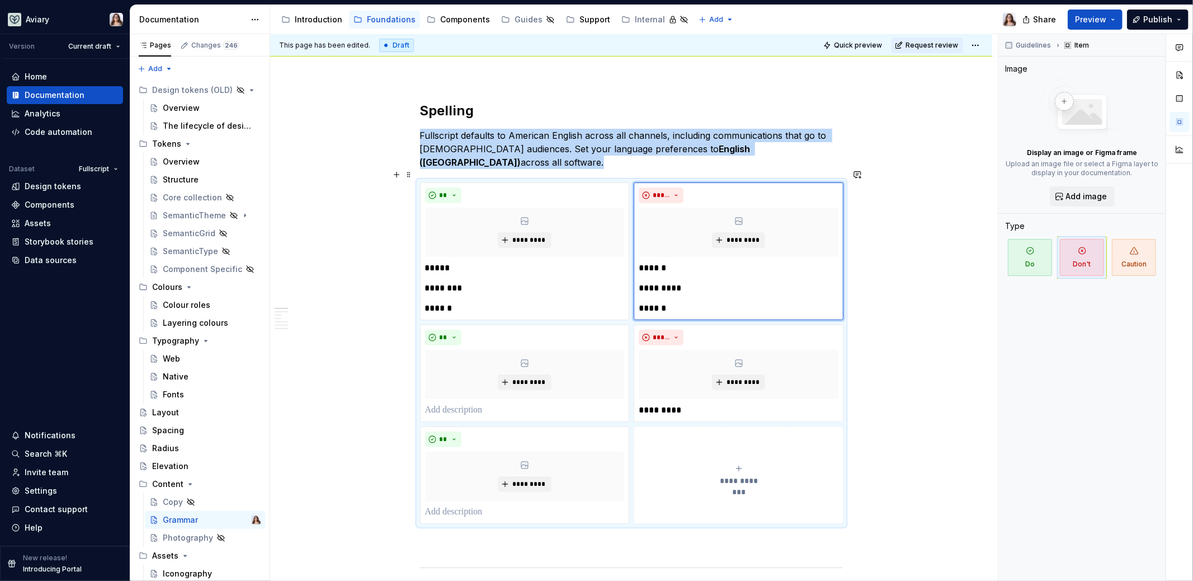
click at [654, 496] on button "**********" at bounding box center [739, 474] width 210 height 97
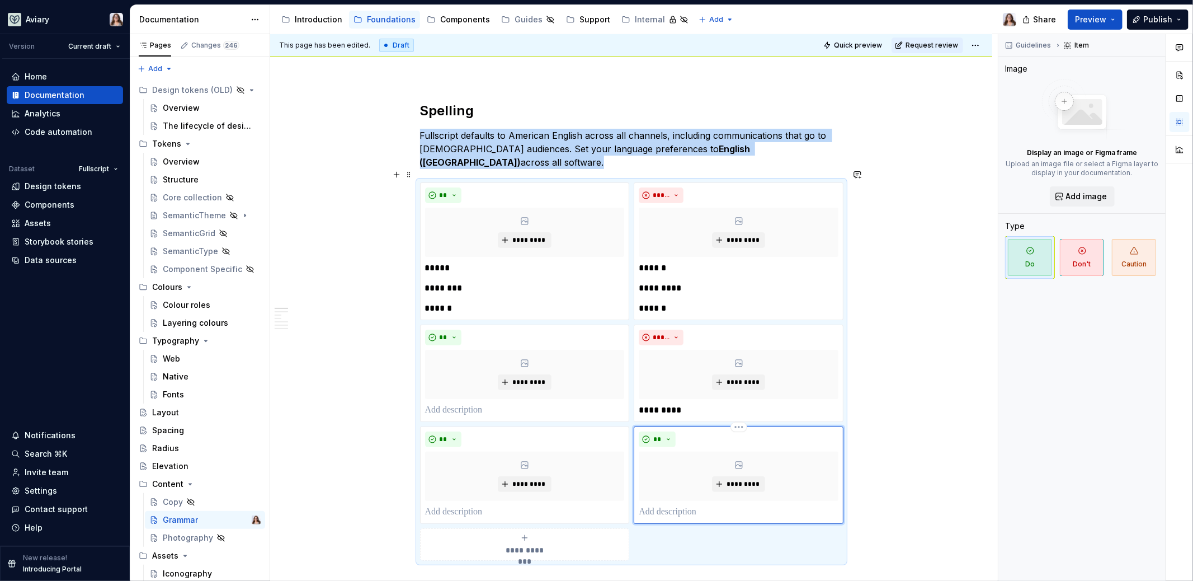
click at [653, 505] on p at bounding box center [739, 511] width 200 height 13
click at [662, 431] on button "**" at bounding box center [657, 439] width 37 height 16
click at [671, 458] on span "Don't" at bounding box center [687, 463] width 95 height 18
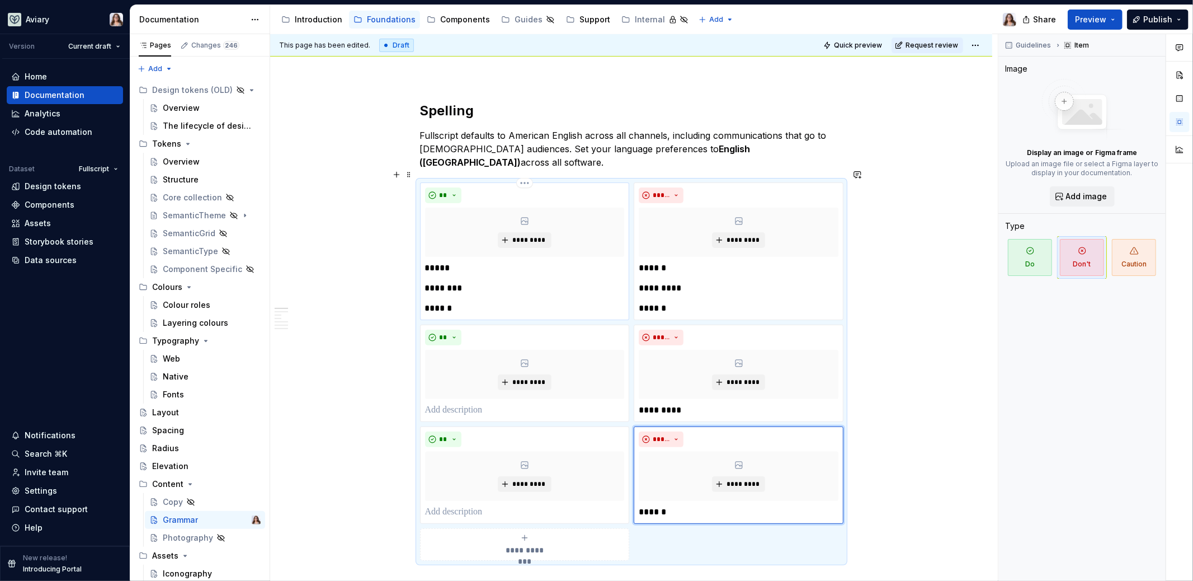
click at [449, 281] on p "********" at bounding box center [525, 287] width 200 height 13
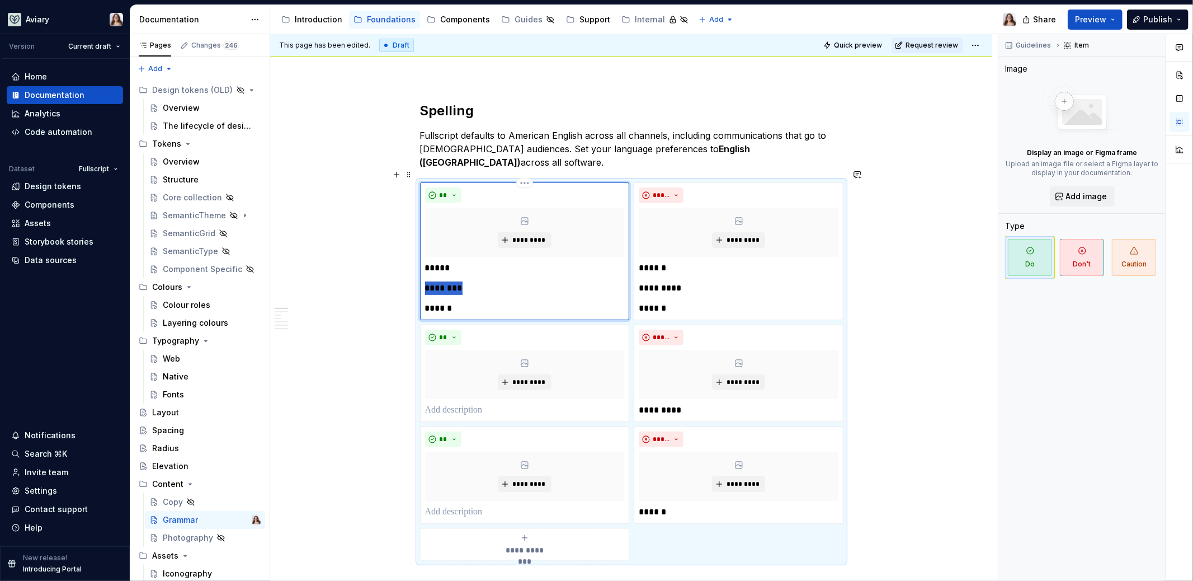
click at [449, 281] on p "********" at bounding box center [525, 287] width 200 height 13
click at [445, 403] on p at bounding box center [525, 409] width 200 height 13
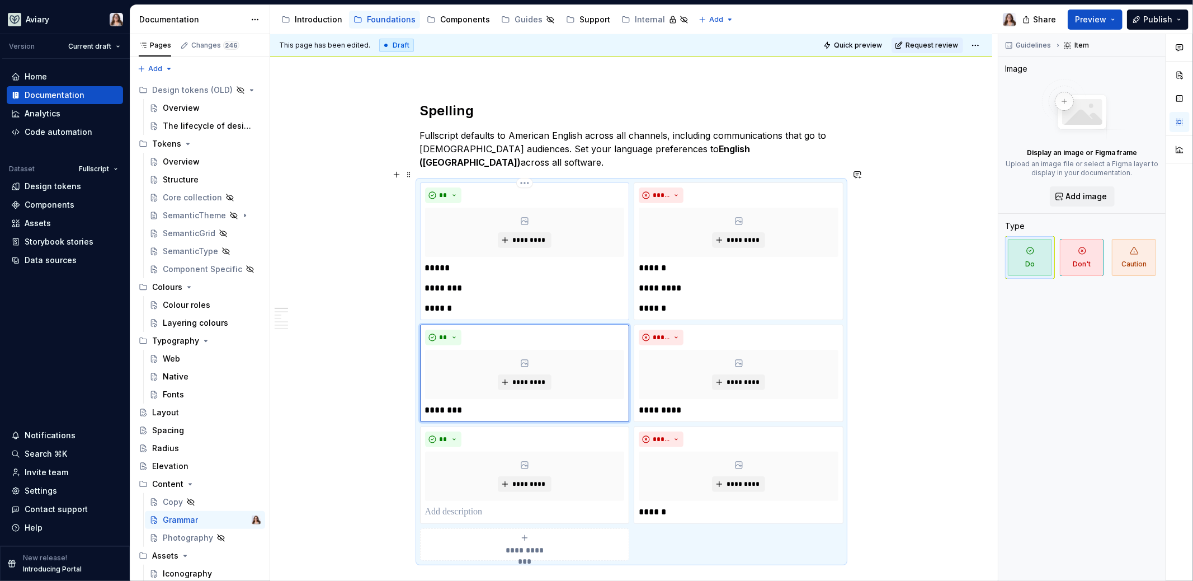
click at [442, 301] on p "******" at bounding box center [525, 307] width 200 height 13
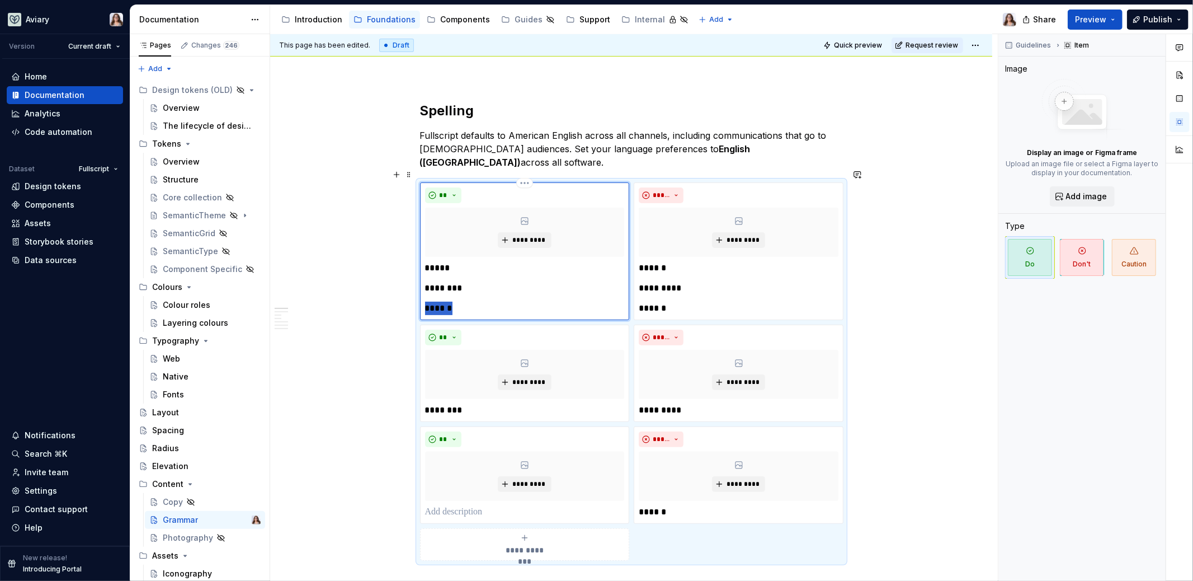
click at [442, 301] on p "******" at bounding box center [525, 307] width 200 height 13
click at [450, 505] on p at bounding box center [525, 511] width 200 height 13
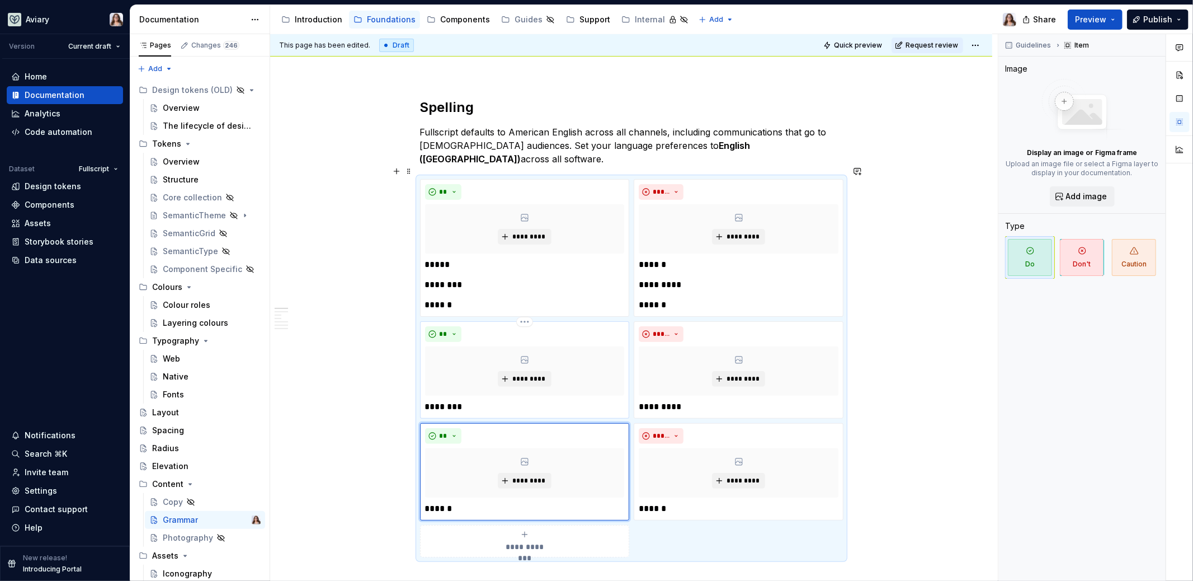
scroll to position [122, 0]
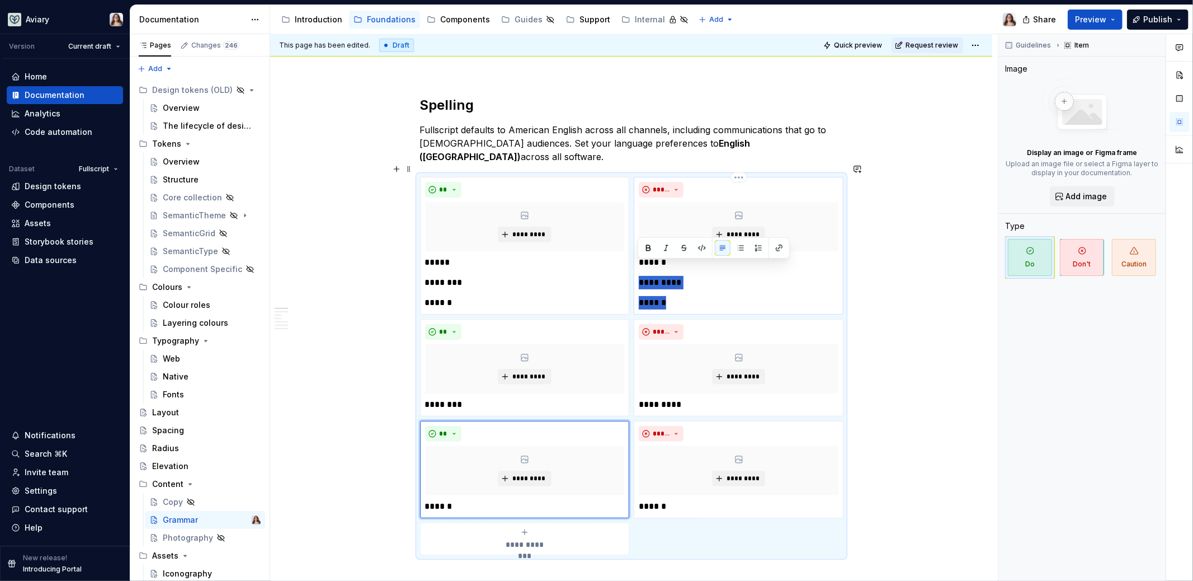
drag, startPoint x: 668, startPoint y: 289, endPoint x: 639, endPoint y: 263, distance: 38.4
click at [639, 263] on div "****** ********* ******" at bounding box center [739, 283] width 200 height 54
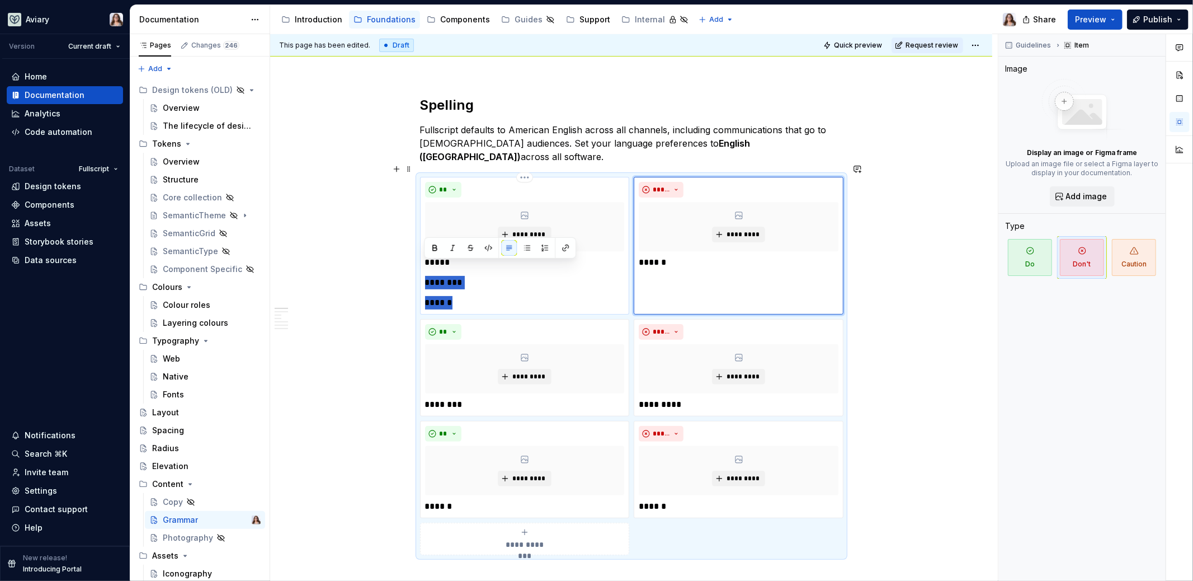
drag, startPoint x: 454, startPoint y: 288, endPoint x: 422, endPoint y: 262, distance: 40.5
click at [422, 262] on div "** ********* ***** ******** ******" at bounding box center [525, 246] width 210 height 138
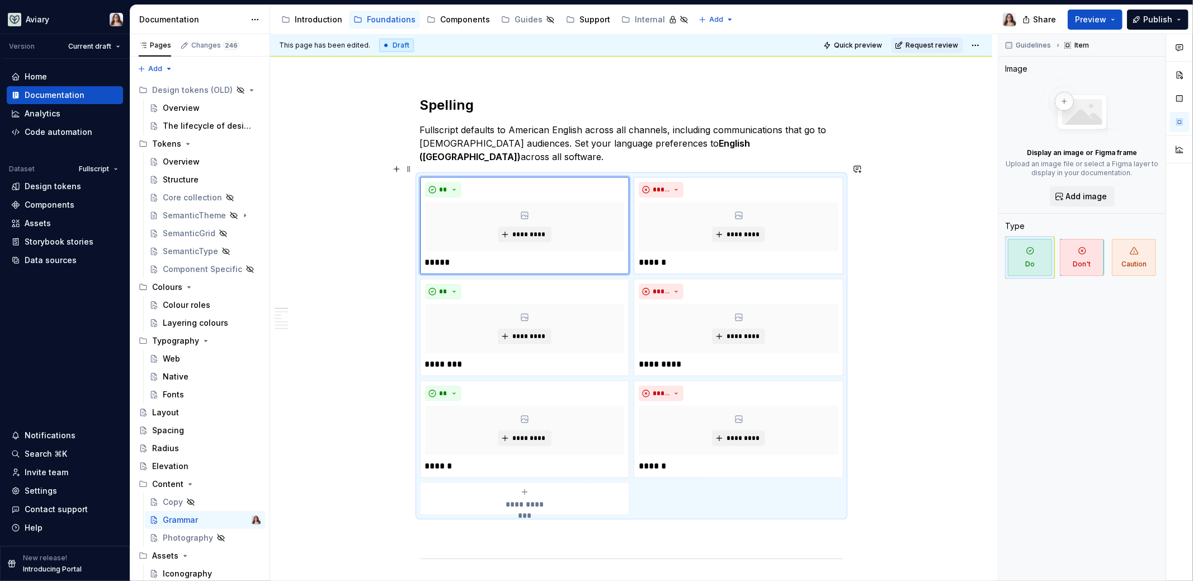
click at [497, 111] on h2 "Spelling" at bounding box center [631, 105] width 423 height 18
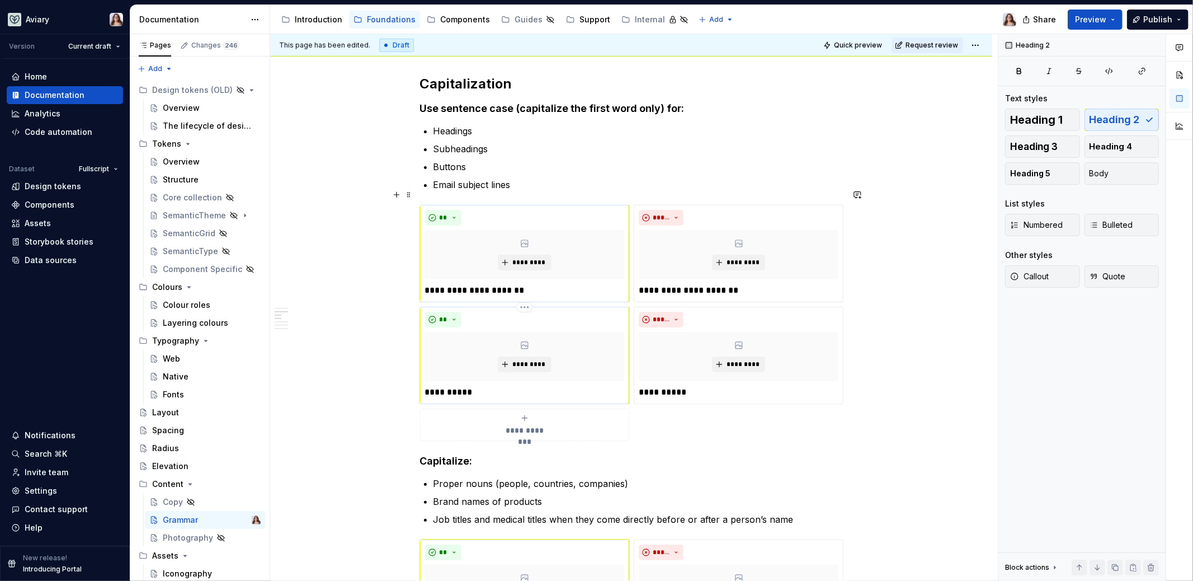
scroll to position [658, 0]
click at [470, 452] on h4 "Capitalize:" at bounding box center [631, 458] width 423 height 13
click at [679, 100] on h4 "Use sentence case (capitalize the first word only) for:" at bounding box center [631, 106] width 423 height 13
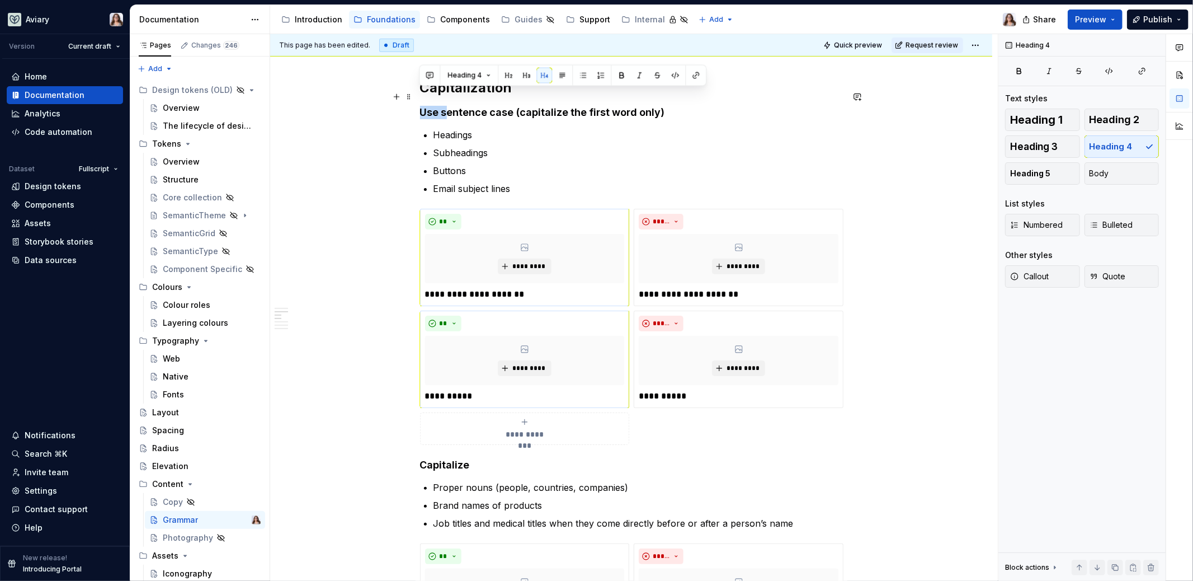
drag, startPoint x: 446, startPoint y: 97, endPoint x: 419, endPoint y: 97, distance: 26.9
click at [420, 106] on h4 "Use sentence case (capitalize the first word only)" at bounding box center [631, 112] width 423 height 13
drag, startPoint x: 494, startPoint y: 96, endPoint x: 641, endPoint y: 99, distance: 146.6
click at [641, 106] on h4 "Sentence case (capitalize the first word only)" at bounding box center [631, 112] width 423 height 13
click at [556, 75] on button "Heading 4" at bounding box center [543, 76] width 53 height 16
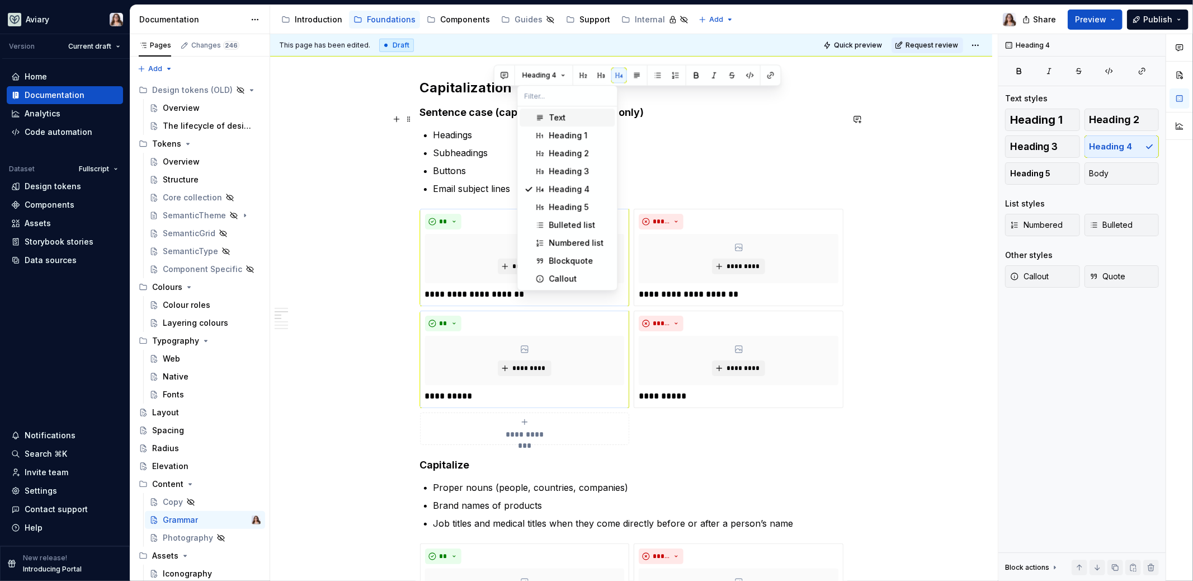
click at [555, 116] on div "Text" at bounding box center [557, 117] width 17 height 11
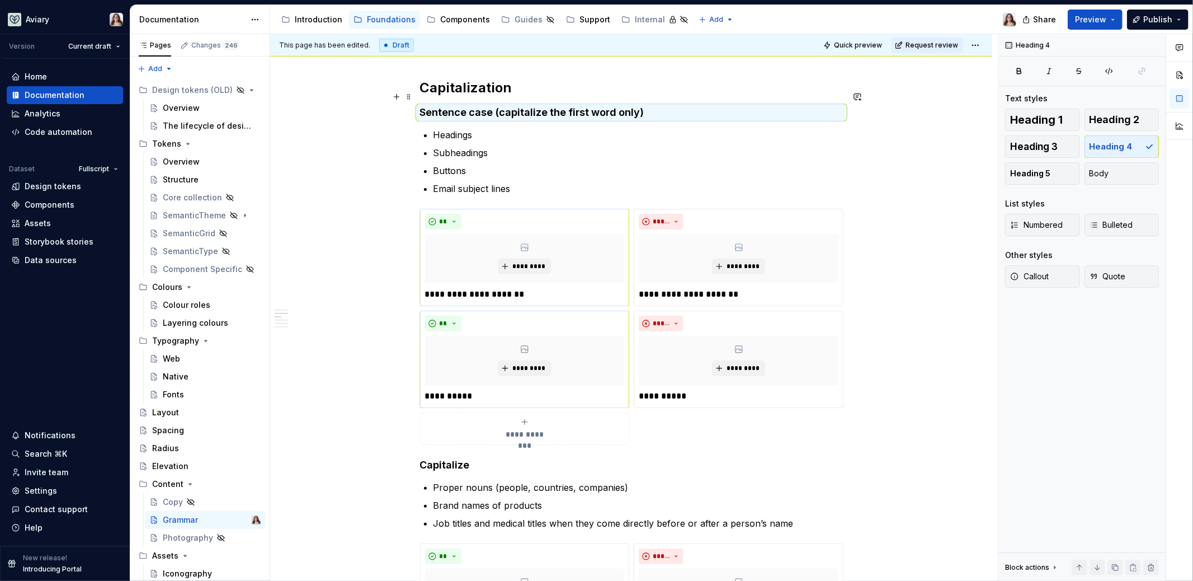
click at [494, 106] on h4 "Sentence case (capitalize the first word only)" at bounding box center [631, 112] width 423 height 13
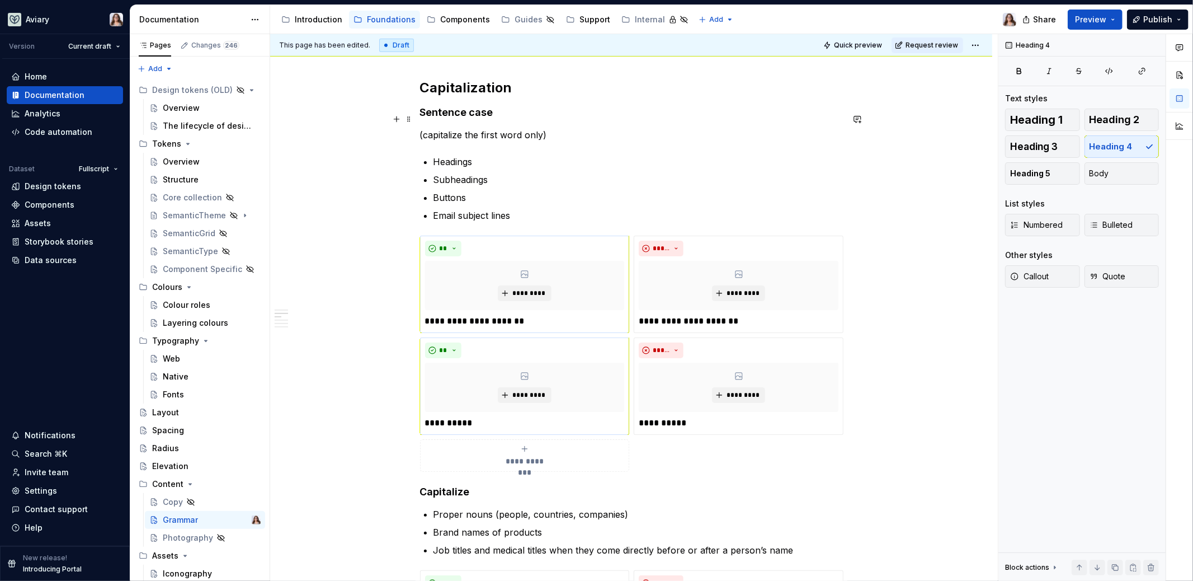
click at [546, 128] on p "(capitalize the first word only)" at bounding box center [631, 134] width 423 height 13
click at [426, 128] on p "(capitalize the first word only" at bounding box center [631, 134] width 423 height 13
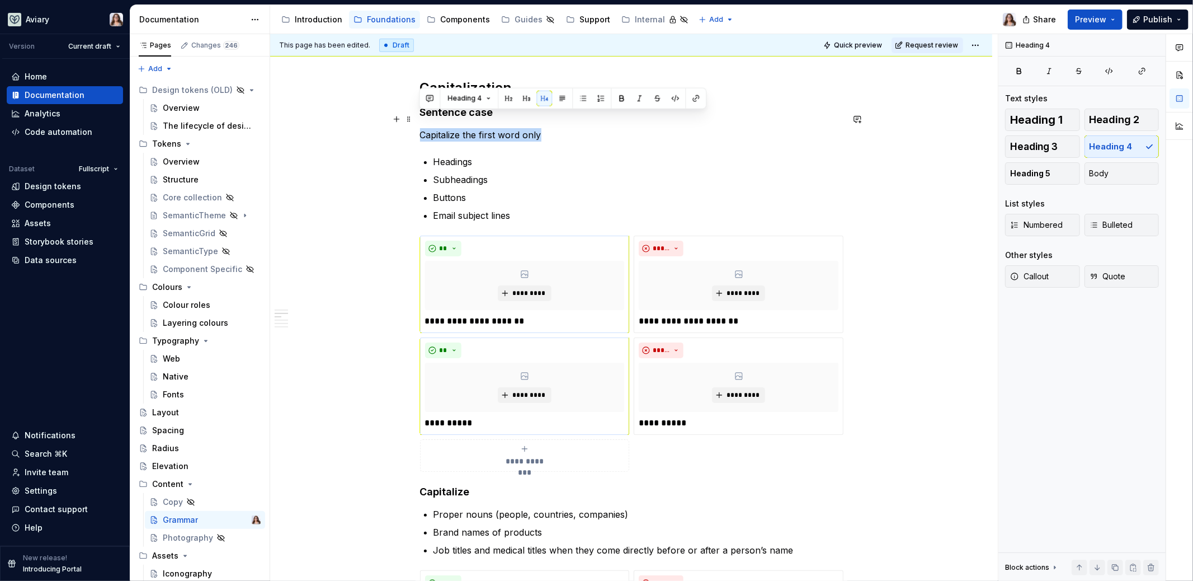
drag, startPoint x: 540, startPoint y: 119, endPoint x: 421, endPoint y: 117, distance: 119.1
click at [421, 128] on p "Capitalize the first word only" at bounding box center [631, 134] width 423 height 13
click at [544, 100] on button "button" at bounding box center [544, 99] width 16 height 16
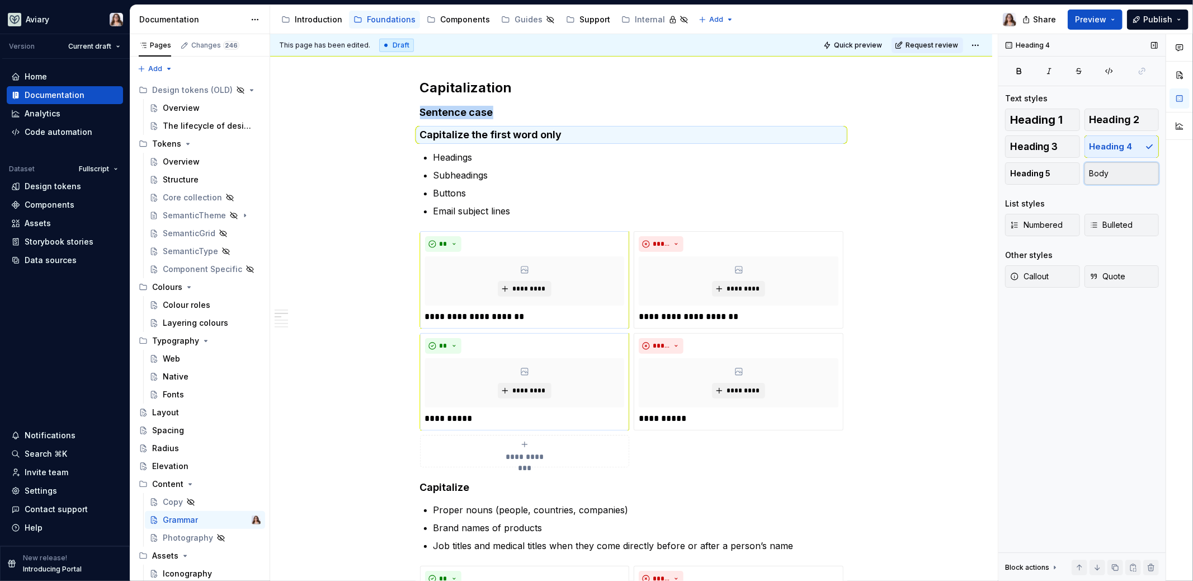
click at [1093, 176] on span "Body" at bounding box center [1099, 173] width 20 height 11
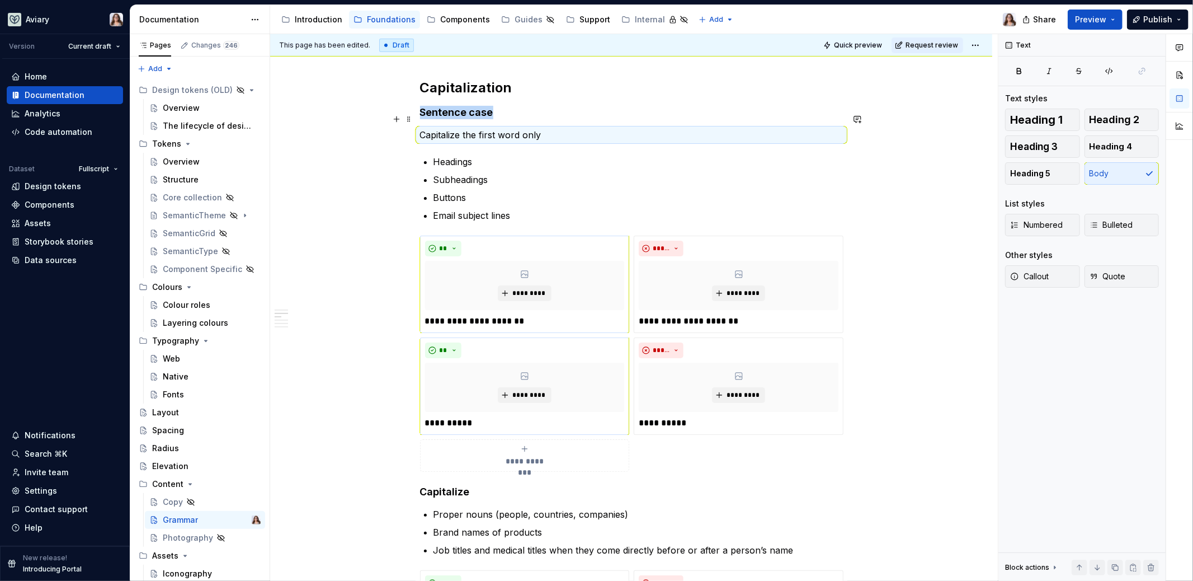
click at [547, 128] on p "Capitalize the first word only" at bounding box center [631, 134] width 423 height 13
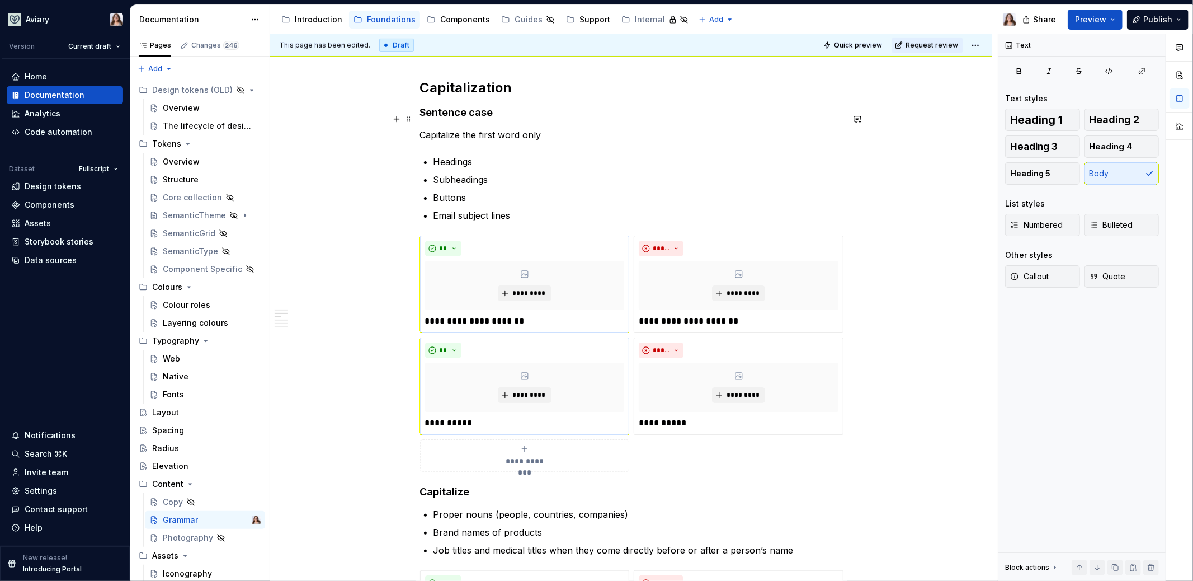
click at [541, 128] on p "Capitalize the first word only" at bounding box center [631, 134] width 423 height 13
click at [497, 106] on h4 "Sentence case" at bounding box center [631, 112] width 423 height 13
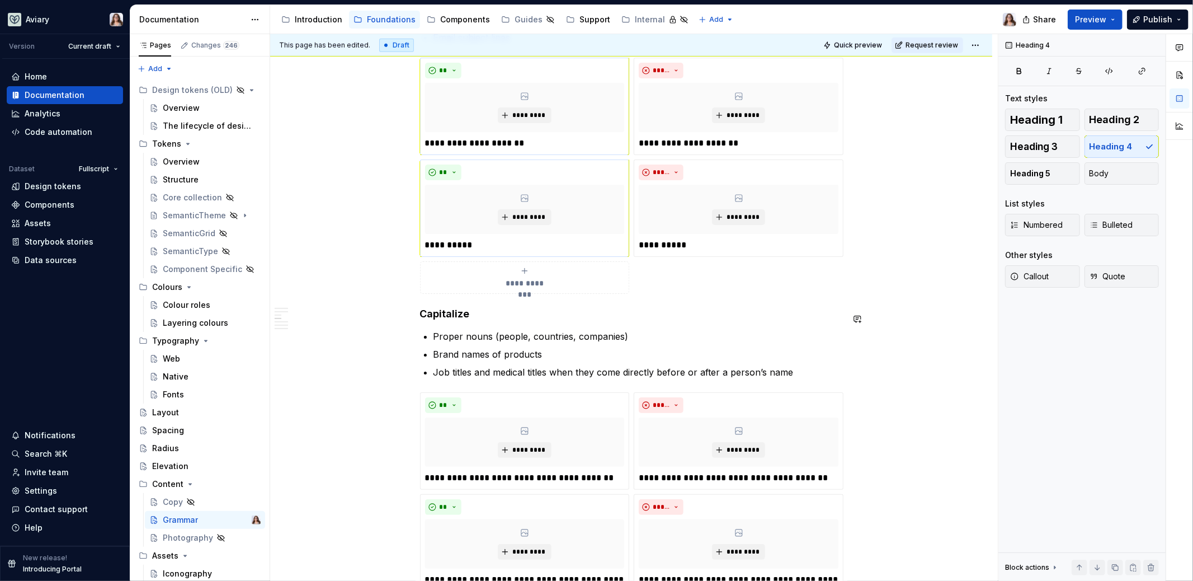
scroll to position [831, 0]
click at [422, 306] on h4 "Capitalize" at bounding box center [631, 312] width 423 height 13
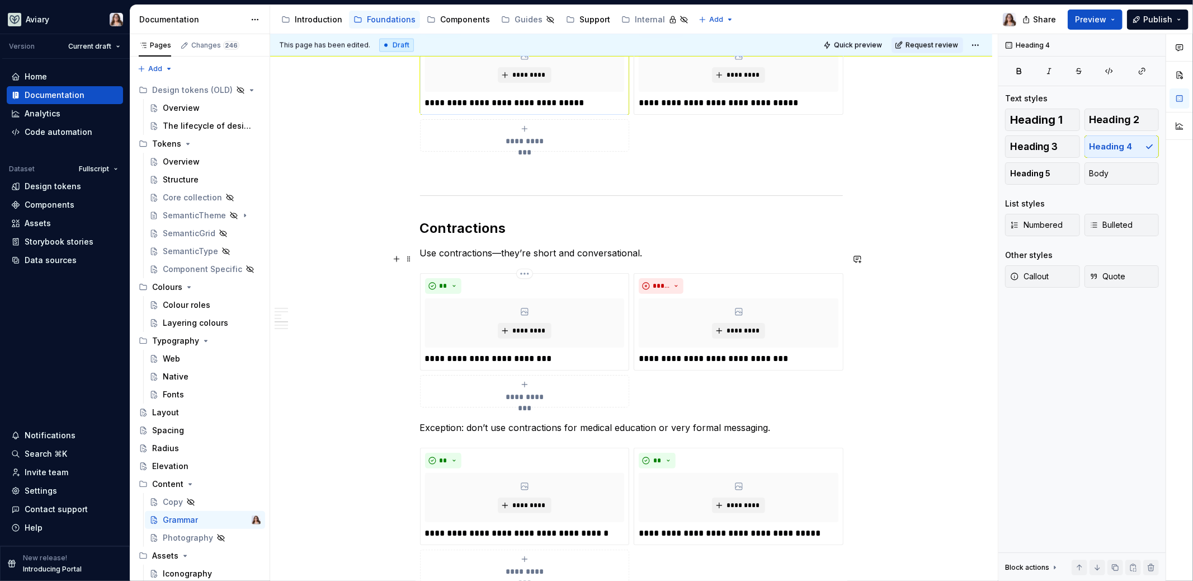
scroll to position [1613, 0]
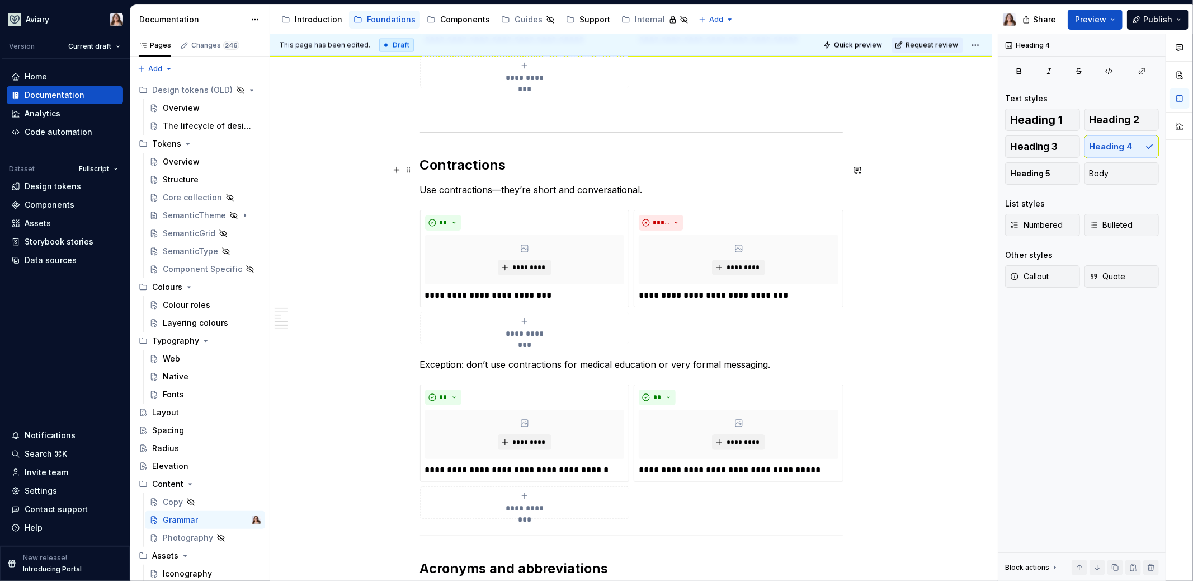
click at [644, 183] on p "Use contractions—they’re short and conversational." at bounding box center [631, 189] width 423 height 13
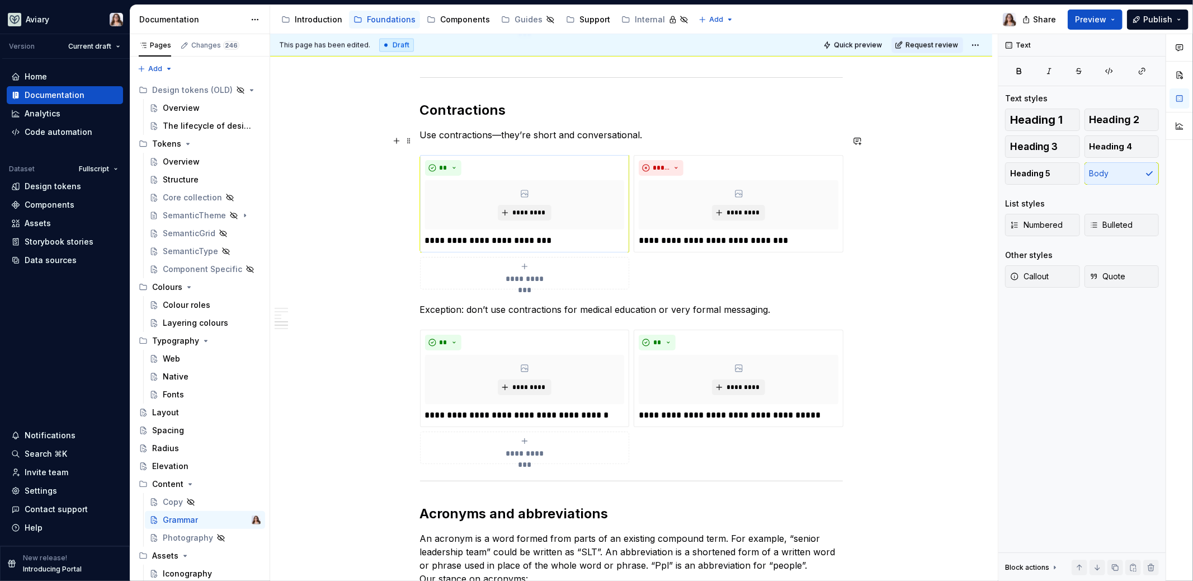
scroll to position [1676, 0]
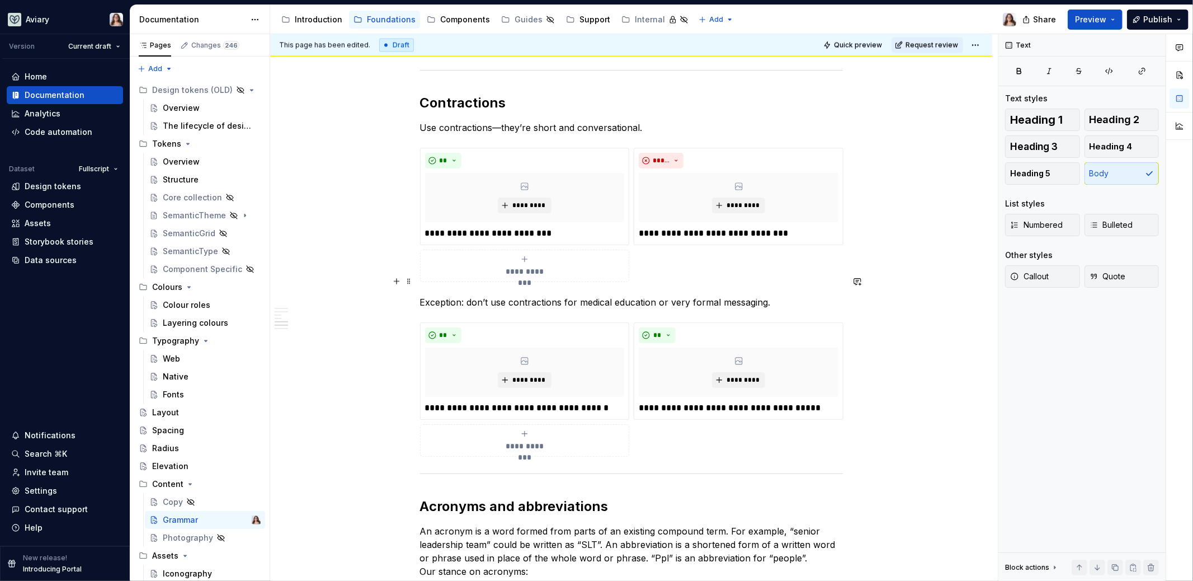
click at [420, 295] on p "Exception: don’t use contractions for medical education or very formal messagin…" at bounding box center [631, 301] width 423 height 13
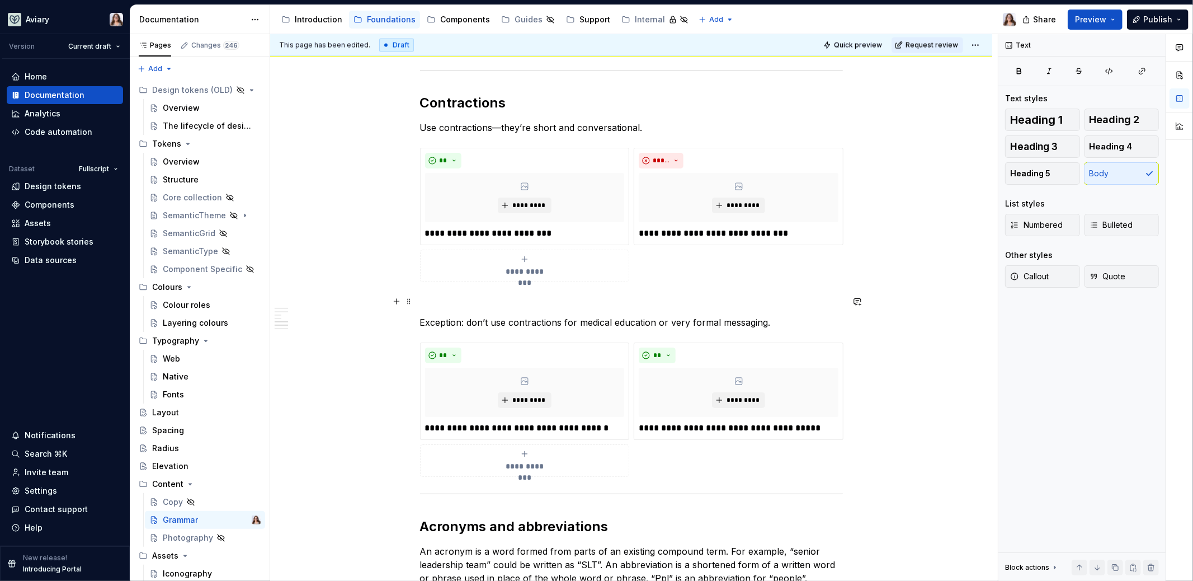
click at [466, 315] on p "Exception: don’t use contractions for medical education or very formal messagin…" at bounding box center [631, 321] width 423 height 13
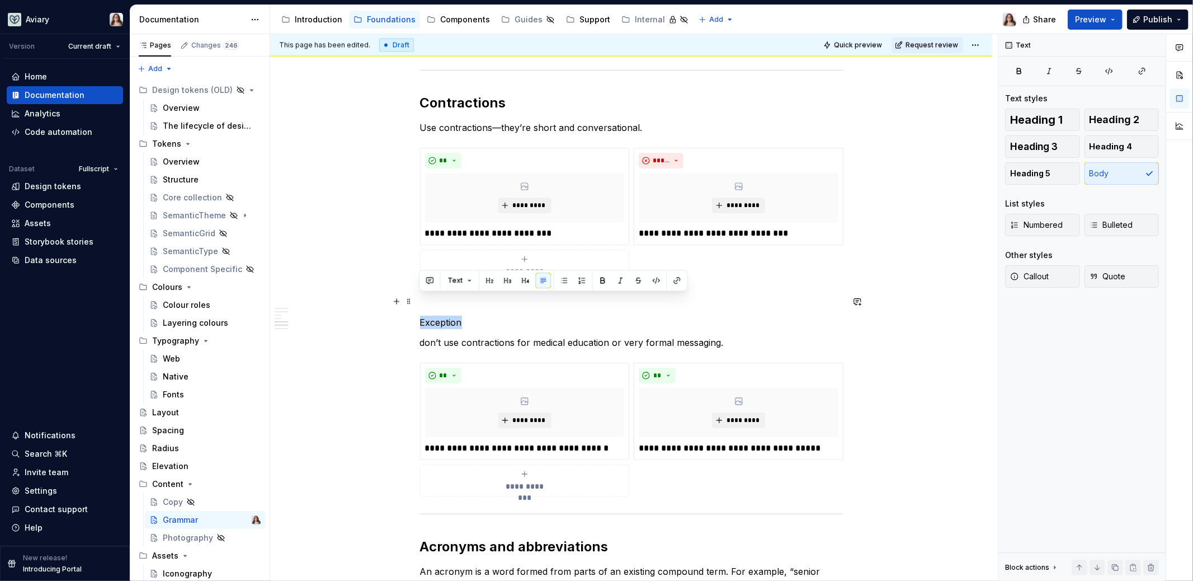
drag, startPoint x: 460, startPoint y: 301, endPoint x: 417, endPoint y: 301, distance: 43.6
click at [417, 301] on div "**********" at bounding box center [631, 14] width 722 height 2997
click at [522, 277] on button "button" at bounding box center [525, 280] width 16 height 16
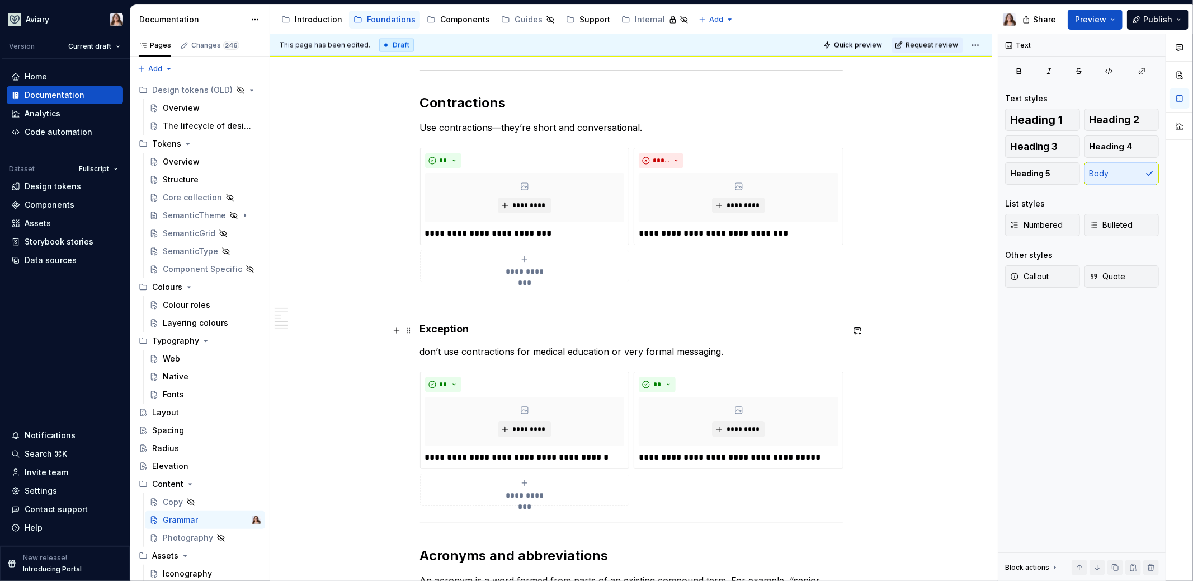
click at [424, 345] on p "don’t use contractions for medical education or very formal messaging." at bounding box center [631, 351] width 423 height 13
click at [471, 322] on h4 "Exception" at bounding box center [631, 328] width 423 height 13
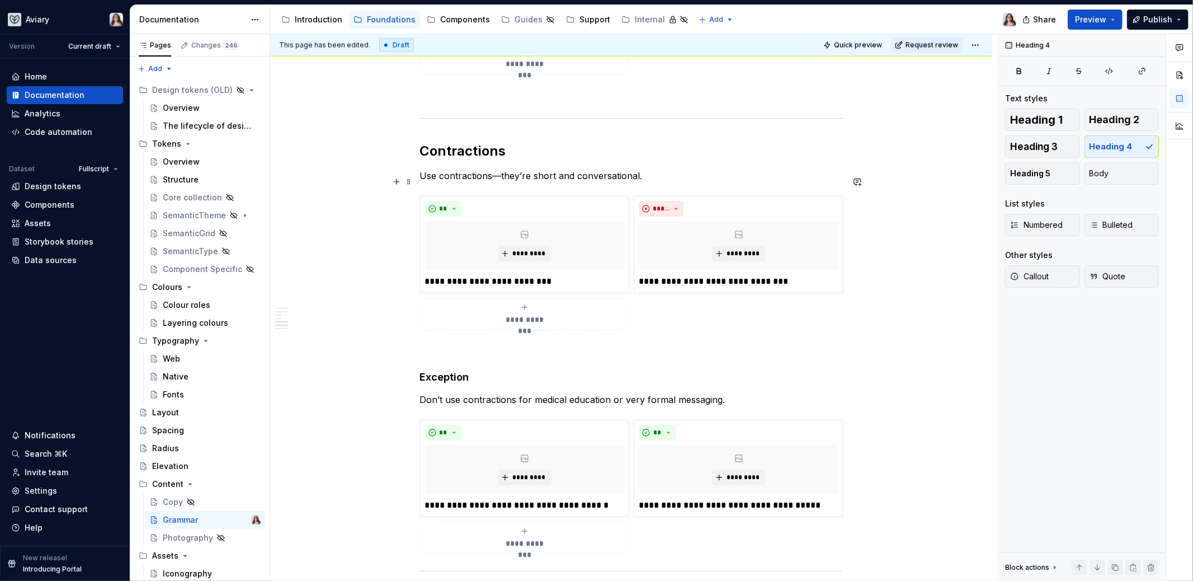
click at [526, 314] on span "**********" at bounding box center [524, 319] width 51 height 11
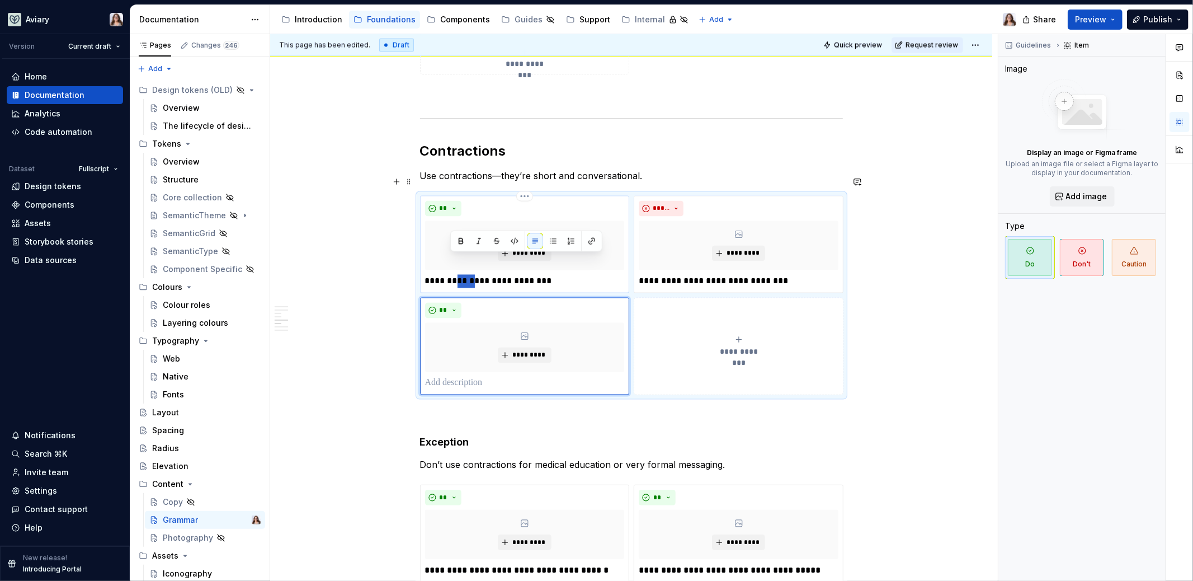
drag, startPoint x: 463, startPoint y: 260, endPoint x: 450, endPoint y: 260, distance: 13.4
click at [450, 275] on p "**********" at bounding box center [525, 281] width 200 height 13
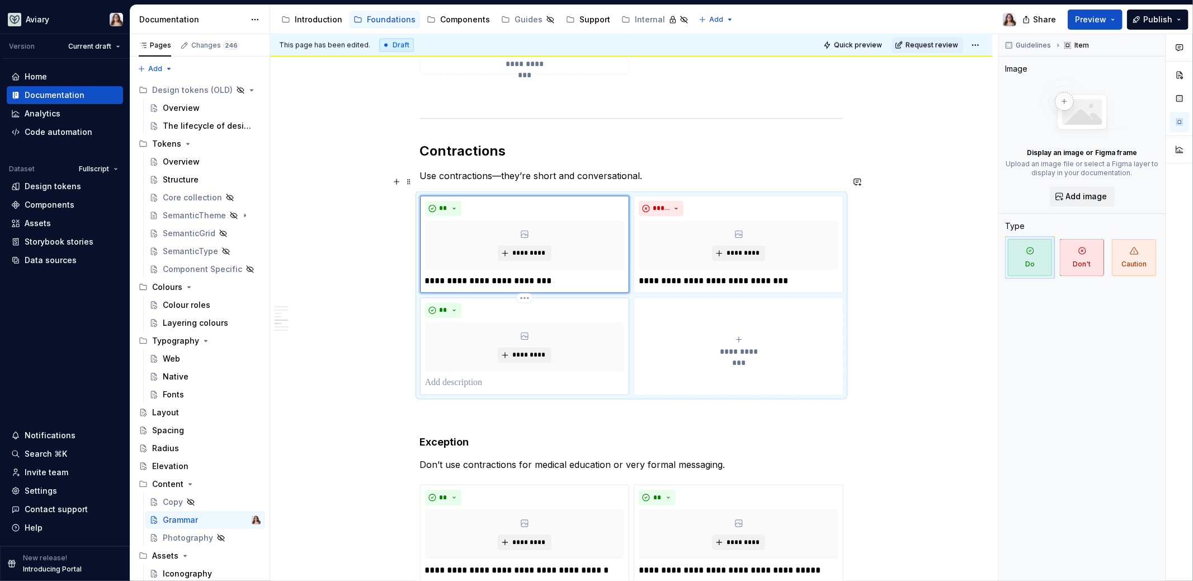
click at [459, 376] on p at bounding box center [525, 382] width 200 height 13
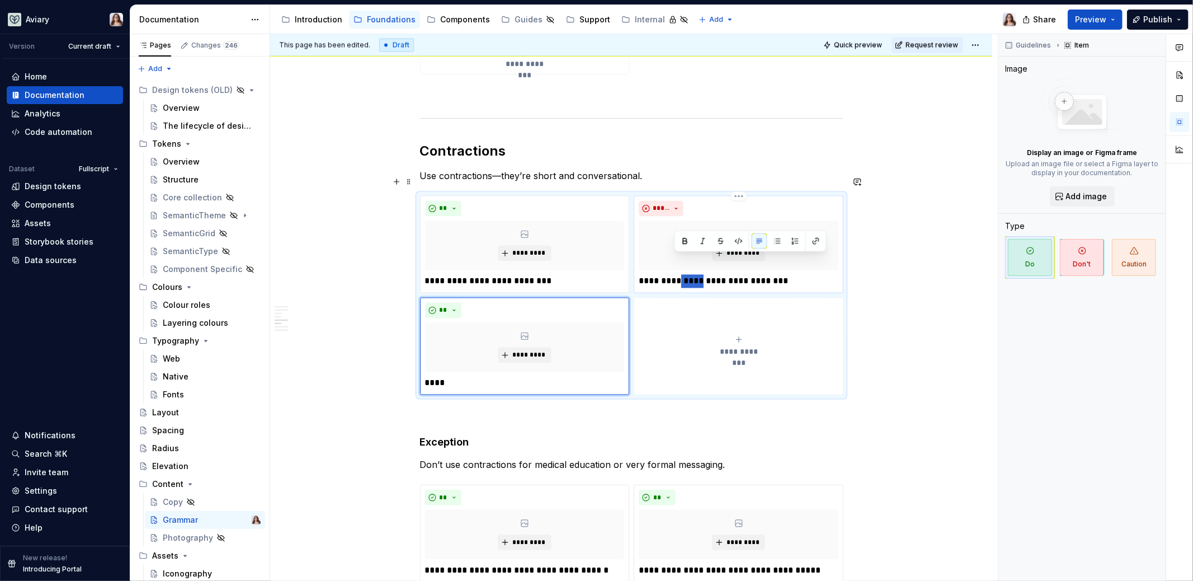
drag, startPoint x: 688, startPoint y: 262, endPoint x: 674, endPoint y: 262, distance: 14.0
click at [674, 275] on p "**********" at bounding box center [739, 281] width 200 height 13
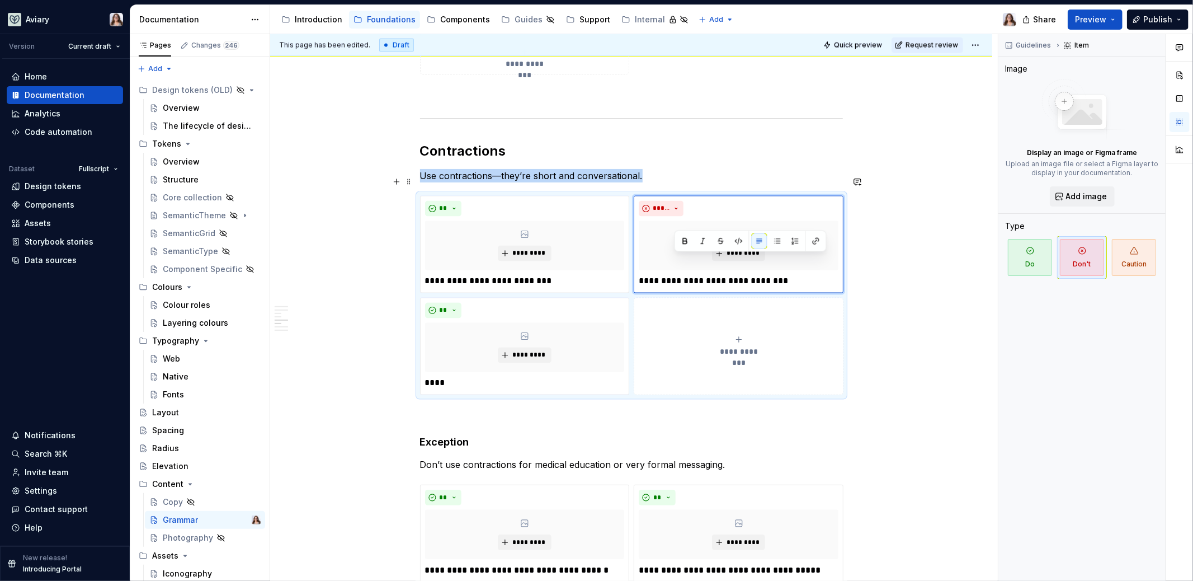
click at [656, 360] on button "**********" at bounding box center [739, 346] width 210 height 97
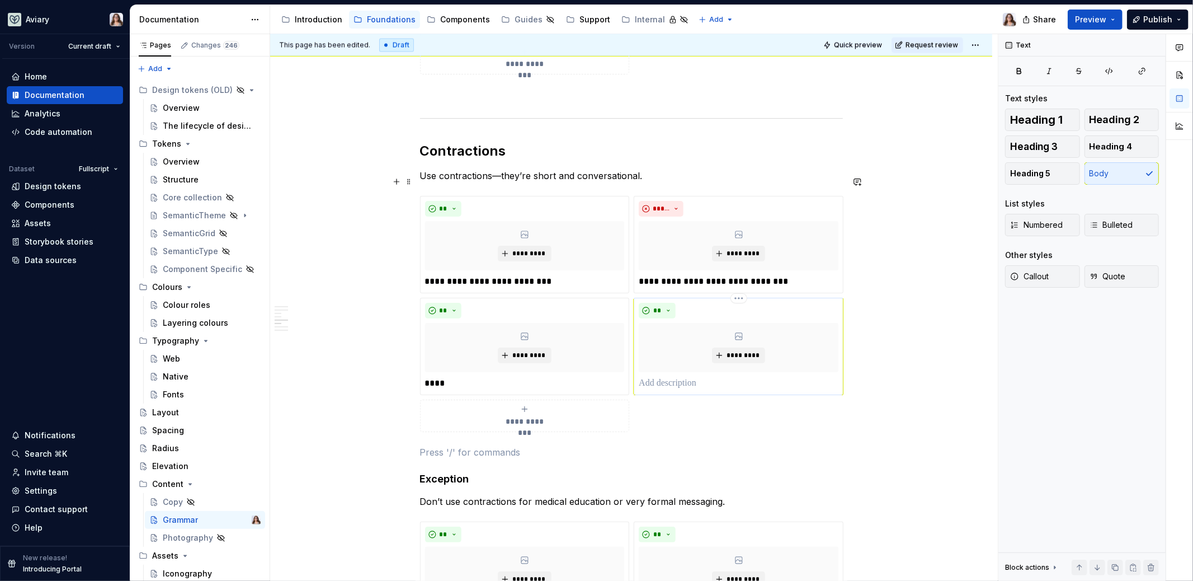
click at [658, 376] on p at bounding box center [739, 382] width 200 height 13
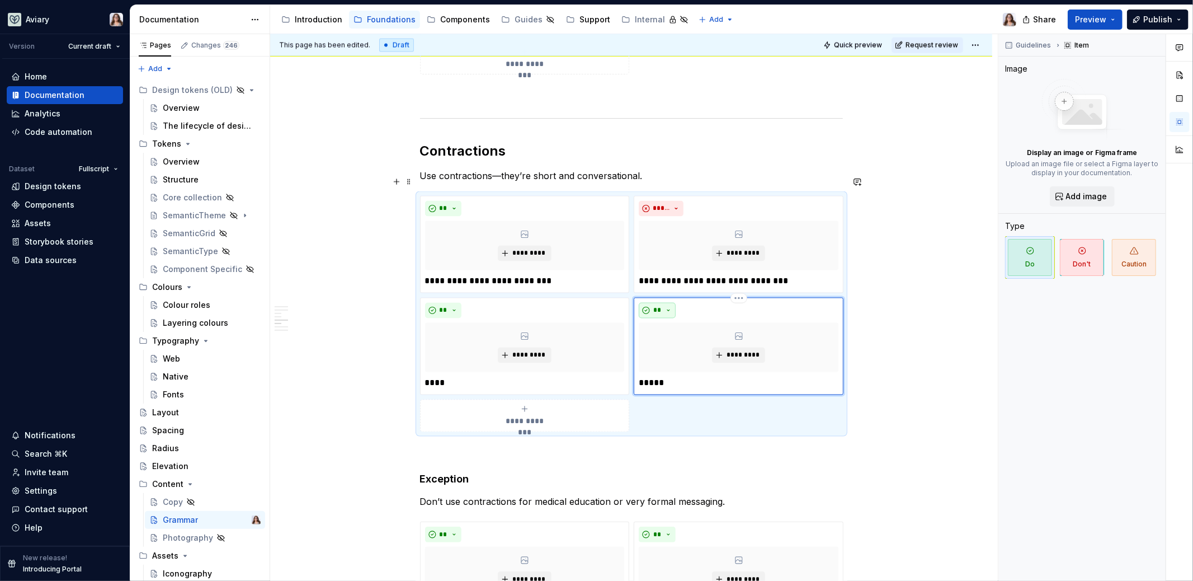
click at [655, 306] on span "**" at bounding box center [657, 310] width 9 height 9
click at [662, 324] on span "Don't" at bounding box center [687, 329] width 95 height 18
click at [724, 275] on p "**********" at bounding box center [739, 281] width 200 height 13
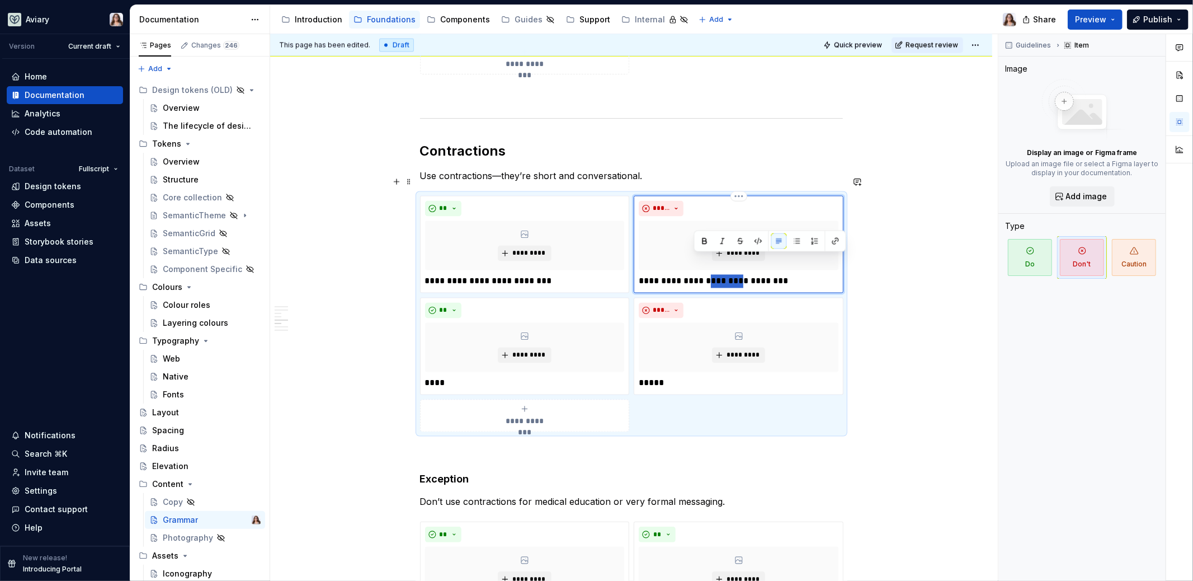
drag, startPoint x: 724, startPoint y: 258, endPoint x: 695, endPoint y: 258, distance: 29.1
click at [695, 275] on p "**********" at bounding box center [739, 281] width 200 height 13
click at [555, 404] on div "**********" at bounding box center [525, 415] width 200 height 22
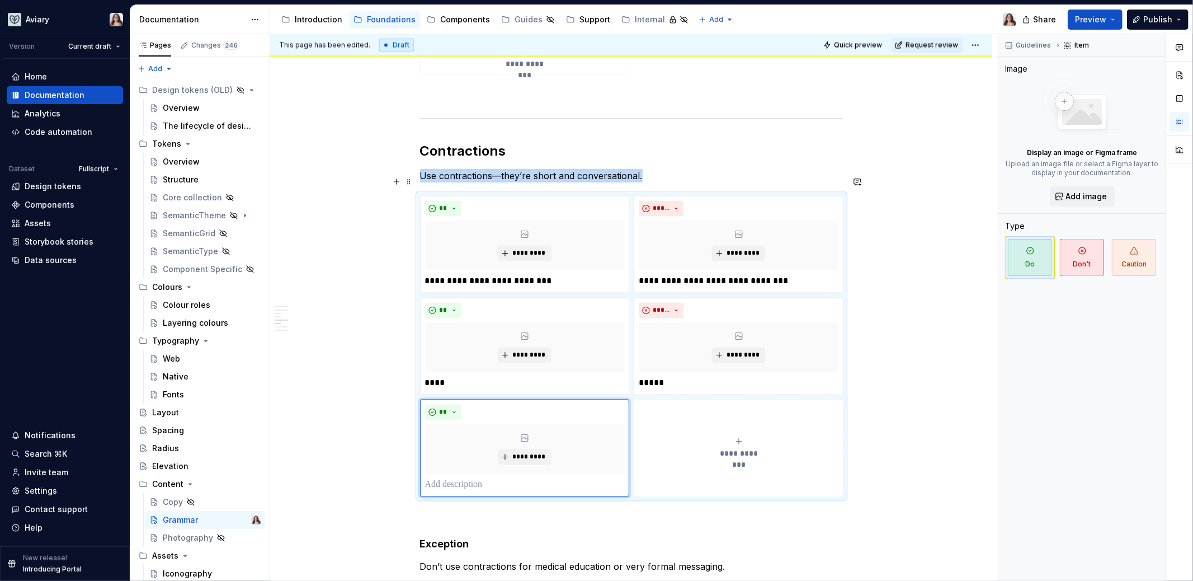
click at [668, 459] on button "**********" at bounding box center [739, 447] width 210 height 97
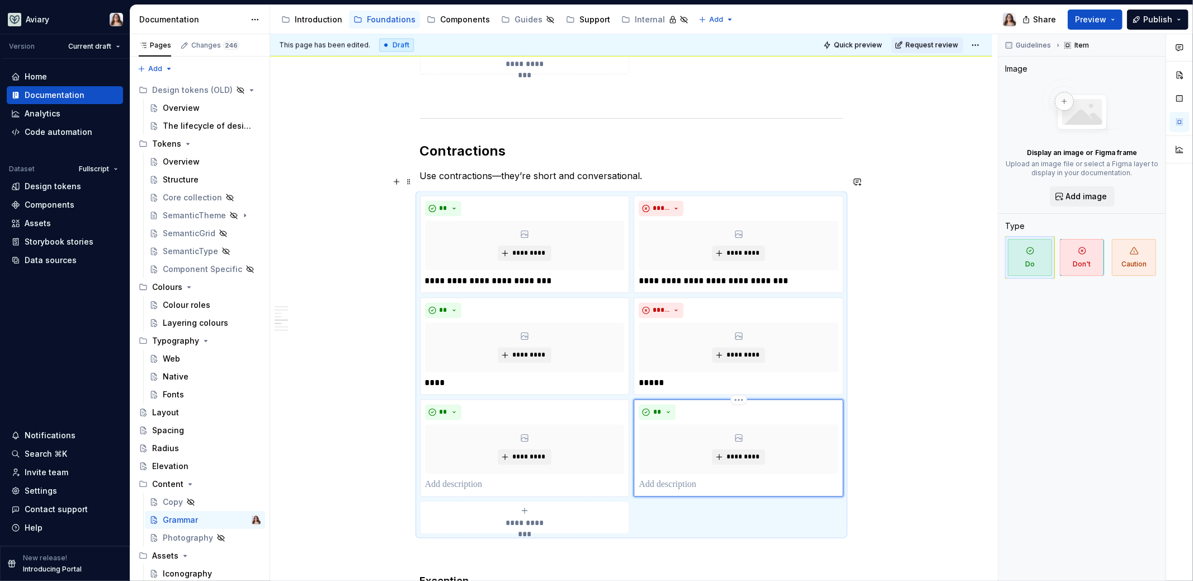
click at [668, 478] on p at bounding box center [739, 484] width 200 height 13
click at [662, 404] on button "**" at bounding box center [657, 412] width 37 height 16
click at [677, 426] on div "Don't" at bounding box center [682, 430] width 21 height 11
click at [484, 275] on p "**********" at bounding box center [525, 281] width 200 height 13
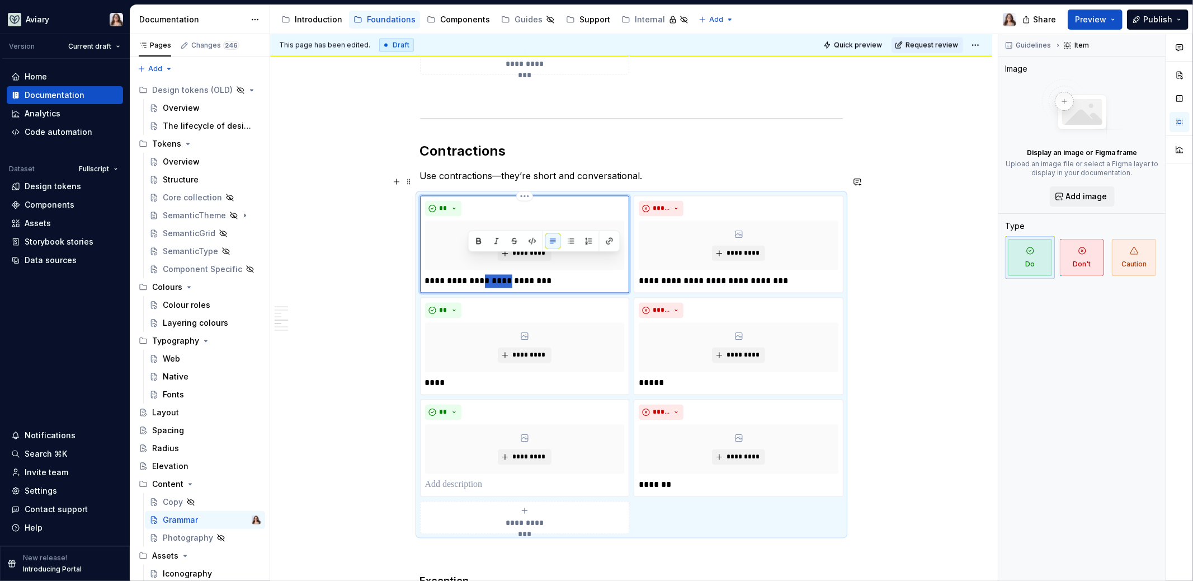
drag, startPoint x: 494, startPoint y: 263, endPoint x: 467, endPoint y: 262, distance: 26.9
click at [467, 275] on p "**********" at bounding box center [525, 281] width 200 height 13
click at [469, 478] on p at bounding box center [525, 484] width 200 height 13
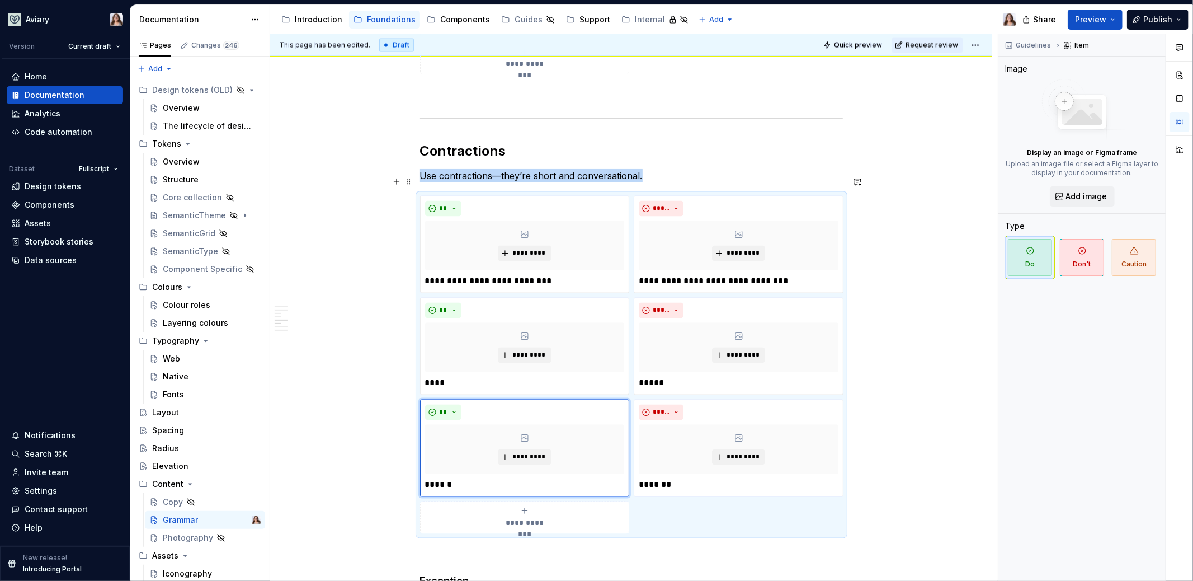
click at [539, 517] on span "**********" at bounding box center [524, 522] width 51 height 11
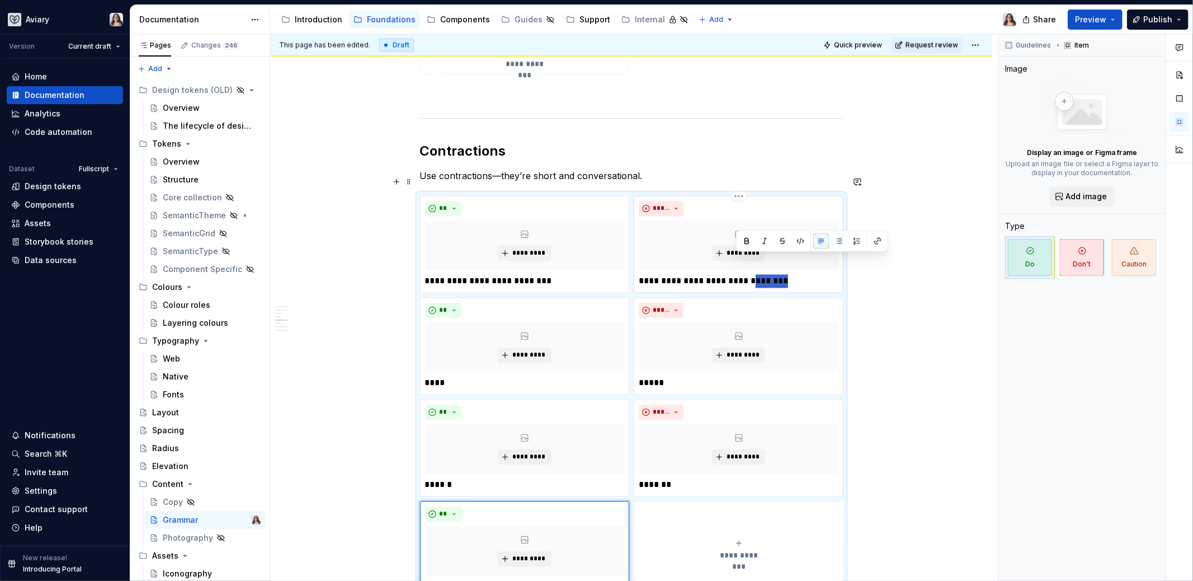
drag, startPoint x: 768, startPoint y: 261, endPoint x: 733, endPoint y: 260, distance: 35.2
click at [733, 275] on p "**********" at bounding box center [739, 281] width 200 height 13
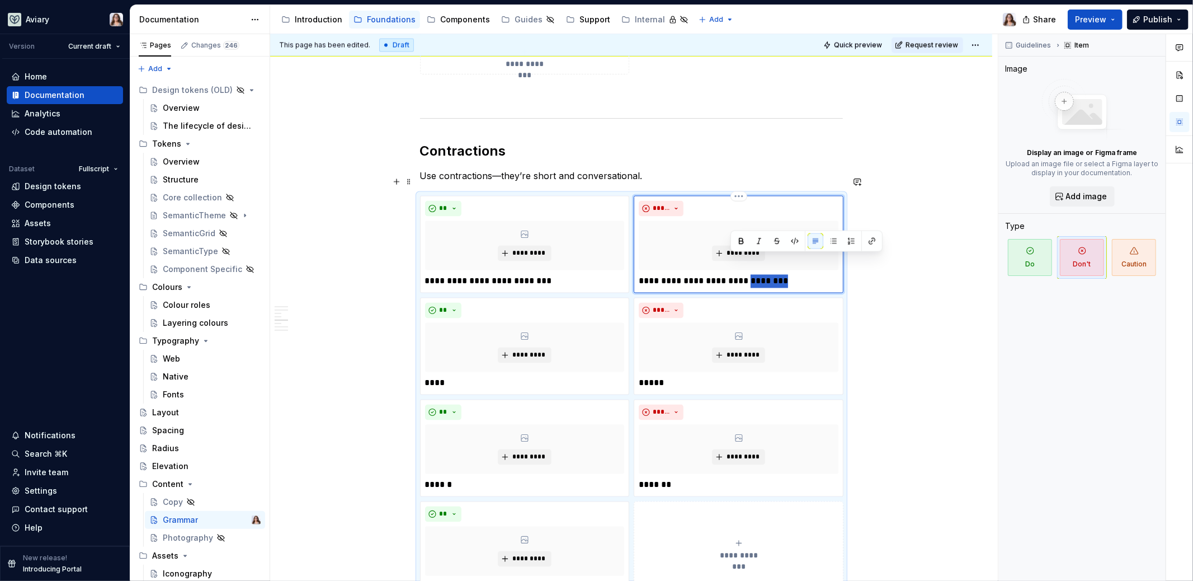
drag, startPoint x: 730, startPoint y: 261, endPoint x: 770, endPoint y: 260, distance: 39.7
click at [770, 275] on p "**********" at bounding box center [739, 281] width 200 height 13
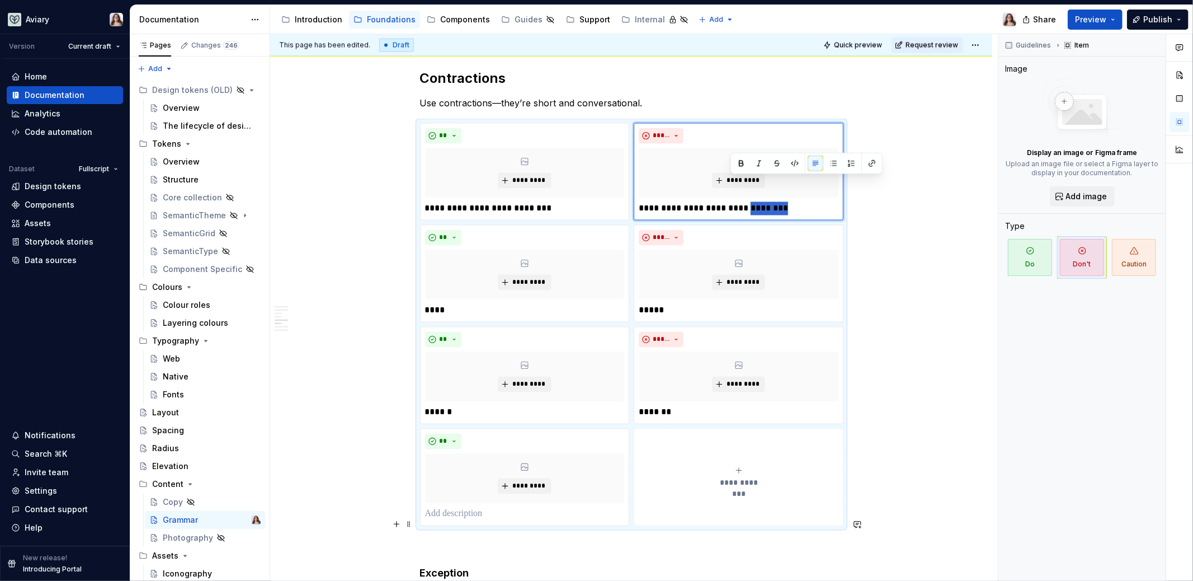
scroll to position [1705, 0]
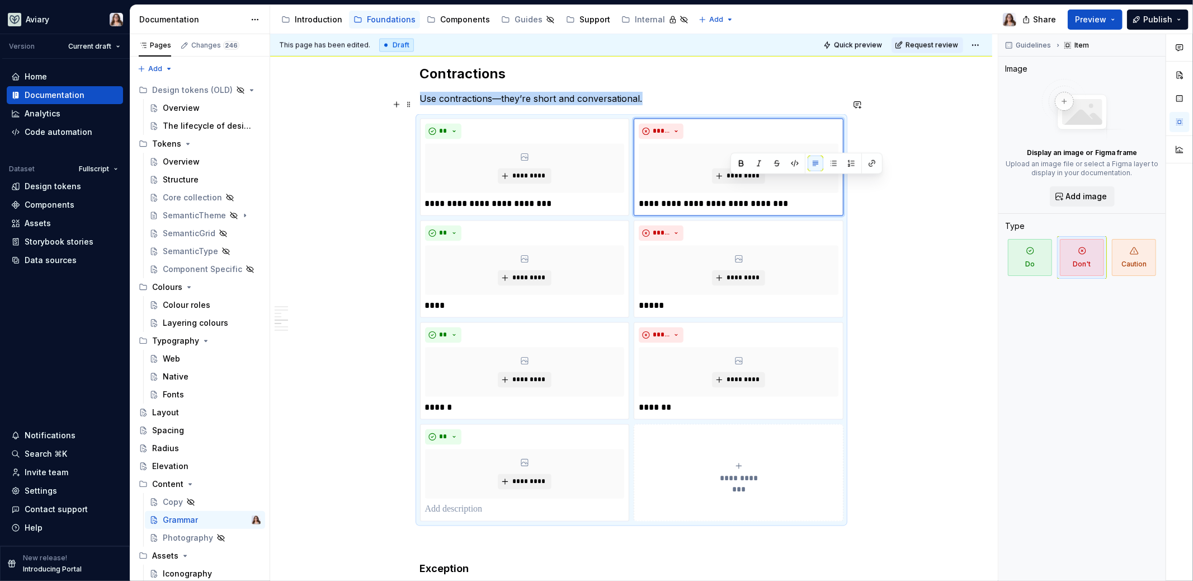
click at [664, 477] on button "**********" at bounding box center [739, 472] width 210 height 97
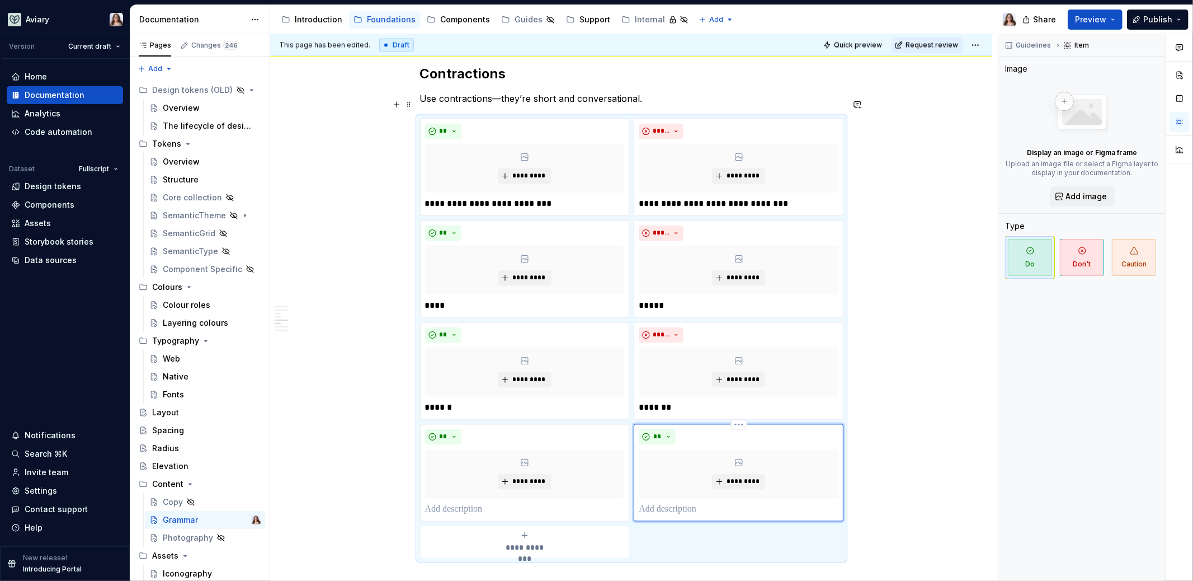
click at [655, 503] on p at bounding box center [739, 509] width 200 height 13
click at [664, 429] on button "**" at bounding box center [657, 437] width 37 height 16
click at [669, 454] on span "Don't" at bounding box center [687, 454] width 95 height 18
click at [525, 197] on p "**********" at bounding box center [525, 203] width 200 height 13
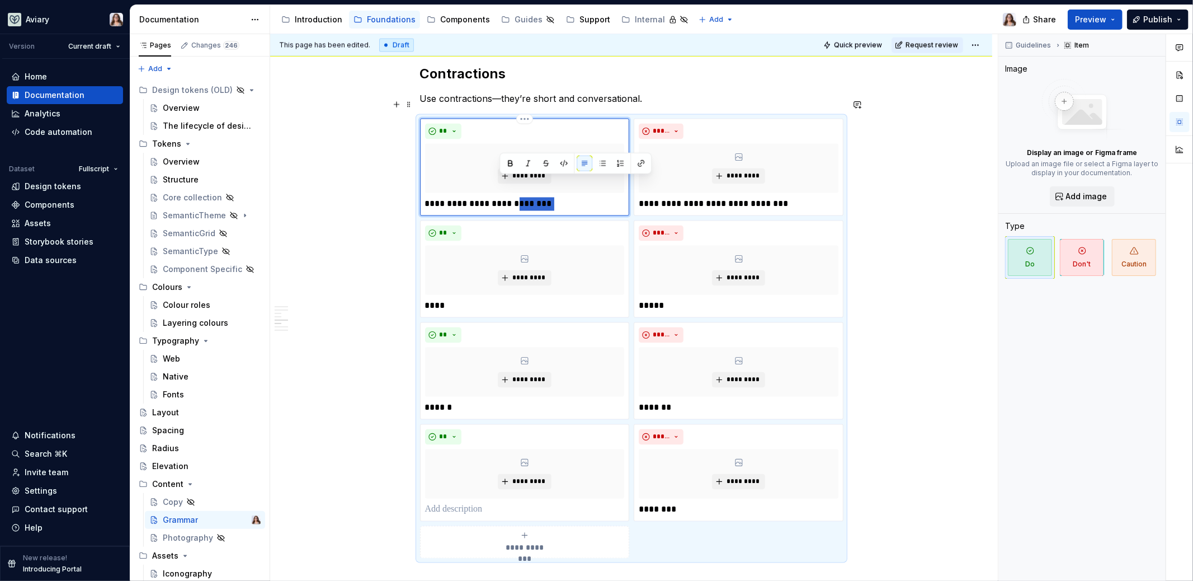
drag, startPoint x: 500, startPoint y: 185, endPoint x: 534, endPoint y: 185, distance: 33.6
click at [534, 197] on p "**********" at bounding box center [525, 203] width 200 height 13
click at [484, 503] on p at bounding box center [525, 509] width 200 height 13
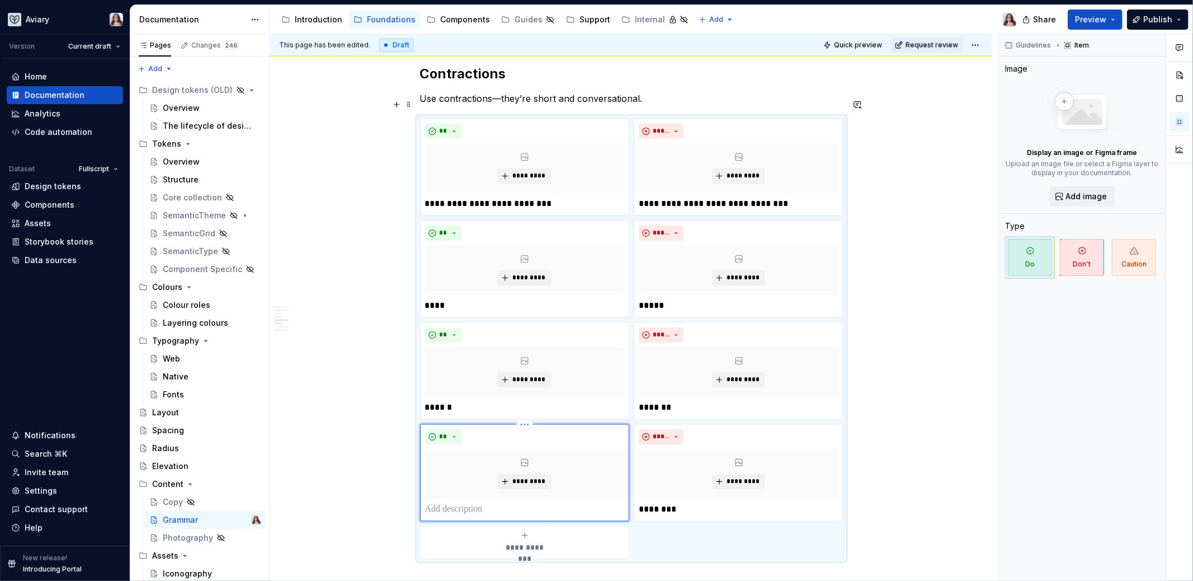
paste div
click at [525, 197] on p "**********" at bounding box center [525, 203] width 200 height 13
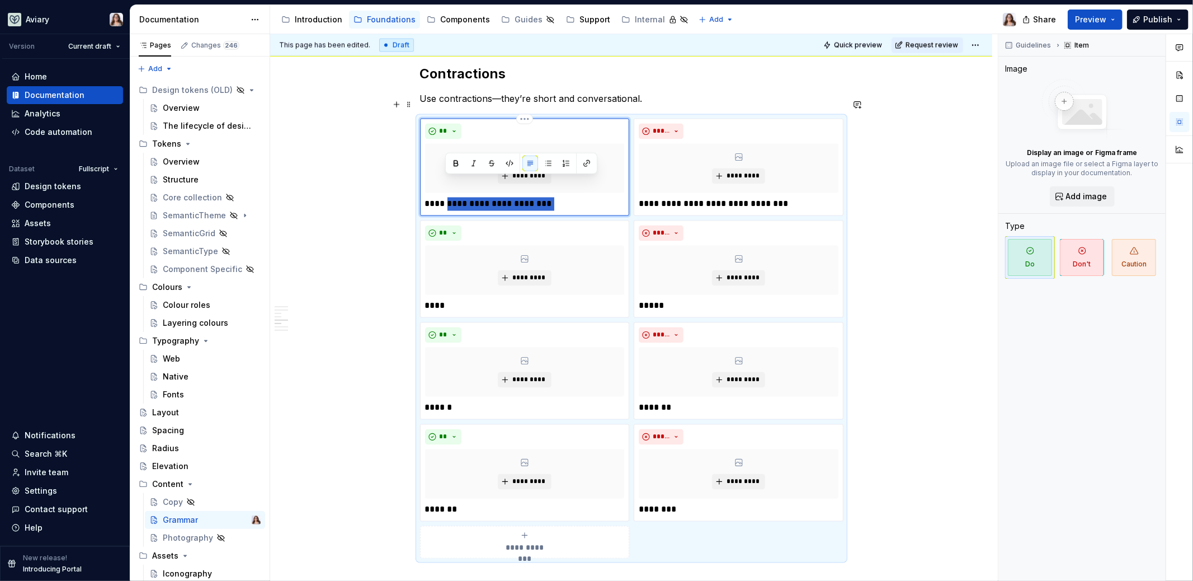
drag, startPoint x: 537, startPoint y: 183, endPoint x: 445, endPoint y: 181, distance: 91.8
click at [445, 197] on p "**********" at bounding box center [525, 203] width 200 height 13
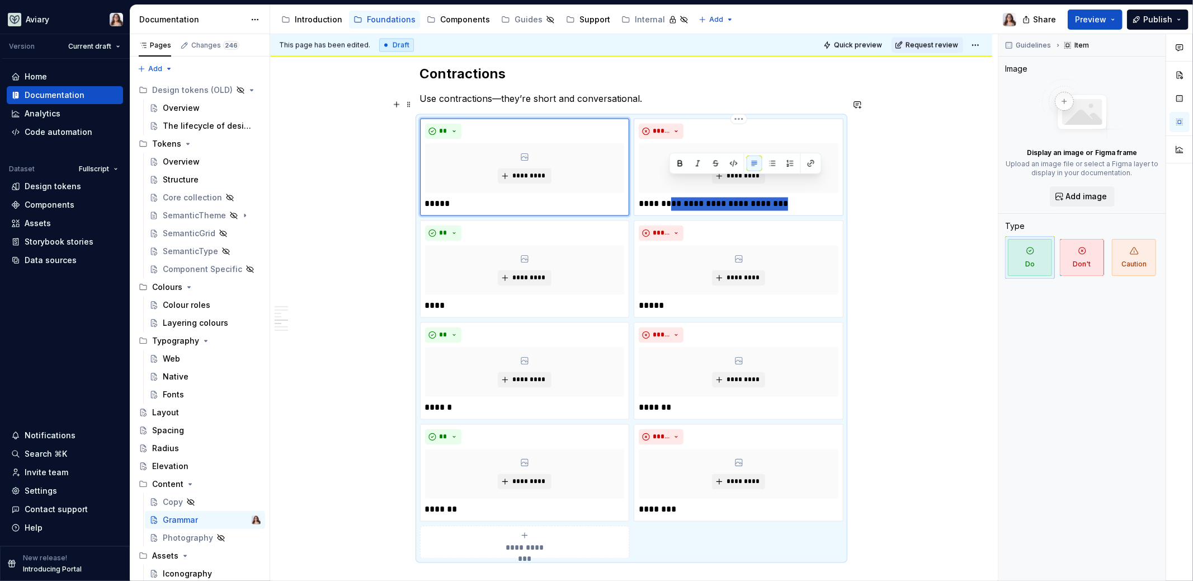
drag, startPoint x: 768, startPoint y: 183, endPoint x: 670, endPoint y: 181, distance: 98.4
click at [670, 197] on p "**********" at bounding box center [739, 203] width 200 height 13
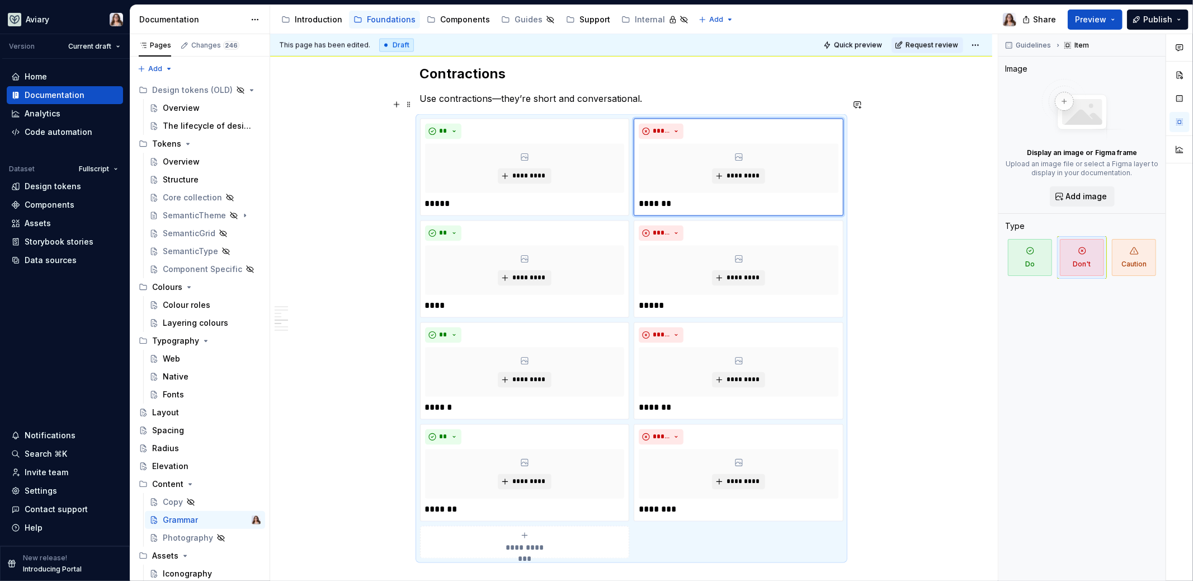
click at [874, 229] on div "**********" at bounding box center [631, 142] width 722 height 3311
click at [907, 246] on div "**********" at bounding box center [631, 142] width 722 height 3311
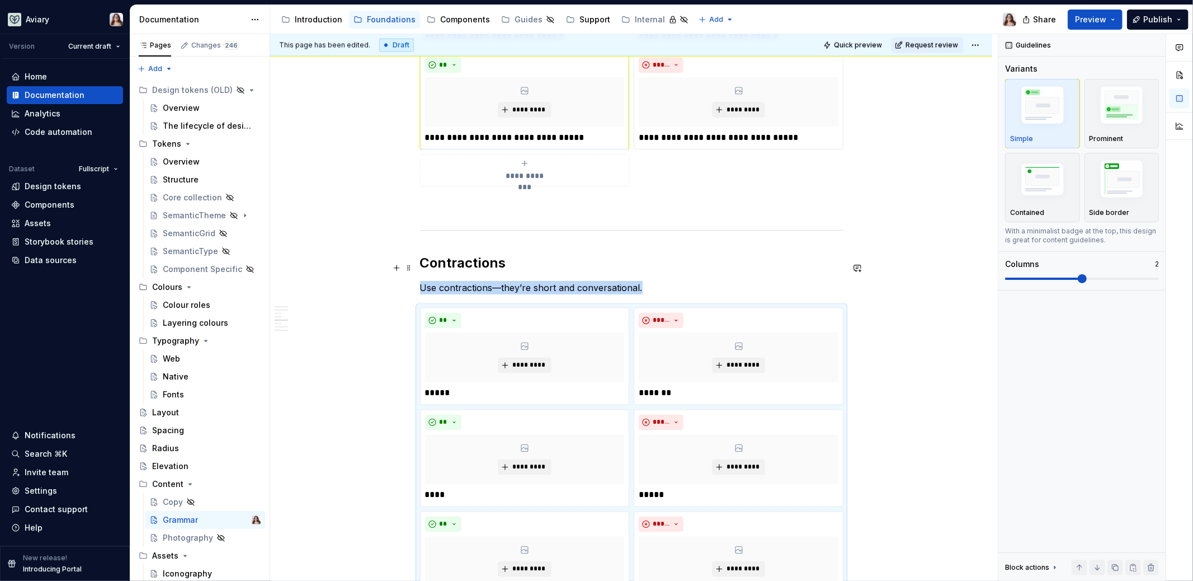
click at [643, 281] on p "Use contractions—they’re short and conversational." at bounding box center [631, 287] width 423 height 13
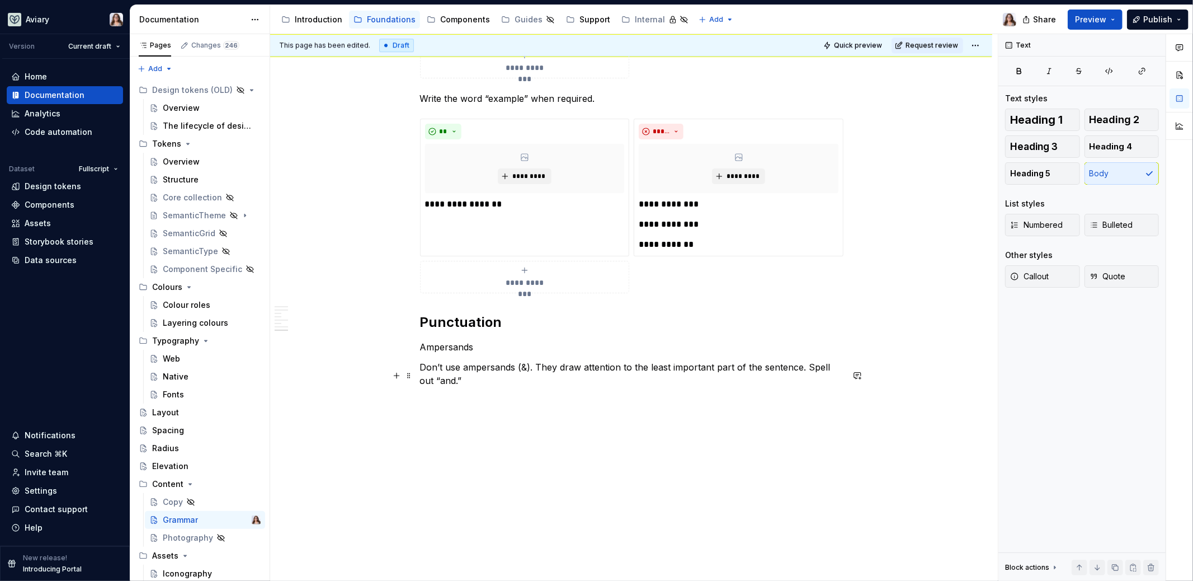
scroll to position [2884, 0]
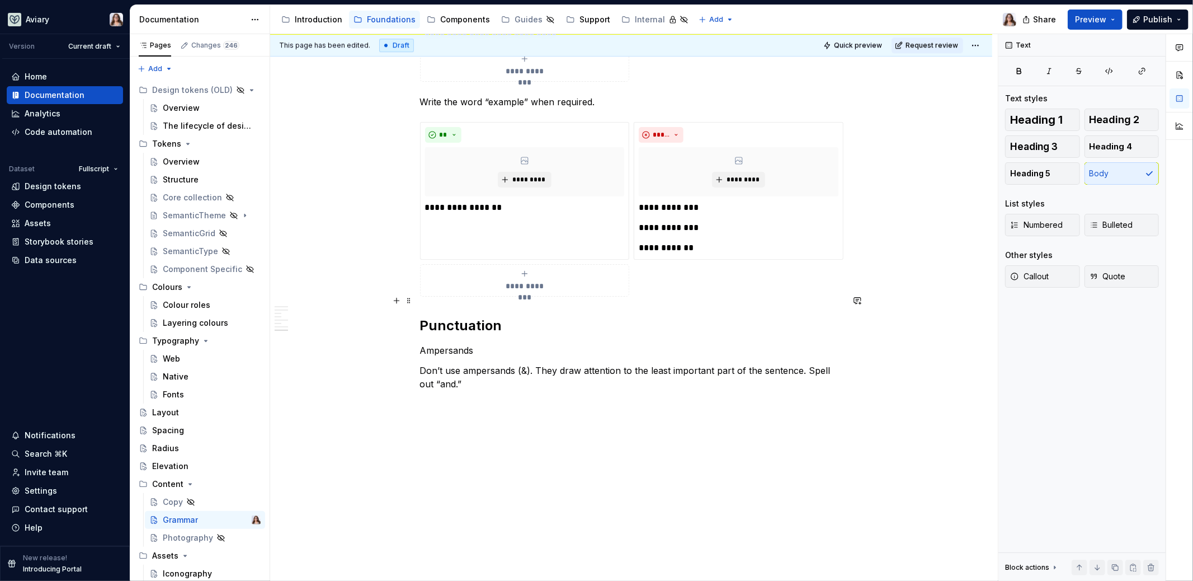
click at [418, 298] on div "**********" at bounding box center [634, 307] width 728 height 547
click at [421, 317] on h2 "Punctuation" at bounding box center [631, 326] width 423 height 18
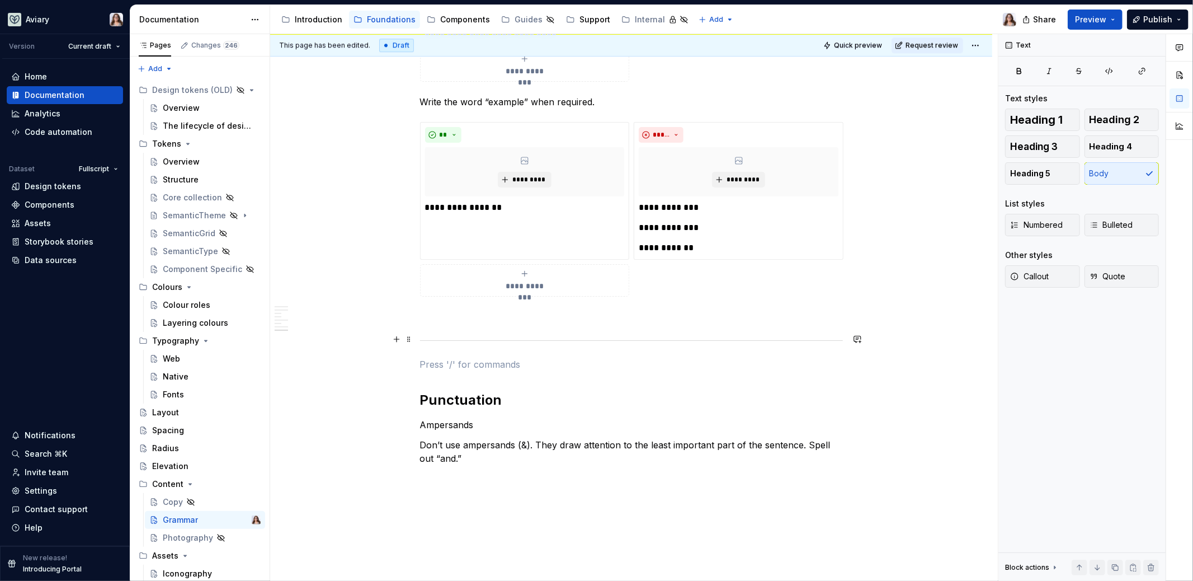
click at [428, 357] on p at bounding box center [631, 363] width 423 height 13
click at [500, 391] on h2 "Punctuation" at bounding box center [631, 400] width 423 height 18
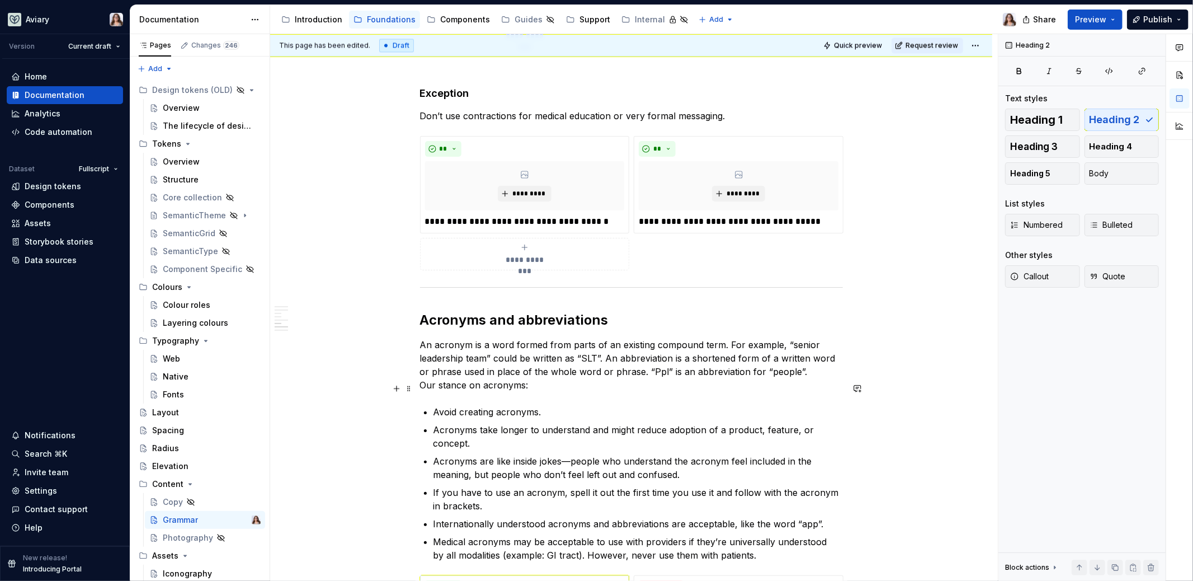
scroll to position [2214, 0]
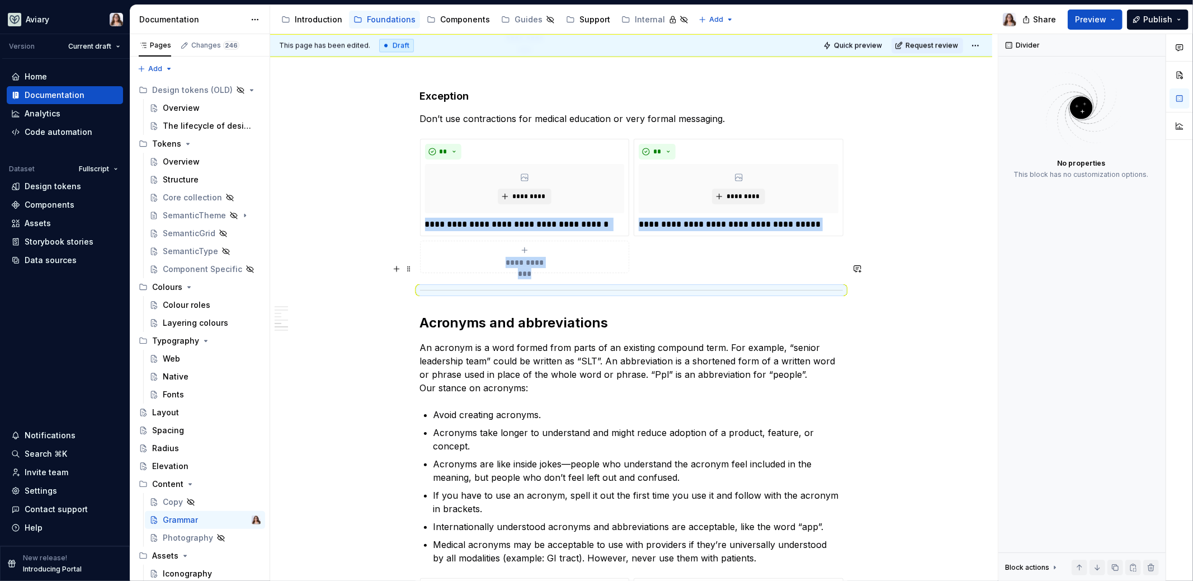
click at [421, 286] on div at bounding box center [631, 289] width 423 height 7
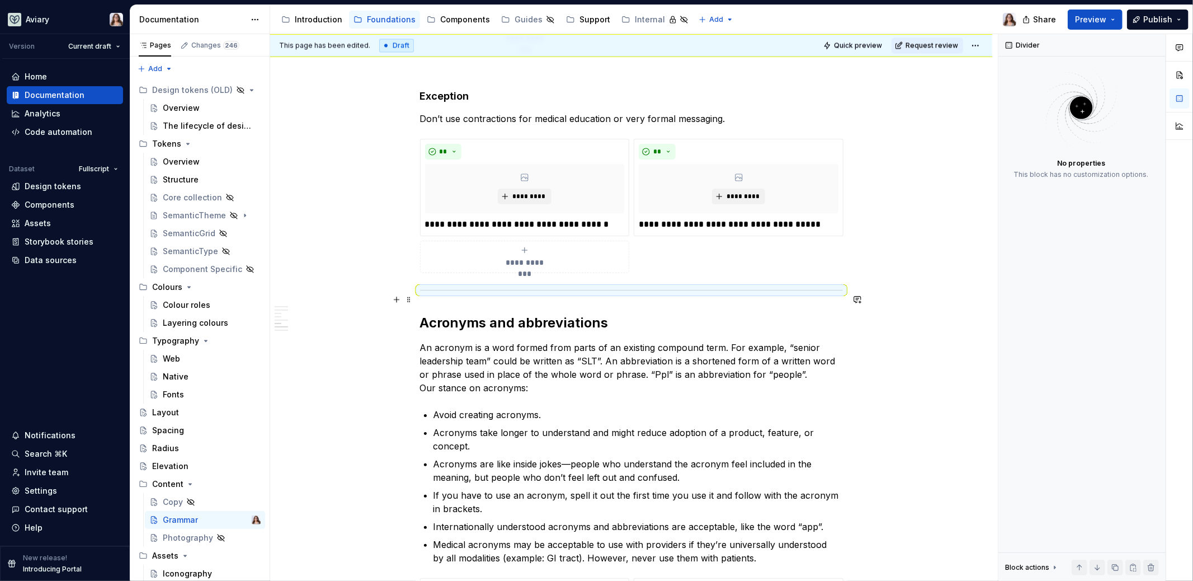
click at [422, 314] on h2 "Acronyms and abbreviations" at bounding box center [631, 323] width 423 height 18
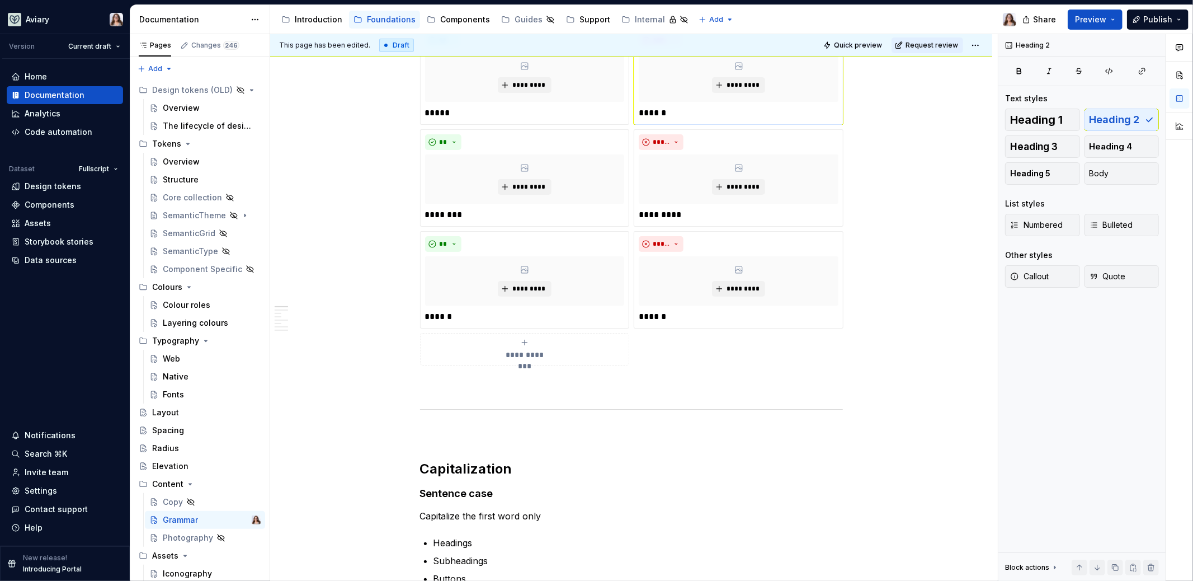
scroll to position [0, 0]
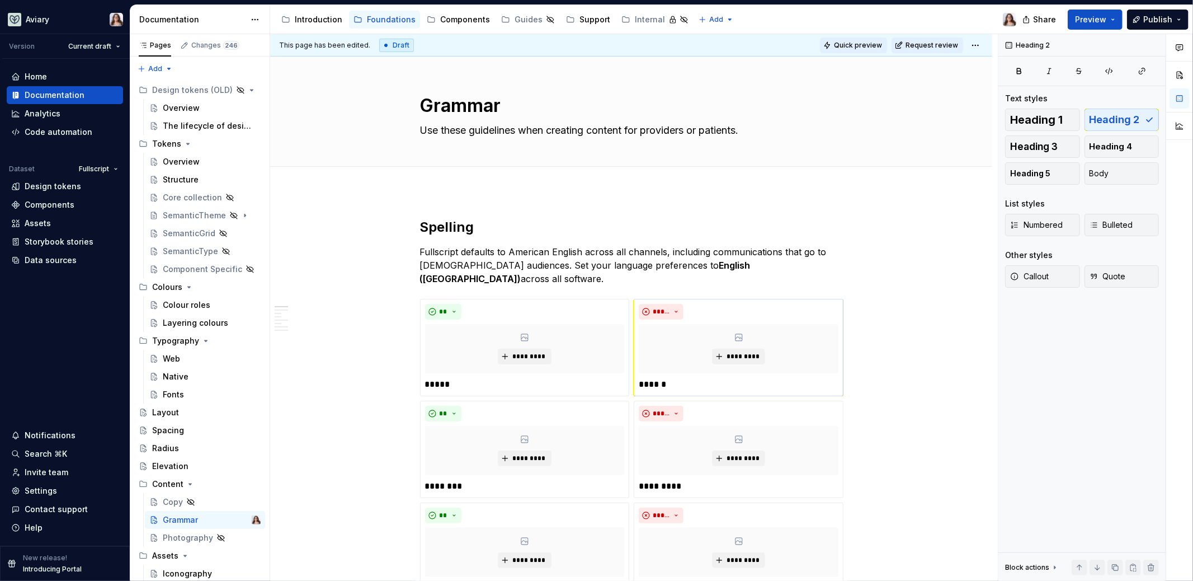
click at [859, 46] on span "Quick preview" at bounding box center [858, 45] width 48 height 9
click at [975, 43] on html "Aviary Version Current draft Home Documentation Analytics Code automation Datas…" at bounding box center [596, 290] width 1193 height 581
click at [851, 43] on html "Aviary Version Current draft Home Documentation Analytics Code automation Datas…" at bounding box center [596, 290] width 1193 height 581
click at [1112, 18] on button "Preview" at bounding box center [1095, 20] width 55 height 20
click at [954, 19] on div "Accessibility guide for tree Page tree. Navigate the tree with the arrow keys. …" at bounding box center [647, 19] width 755 height 29
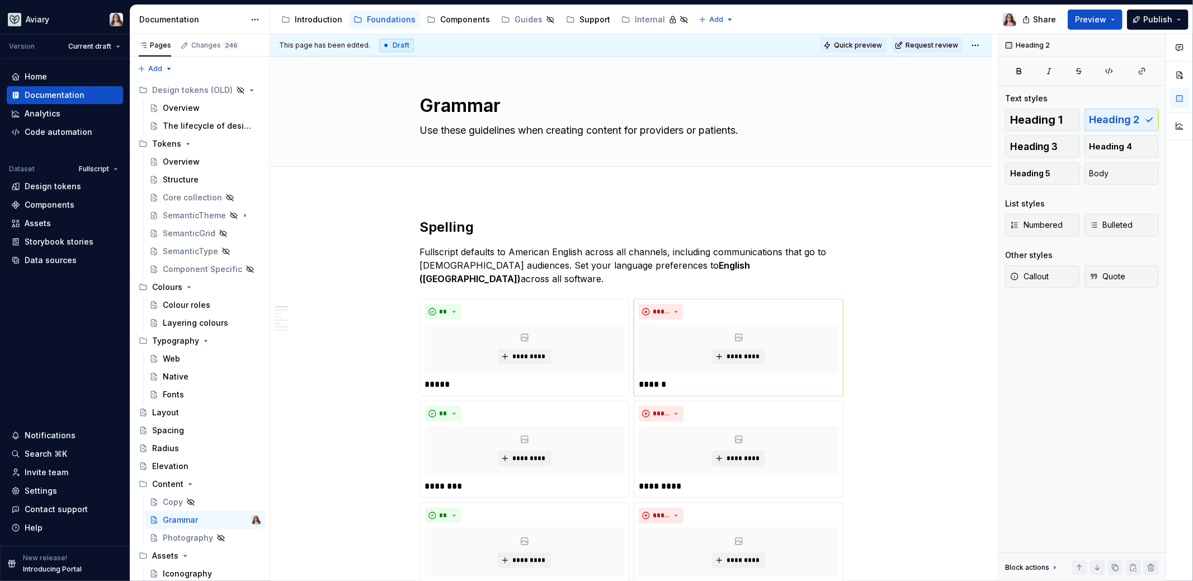
click at [852, 41] on span "Quick preview" at bounding box center [858, 45] width 48 height 9
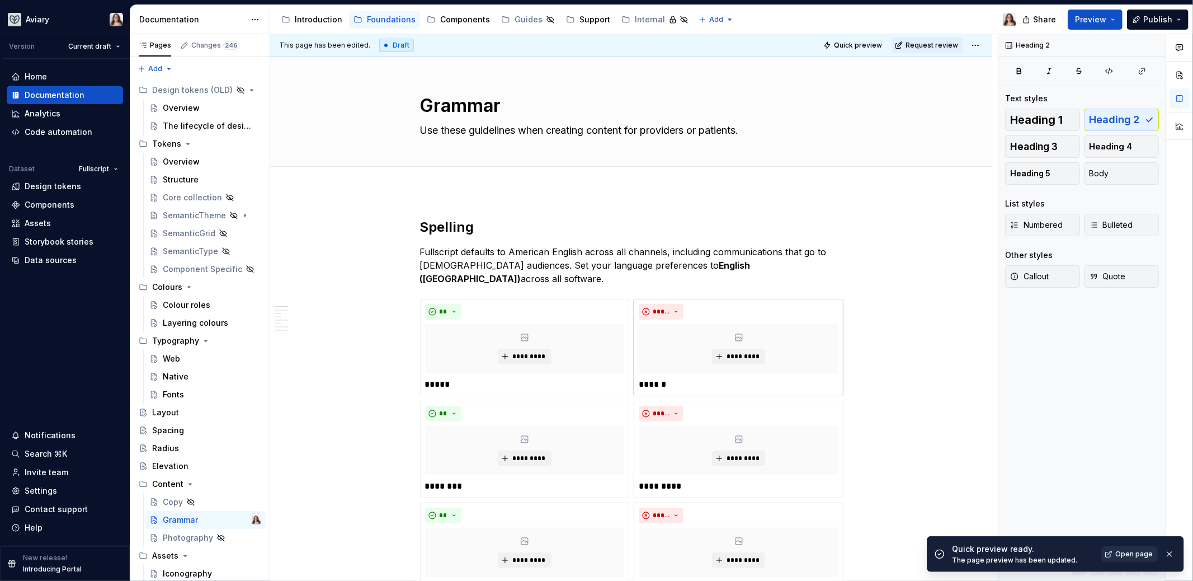
click at [1137, 552] on span "Open page" at bounding box center [1133, 553] width 37 height 9
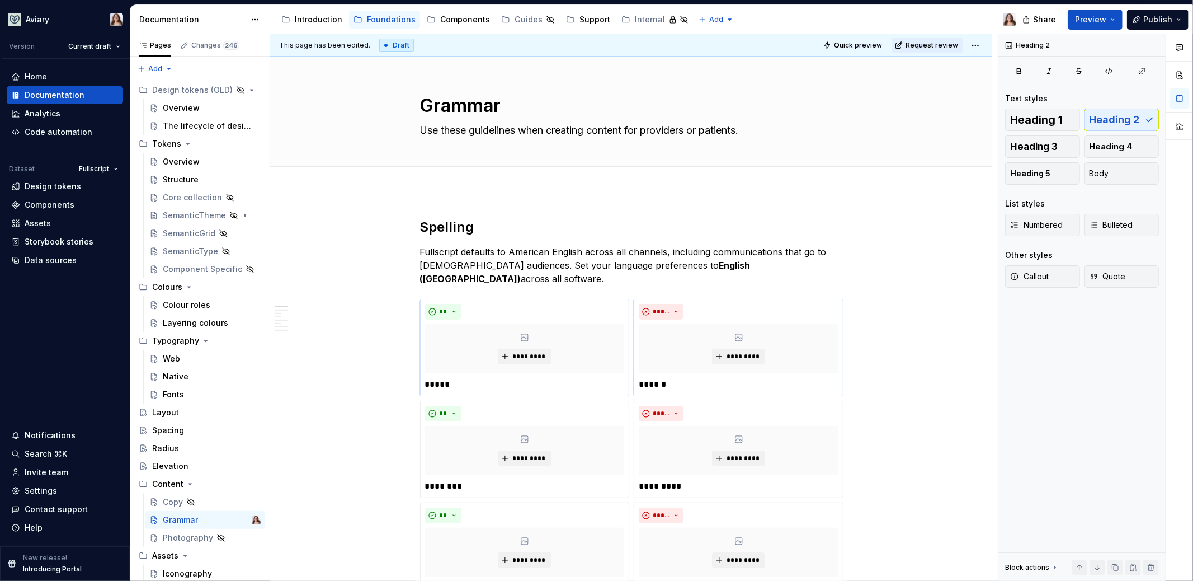
type textarea "*"
click at [43, 493] on div "Settings" at bounding box center [41, 490] width 32 height 11
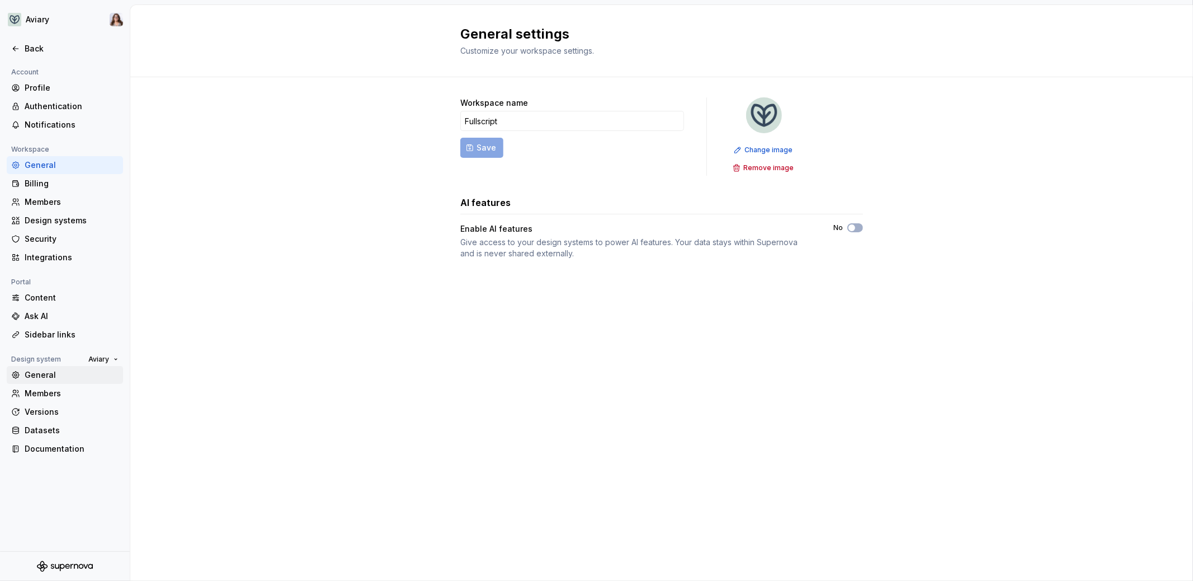
click at [45, 372] on div "General" at bounding box center [72, 374] width 94 height 11
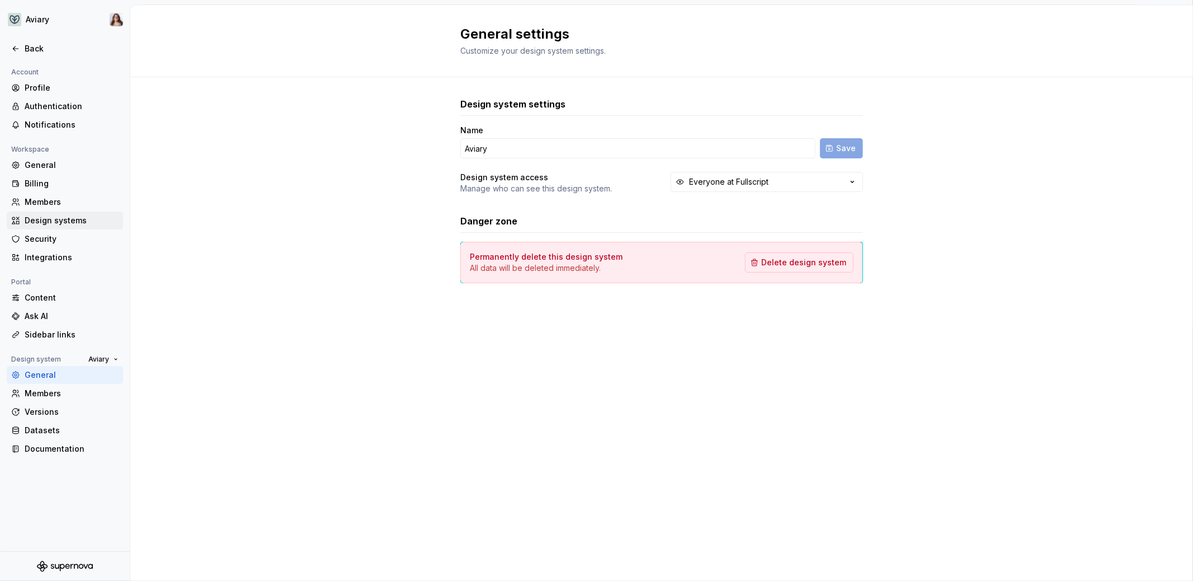
click at [50, 220] on div "Design systems" at bounding box center [72, 220] width 94 height 11
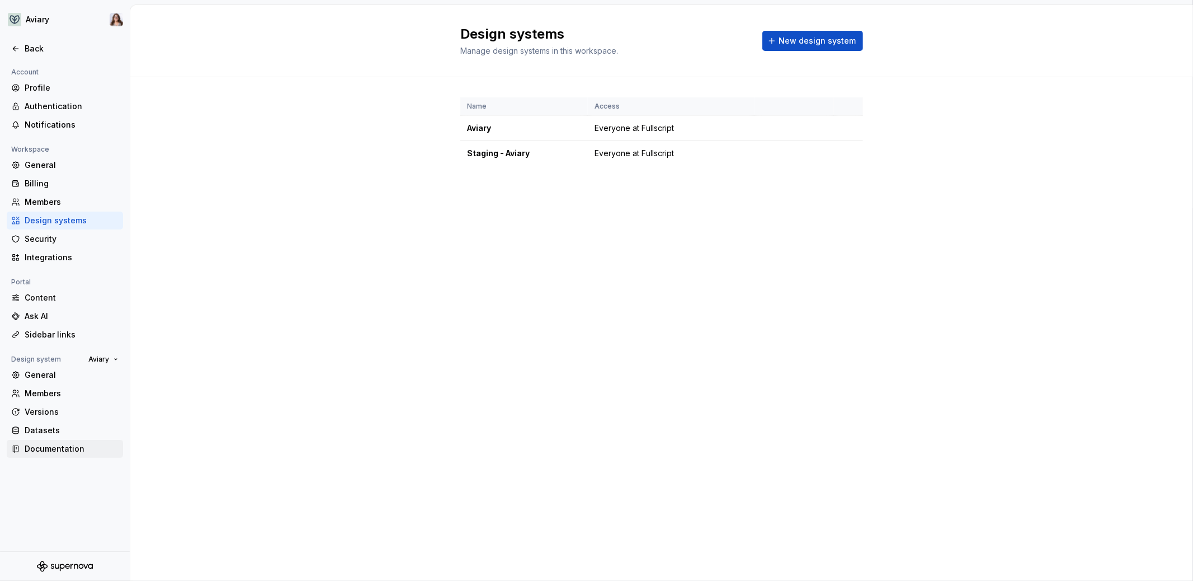
click at [45, 447] on div "Documentation" at bounding box center [72, 448] width 94 height 11
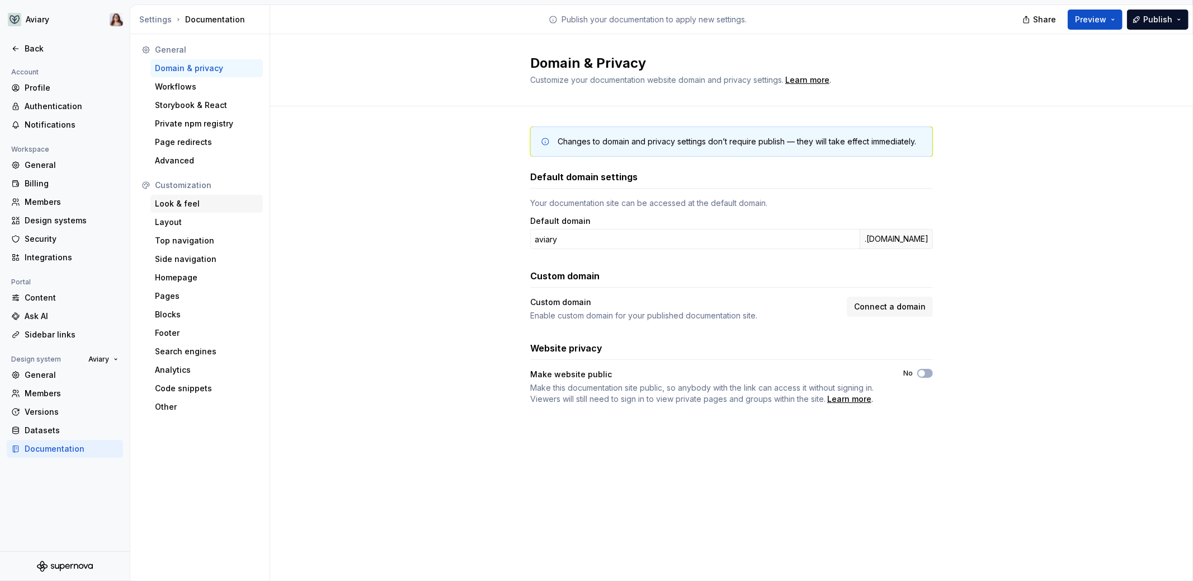
click at [178, 200] on div "Look & feel" at bounding box center [206, 203] width 103 height 11
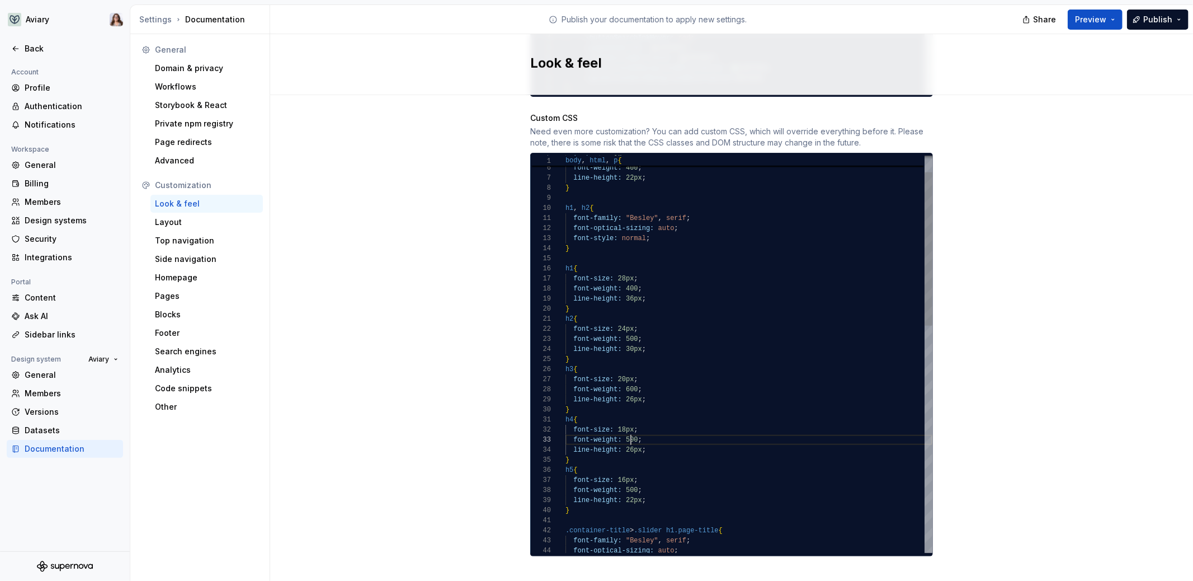
scroll to position [20, 65]
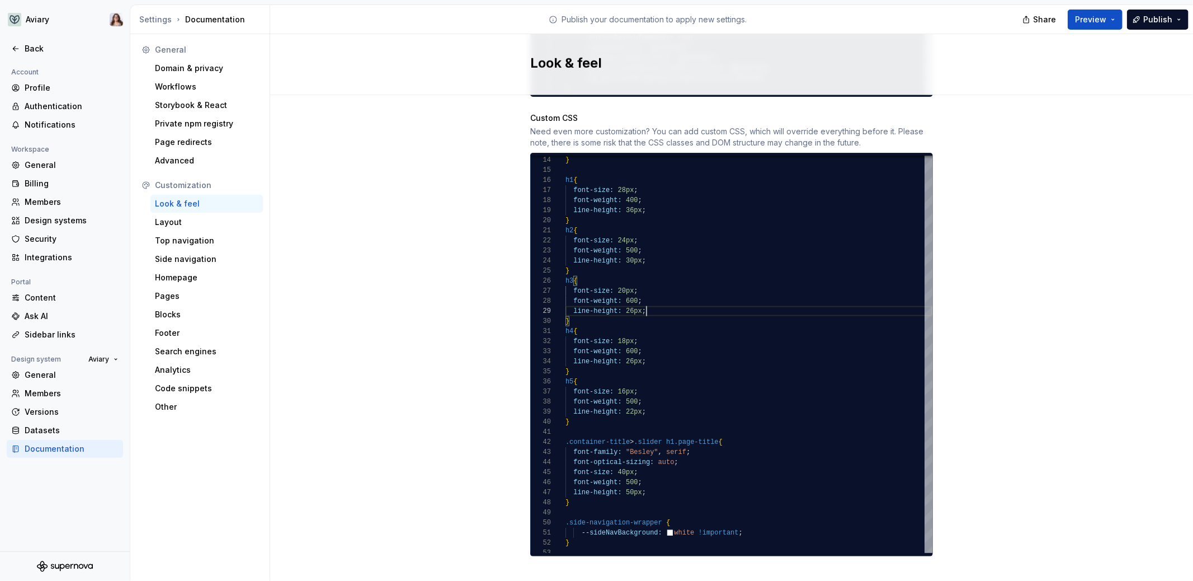
type textarea "**********"
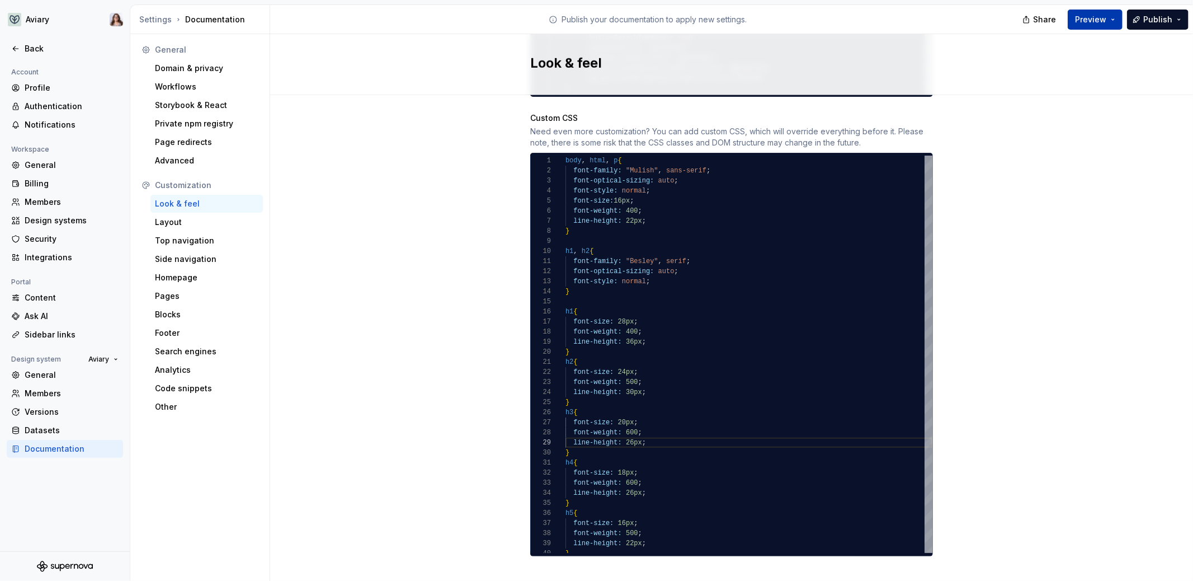
click at [1089, 23] on span "Preview" at bounding box center [1090, 19] width 31 height 11
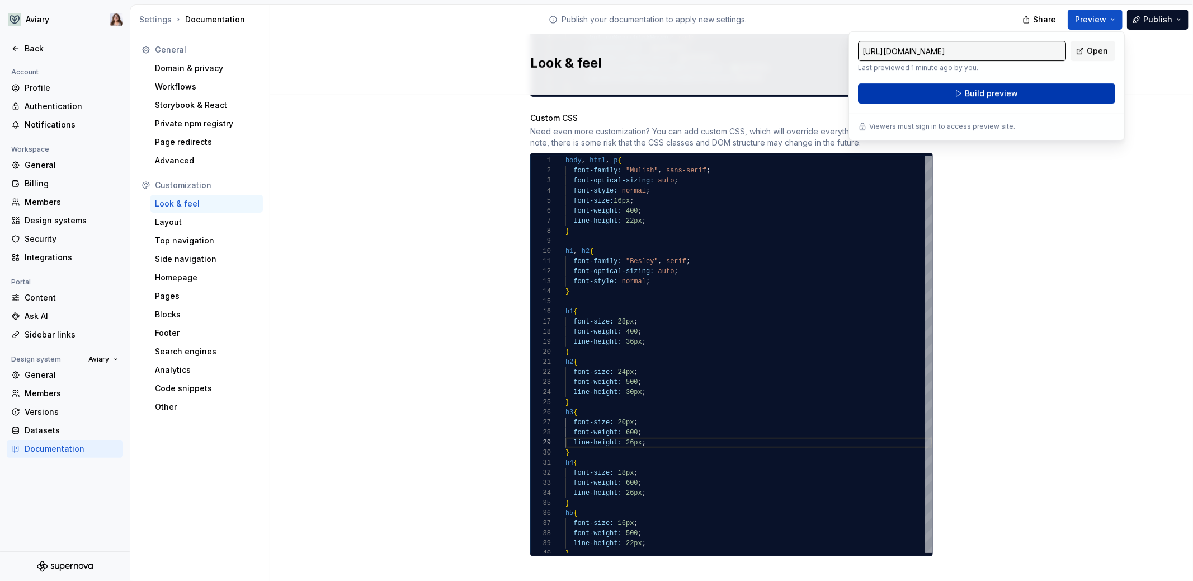
click at [998, 94] on span "Build preview" at bounding box center [991, 93] width 53 height 11
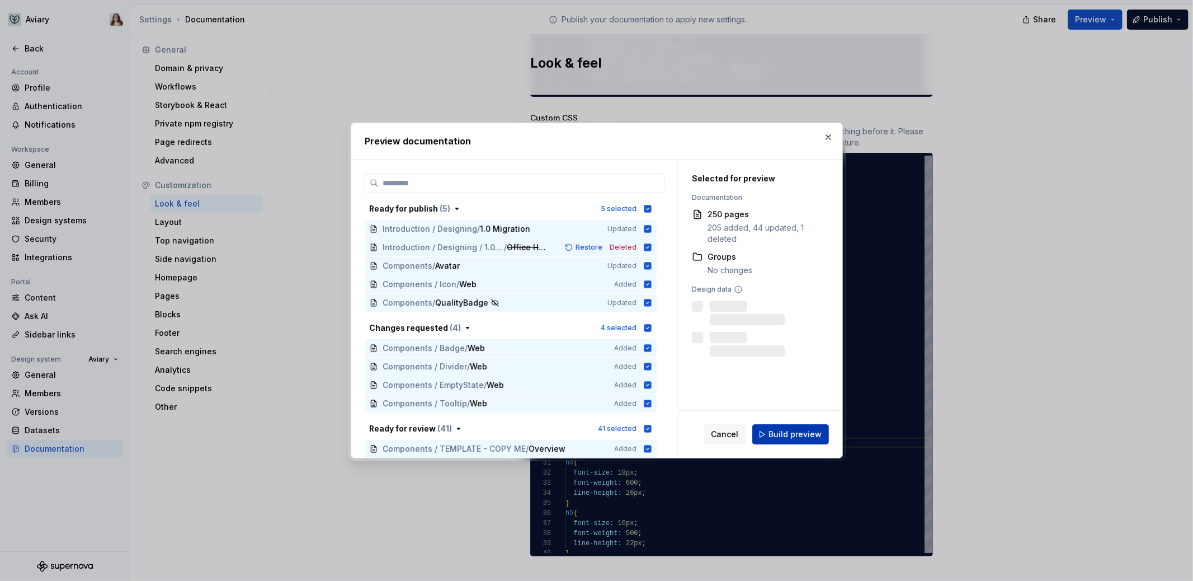
click at [797, 435] on span "Build preview" at bounding box center [794, 433] width 53 height 11
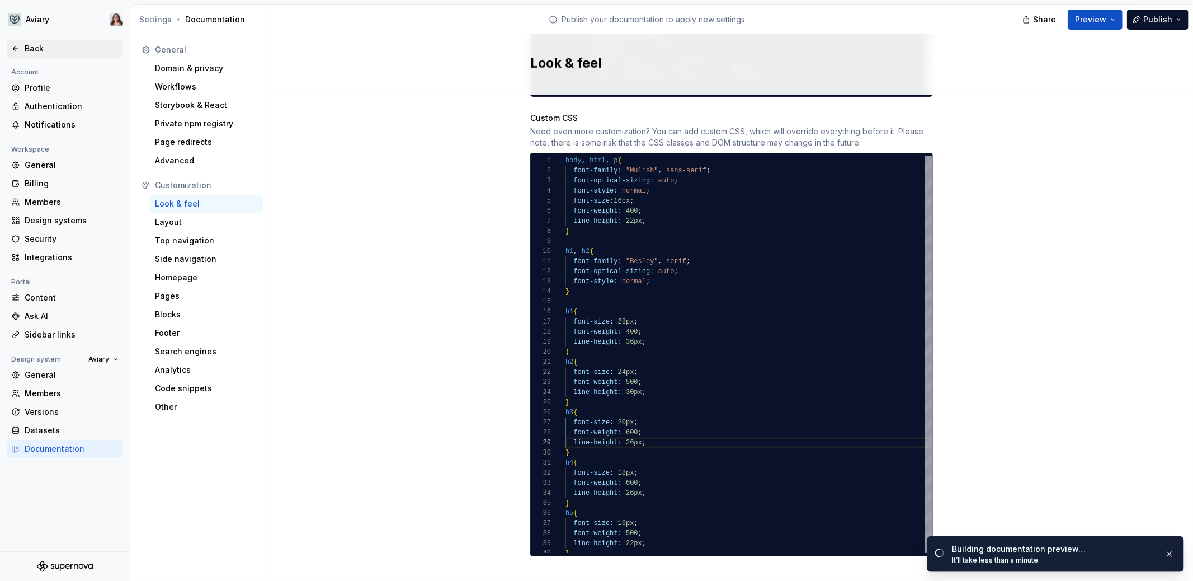
click at [41, 51] on div "Back" at bounding box center [72, 48] width 94 height 11
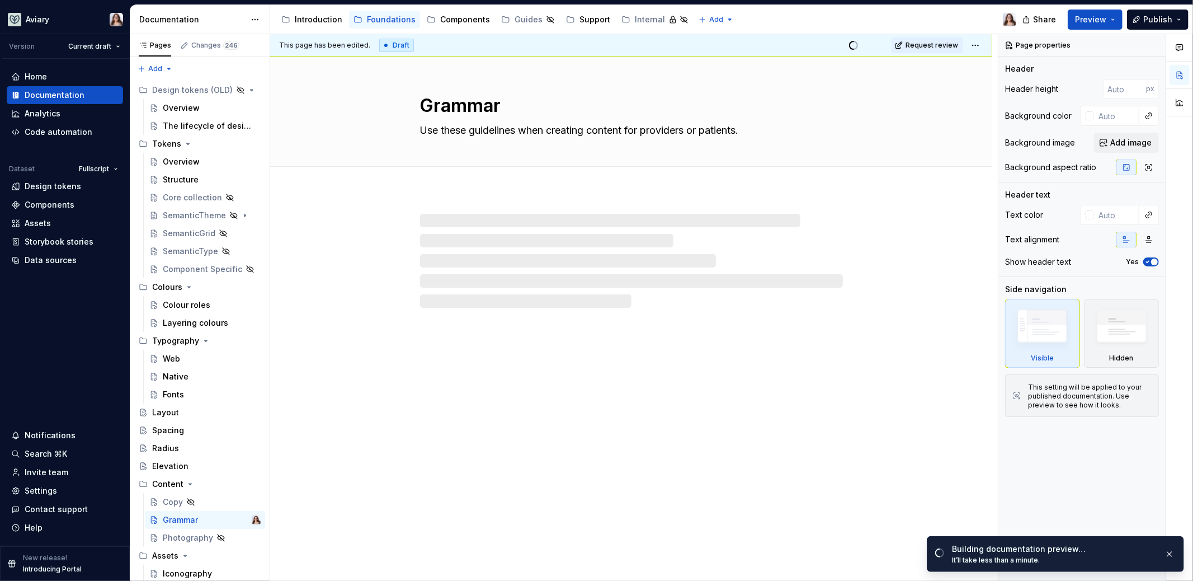
type textarea "*"
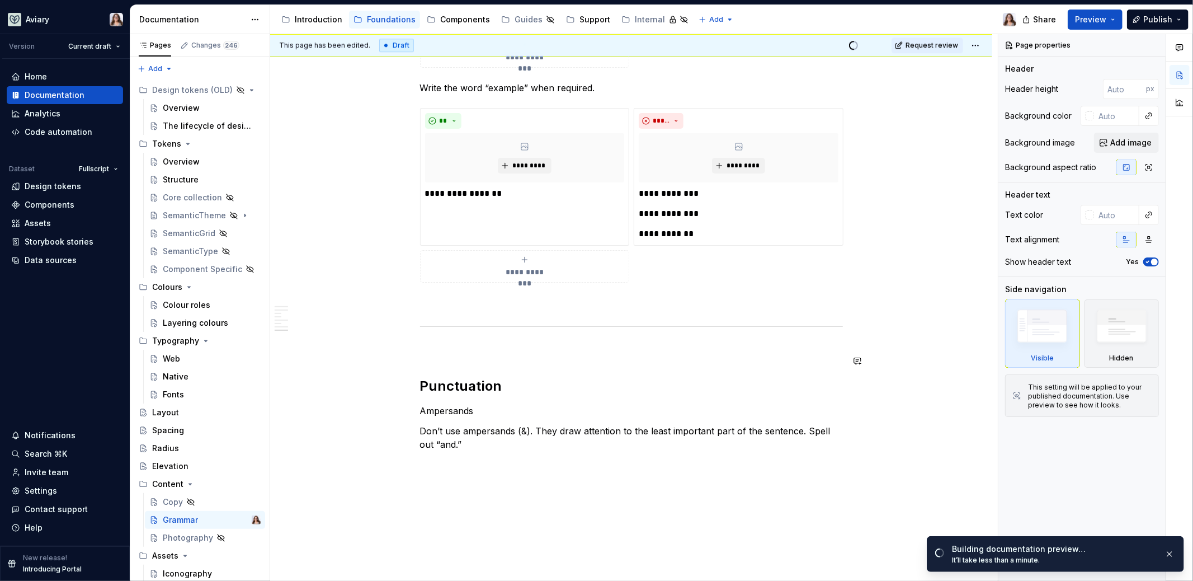
scroll to position [2970, 0]
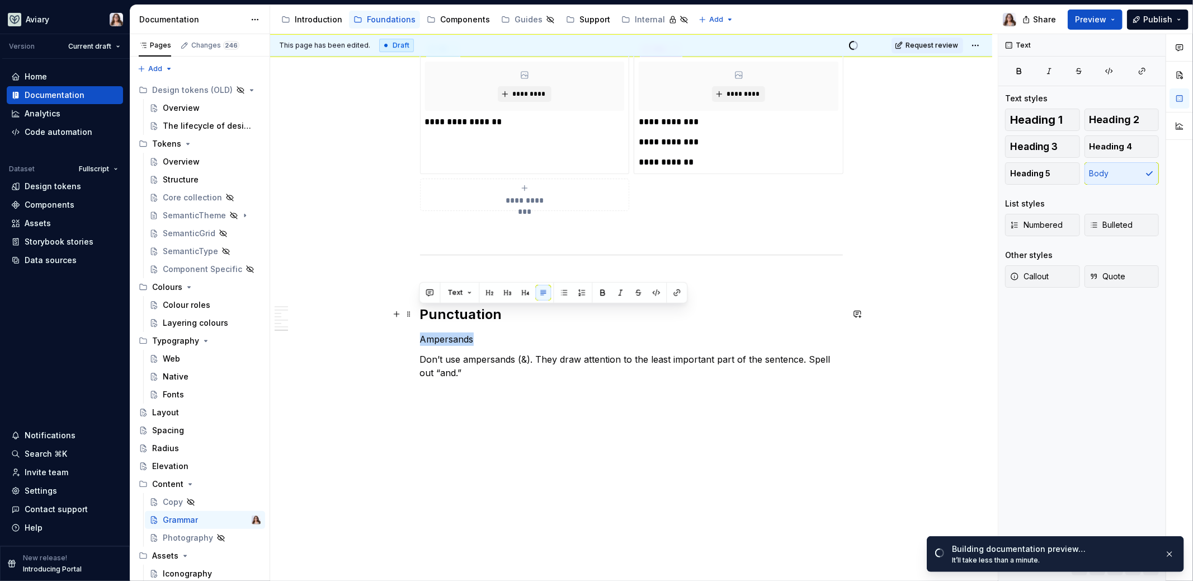
drag, startPoint x: 476, startPoint y: 312, endPoint x: 415, endPoint y: 312, distance: 61.5
click at [523, 291] on button "button" at bounding box center [525, 293] width 16 height 16
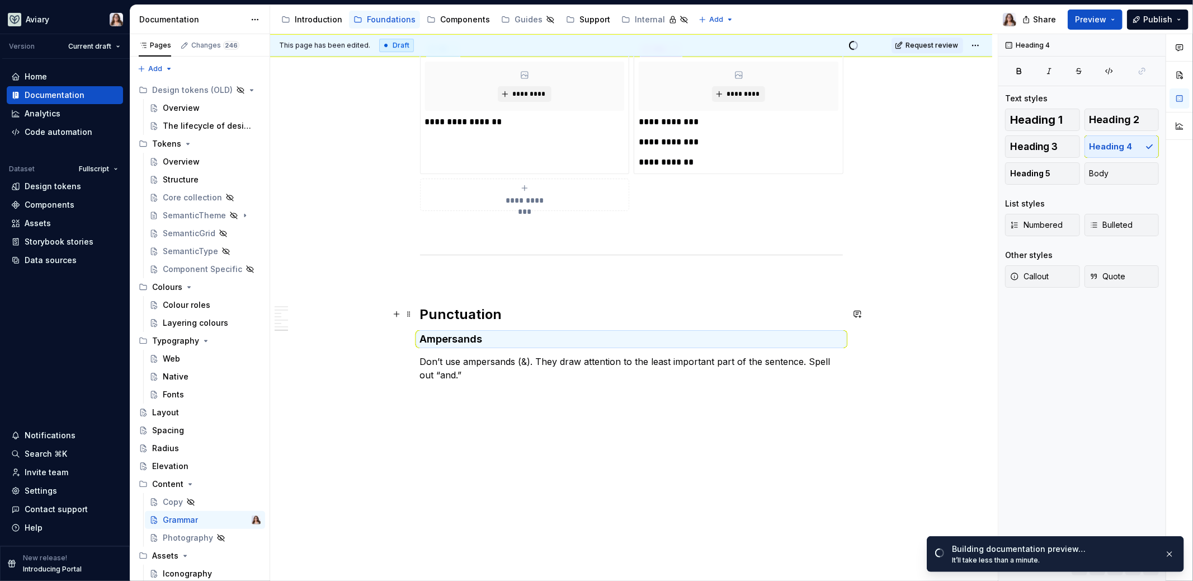
click at [485, 332] on h4 "Ampersands" at bounding box center [631, 338] width 423 height 13
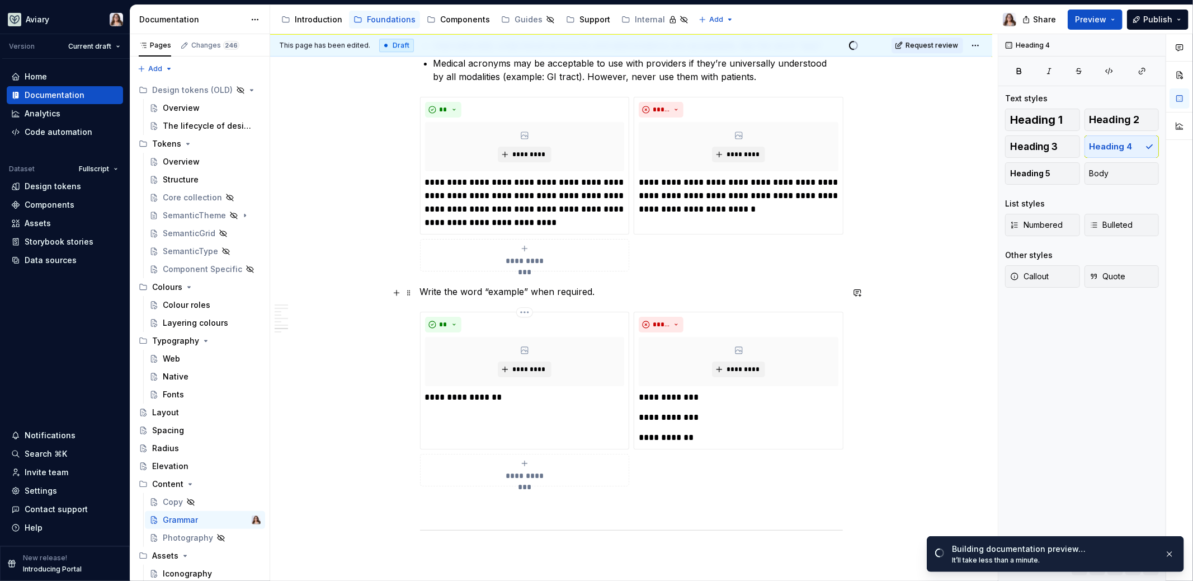
scroll to position [2695, 0]
click at [421, 284] on p "Write the word “example” when required." at bounding box center [631, 290] width 423 height 13
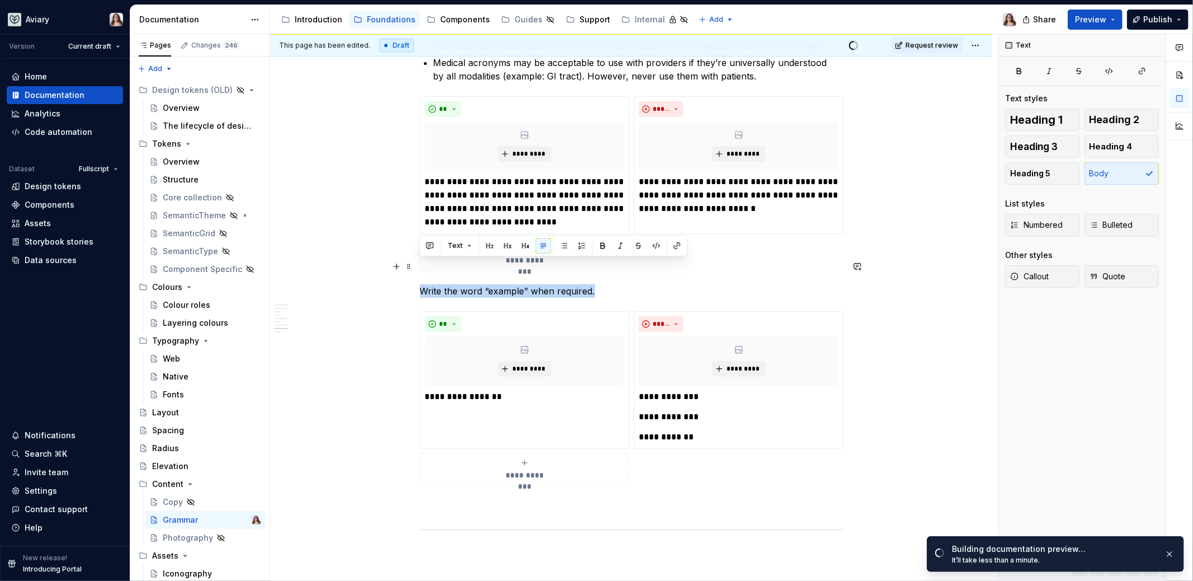
drag, startPoint x: 421, startPoint y: 266, endPoint x: 593, endPoint y: 267, distance: 171.7
click at [593, 284] on p "Write the word “example” when required." at bounding box center [631, 290] width 423 height 13
click at [525, 247] on button "button" at bounding box center [525, 246] width 16 height 16
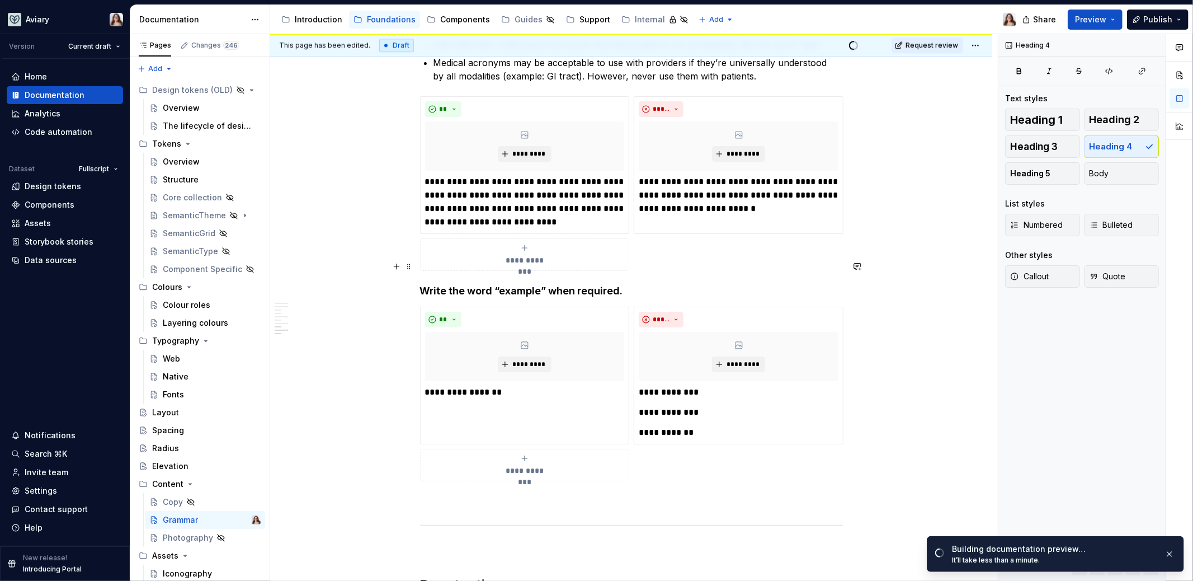
click at [620, 284] on h4 "Write the word “example” when required." at bounding box center [631, 290] width 423 height 13
click at [422, 284] on h4 "Write the word “example” when required" at bounding box center [631, 290] width 423 height 13
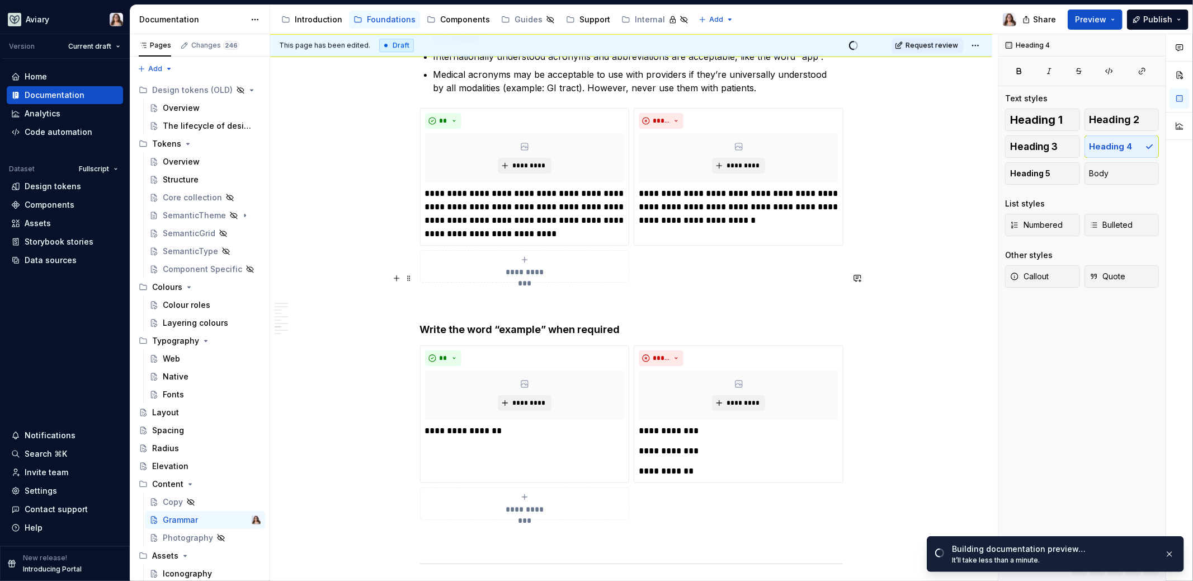
scroll to position [2684, 0]
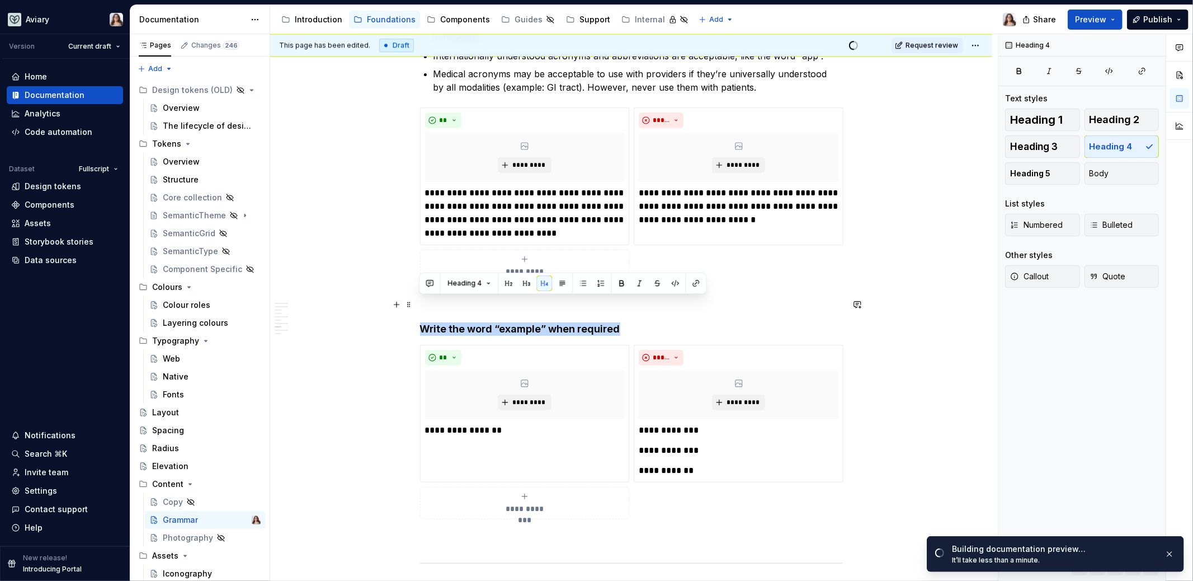
drag, startPoint x: 616, startPoint y: 306, endPoint x: 421, endPoint y: 306, distance: 194.6
click at [421, 322] on h4 "Write the word “example” when required" at bounding box center [631, 328] width 423 height 13
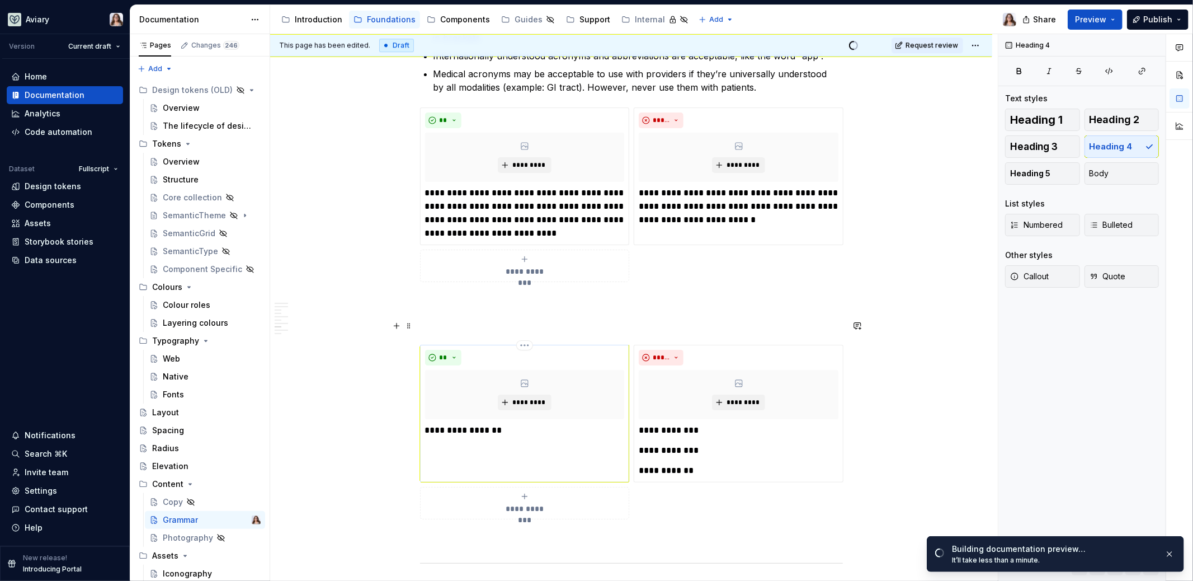
click at [425, 423] on p "**********" at bounding box center [525, 429] width 200 height 13
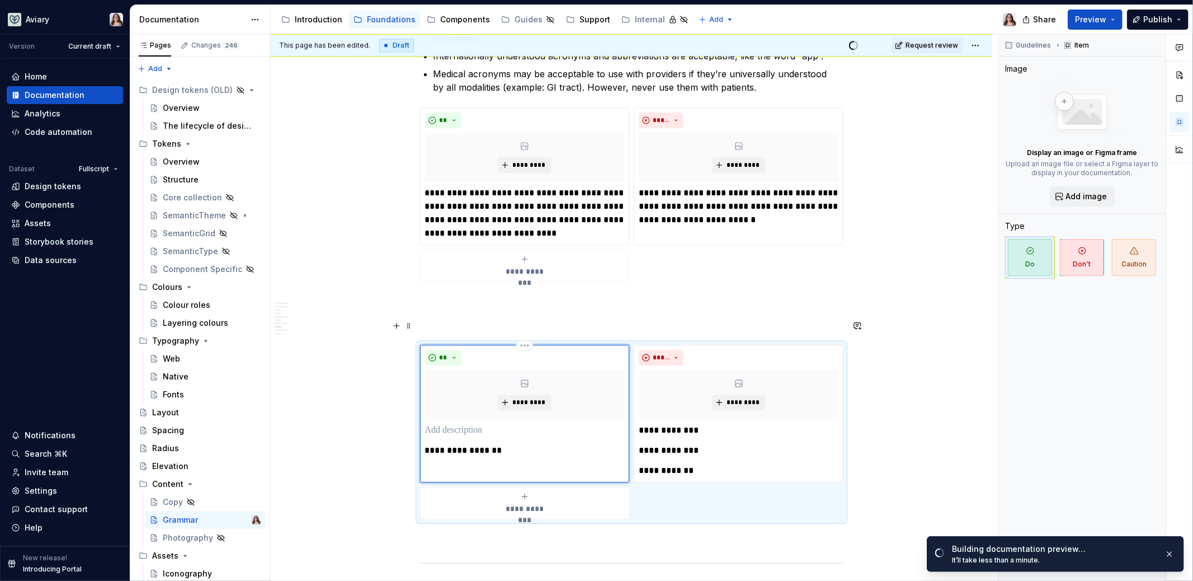
paste div
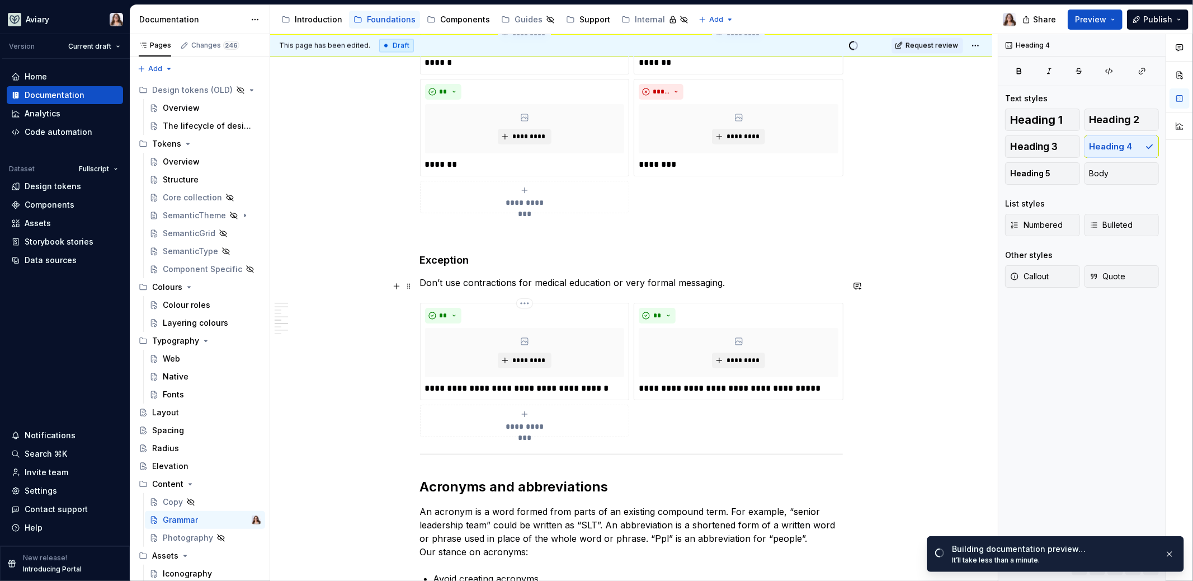
scroll to position [2050, 0]
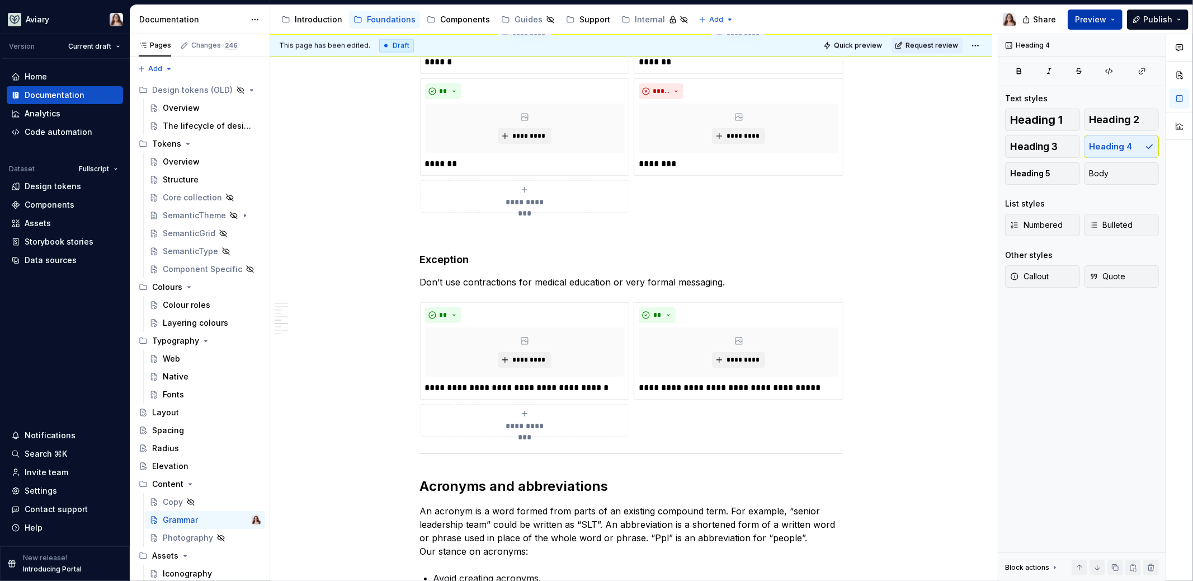
click at [1097, 25] on button "Preview" at bounding box center [1095, 20] width 55 height 20
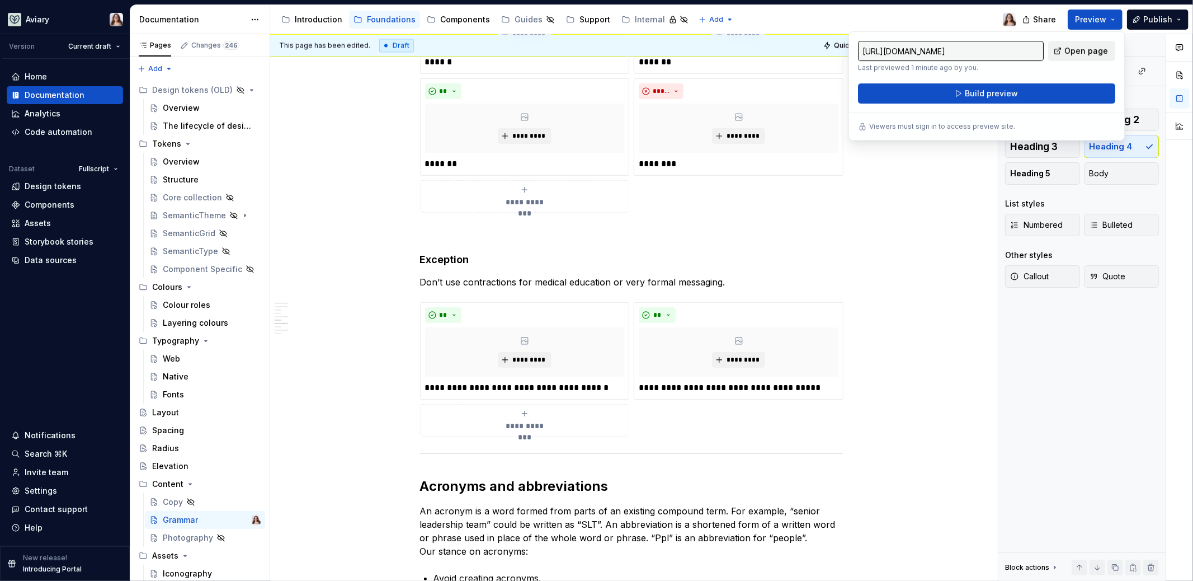
click at [1067, 47] on link "Open page" at bounding box center [1081, 51] width 67 height 20
click at [664, 307] on button "**" at bounding box center [657, 315] width 37 height 16
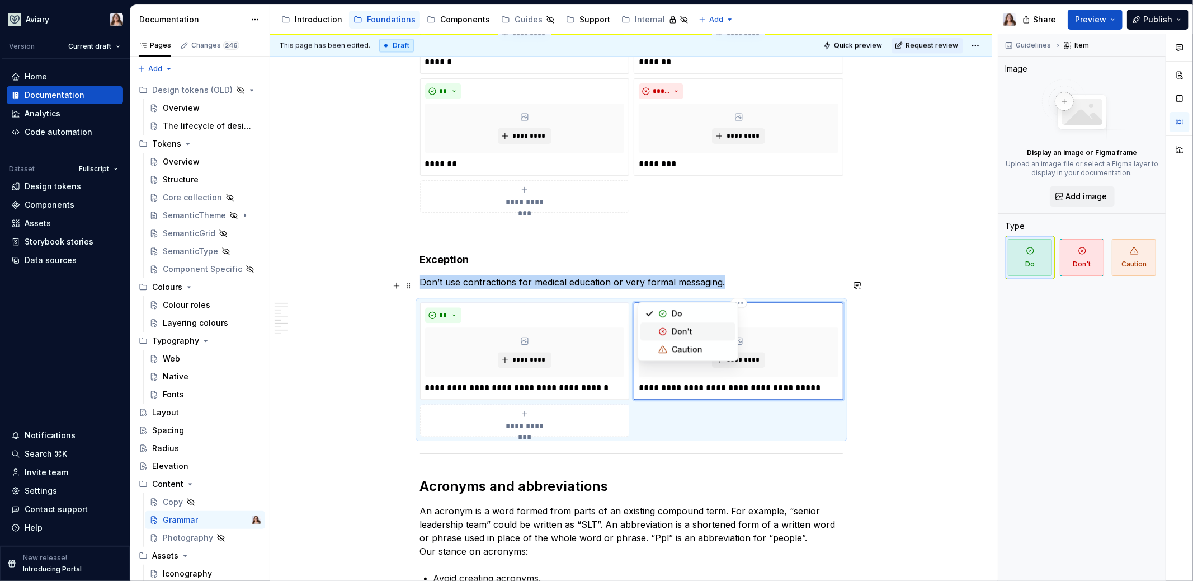
click at [673, 329] on div "Don't" at bounding box center [682, 330] width 21 height 11
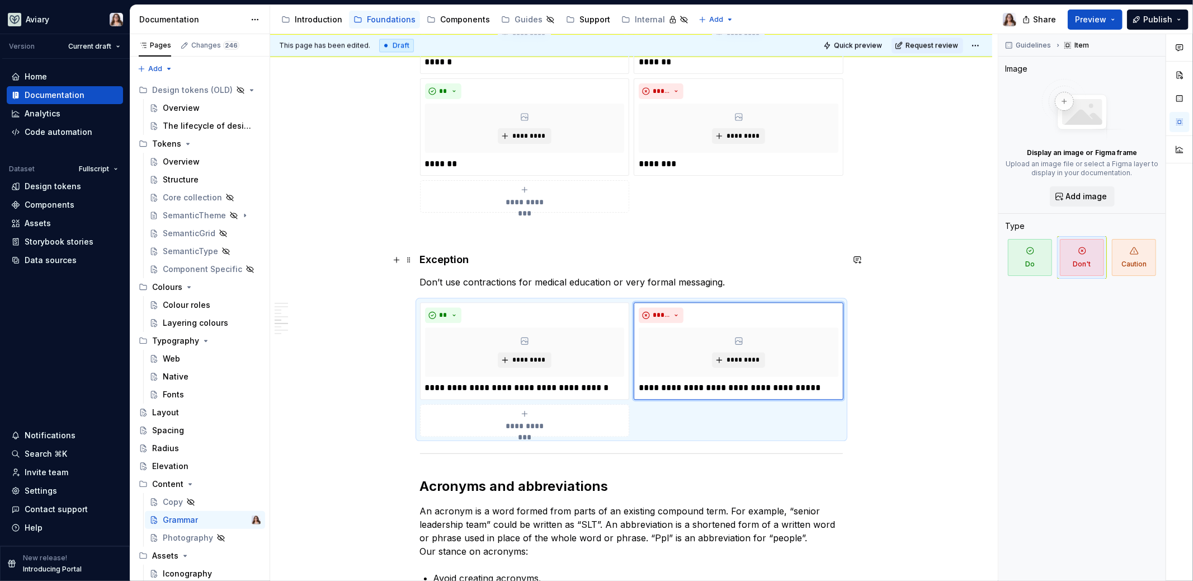
click at [723, 275] on p "Don’t use contractions for medical education or very formal messaging." at bounding box center [631, 281] width 423 height 13
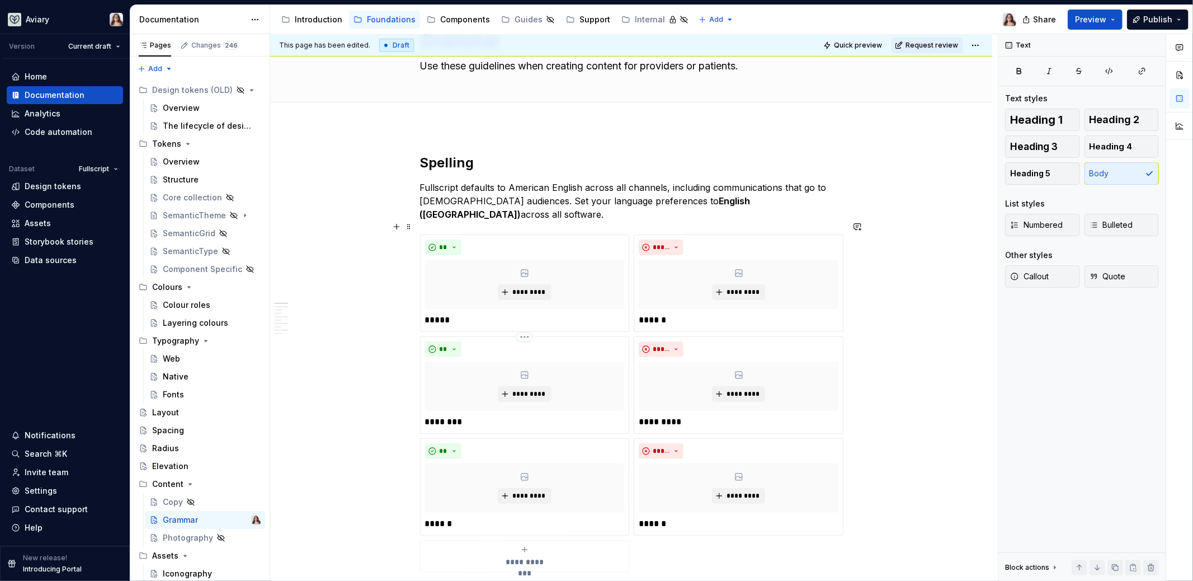
scroll to position [0, 0]
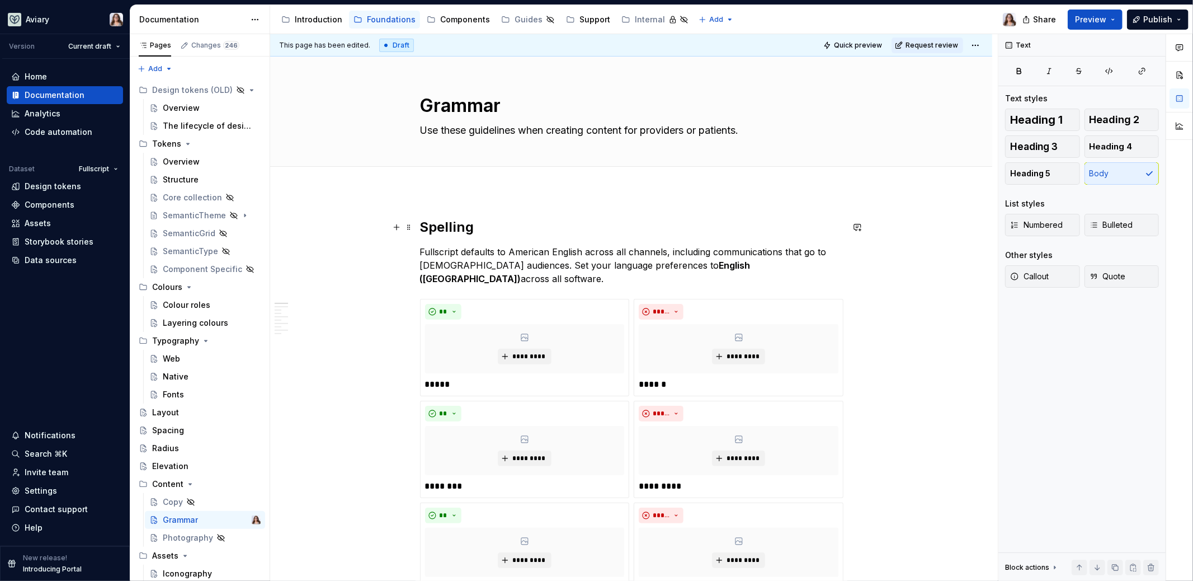
click at [478, 227] on h2 "Spelling" at bounding box center [631, 227] width 423 height 18
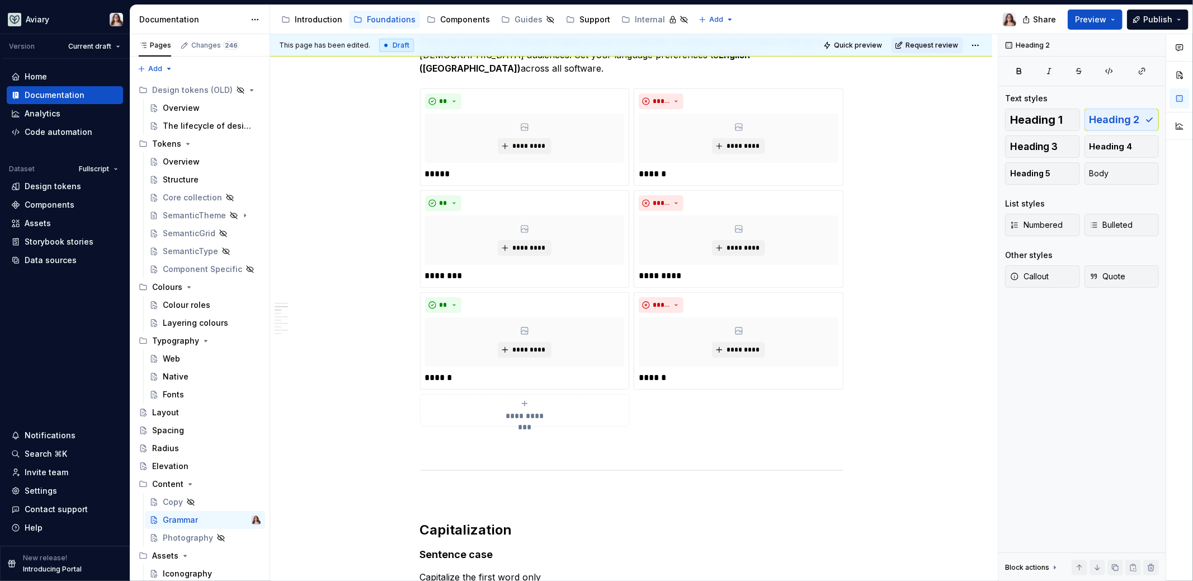
scroll to position [608, 0]
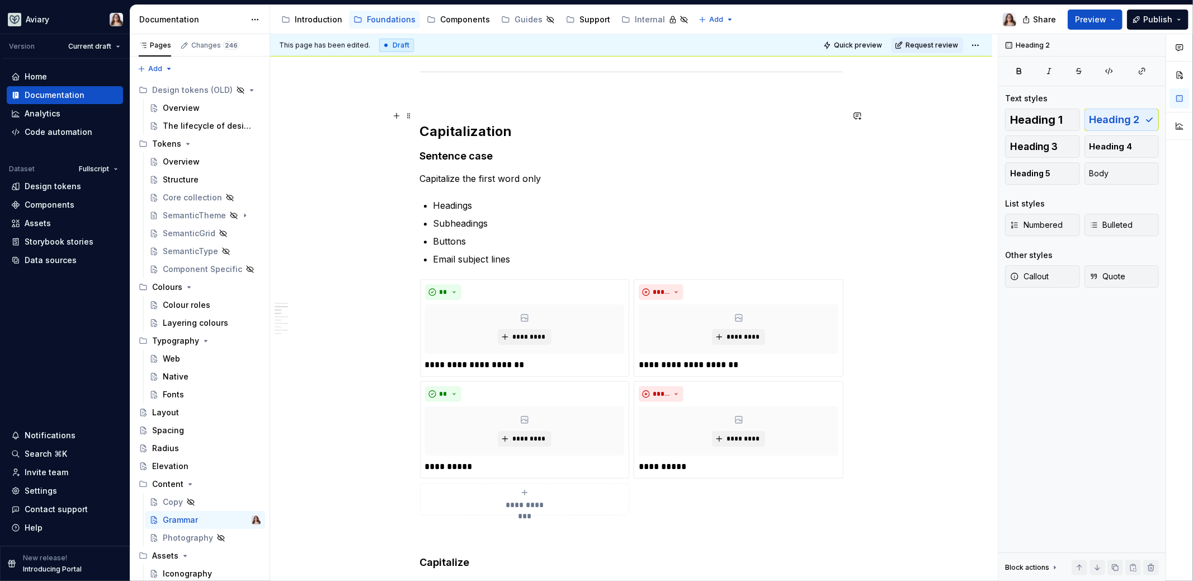
click at [496, 122] on h2 "Capitalization" at bounding box center [631, 131] width 423 height 18
drag, startPoint x: 489, startPoint y: 112, endPoint x: 432, endPoint y: 112, distance: 57.6
click at [432, 122] on h2 "Capitalization" at bounding box center [631, 131] width 423 height 18
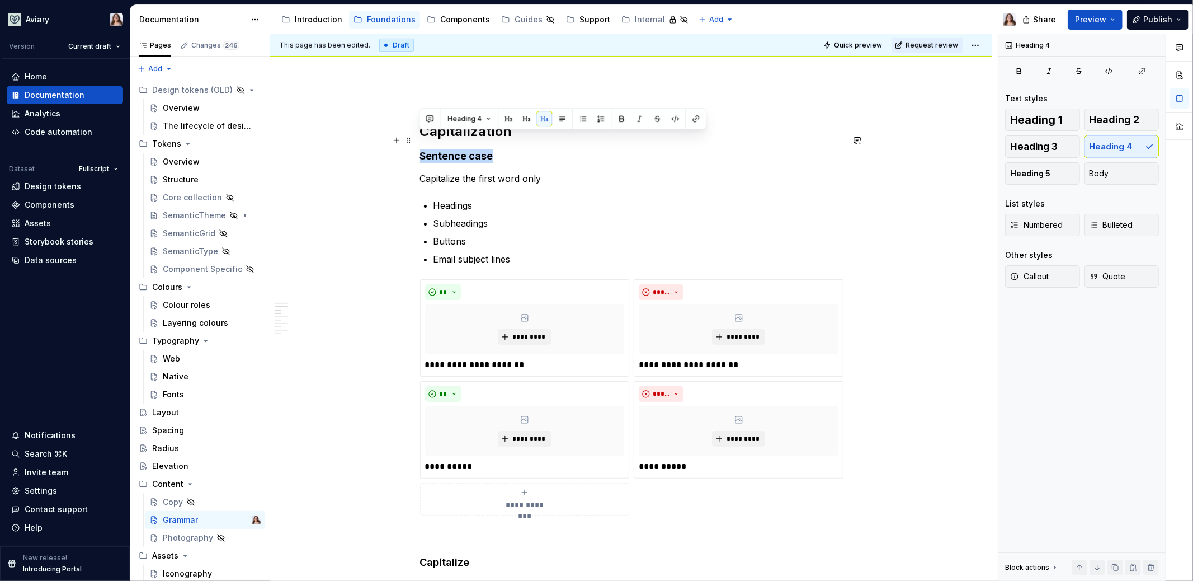
drag, startPoint x: 490, startPoint y: 139, endPoint x: 420, endPoint y: 141, distance: 69.9
click at [420, 149] on h4 "Sentence case" at bounding box center [631, 155] width 423 height 13
click at [540, 172] on p "Capitalize the first word only" at bounding box center [631, 178] width 423 height 13
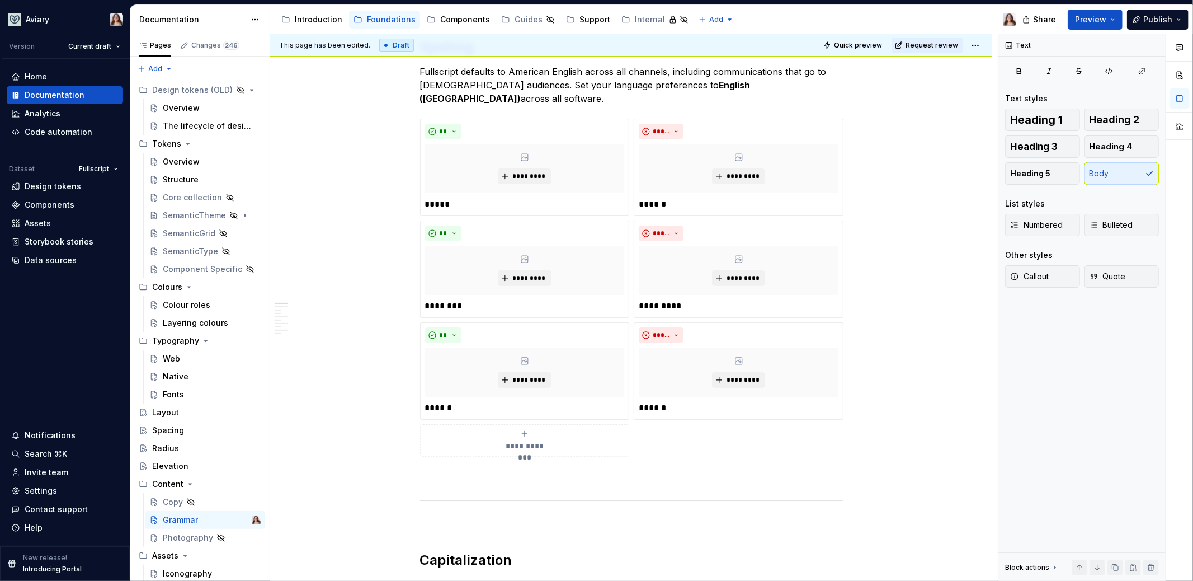
scroll to position [0, 0]
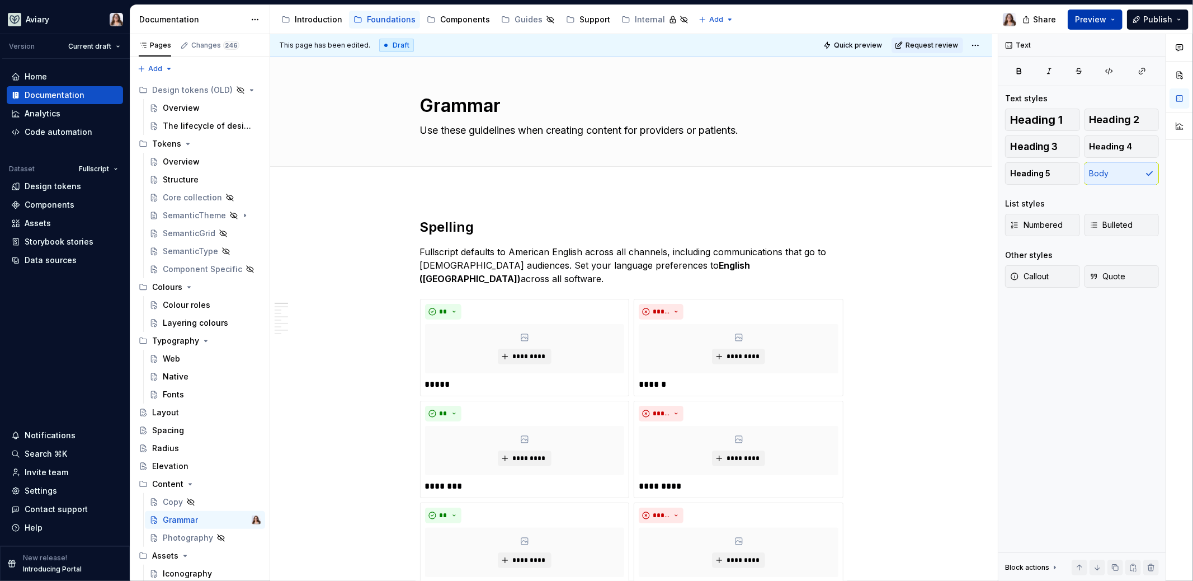
click at [1086, 14] on span "Preview" at bounding box center [1090, 19] width 31 height 11
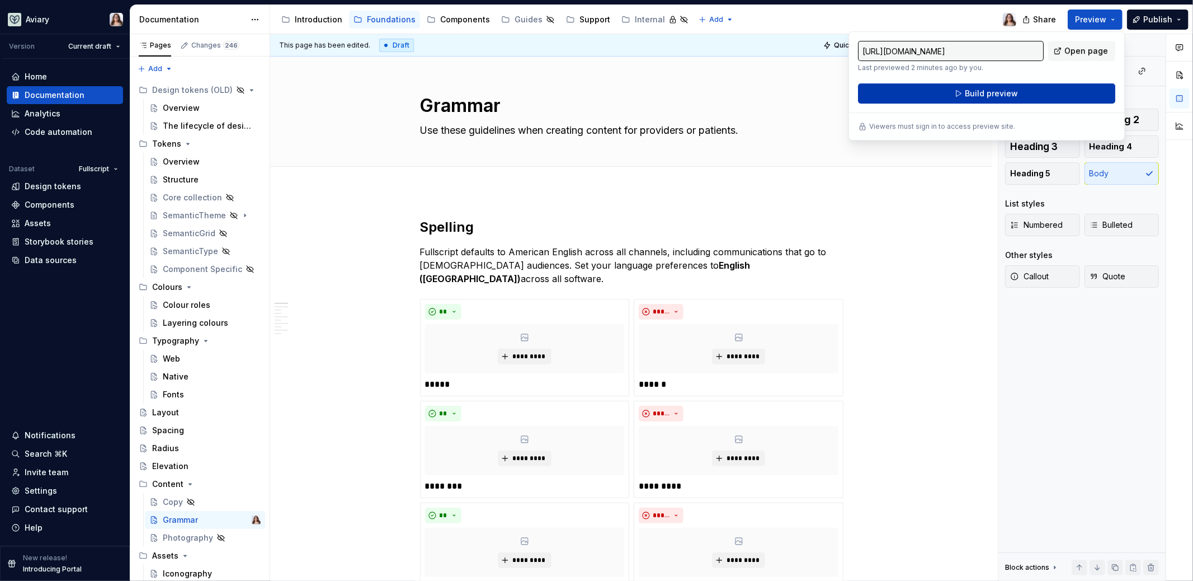
click at [1017, 91] on button "Build preview" at bounding box center [986, 93] width 257 height 20
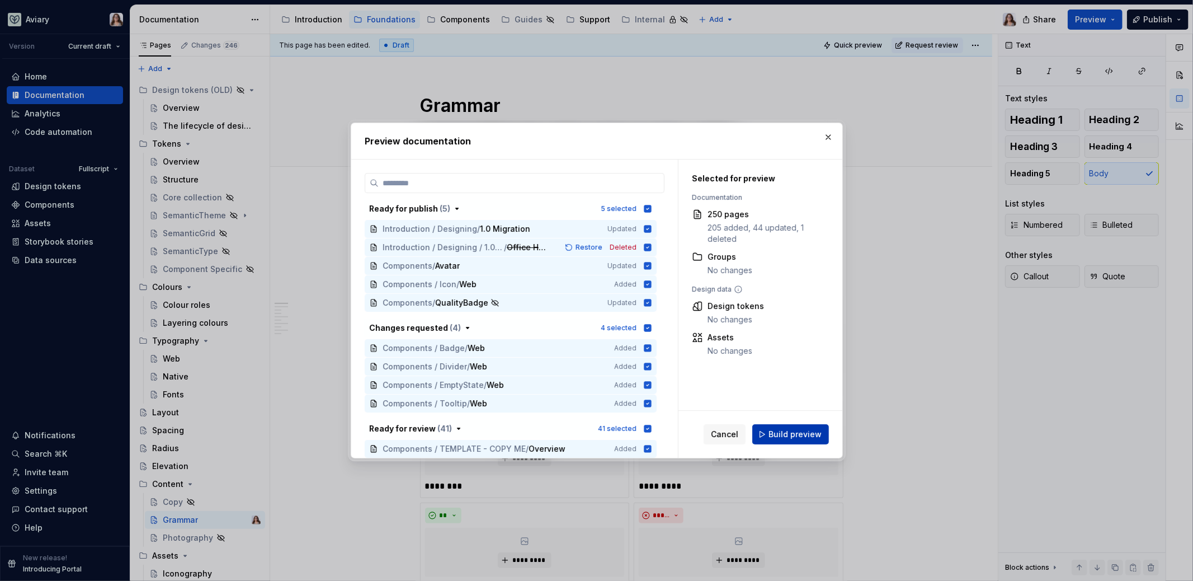
click at [775, 440] on button "Build preview" at bounding box center [790, 434] width 77 height 20
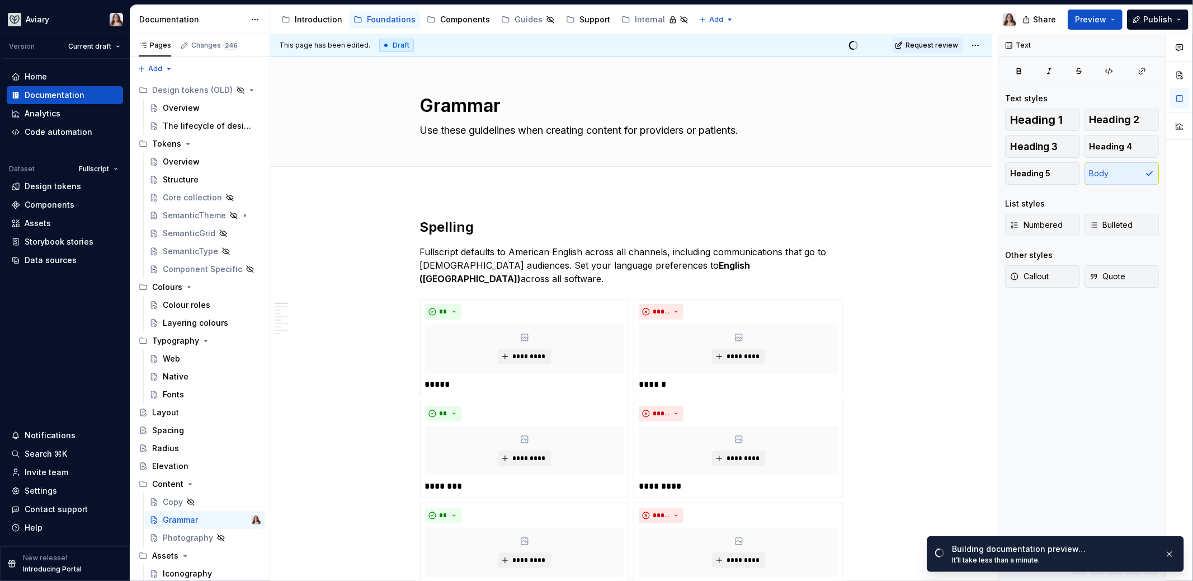
click at [1176, 485] on div at bounding box center [1179, 307] width 27 height 547
click at [1132, 556] on span "Open page" at bounding box center [1133, 556] width 37 height 9
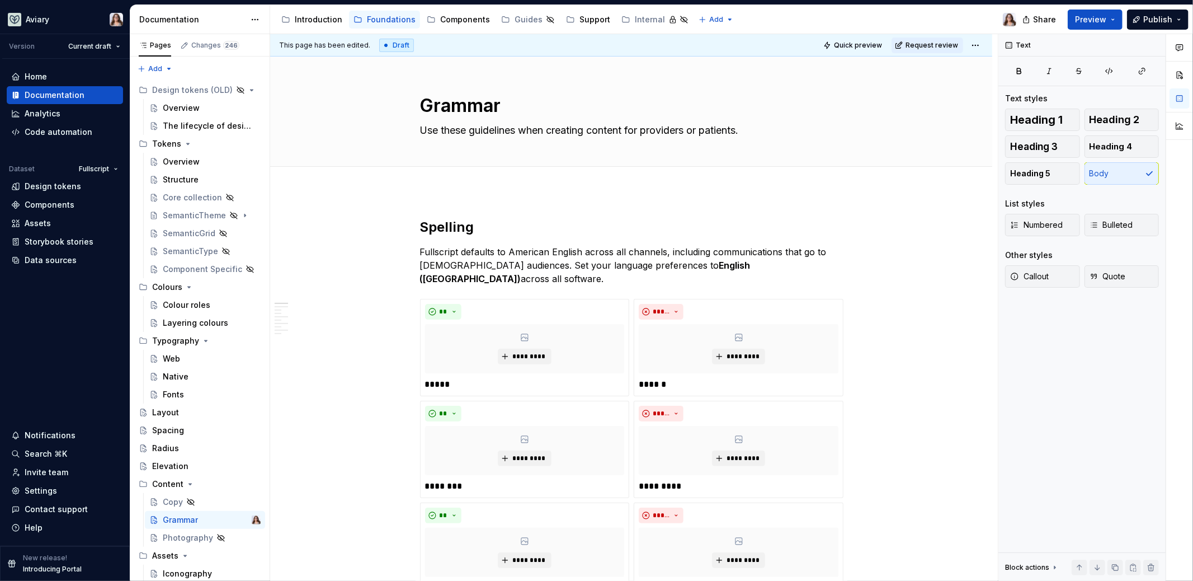
type textarea "*"
click at [48, 490] on div "Settings" at bounding box center [41, 490] width 32 height 11
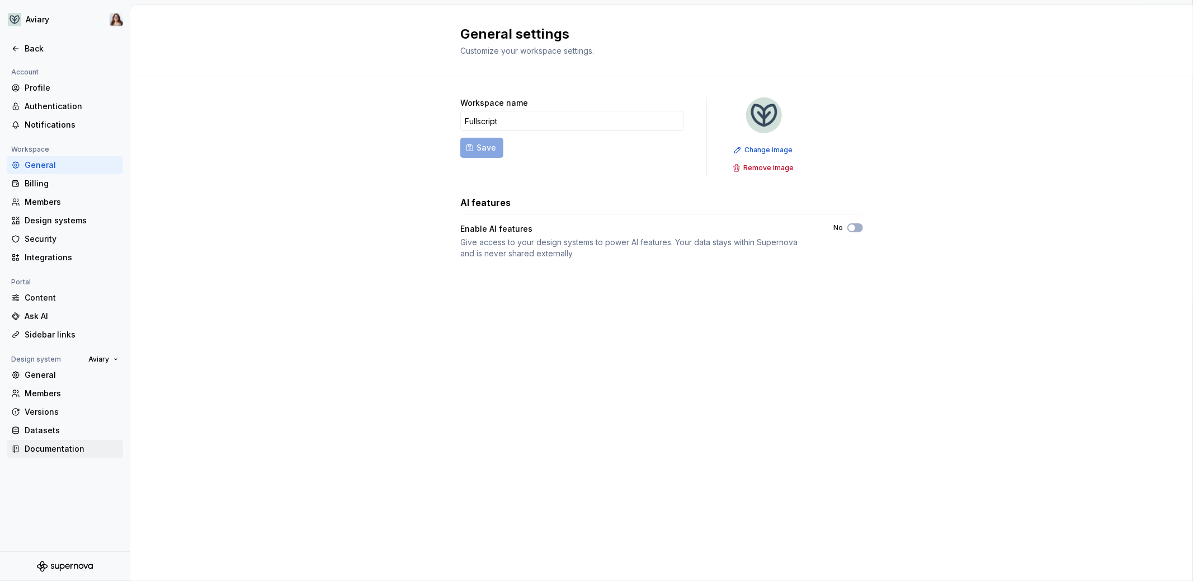
click at [54, 443] on div "Documentation" at bounding box center [72, 448] width 94 height 11
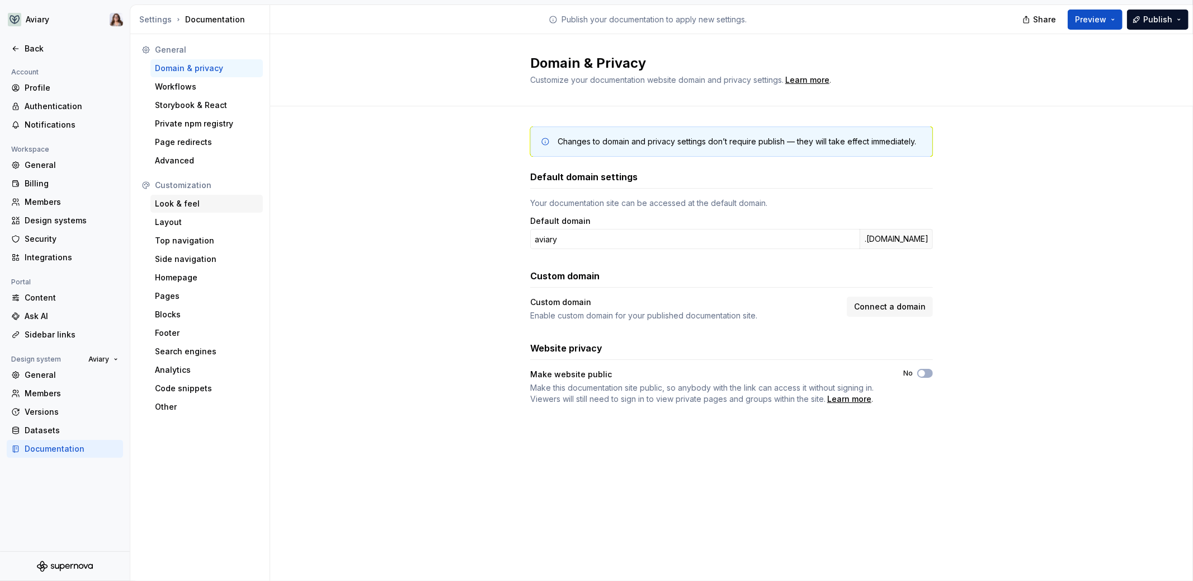
click at [196, 207] on div "Look & feel" at bounding box center [206, 203] width 103 height 11
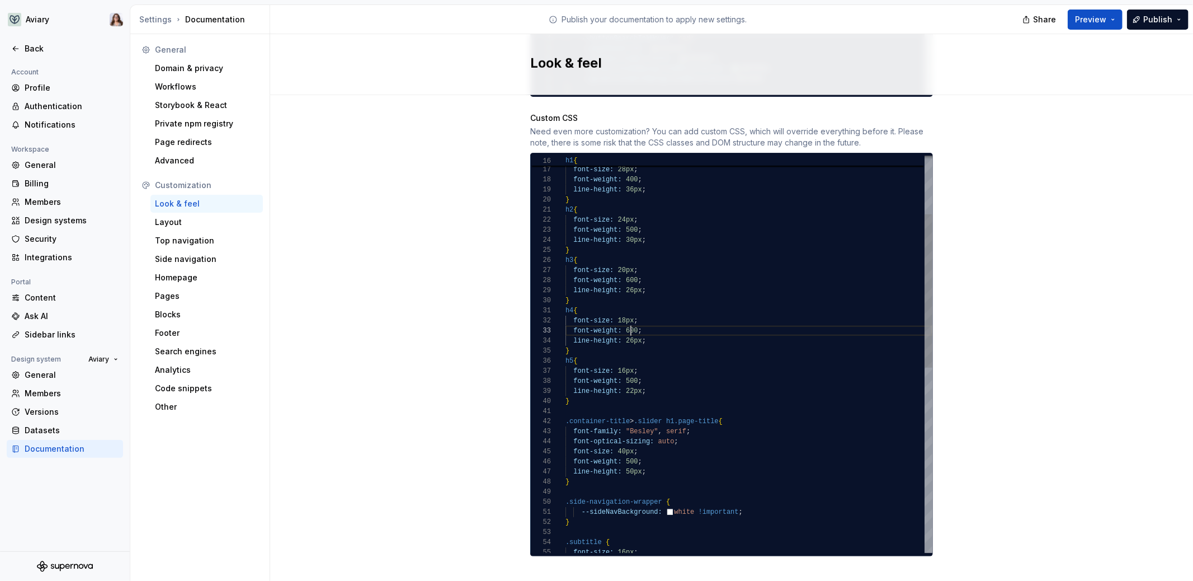
scroll to position [20, 65]
click at [625, 317] on div "h1 { font-size: 28px ; font-weight: 400 ; line-height: 36px ; } h2 { font-size:…" at bounding box center [748, 516] width 367 height 1027
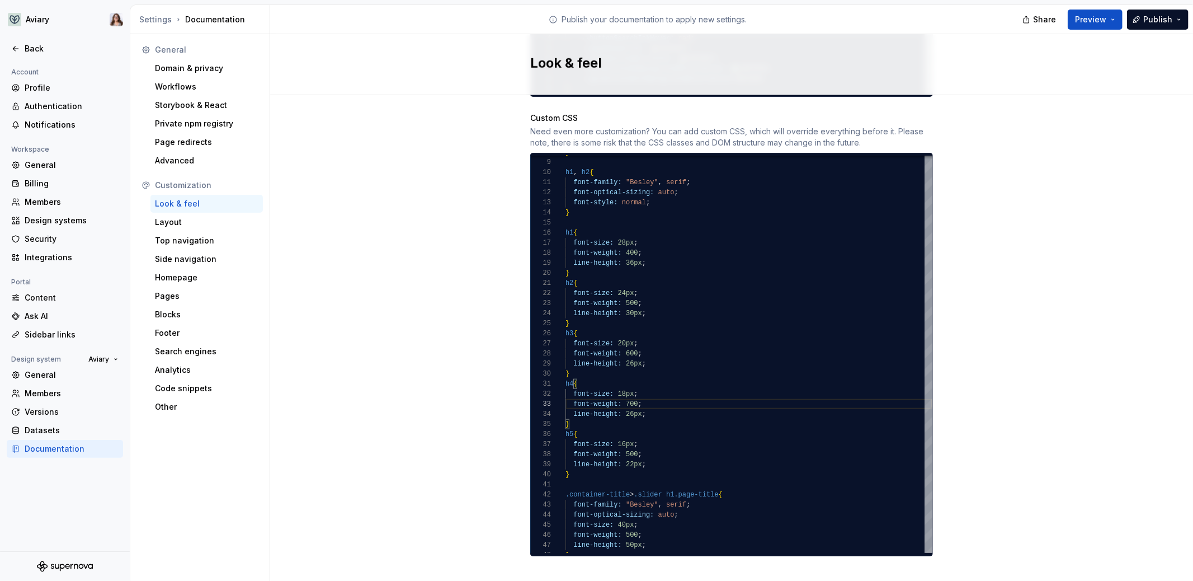
type textarea "**********"
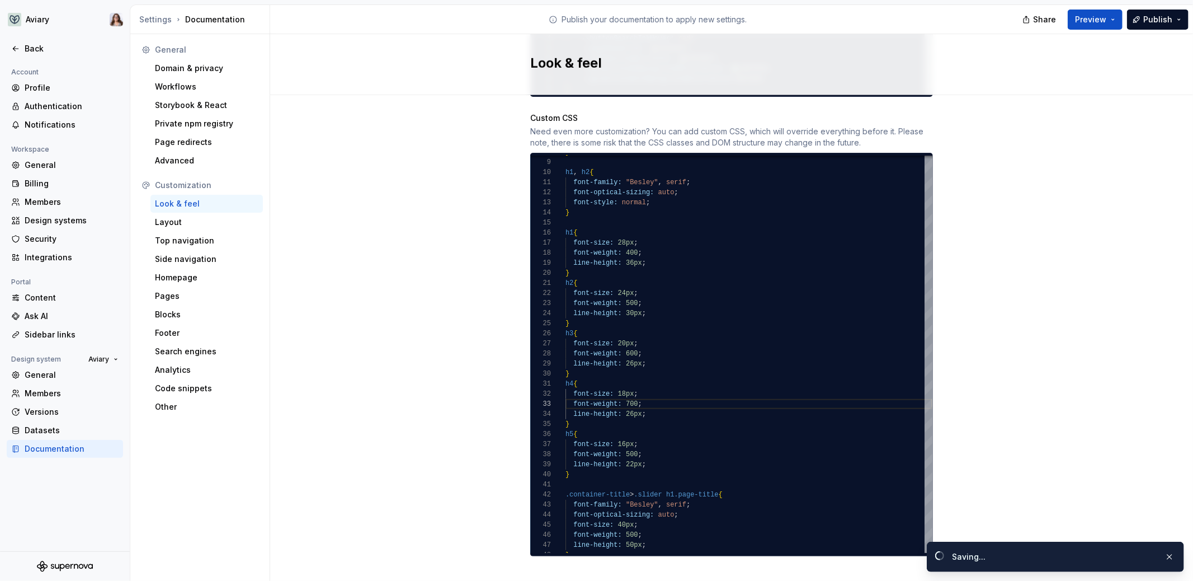
click at [1098, 23] on span "Preview" at bounding box center [1090, 19] width 31 height 11
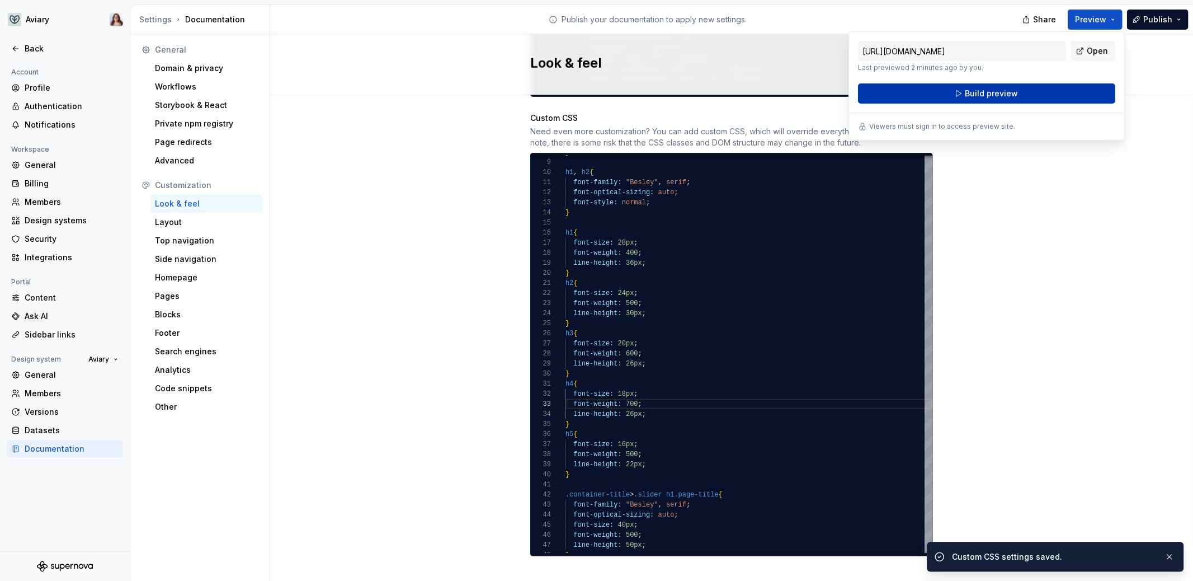
click at [1058, 89] on button "Build preview" at bounding box center [986, 93] width 257 height 20
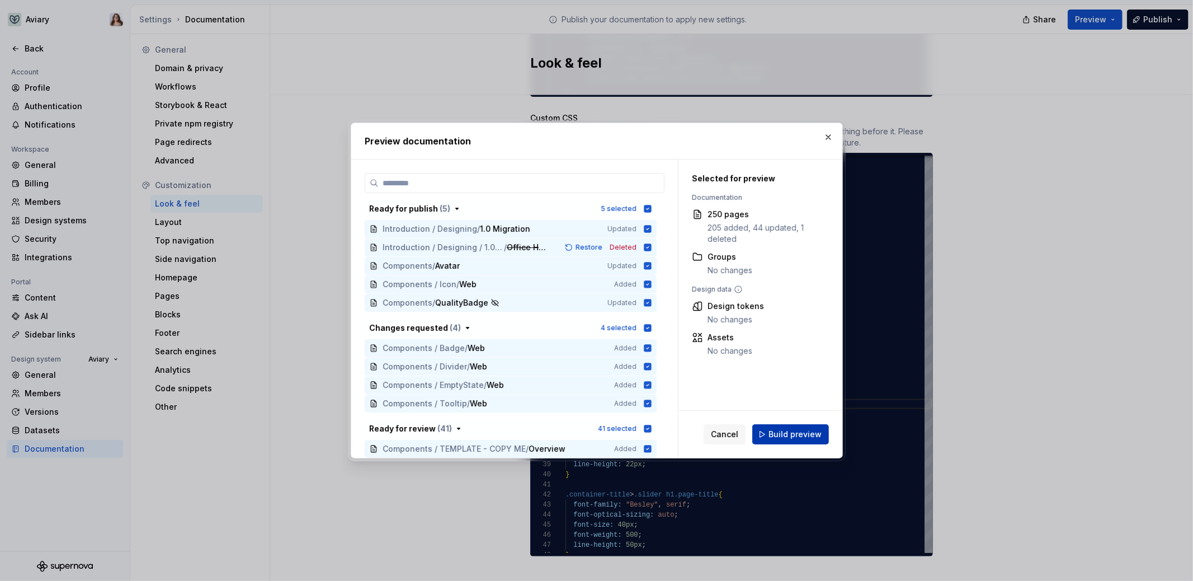
click at [776, 438] on span "Build preview" at bounding box center [794, 433] width 53 height 11
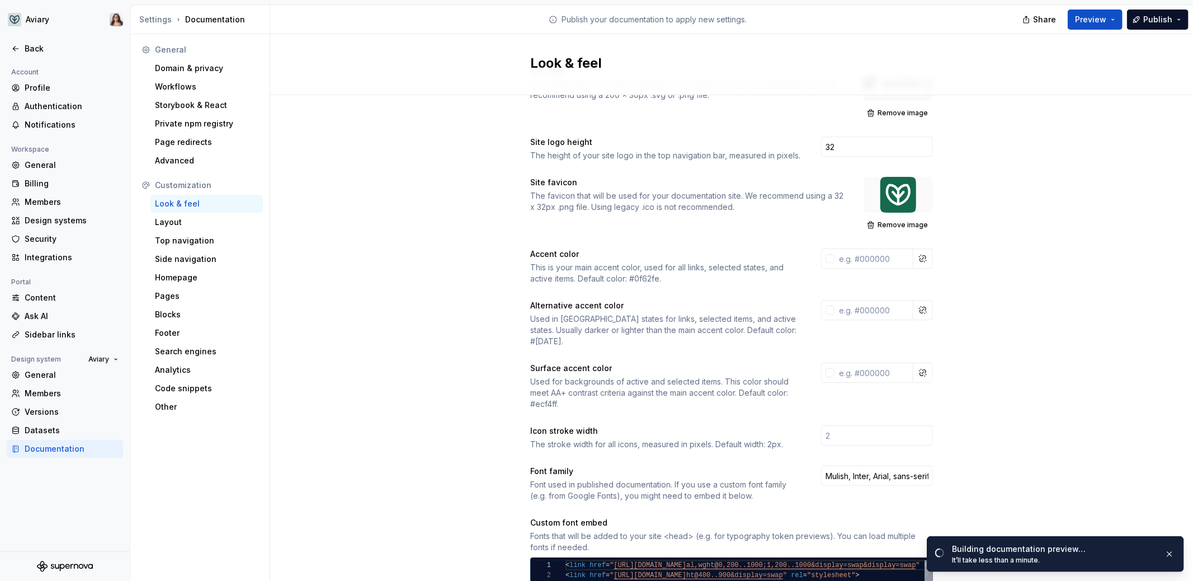
scroll to position [0, 0]
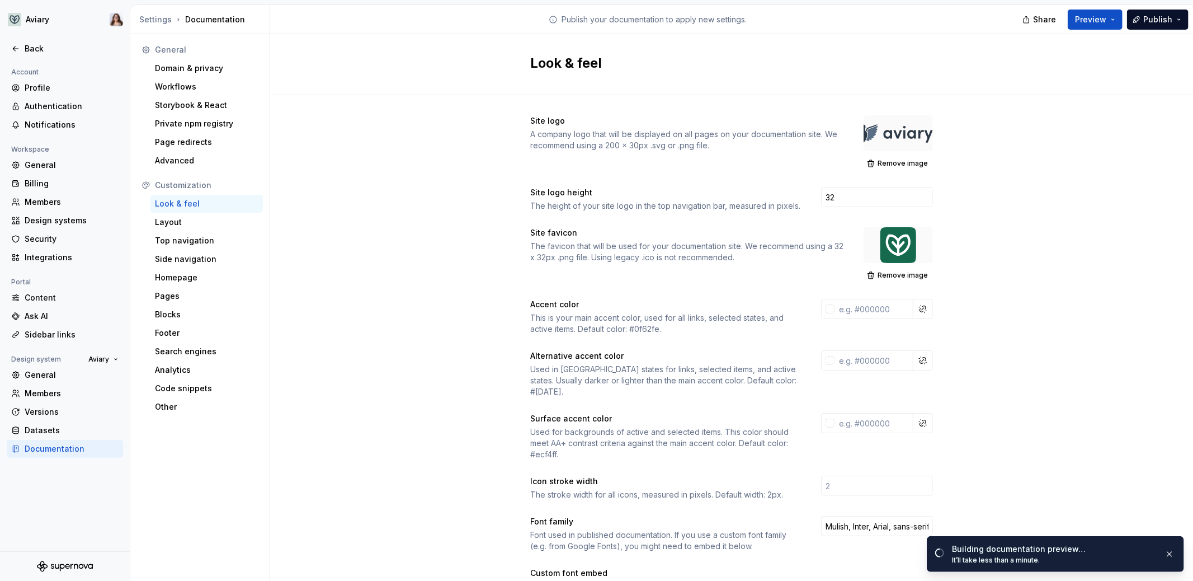
click at [901, 130] on div at bounding box center [898, 133] width 69 height 36
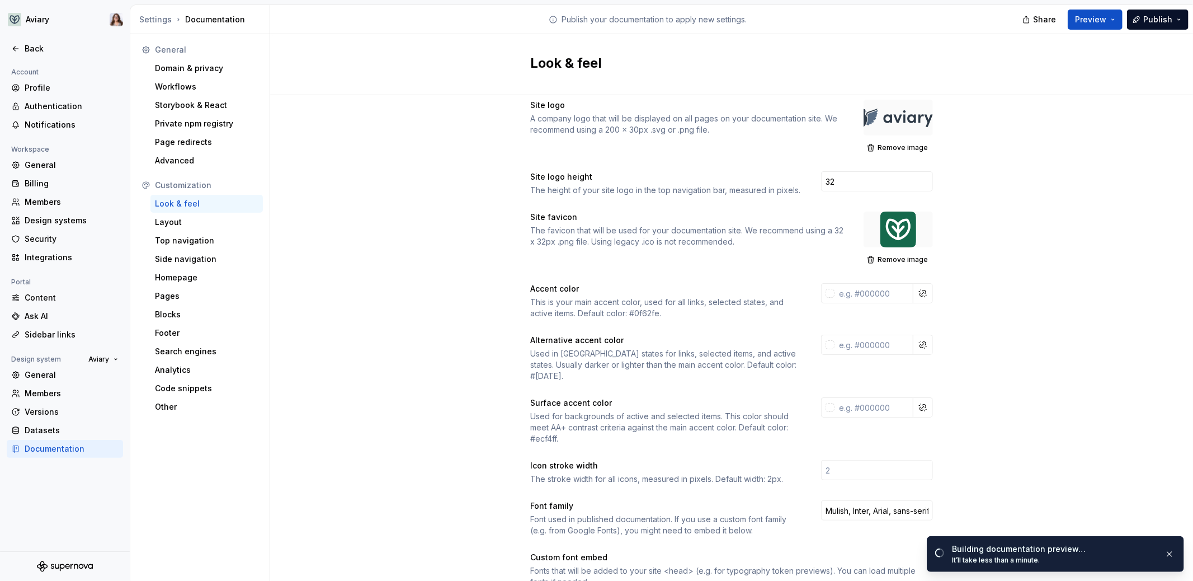
scroll to position [17, 0]
click at [1125, 552] on span "Open page" at bounding box center [1133, 556] width 37 height 9
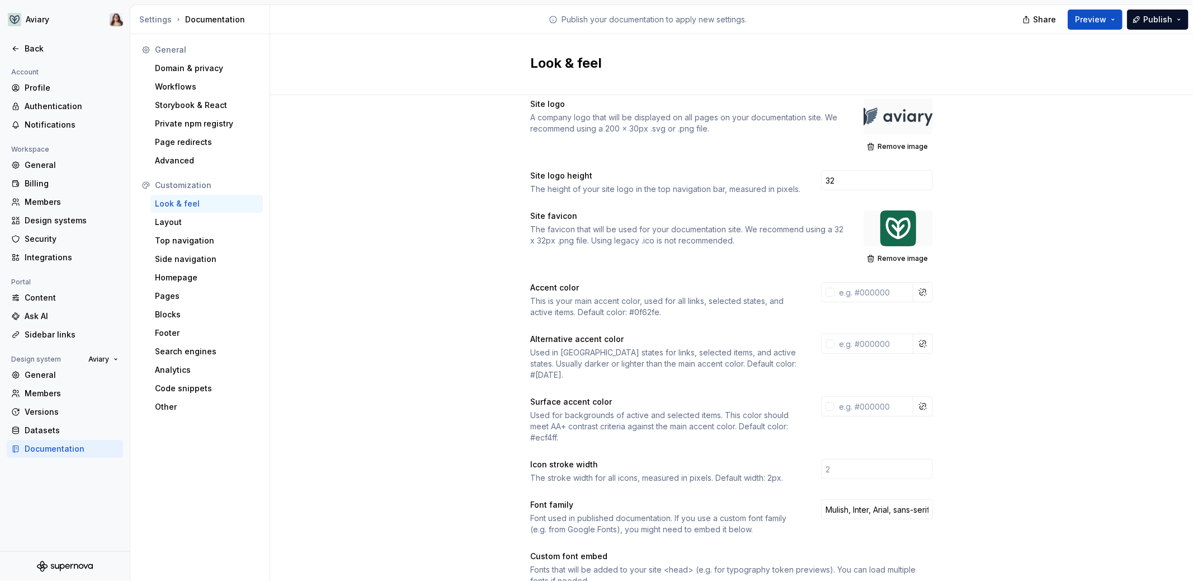
scroll to position [0, 0]
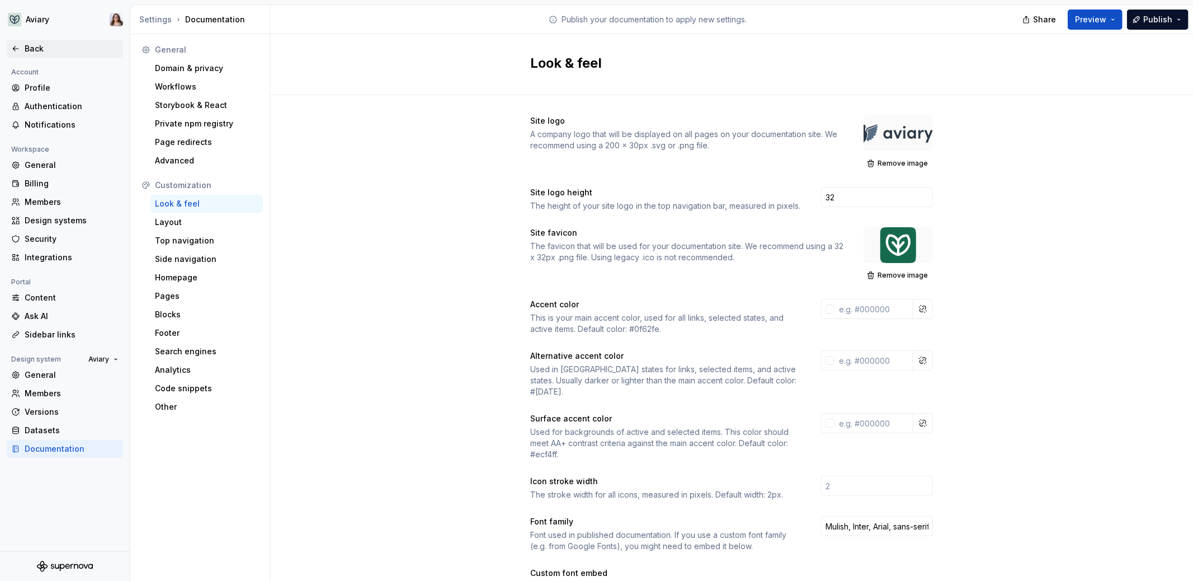
click at [33, 53] on div "Back" at bounding box center [72, 48] width 94 height 11
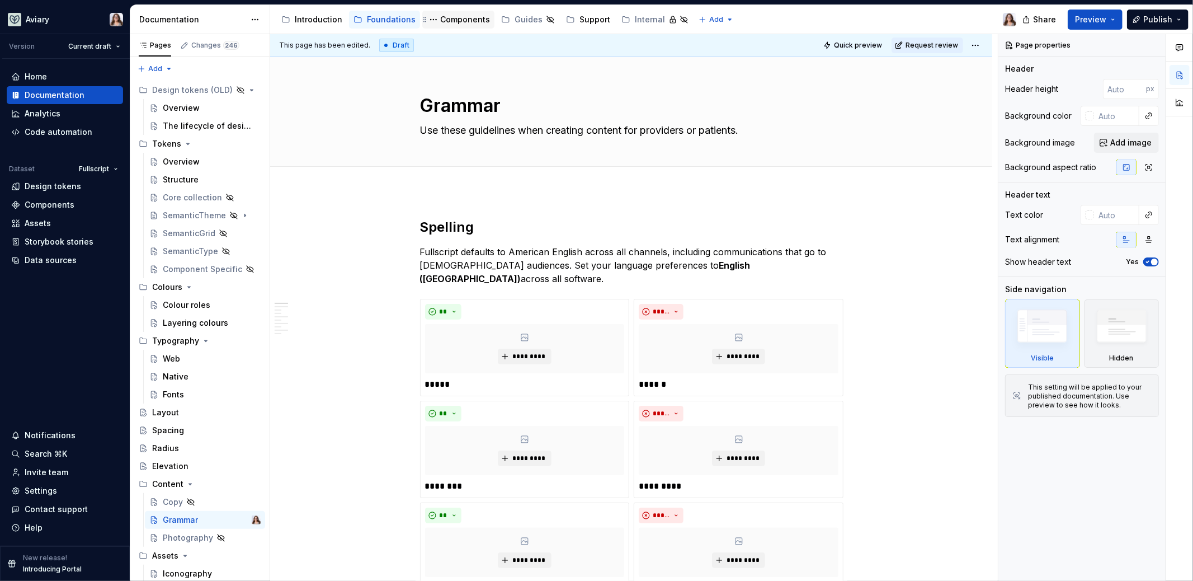
click at [460, 20] on div "Components" at bounding box center [465, 19] width 50 height 11
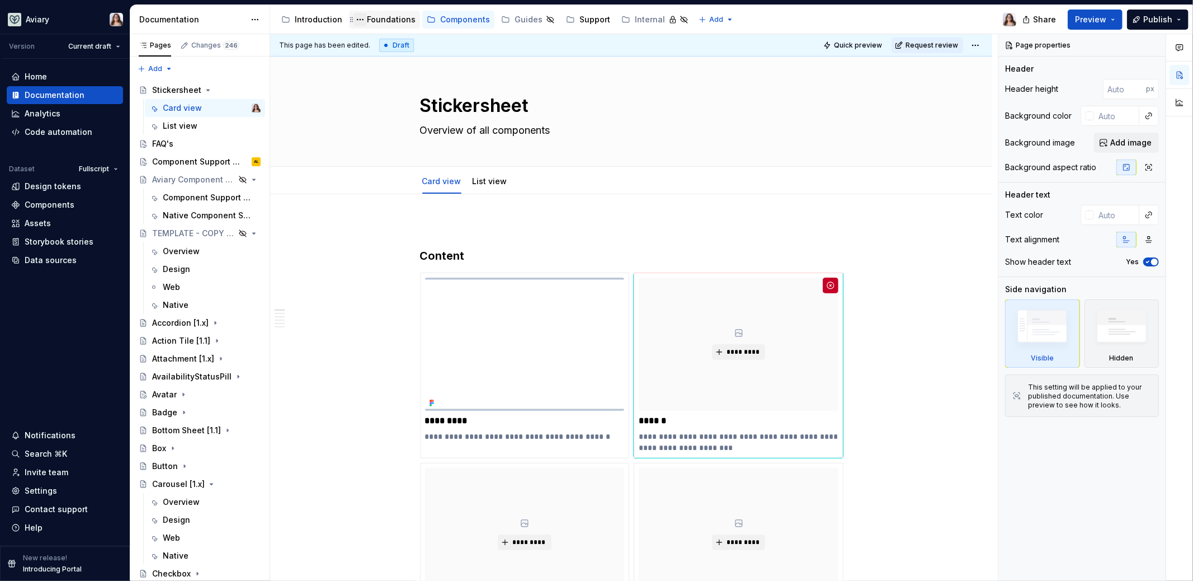
click at [359, 20] on button "Page tree" at bounding box center [359, 19] width 13 height 13
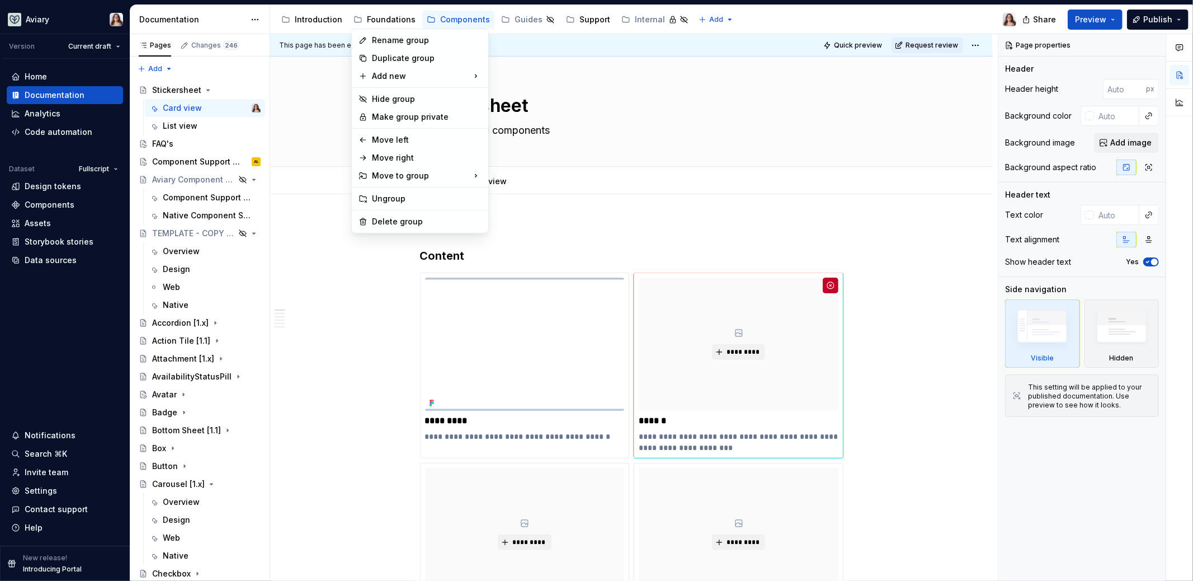
click at [379, 290] on html "Aviary Version Current draft Home Documentation Analytics Code automation Datas…" at bounding box center [596, 290] width 1193 height 581
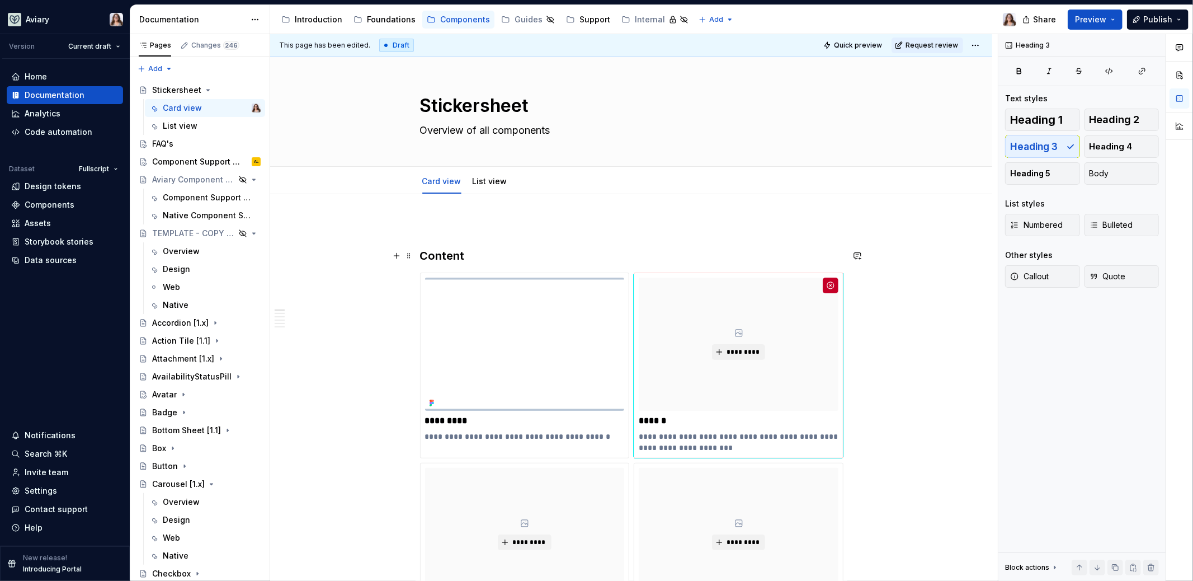
click at [466, 258] on h3 "Content" at bounding box center [631, 256] width 423 height 16
click at [1105, 20] on span "Preview" at bounding box center [1090, 19] width 31 height 11
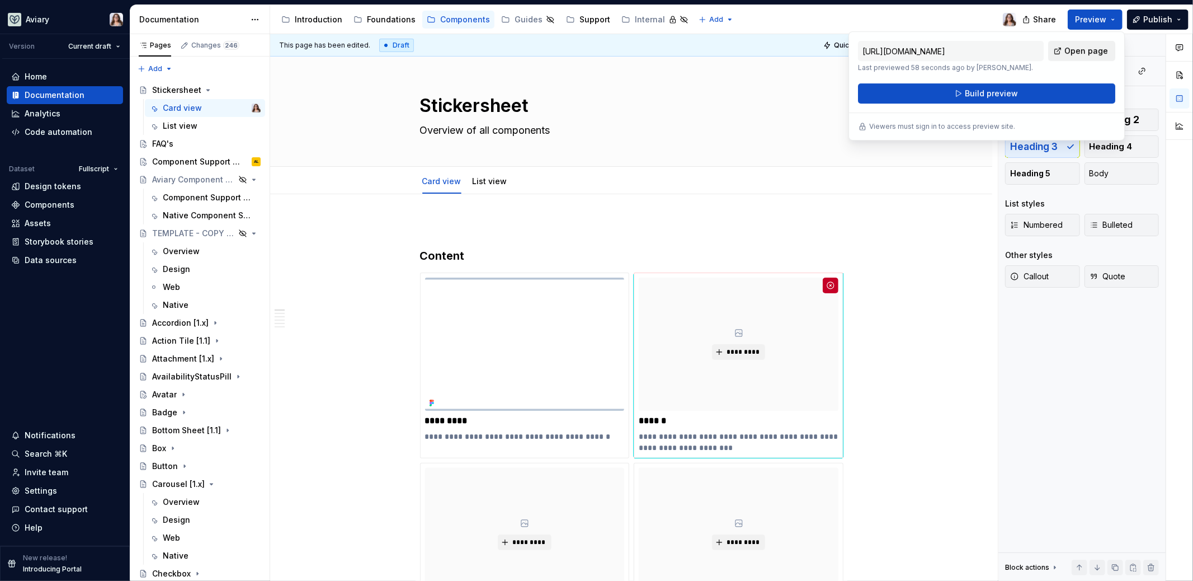
click at [1059, 51] on link "Open page" at bounding box center [1081, 51] width 67 height 20
click at [170, 139] on div "FAQ's" at bounding box center [162, 143] width 21 height 11
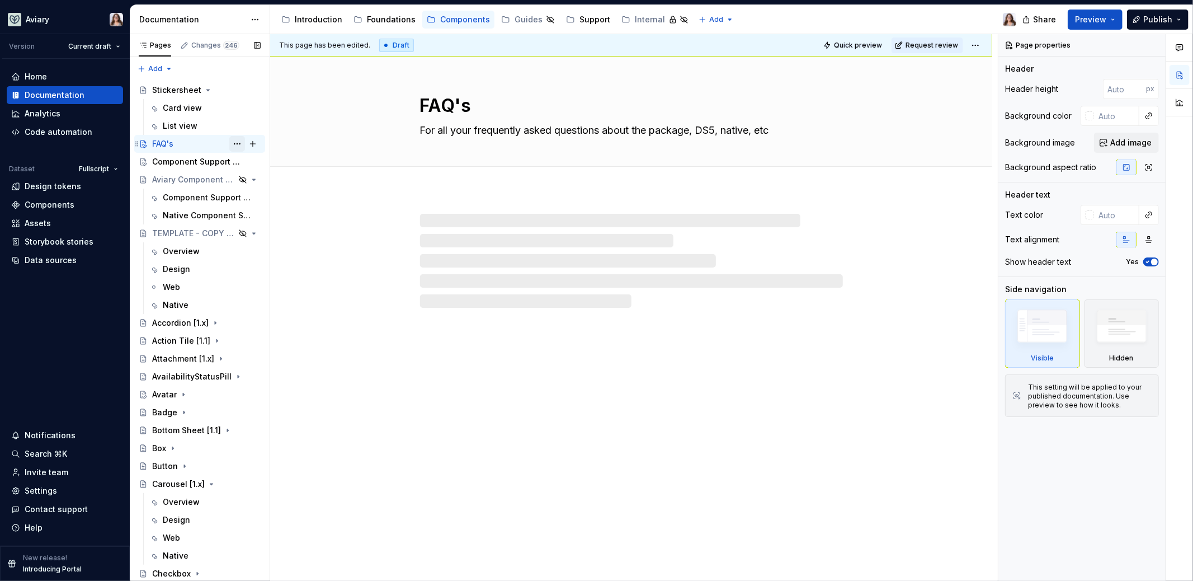
click at [232, 144] on button "Page tree" at bounding box center [237, 144] width 16 height 16
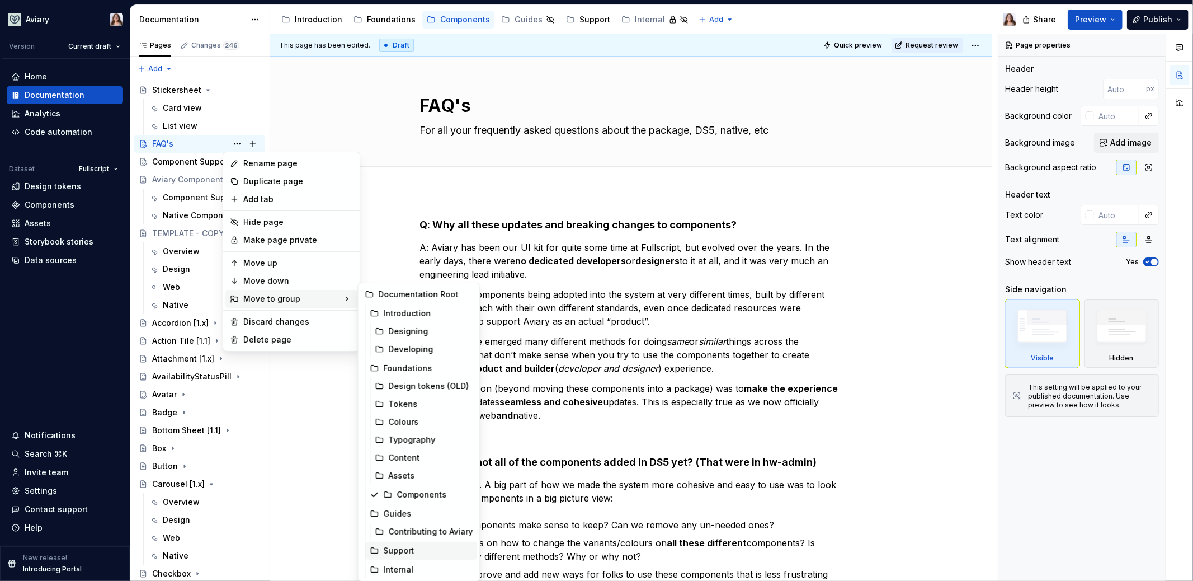
click at [403, 549] on div "Support" at bounding box center [427, 550] width 89 height 11
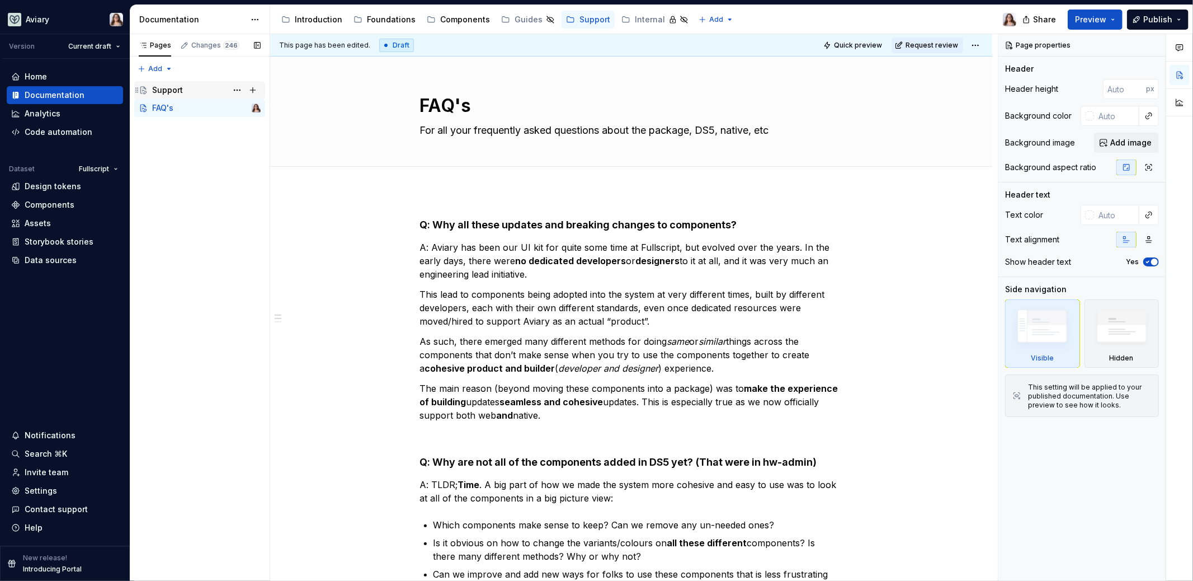
click at [195, 87] on div "Support" at bounding box center [206, 90] width 108 height 16
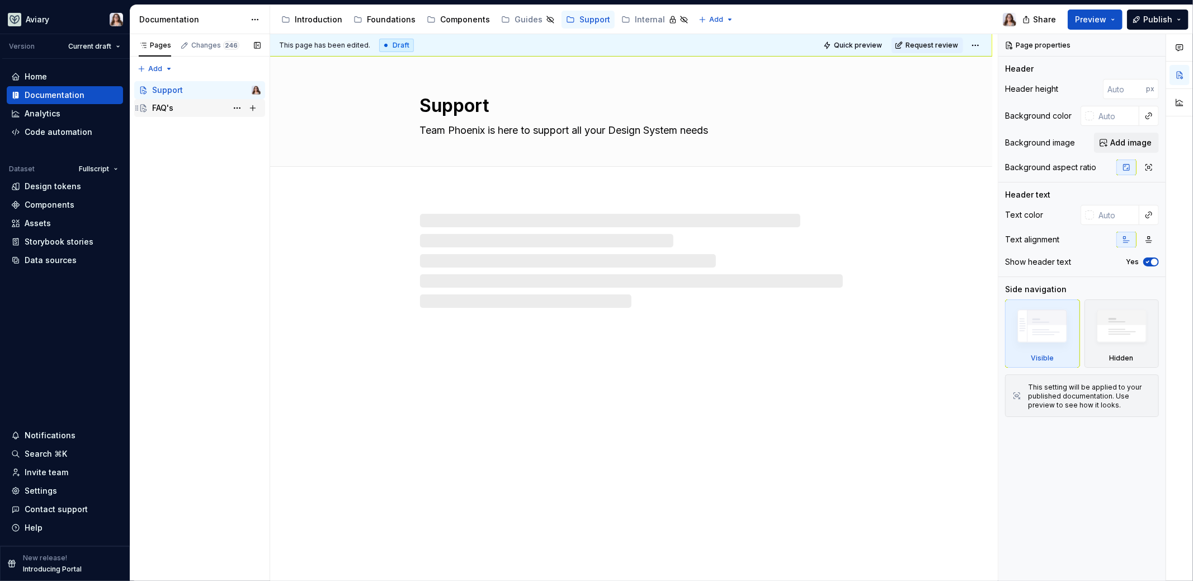
click at [173, 110] on div "FAQ's" at bounding box center [206, 108] width 108 height 16
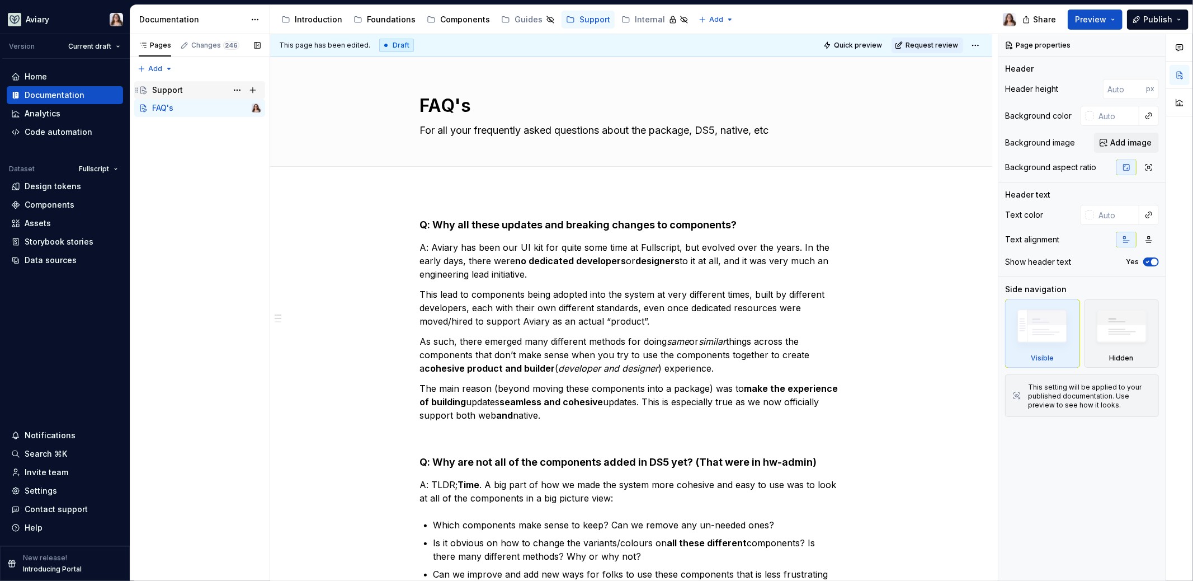
click at [174, 91] on div "Support" at bounding box center [167, 89] width 31 height 11
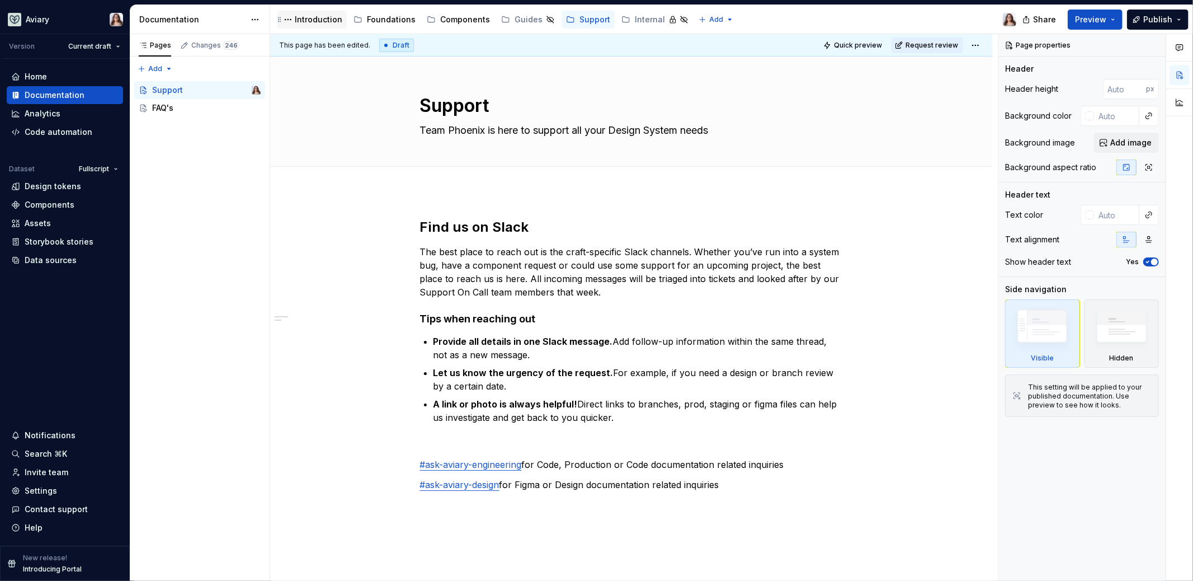
click at [315, 15] on div "Introduction" at bounding box center [319, 19] width 48 height 11
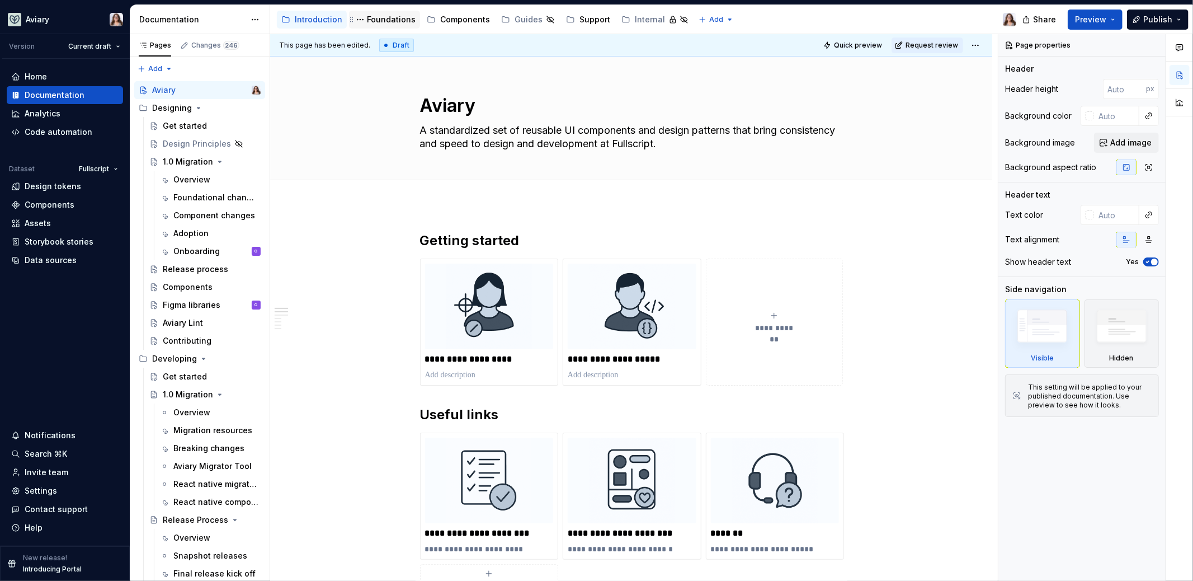
click at [402, 21] on div "Foundations" at bounding box center [391, 19] width 49 height 11
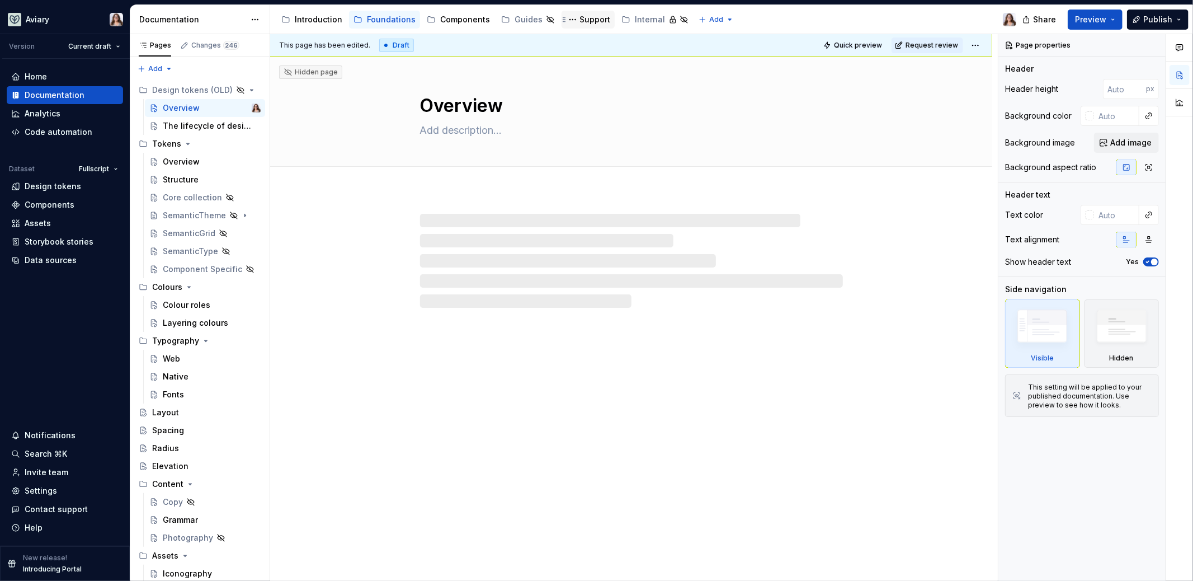
click at [581, 20] on div "Support" at bounding box center [594, 19] width 31 height 11
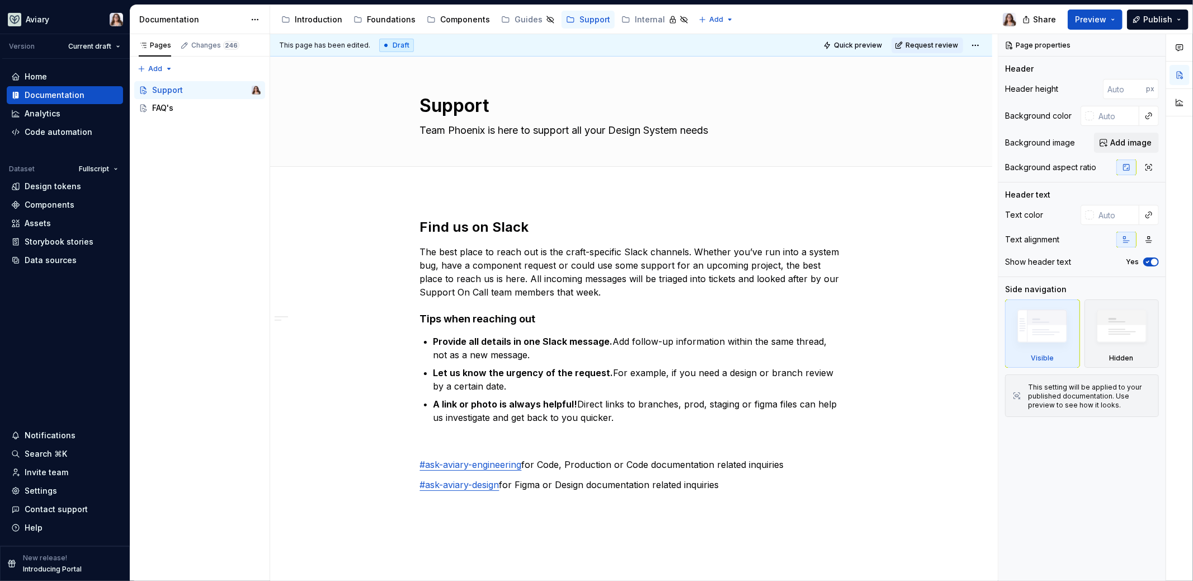
click at [766, 21] on div "Accessibility guide for tree Page tree. Navigate the tree with the arrow keys. …" at bounding box center [647, 19] width 755 height 29
click at [376, 20] on div "Foundations" at bounding box center [391, 19] width 49 height 11
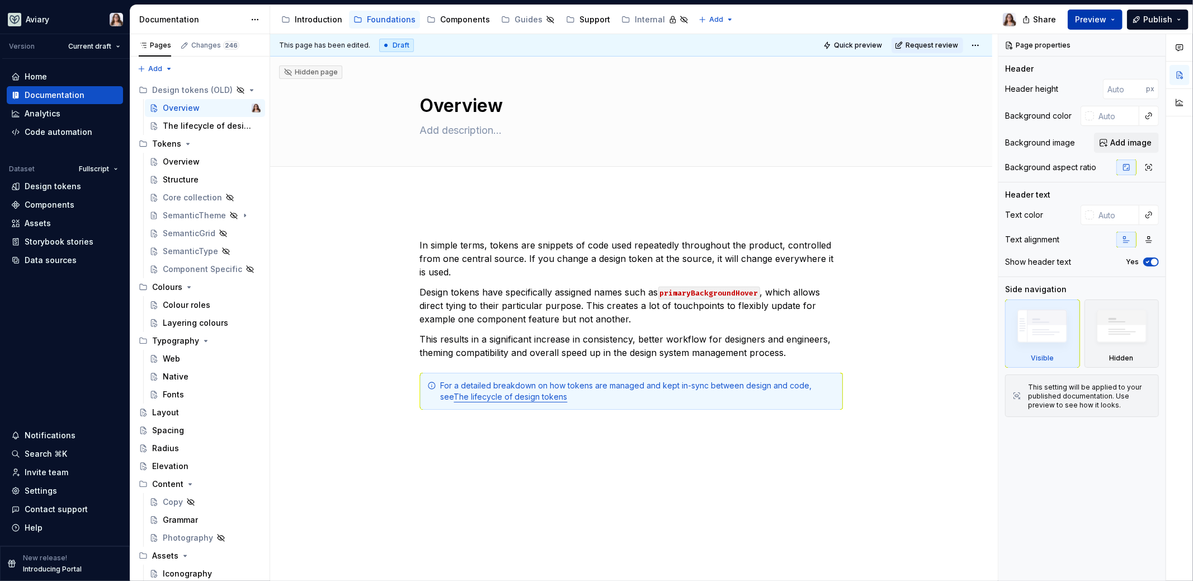
click at [1103, 22] on span "Preview" at bounding box center [1090, 19] width 31 height 11
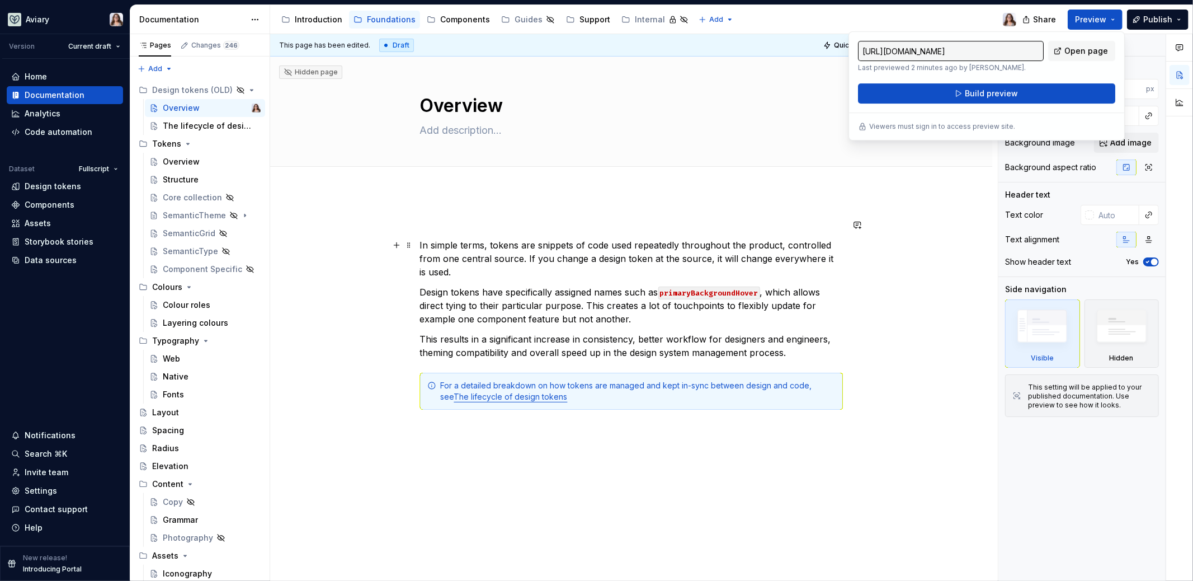
click at [913, 244] on div "In simple terms, tokens are snippets of code used repeatedly throughout the pro…" at bounding box center [631, 407] width 722 height 432
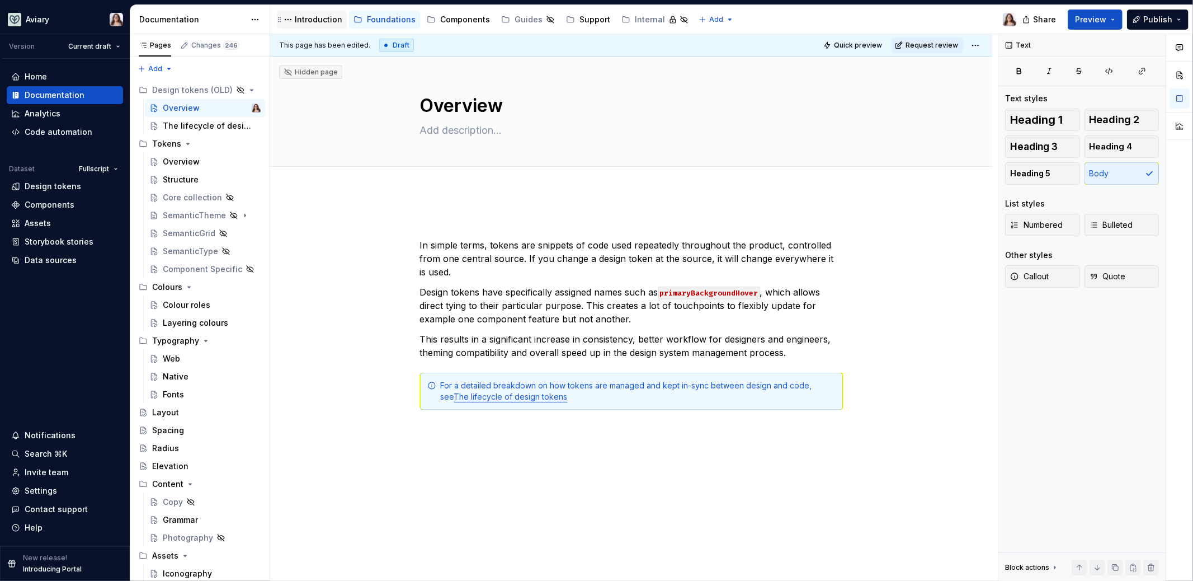
click at [309, 24] on div "Introduction" at bounding box center [319, 19] width 48 height 11
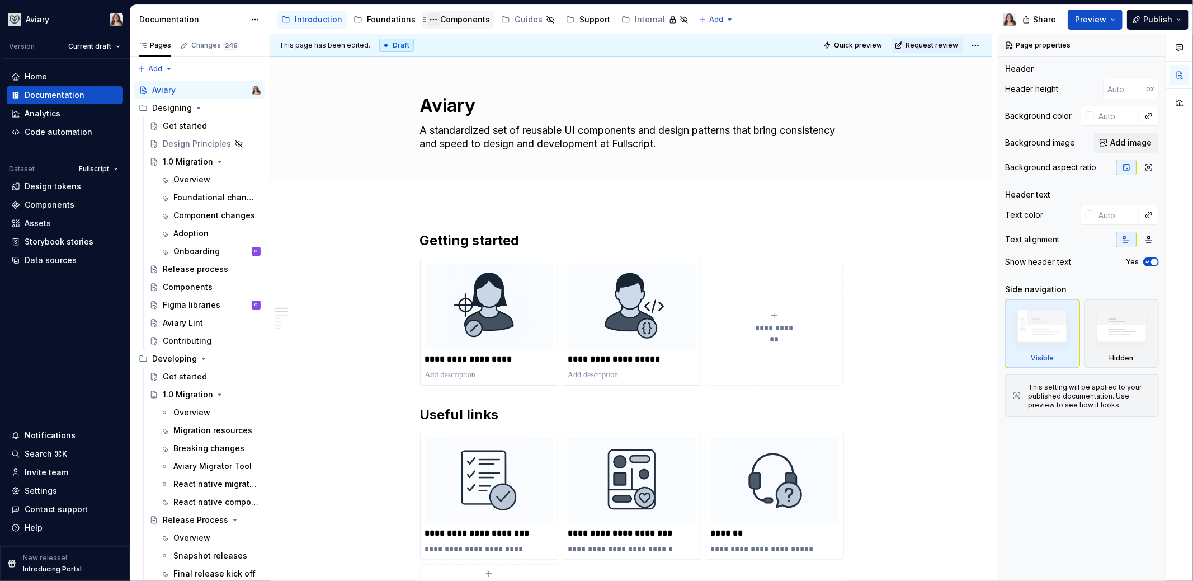
click at [434, 15] on button "Page tree" at bounding box center [433, 19] width 13 height 13
click at [453, 21] on html "Aviary Version Current draft Home Documentation Analytics Code automation Datas…" at bounding box center [596, 290] width 1193 height 581
click at [441, 21] on div "Components" at bounding box center [465, 19] width 50 height 11
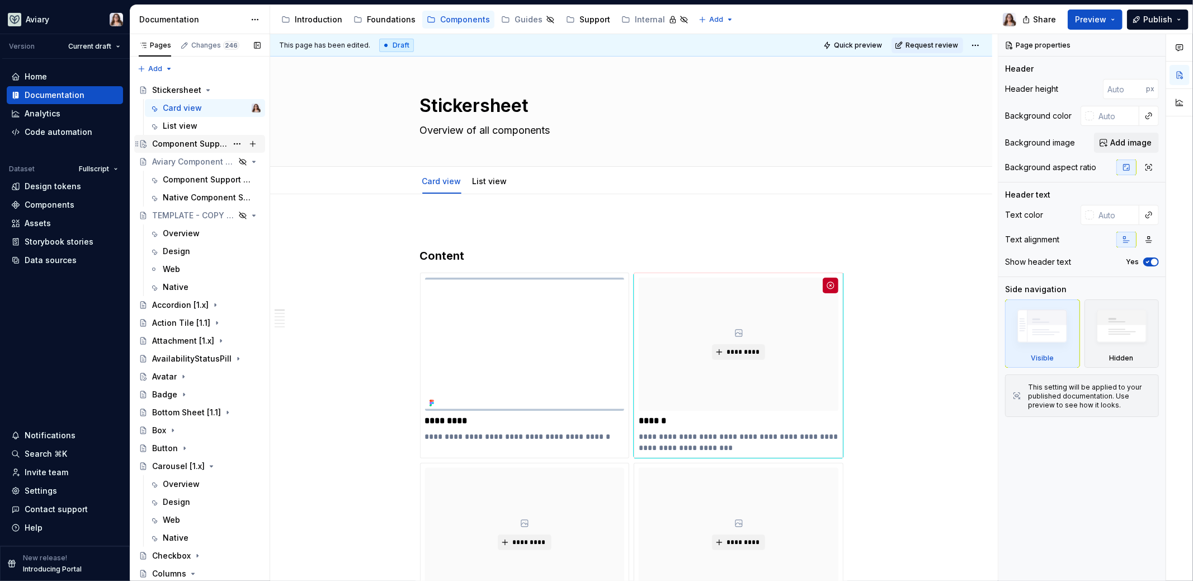
click at [175, 140] on div "Component Support Tables" at bounding box center [189, 143] width 75 height 11
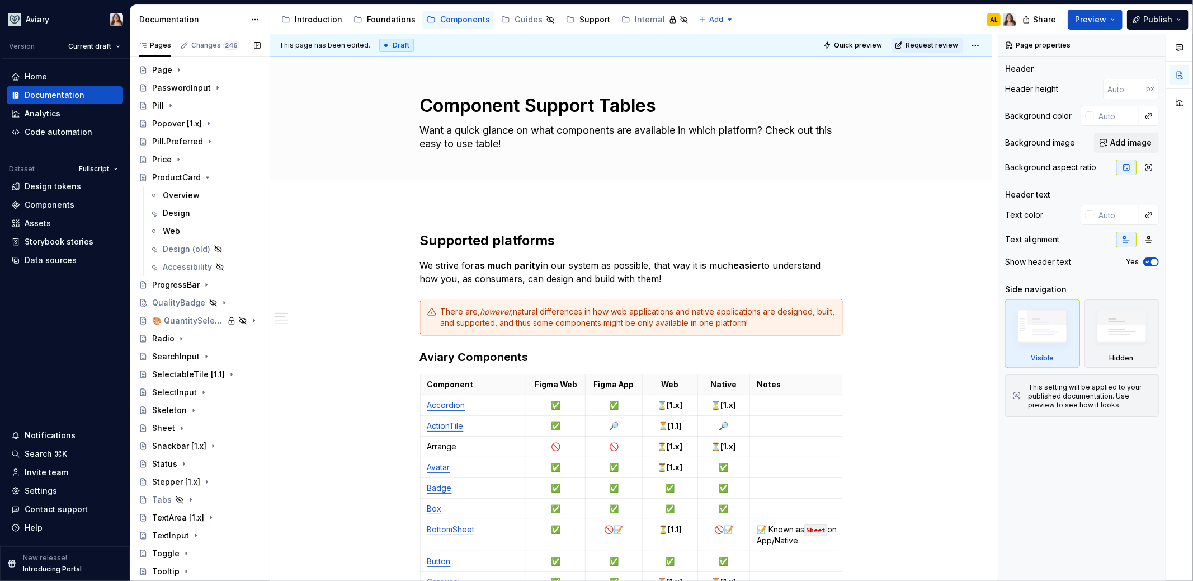
scroll to position [857, 0]
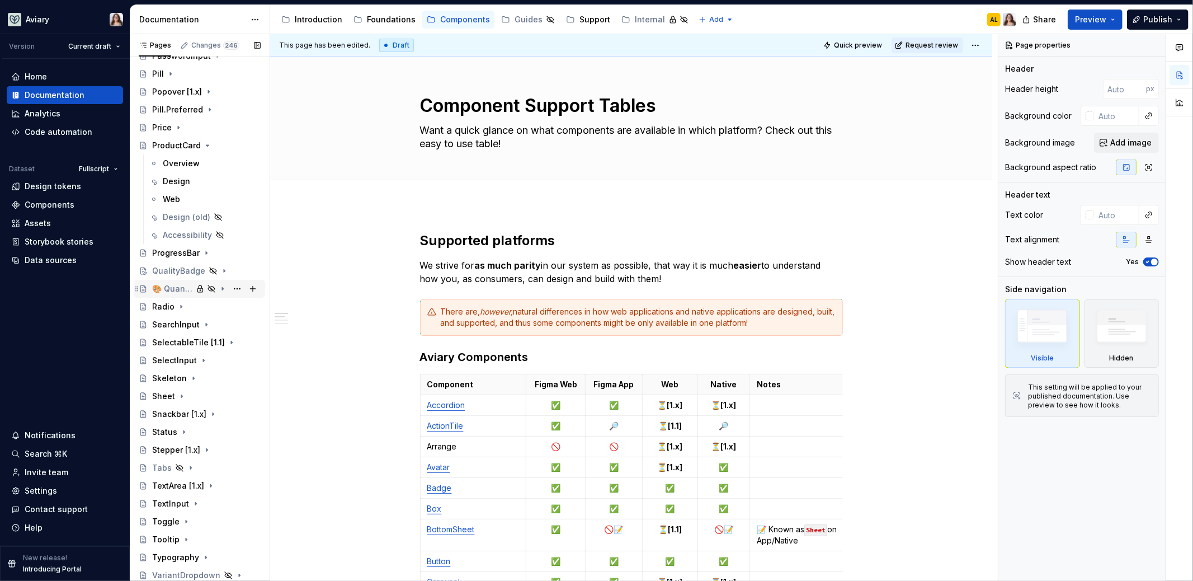
click at [164, 287] on div "🎨 QuantitySelector" at bounding box center [172, 288] width 40 height 11
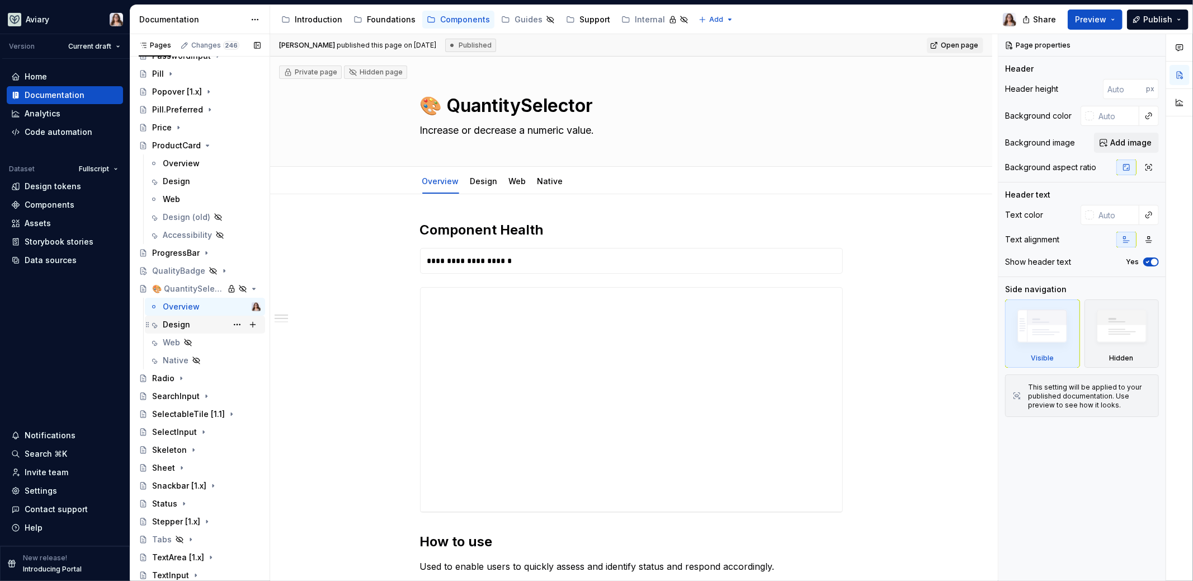
click at [176, 323] on div "Design" at bounding box center [176, 324] width 27 height 11
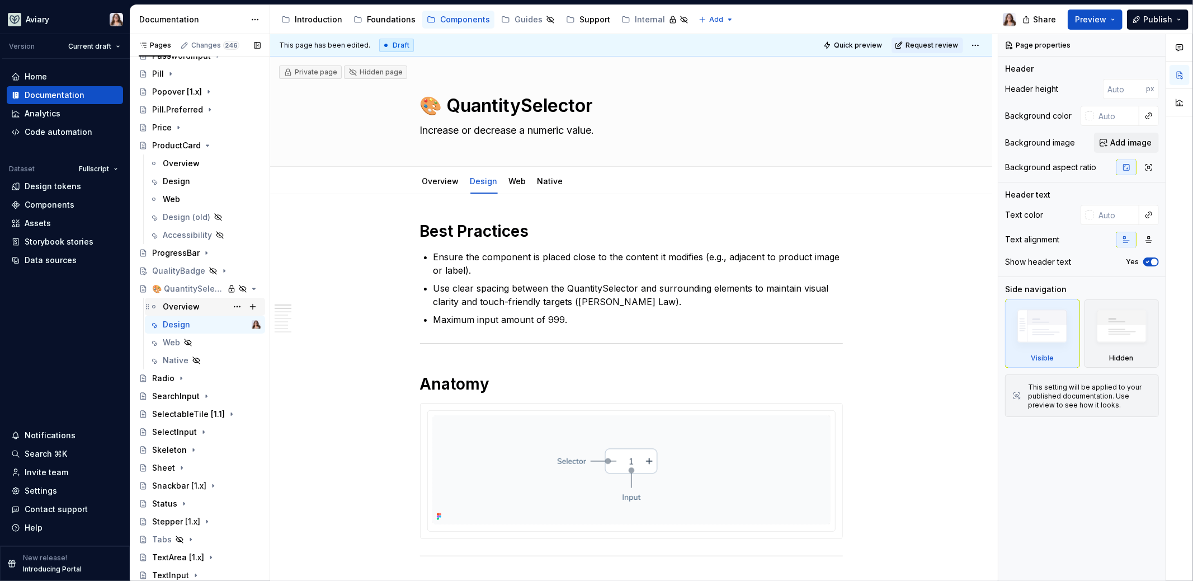
click at [171, 305] on div "Overview" at bounding box center [181, 306] width 37 height 11
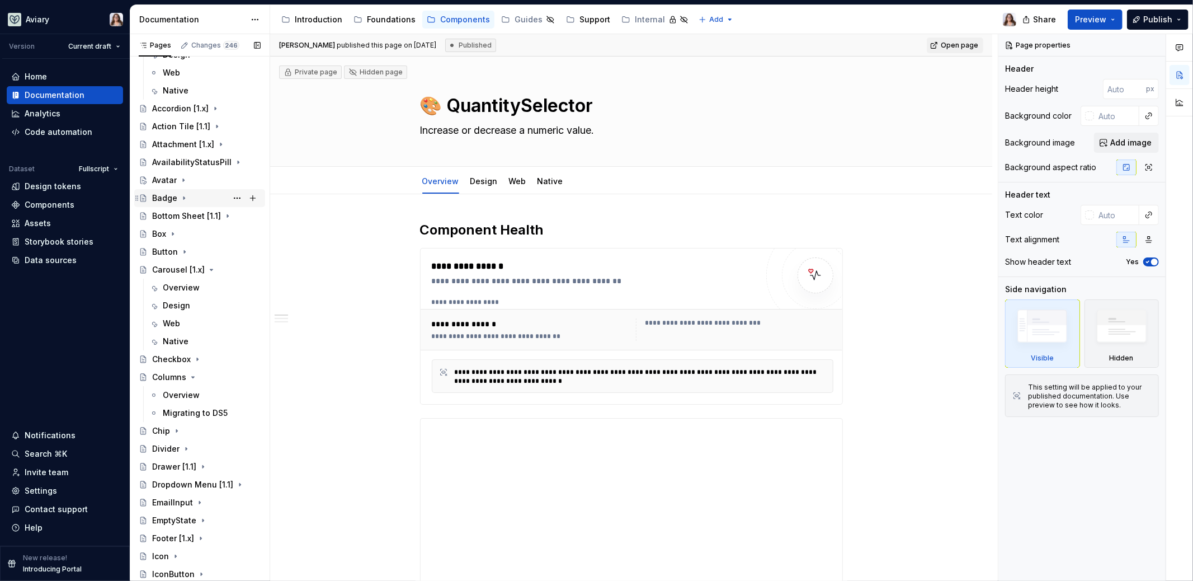
scroll to position [930, 0]
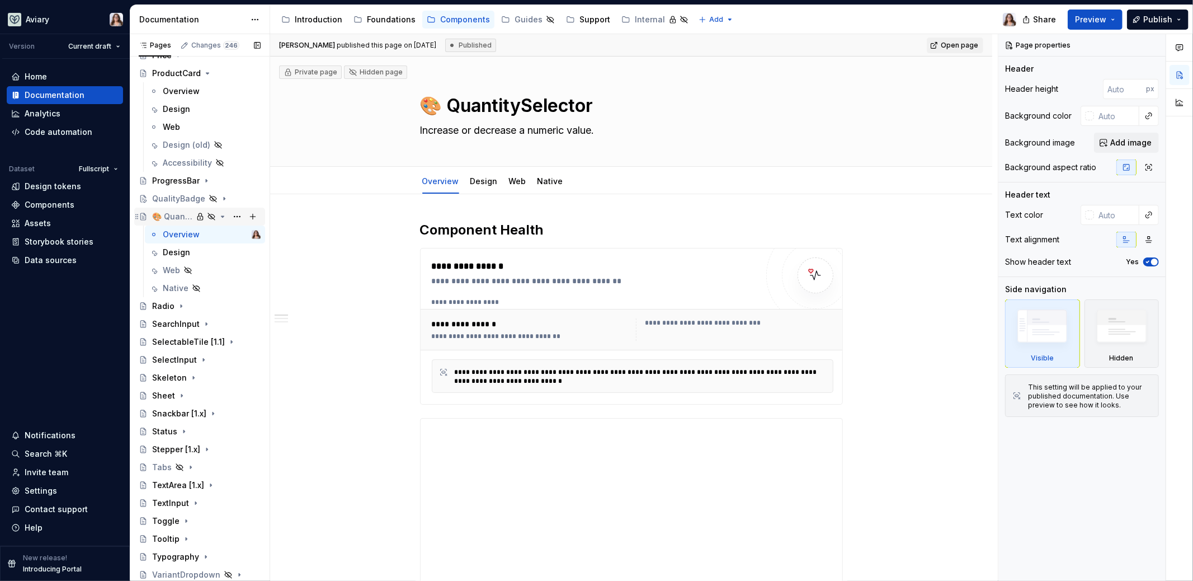
click at [167, 218] on div "🎨 QuantitySelector" at bounding box center [172, 216] width 40 height 11
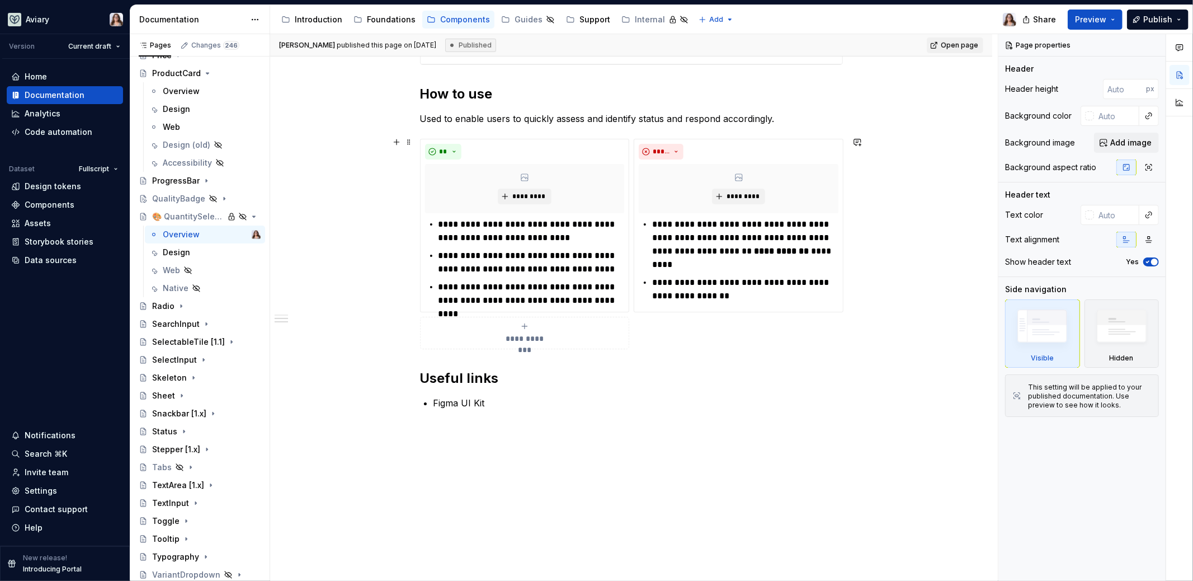
scroll to position [0, 0]
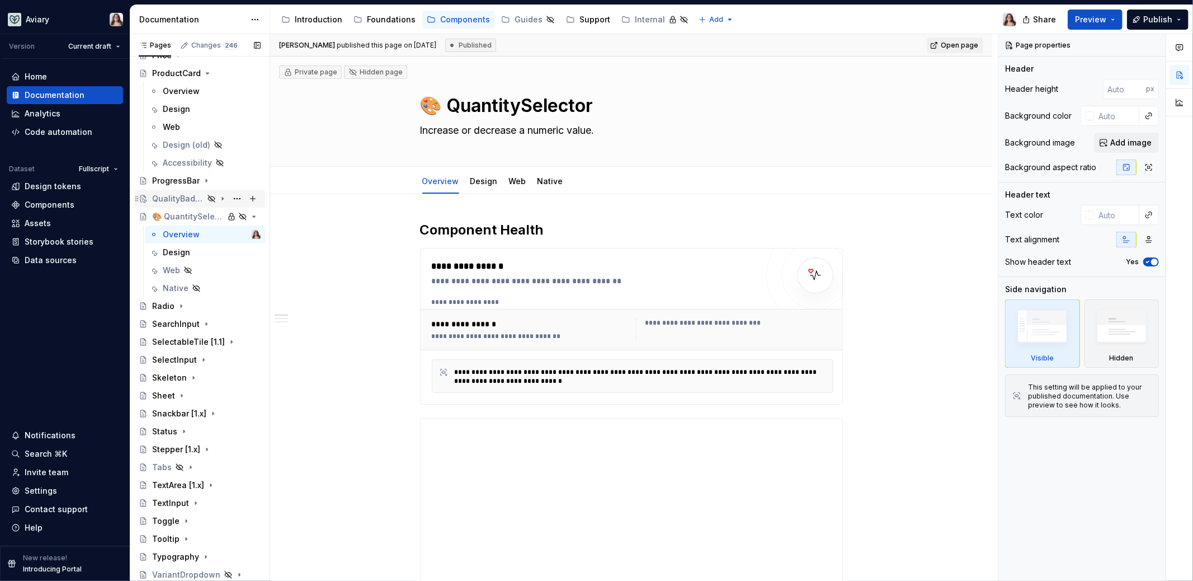
click at [173, 195] on div "QualityBadge" at bounding box center [177, 198] width 51 height 11
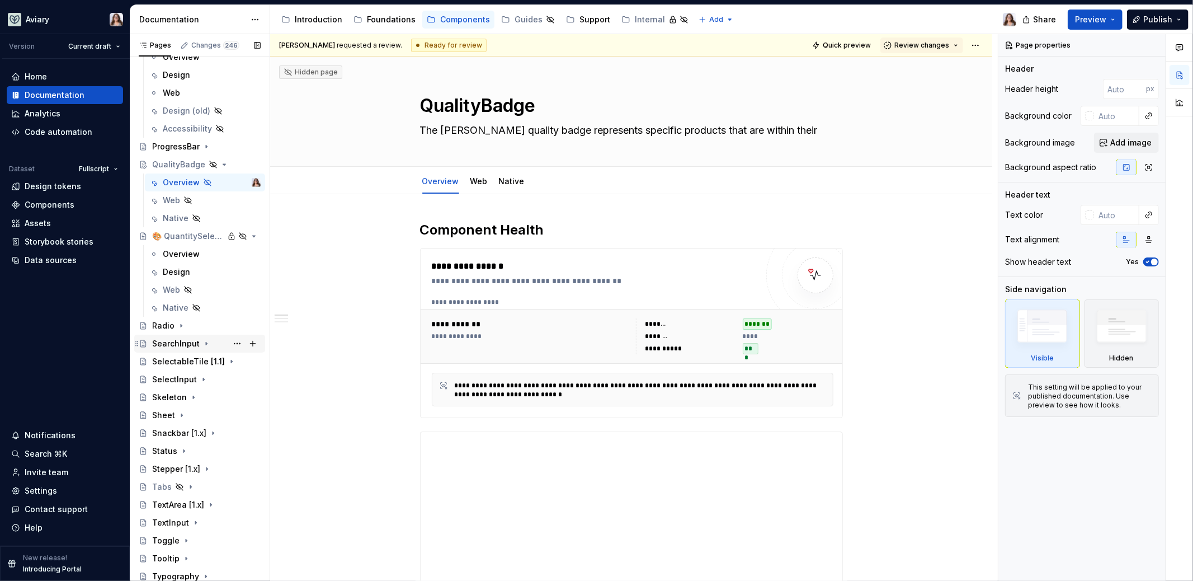
scroll to position [983, 0]
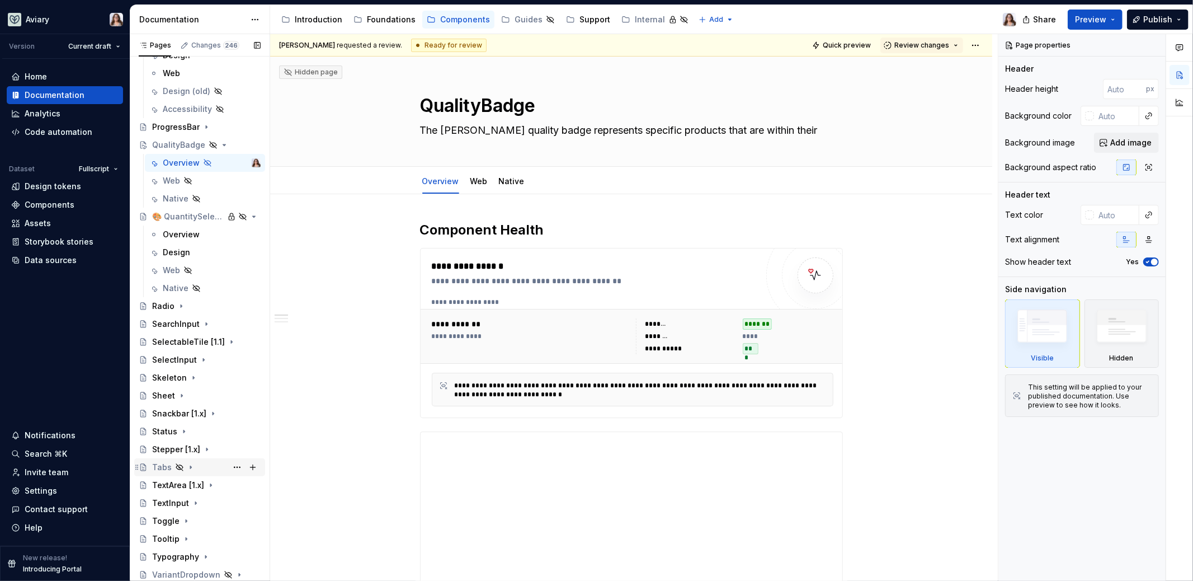
click at [160, 466] on div "Tabs" at bounding box center [162, 466] width 20 height 11
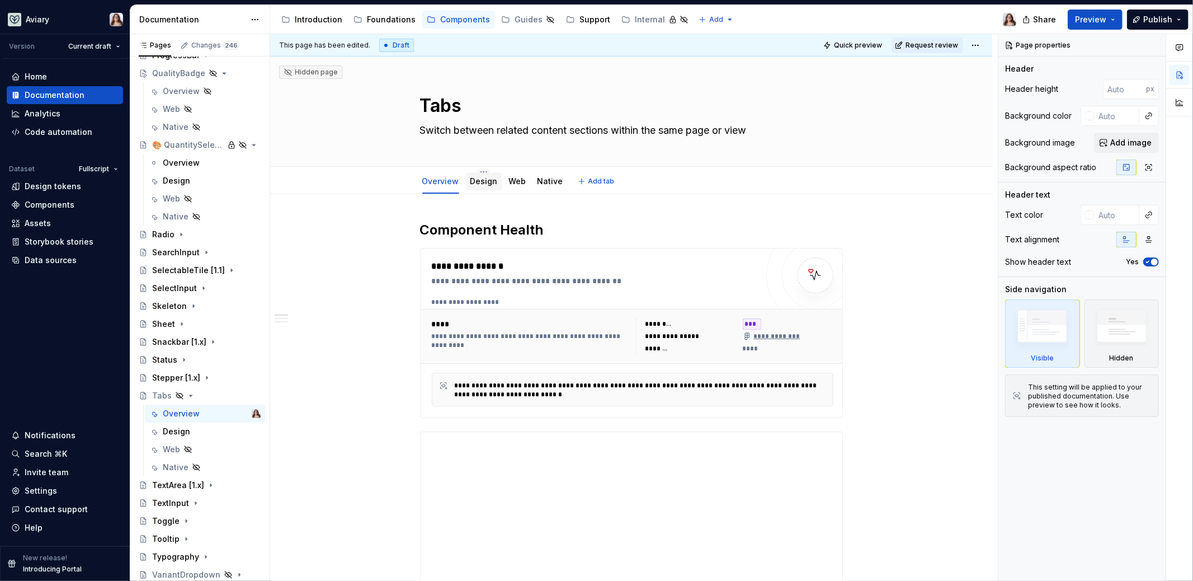
click at [484, 186] on div "Design" at bounding box center [483, 181] width 27 height 11
click at [479, 179] on link "Design" at bounding box center [483, 181] width 27 height 10
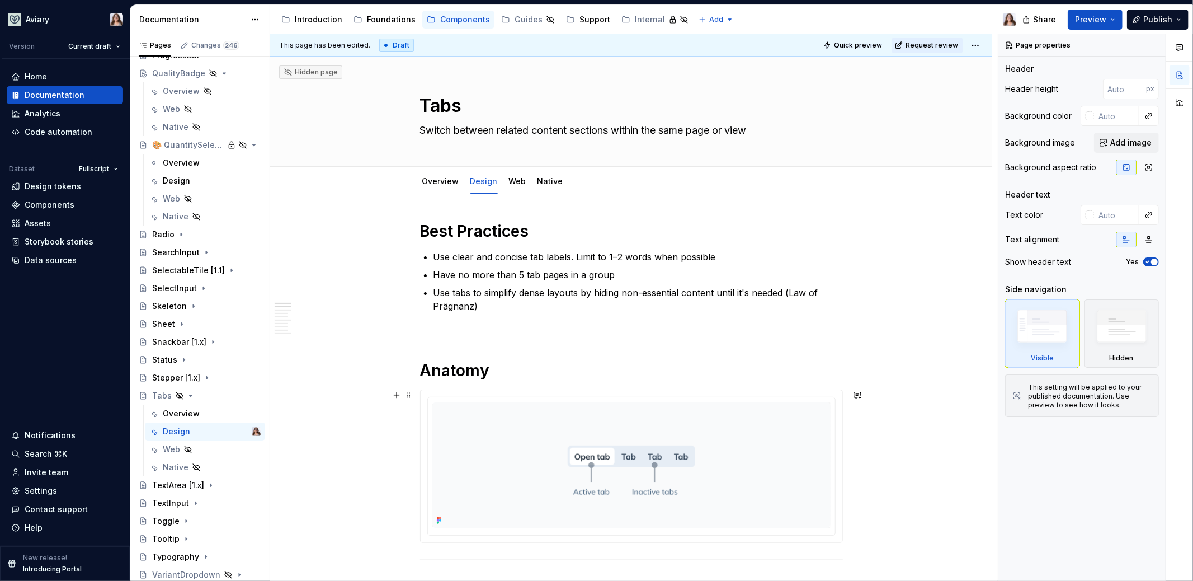
scroll to position [1, 0]
click at [439, 184] on link "Overview" at bounding box center [440, 181] width 37 height 10
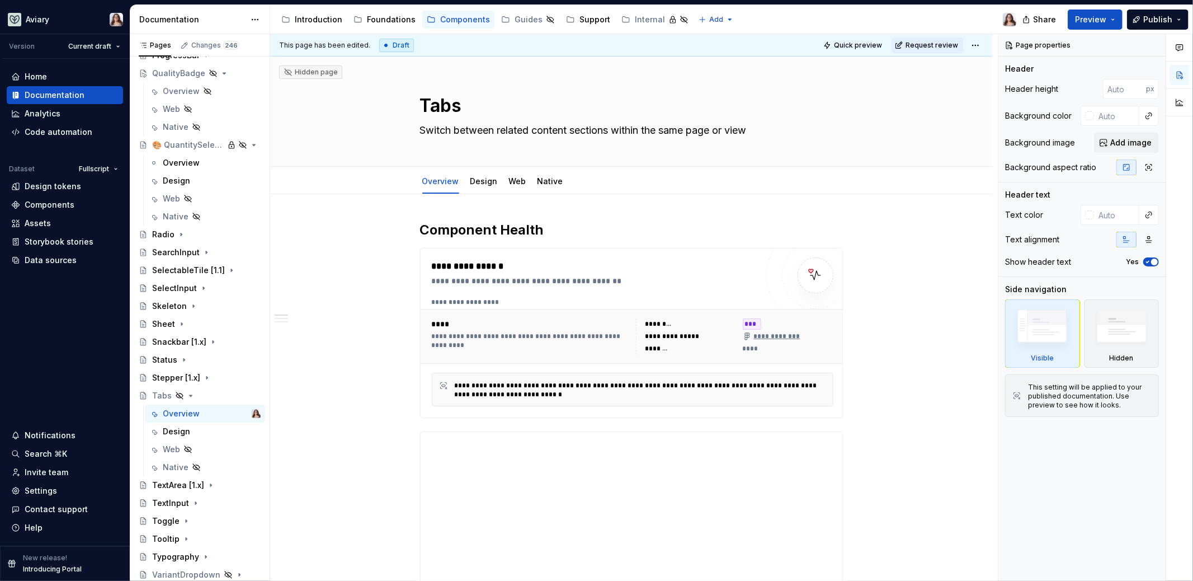
scroll to position [2, 0]
click at [542, 179] on link "Native" at bounding box center [550, 179] width 26 height 10
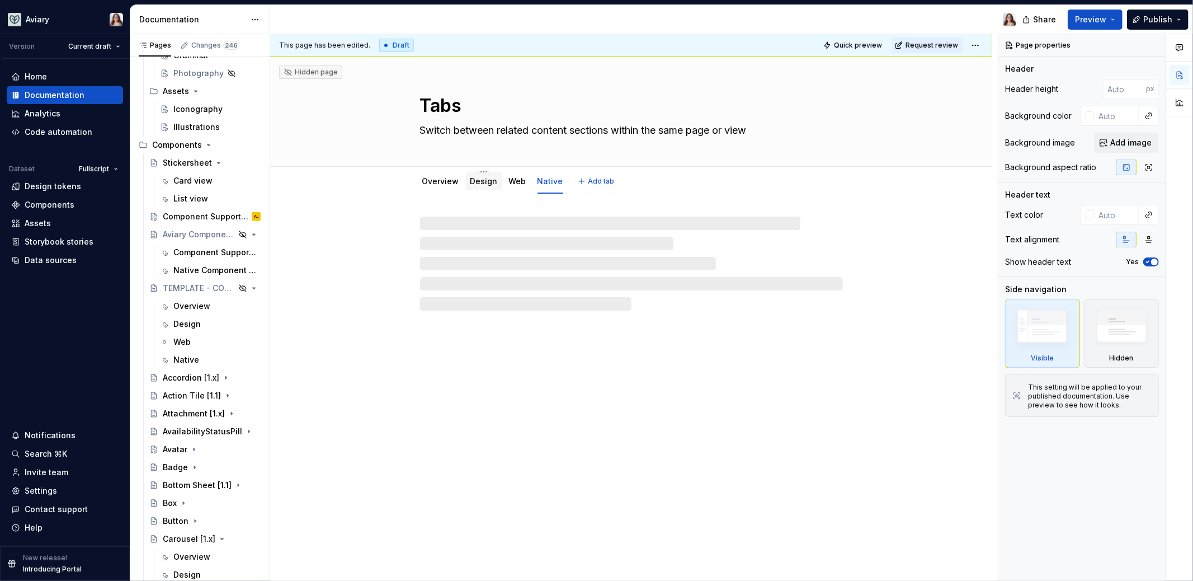
click at [480, 181] on link "Design" at bounding box center [483, 181] width 27 height 10
click at [434, 178] on link "Overview" at bounding box center [440, 181] width 37 height 10
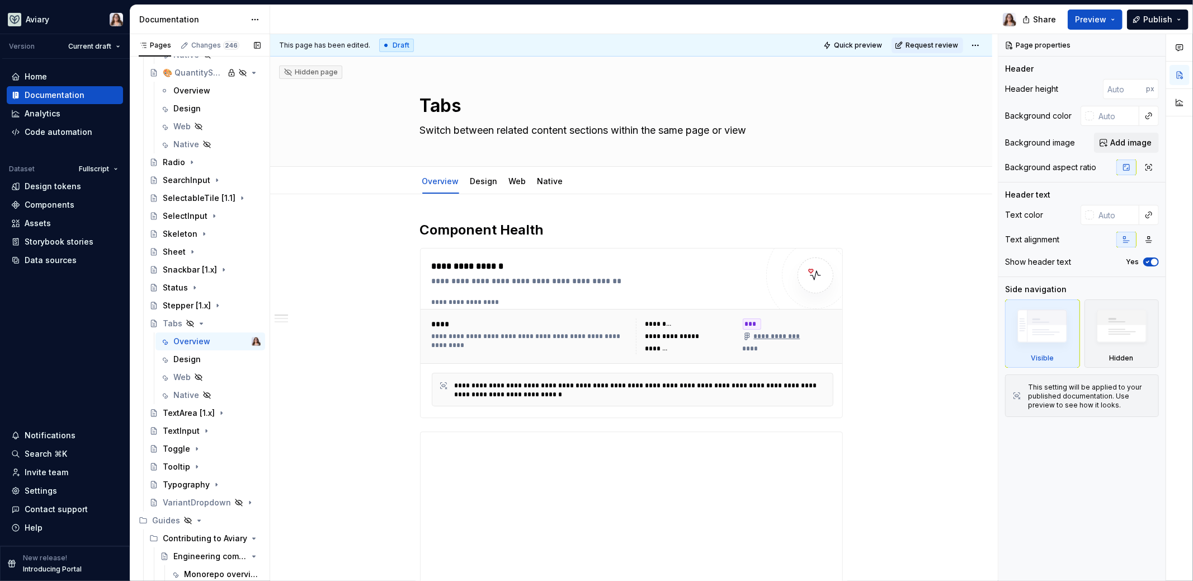
scroll to position [2242, 0]
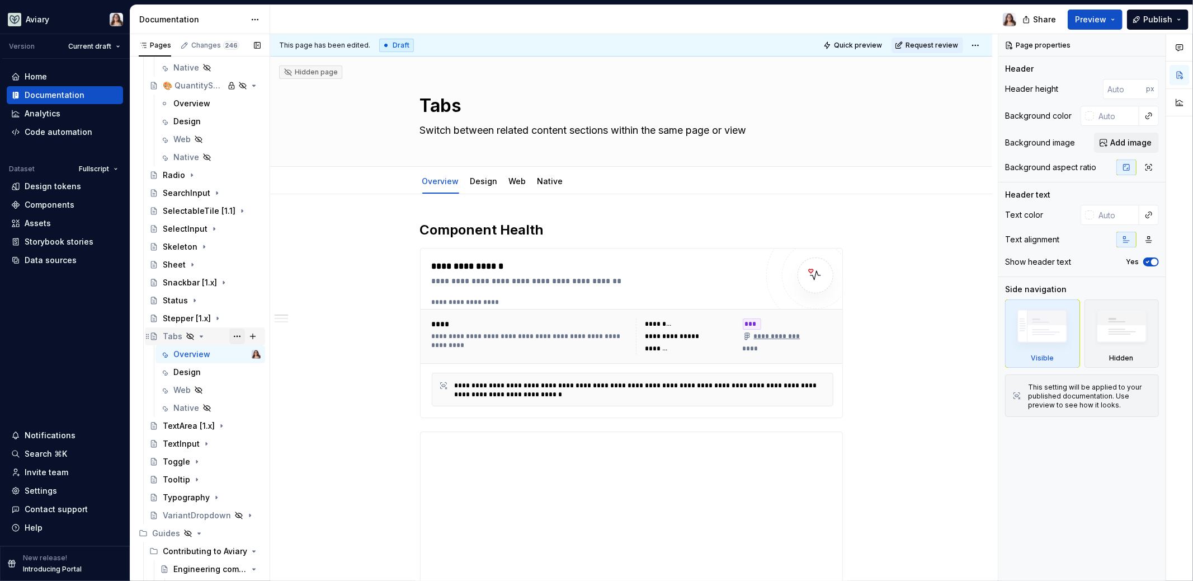
click at [229, 335] on button "Page tree" at bounding box center [237, 336] width 16 height 16
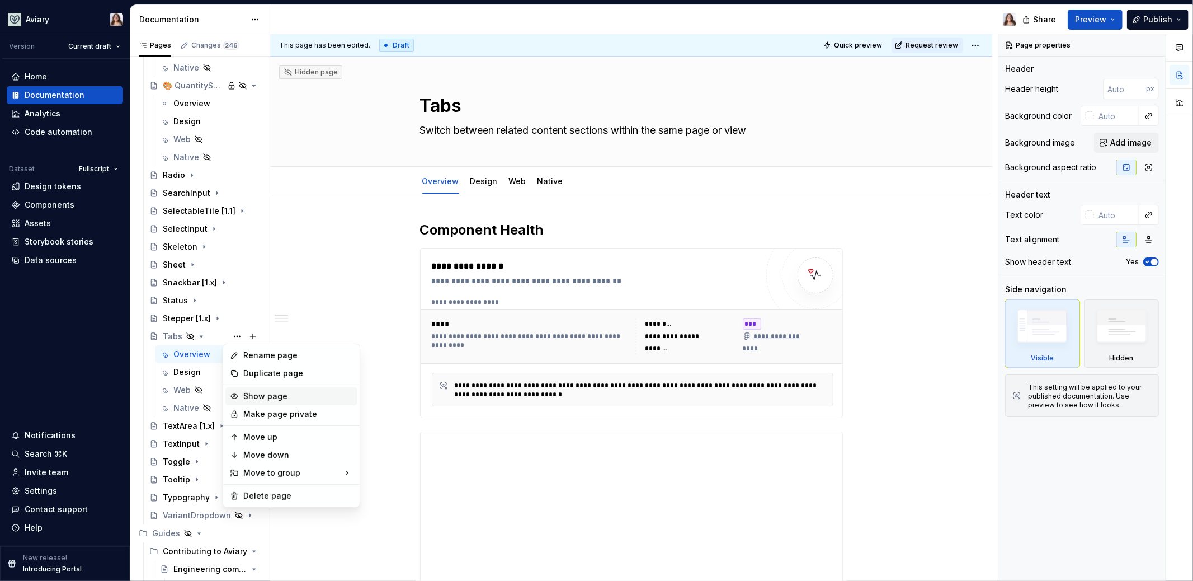
click at [261, 395] on div "Show page" at bounding box center [298, 395] width 110 height 11
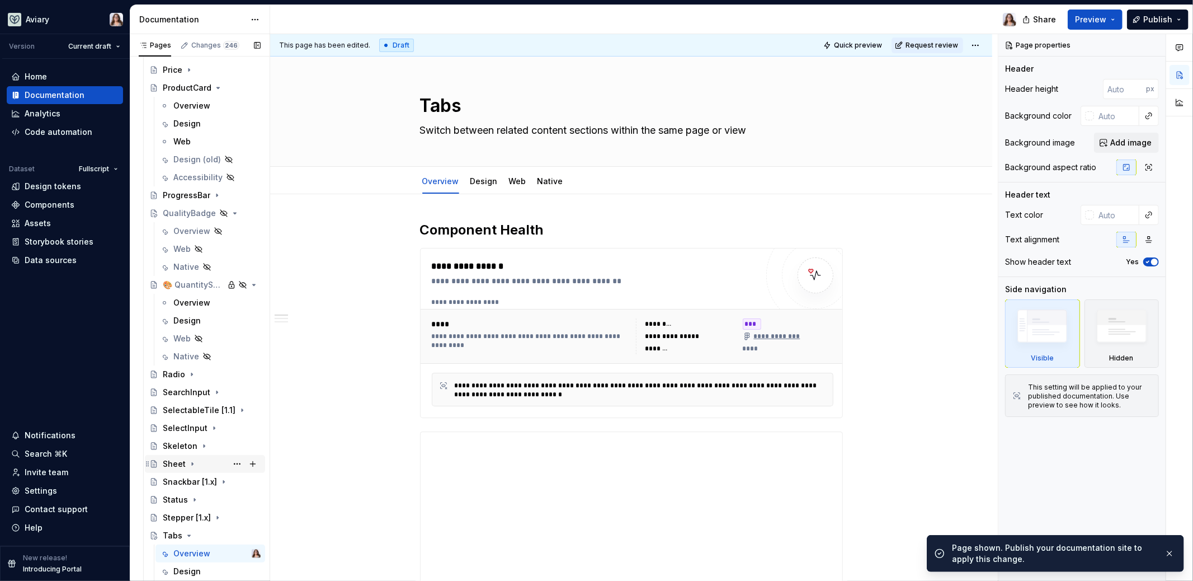
scroll to position [2041, 0]
click at [229, 285] on button "Page tree" at bounding box center [237, 287] width 16 height 16
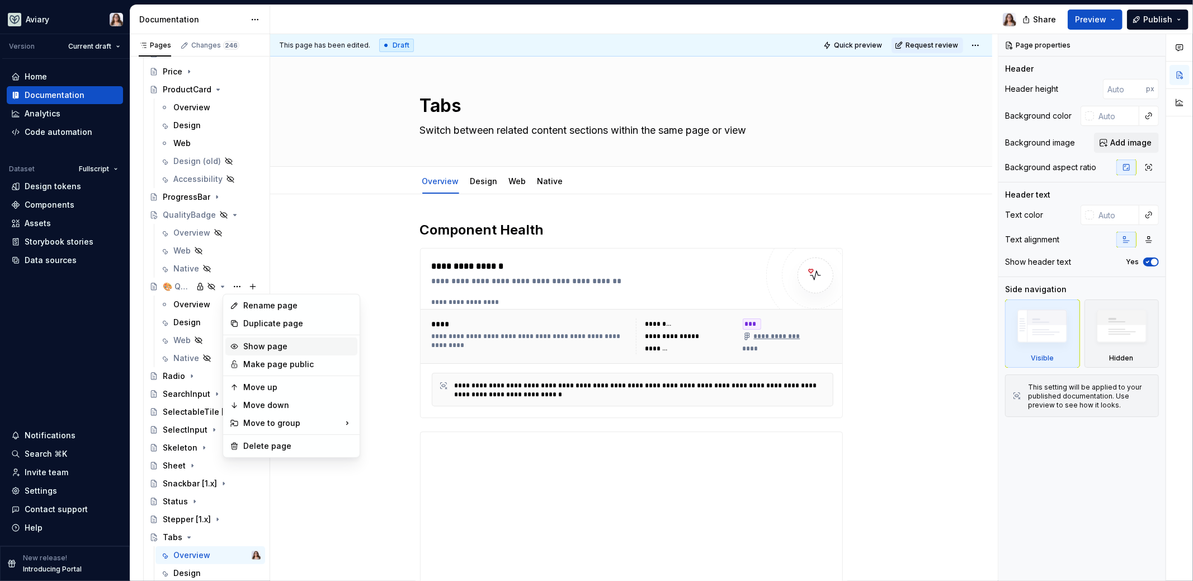
click at [250, 347] on div "Show page" at bounding box center [298, 346] width 110 height 11
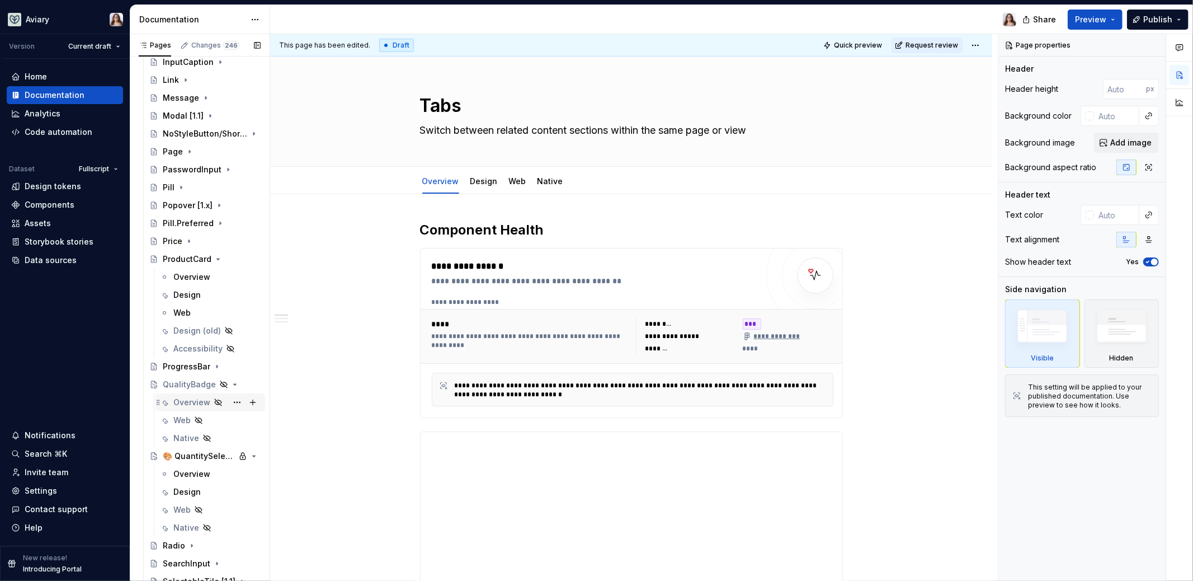
scroll to position [1930, 0]
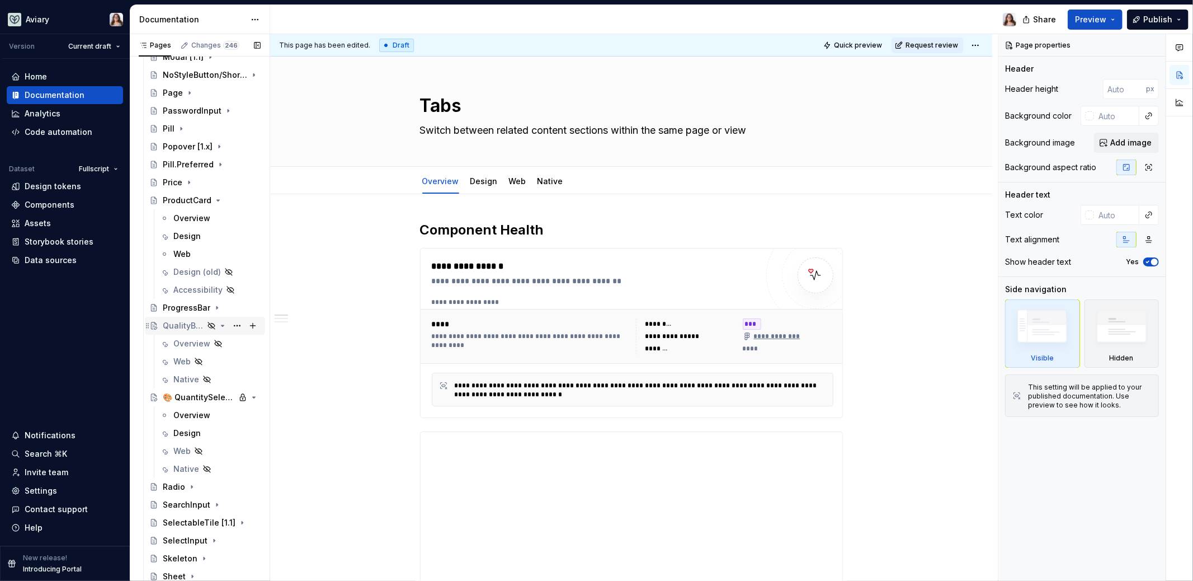
click at [180, 325] on div "QualityBadge" at bounding box center [183, 325] width 41 height 11
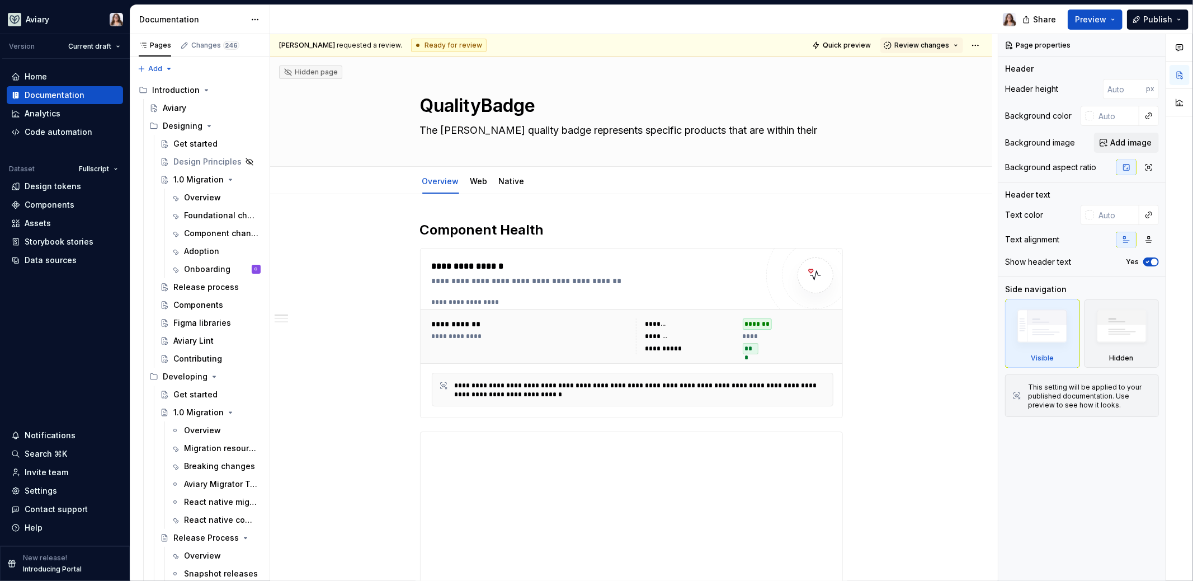
type textarea "*"
click at [301, 21] on div at bounding box center [647, 19] width 755 height 29
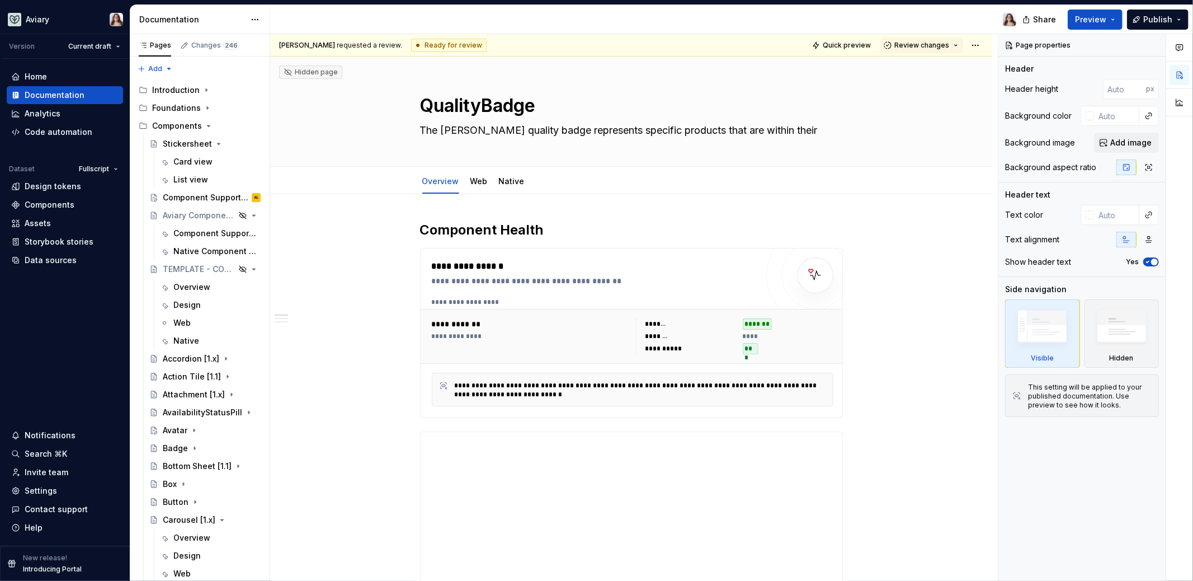
click at [398, 14] on div at bounding box center [647, 19] width 755 height 29
click at [165, 45] on div "Pages" at bounding box center [155, 45] width 32 height 9
click at [255, 19] on html "Aviary Version Current draft Home Documentation Analytics Code automation Datas…" at bounding box center [596, 290] width 1193 height 581
click at [323, 208] on html "Aviary Version Current draft Home Documentation Analytics Code automation Datas…" at bounding box center [596, 290] width 1193 height 581
click at [46, 77] on div "Home" at bounding box center [36, 76] width 22 height 11
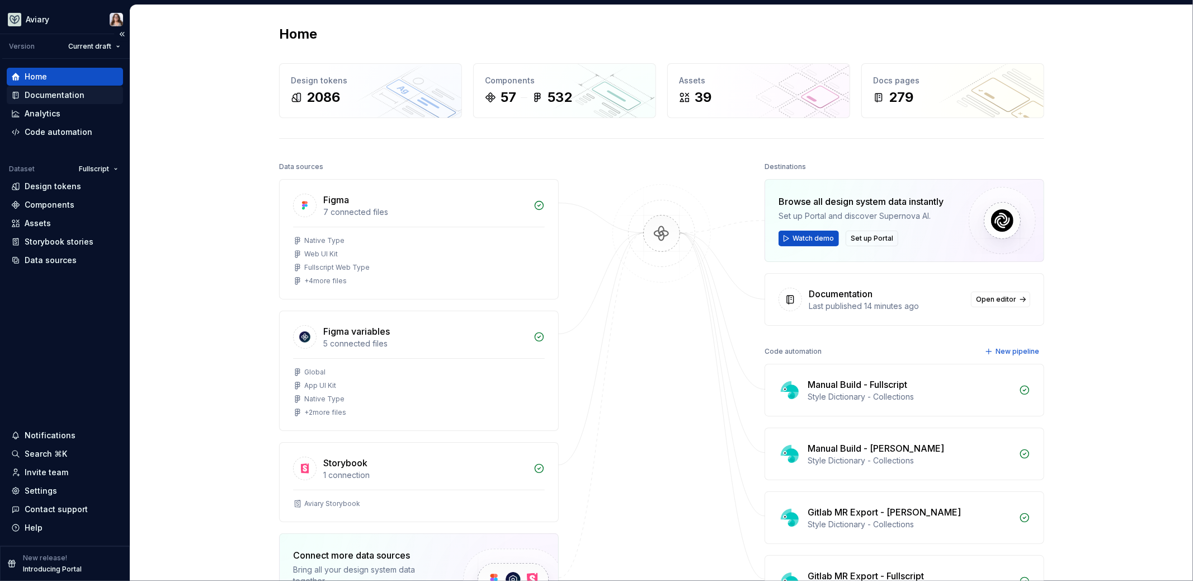
click at [27, 96] on div "Documentation" at bounding box center [55, 94] width 60 height 11
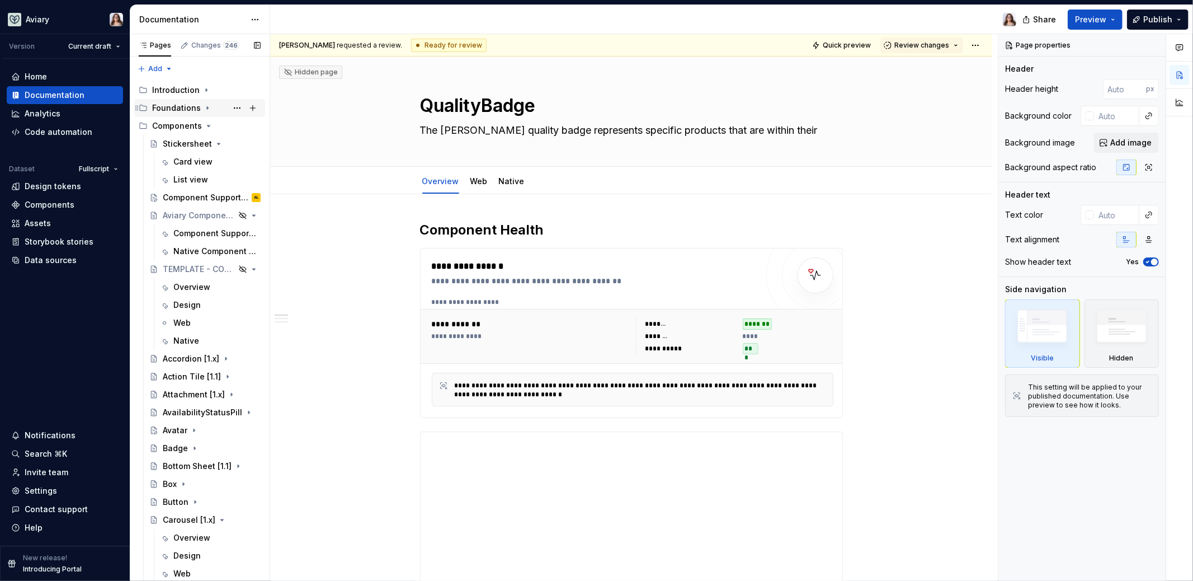
click at [184, 108] on div "Foundations" at bounding box center [176, 107] width 49 height 11
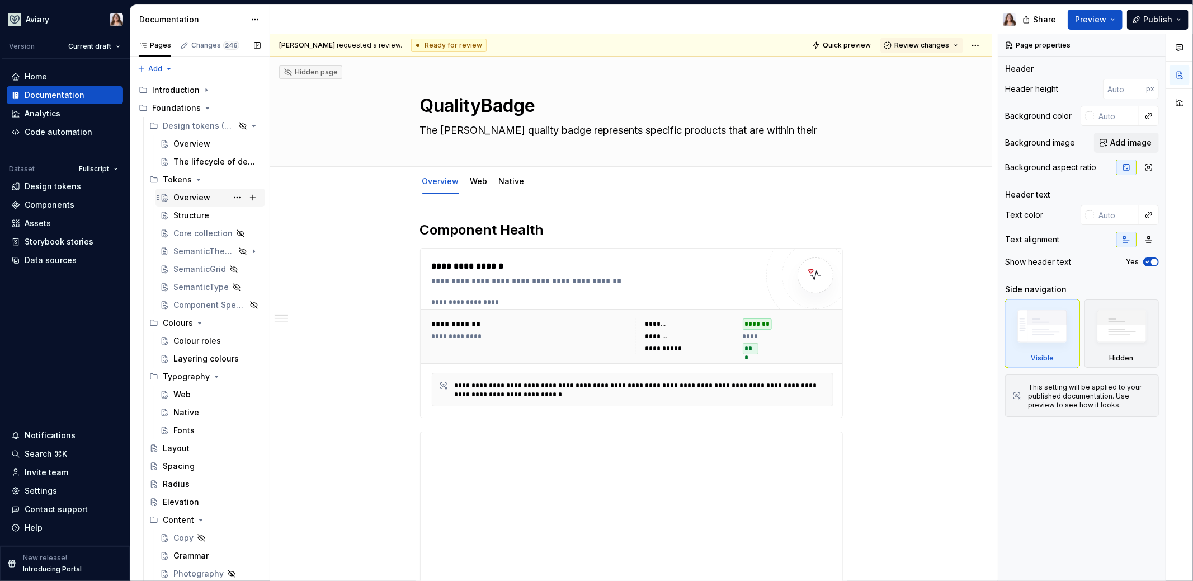
click at [192, 196] on div "Overview" at bounding box center [191, 197] width 37 height 11
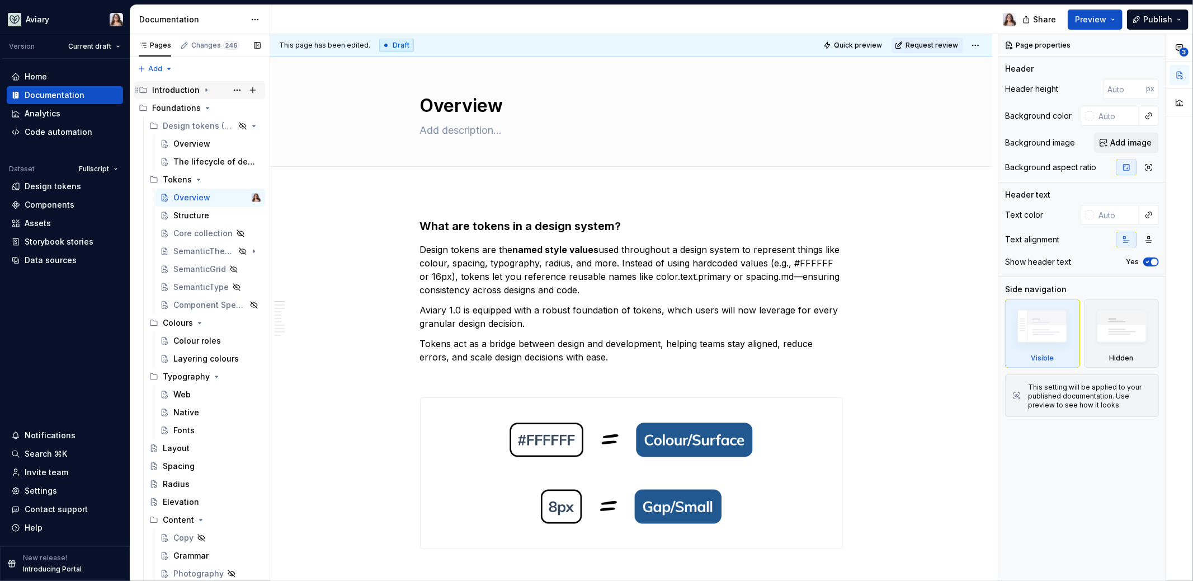
click at [191, 89] on div "Introduction" at bounding box center [176, 89] width 48 height 11
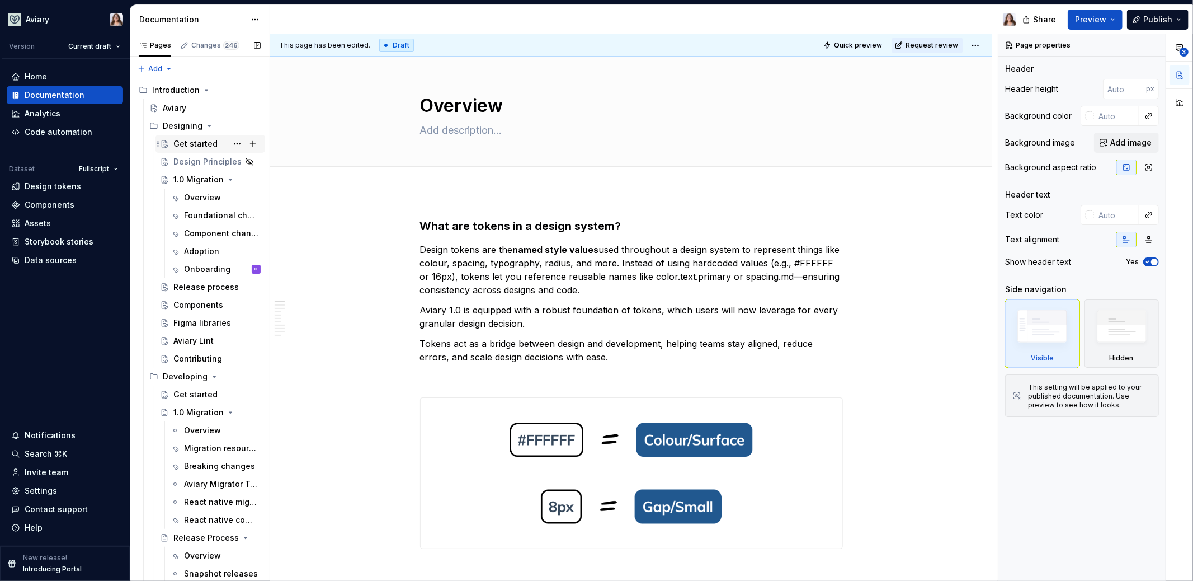
click at [191, 146] on div "Get started" at bounding box center [195, 143] width 44 height 11
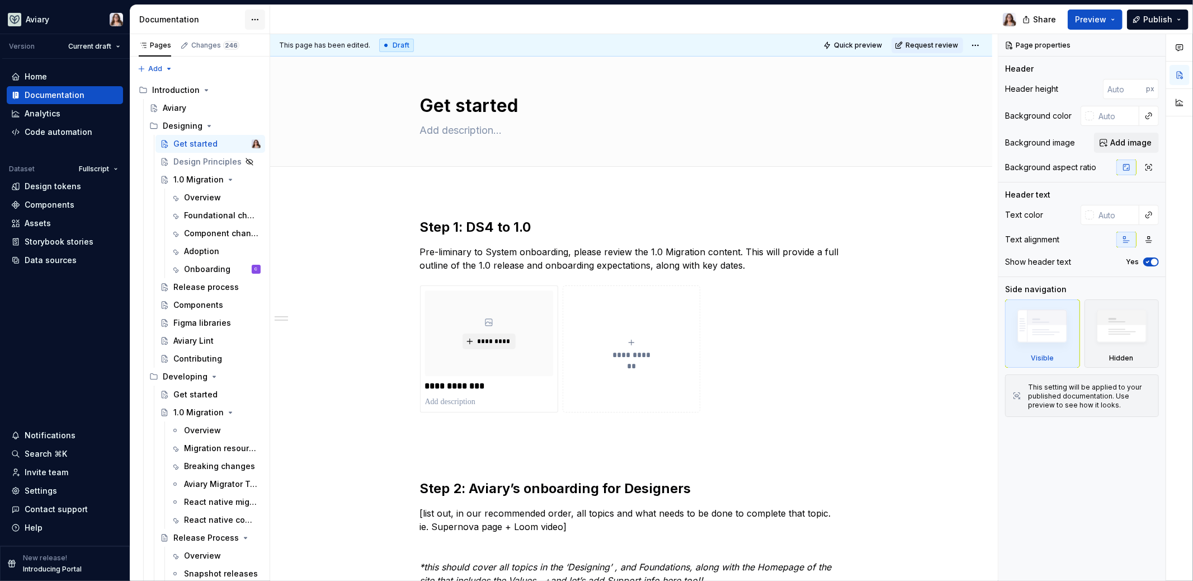
click at [251, 21] on html "Aviary Version Current draft Home Documentation Analytics Code automation Datas…" at bounding box center [596, 290] width 1193 height 581
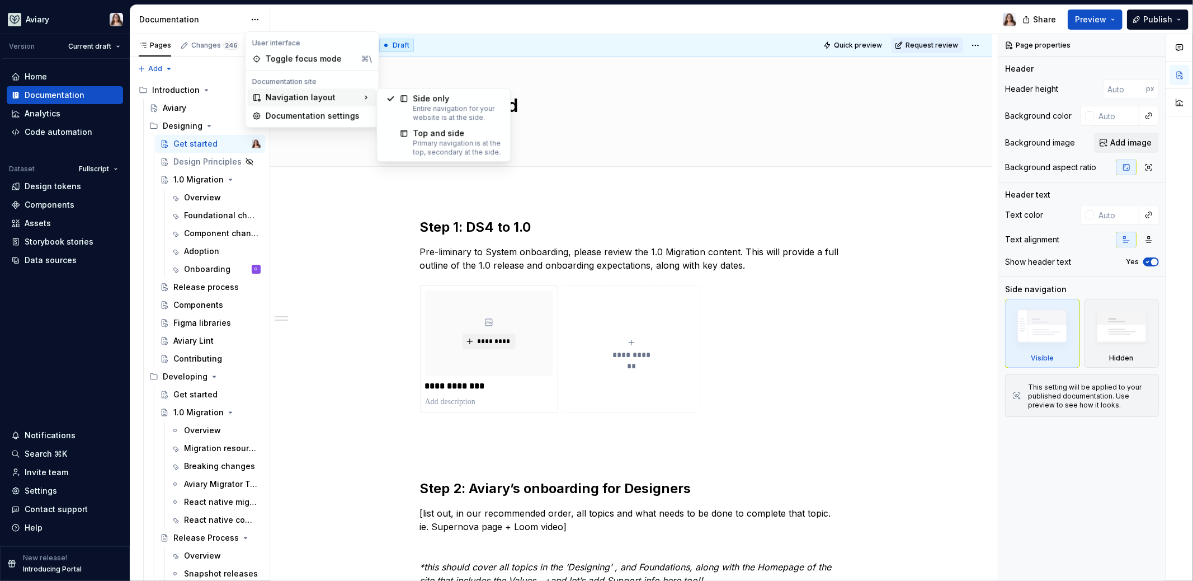
click at [366, 222] on html "Aviary Version Current draft Home Documentation Analytics Code automation Datas…" at bounding box center [596, 290] width 1193 height 581
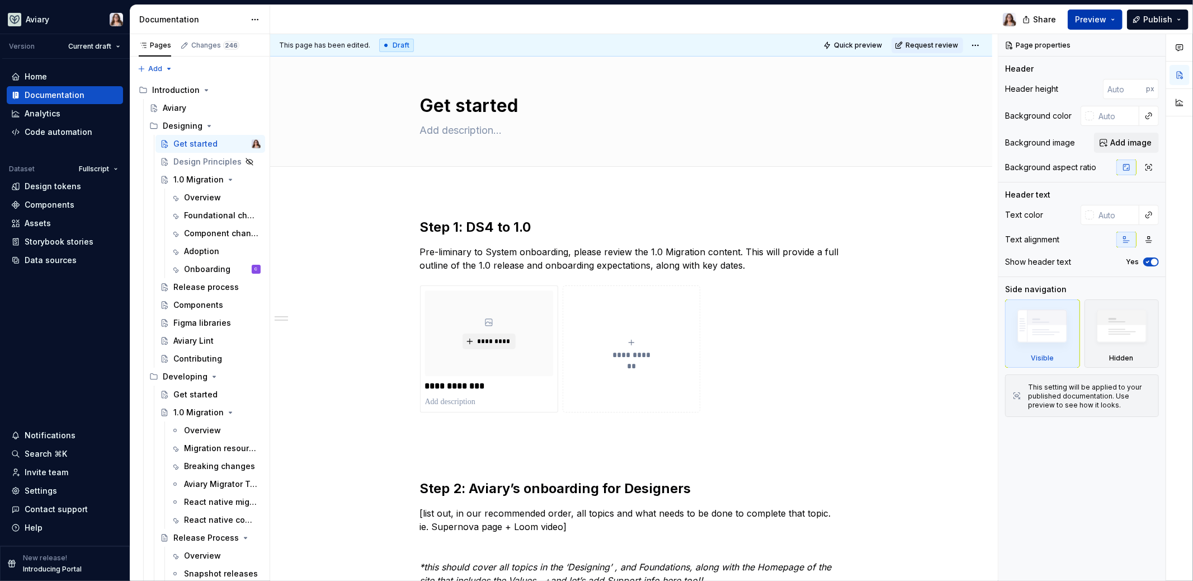
click at [1086, 21] on span "Preview" at bounding box center [1090, 19] width 31 height 11
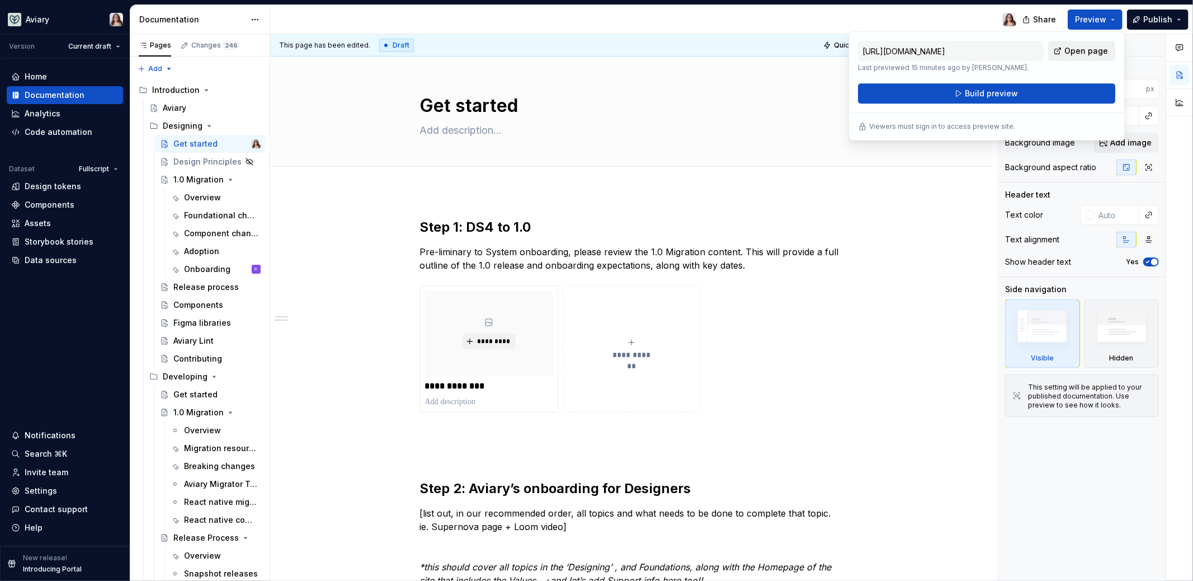
click at [1079, 52] on span "Open page" at bounding box center [1086, 50] width 44 height 11
click at [255, 19] on html "Aviary Version Current draft Home Documentation Analytics Code automation Datas…" at bounding box center [596, 290] width 1193 height 581
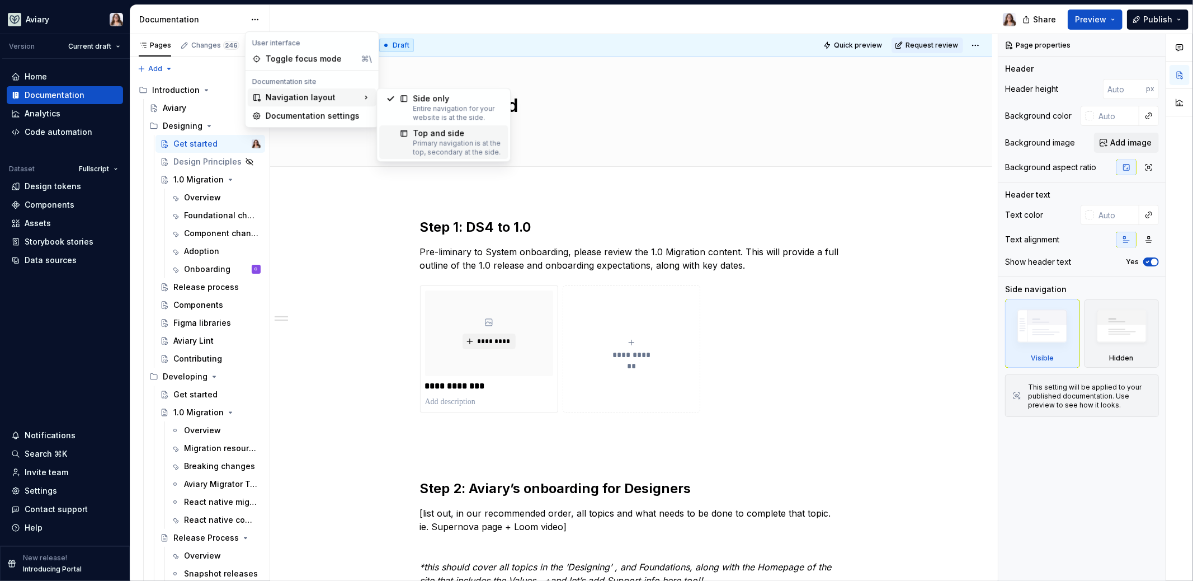
click at [436, 133] on div "Top and side" at bounding box center [457, 133] width 88 height 11
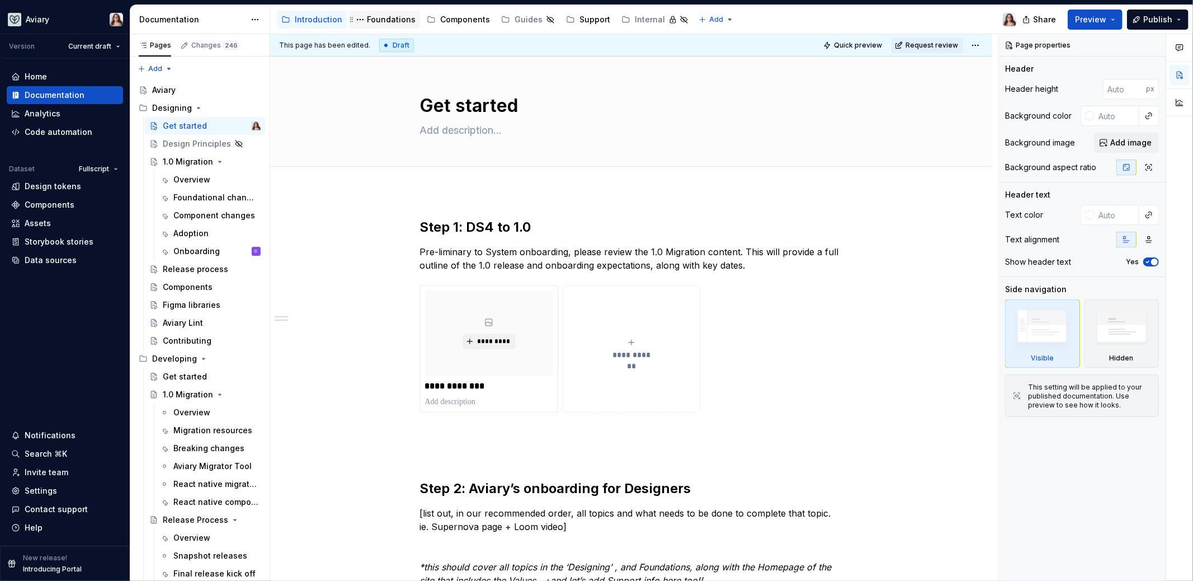
click at [378, 20] on div "Foundations" at bounding box center [391, 19] width 49 height 11
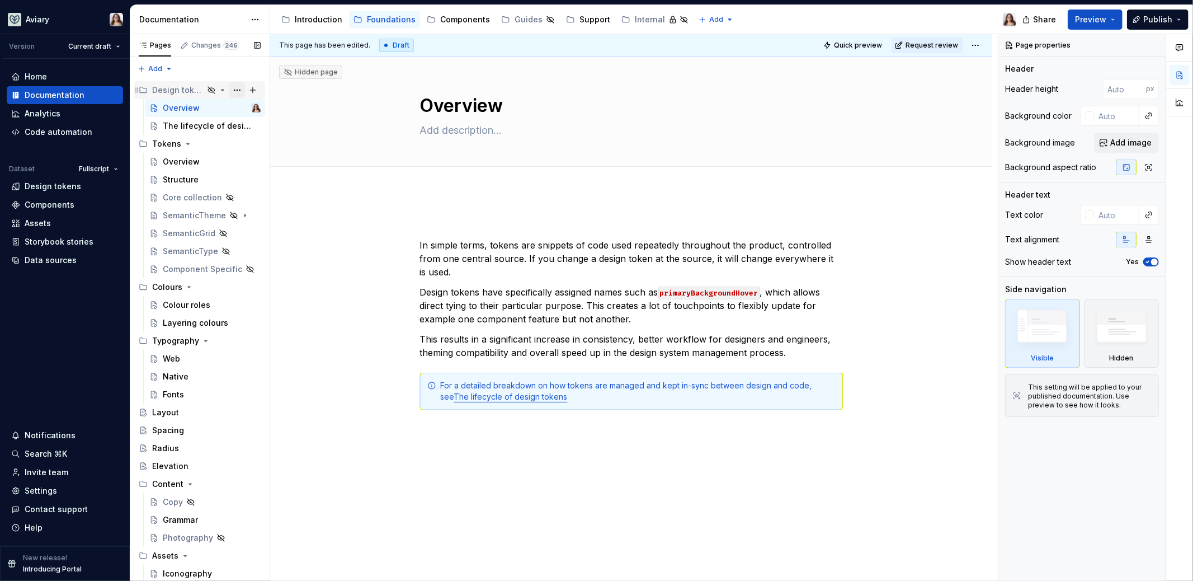
click at [230, 89] on button "Page tree" at bounding box center [237, 90] width 16 height 16
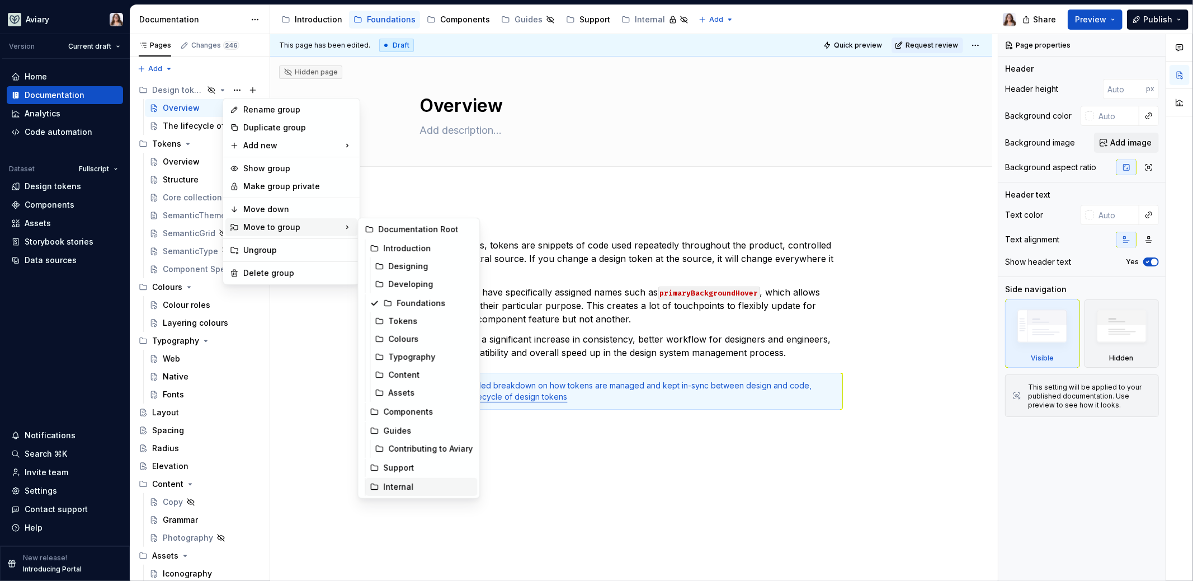
click at [398, 485] on div "Internal" at bounding box center [427, 486] width 89 height 11
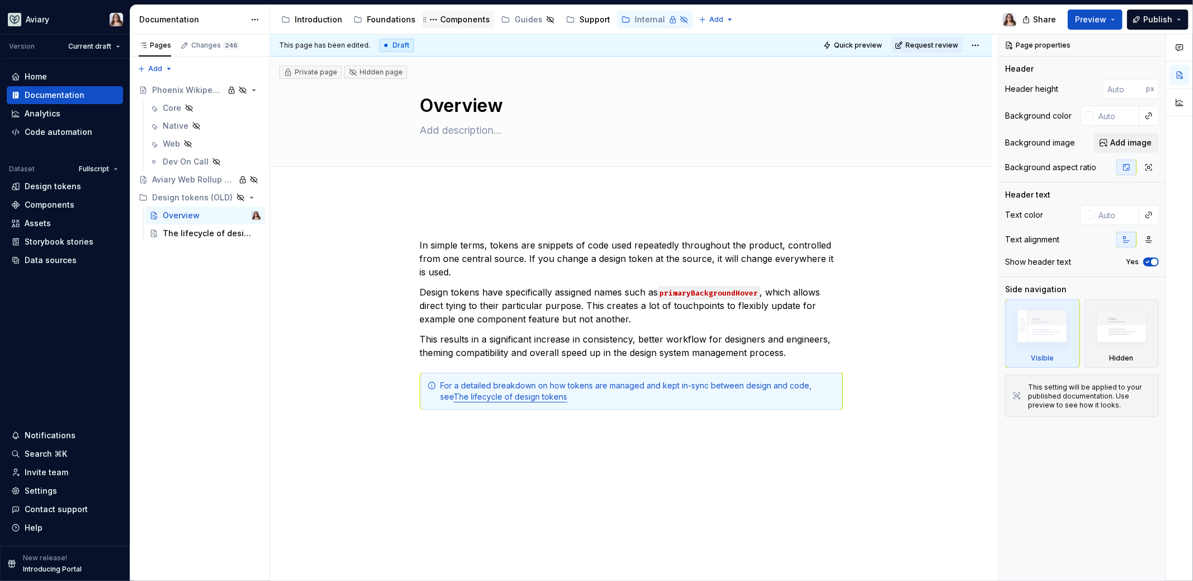
click at [452, 18] on div "Components" at bounding box center [465, 19] width 50 height 11
click at [380, 17] on div "Foundations" at bounding box center [391, 19] width 49 height 11
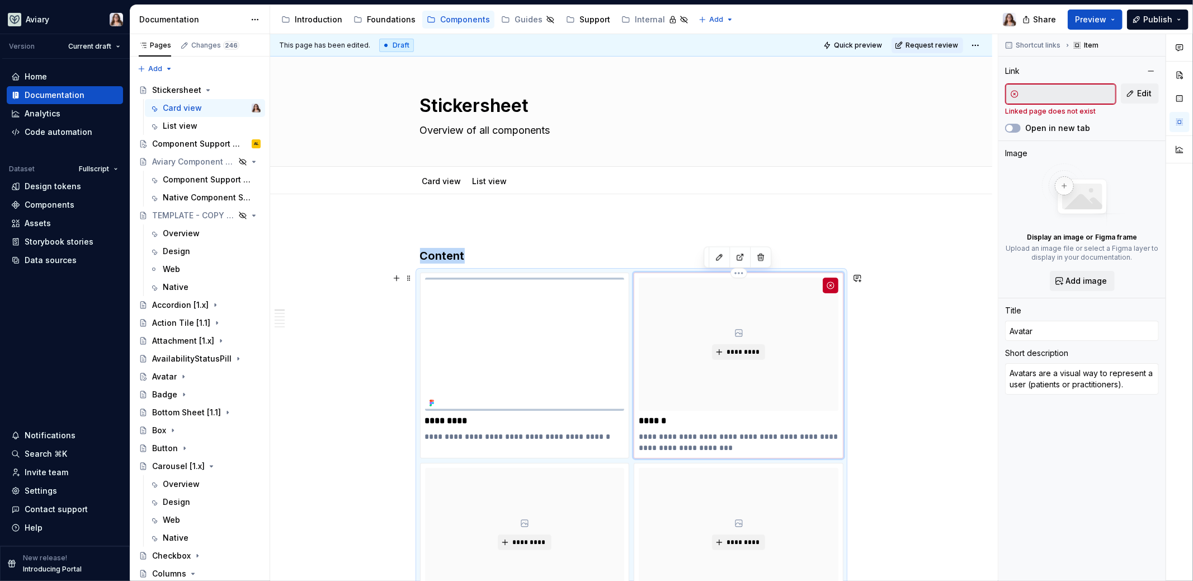
click at [799, 337] on div "*********" at bounding box center [739, 343] width 200 height 133
click at [1049, 89] on input "text" at bounding box center [1067, 94] width 97 height 20
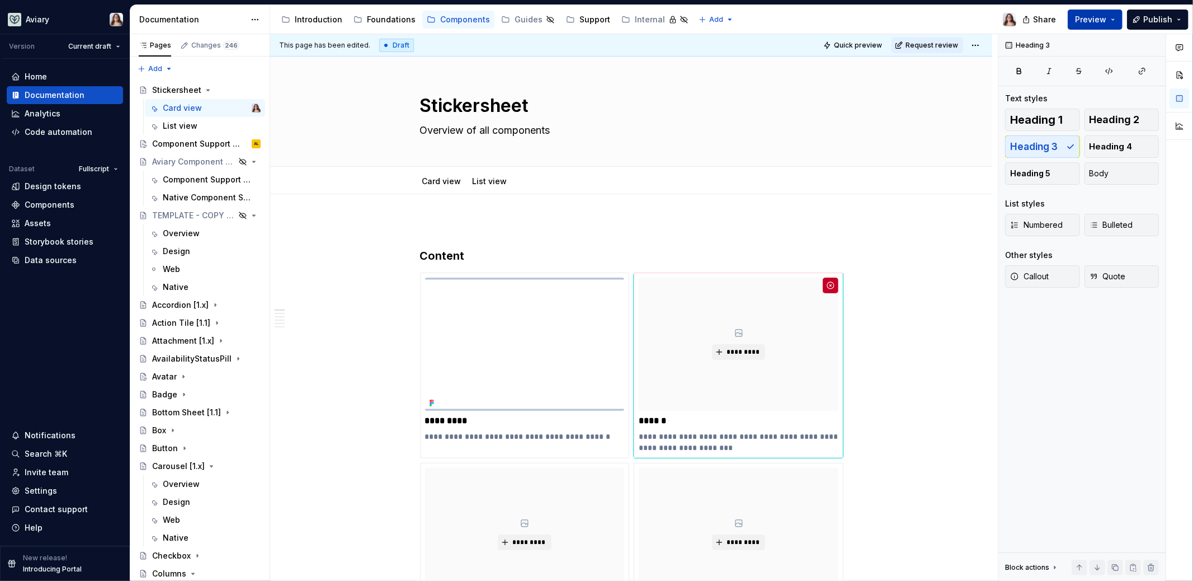
click at [1087, 21] on span "Preview" at bounding box center [1090, 19] width 31 height 11
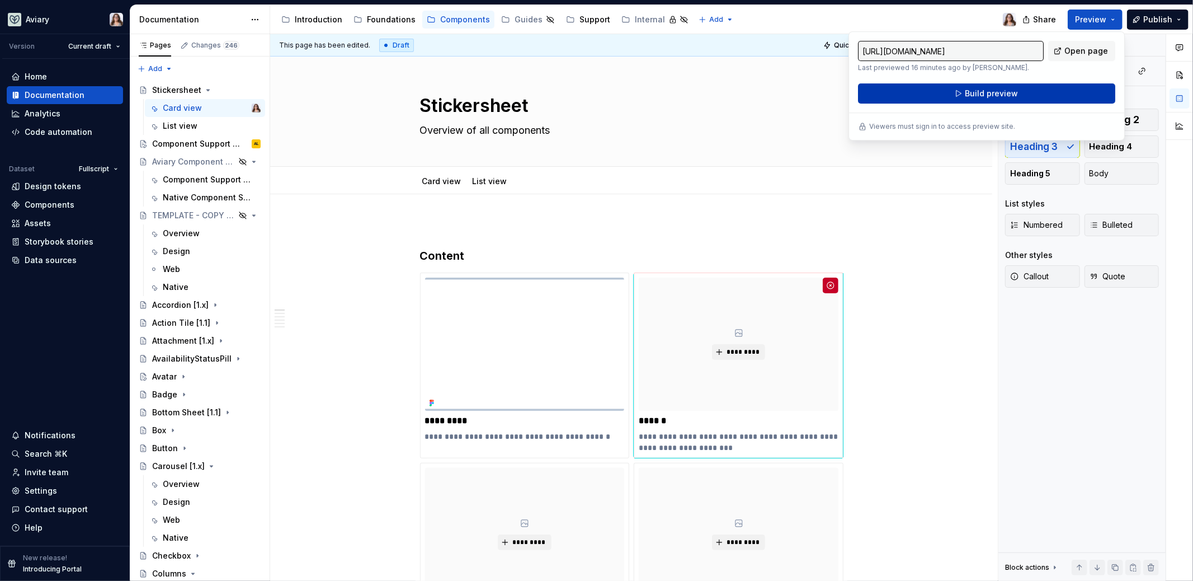
click at [1012, 93] on span "Build preview" at bounding box center [991, 93] width 53 height 11
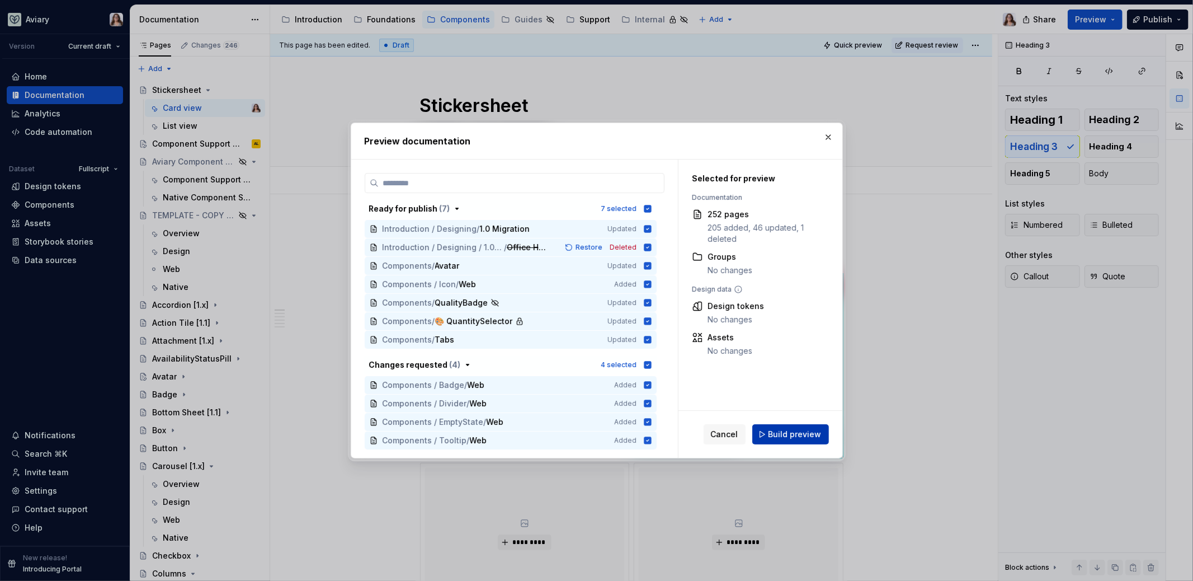
click at [790, 432] on span "Build preview" at bounding box center [794, 433] width 53 height 11
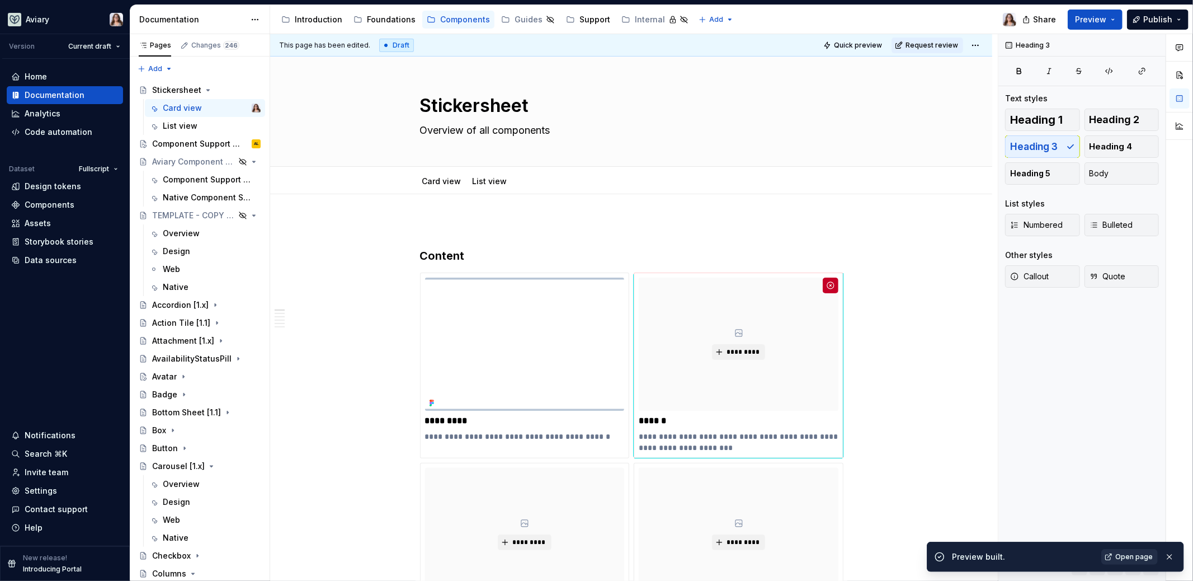
click at [1125, 562] on link "Open page" at bounding box center [1129, 557] width 56 height 16
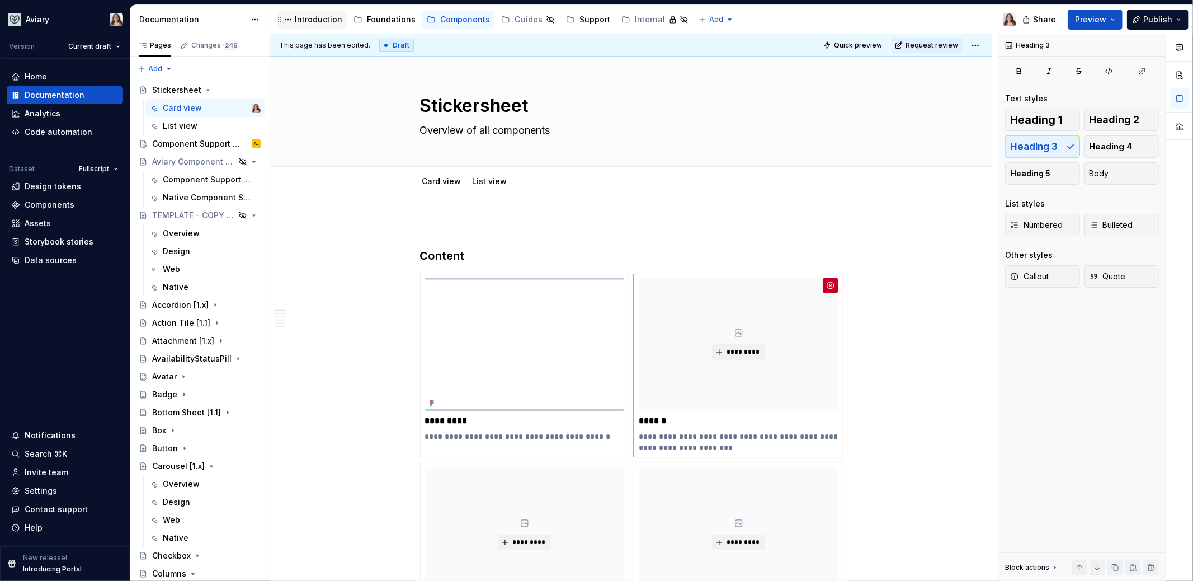
click at [308, 21] on div "Introduction" at bounding box center [319, 19] width 48 height 11
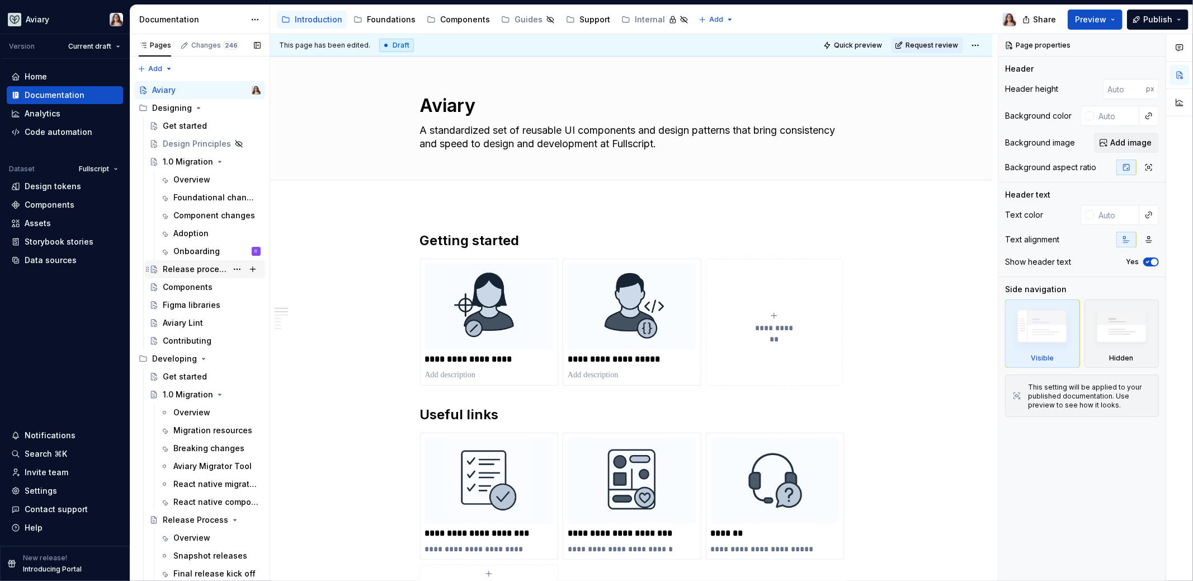
click at [185, 265] on div "Release process" at bounding box center [195, 268] width 64 height 11
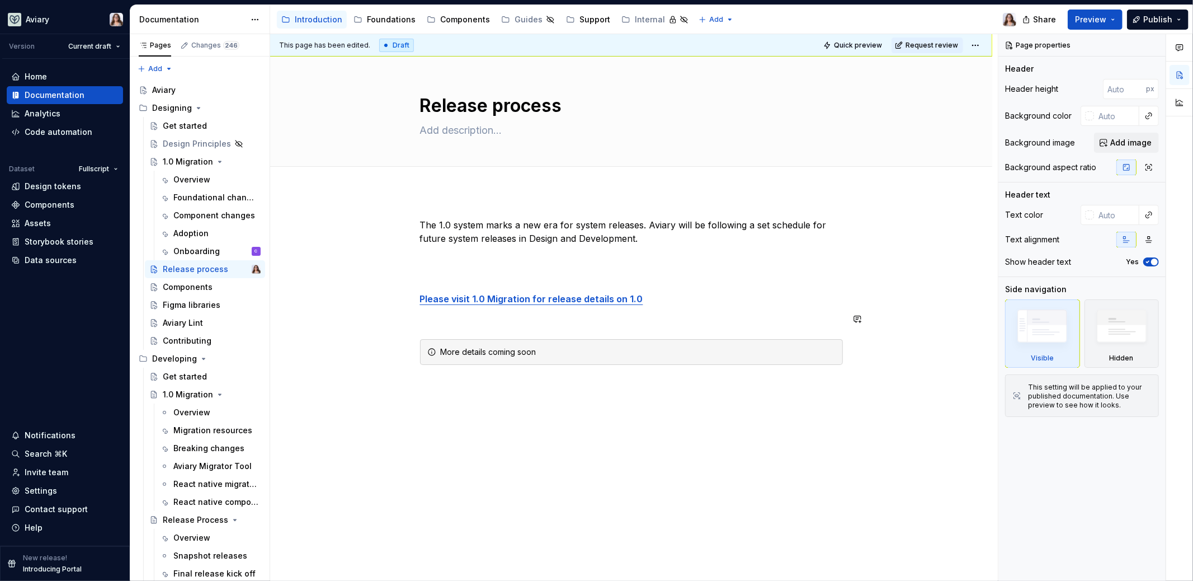
type textarea "*"
click at [540, 306] on div "The 1.0 system marks a new era for system releases. Aviary will be following a …" at bounding box center [631, 304] width 423 height 173
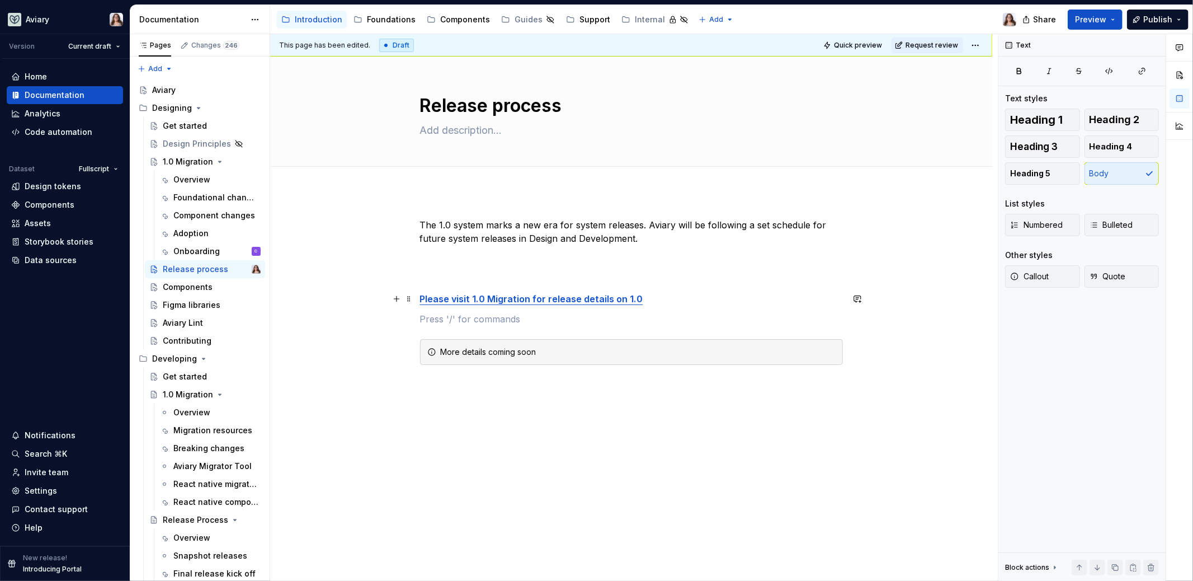
click at [540, 300] on strong "Please visit 1.0 Migration for release details on 1.0" at bounding box center [531, 298] width 223 height 11
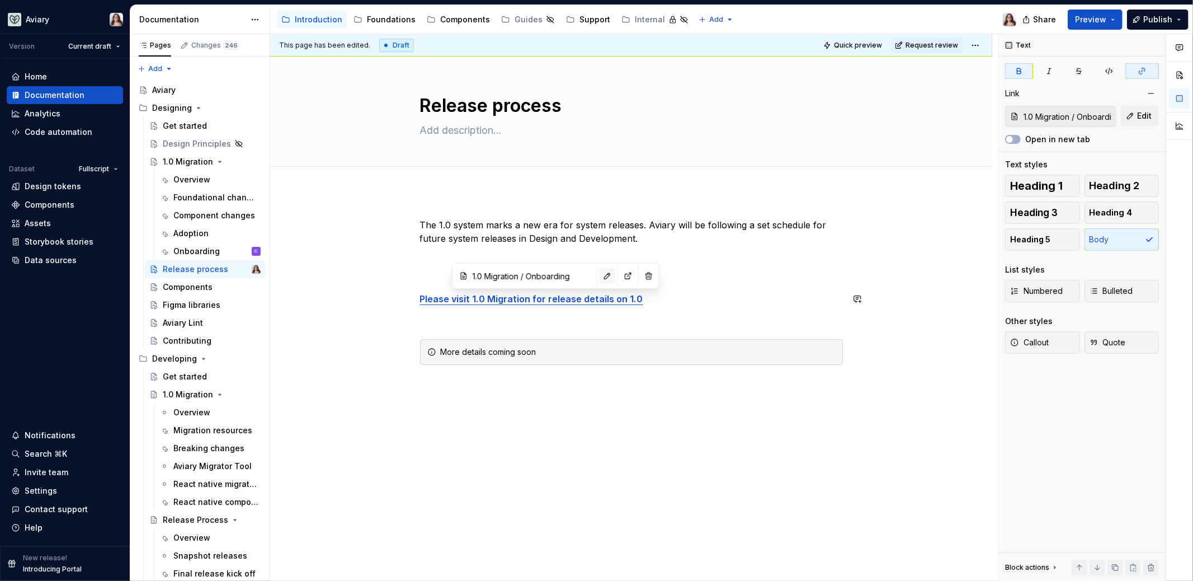
click at [600, 276] on button "button" at bounding box center [608, 276] width 16 height 16
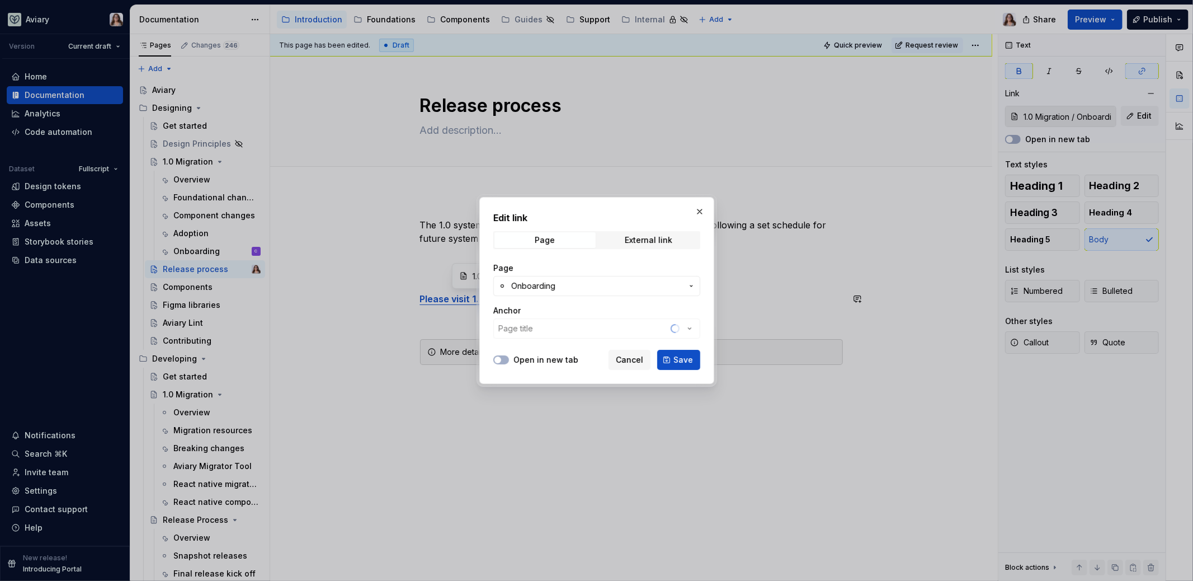
click at [553, 282] on span "Onboarding" at bounding box center [533, 285] width 44 height 11
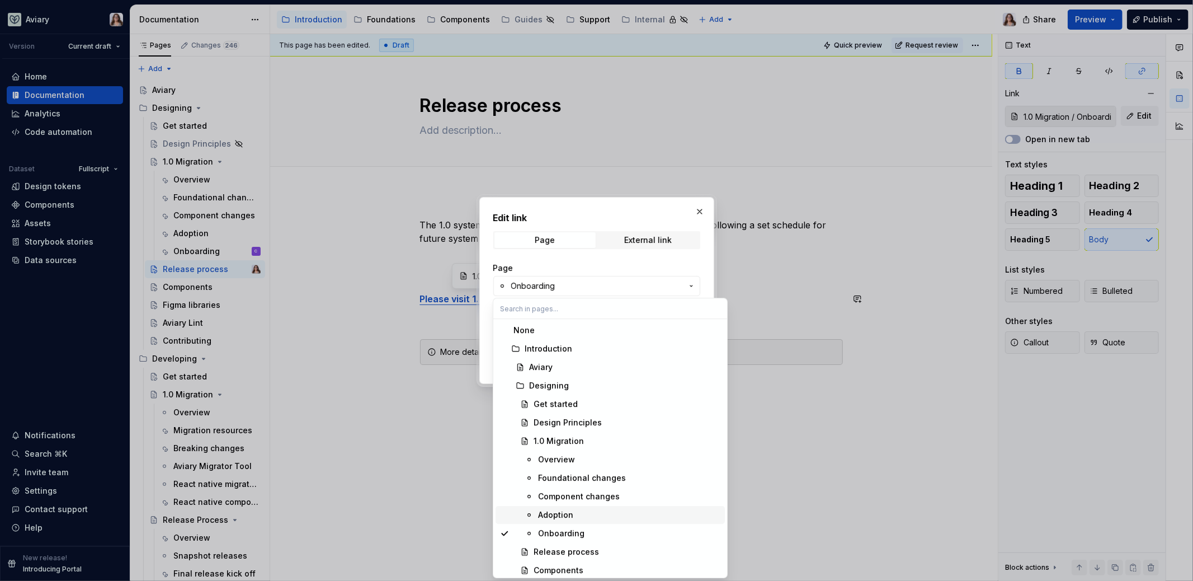
click at [560, 512] on div "Adoption" at bounding box center [555, 514] width 35 height 11
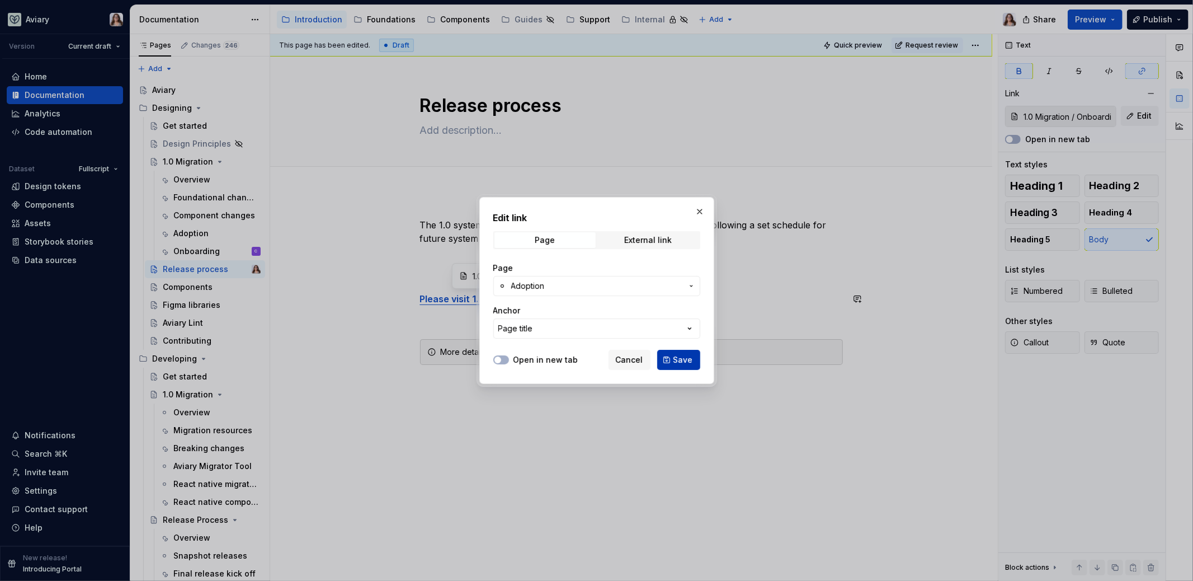
click at [681, 355] on span "Save" at bounding box center [683, 359] width 20 height 11
type input "1.0 Migration / Adoption"
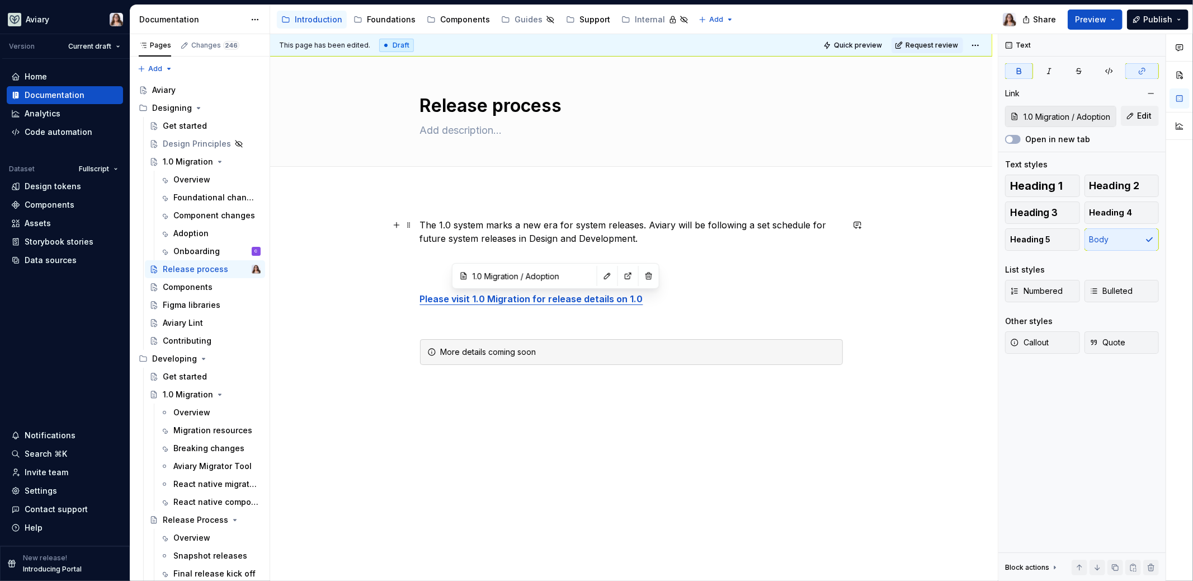
click at [639, 240] on p "The 1.0 system marks a new era for system releases. Aviary will be following a …" at bounding box center [631, 231] width 423 height 27
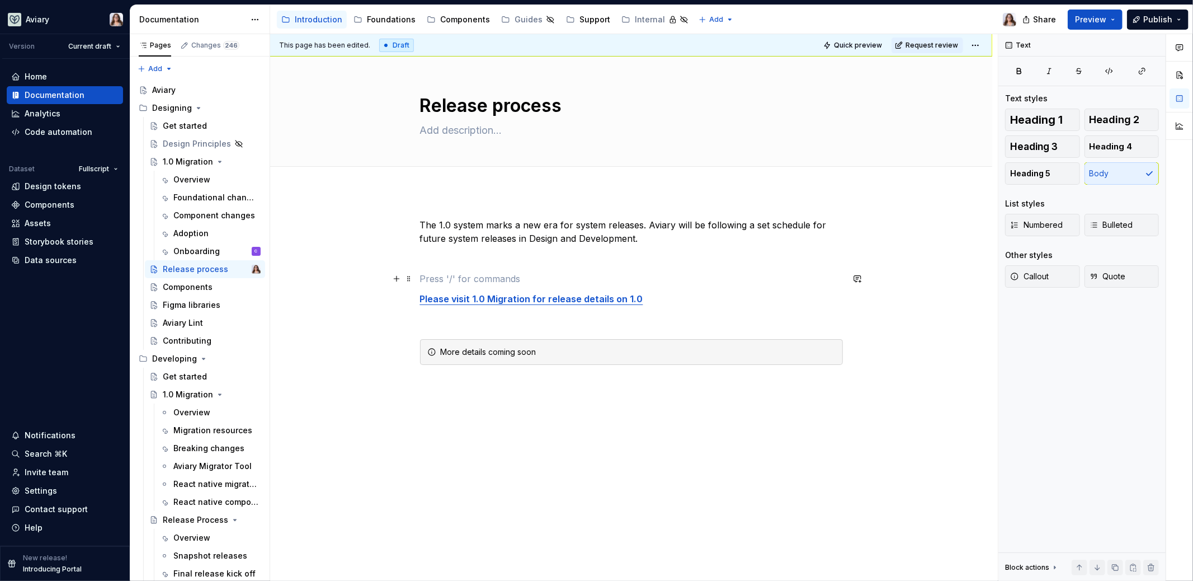
click at [442, 272] on p at bounding box center [631, 278] width 423 height 13
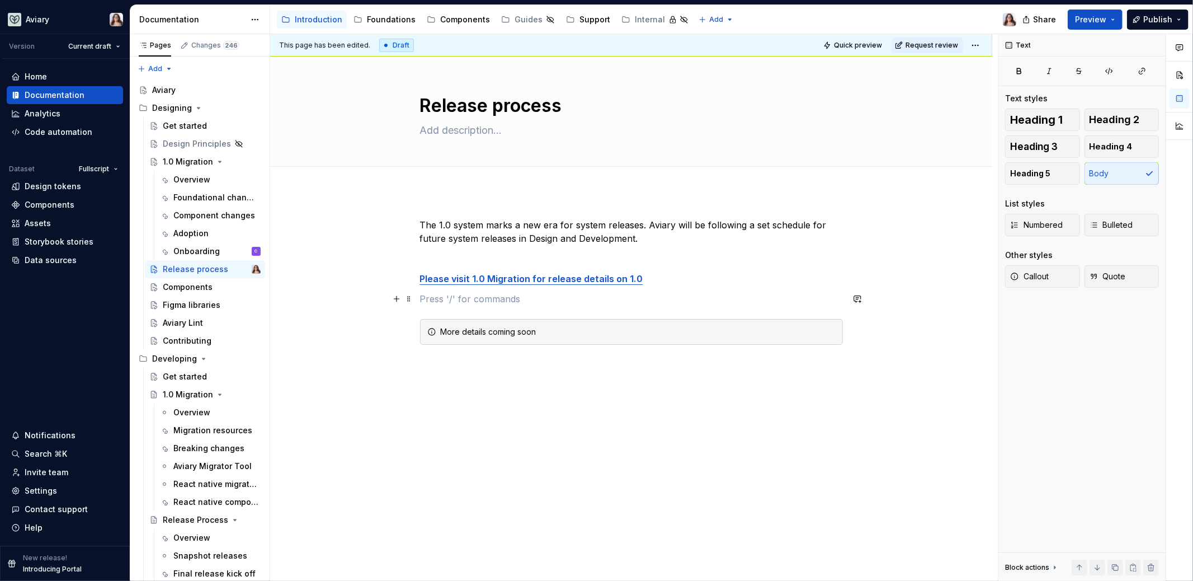
click at [472, 295] on p at bounding box center [631, 298] width 423 height 13
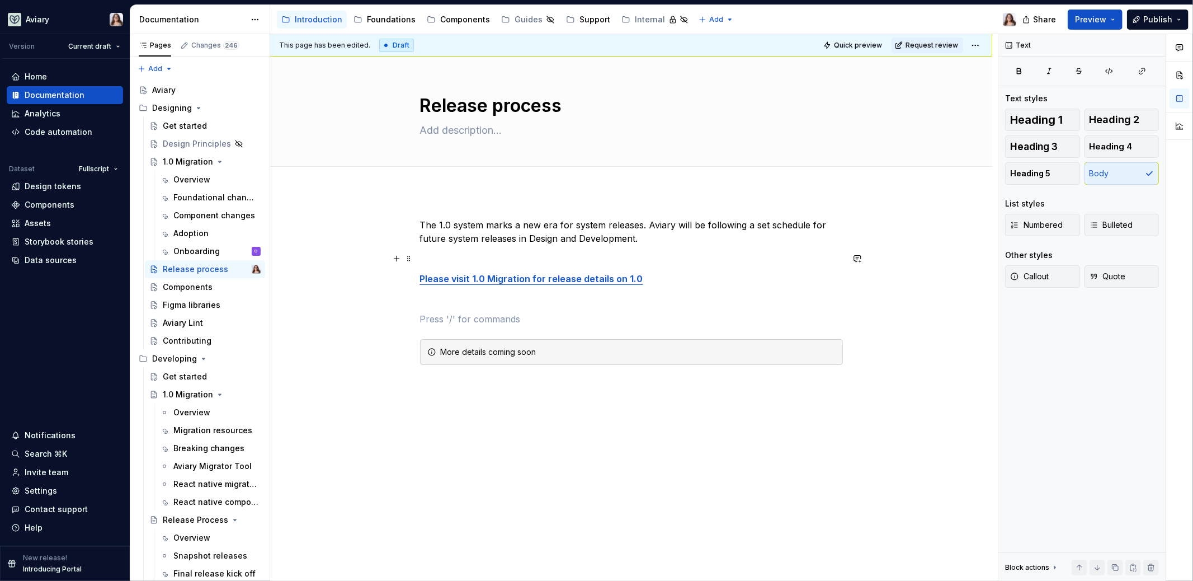
click at [466, 258] on p at bounding box center [631, 258] width 423 height 13
click at [445, 213] on div "The 1.0 system marks a new era for system releases. Aviary will be following a …" at bounding box center [631, 385] width 722 height 388
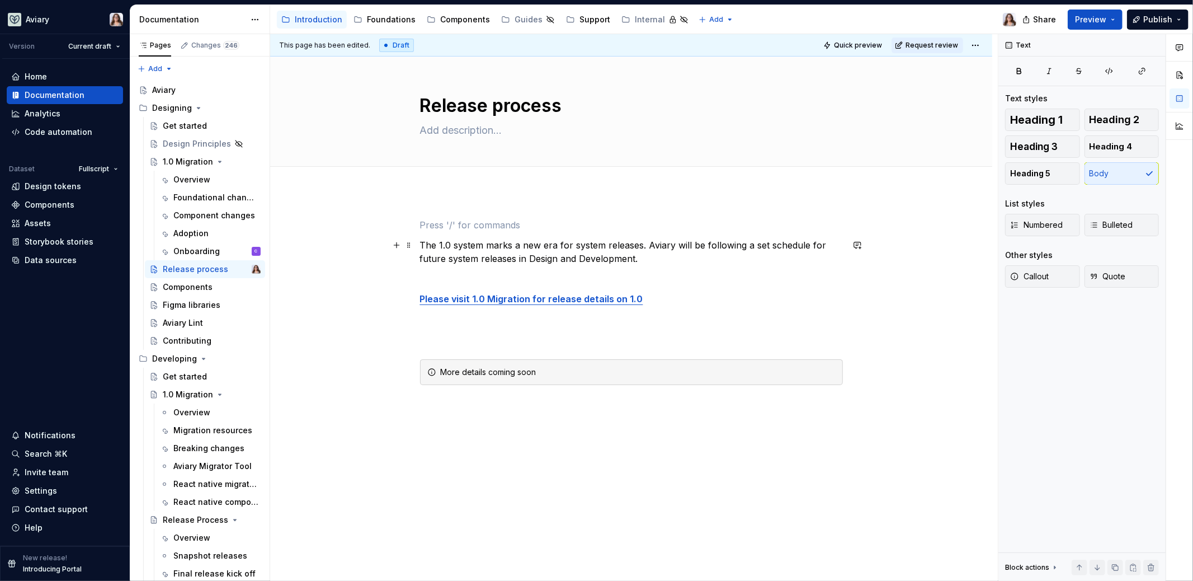
click at [420, 249] on p "The 1.0 system marks a new era for system releases. Aviary will be following a …" at bounding box center [631, 251] width 423 height 27
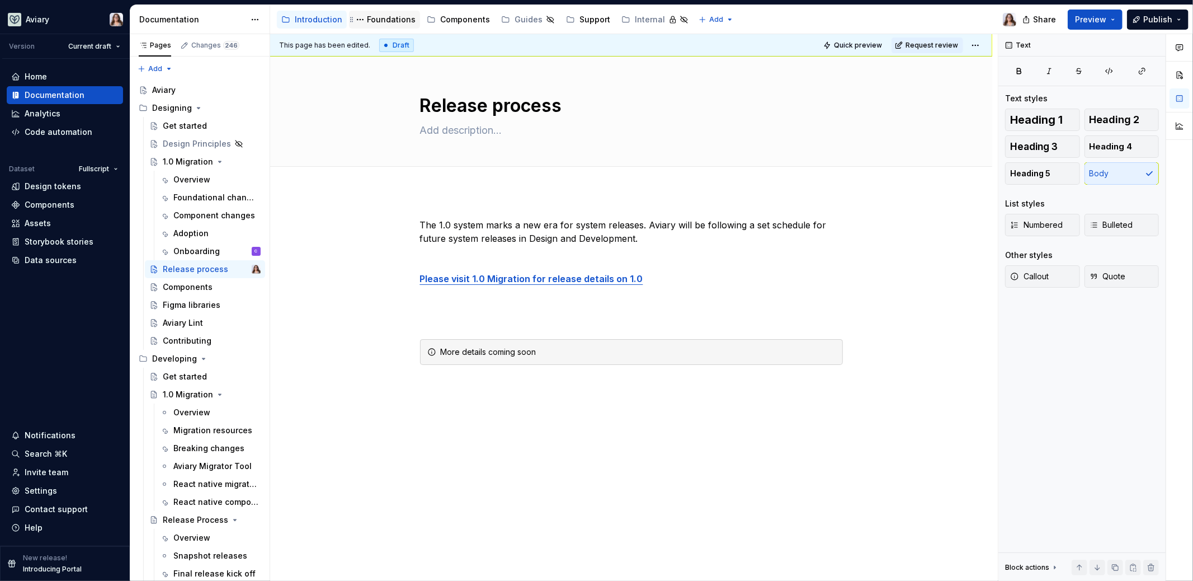
click at [388, 17] on div "Foundations" at bounding box center [391, 19] width 49 height 11
click at [379, 26] on div "Foundations" at bounding box center [384, 19] width 62 height 13
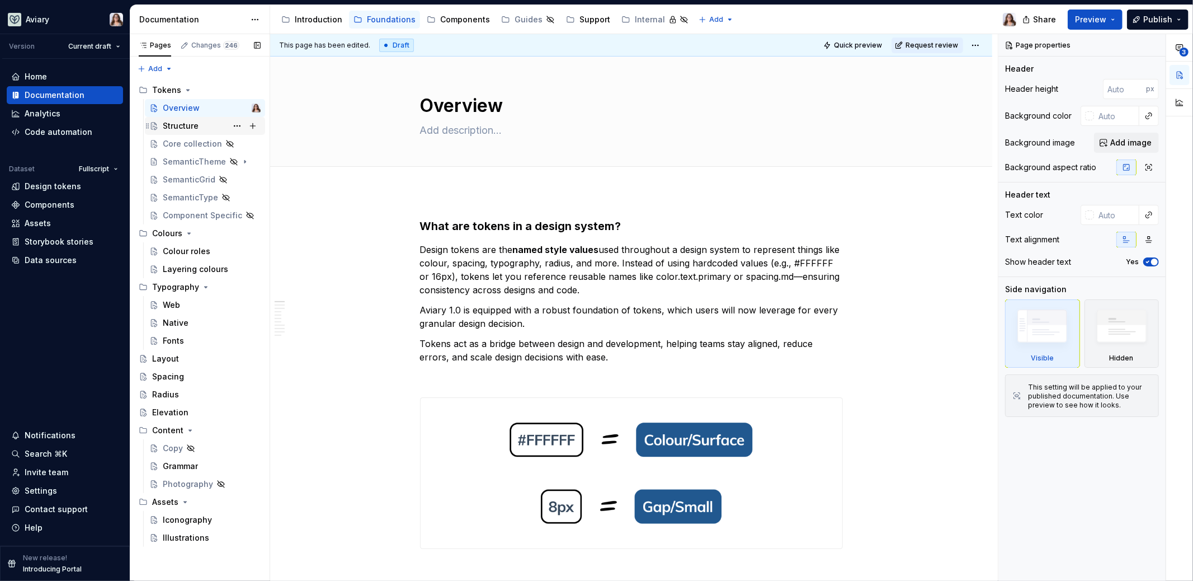
click at [185, 127] on div "Structure" at bounding box center [181, 125] width 36 height 11
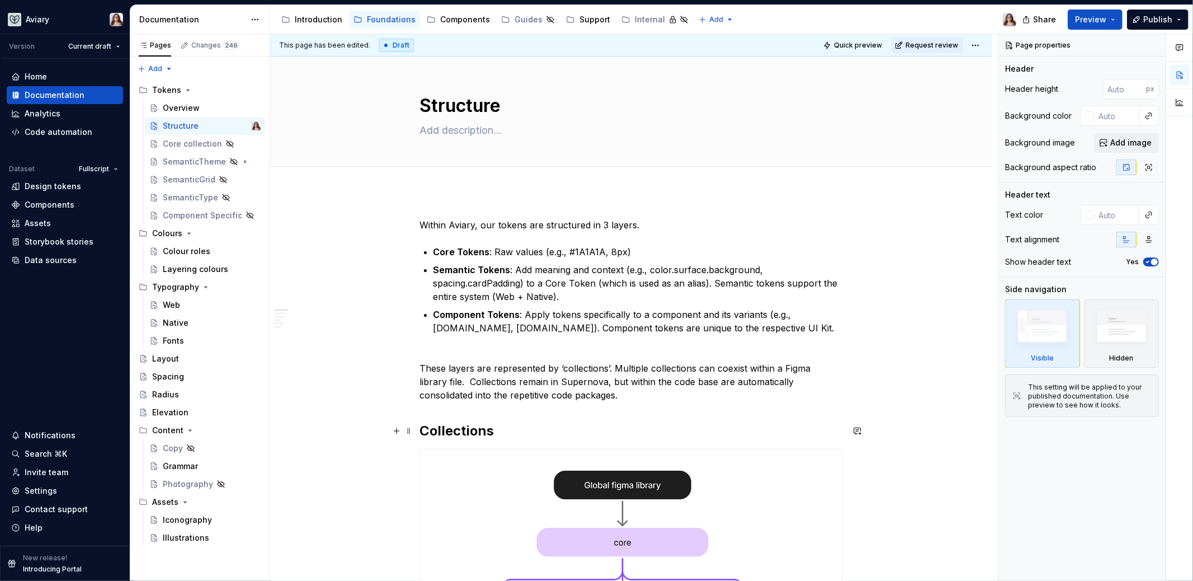
click at [490, 431] on h2 "Collections" at bounding box center [631, 431] width 423 height 18
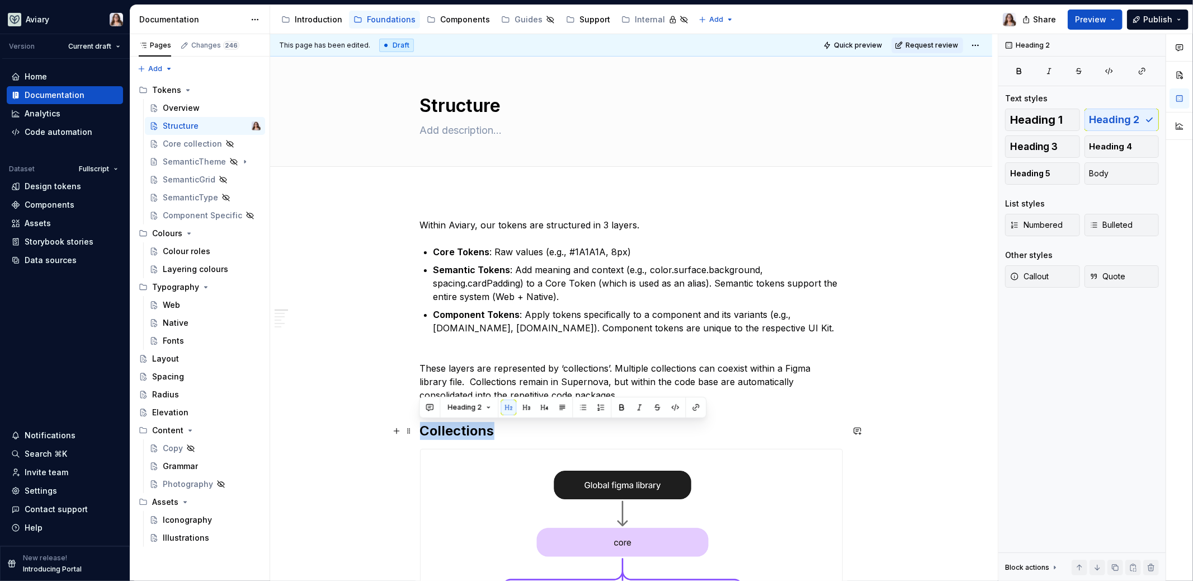
drag, startPoint x: 490, startPoint y: 432, endPoint x: 414, endPoint y: 431, distance: 76.6
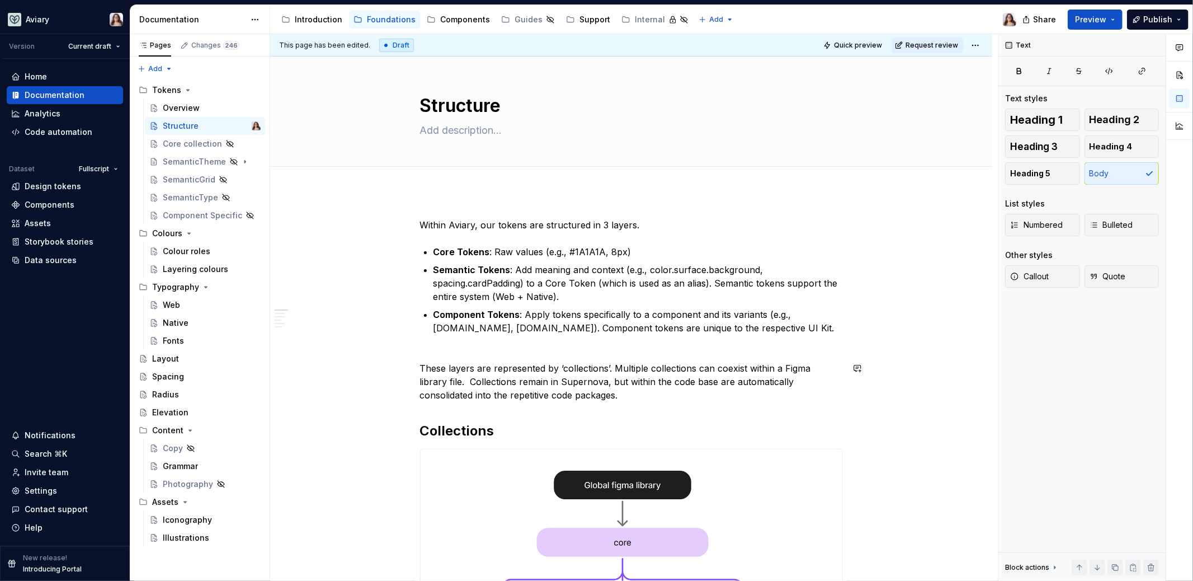
click at [172, 359] on div "Layout" at bounding box center [165, 358] width 27 height 11
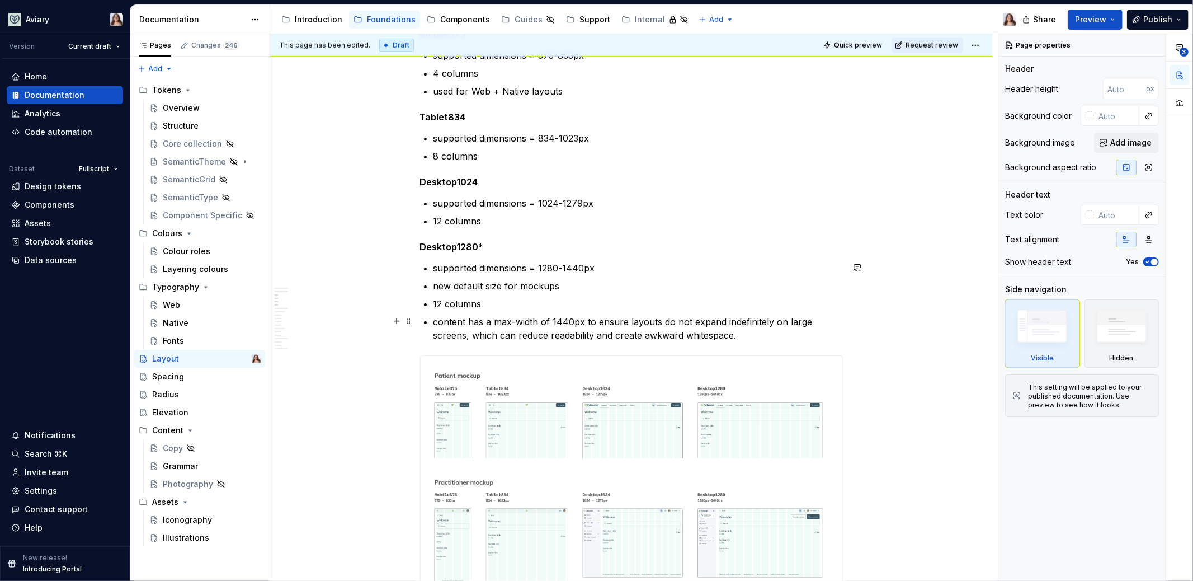
scroll to position [765, 0]
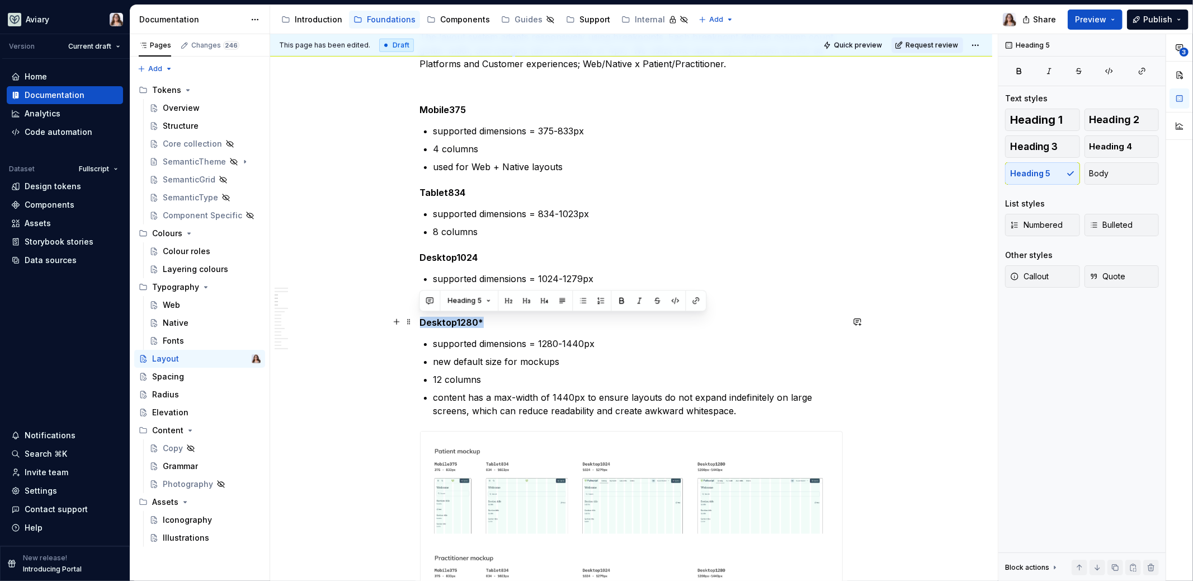
drag, startPoint x: 482, startPoint y: 320, endPoint x: 417, endPoint y: 319, distance: 64.9
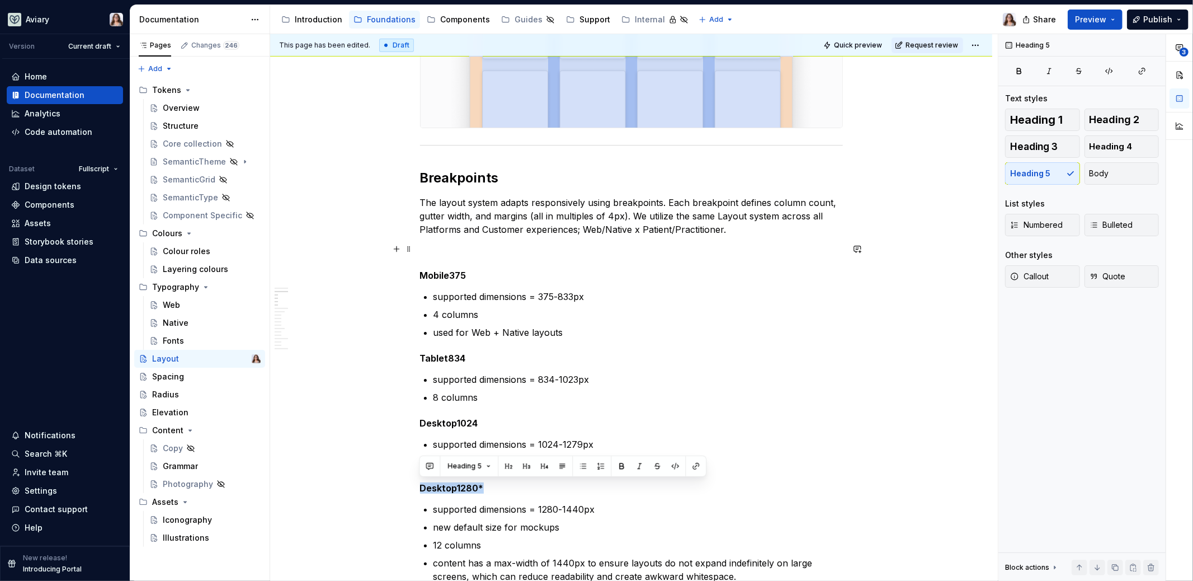
scroll to position [600, 0]
click at [541, 466] on button "button" at bounding box center [544, 466] width 16 height 16
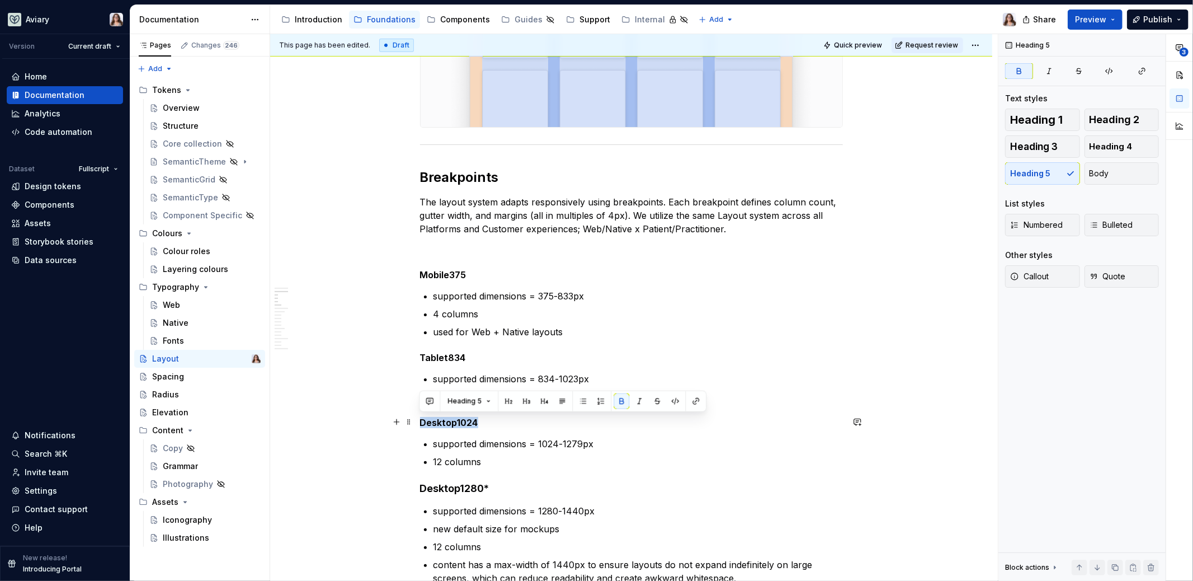
drag, startPoint x: 476, startPoint y: 423, endPoint x: 386, endPoint y: 419, distance: 90.1
click at [543, 399] on button "button" at bounding box center [544, 401] width 16 height 16
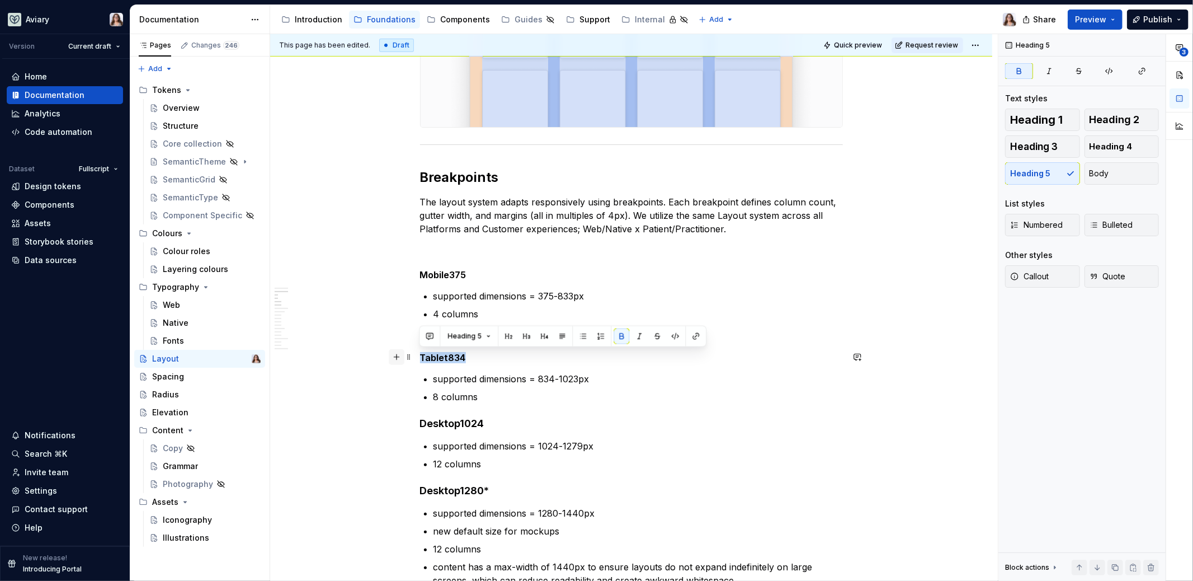
drag, startPoint x: 462, startPoint y: 360, endPoint x: 394, endPoint y: 358, distance: 68.3
click at [547, 335] on button "button" at bounding box center [544, 336] width 16 height 16
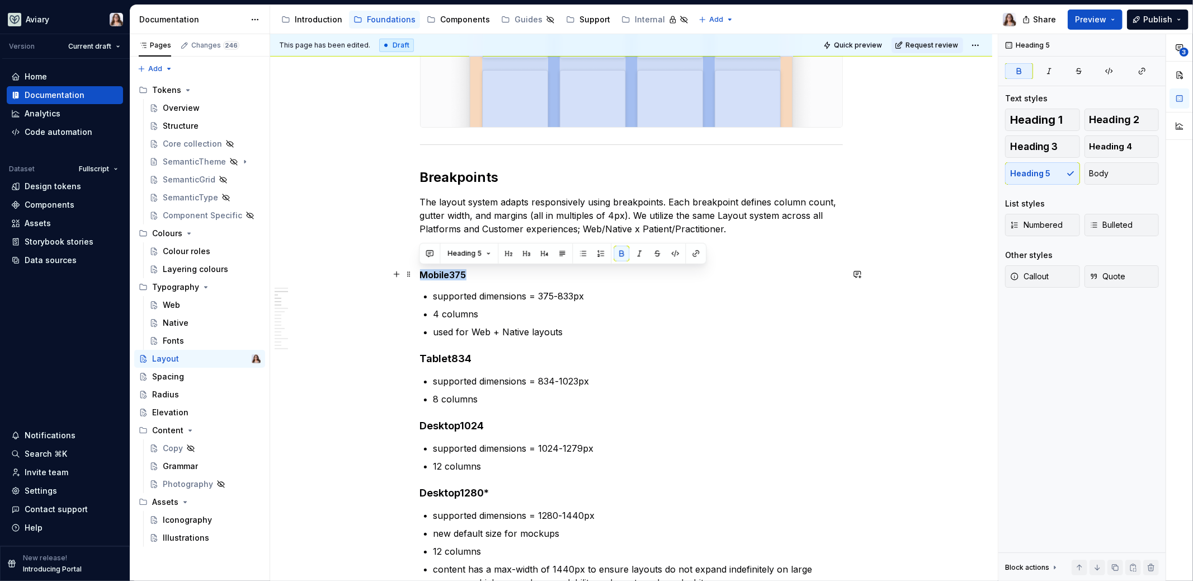
drag, startPoint x: 463, startPoint y: 276, endPoint x: 419, endPoint y: 276, distance: 44.2
click at [420, 276] on strong "Mobile375" at bounding box center [443, 274] width 46 height 11
click at [544, 253] on button "button" at bounding box center [544, 254] width 16 height 16
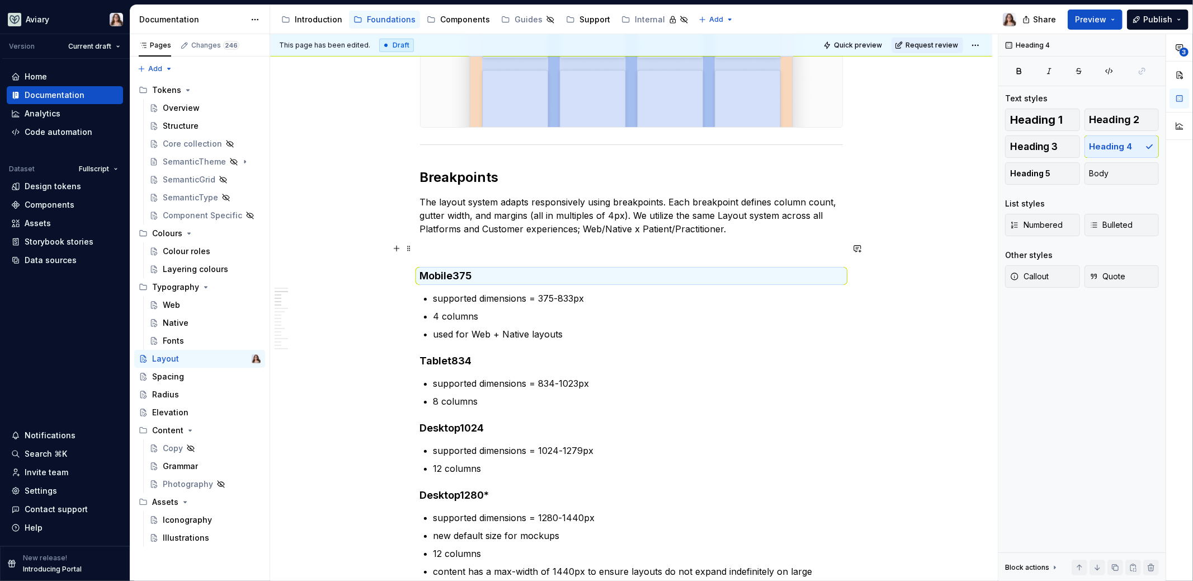
click at [541, 244] on p at bounding box center [631, 248] width 423 height 13
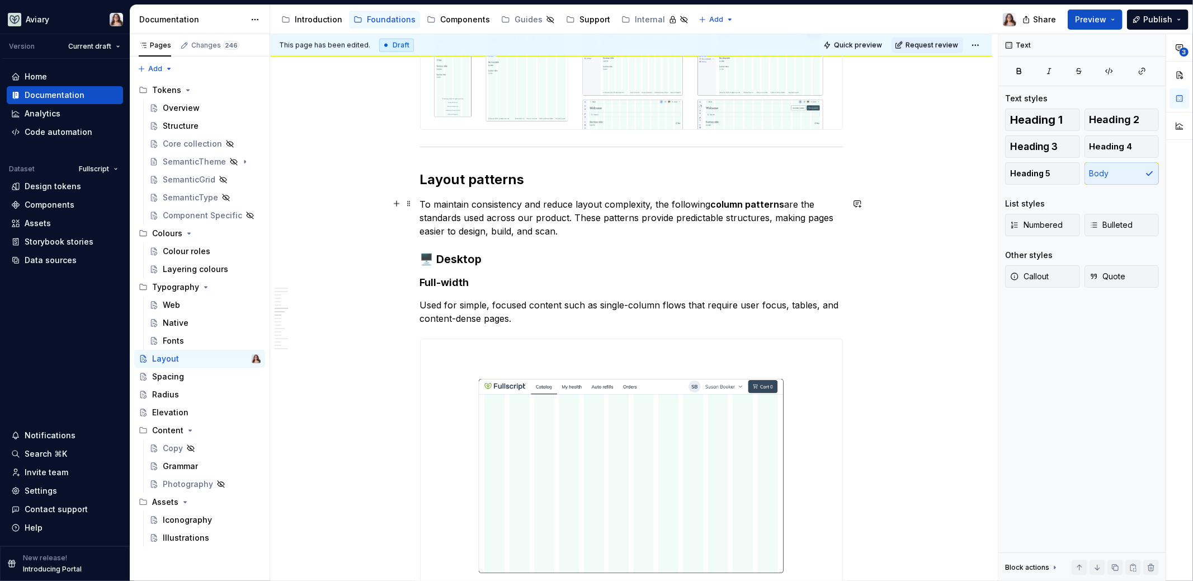
scroll to position [1357, 0]
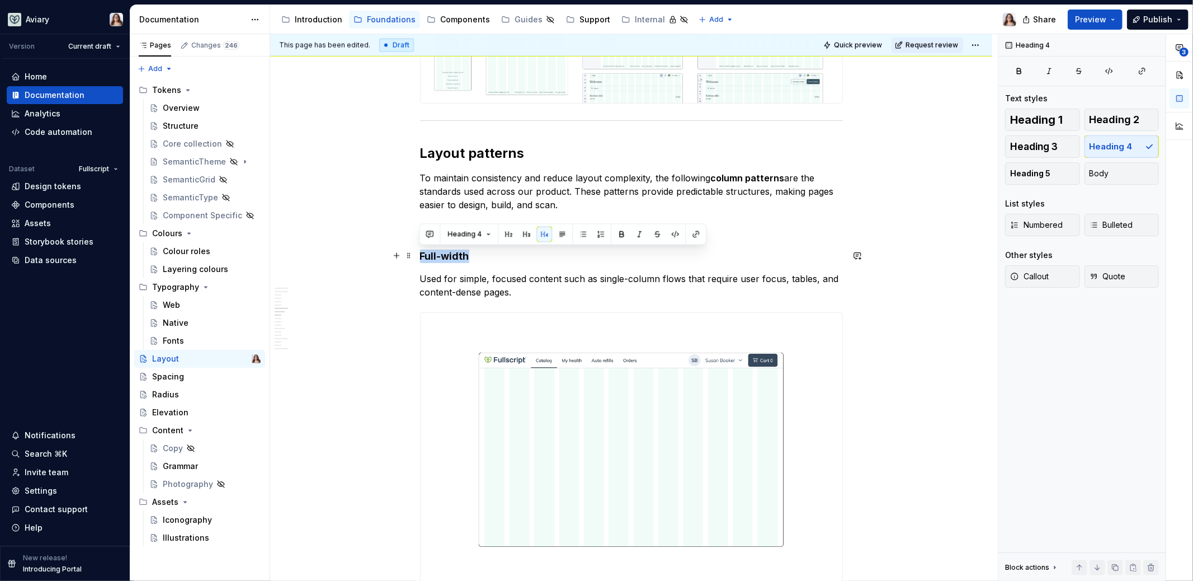
drag, startPoint x: 468, startPoint y: 253, endPoint x: 421, endPoint y: 254, distance: 47.0
click at [421, 254] on h4 "Full-width" at bounding box center [631, 255] width 423 height 13
click at [513, 292] on p "Used for simple, focused content such as single-column flows that require user …" at bounding box center [631, 285] width 423 height 27
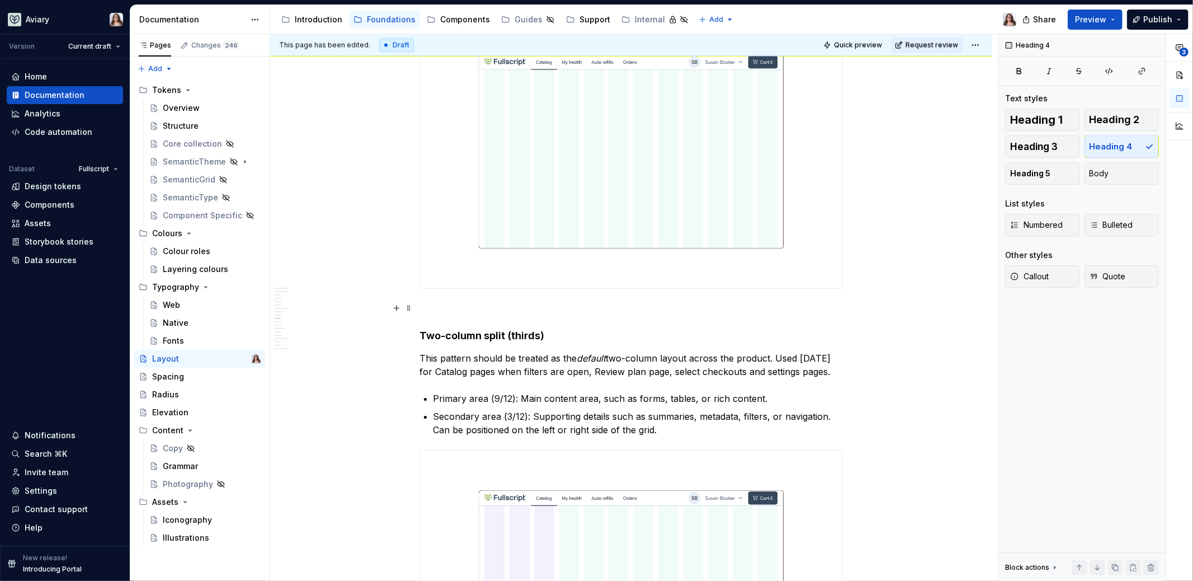
scroll to position [1707, 0]
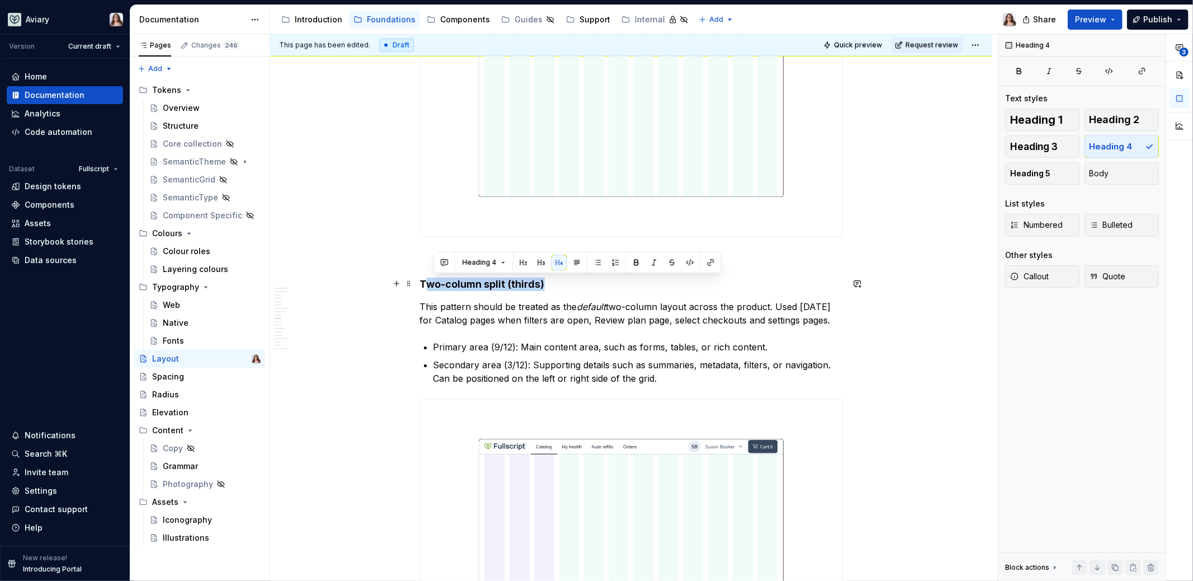
drag, startPoint x: 541, startPoint y: 285, endPoint x: 427, endPoint y: 285, distance: 114.1
click at [427, 285] on h4 "Two-column split (thirds)" at bounding box center [631, 283] width 423 height 13
click at [545, 287] on h4 "Two-column split (thirds)" at bounding box center [631, 283] width 423 height 13
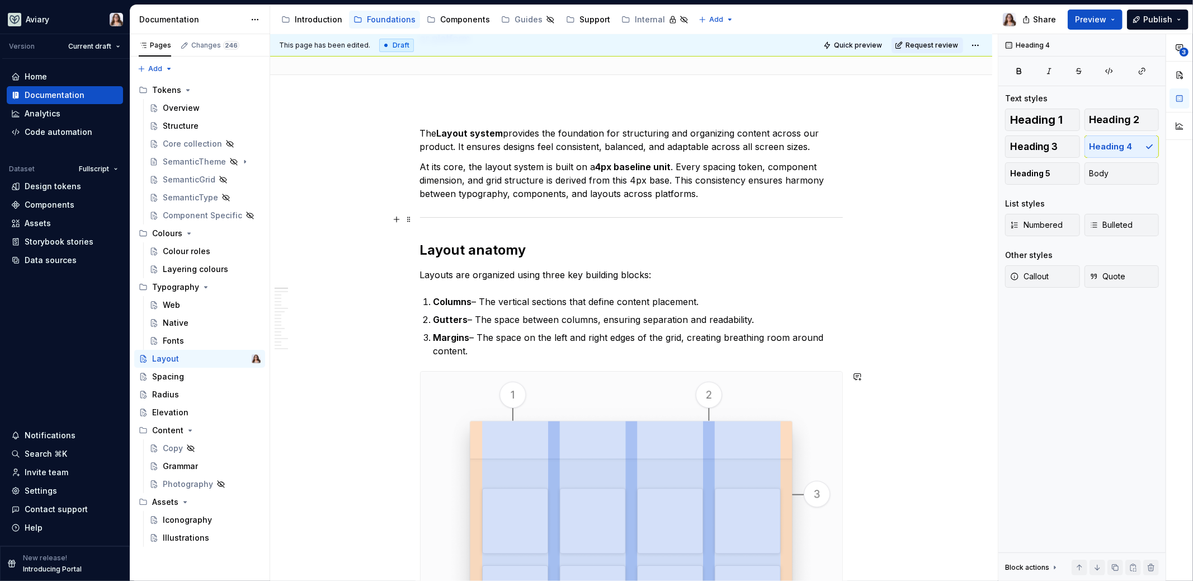
scroll to position [0, 0]
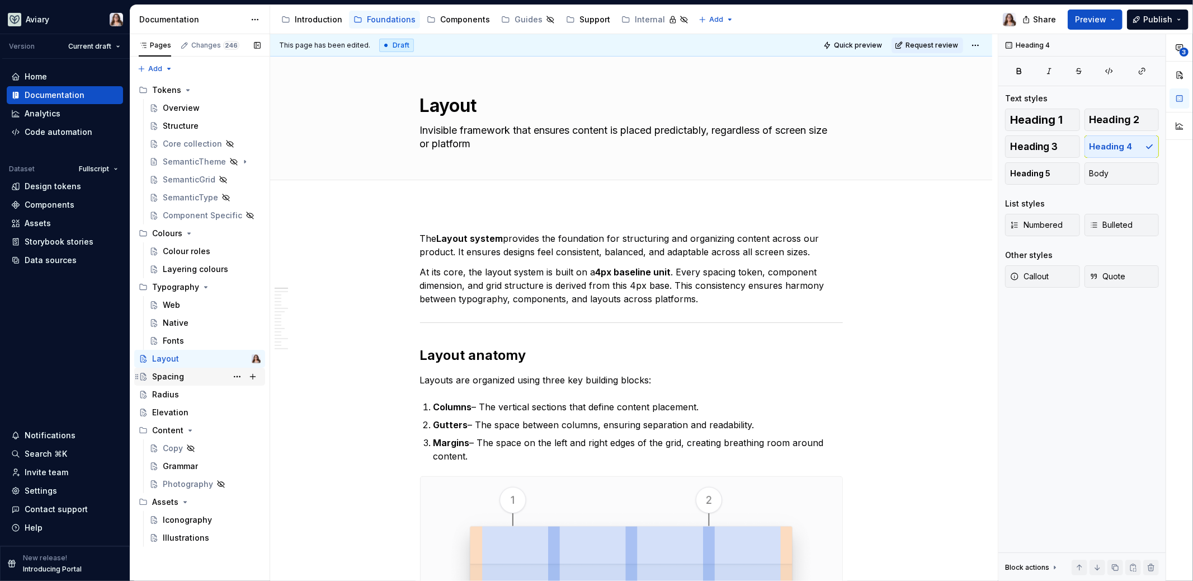
click at [185, 374] on div "Spacing" at bounding box center [206, 377] width 108 height 16
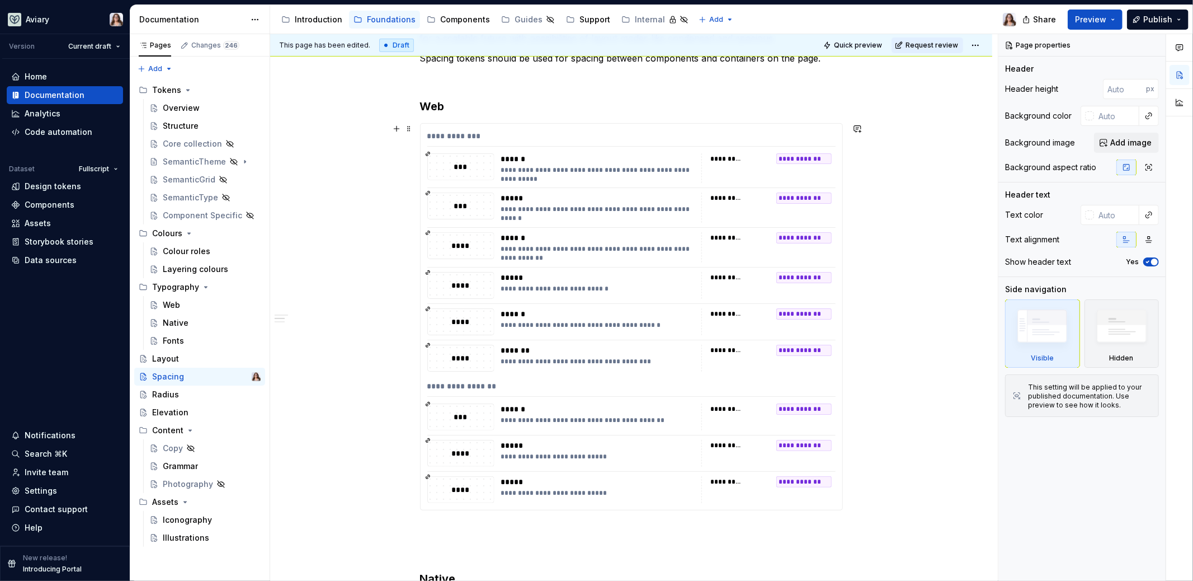
scroll to position [230, 0]
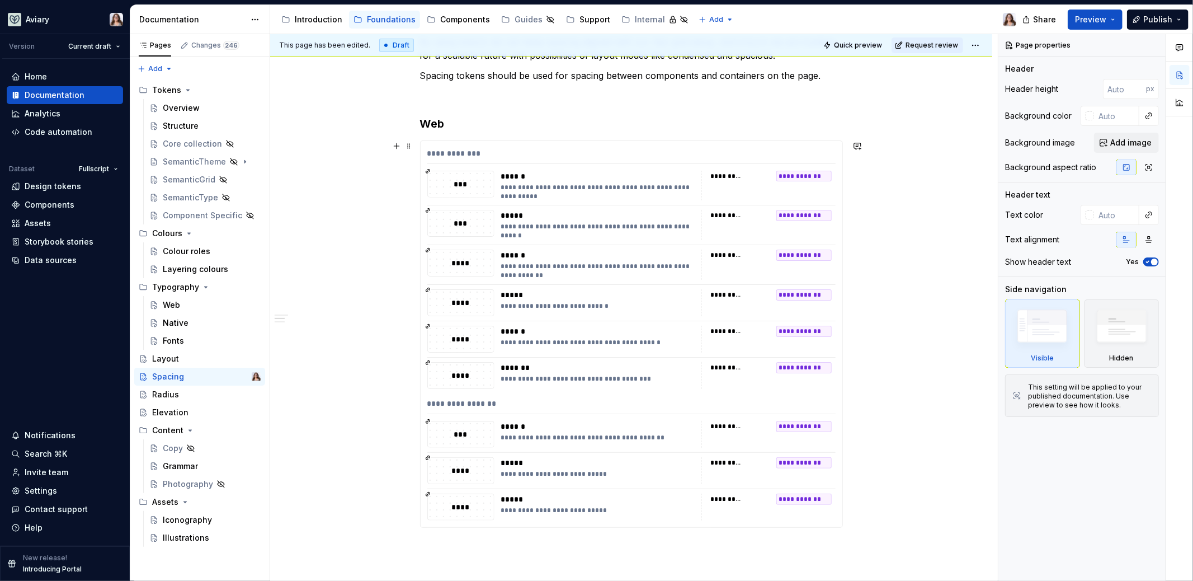
click at [639, 243] on div "**********" at bounding box center [632, 334] width 422 height 386
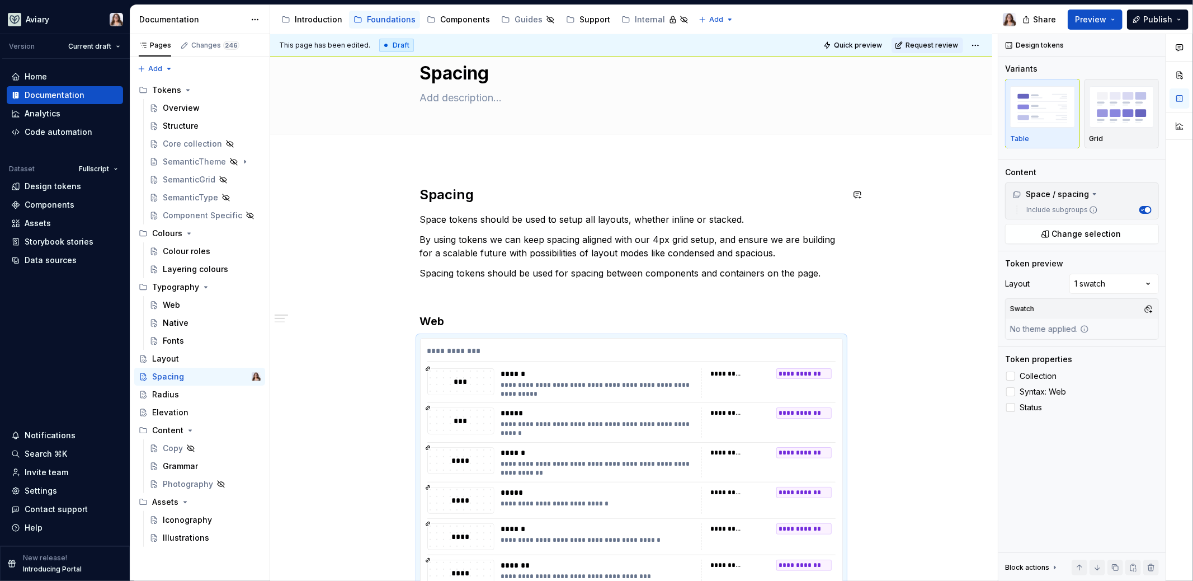
scroll to position [26, 0]
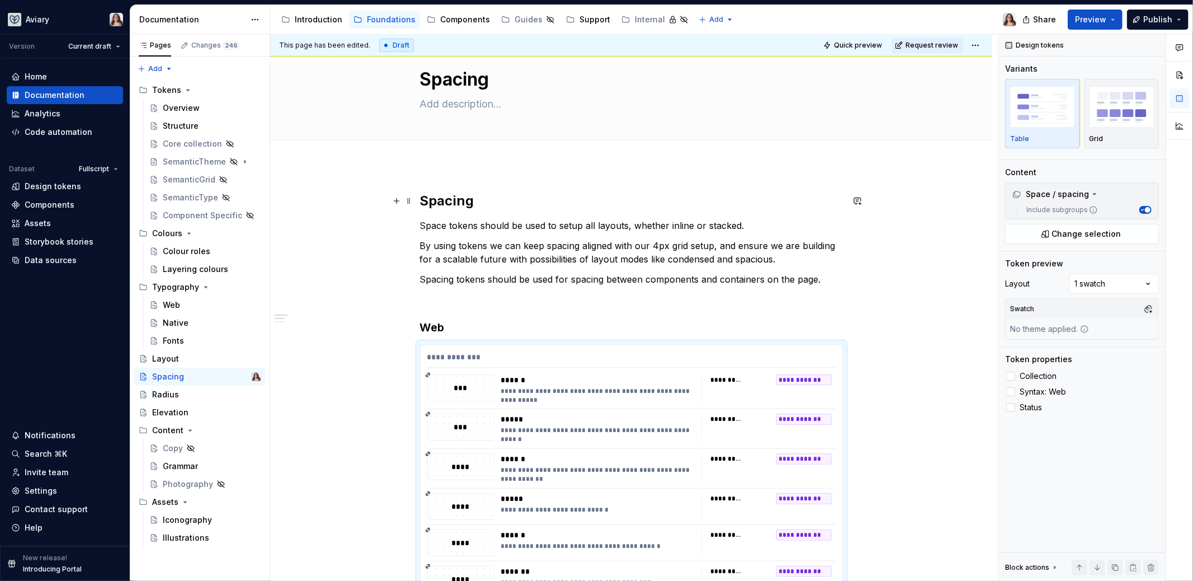
click at [483, 203] on h2 "Spacing" at bounding box center [631, 201] width 423 height 18
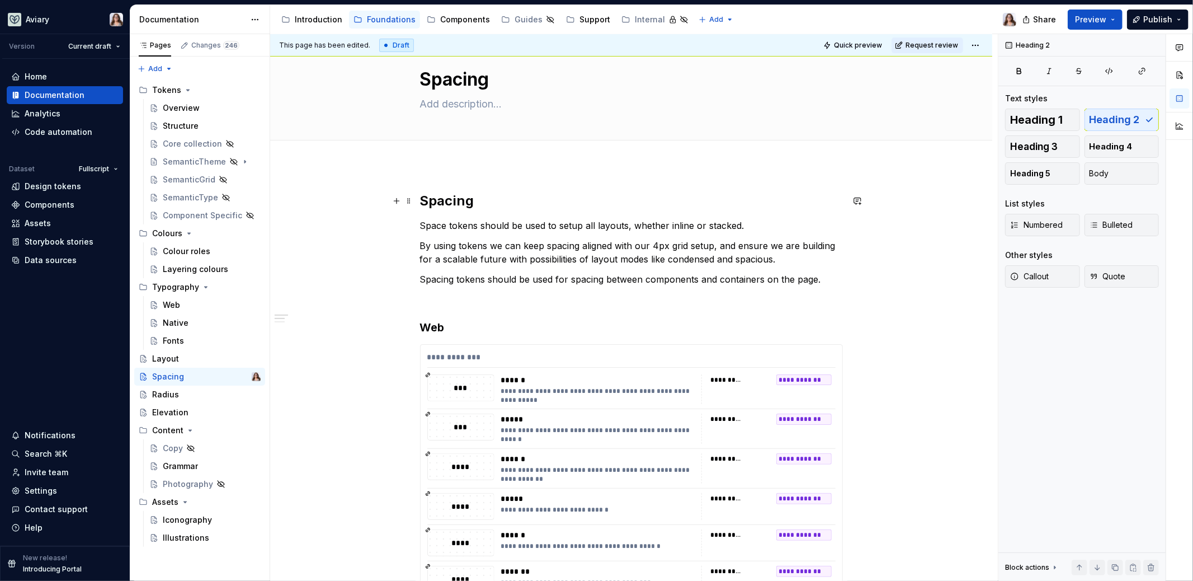
scroll to position [0, 0]
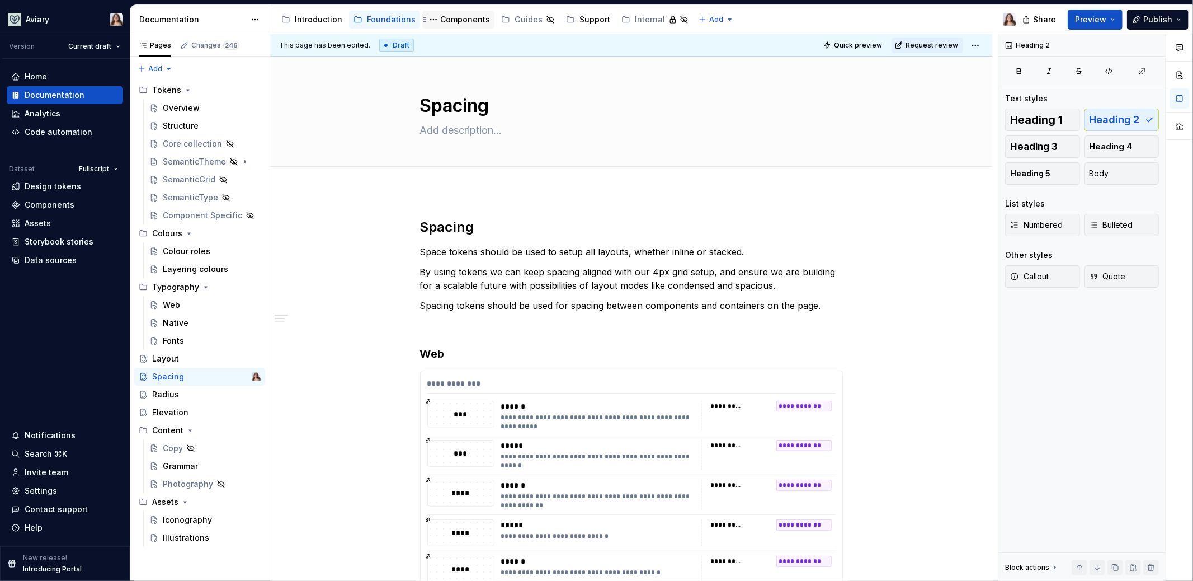
click at [444, 27] on div "Components" at bounding box center [458, 20] width 72 height 18
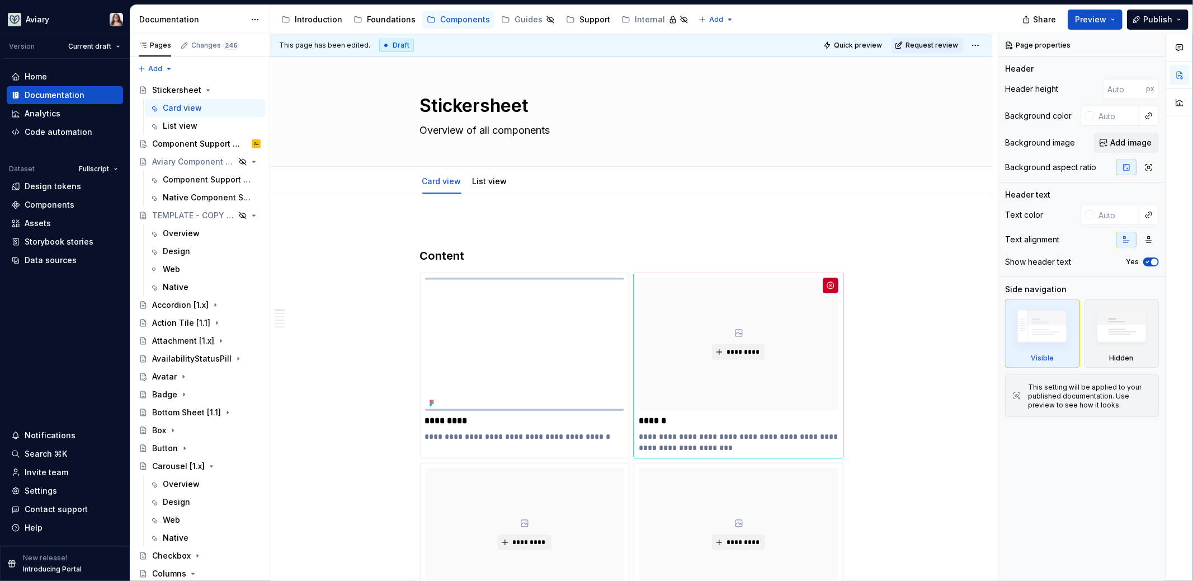
type textarea "*"
